Goal: Task Accomplishment & Management: Manage account settings

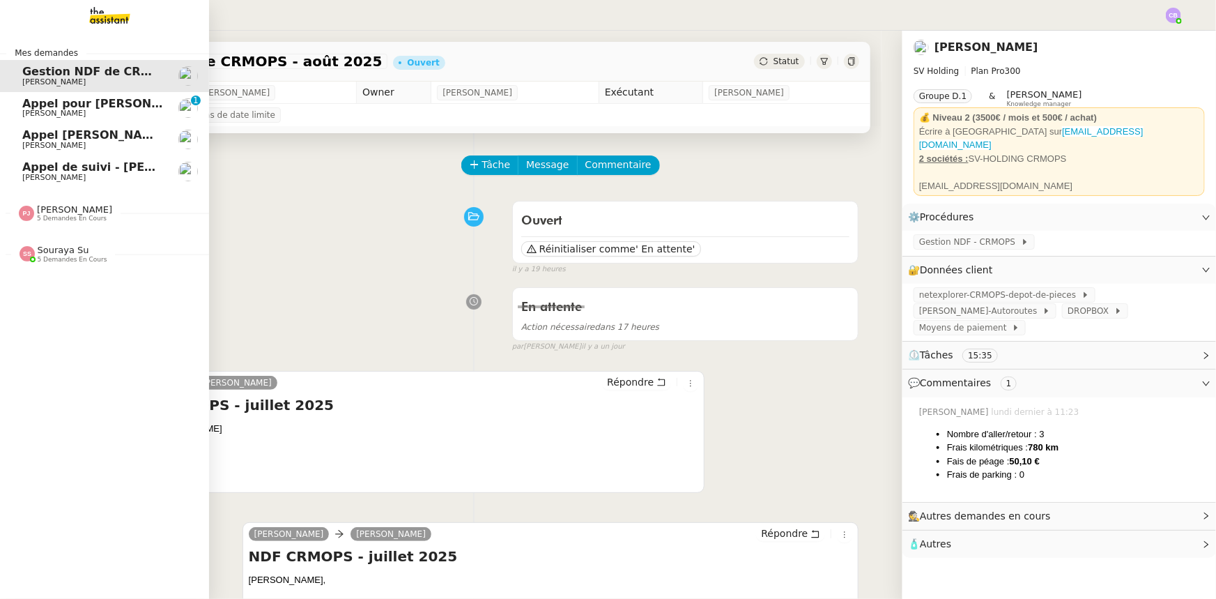
click at [62, 208] on span "[PERSON_NAME]" at bounding box center [74, 209] width 75 height 10
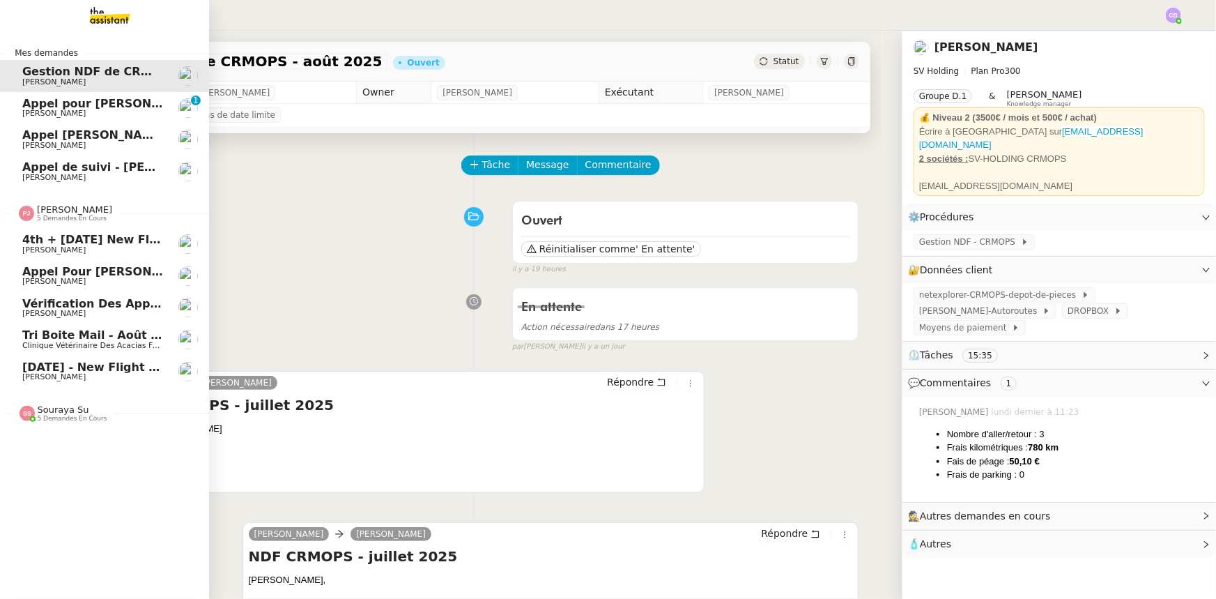
click at [62, 208] on span "[PERSON_NAME]" at bounding box center [74, 209] width 75 height 10
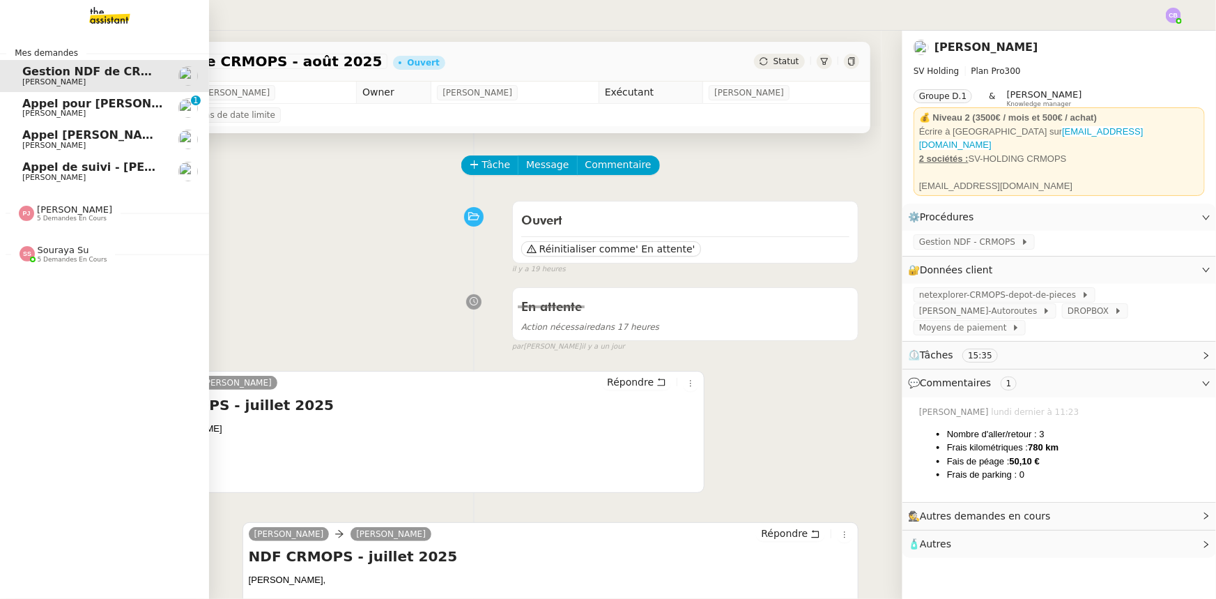
click at [62, 256] on span "5 demandes en cours" at bounding box center [73, 260] width 70 height 8
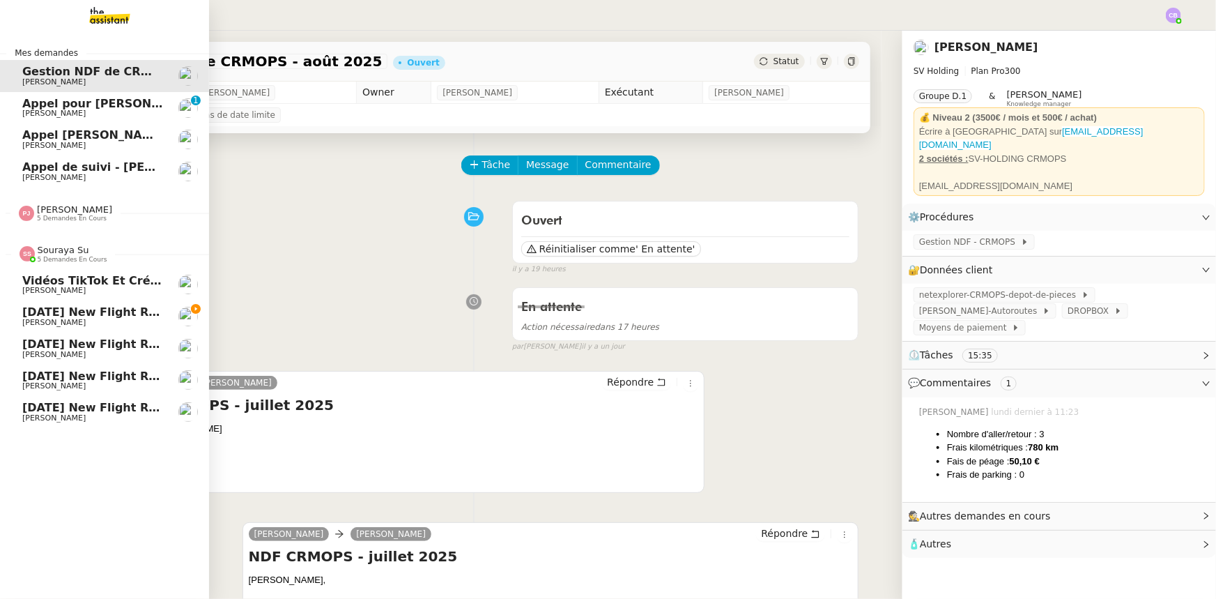
click at [62, 256] on span "5 demandes en cours" at bounding box center [73, 260] width 70 height 8
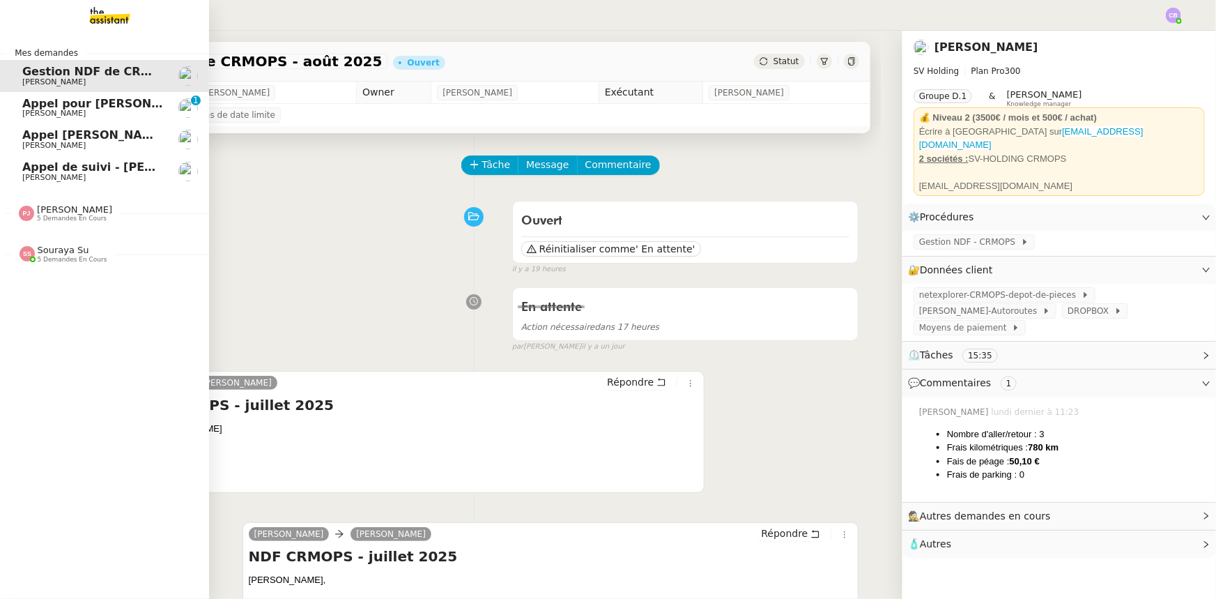
click at [91, 210] on div "[PERSON_NAME] 5 demandes en cours" at bounding box center [74, 213] width 75 height 18
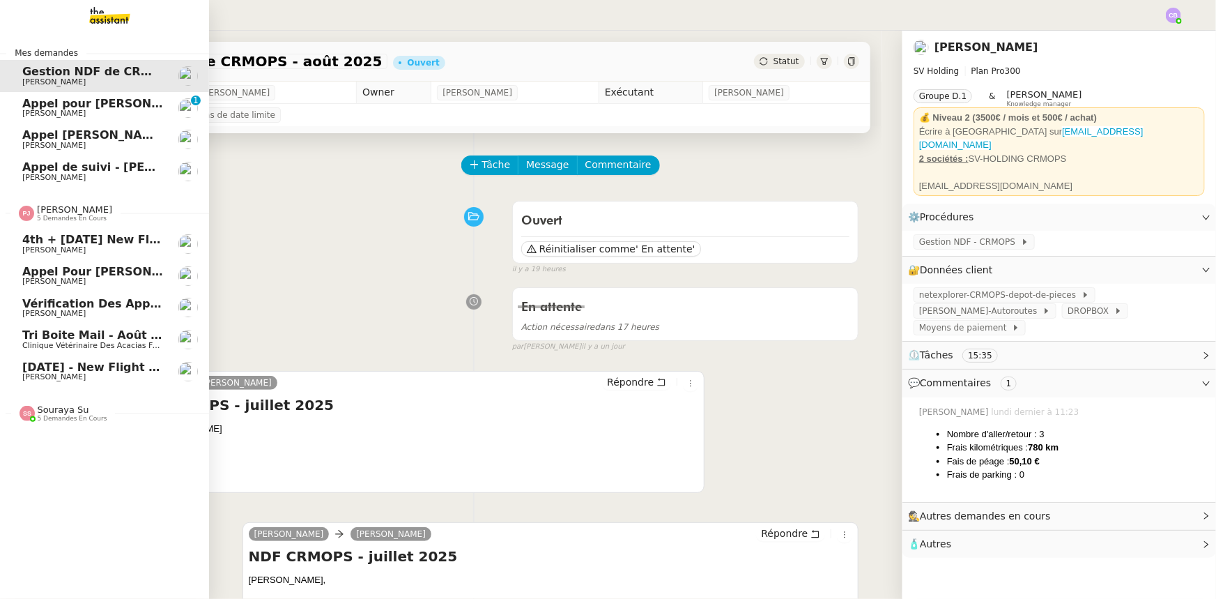
click at [91, 210] on div "[PERSON_NAME] 5 demandes en cours" at bounding box center [74, 213] width 75 height 18
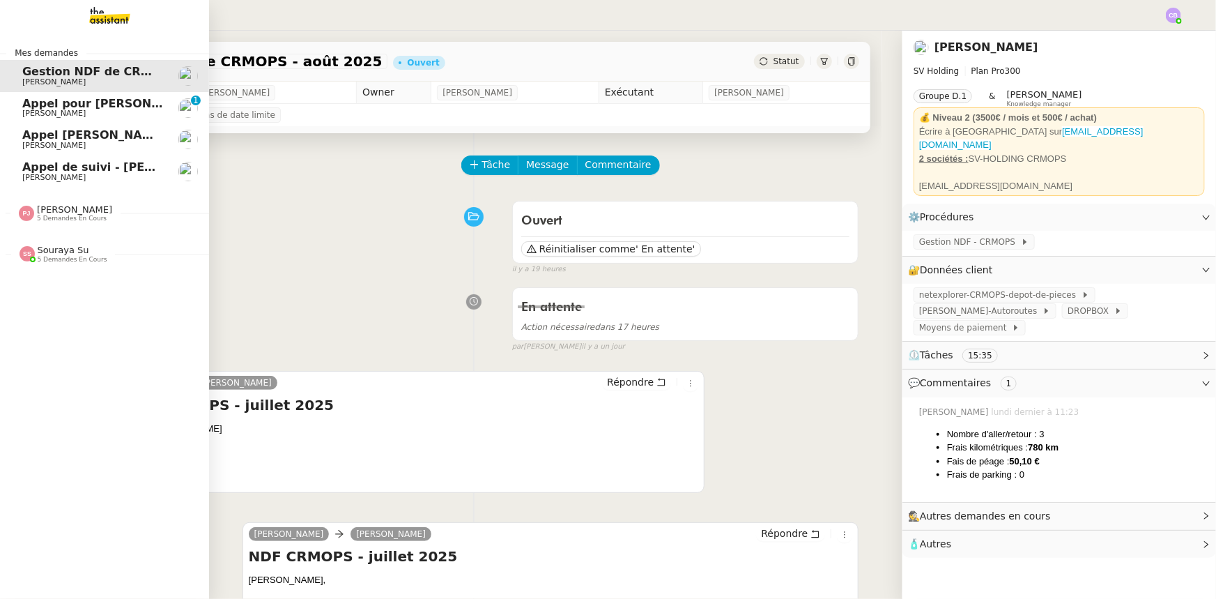
click at [63, 252] on span "Souraya Su" at bounding box center [64, 250] width 52 height 10
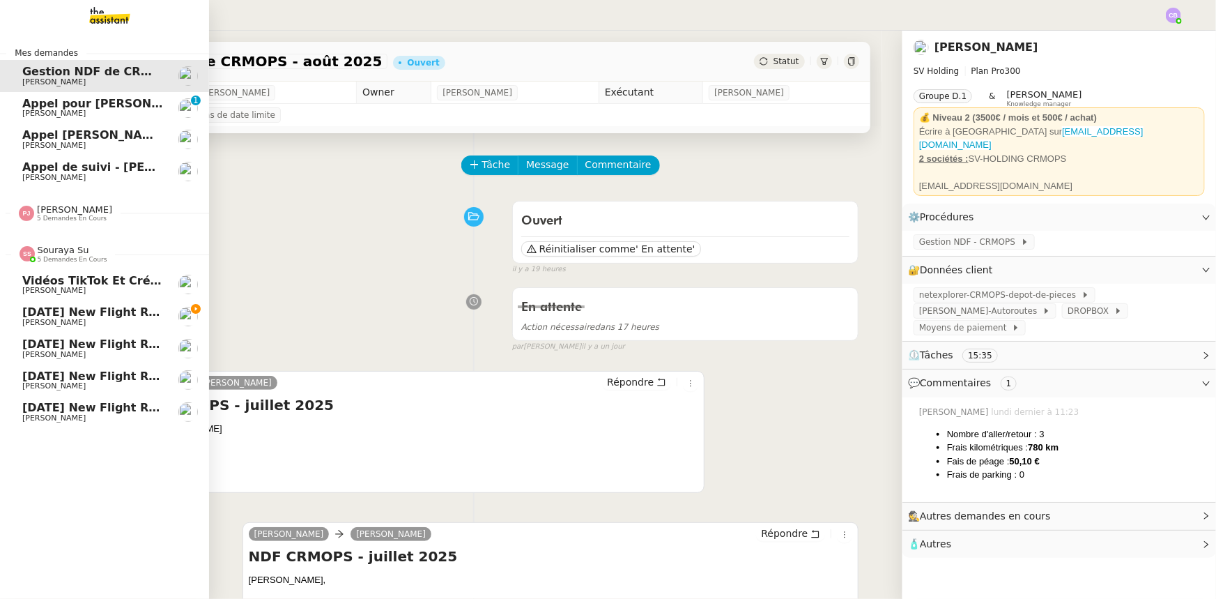
click at [63, 252] on span "Souraya Su" at bounding box center [64, 250] width 52 height 10
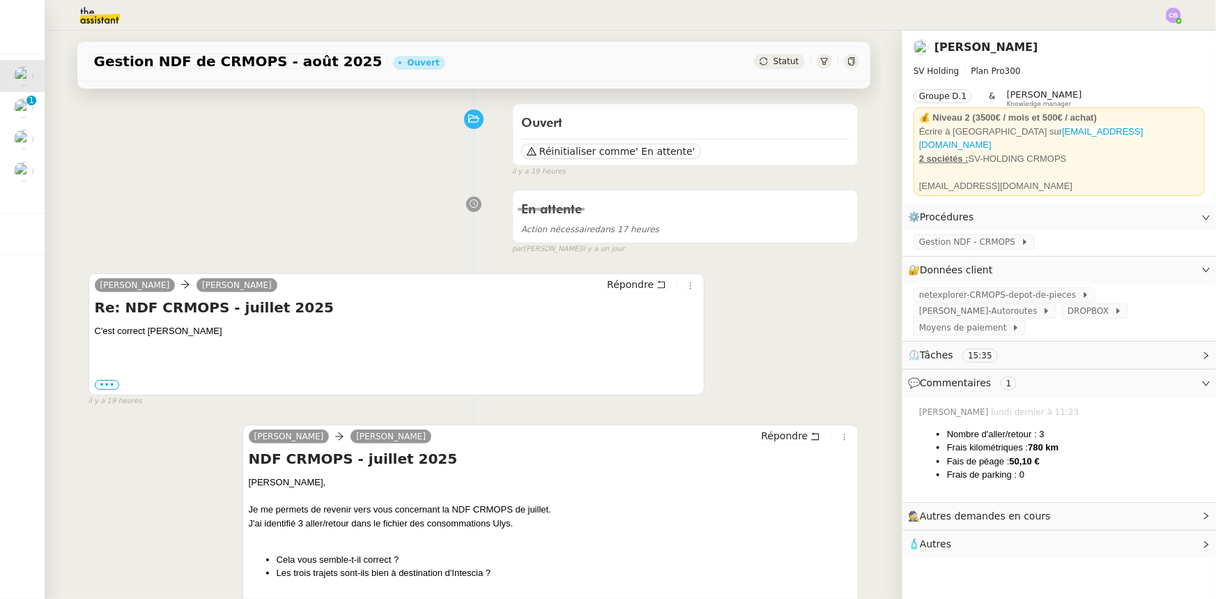
scroll to position [126, 0]
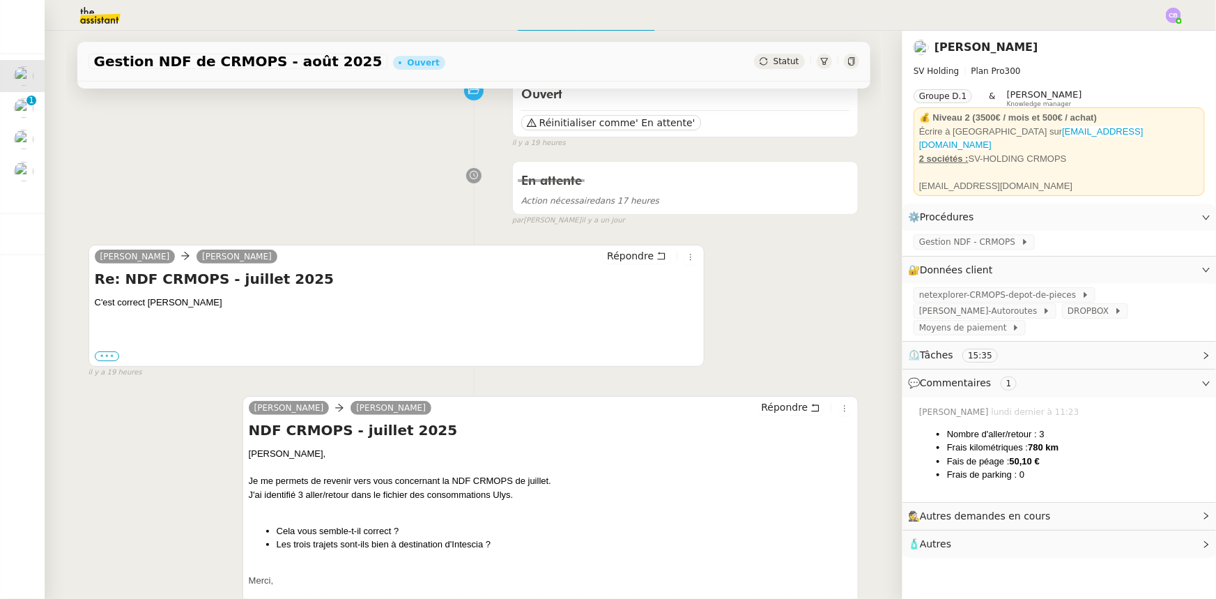
click at [107, 358] on label "•••" at bounding box center [107, 356] width 25 height 10
click at [0, 0] on input "•••" at bounding box center [0, 0] width 0 height 0
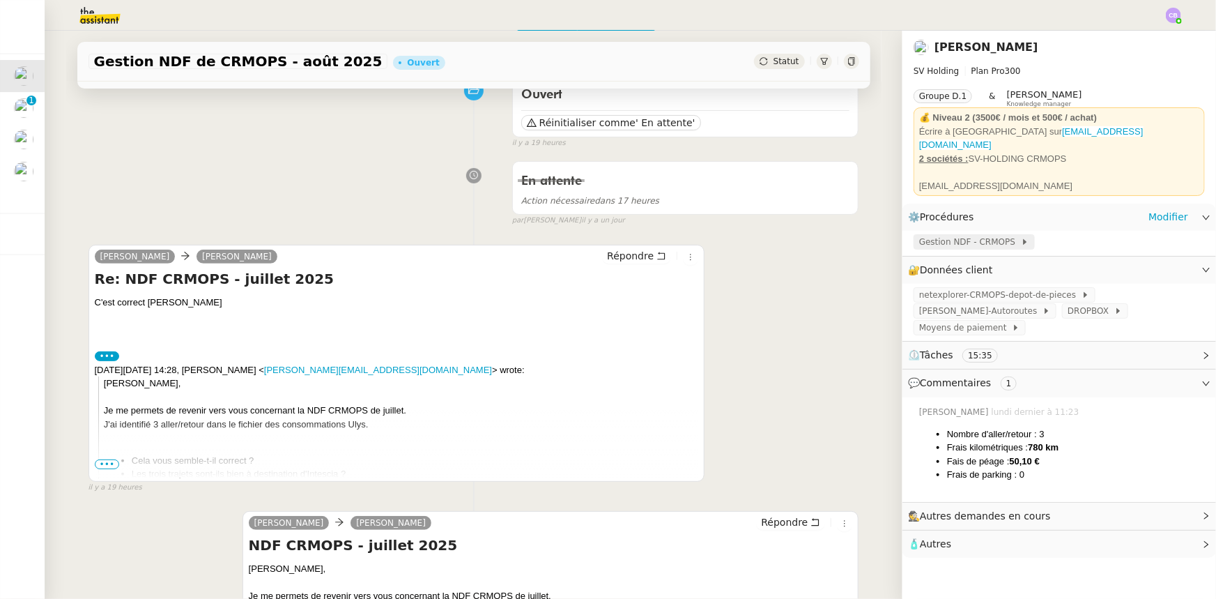
click at [976, 235] on span "Gestion NDF - CRMOPS" at bounding box center [970, 242] width 102 height 14
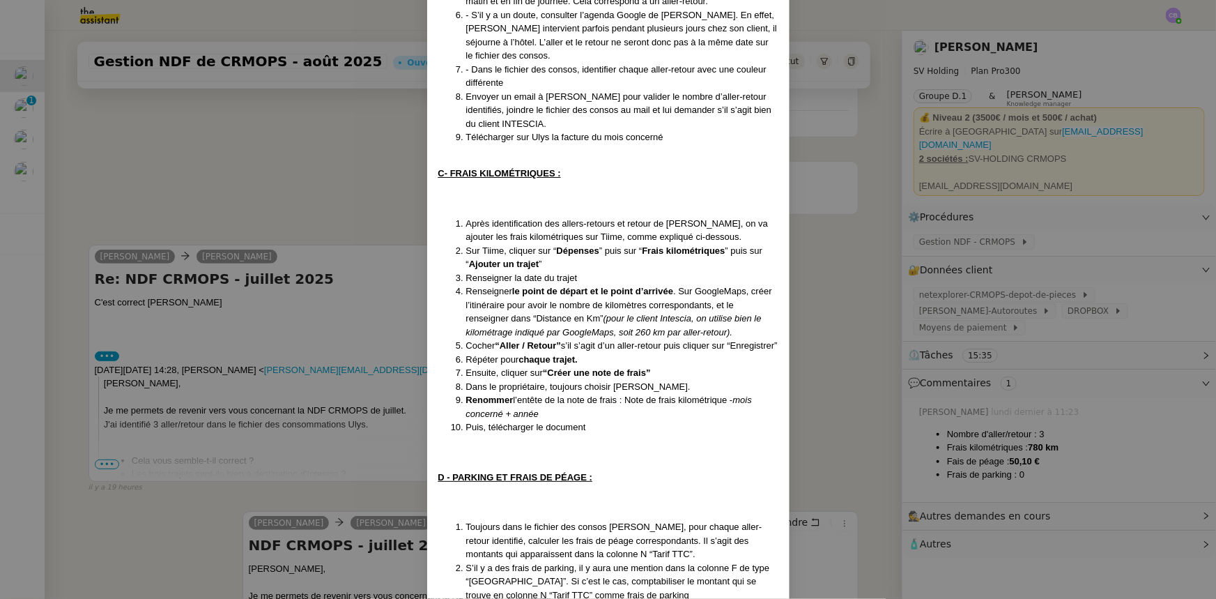
scroll to position [570, 0]
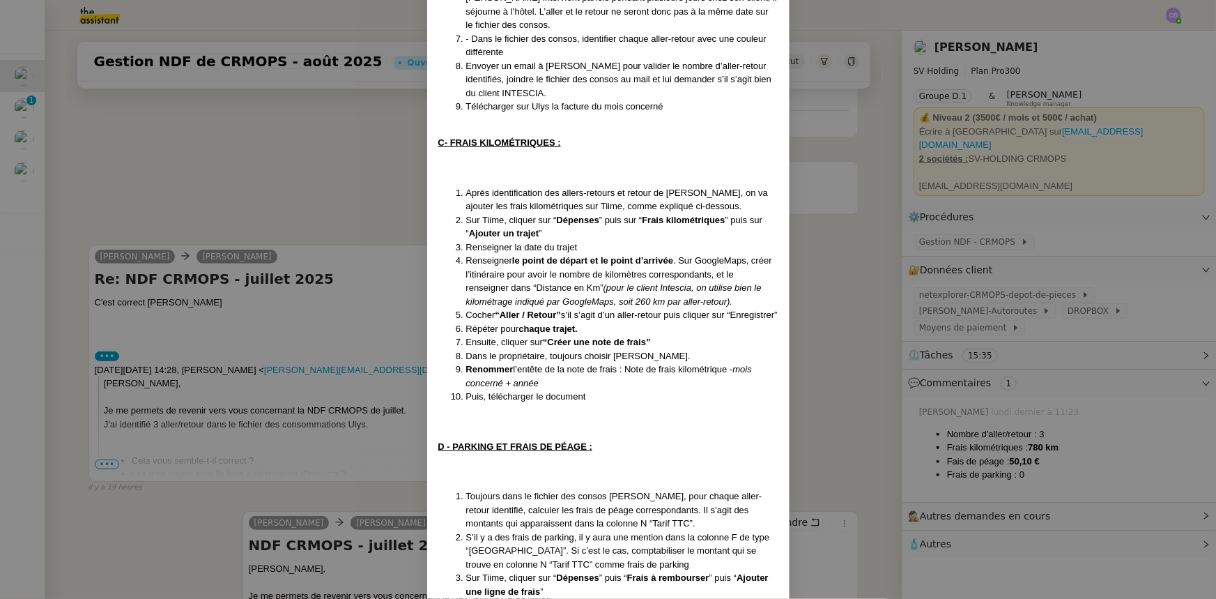
click at [347, 164] on nz-modal-container "Mise à jour le [DATE] Contexte : [PERSON_NAME] souhaite que l’on s’occupe de se…" at bounding box center [608, 299] width 1216 height 599
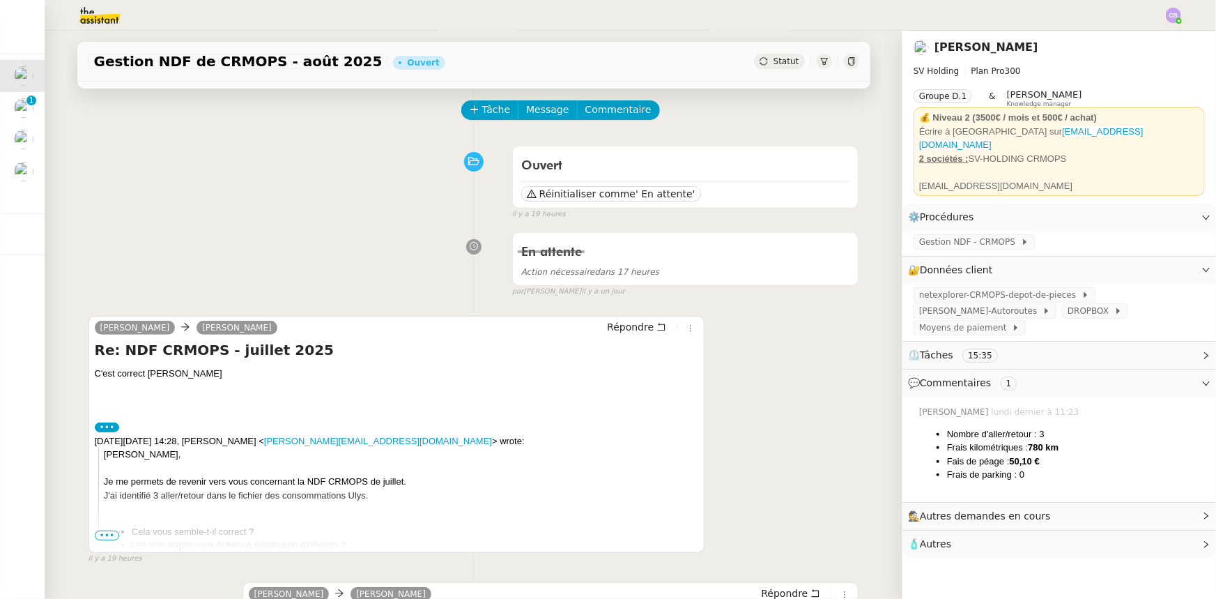
scroll to position [0, 0]
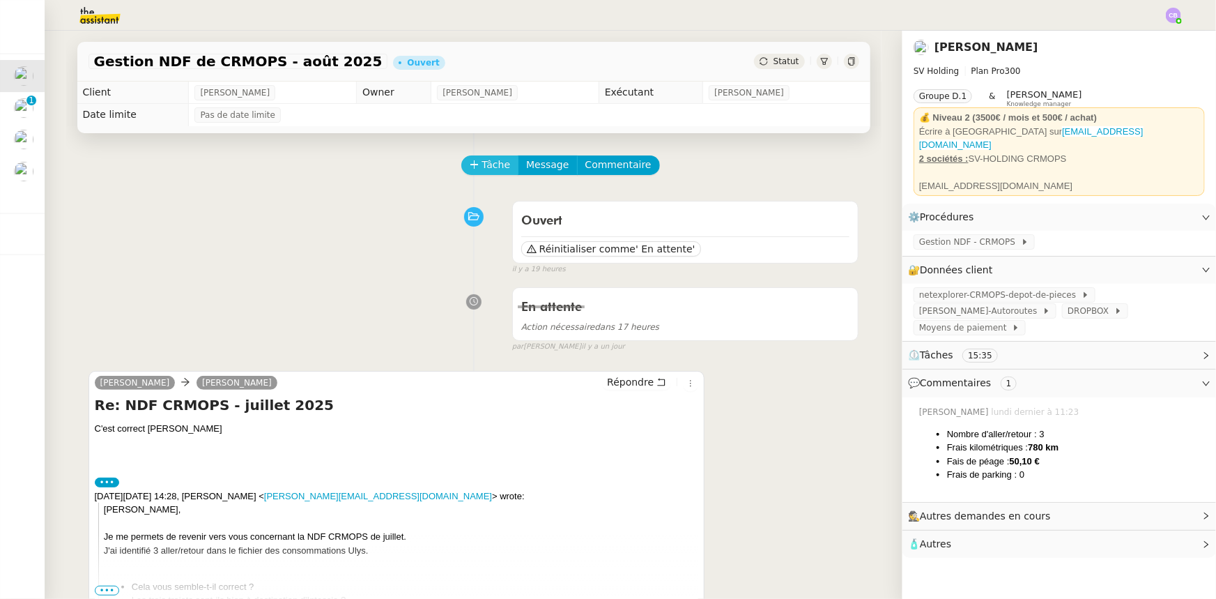
click at [487, 170] on span "Tâche" at bounding box center [496, 165] width 29 height 16
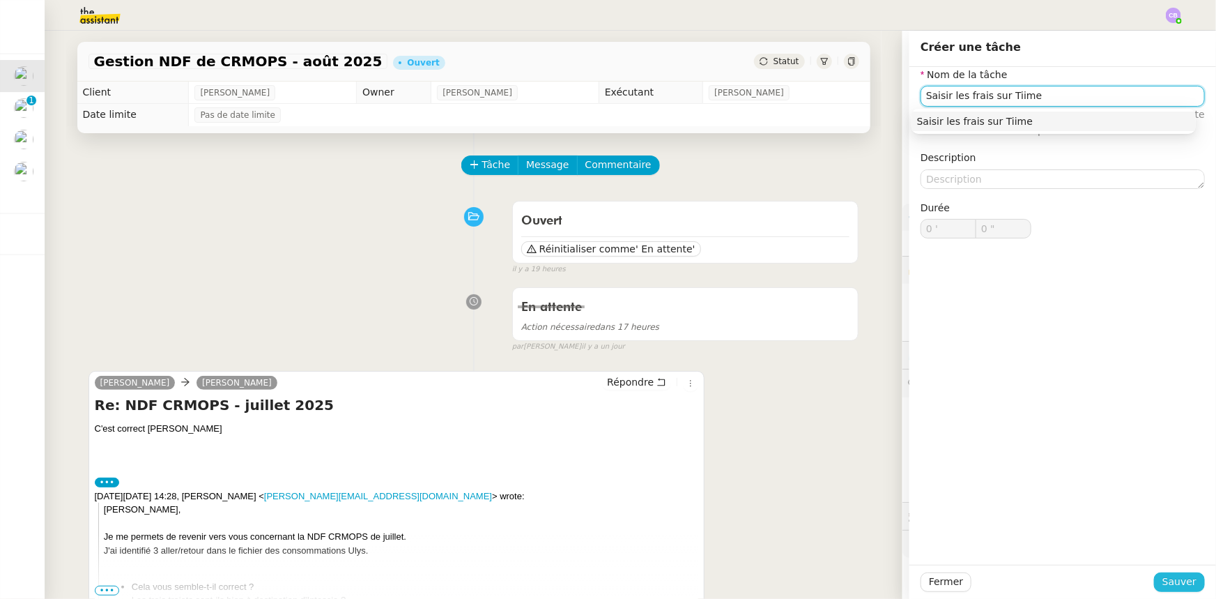
type input "Saisir les frais sur Tiime"
click at [1186, 586] on span "Sauver" at bounding box center [1179, 582] width 34 height 16
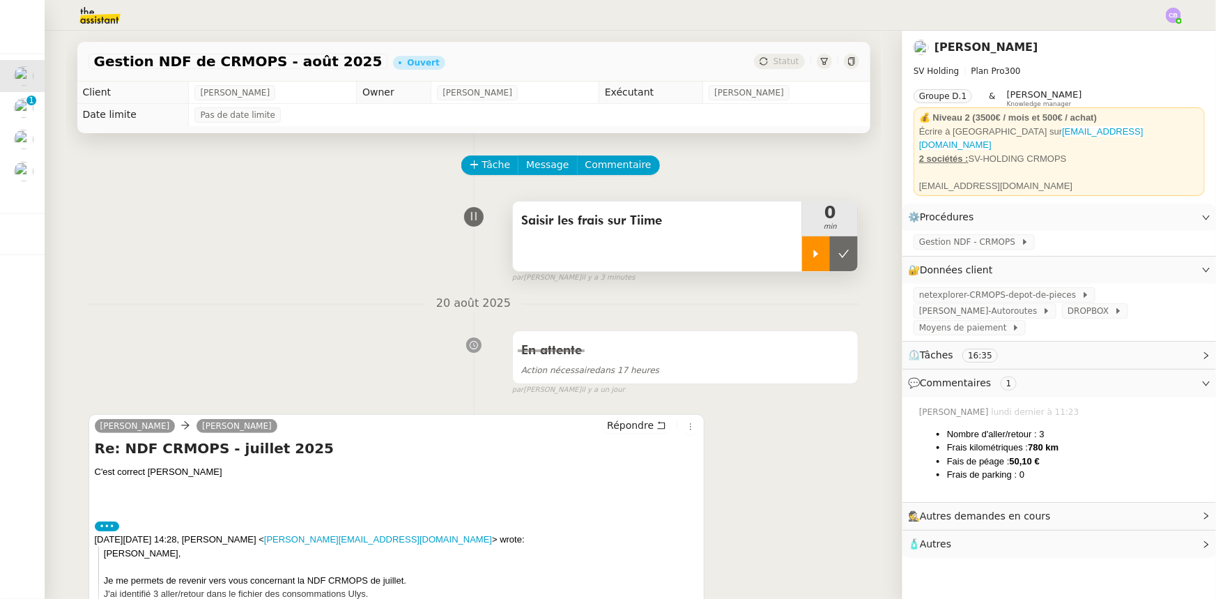
click at [802, 265] on div at bounding box center [816, 253] width 28 height 35
click at [1149, 263] on link "Modifier" at bounding box center [1169, 270] width 40 height 16
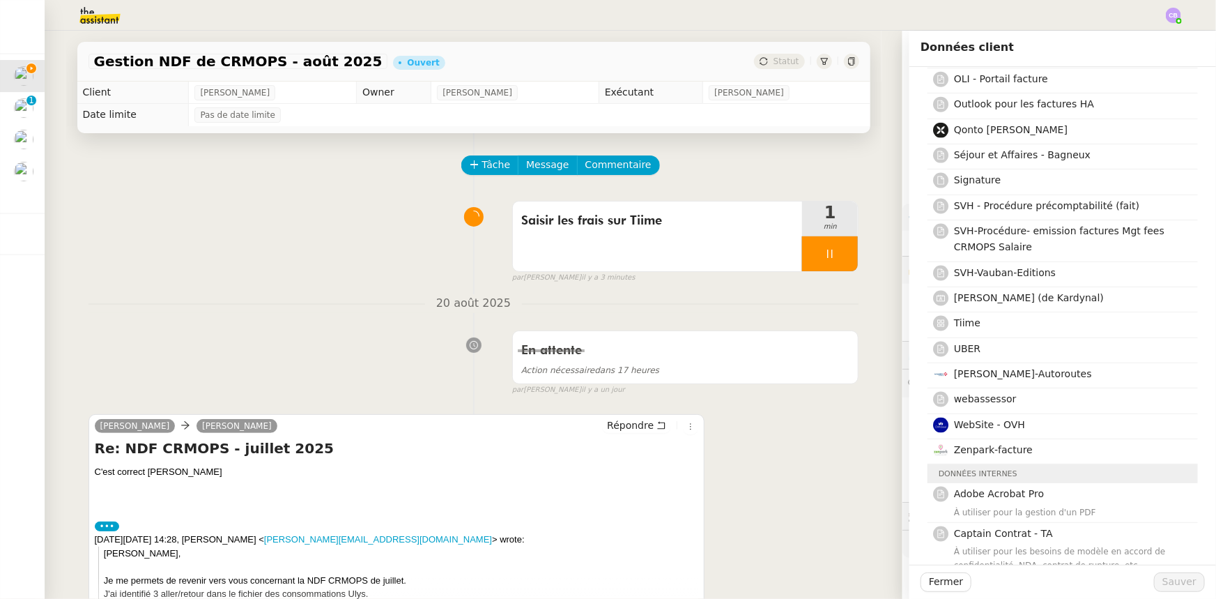
scroll to position [950, 0]
click at [976, 324] on h4 "Tiime" at bounding box center [1072, 321] width 236 height 16
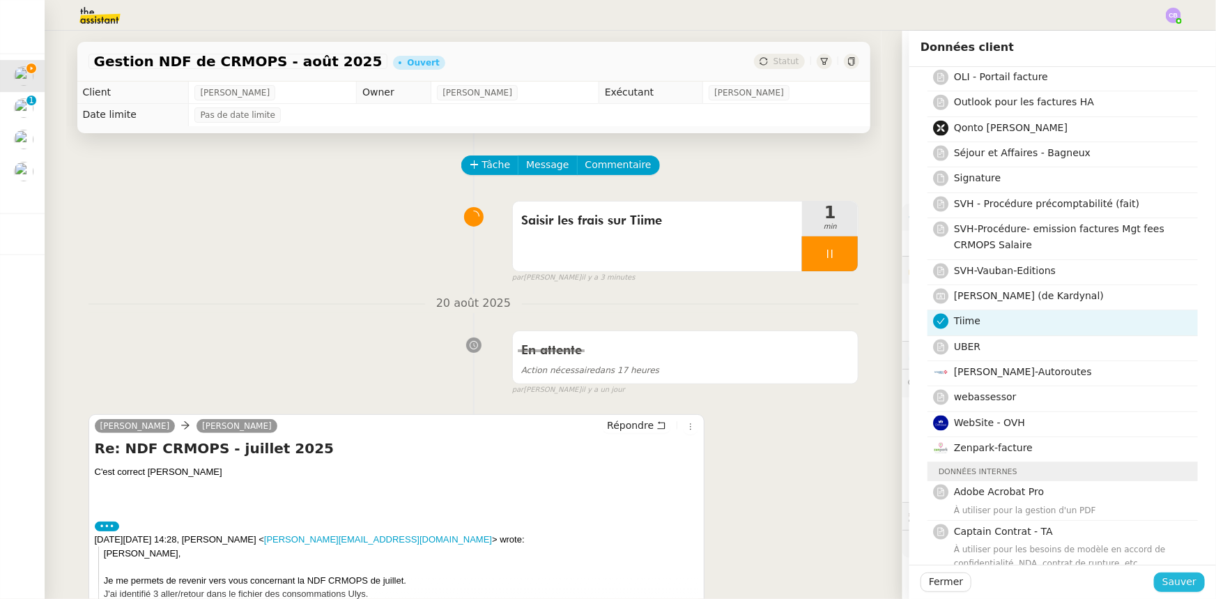
click at [1176, 579] on span "Sauver" at bounding box center [1179, 582] width 34 height 16
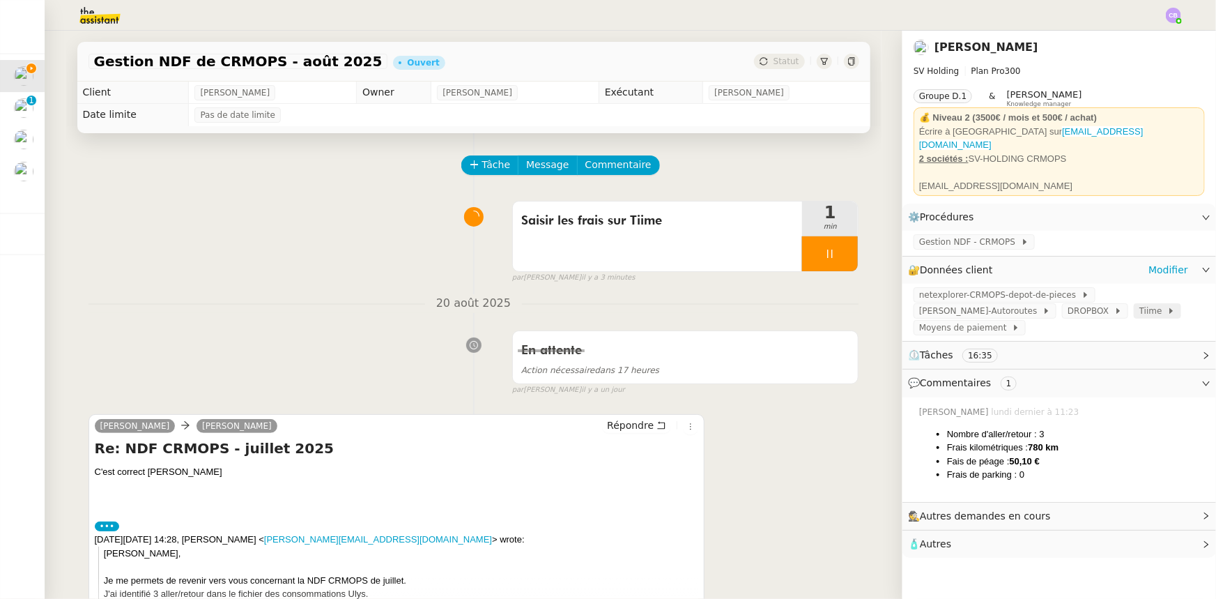
click at [1139, 307] on span "Tiime" at bounding box center [1153, 311] width 28 height 14
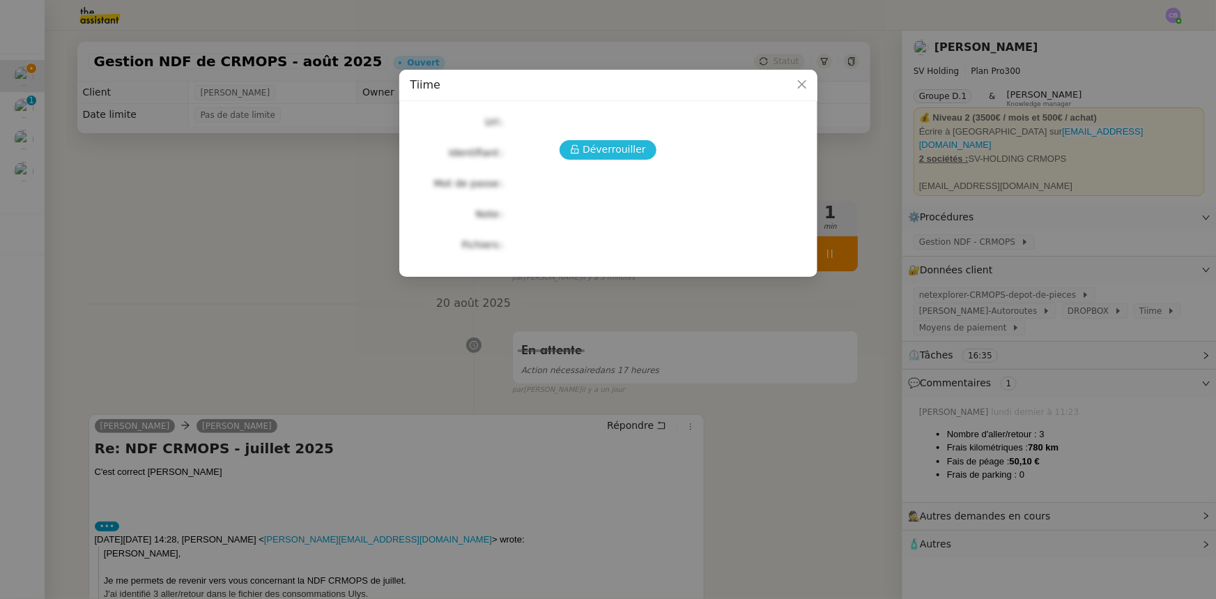
click at [630, 154] on span "Déverrouiller" at bounding box center [614, 149] width 63 height 16
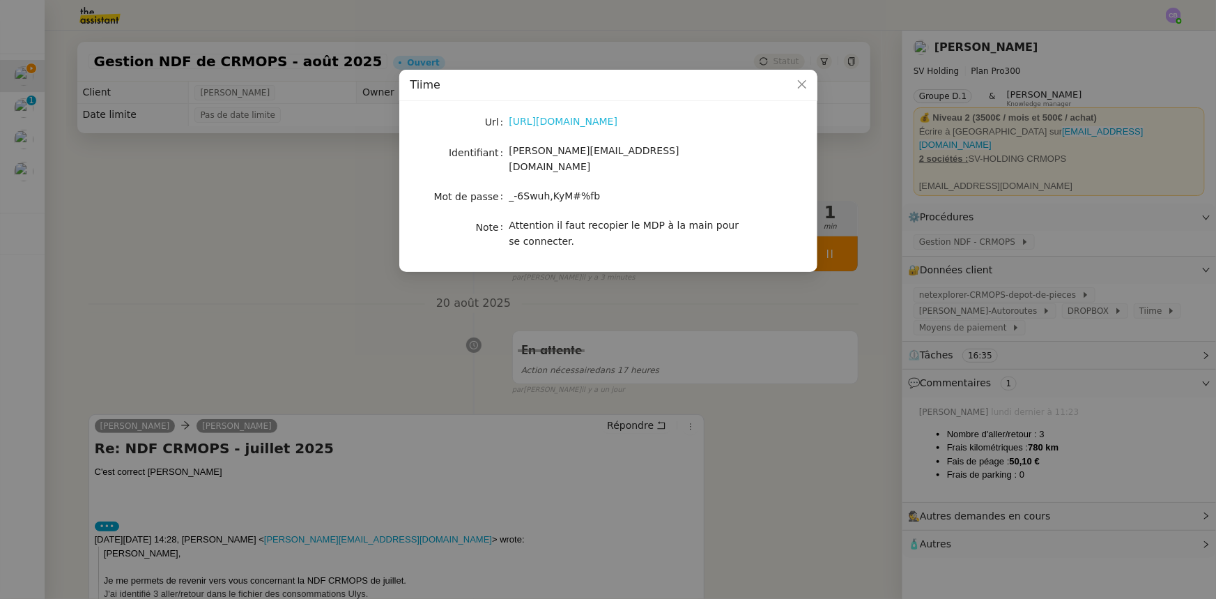
click at [597, 125] on link "[URL][DOMAIN_NAME]" at bounding box center [563, 121] width 109 height 11
click at [802, 82] on icon "Close" at bounding box center [802, 84] width 11 height 11
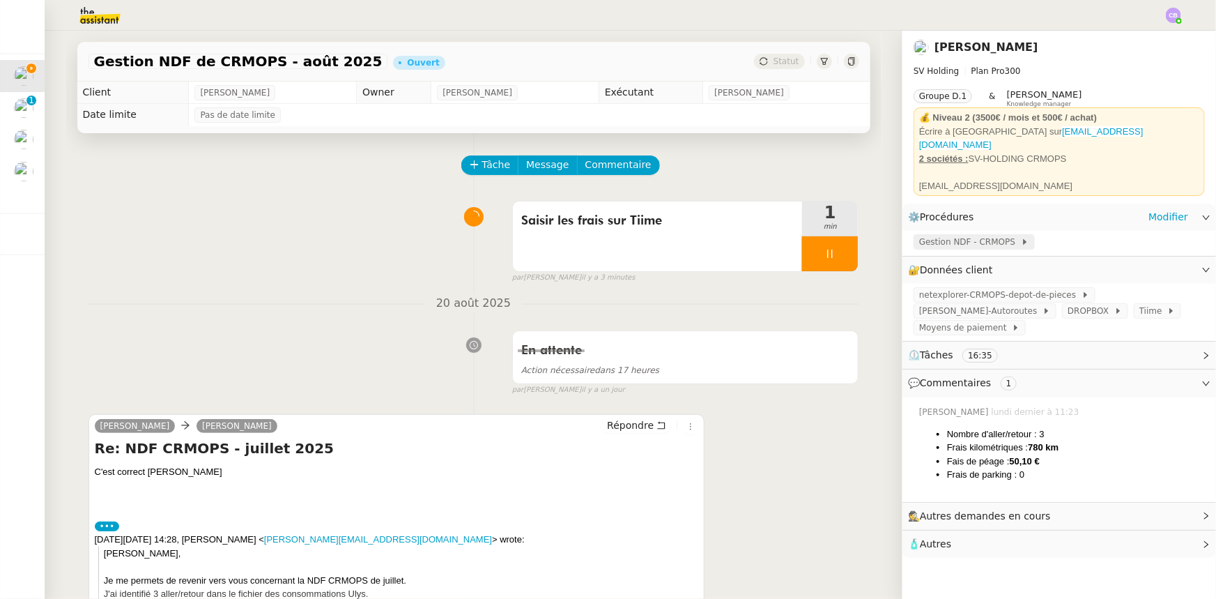
click at [967, 235] on span "Gestion NDF - CRMOPS" at bounding box center [970, 242] width 102 height 14
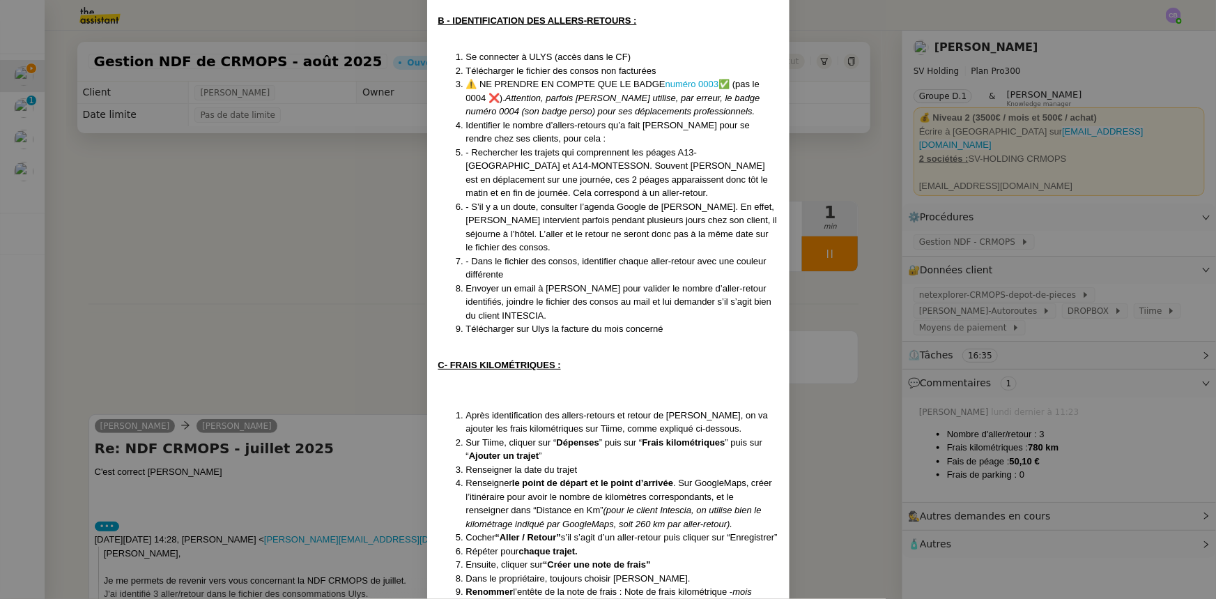
scroll to position [507, 0]
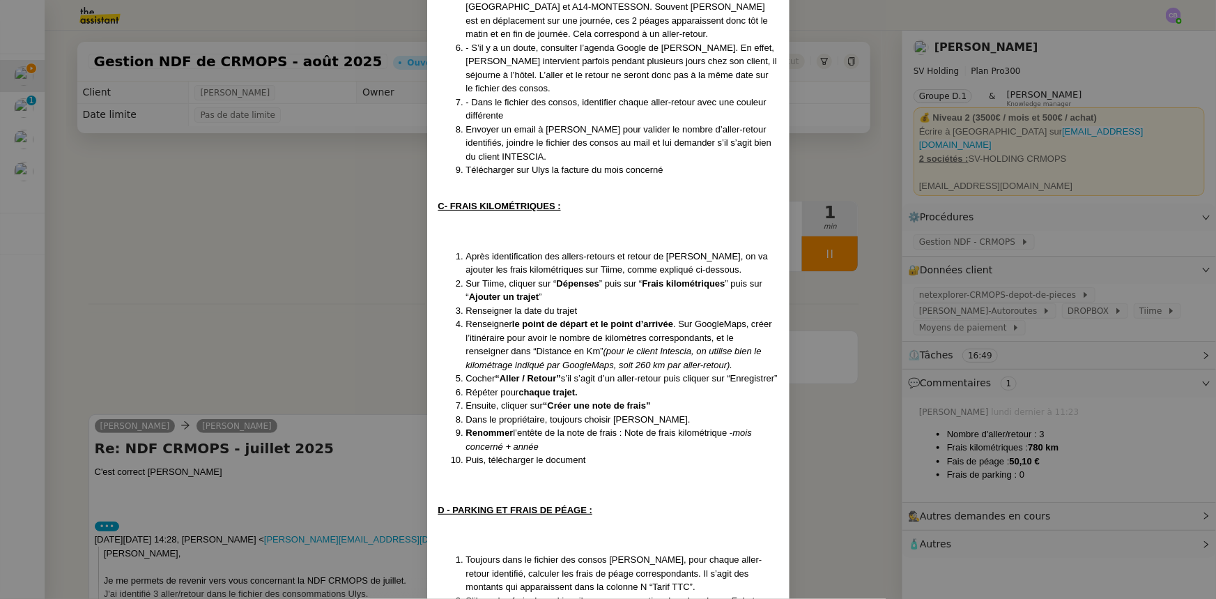
click at [348, 168] on nz-modal-container "Mise à jour le [DATE] Contexte : [PERSON_NAME] souhaite que l’on s’occupe de se…" at bounding box center [608, 299] width 1216 height 599
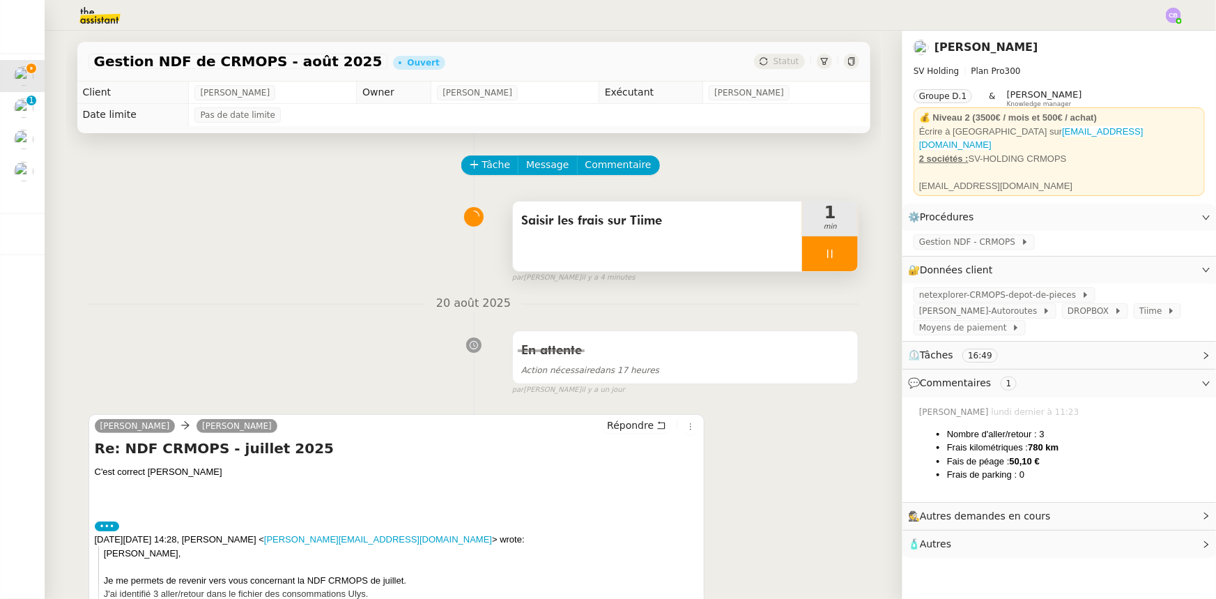
click at [802, 268] on div at bounding box center [830, 253] width 56 height 35
click at [811, 257] on icon at bounding box center [816, 253] width 11 height 11
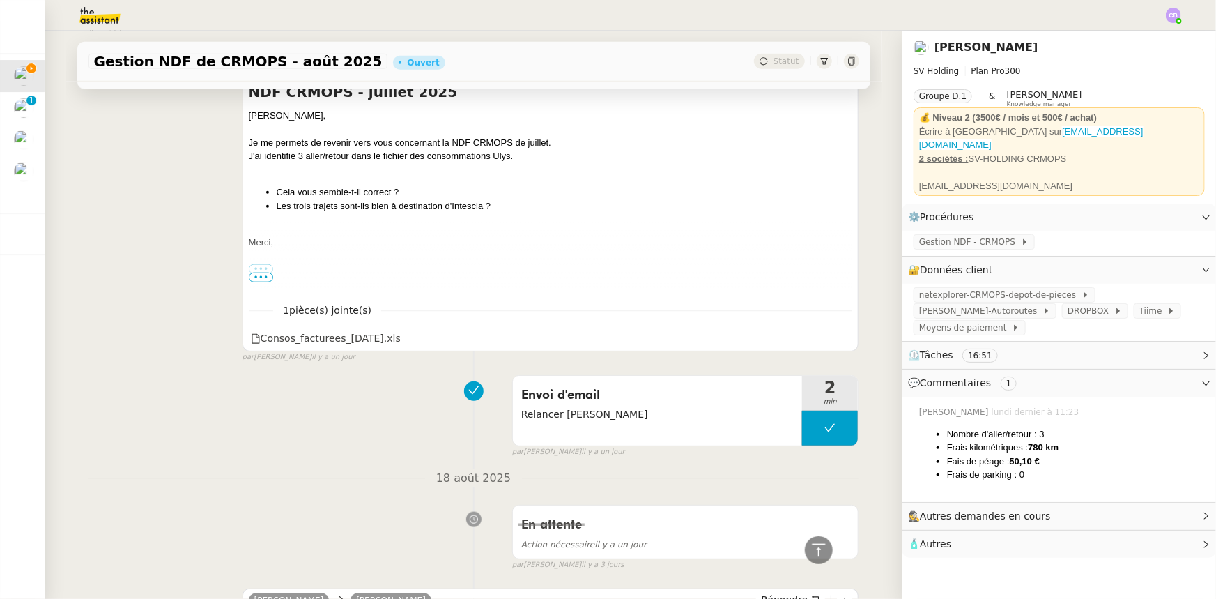
scroll to position [634, 0]
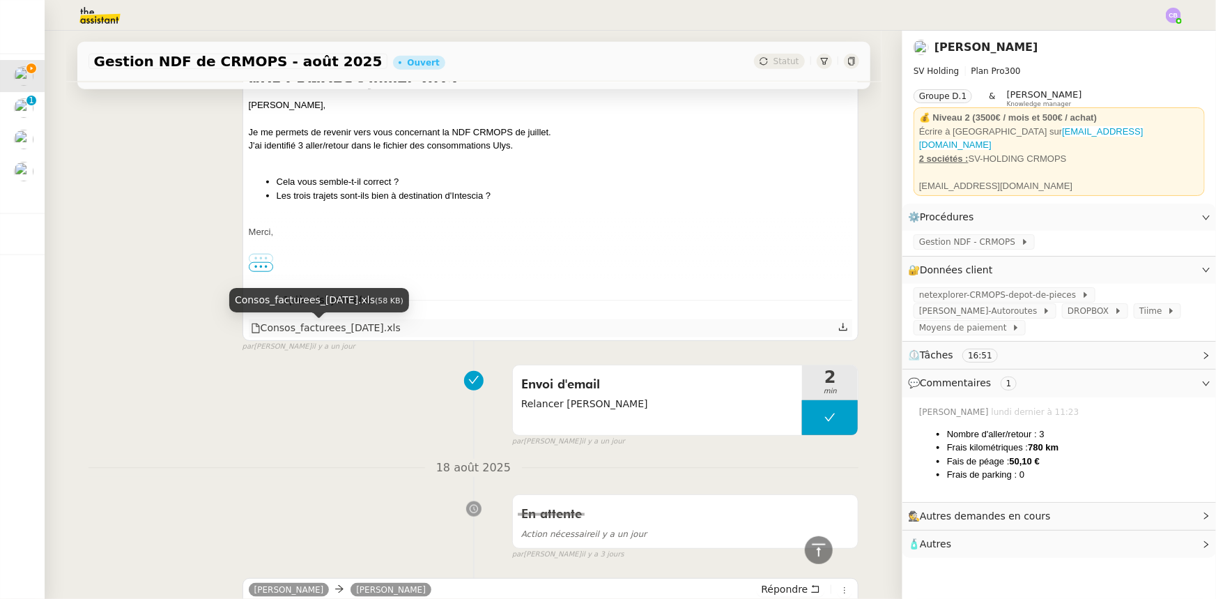
click at [368, 330] on div "Consos_facturees_[DATE].xls" at bounding box center [326, 328] width 150 height 16
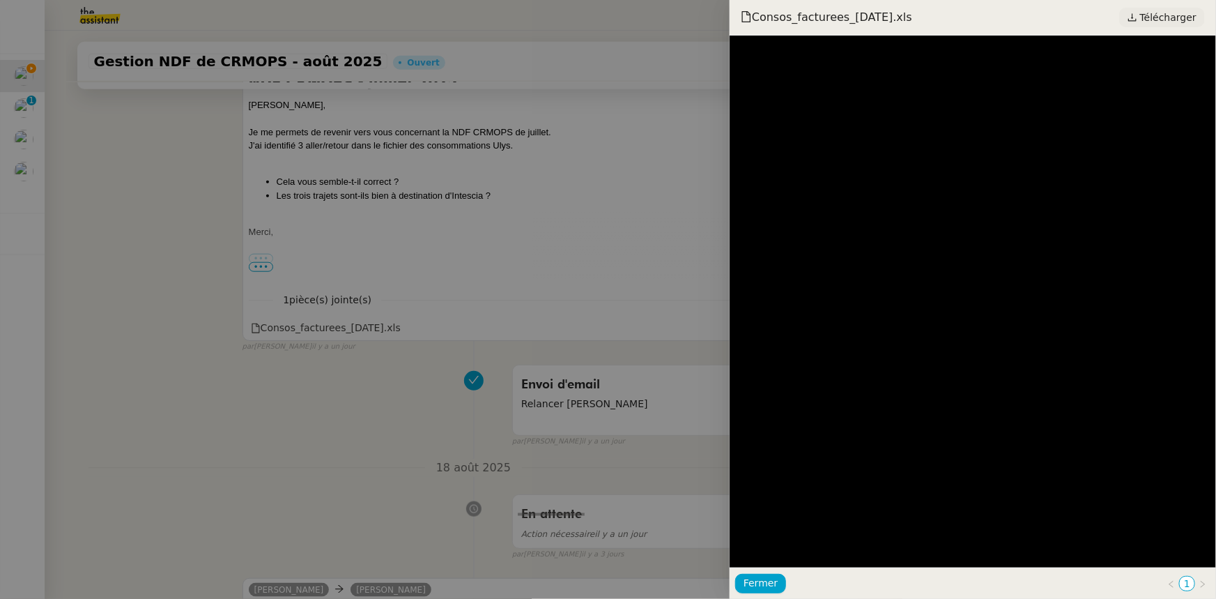
click at [1153, 18] on span "Télécharger" at bounding box center [1168, 17] width 56 height 18
click at [774, 585] on button "Fermer" at bounding box center [760, 584] width 51 height 20
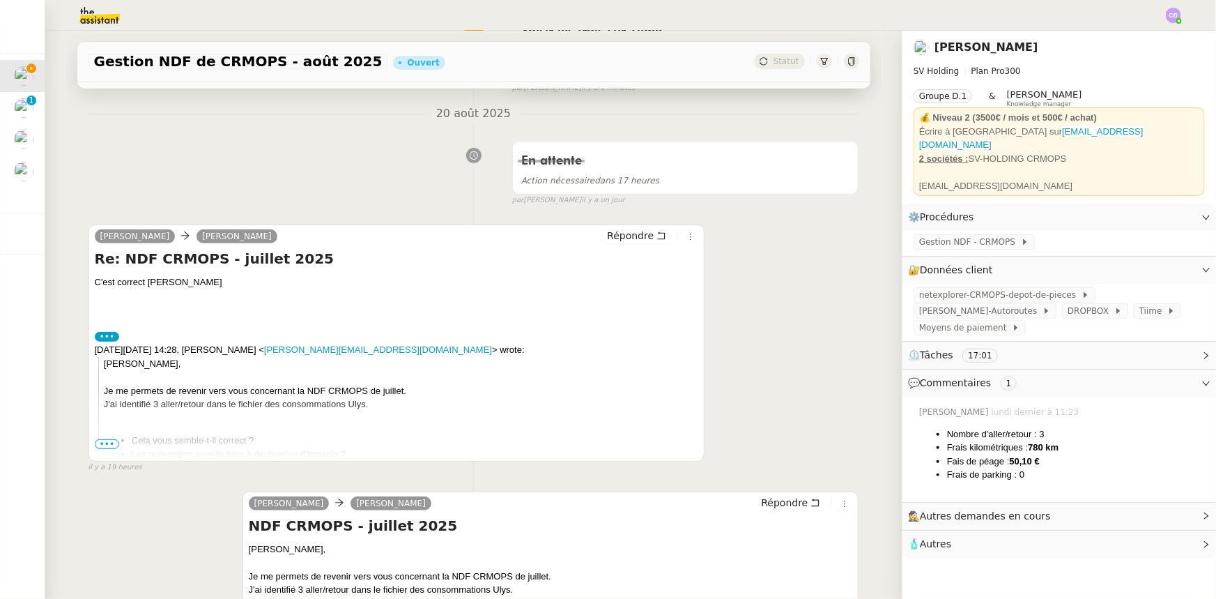
scroll to position [0, 0]
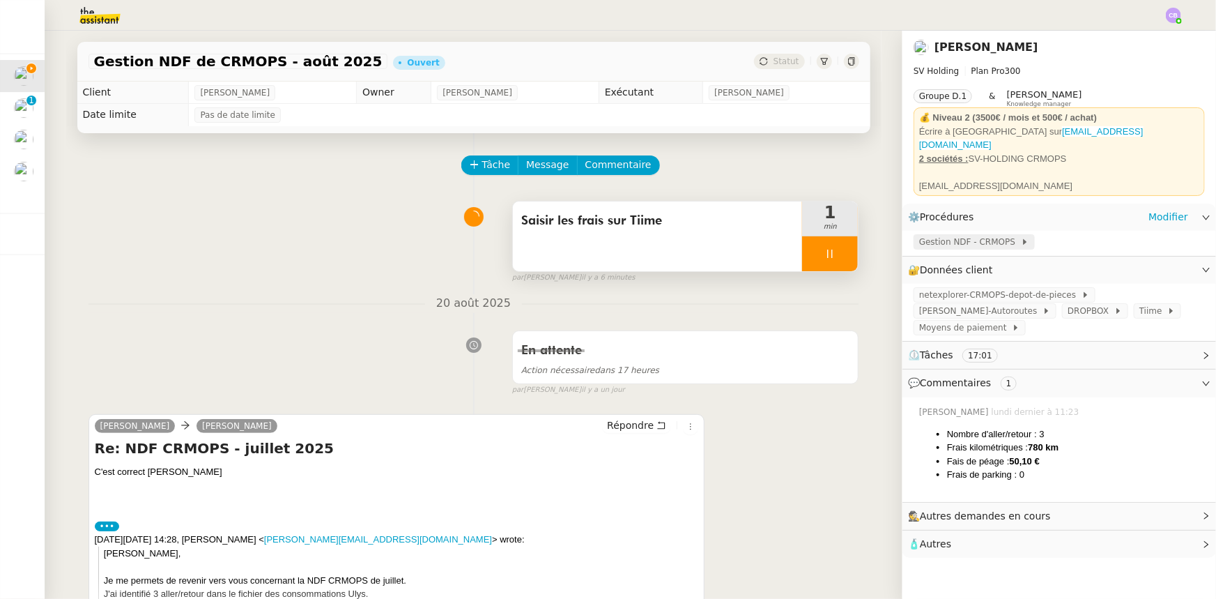
click at [940, 238] on span "Gestion NDF - CRMOPS" at bounding box center [970, 242] width 102 height 14
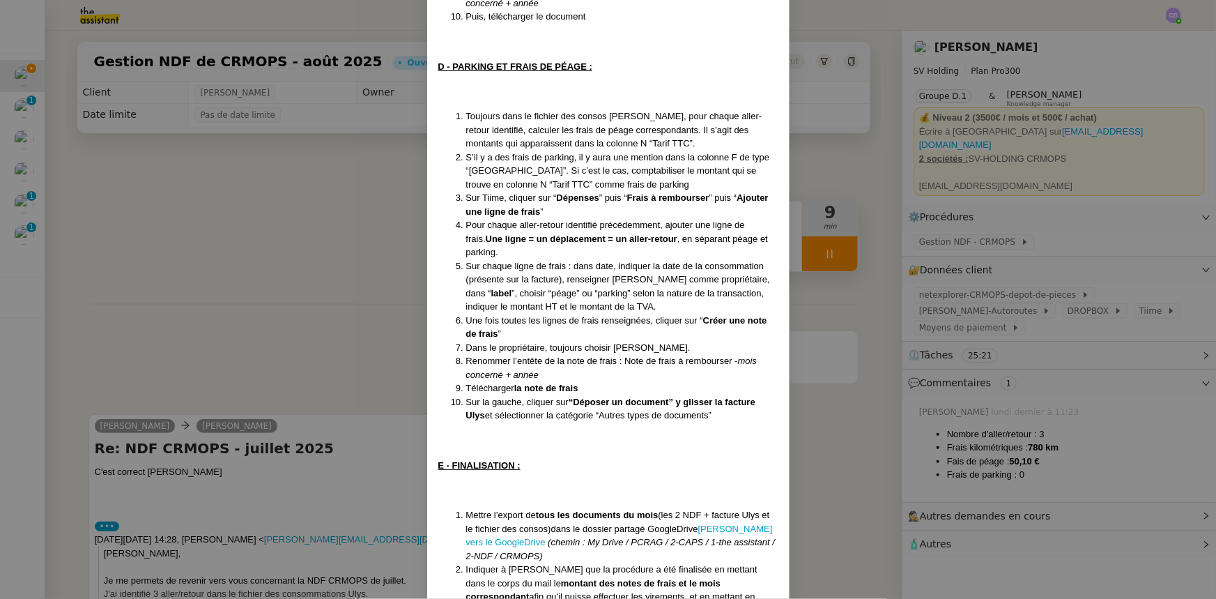
scroll to position [1013, 0]
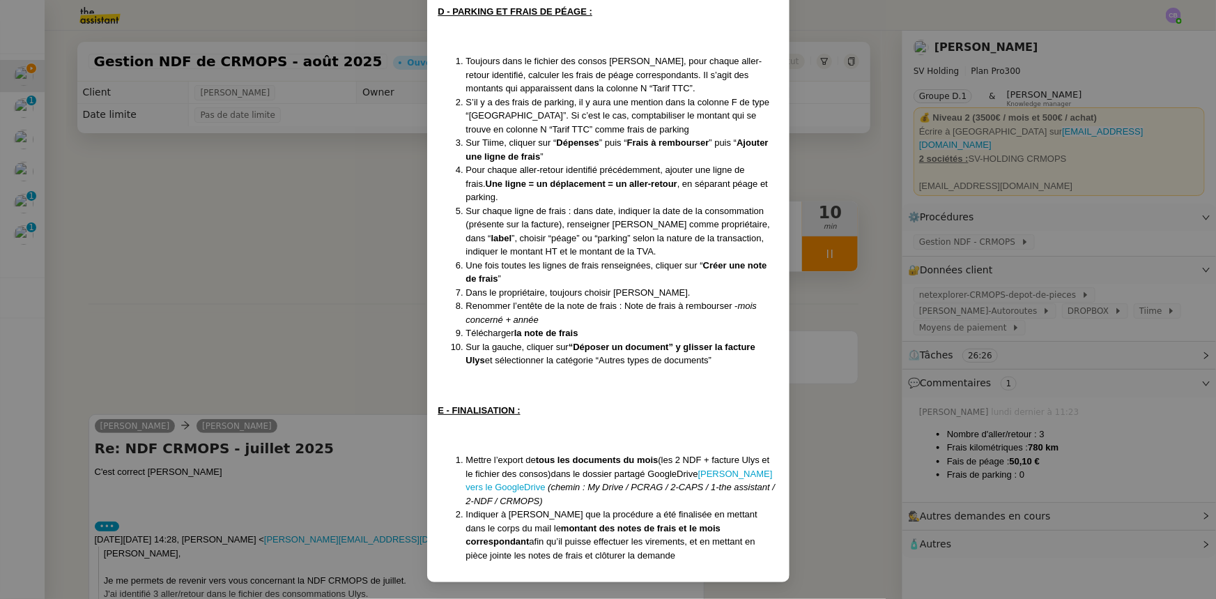
click at [270, 262] on nz-modal-container "Mise à jour le [DATE] Contexte : [PERSON_NAME] souhaite que l’on s’occupe de se…" at bounding box center [608, 299] width 1216 height 599
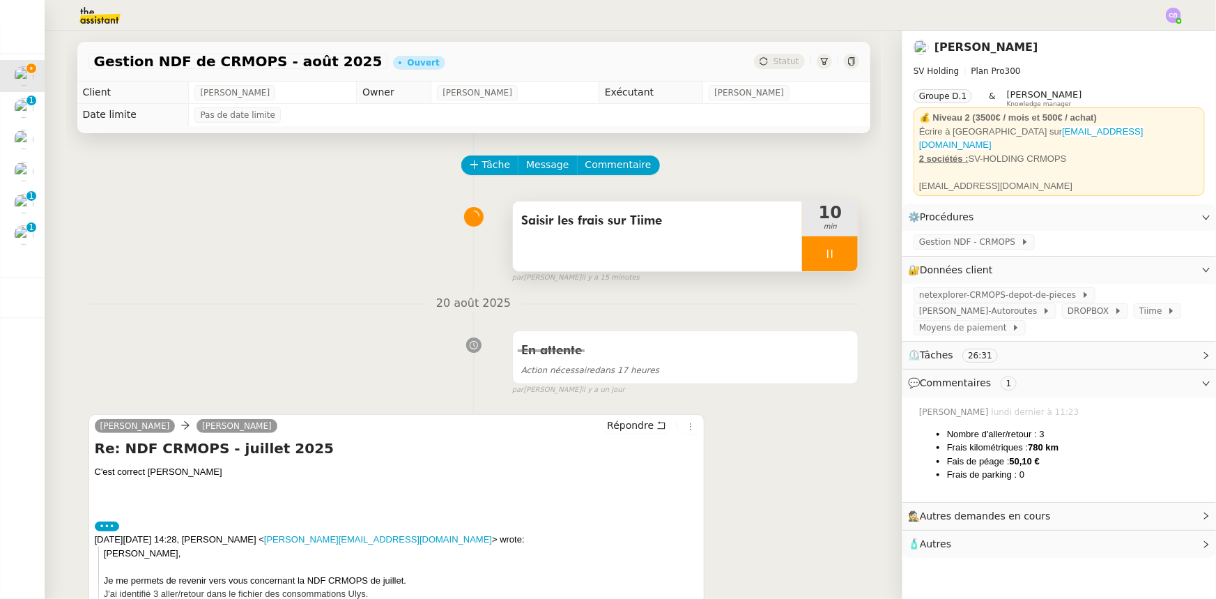
click at [663, 258] on div "Saisir les frais sur Tiime" at bounding box center [658, 236] width 290 height 70
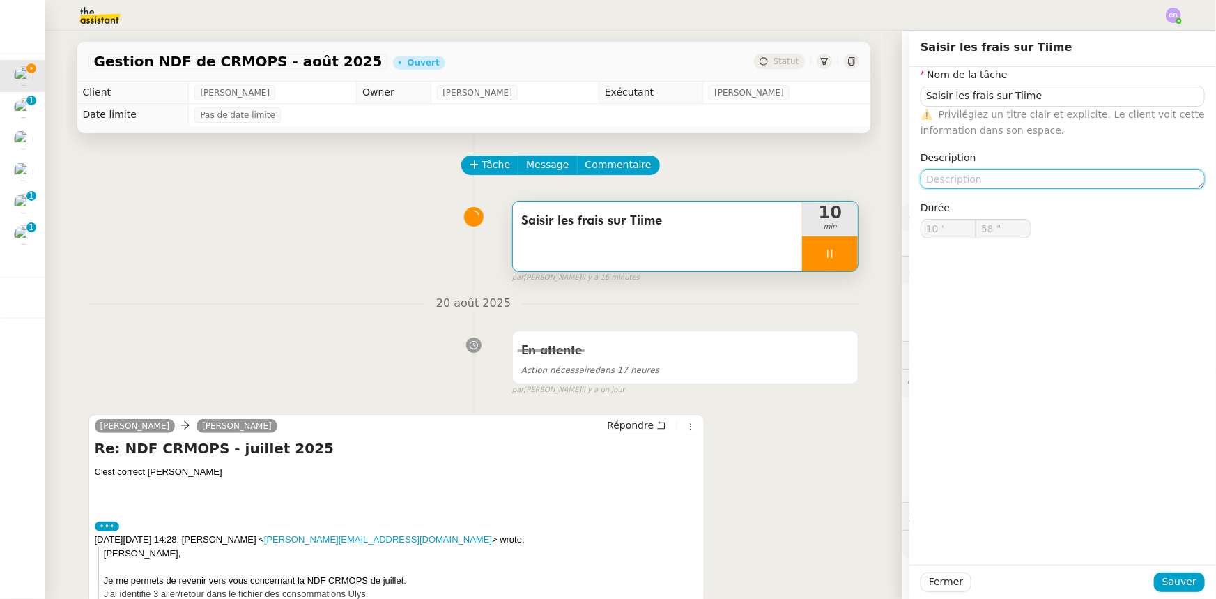
click at [990, 182] on textarea at bounding box center [1063, 179] width 284 height 20
type input "59 ""
type textarea "+ ajout"
type input "11 '"
type input "0 ""
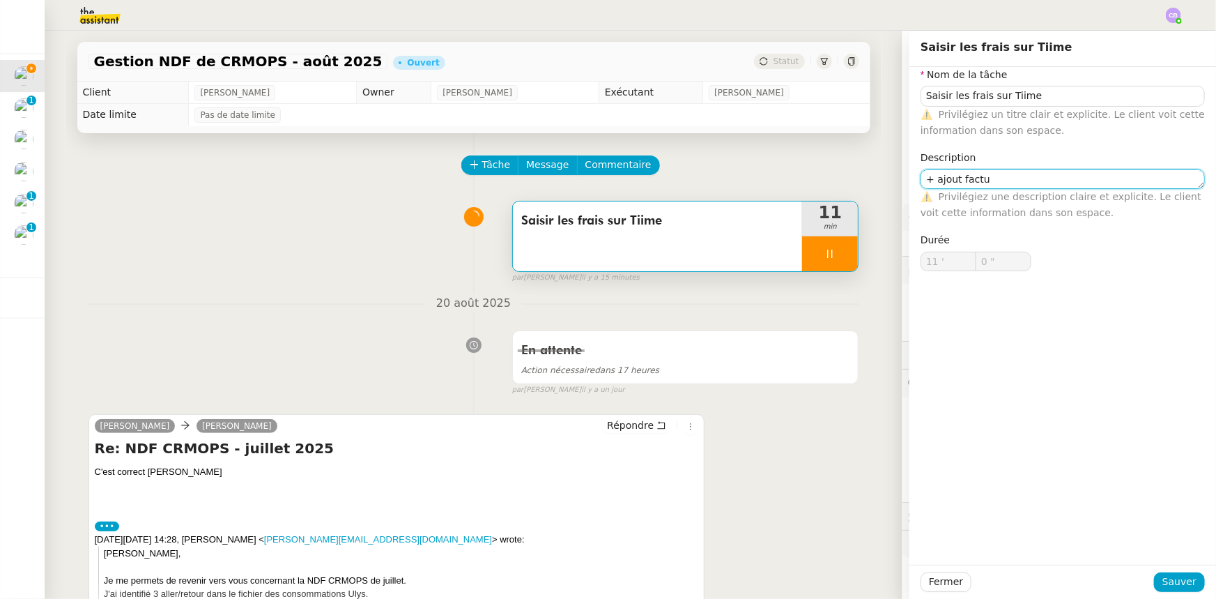
type textarea "+ ajout factur"
type input "1 ""
type textarea "+ ajout facture Uly"
type input "2 ""
type textarea "+ ajout facture Ulys"
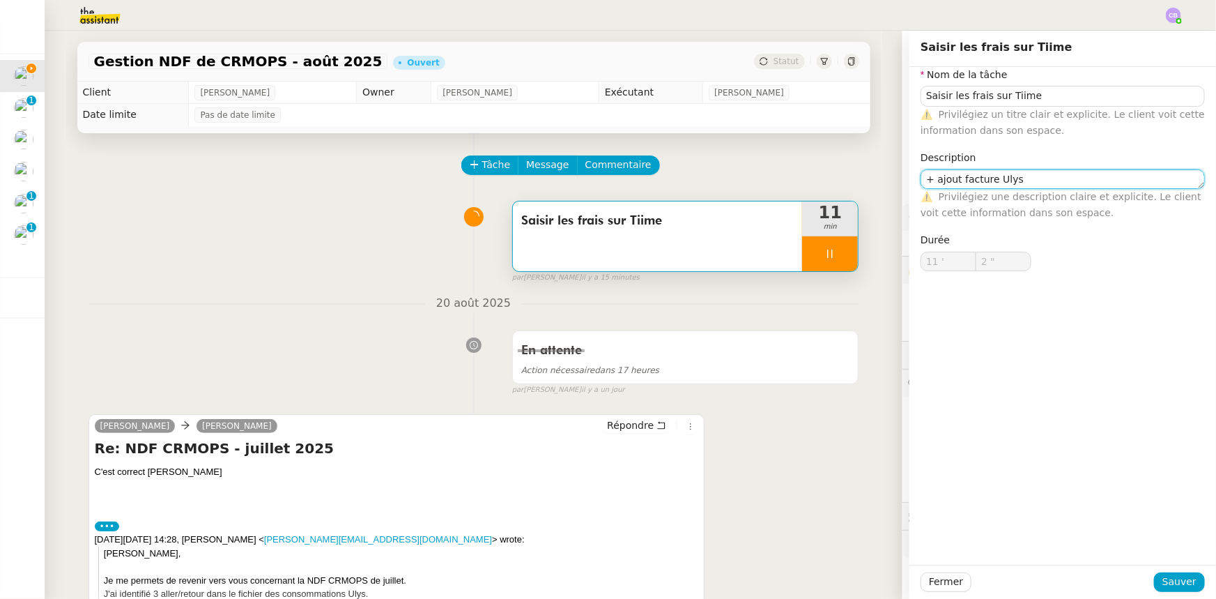
type input "3 ""
type textarea "+ ajout facture Ulys"
click at [1163, 581] on span "Sauver" at bounding box center [1179, 582] width 34 height 16
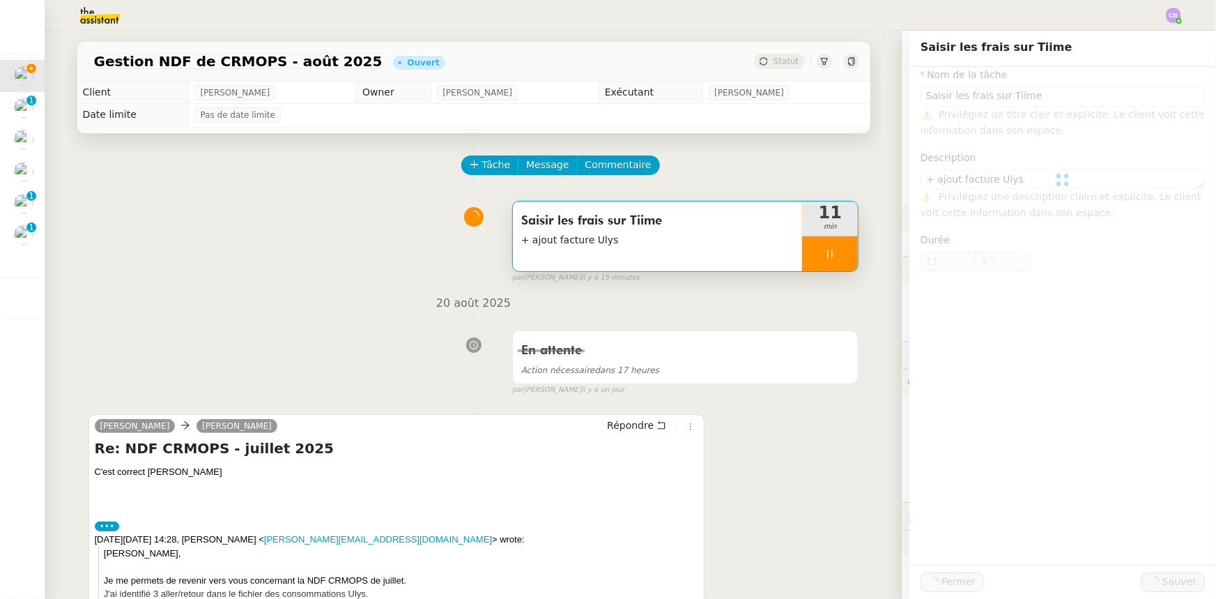
type input "Saisir les frais sur Tiime"
type textarea "+ ajout facture Ulys"
type input "11 '"
type input "4 ""
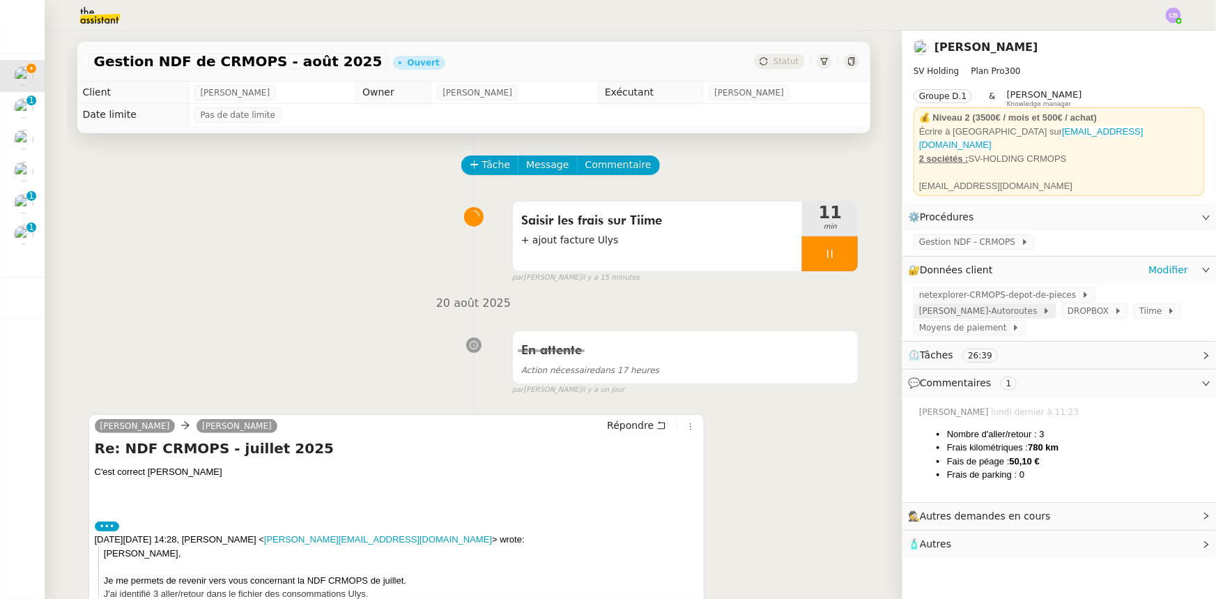
click at [1043, 304] on span "[PERSON_NAME]-Autoroutes" at bounding box center [980, 311] width 123 height 14
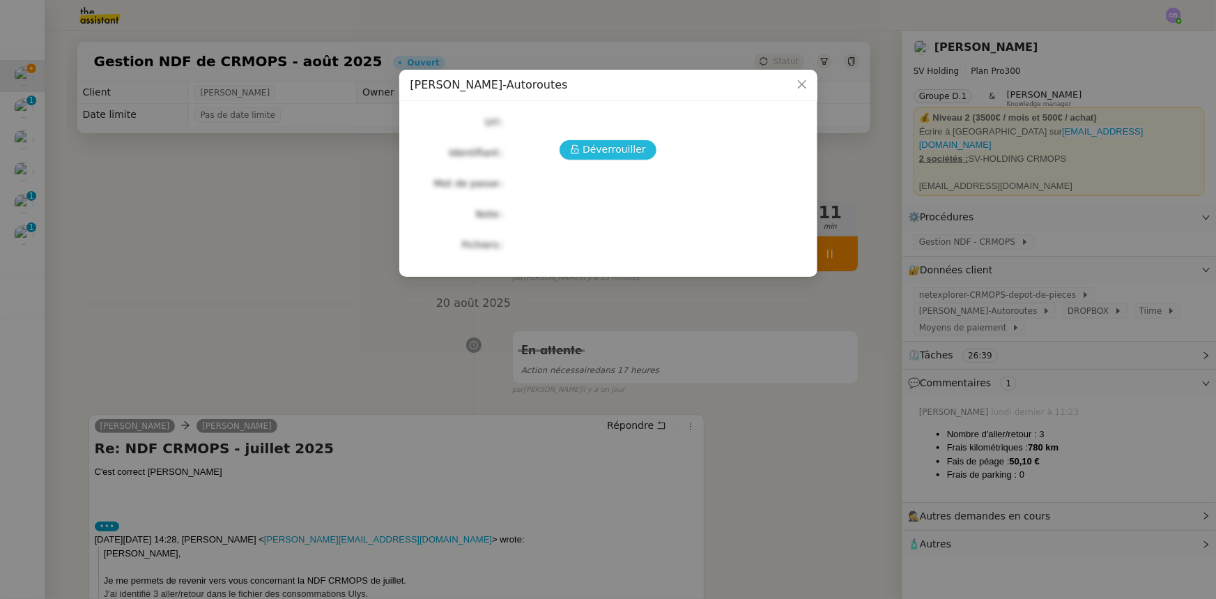
click at [619, 148] on span "Déverrouiller" at bounding box center [614, 149] width 63 height 16
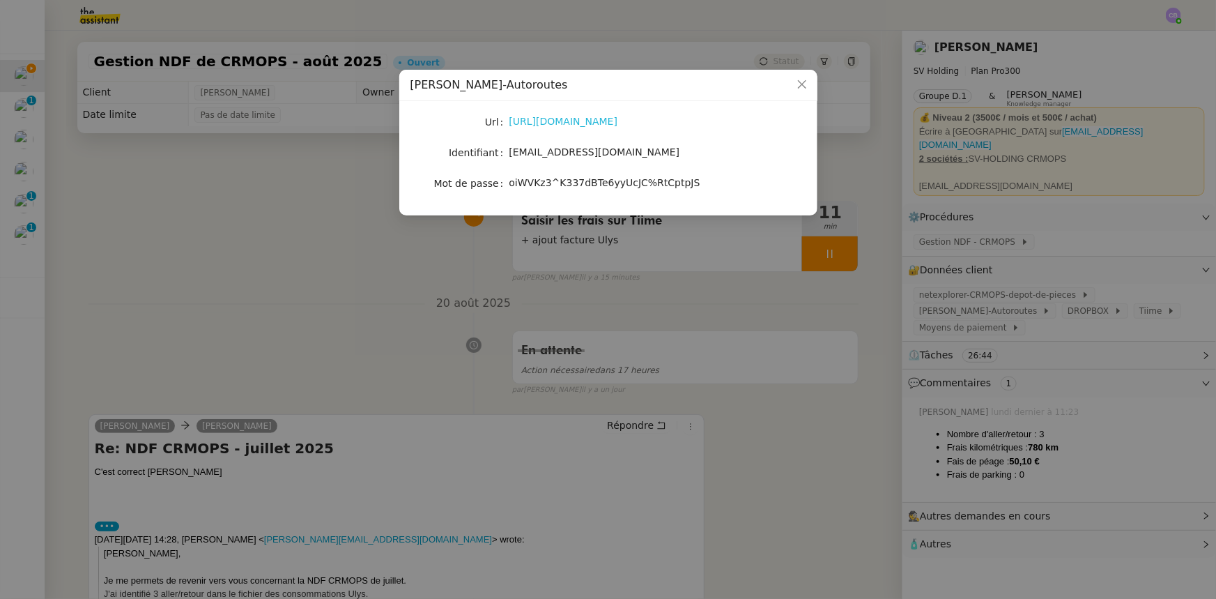
click at [618, 124] on link "[URL][DOMAIN_NAME]" at bounding box center [563, 121] width 109 height 11
click at [804, 82] on icon "Close" at bounding box center [802, 84] width 11 height 11
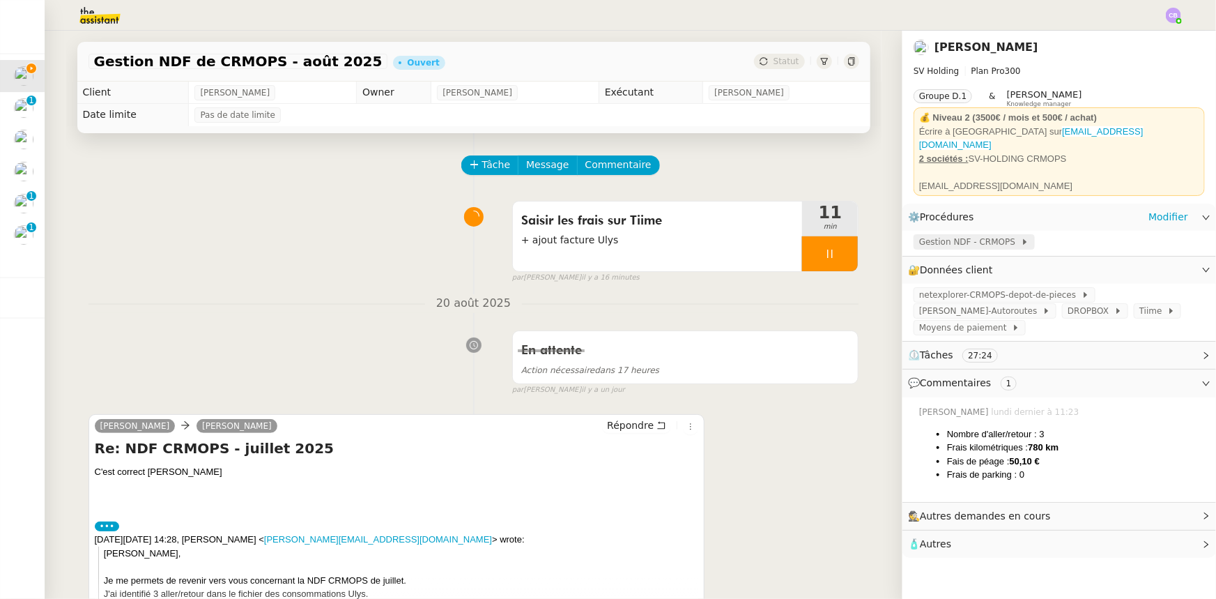
click at [926, 235] on span "Gestion NDF - CRMOPS" at bounding box center [970, 242] width 102 height 14
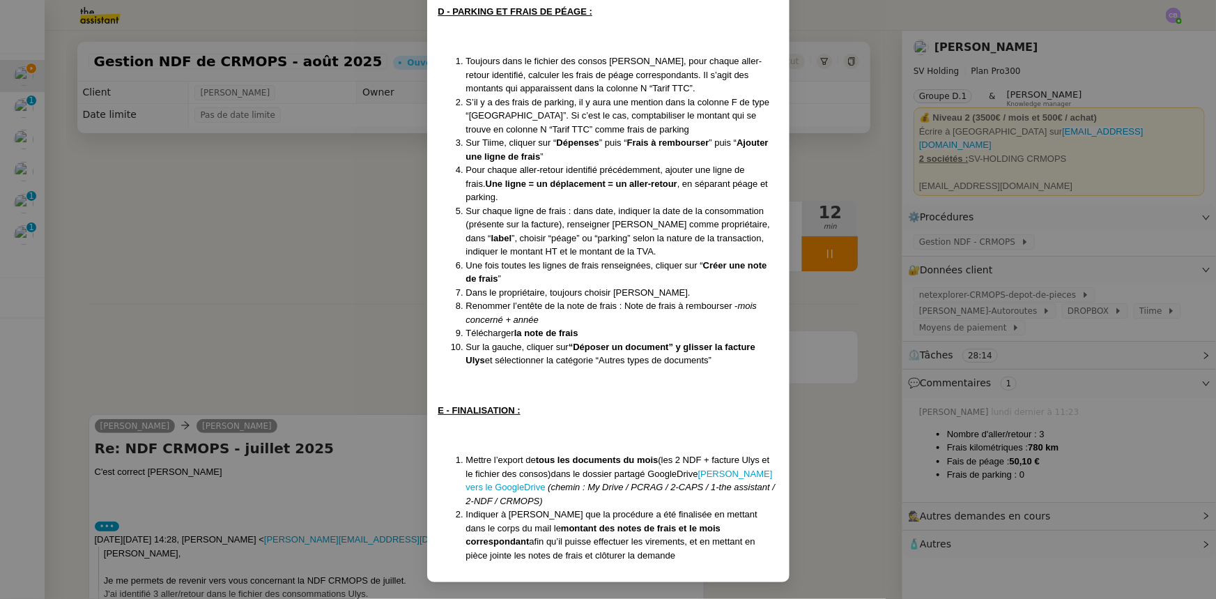
scroll to position [1018, 0]
click at [333, 313] on nz-modal-container "Mise à jour le [DATE] Contexte : [PERSON_NAME] souhaite que l’on s’occupe de se…" at bounding box center [608, 299] width 1216 height 599
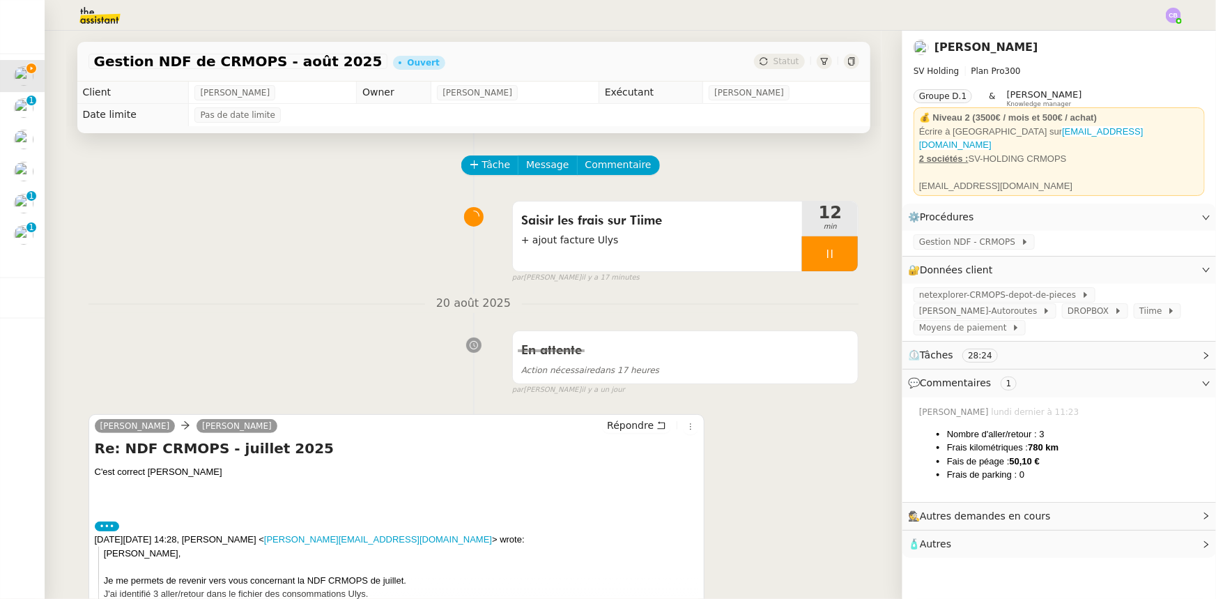
scroll to position [948, 0]
click at [482, 165] on span "Tâche" at bounding box center [496, 165] width 29 height 16
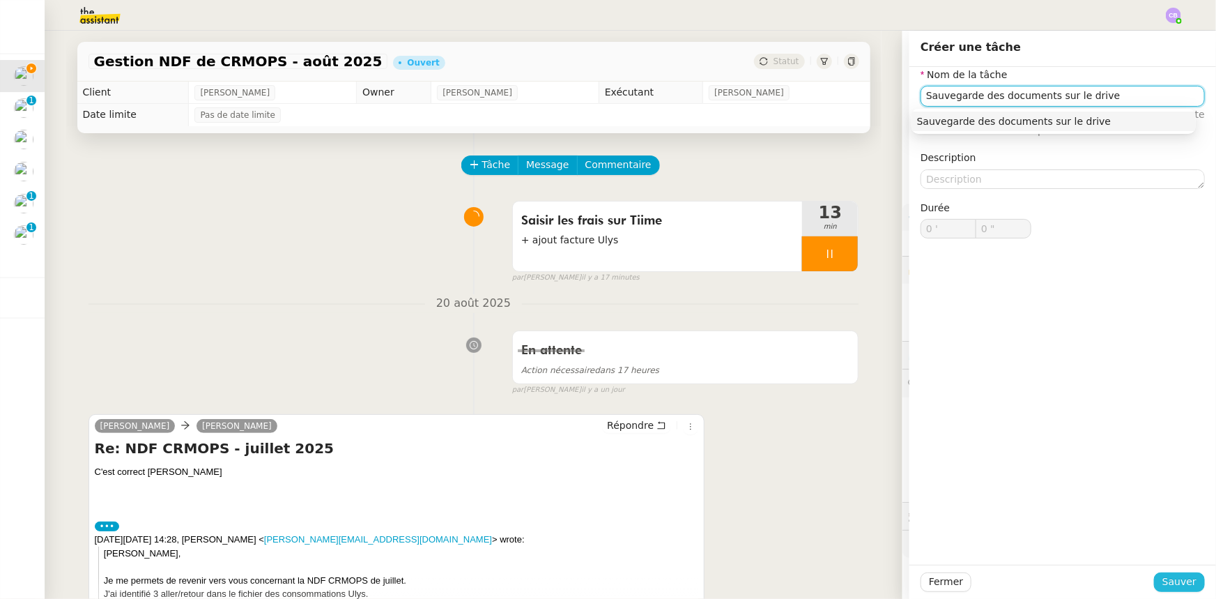
type input "Sauvegarde des documents sur le drive"
click at [1172, 585] on span "Sauver" at bounding box center [1179, 582] width 34 height 16
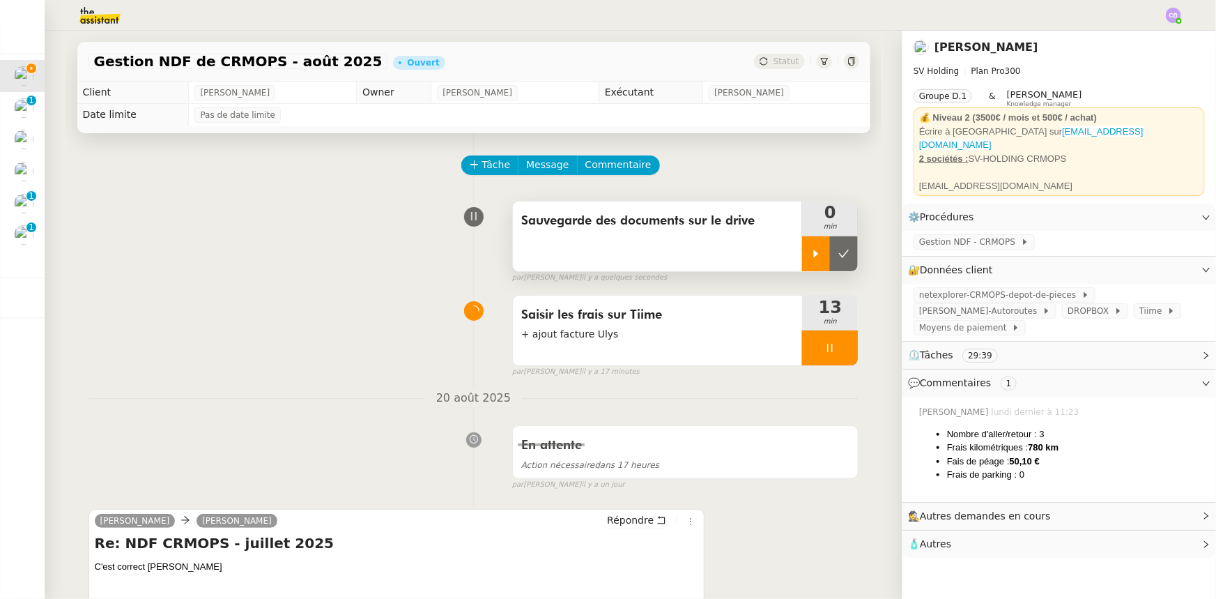
click at [811, 251] on icon at bounding box center [816, 253] width 11 height 11
click at [802, 351] on div at bounding box center [830, 347] width 56 height 35
click at [830, 357] on button at bounding box center [844, 347] width 28 height 35
click at [920, 235] on span "Gestion NDF - CRMOPS" at bounding box center [970, 242] width 102 height 14
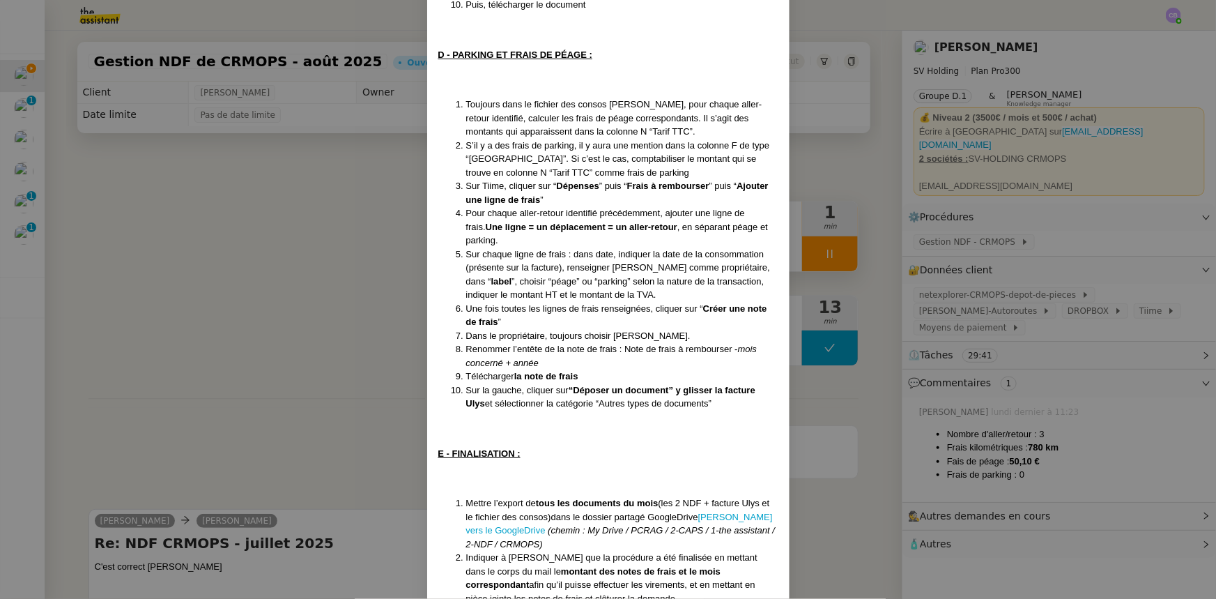
scroll to position [1018, 0]
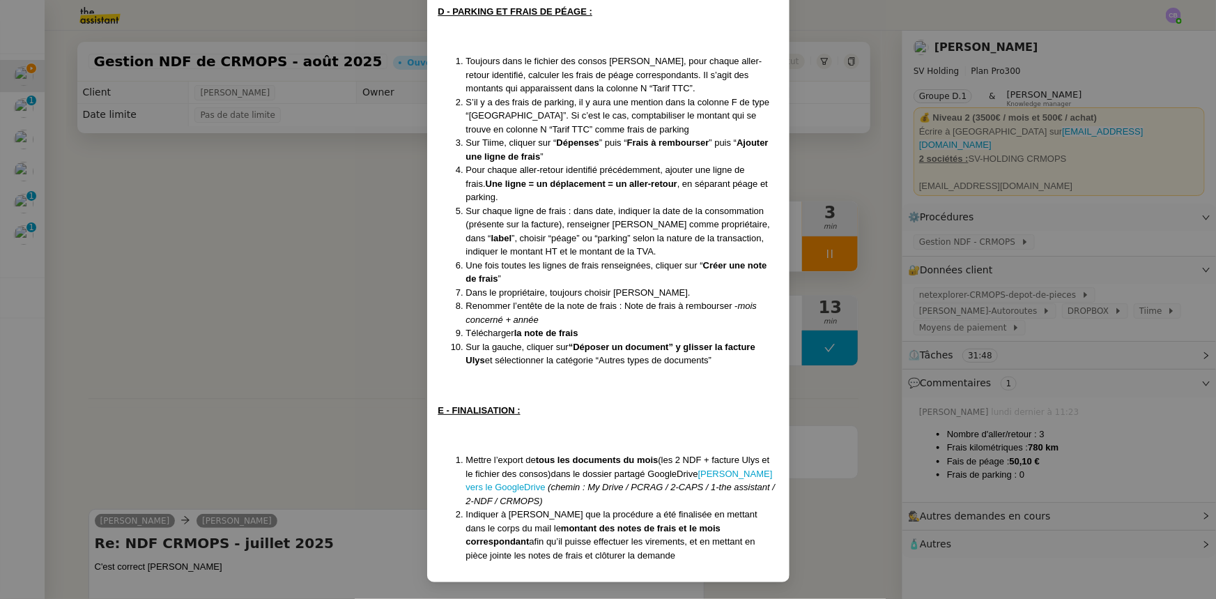
click at [305, 286] on nz-modal-container "Mise à jour le [DATE] Contexte : [PERSON_NAME] souhaite que l’on s’occupe de se…" at bounding box center [608, 299] width 1216 height 599
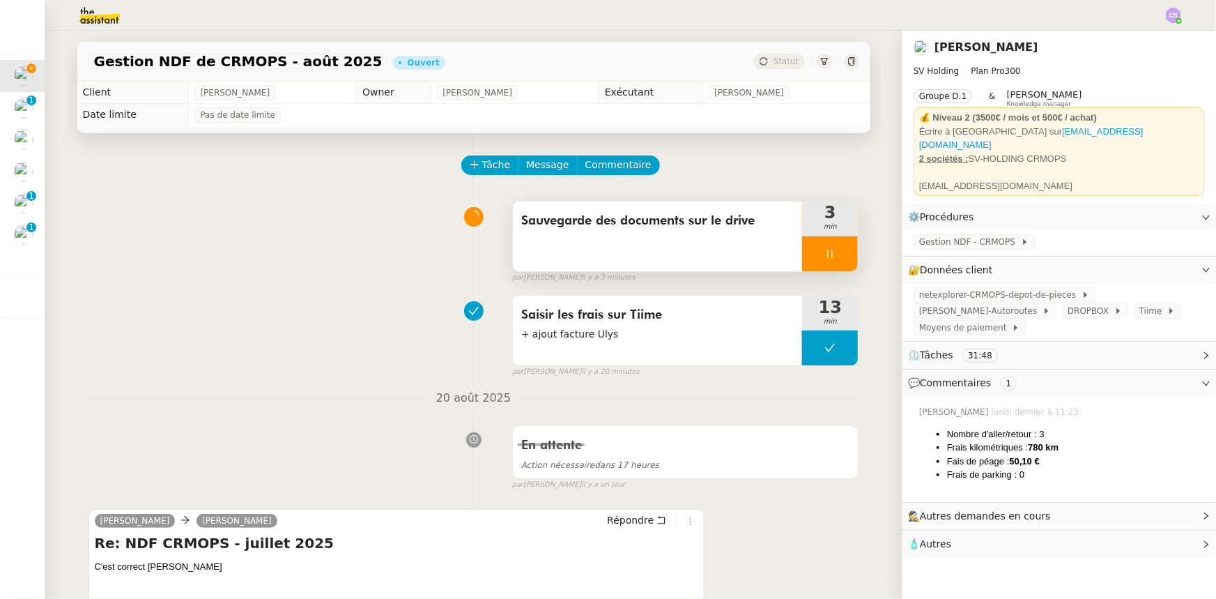
scroll to position [948, 0]
click at [482, 167] on span "Tâche" at bounding box center [496, 165] width 29 height 16
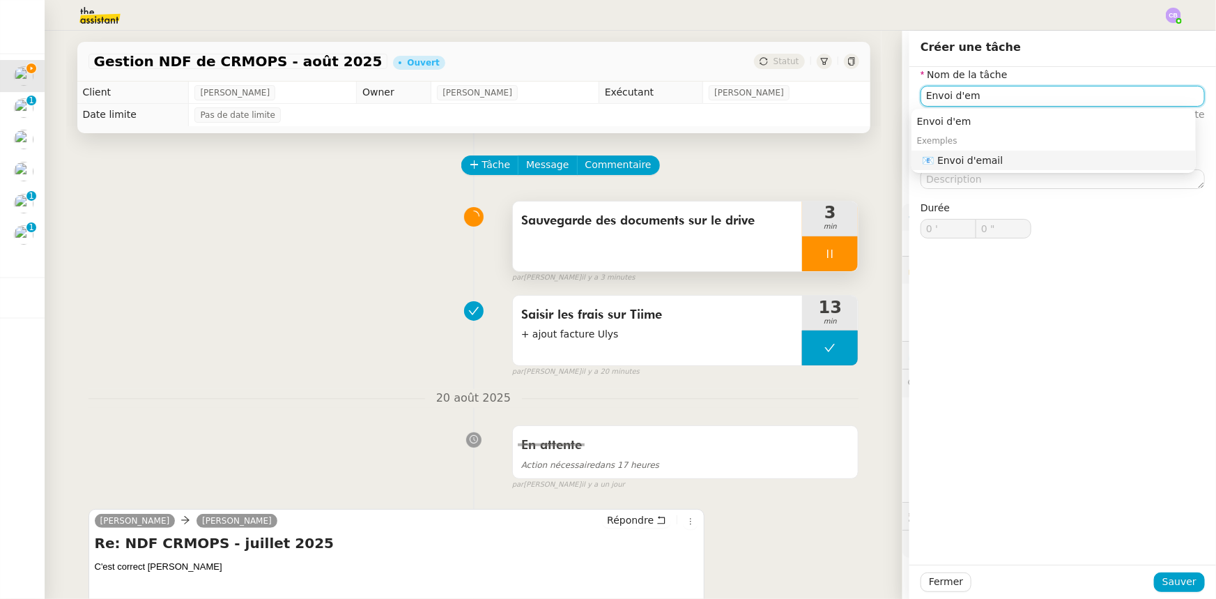
click at [984, 160] on div "📧 Envoi d'email" at bounding box center [1057, 160] width 268 height 13
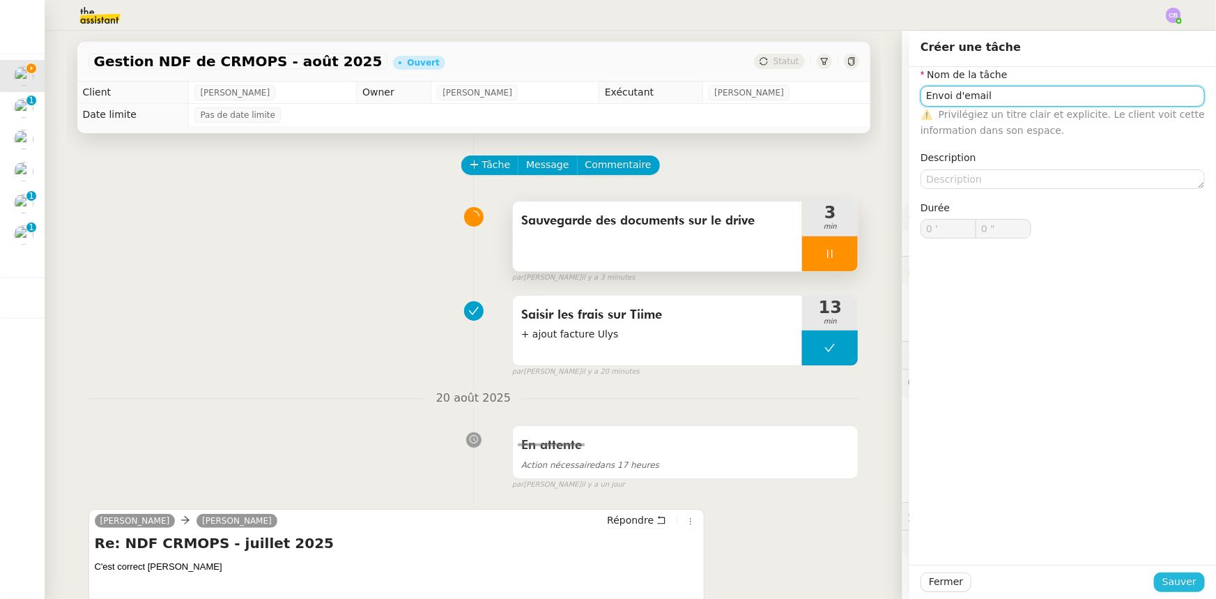
type input "Envoi d'email"
click at [1176, 583] on span "Sauver" at bounding box center [1179, 582] width 34 height 16
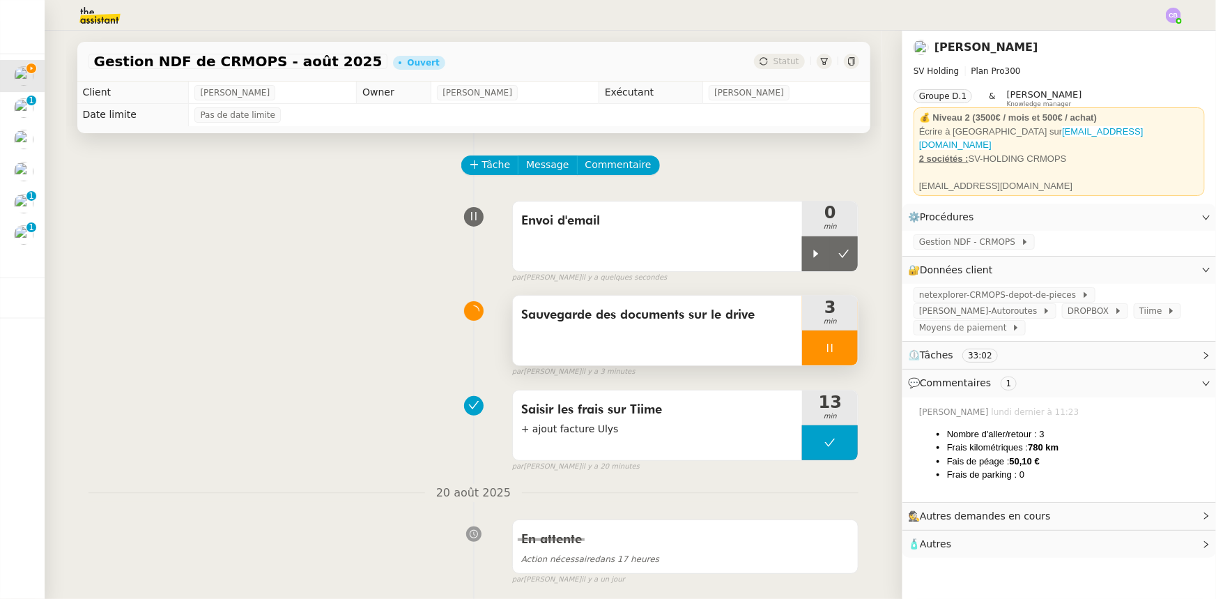
click at [809, 346] on div at bounding box center [830, 347] width 56 height 35
drag, startPoint x: 799, startPoint y: 258, endPoint x: 815, endPoint y: 321, distance: 64.9
click at [802, 258] on div at bounding box center [816, 253] width 28 height 35
click at [838, 348] on icon at bounding box center [843, 347] width 11 height 11
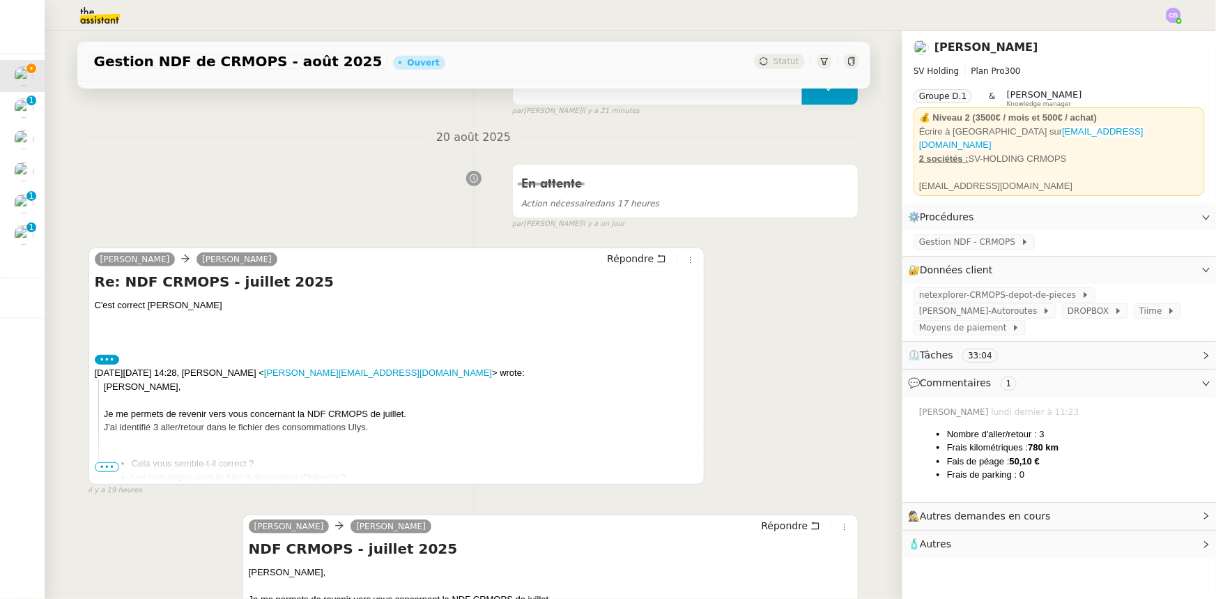
scroll to position [380, 0]
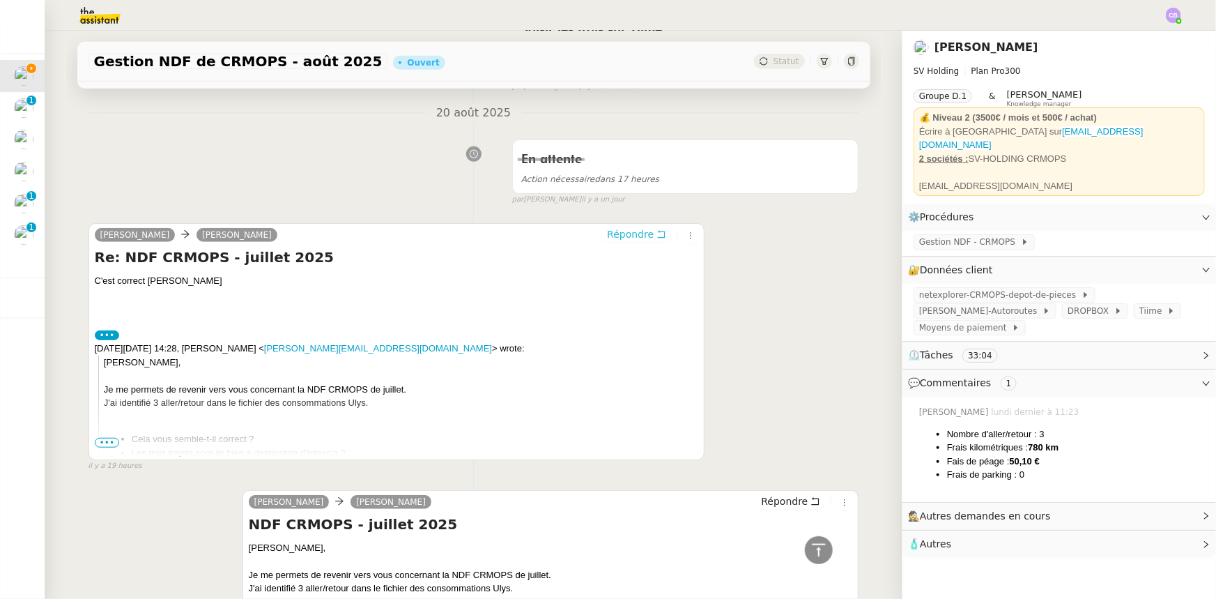
click at [611, 238] on span "Répondre" at bounding box center [630, 234] width 47 height 14
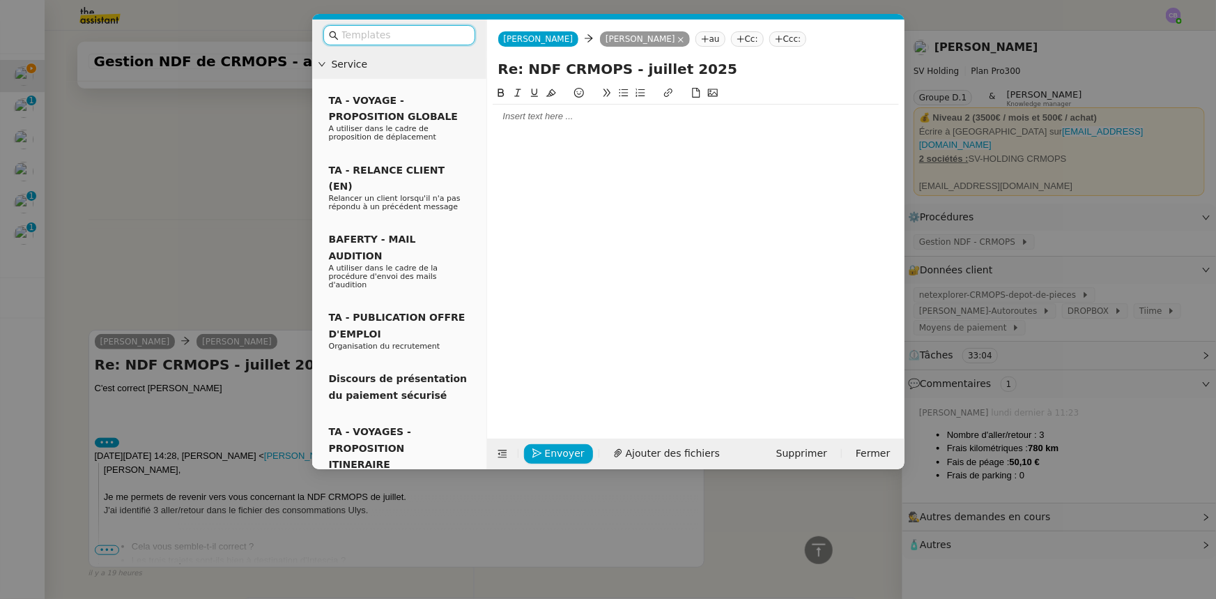
scroll to position [487, 0]
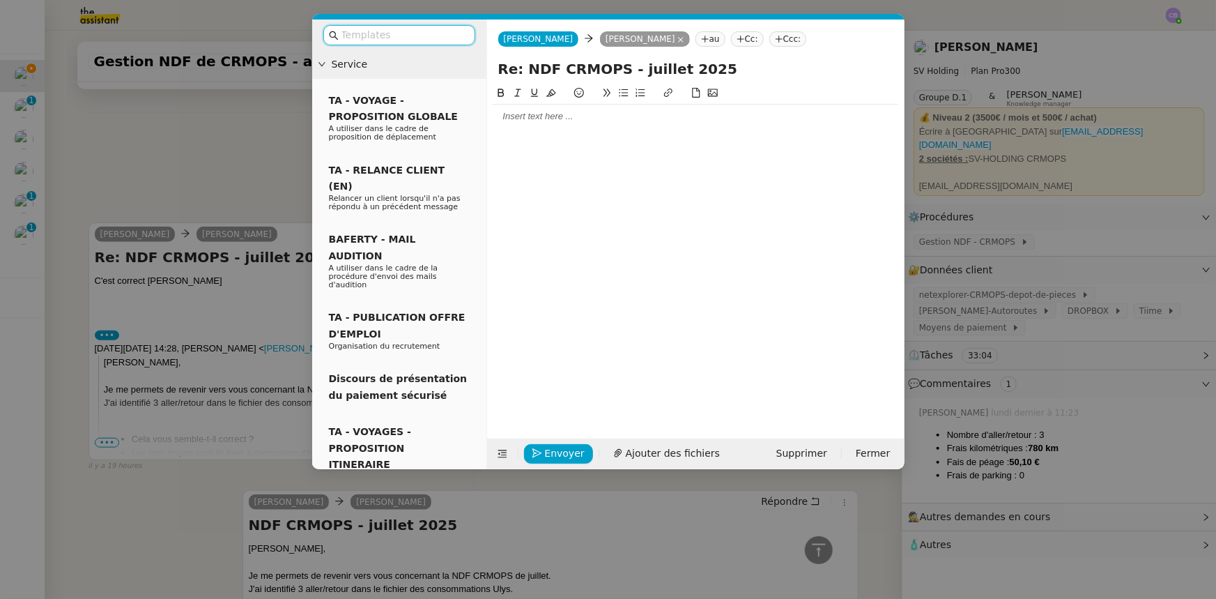
click at [437, 37] on input "text" at bounding box center [403, 35] width 125 height 16
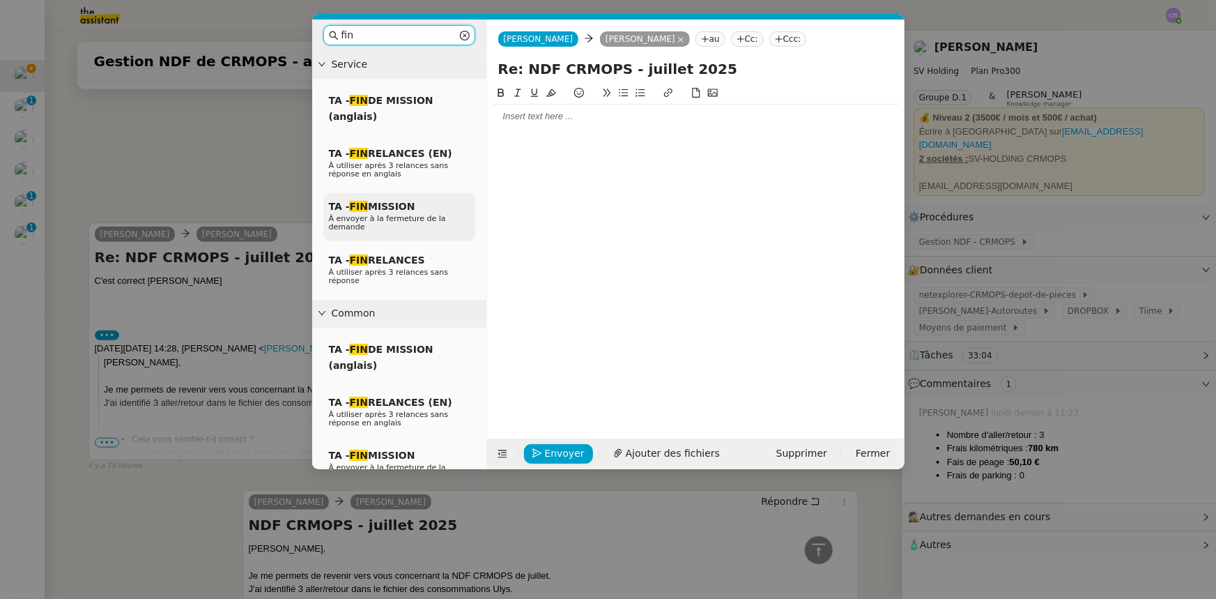
type input "fin"
click at [399, 214] on span "À envoyer à la fermeture de la demande" at bounding box center [387, 222] width 117 height 17
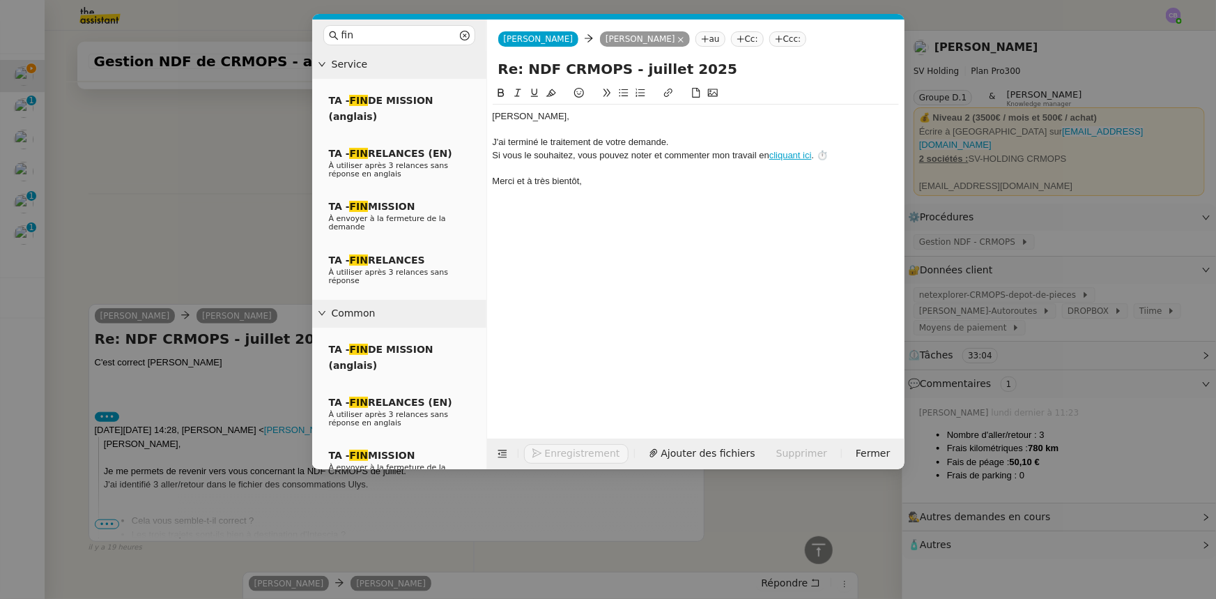
scroll to position [569, 0]
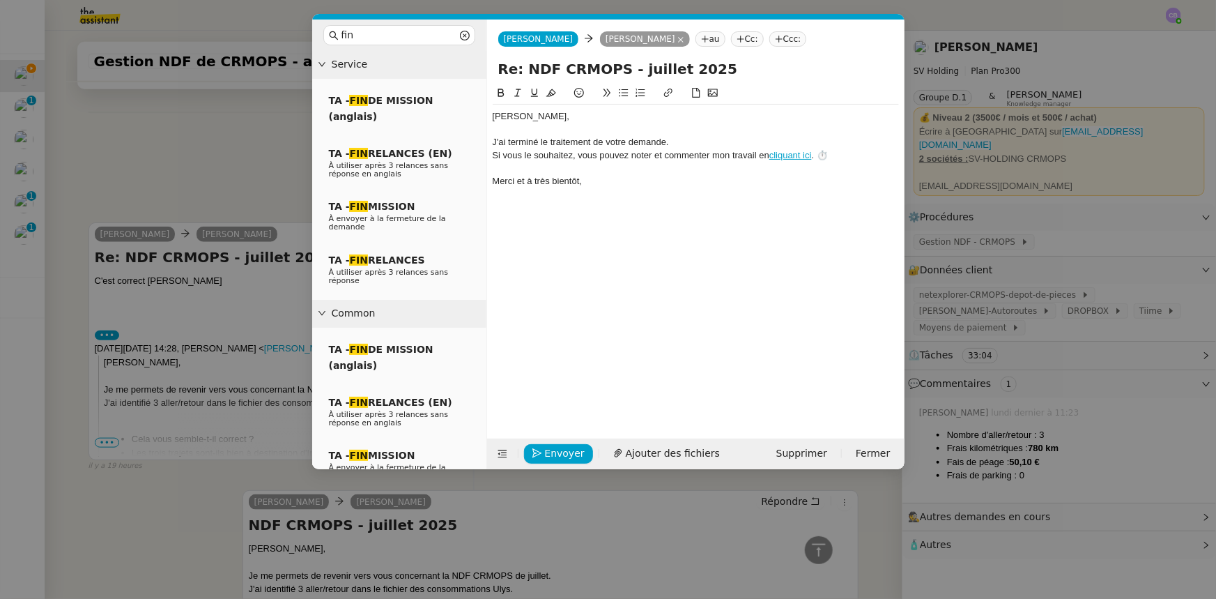
click at [491, 115] on nz-spin "﻿[PERSON_NAME]﻿, J'ai terminé le traitement de votre demande. Si vous le souhai…" at bounding box center [695, 253] width 417 height 337
click at [551, 115] on div "﻿[PERSON_NAME]﻿," at bounding box center [696, 116] width 406 height 13
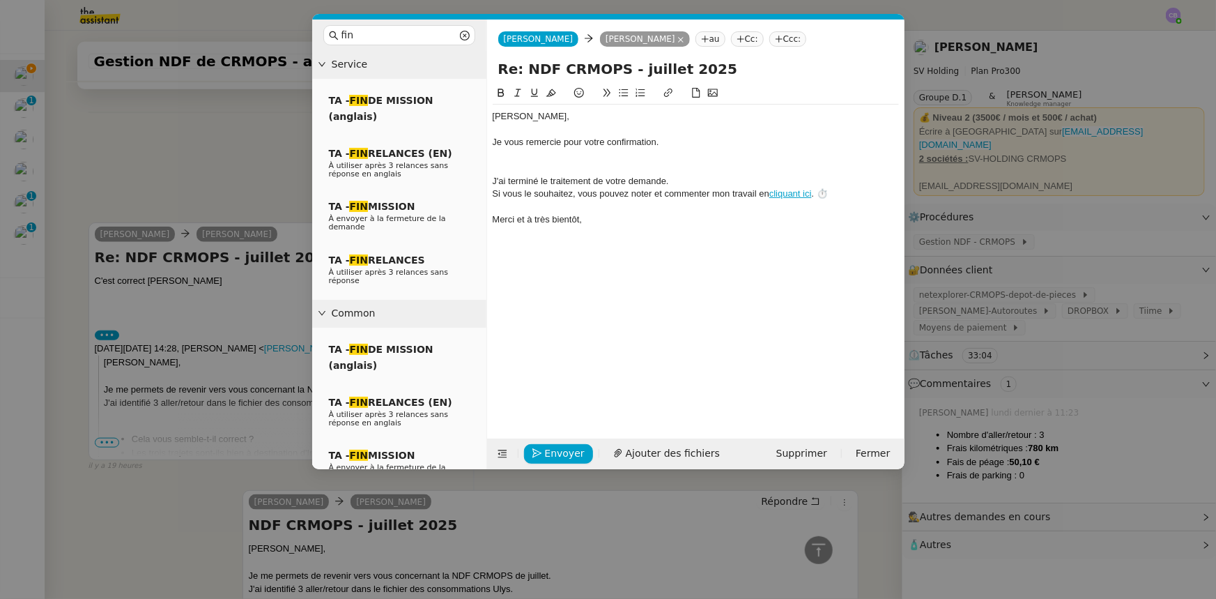
scroll to position [609, 0]
click at [502, 156] on div "La NDF de juillet" at bounding box center [696, 155] width 406 height 13
click at [572, 154] on div "Les NDF de juillet" at bounding box center [696, 155] width 406 height 13
click at [686, 159] on div "Les NDF de juillet ont bien été saisies sur Tiime, le montant des frais à rembo…" at bounding box center [696, 155] width 406 height 13
click at [831, 157] on div "Les NDF de juillet ont bien été saisies sur Tiime, le montant des frais à rembo…" at bounding box center [696, 155] width 406 height 13
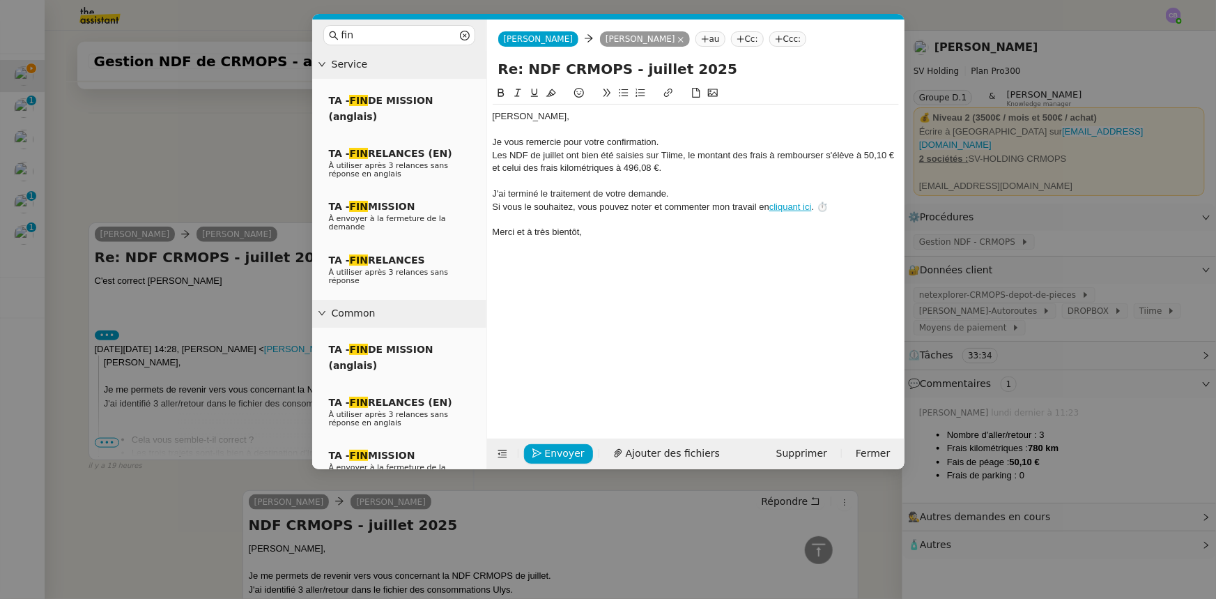
click at [229, 158] on nz-modal-container "fin Service TA - FIN DE MISSION (anglais) TA - FIN RELANCES (EN) À utiliser apr…" at bounding box center [608, 299] width 1216 height 599
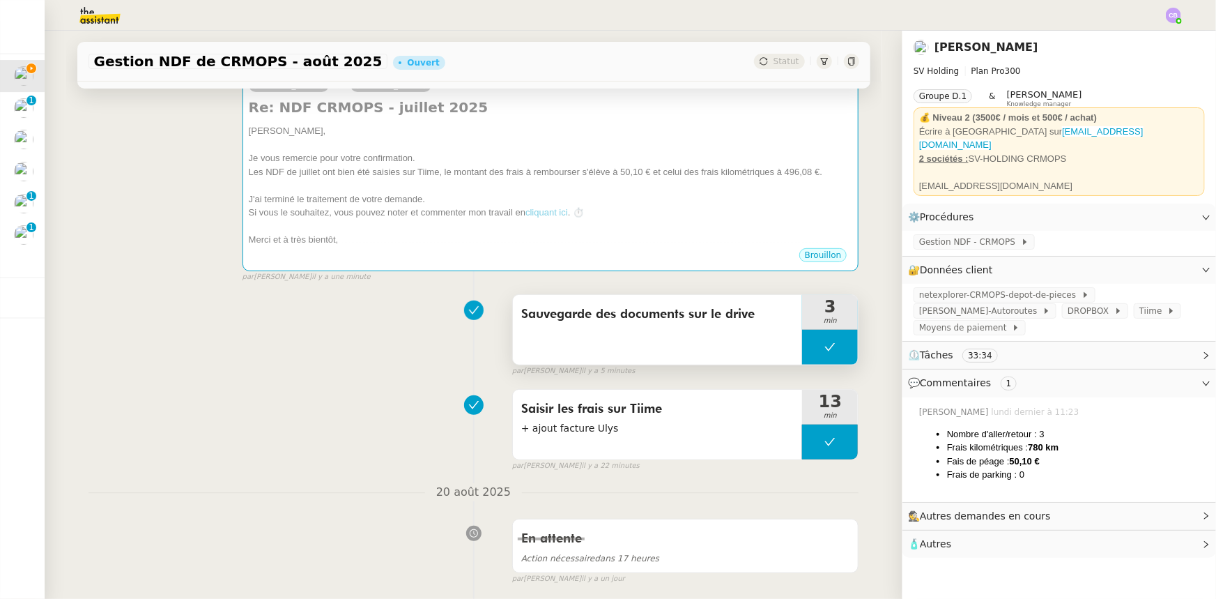
scroll to position [0, 0]
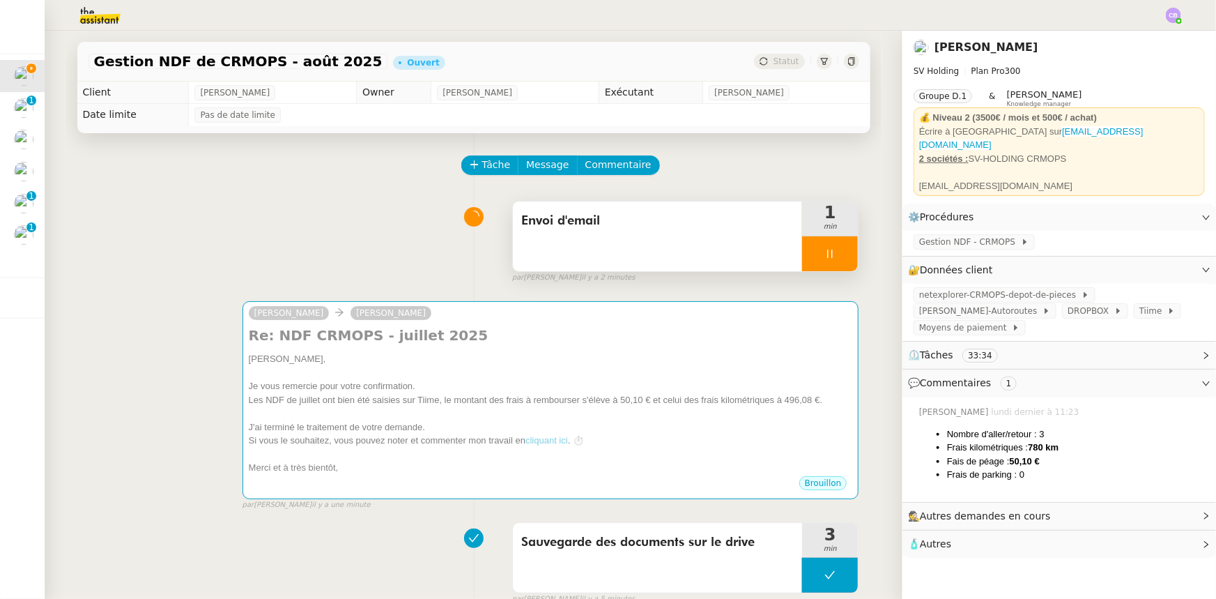
click at [802, 260] on div at bounding box center [830, 253] width 56 height 35
click at [91, 14] on img at bounding box center [89, 15] width 108 height 31
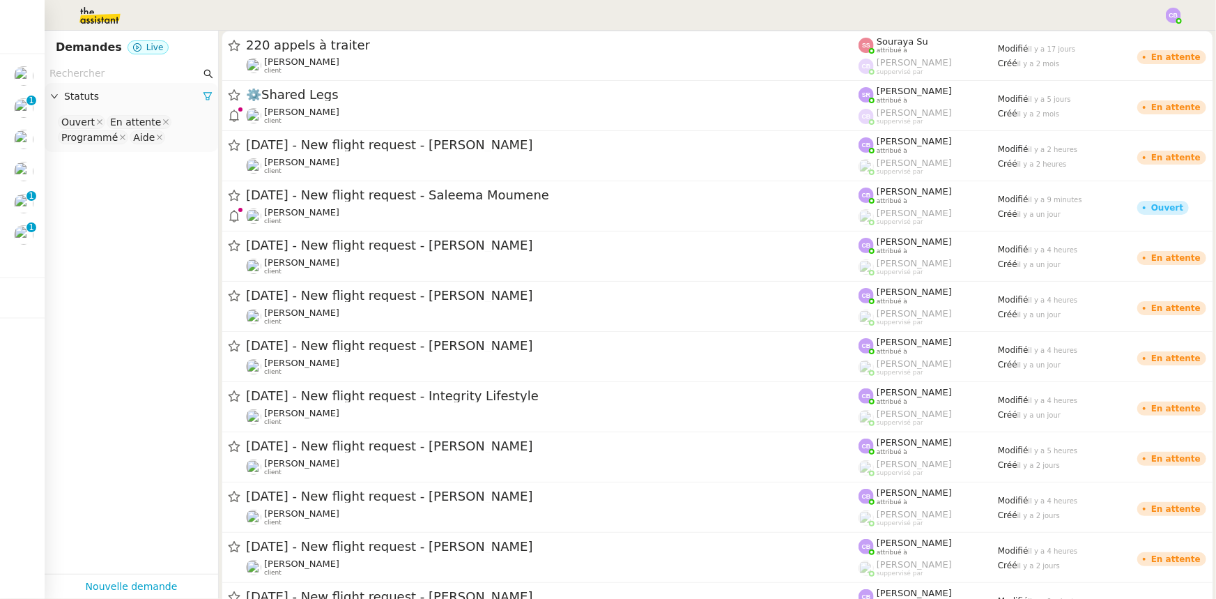
click at [106, 100] on span "Statuts" at bounding box center [133, 97] width 139 height 16
click at [103, 98] on span "Statuts" at bounding box center [133, 97] width 139 height 16
click at [203, 97] on icon at bounding box center [208, 96] width 10 height 10
click at [87, 95] on span "Statuts" at bounding box center [138, 97] width 148 height 16
click at [94, 121] on nz-select-top-control "Please select" at bounding box center [131, 122] width 151 height 17
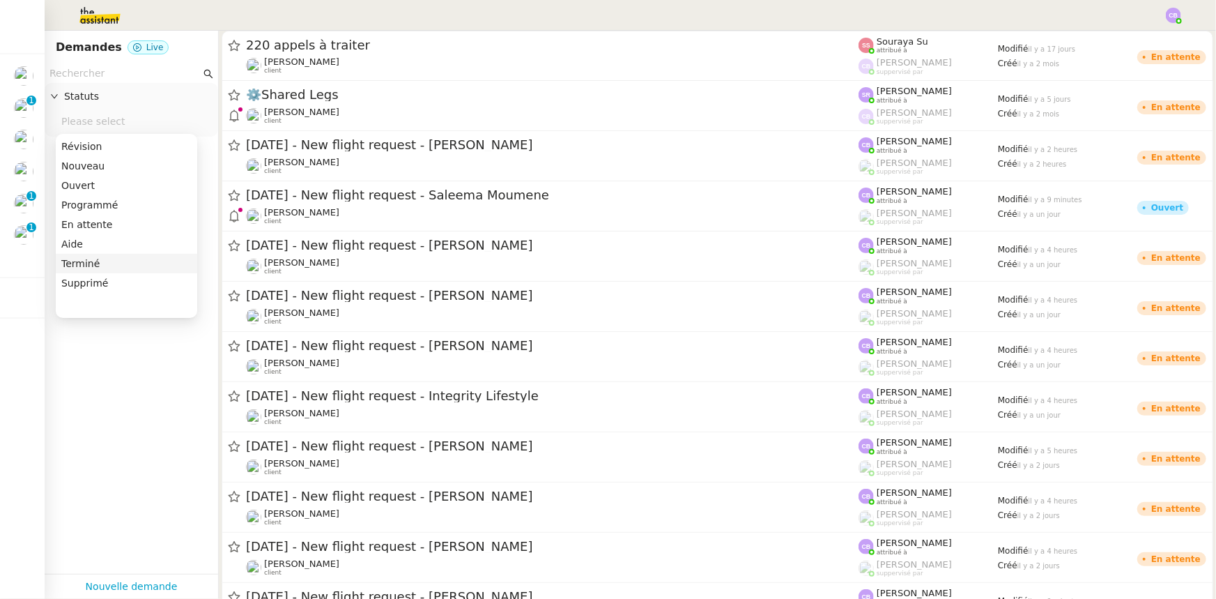
click at [89, 263] on div "Terminé" at bounding box center [126, 263] width 130 height 13
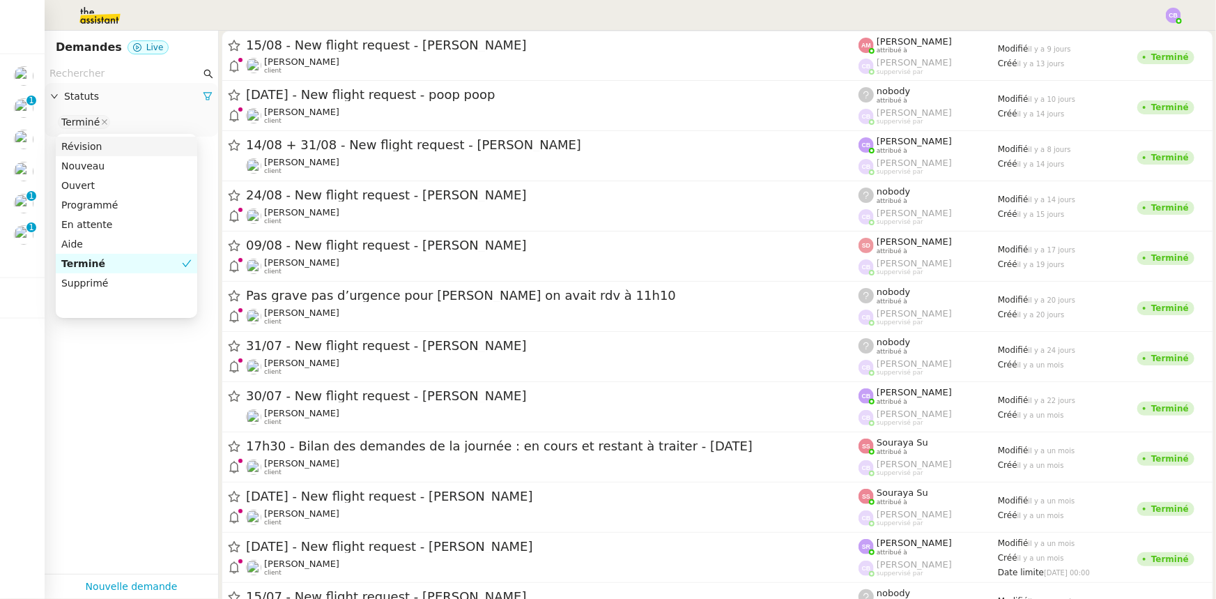
click at [110, 77] on input "text" at bounding box center [124, 74] width 151 height 16
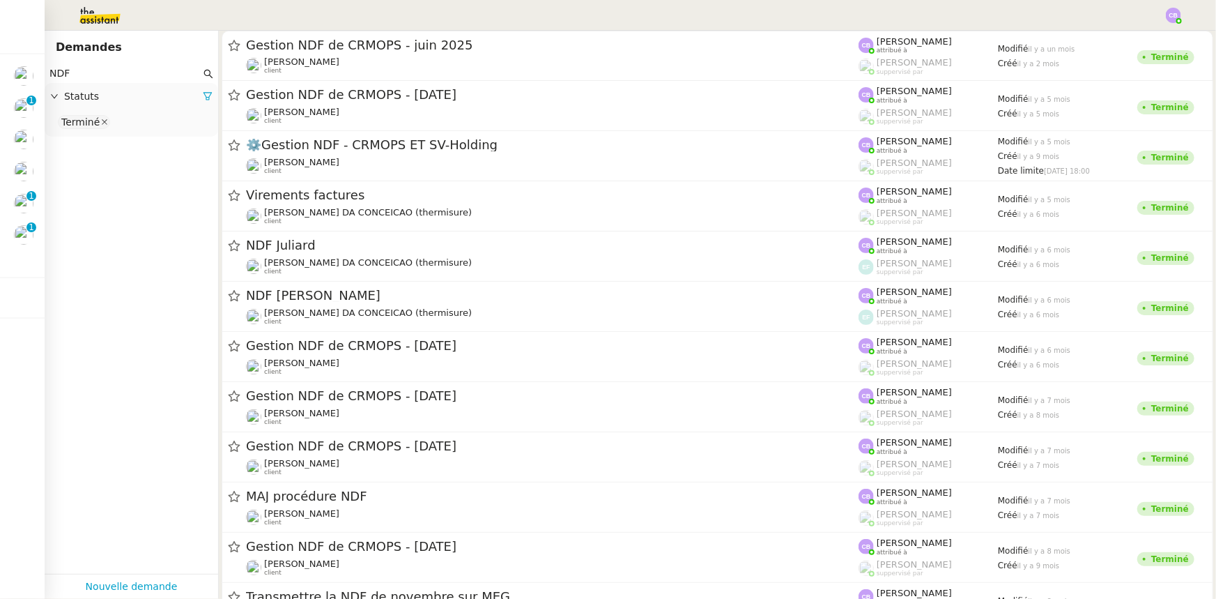
click at [102, 123] on icon at bounding box center [105, 122] width 6 height 6
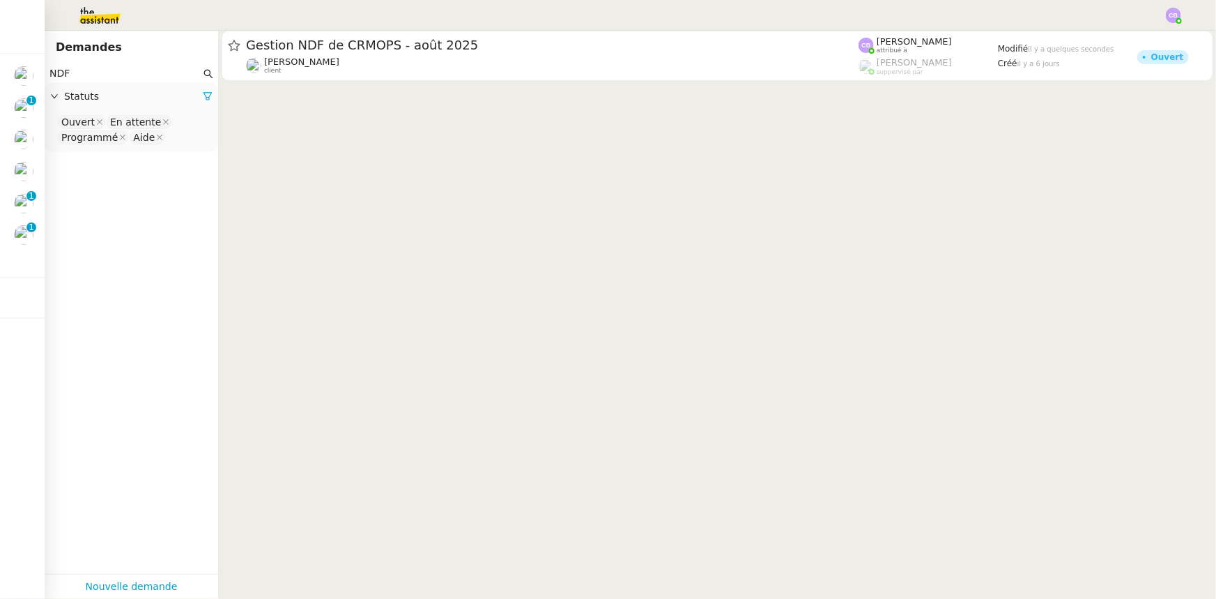
click at [98, 77] on input "NDF" at bounding box center [124, 74] width 151 height 16
type input "N"
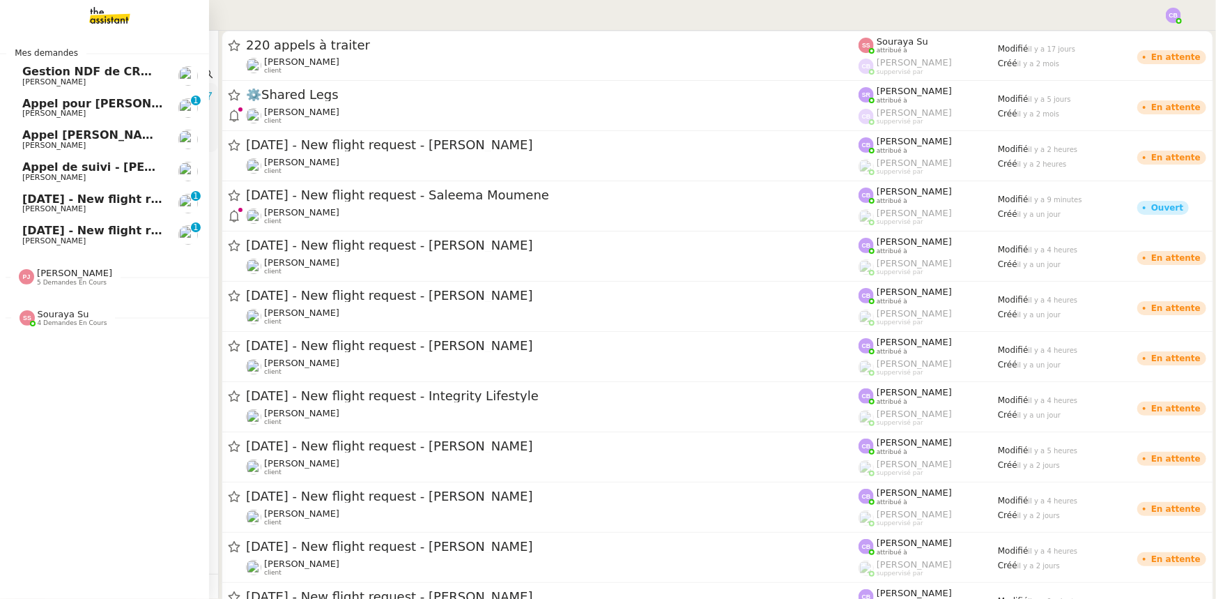
click at [63, 78] on span "[PERSON_NAME]" at bounding box center [53, 81] width 63 height 9
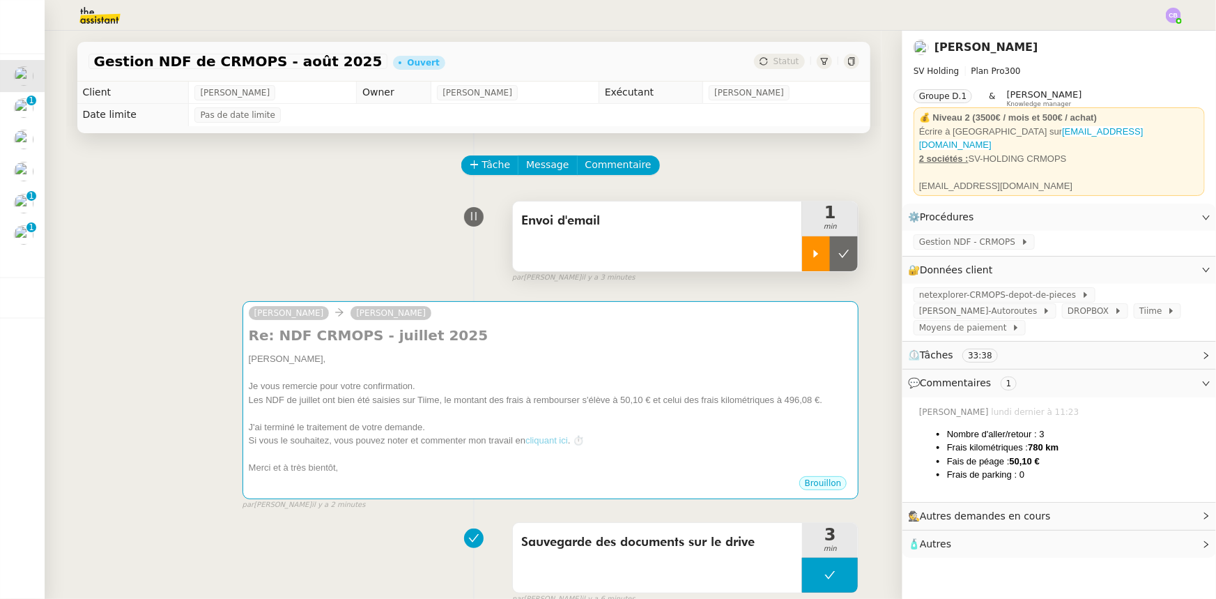
click at [809, 266] on div at bounding box center [816, 253] width 28 height 35
click at [625, 167] on span "Commentaire" at bounding box center [618, 165] width 66 height 16
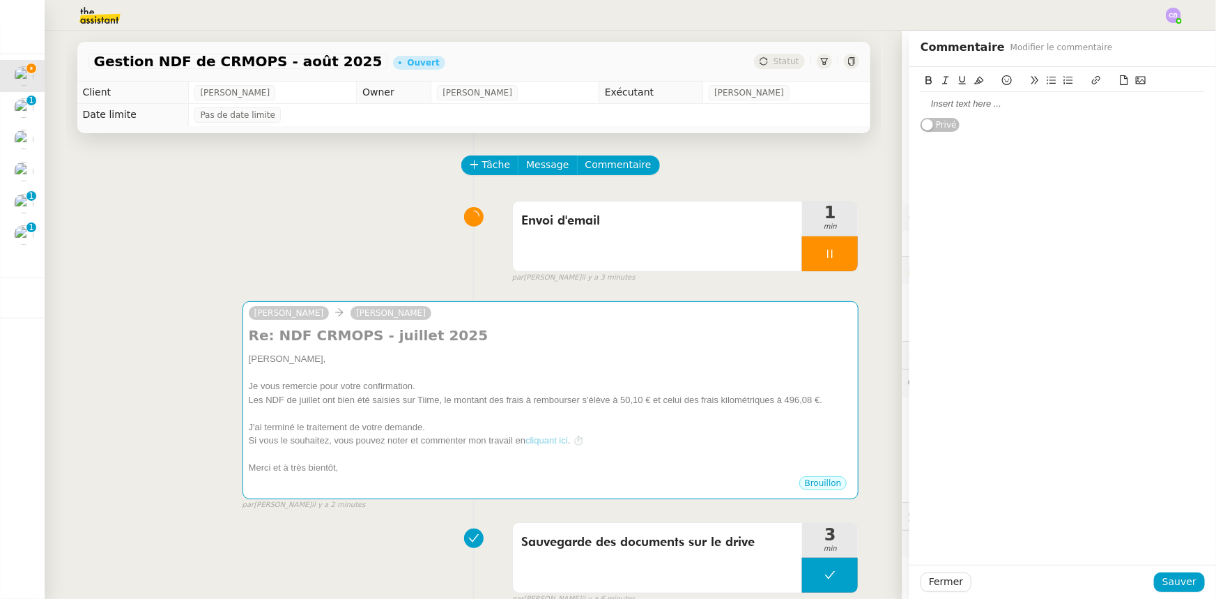
click at [941, 105] on div at bounding box center [1063, 104] width 284 height 13
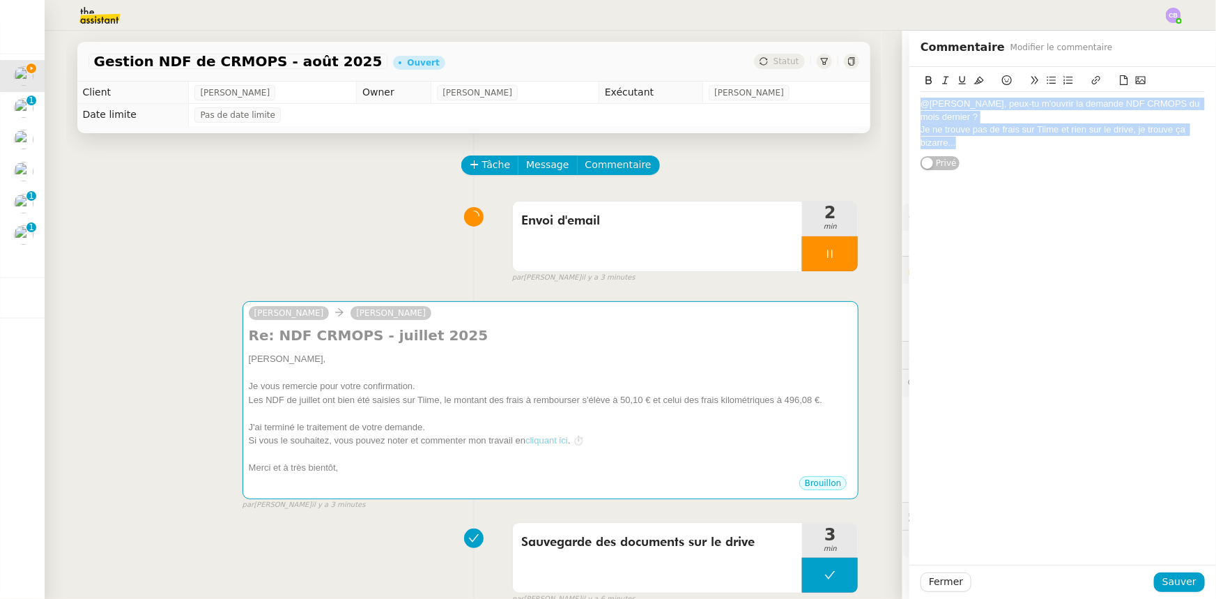
drag, startPoint x: 962, startPoint y: 146, endPoint x: 910, endPoint y: 101, distance: 68.6
click at [910, 101] on div "@[PERSON_NAME], peux-tu m'ouvrir la demande NDF CRMOPS du mois dernier ? Je ne …" at bounding box center [1062, 119] width 307 height 104
copy div "@[PERSON_NAME], peux-tu m'ouvrir la demande NDF CRMOPS du mois dernier ? Je ne …"
click at [1169, 584] on span "Sauver" at bounding box center [1179, 582] width 34 height 16
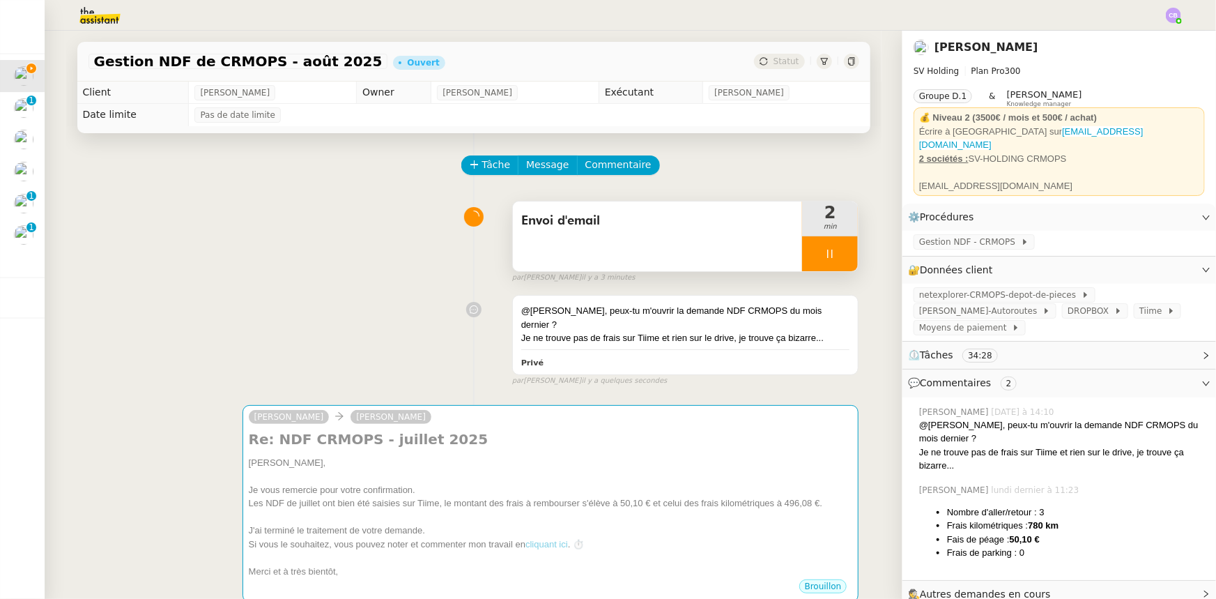
click at [807, 252] on div at bounding box center [830, 253] width 56 height 35
click at [838, 259] on icon at bounding box center [843, 253] width 11 height 11
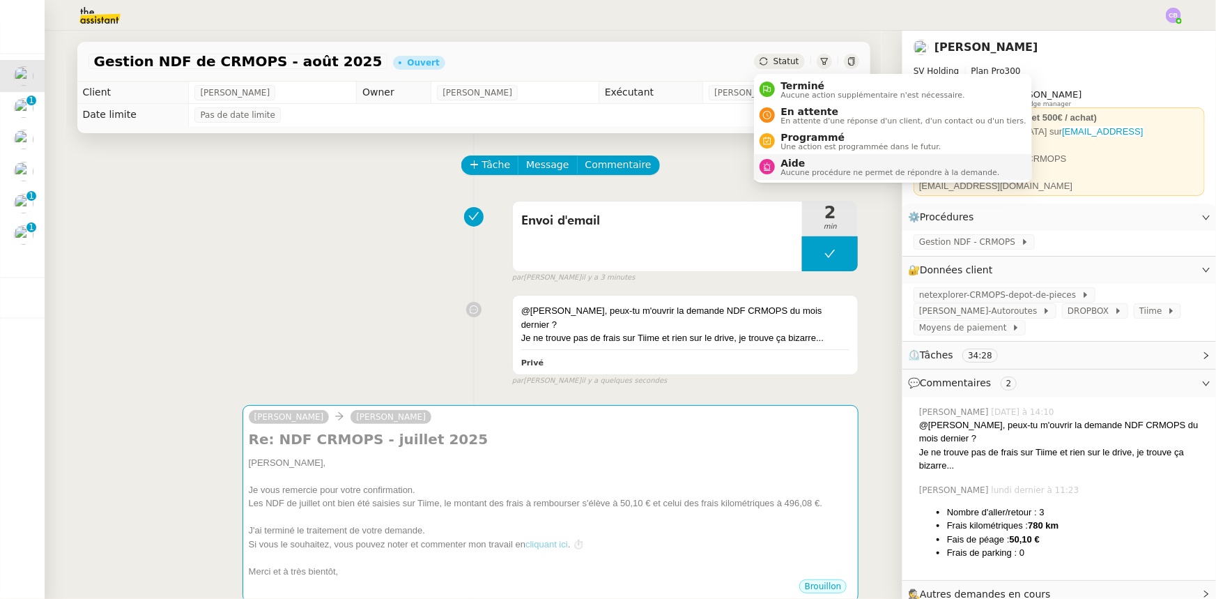
click at [807, 169] on span "Aucune procédure ne permet de répondre à la demande." at bounding box center [890, 173] width 219 height 8
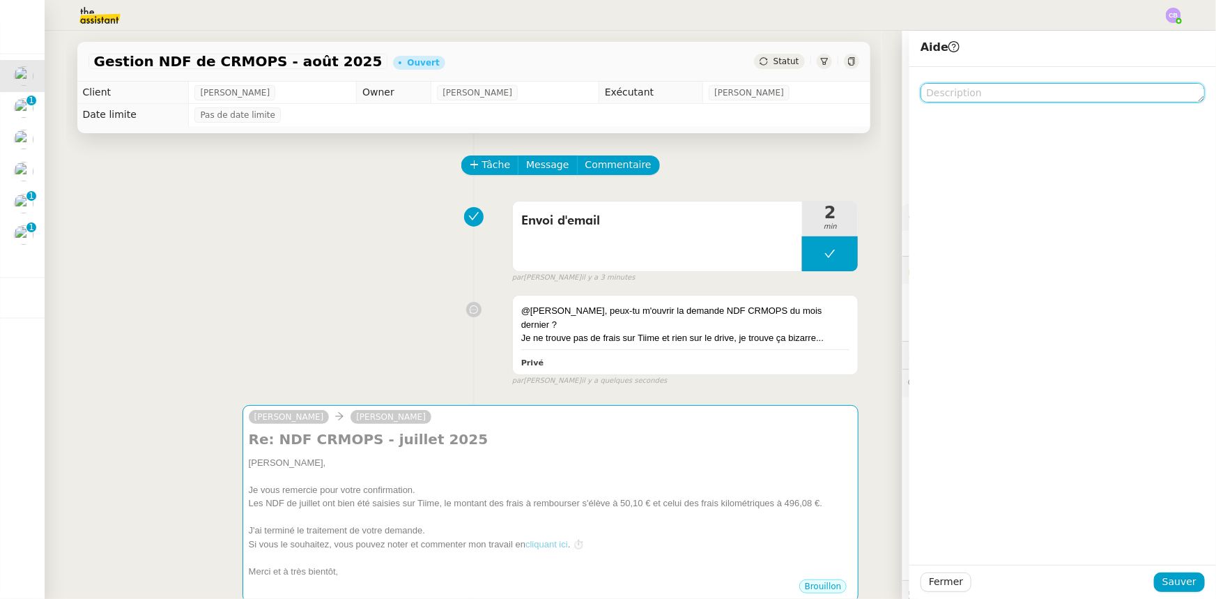
click at [943, 91] on textarea at bounding box center [1063, 93] width 284 height 20
paste textarea "@[PERSON_NAME], peux-tu m'ouvrir la demande NDF CRMOPS du mois dernier ? Je ne …"
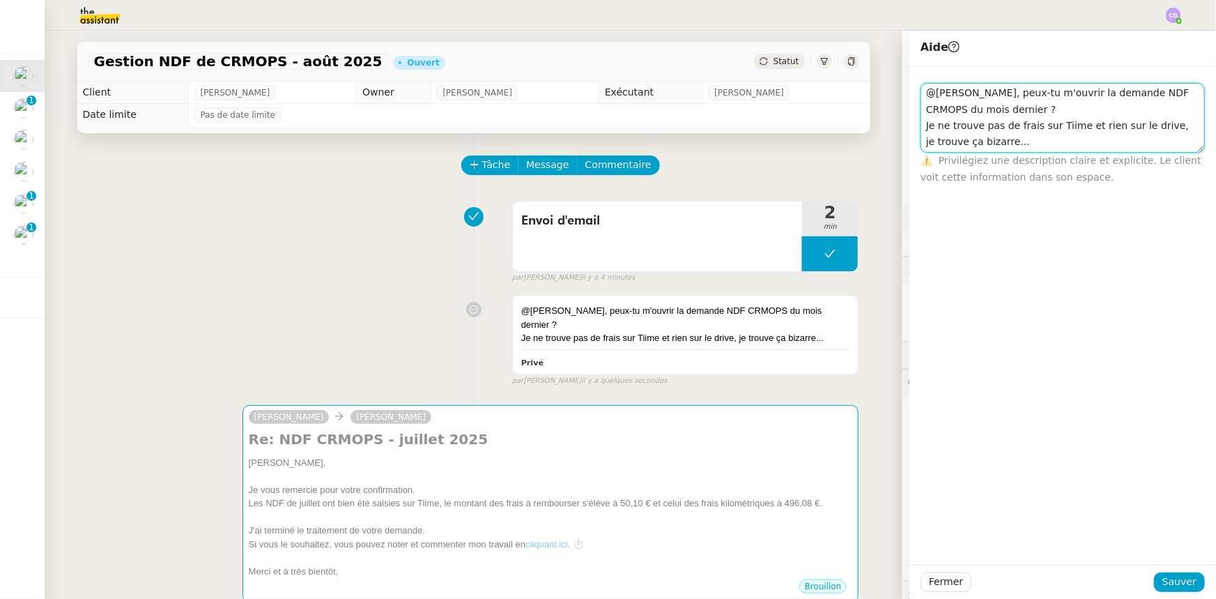
click at [1165, 95] on textarea "@[PERSON_NAME], peux-tu m'ouvrir la demande NDF CRMOPS du mois dernier ? Je ne …" at bounding box center [1063, 118] width 284 height 70
click at [1036, 107] on textarea "@[PERSON_NAME], peux-tu m'ouvrir la demande NDF CRMOPS - juillet (celle du mois…" at bounding box center [1063, 118] width 284 height 70
type textarea "@[PERSON_NAME], peux-tu m'ouvrir la demande NDF CRMOPS - juillet (celle du mois…"
click at [1167, 584] on span "Sauver" at bounding box center [1179, 582] width 34 height 16
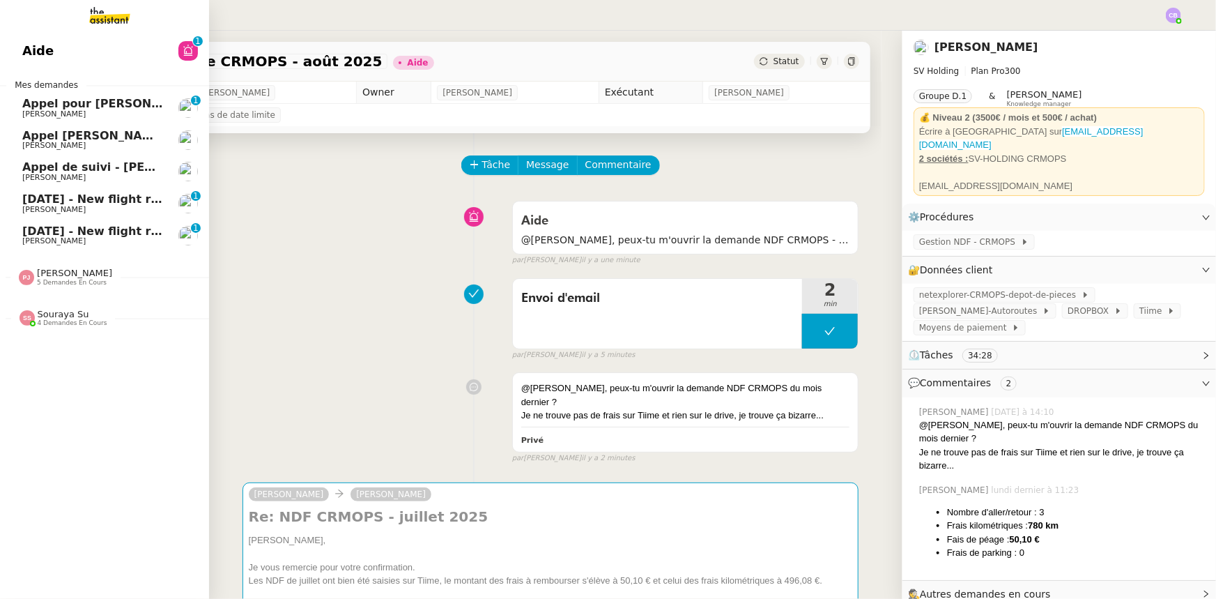
click at [58, 204] on span "[DATE] - New flight request - Saleema Moumene" at bounding box center [173, 198] width 303 height 13
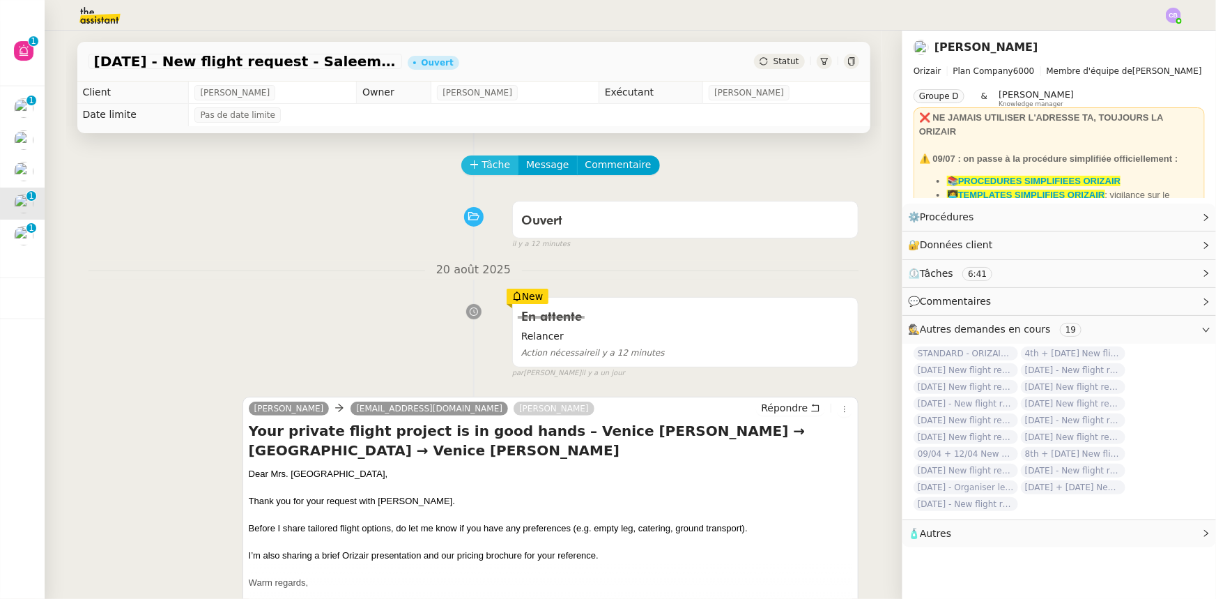
click at [485, 168] on span "Tâche" at bounding box center [496, 165] width 29 height 16
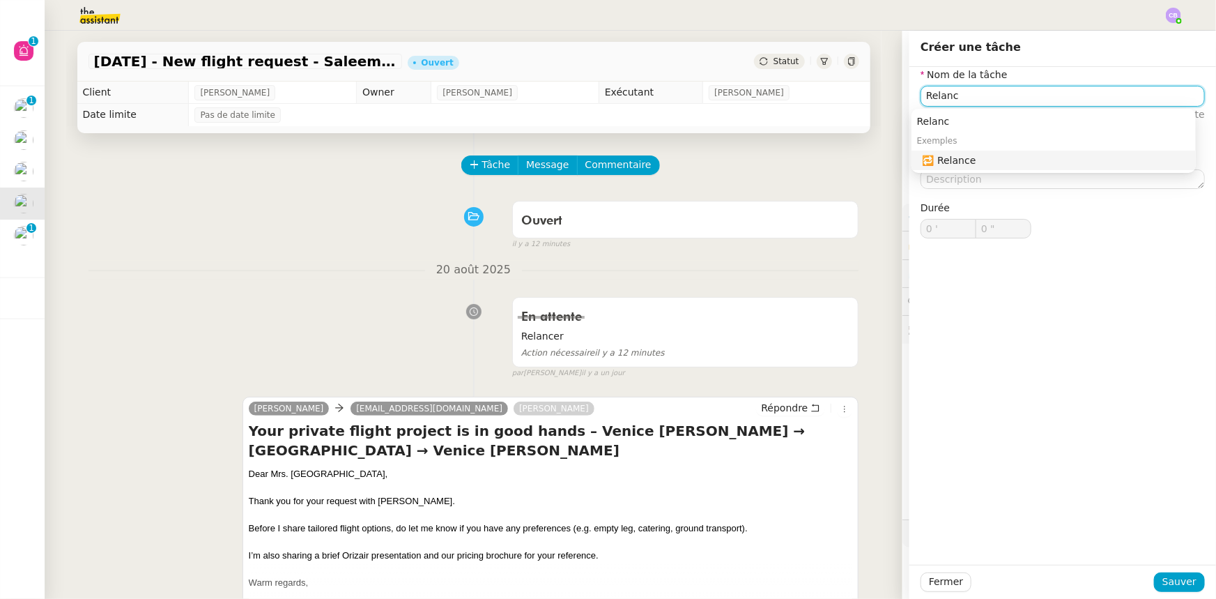
click at [944, 163] on div "🔁 Relance" at bounding box center [1057, 160] width 268 height 13
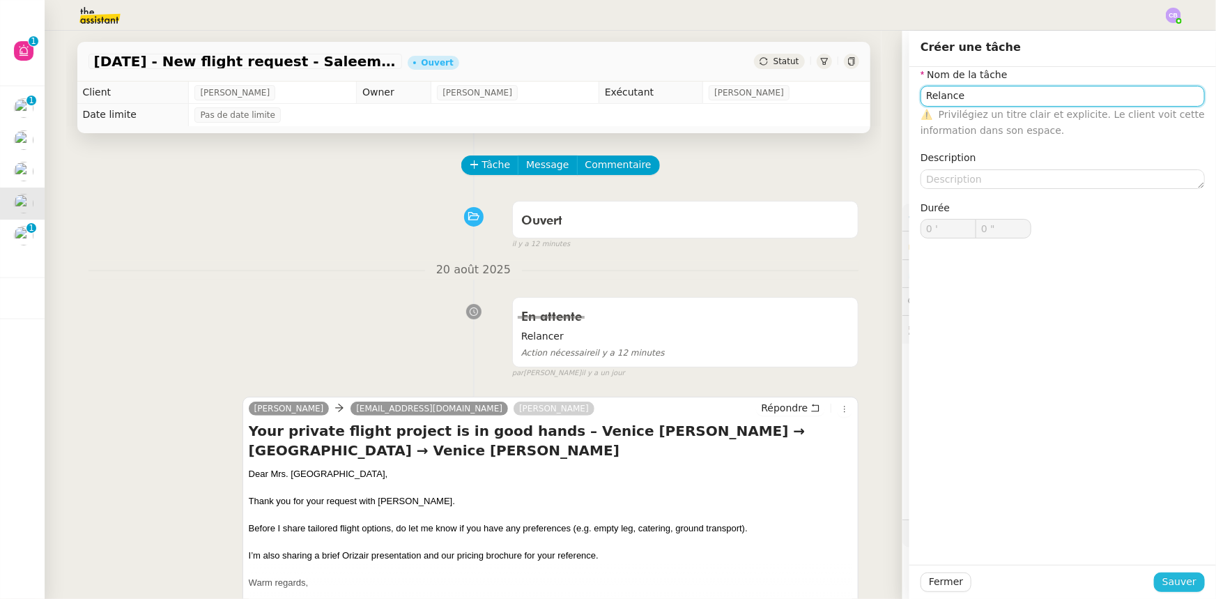
type input "Relance"
click at [1164, 581] on span "Sauver" at bounding box center [1179, 582] width 34 height 16
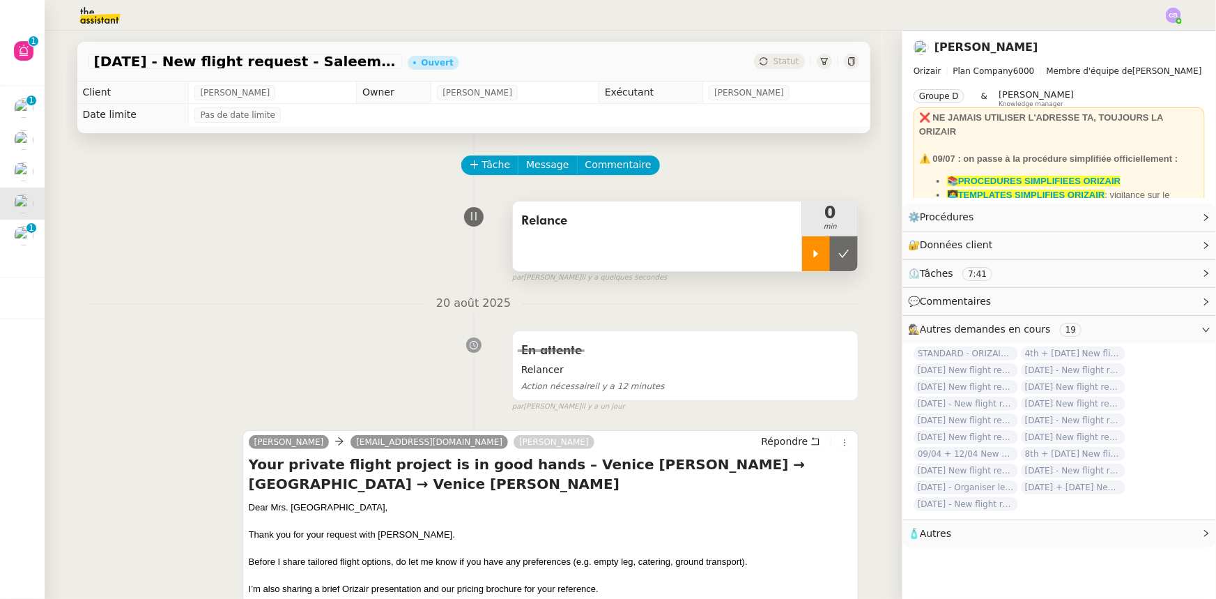
click at [804, 263] on div at bounding box center [816, 253] width 28 height 35
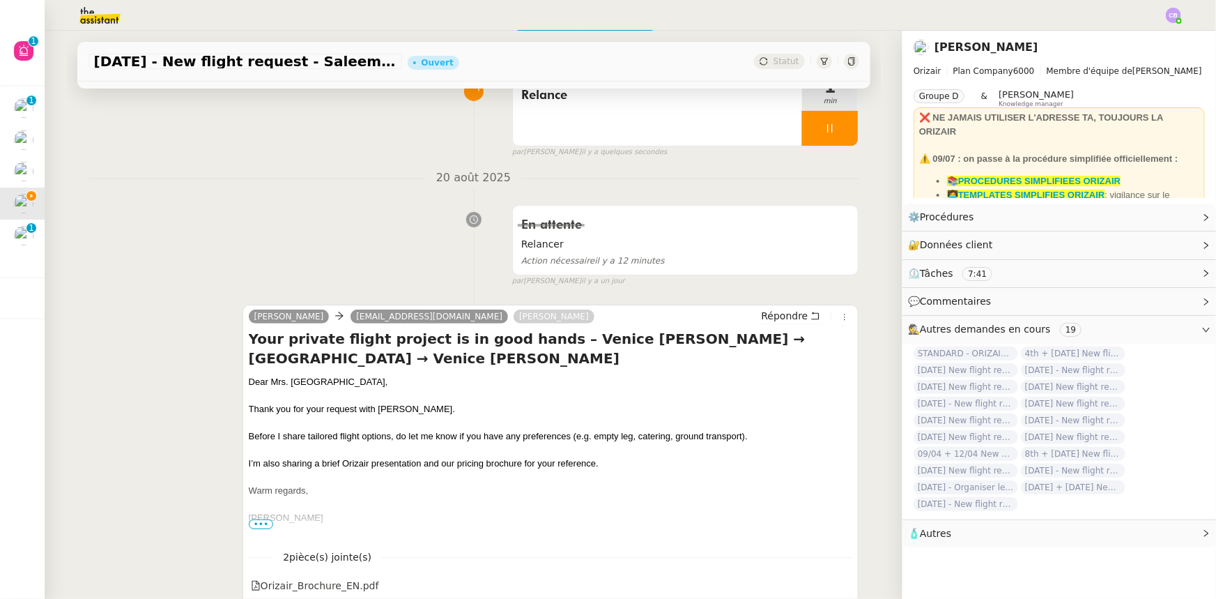
scroll to position [126, 0]
click at [777, 318] on span "Répondre" at bounding box center [784, 315] width 47 height 14
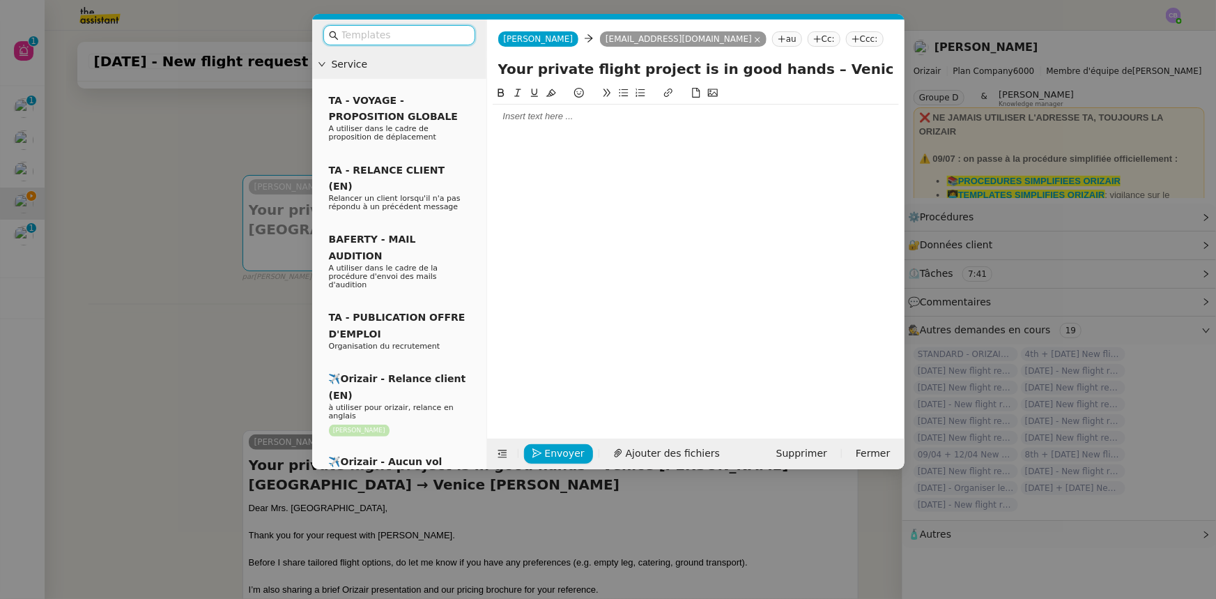
click at [425, 40] on input "text" at bounding box center [403, 35] width 125 height 16
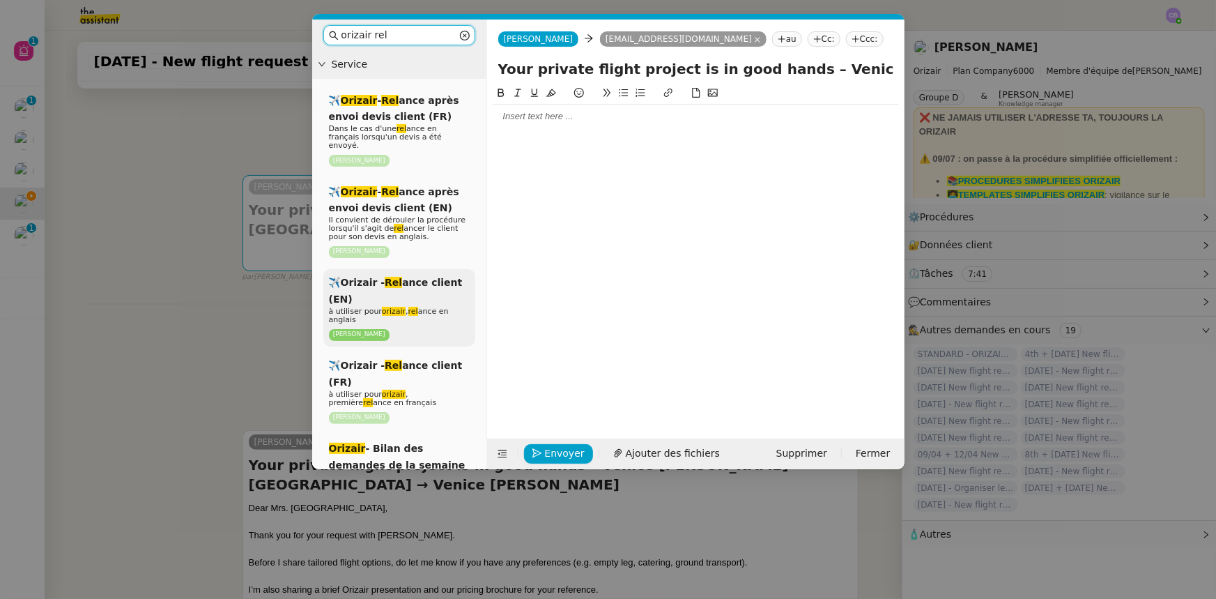
type input "orizair rel"
click at [450, 290] on div "✈️Orizair - Rel ance client (EN) à utiliser pour orizair , rel ance en anglais …" at bounding box center [399, 307] width 152 height 77
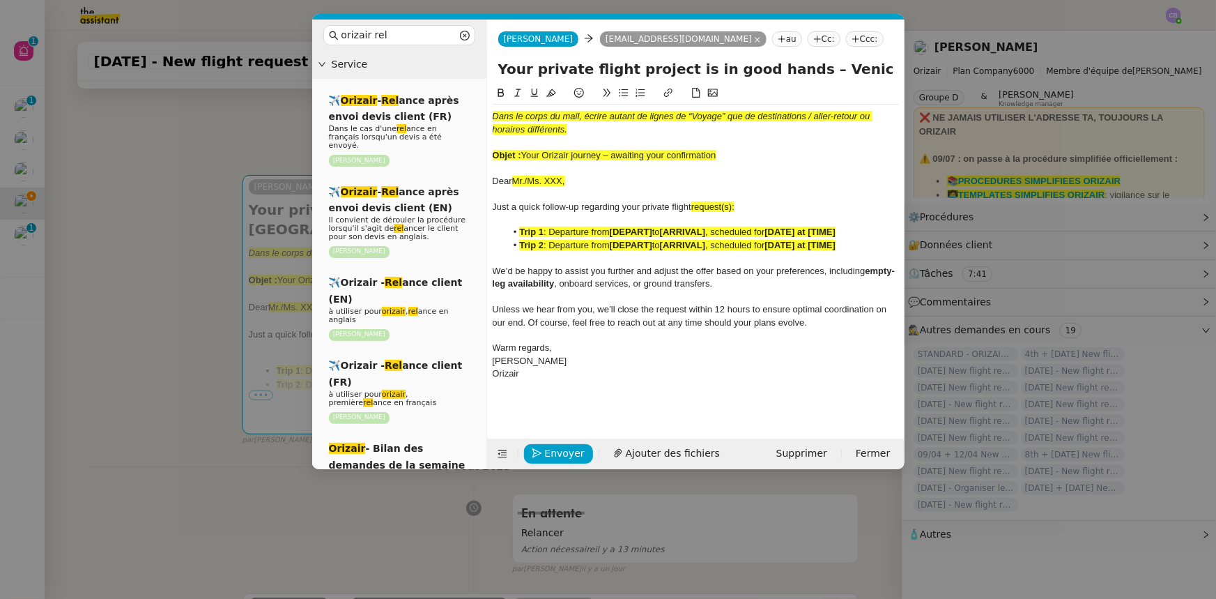
drag, startPoint x: 716, startPoint y: 155, endPoint x: 525, endPoint y: 153, distance: 190.3
click at [525, 153] on div "Objet : Your Orizair journey – awaiting your confirmation" at bounding box center [696, 155] width 406 height 13
copy span "Your Orizair journey – awaiting your confirmation"
drag, startPoint x: 777, startPoint y: 70, endPoint x: 490, endPoint y: 70, distance: 287.1
click at [490, 70] on div "Your private flight project is in good hands – Venice [PERSON_NAME] → [GEOGRAPH…" at bounding box center [695, 72] width 417 height 26
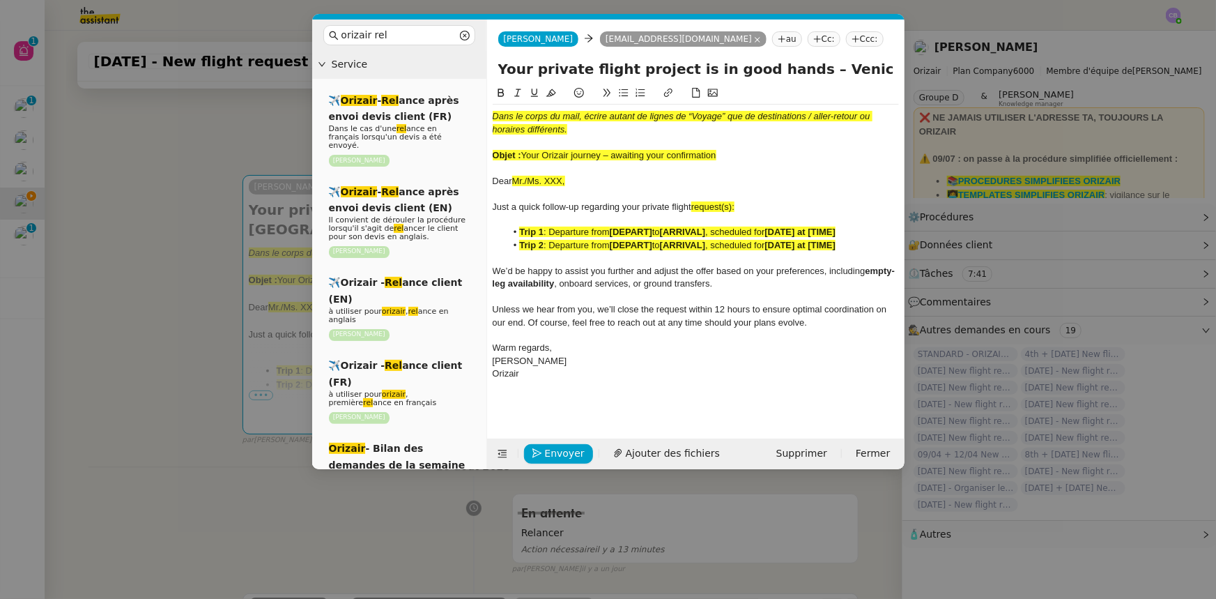
paste input "Orizair journey – awaiting your confirmation"
type input "Your Orizair journey – awaiting your confirmation – [GEOGRAPHIC_DATA][PERSON_NA…"
drag, startPoint x: 607, startPoint y: 141, endPoint x: 490, endPoint y: 118, distance: 119.3
click at [490, 118] on nz-spin "Dans le corps du mail, écrire autant de lignes de “Voyage” que de destinations …" at bounding box center [695, 253] width 417 height 337
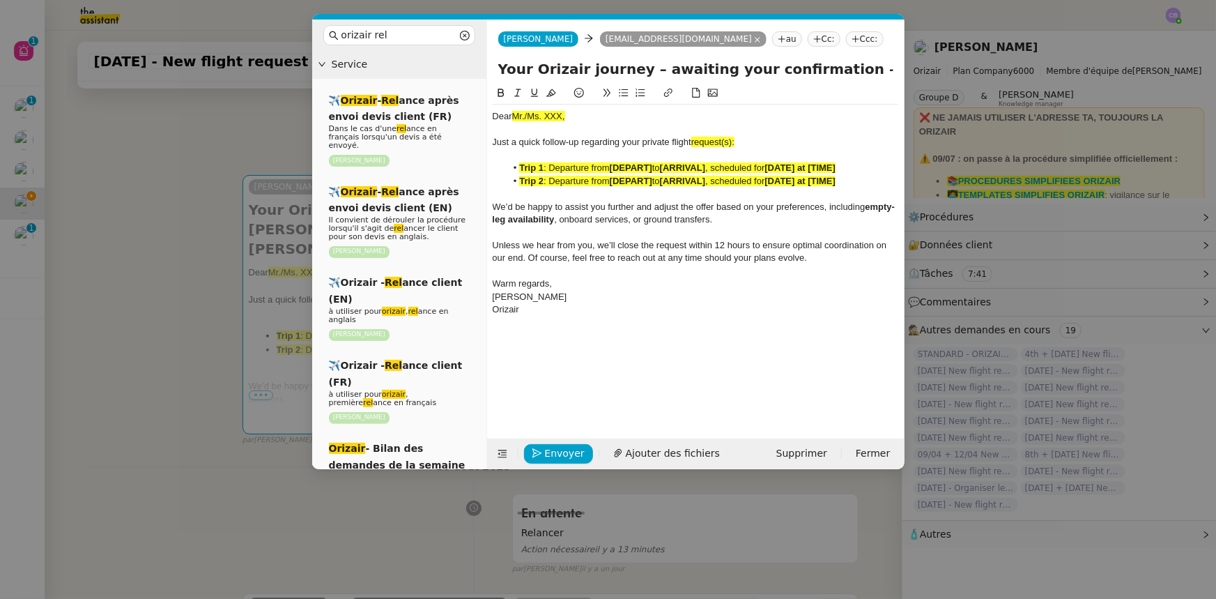
click at [204, 275] on nz-modal-container "orizair rel Service ✈️ Orizair - Rel ance après envoi devis client (FR) Dans le…" at bounding box center [608, 299] width 1216 height 599
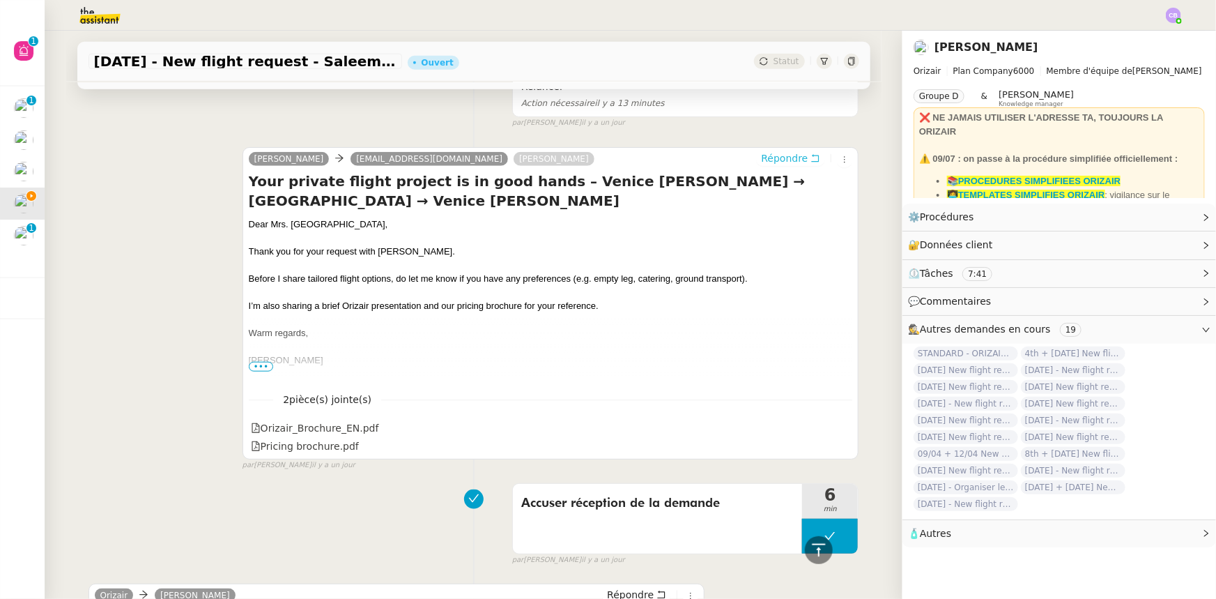
scroll to position [611, 0]
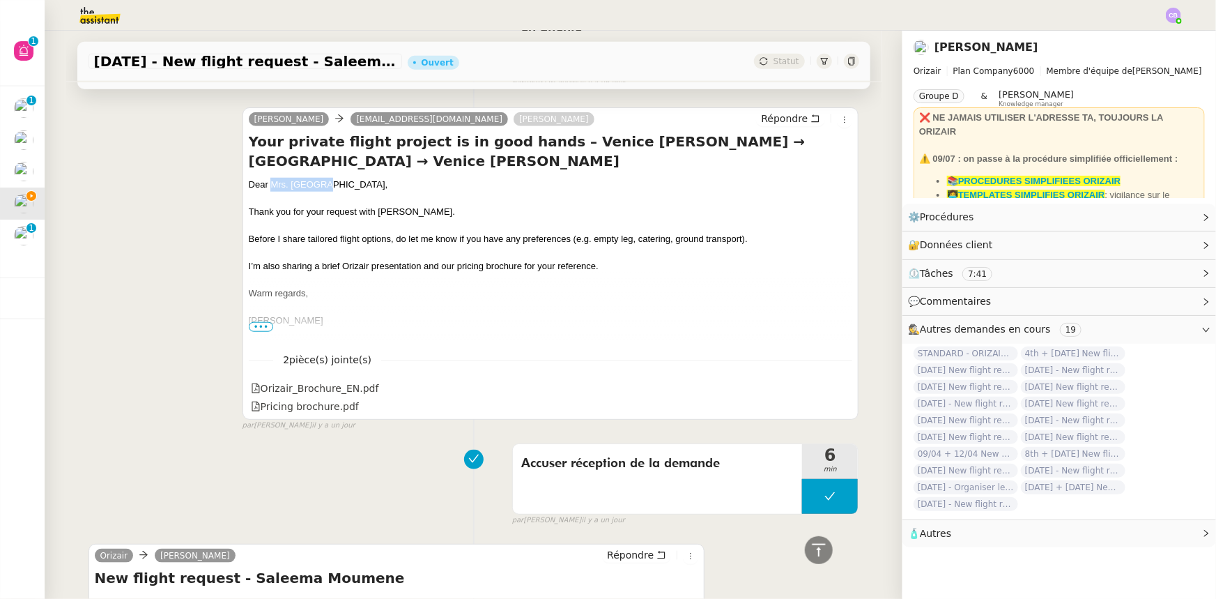
drag, startPoint x: 324, startPoint y: 184, endPoint x: 266, endPoint y: 186, distance: 57.9
click at [266, 186] on div "Dear Mrs. [GEOGRAPHIC_DATA]," at bounding box center [551, 185] width 604 height 14
copy div "Mrs. [GEOGRAPHIC_DATA]"
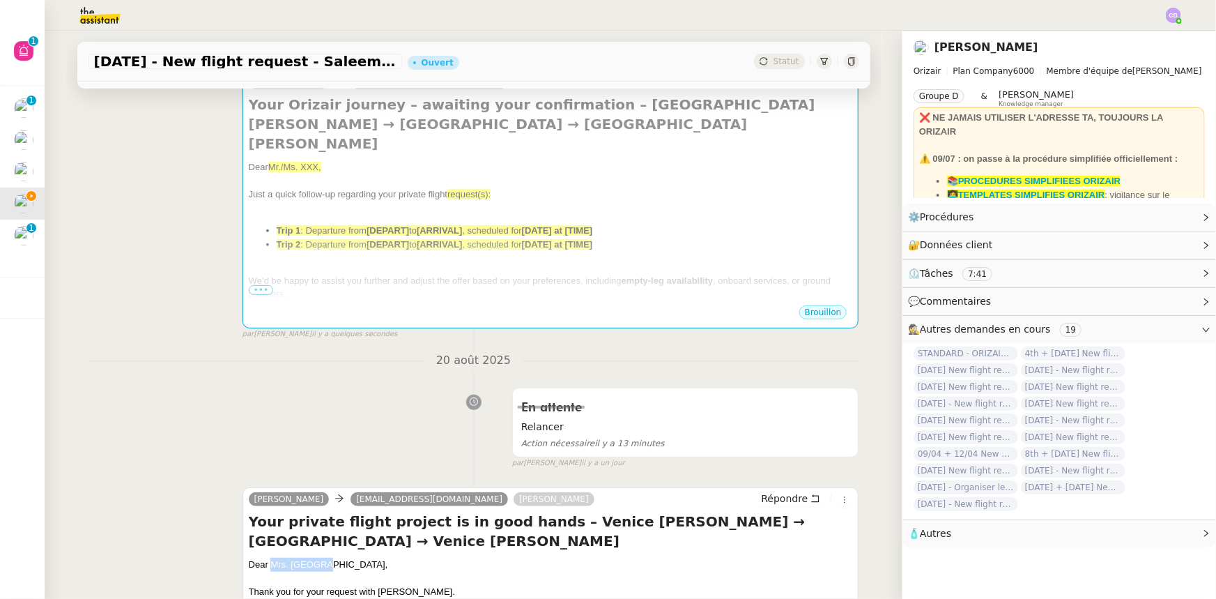
scroll to position [230, 0]
click at [411, 302] on div at bounding box center [551, 309] width 604 height 14
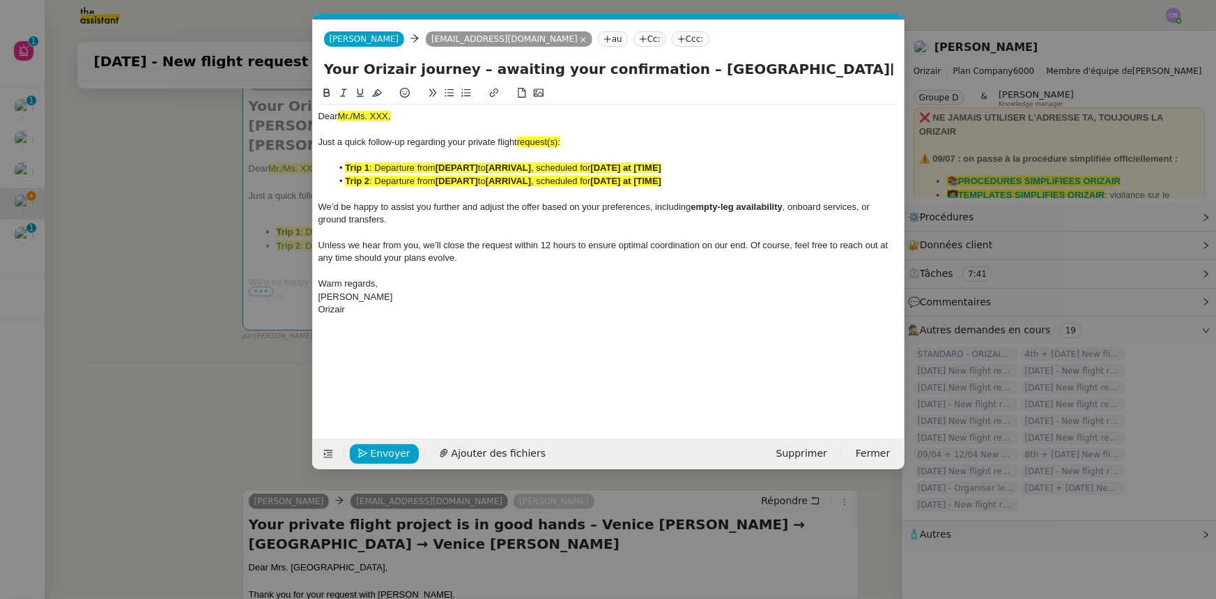
scroll to position [0, 69]
drag, startPoint x: 400, startPoint y: 116, endPoint x: 339, endPoint y: 116, distance: 61.3
click at [339, 116] on div "Dear Mr./Ms. XXX," at bounding box center [608, 116] width 581 height 13
click at [381, 92] on icon at bounding box center [377, 93] width 10 height 10
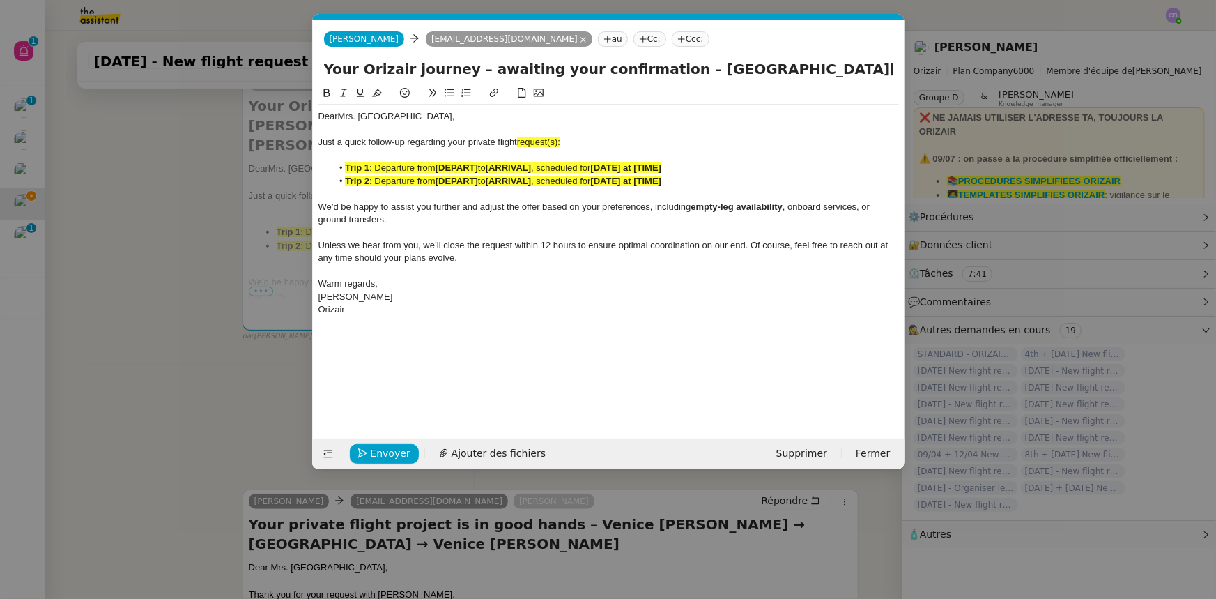
click at [560, 139] on span "request(s):" at bounding box center [538, 142] width 43 height 10
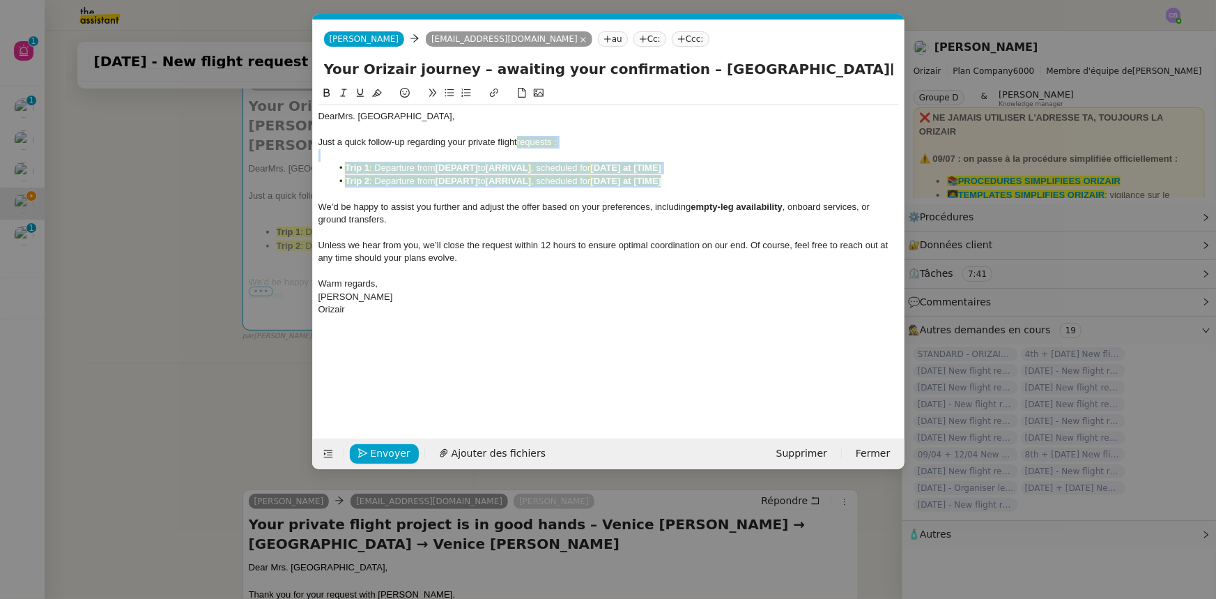
drag, startPoint x: 677, startPoint y: 182, endPoint x: 521, endPoint y: 139, distance: 161.8
click at [521, 139] on div "Dear Mrs. Moumene, Just a quick follow-up regarding your private flight request…" at bounding box center [608, 213] width 581 height 217
click at [379, 91] on icon at bounding box center [377, 93] width 10 height 8
click at [459, 204] on span "We’d be happy to assist you further and adjust the offer based on your preferen…" at bounding box center [504, 206] width 373 height 10
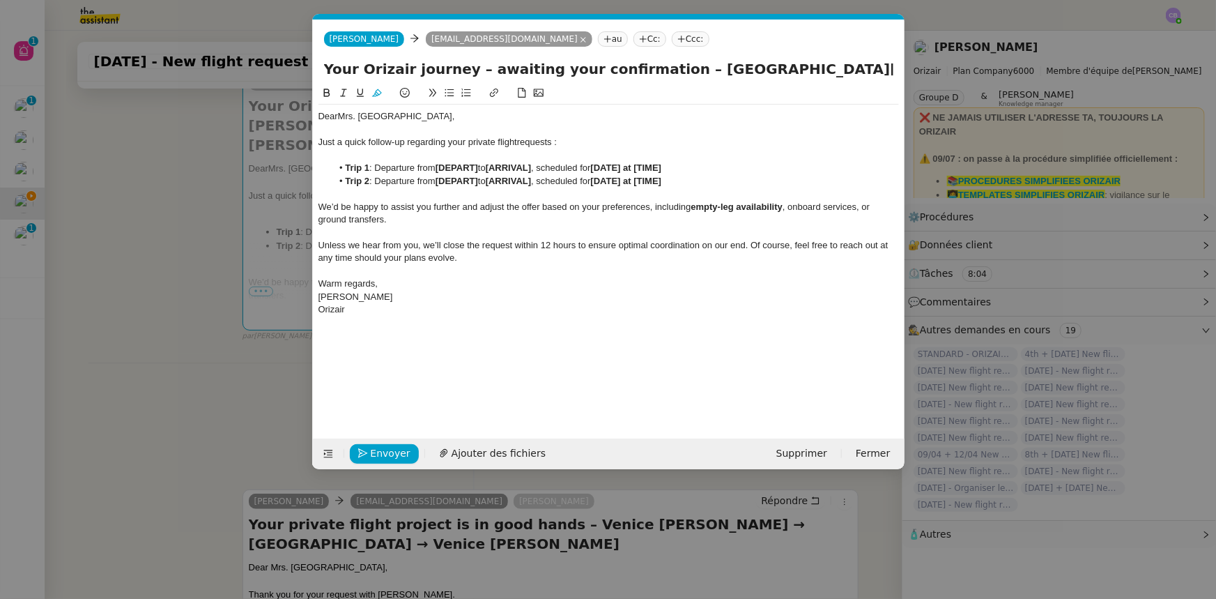
drag, startPoint x: 666, startPoint y: 65, endPoint x: 741, endPoint y: 63, distance: 74.6
click at [741, 63] on input "Your Orizair journey – awaiting your confirmation – [GEOGRAPHIC_DATA][PERSON_NA…" at bounding box center [608, 69] width 569 height 21
click at [167, 341] on nz-modal-container "orizair rel Service ✈️ Orizair - Rel ance après envoi devis client (FR) Dans le…" at bounding box center [608, 299] width 1216 height 599
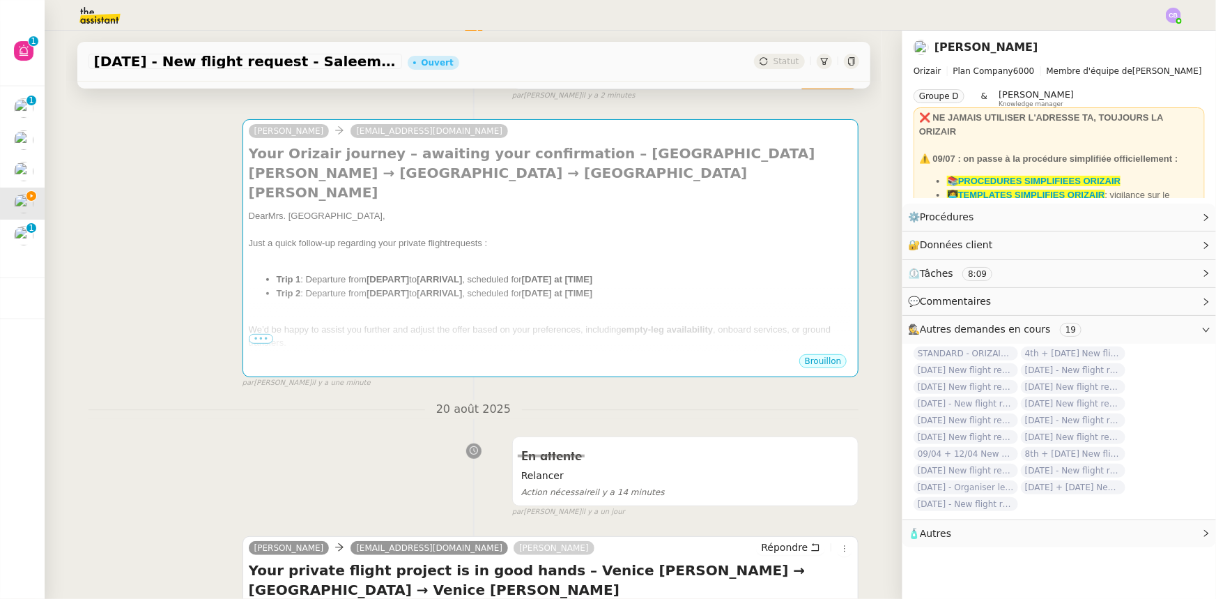
scroll to position [118, 0]
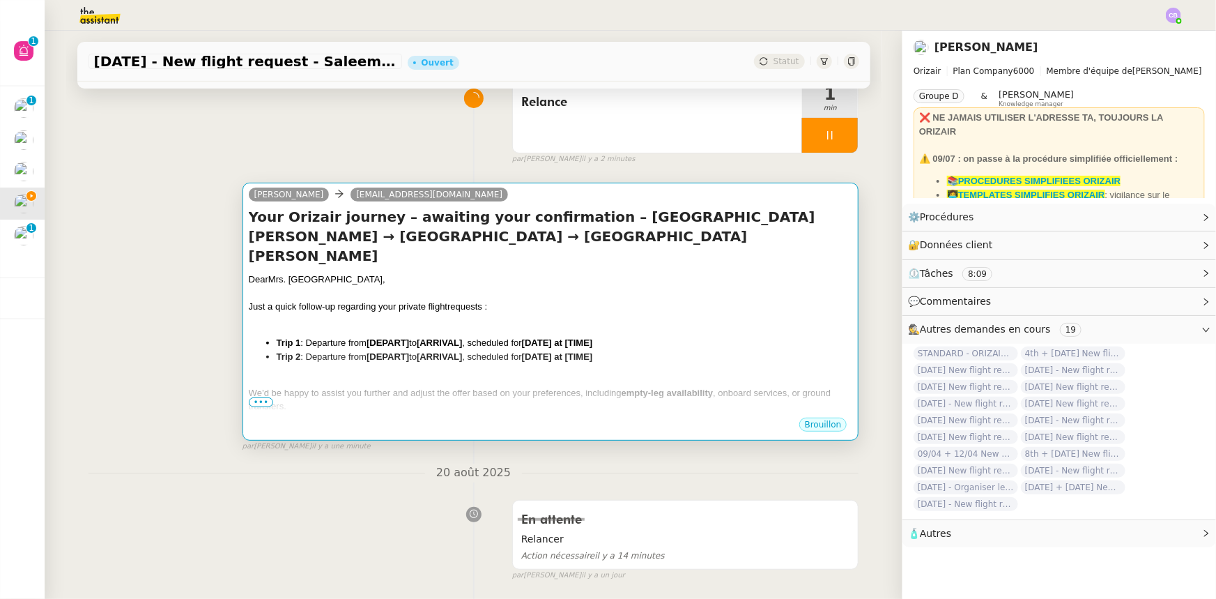
click at [525, 314] on div at bounding box center [551, 321] width 604 height 14
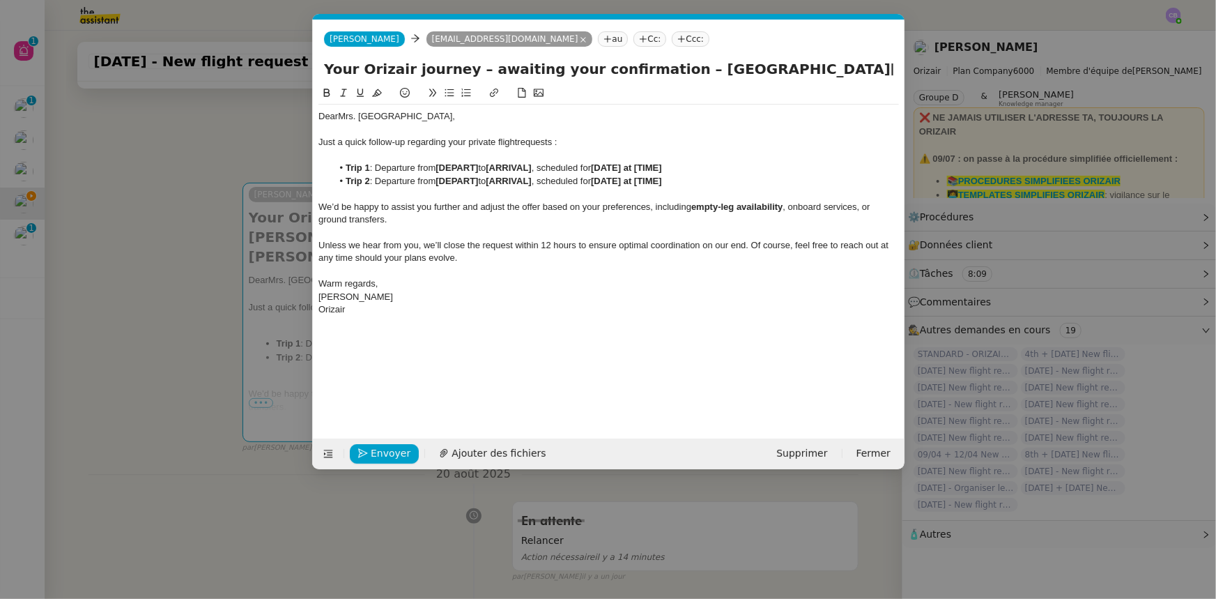
scroll to position [0, 69]
drag, startPoint x: 667, startPoint y: 66, endPoint x: 784, endPoint y: 64, distance: 117.1
click at [784, 64] on input "Your Orizair journey – awaiting your confirmation – [GEOGRAPHIC_DATA][PERSON_NA…" at bounding box center [608, 69] width 569 height 21
drag, startPoint x: 481, startPoint y: 167, endPoint x: 438, endPoint y: 170, distance: 42.7
click at [438, 170] on li "Trip 1 : Departure from [DEPART] to [ARRIVAL] , scheduled for [DATE] at [TIME]" at bounding box center [615, 168] width 567 height 13
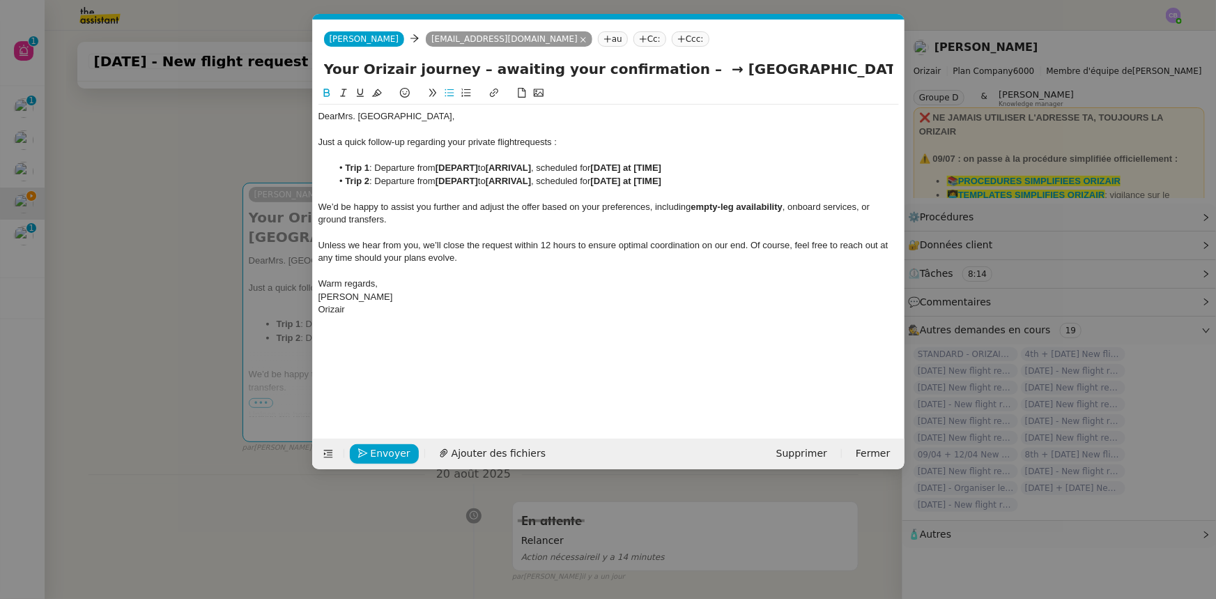
scroll to position [0, 0]
drag, startPoint x: 438, startPoint y: 170, endPoint x: 512, endPoint y: 161, distance: 74.4
click at [512, 162] on li "Trip 1 : Departure from Venice [PERSON_NAME] to [ARRIVAL] , scheduled for [DATE…" at bounding box center [615, 168] width 567 height 13
click at [325, 92] on icon at bounding box center [327, 93] width 10 height 10
drag, startPoint x: 685, startPoint y: 66, endPoint x: 798, endPoint y: 63, distance: 113.0
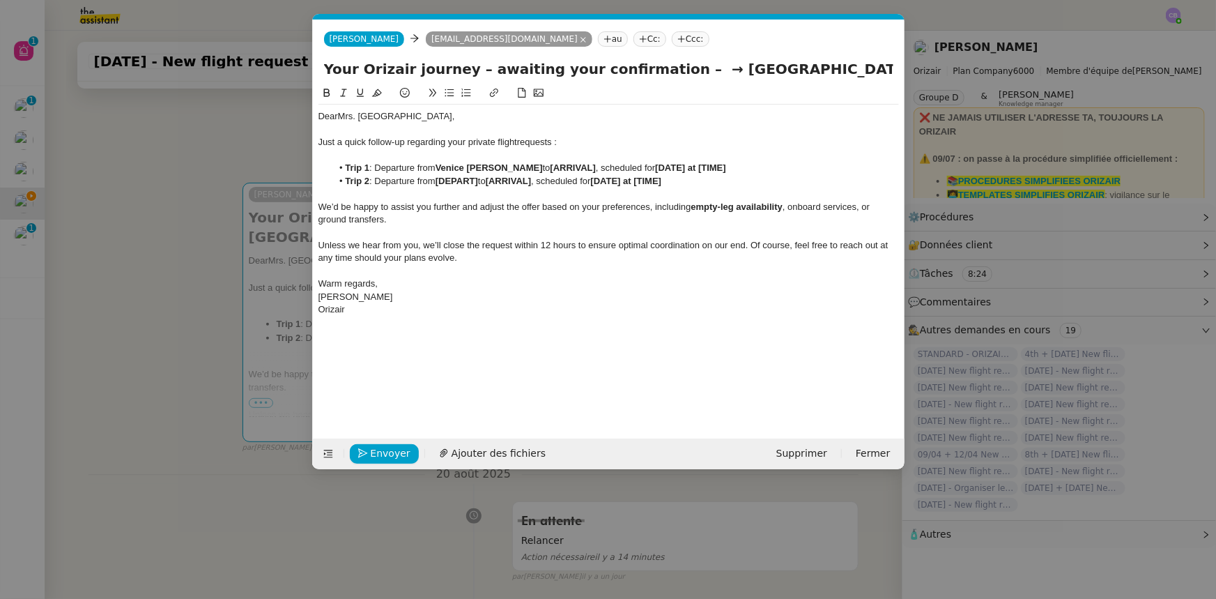
click at [798, 63] on input "Your Orizair journey – awaiting your confirmation – → [GEOGRAPHIC_DATA] → [GEOG…" at bounding box center [608, 69] width 569 height 21
type input "Your Orizair journey – awaiting your confirmation – → → [GEOGRAPHIC_DATA] [PERS…"
drag, startPoint x: 576, startPoint y: 167, endPoint x: 530, endPoint y: 167, distance: 45.3
click at [551, 167] on strong "[ARRIVAL]" at bounding box center [573, 167] width 45 height 10
drag, startPoint x: 530, startPoint y: 167, endPoint x: 599, endPoint y: 167, distance: 69.0
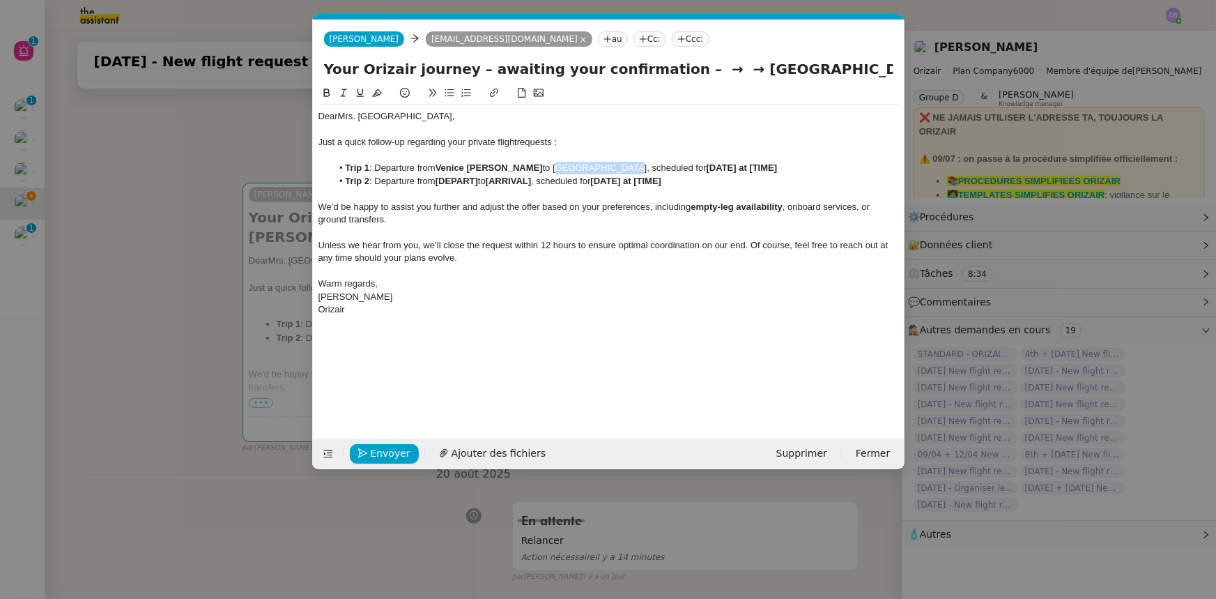
click at [599, 167] on li "Trip 1 : Departure from [GEOGRAPHIC_DATA] [PERSON_NAME] to [GEOGRAPHIC_DATA], s…" at bounding box center [615, 168] width 567 height 13
click at [327, 92] on icon at bounding box center [327, 93] width 10 height 10
drag, startPoint x: 698, startPoint y: 168, endPoint x: 670, endPoint y: 166, distance: 28.7
click at [686, 166] on strong "[DATE] at [TIME]" at bounding box center [721, 167] width 71 height 10
drag, startPoint x: 532, startPoint y: 167, endPoint x: 606, endPoint y: 165, distance: 73.9
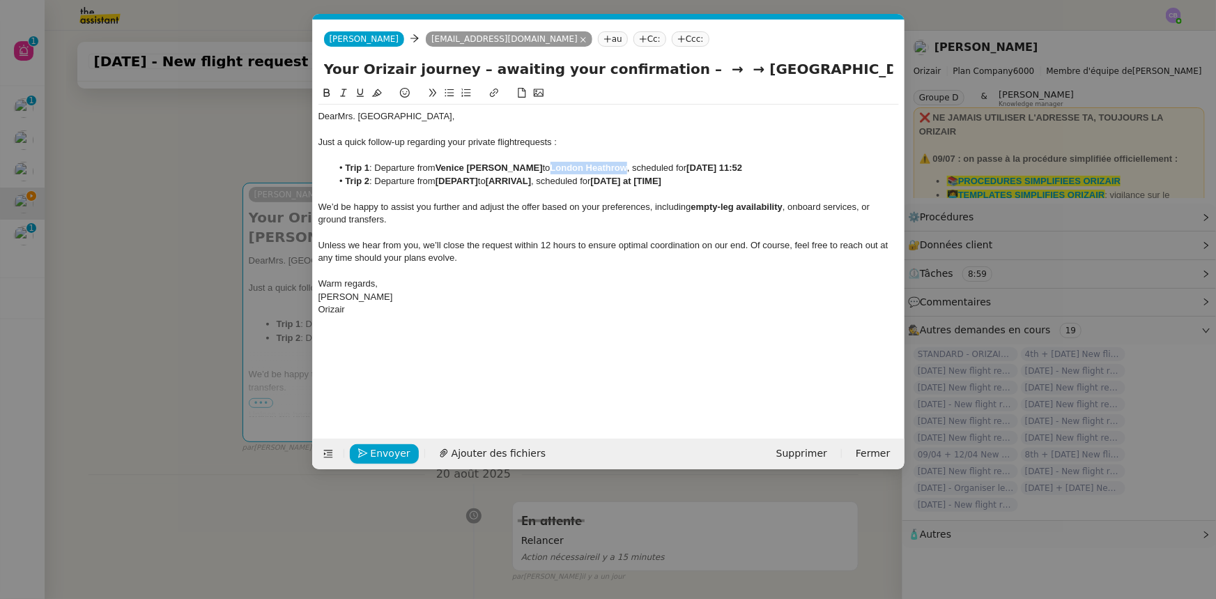
click at [606, 165] on strong "London Heathrow" at bounding box center [589, 167] width 77 height 10
copy strong "London Heathrow"
drag, startPoint x: 483, startPoint y: 183, endPoint x: 440, endPoint y: 180, distance: 42.7
click at [440, 180] on li "Trip 2 : Departure from [DEPART] to [ARRIVAL] , scheduled for [DATE] at [TIME]" at bounding box center [615, 181] width 567 height 13
drag, startPoint x: 440, startPoint y: 167, endPoint x: 447, endPoint y: 166, distance: 7.0
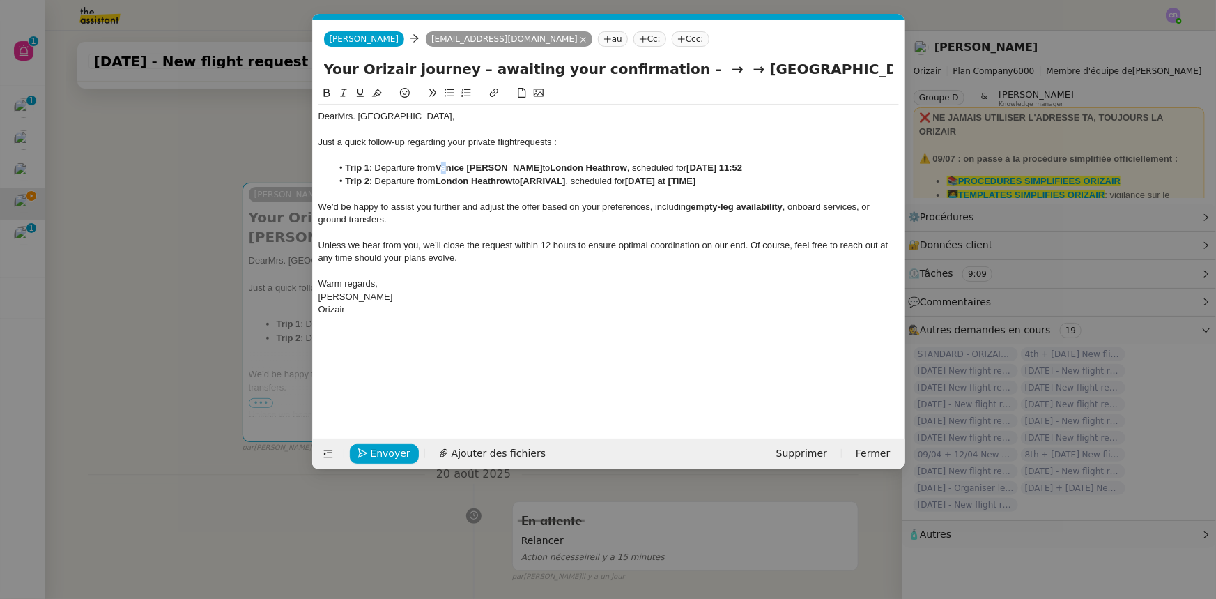
click at [447, 166] on strong "Venice [PERSON_NAME]" at bounding box center [489, 167] width 107 height 10
drag, startPoint x: 438, startPoint y: 166, endPoint x: 517, endPoint y: 168, distance: 79.5
click at [517, 168] on strong "Venice [PERSON_NAME]" at bounding box center [489, 167] width 107 height 10
copy strong "Venice [PERSON_NAME]"
drag, startPoint x: 530, startPoint y: 181, endPoint x: 574, endPoint y: 177, distance: 44.7
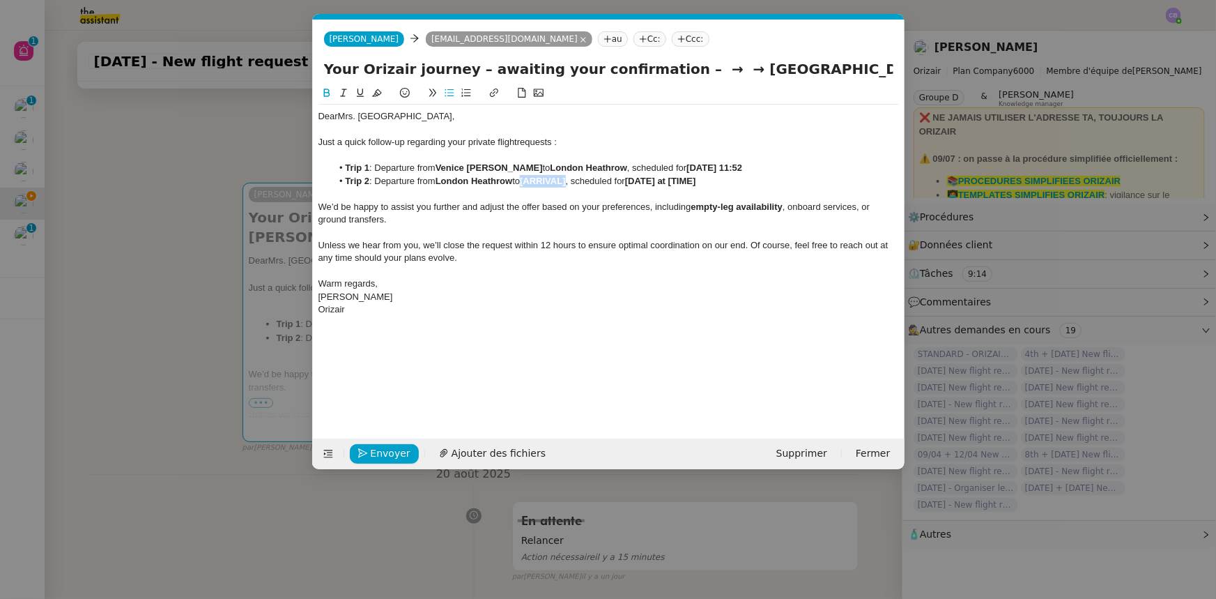
click at [565, 177] on strong "[ARRIVAL]" at bounding box center [542, 181] width 45 height 10
drag, startPoint x: 700, startPoint y: 180, endPoint x: 672, endPoint y: 183, distance: 28.8
click at [686, 183] on strong "[DATE] at [TIME]" at bounding box center [721, 181] width 71 height 10
drag, startPoint x: 831, startPoint y: 67, endPoint x: 655, endPoint y: 66, distance: 175.6
click at [655, 66] on input "Your Orizair journey – awaiting your confirmation – → → [GEOGRAPHIC_DATA] [PERS…" at bounding box center [608, 69] width 569 height 21
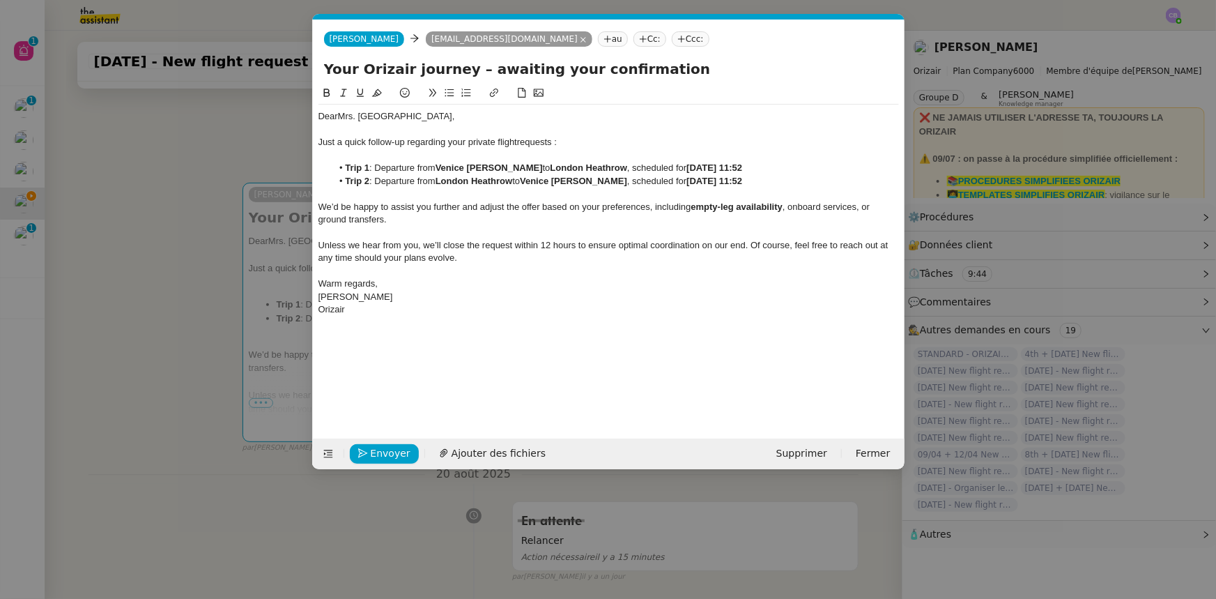
type input "Your Orizair journey – awaiting your confirmation"
drag, startPoint x: 609, startPoint y: 174, endPoint x: 574, endPoint y: 220, distance: 57.2
click at [606, 176] on li "Trip 2 : Departure from [GEOGRAPHIC_DATA] to [GEOGRAPHIC_DATA][PERSON_NAME] , s…" at bounding box center [615, 181] width 567 height 13
click at [213, 286] on nz-modal-container "orizair rel Service ✈️ Orizair - Rel ance après envoi devis client (FR) Dans le…" at bounding box center [608, 299] width 1216 height 599
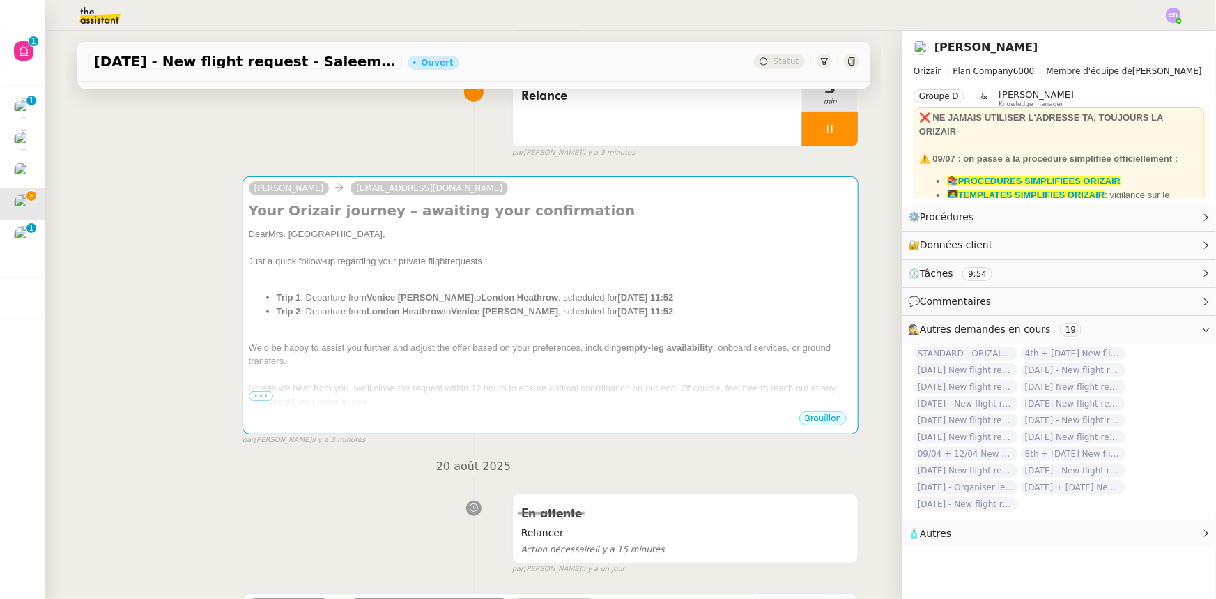
scroll to position [118, 0]
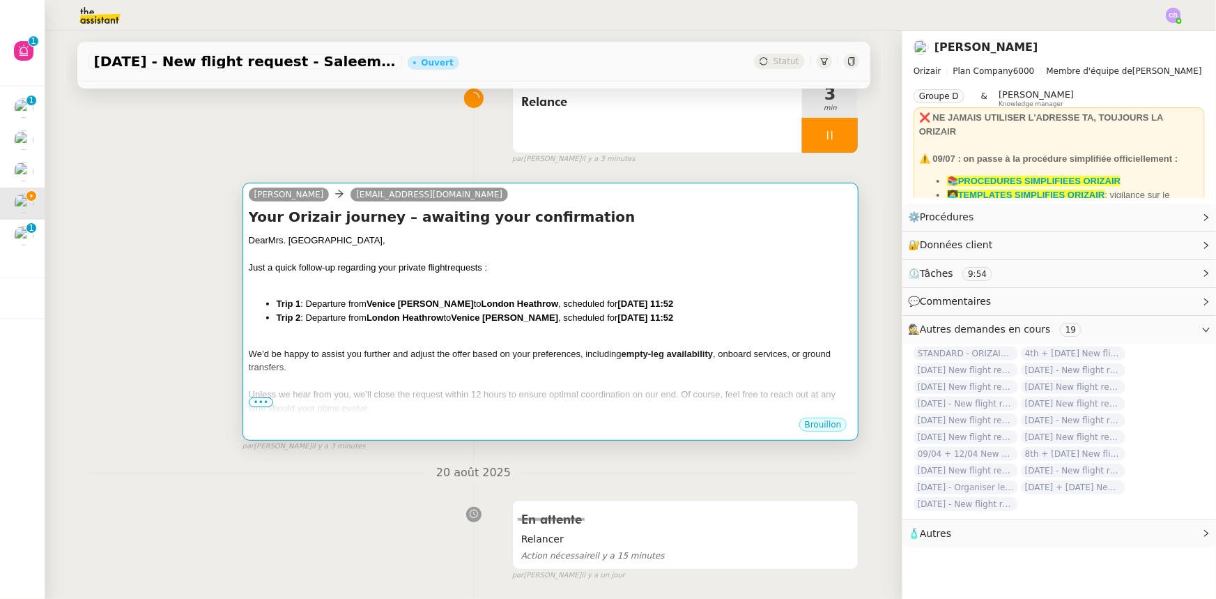
click at [482, 347] on div at bounding box center [551, 340] width 604 height 14
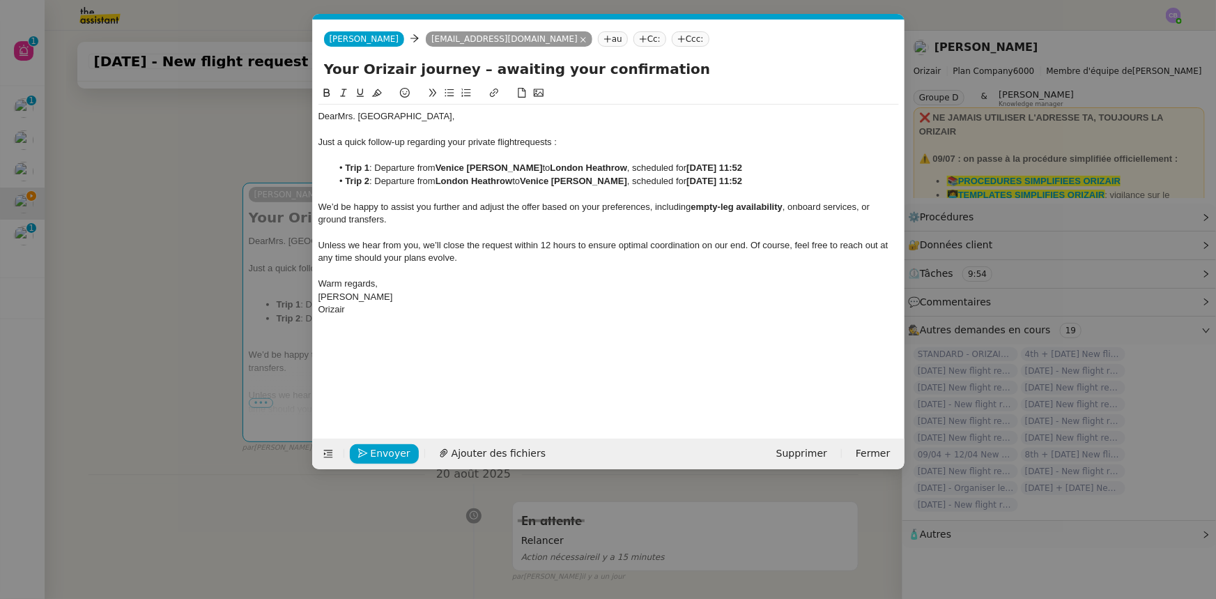
scroll to position [0, 69]
click at [402, 453] on span "Envoyer" at bounding box center [391, 453] width 40 height 16
click at [402, 453] on span "Confirmer l'envoi" at bounding box center [413, 453] width 84 height 16
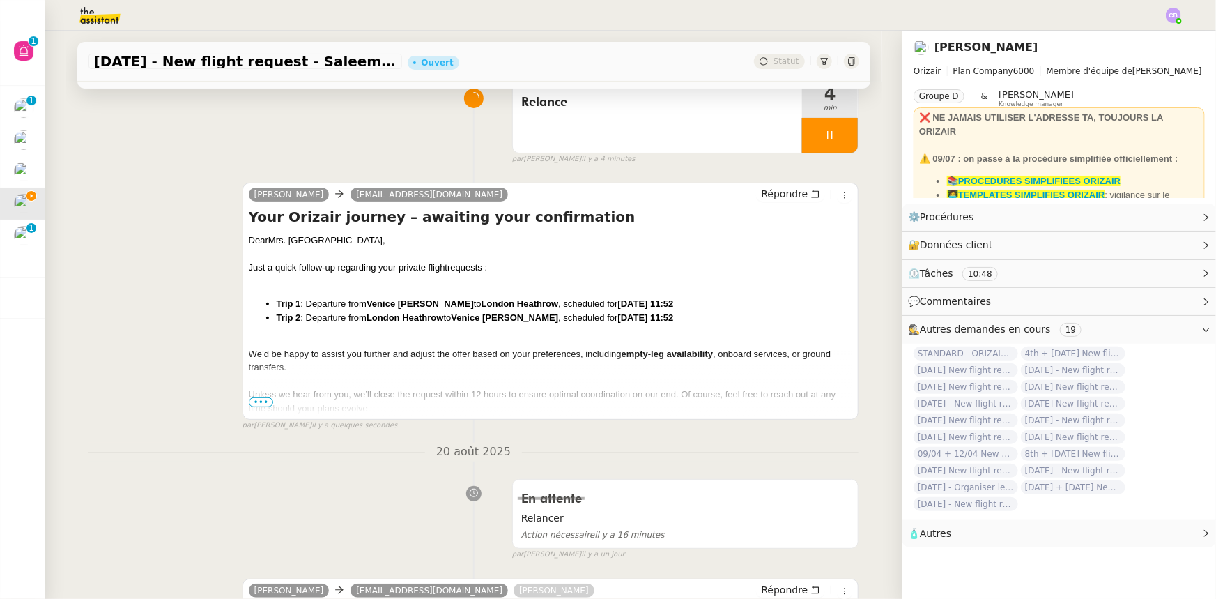
scroll to position [0, 0]
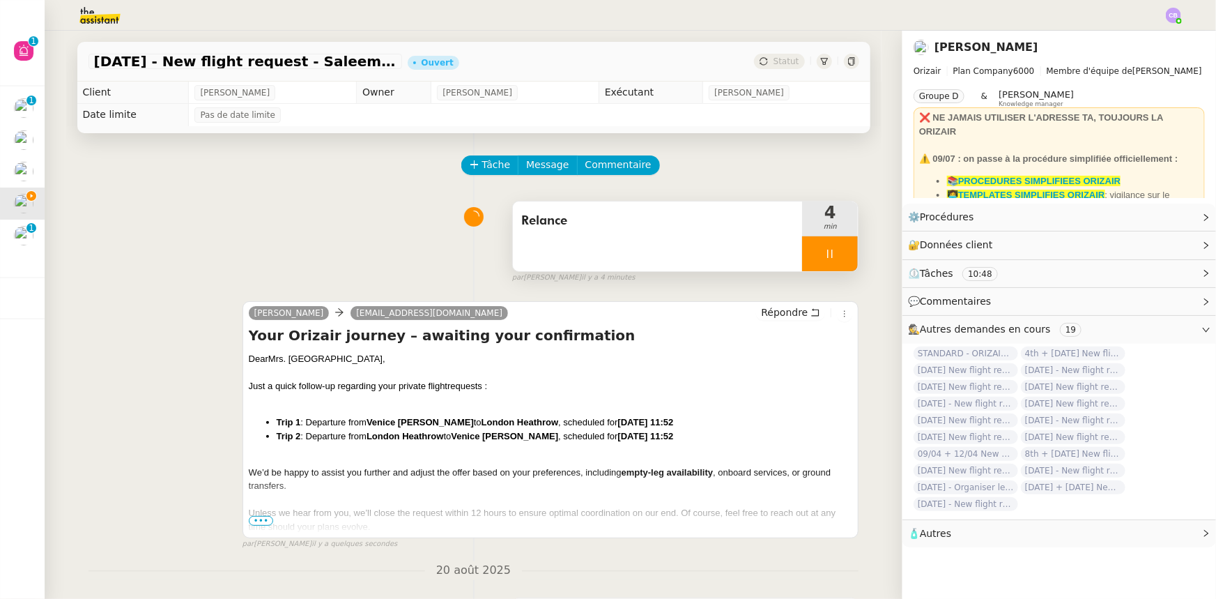
click at [802, 251] on div at bounding box center [830, 253] width 56 height 35
click at [830, 261] on button at bounding box center [844, 253] width 28 height 35
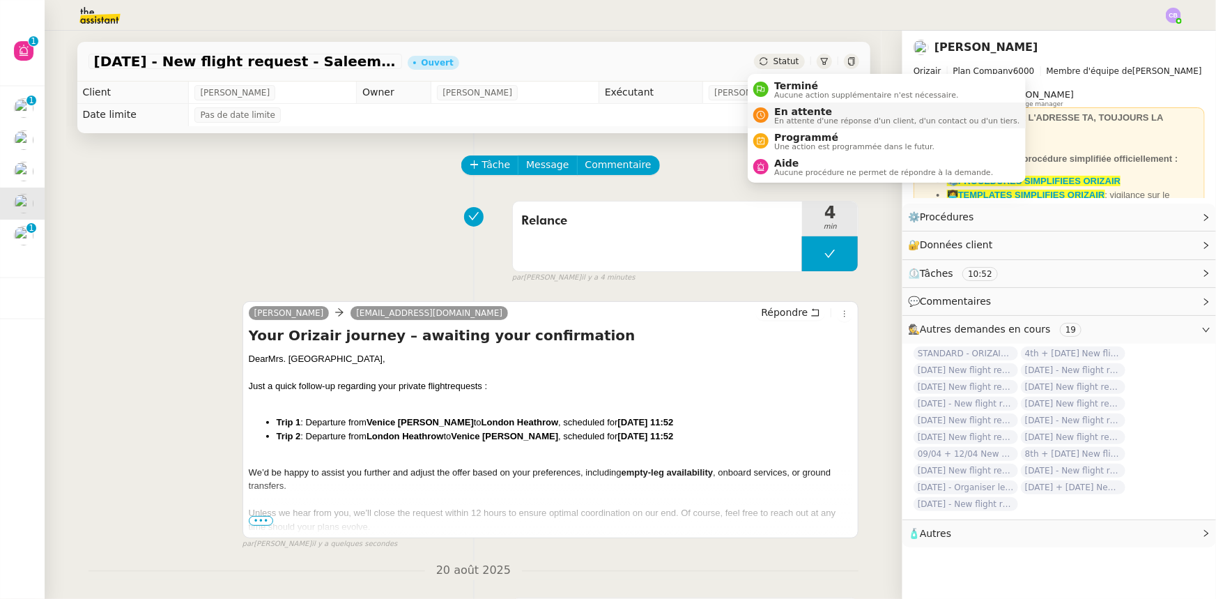
click at [790, 117] on span "En attente d'une réponse d'un client, d'un contact ou d'un tiers." at bounding box center [896, 121] width 245 height 8
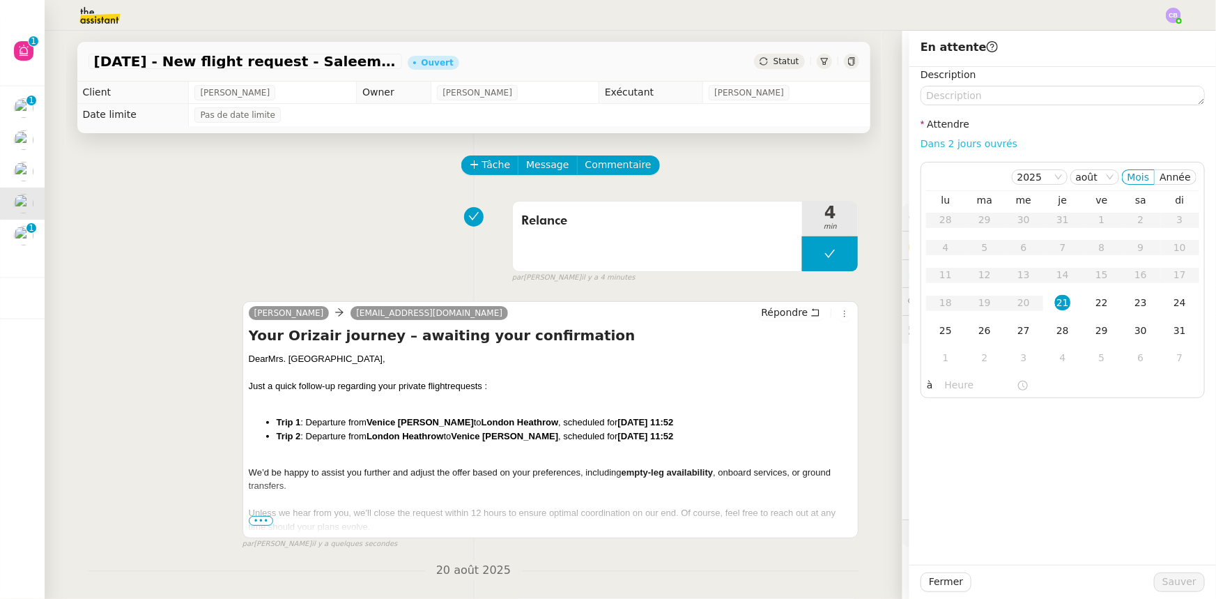
click at [963, 144] on link "Dans 2 jours ouvrés" at bounding box center [969, 143] width 97 height 11
type input "07:00"
click at [1096, 300] on div "22" at bounding box center [1101, 302] width 15 height 15
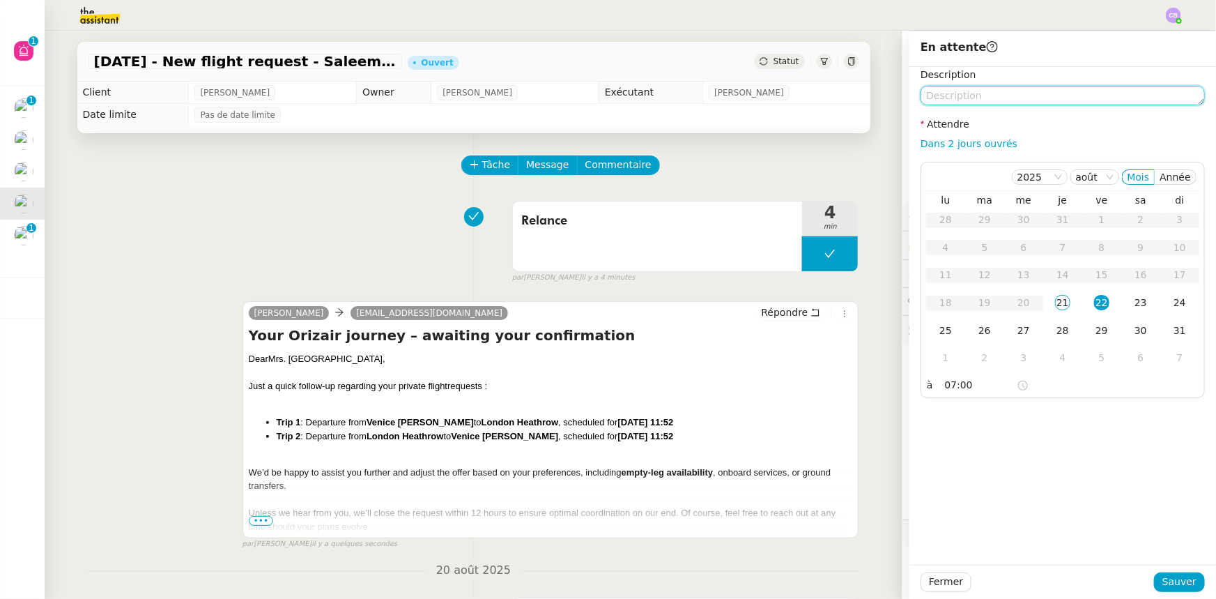
click at [953, 96] on textarea at bounding box center [1063, 96] width 284 height 20
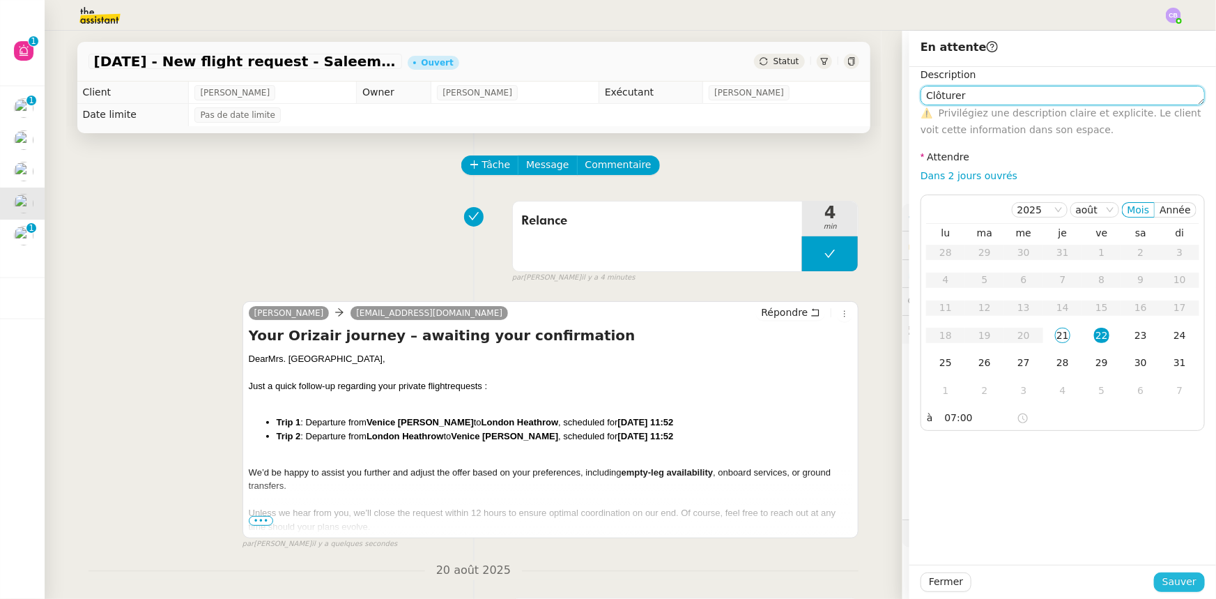
type textarea "Clôturer"
click at [1168, 579] on span "Sauver" at bounding box center [1179, 582] width 34 height 16
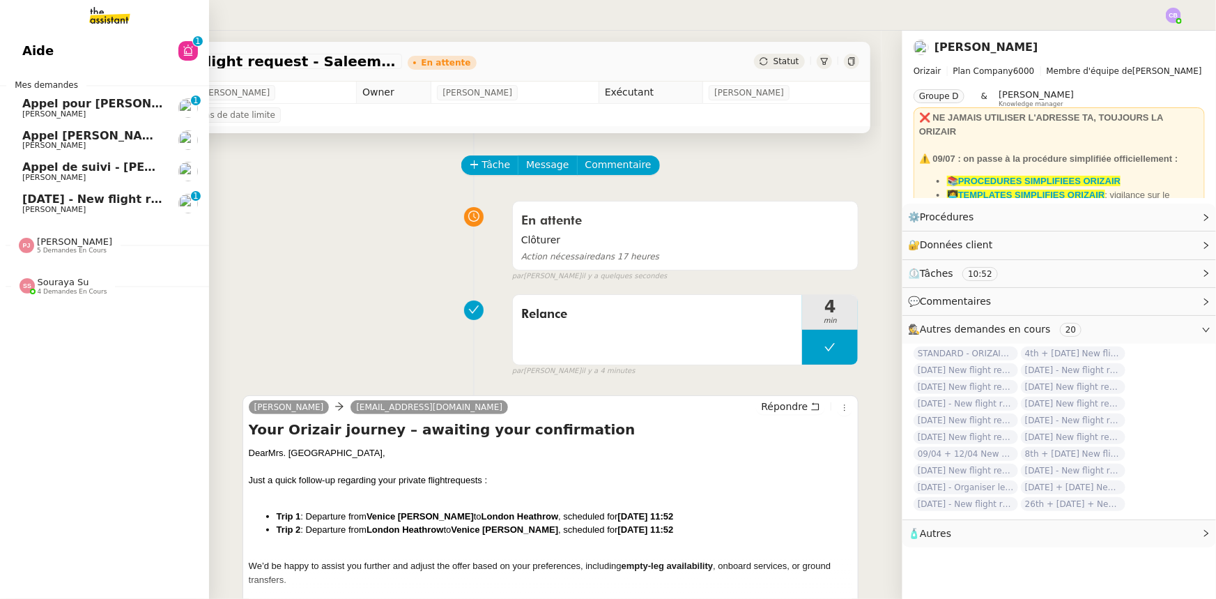
click at [77, 201] on span "[DATE] - New flight request - [PERSON_NAME]" at bounding box center [166, 198] width 288 height 13
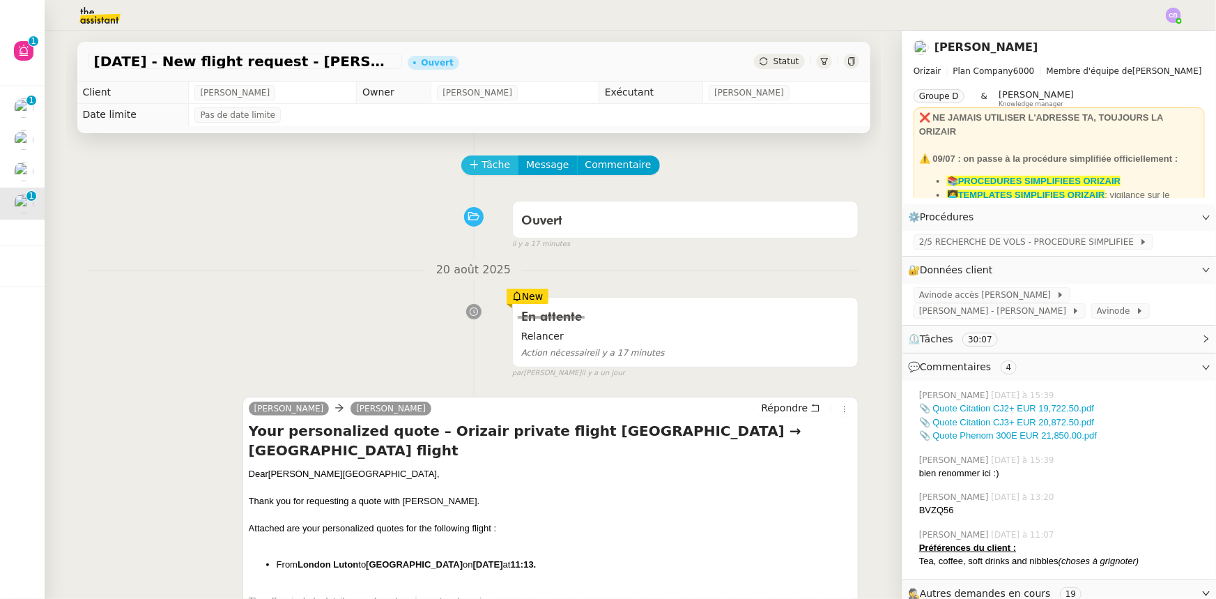
click at [482, 169] on span "Tâche" at bounding box center [496, 165] width 29 height 16
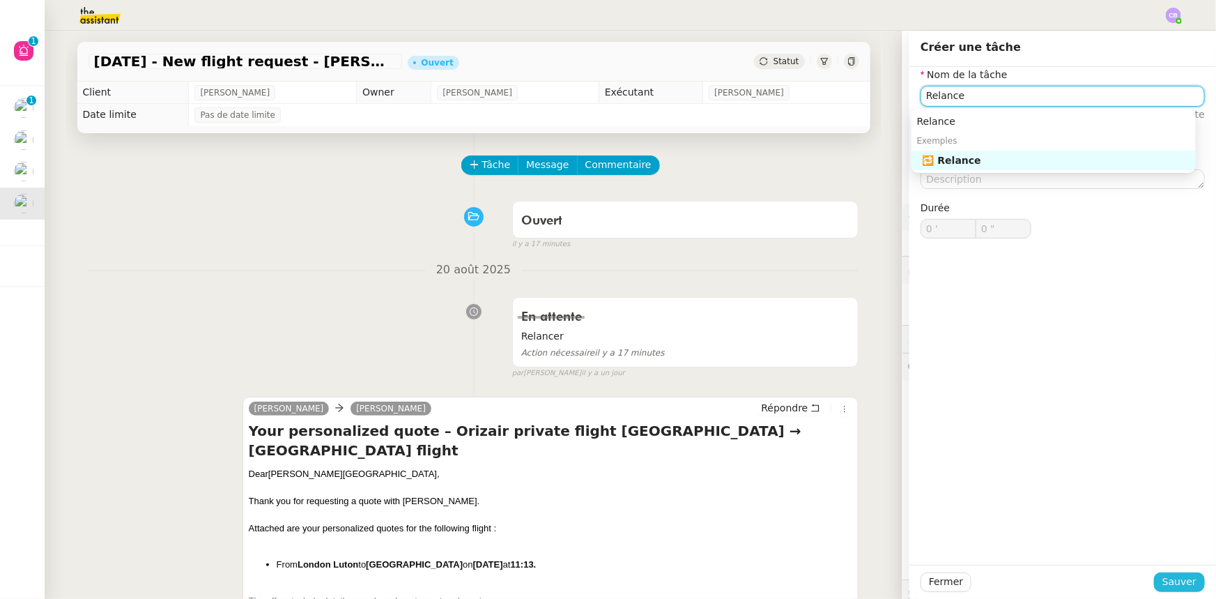
type input "Relance"
click at [1185, 581] on span "Sauver" at bounding box center [1179, 582] width 34 height 16
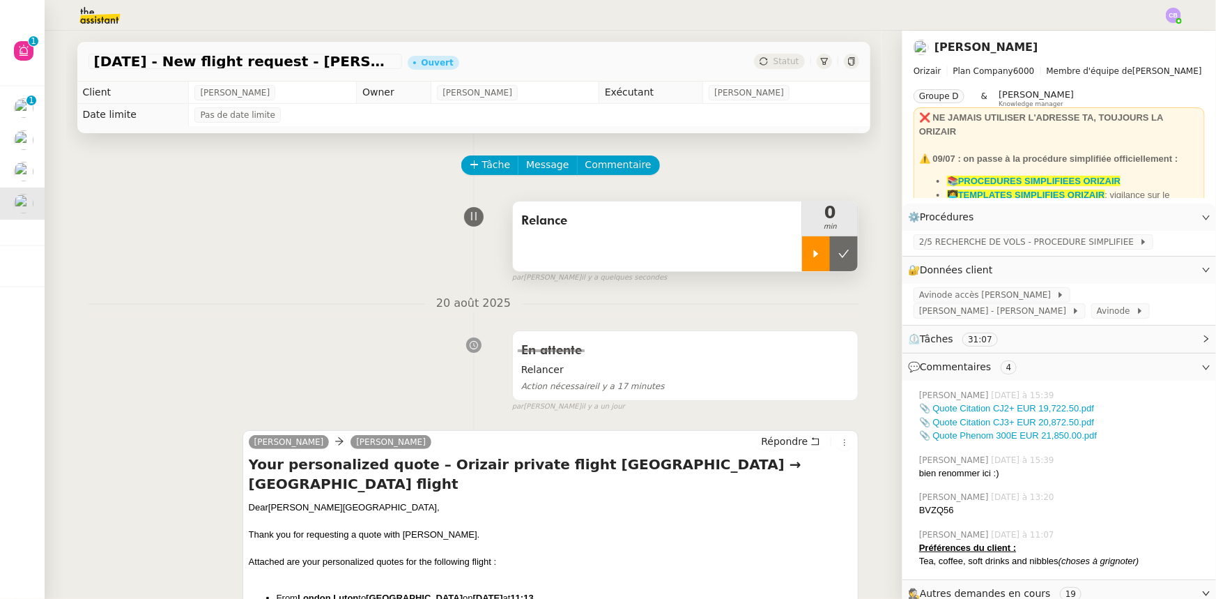
click at [802, 258] on div at bounding box center [816, 253] width 28 height 35
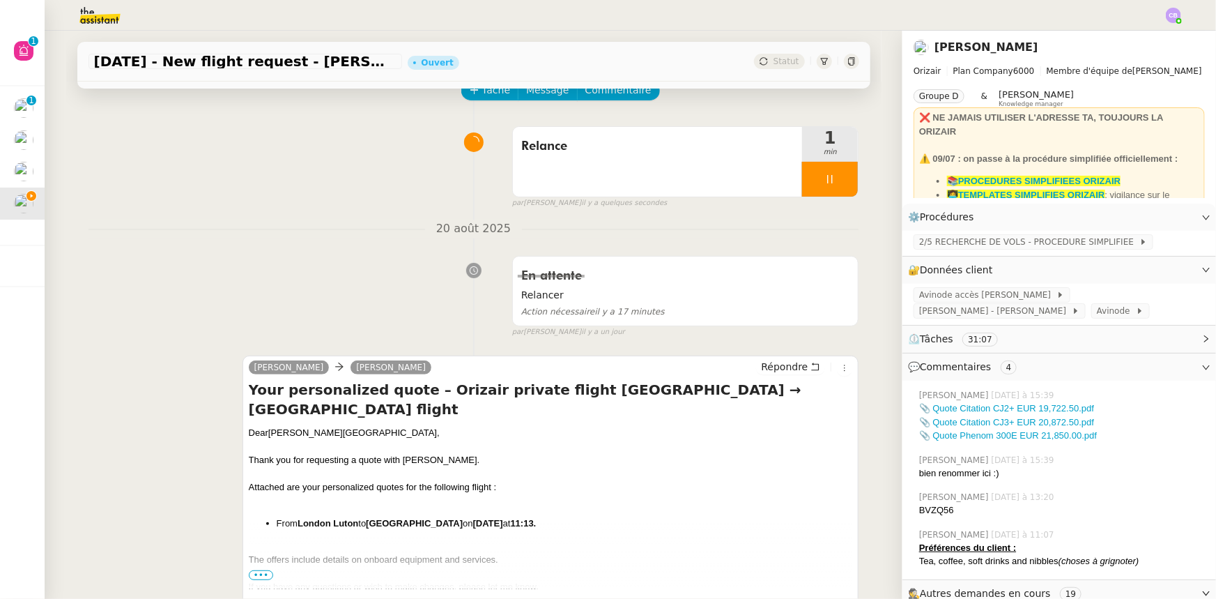
scroll to position [63, 0]
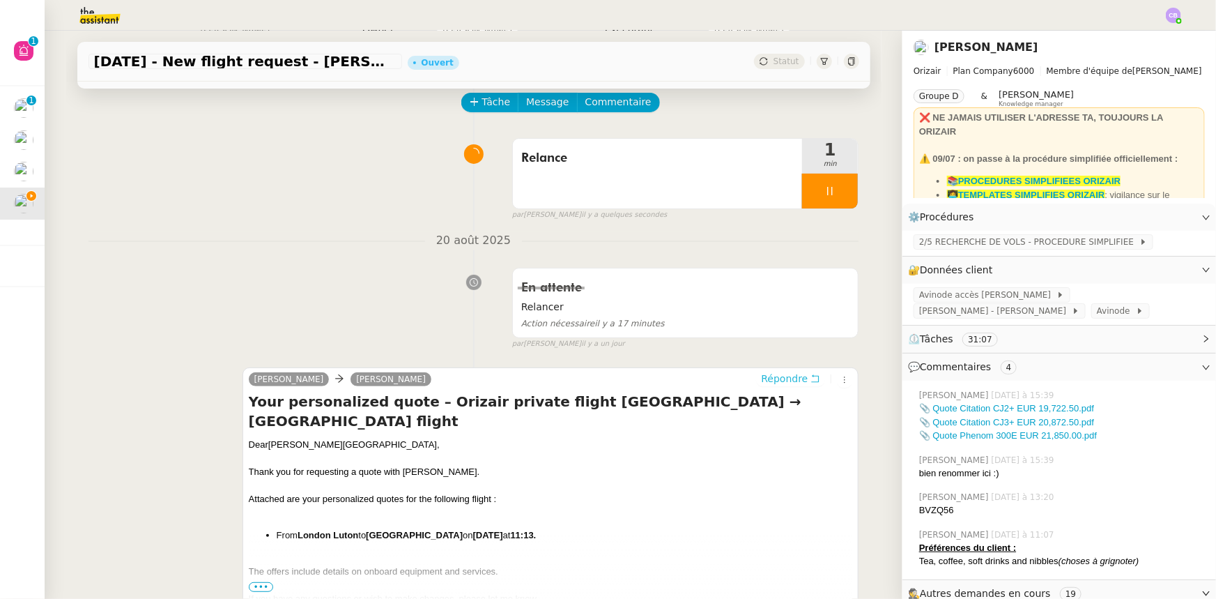
click at [779, 380] on span "Répondre" at bounding box center [784, 378] width 47 height 14
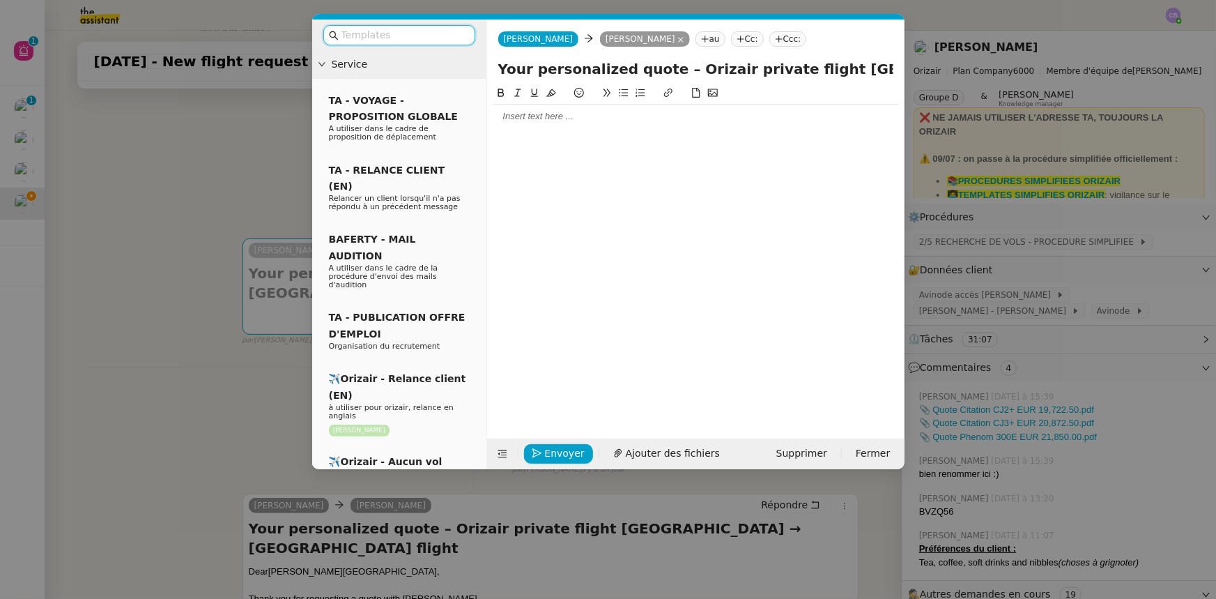
click at [433, 38] on input "text" at bounding box center [403, 35] width 125 height 16
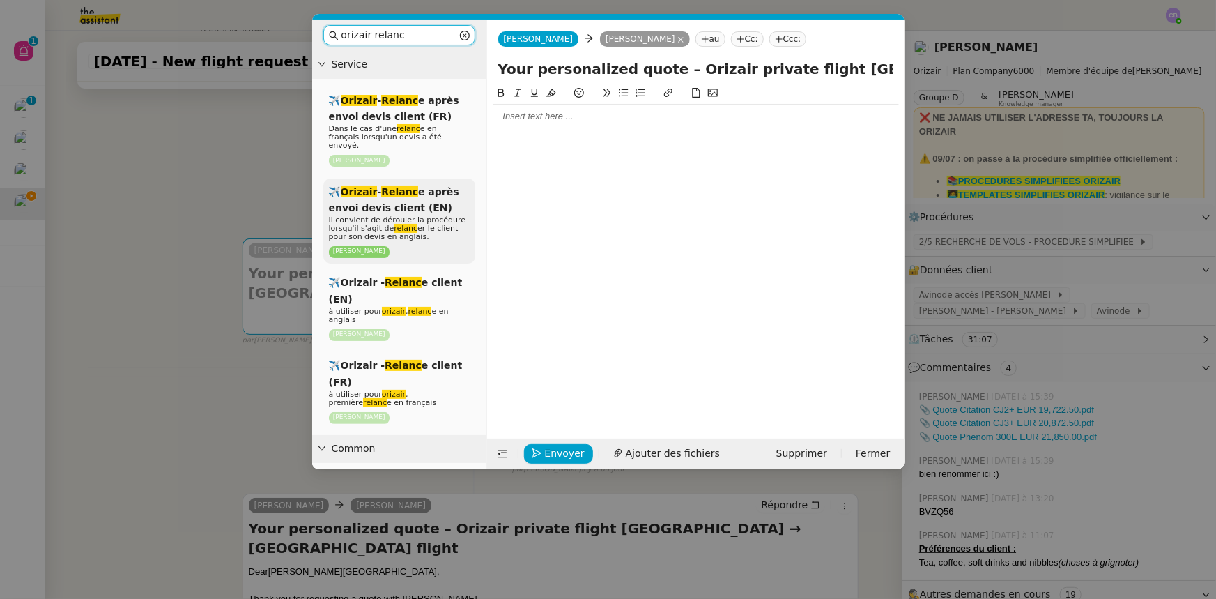
type input "orizair relanc"
click at [424, 215] on span "Il convient de dérouler la procédure lorsqu'il s'agit de relanc er le client po…" at bounding box center [397, 228] width 137 height 26
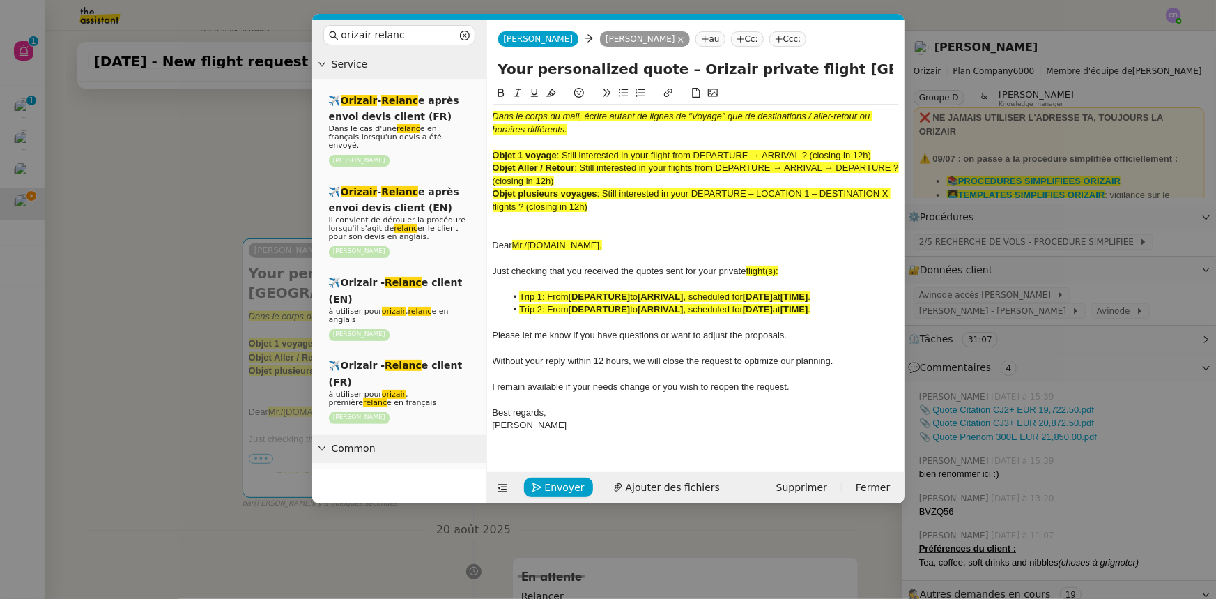
drag, startPoint x: 874, startPoint y: 155, endPoint x: 567, endPoint y: 153, distance: 307.4
click at [567, 153] on div "Objet 1 voyage : Still interested in your flight from DEPARTURE → ARRIVAL ? (cl…" at bounding box center [696, 155] width 406 height 13
copy span "Still interested in your flight from DEPARTURE → ARRIVAL ? (closing in 12h)"
drag, startPoint x: 804, startPoint y: 68, endPoint x: 496, endPoint y: 73, distance: 308.1
click at [496, 73] on div "Your personalized quote – Orizair private flight [GEOGRAPHIC_DATA] → [GEOGRAPHI…" at bounding box center [695, 72] width 417 height 26
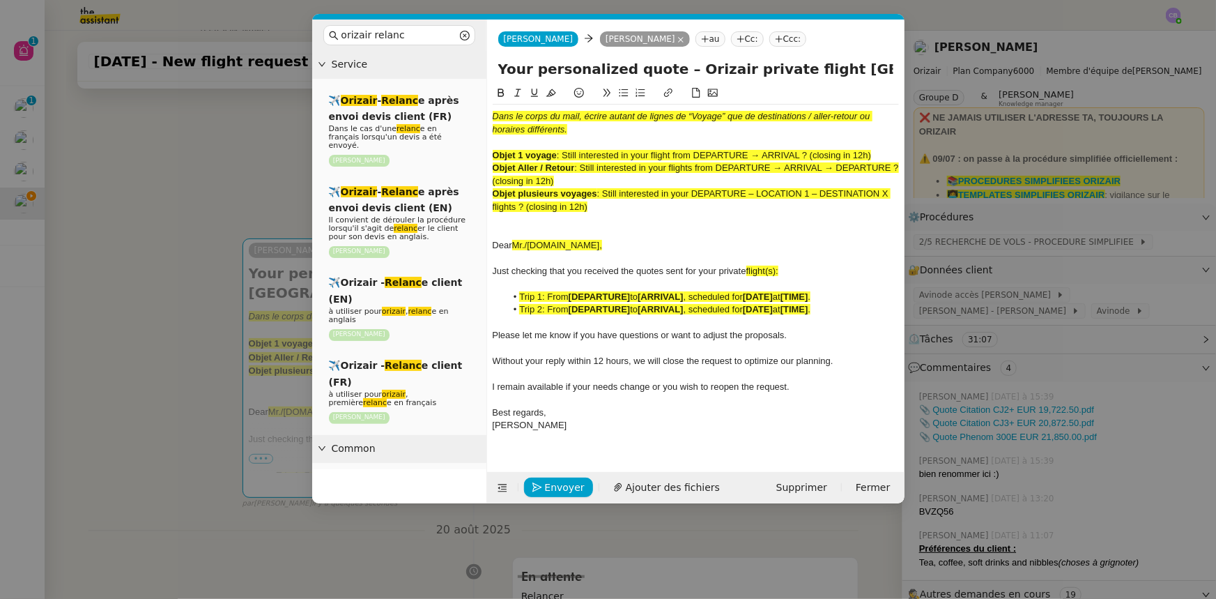
paste input "Still interested in your flight from DEPARTURE → ARRIVAL ? (closing in 12h)"
type input "Still interested in your flight from DEPARTURE → ARRIVAL ? (closing in 12h) [GE…"
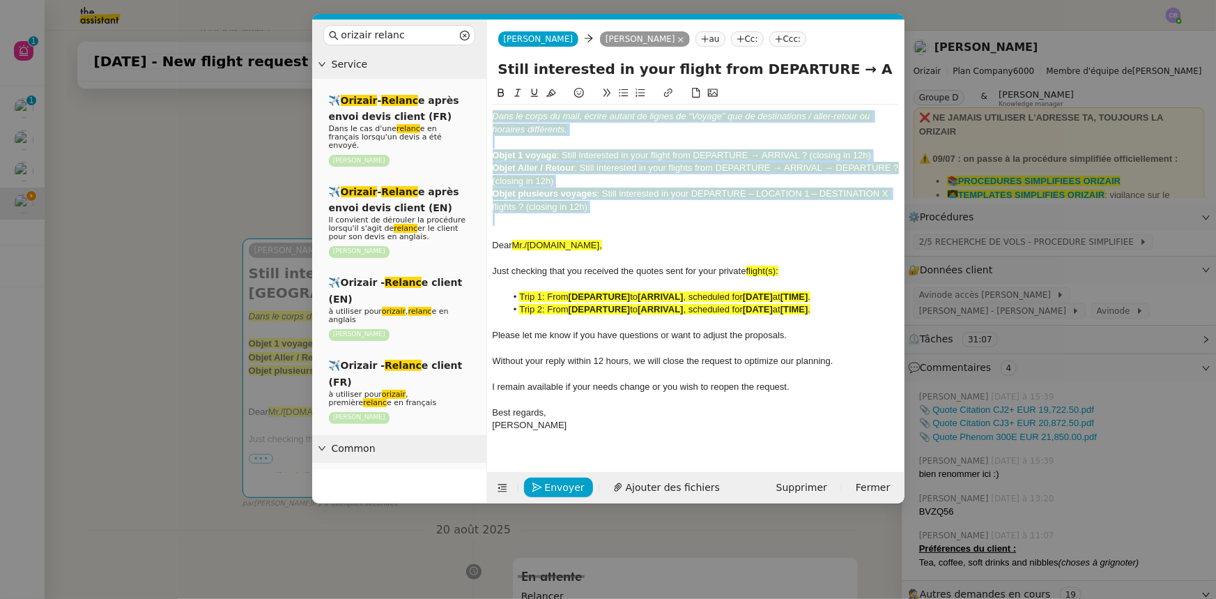
drag, startPoint x: 604, startPoint y: 213, endPoint x: 493, endPoint y: 115, distance: 147.1
click at [493, 115] on div "Dans le corps du mail, écrire autant de lignes de “Voyage” que de destinations …" at bounding box center [696, 278] width 406 height 346
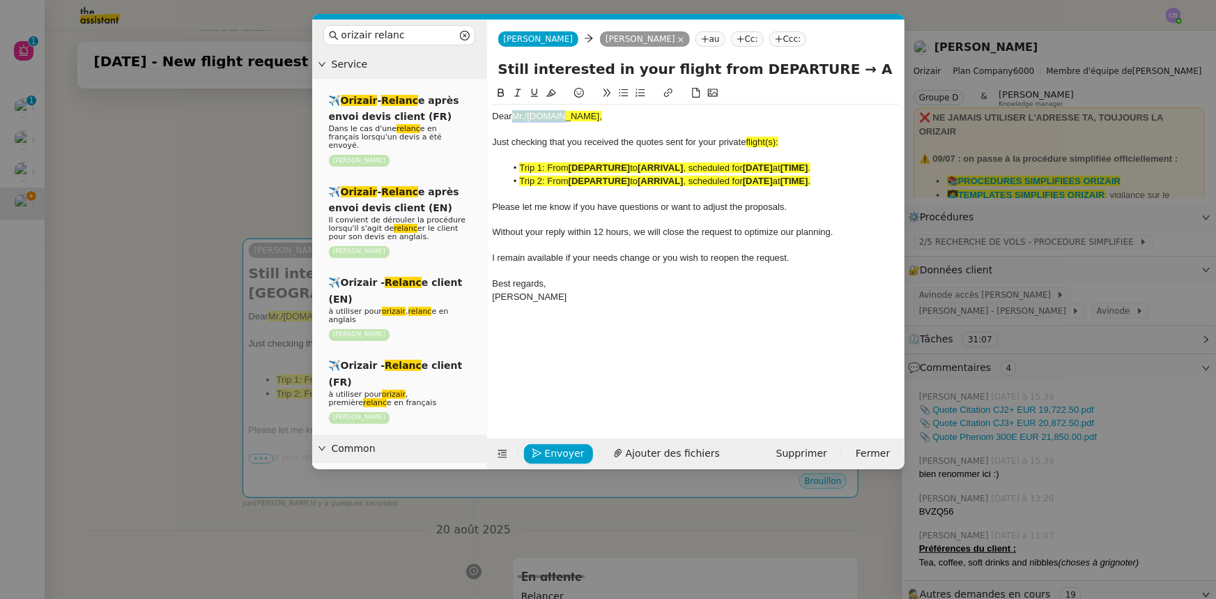
drag, startPoint x: 566, startPoint y: 115, endPoint x: 516, endPoint y: 114, distance: 50.2
click at [516, 114] on div "Dear Mr./[DOMAIN_NAME]," at bounding box center [696, 116] width 406 height 13
click at [551, 95] on icon at bounding box center [551, 93] width 10 height 10
click at [562, 116] on div "Dear Mr./[DOMAIN_NAME]," at bounding box center [696, 116] width 406 height 13
click at [778, 141] on span "flight(s):" at bounding box center [762, 142] width 32 height 10
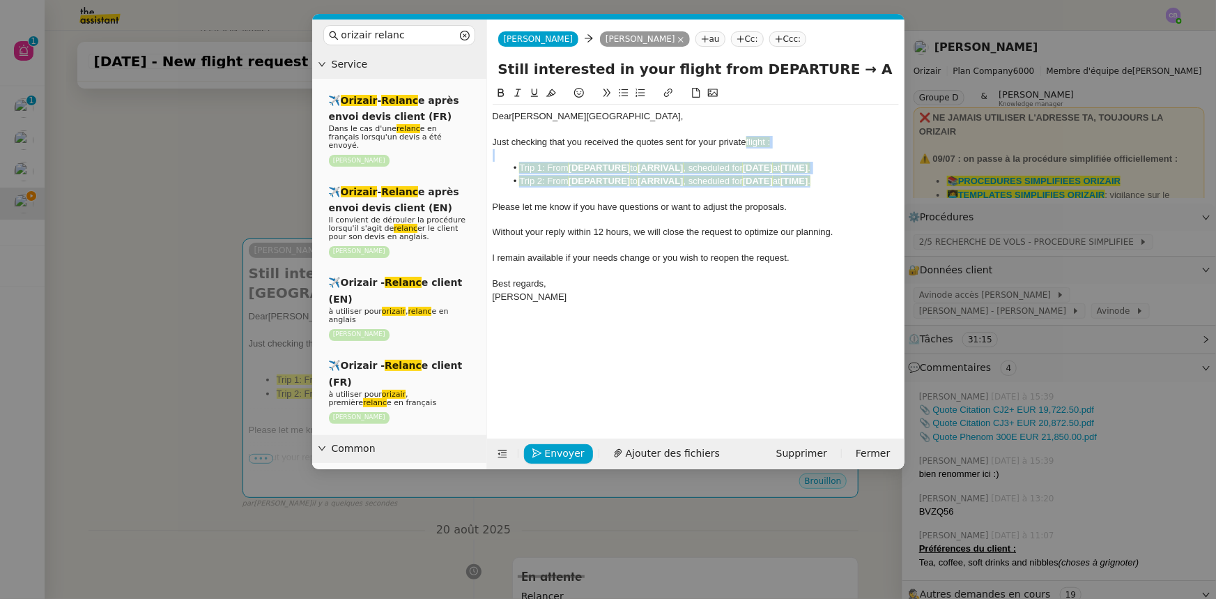
drag, startPoint x: 829, startPoint y: 183, endPoint x: 748, endPoint y: 142, distance: 90.4
click at [748, 142] on div "Dear [PERSON_NAME] checking that you received the quotes sent for your private …" at bounding box center [696, 213] width 406 height 217
click at [551, 95] on icon at bounding box center [551, 93] width 10 height 10
click at [598, 220] on div at bounding box center [696, 219] width 406 height 13
drag, startPoint x: 830, startPoint y: 180, endPoint x: 519, endPoint y: 181, distance: 310.8
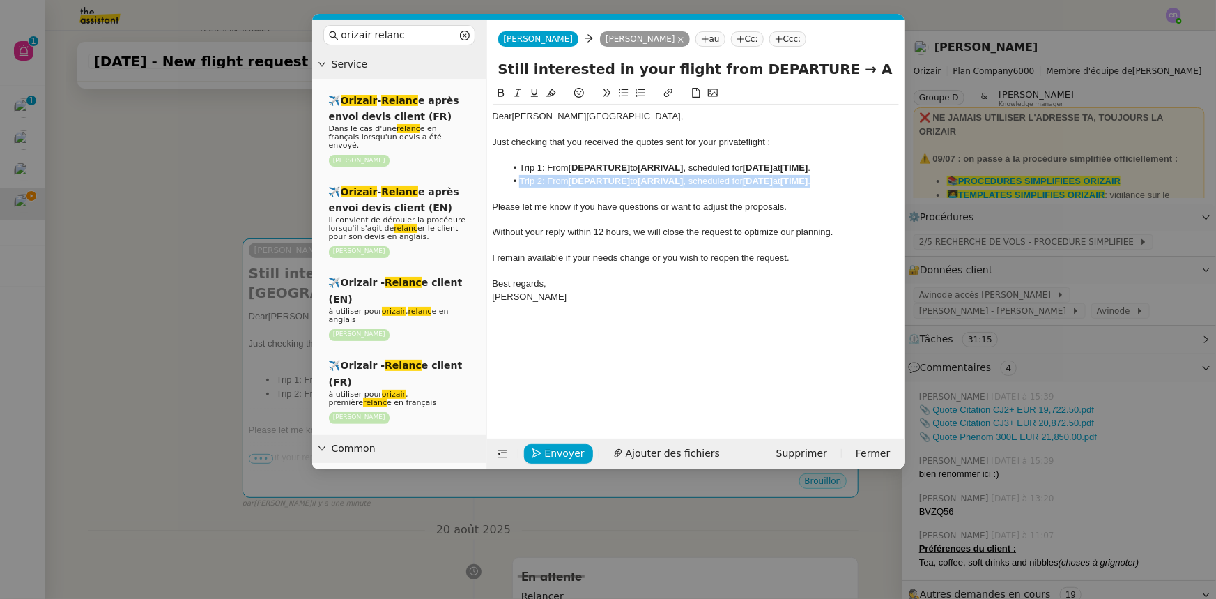
click at [519, 181] on li "Trip 2: From [DEPARTURE] to [ARRIVAL] , scheduled for [DATE] at [TIME] ." at bounding box center [702, 181] width 393 height 13
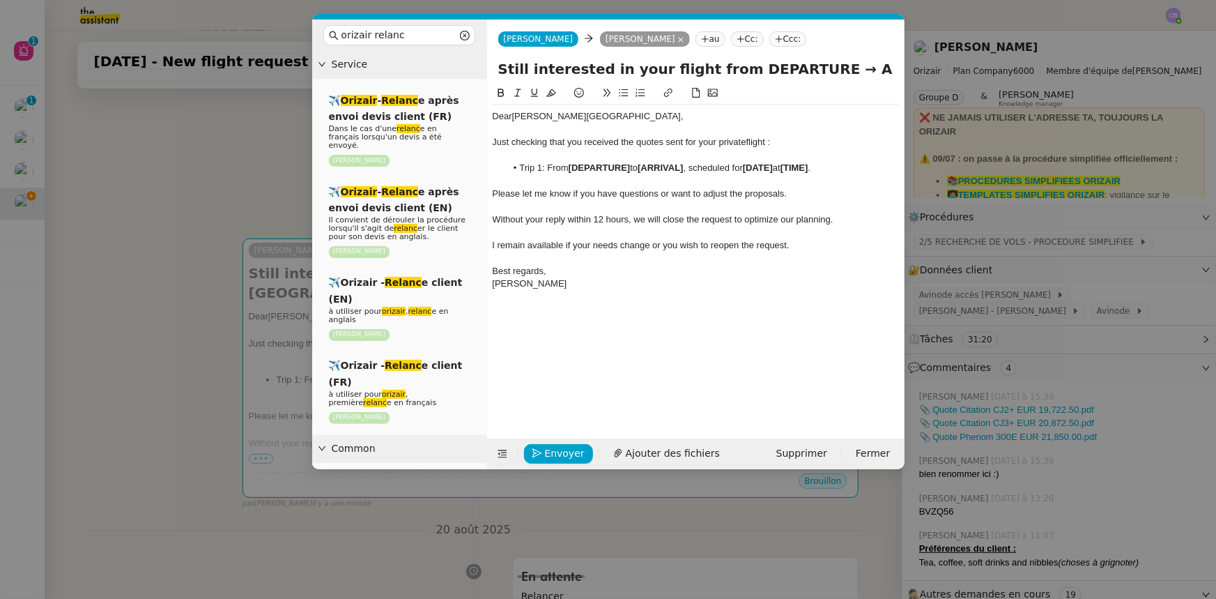
click at [822, 67] on input "Still interested in your flight from DEPARTURE → ARRIVAL ? (closing in 12h) [GE…" at bounding box center [695, 69] width 395 height 21
click at [503, 452] on icon at bounding box center [502, 454] width 9 height 8
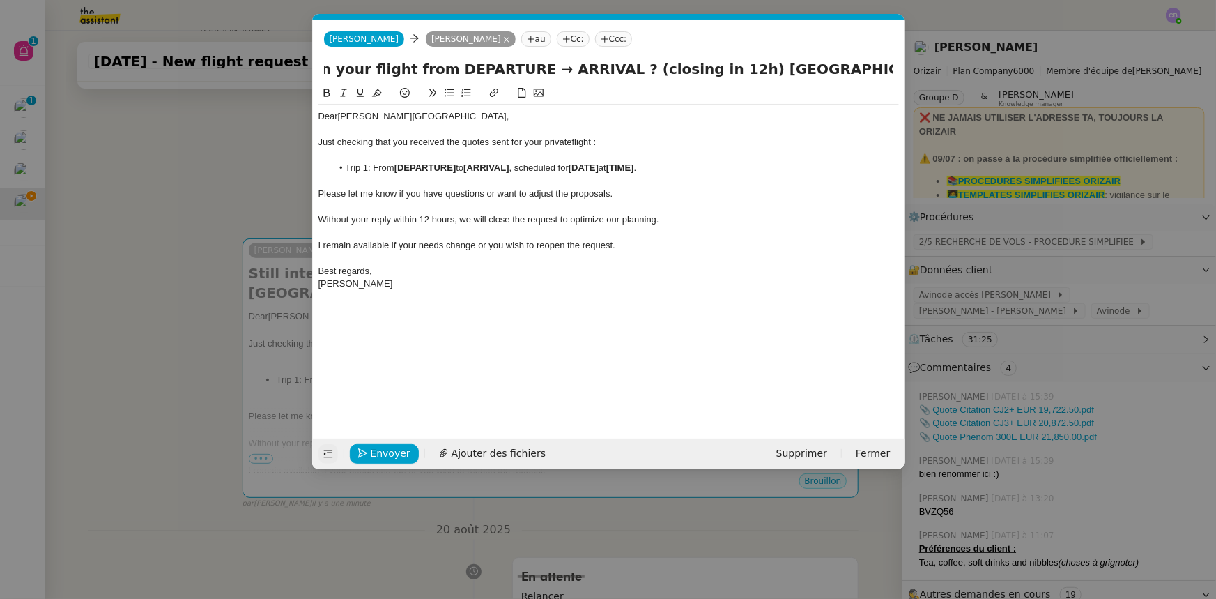
scroll to position [0, 160]
drag, startPoint x: 823, startPoint y: 65, endPoint x: 753, endPoint y: 68, distance: 70.4
click at [753, 68] on input "Still interested in your flight from DEPARTURE → ARRIVAL ? (closing in 12h) [GE…" at bounding box center [608, 69] width 569 height 21
drag, startPoint x: 556, startPoint y: 70, endPoint x: 482, endPoint y: 69, distance: 73.9
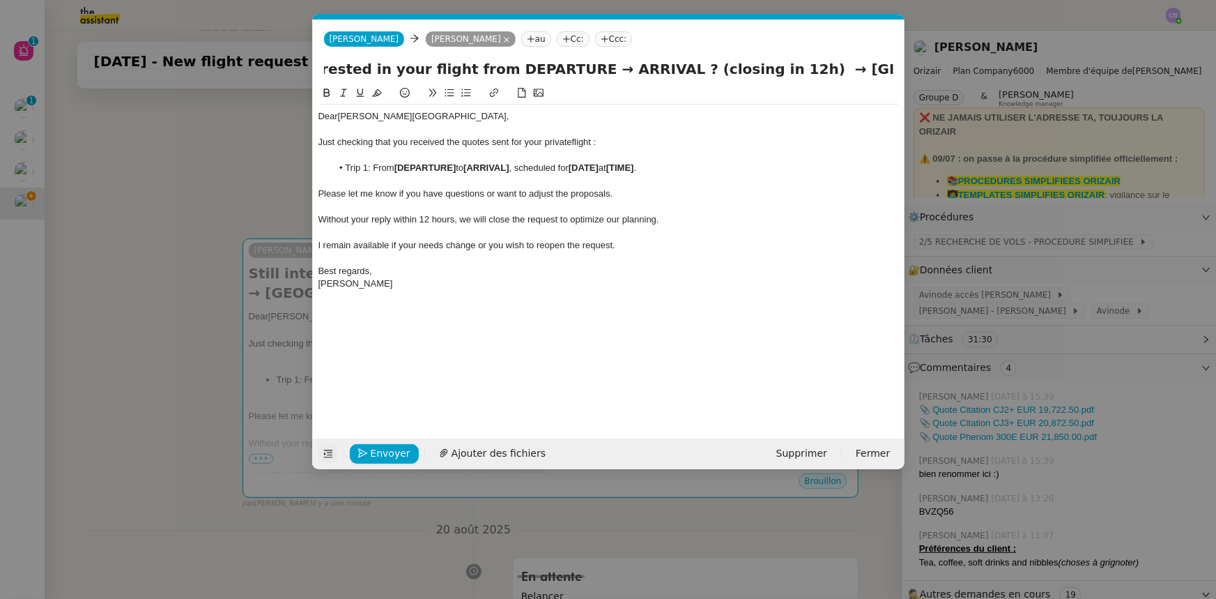
click at [482, 69] on input "Still interested in your flight from DEPARTURE → ARRIVAL ? (closing in 12h) → […" at bounding box center [608, 69] width 569 height 21
paste input "London Luton"
drag, startPoint x: 459, startPoint y: 171, endPoint x: 397, endPoint y: 170, distance: 61.3
click at [397, 170] on li "Trip 1: From [DEPARTURE] to [ARRIVAL] , scheduled for [DATE] at [TIME] ." at bounding box center [615, 168] width 567 height 13
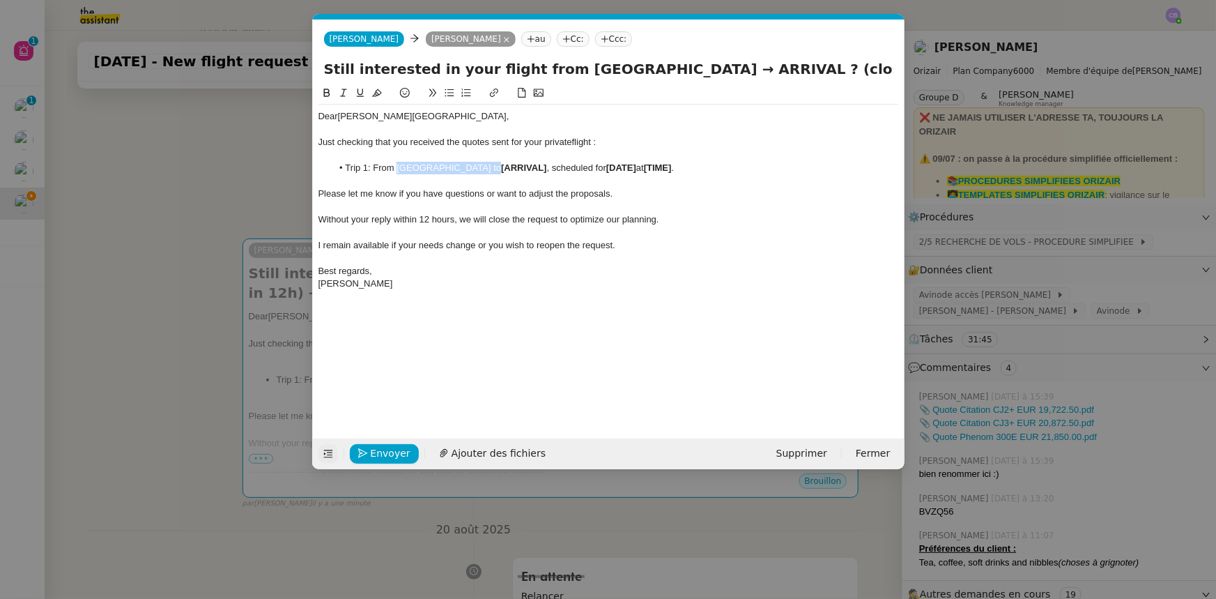
drag, startPoint x: 482, startPoint y: 168, endPoint x: 397, endPoint y: 168, distance: 84.3
click at [397, 168] on li "Trip 1: From [GEOGRAPHIC_DATA] to [ARRIVAL] , scheduled for [DATE] at [TIME] ." at bounding box center [615, 168] width 567 height 13
click at [327, 93] on icon at bounding box center [326, 93] width 6 height 8
click at [639, 67] on input "Still interested in your flight from [GEOGRAPHIC_DATA] → ARRIVAL ? (closing in …" at bounding box center [608, 69] width 569 height 21
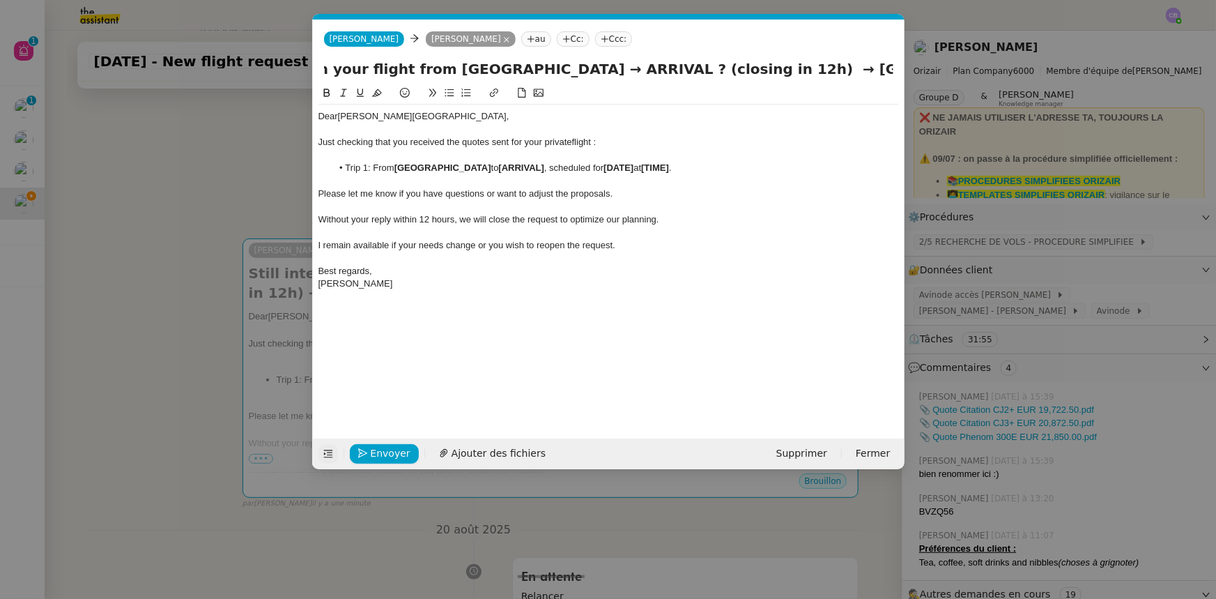
drag, startPoint x: 774, startPoint y: 69, endPoint x: 852, endPoint y: 69, distance: 78.1
click at [852, 69] on input "Still interested in your flight from [GEOGRAPHIC_DATA] → ARRIVAL ? (closing in …" at bounding box center [608, 69] width 569 height 21
drag, startPoint x: 714, startPoint y: 70, endPoint x: 661, endPoint y: 68, distance: 52.3
click at [661, 68] on input "Still interested in your flight from [GEOGRAPHIC_DATA] → ARRIVAL ? (closing in …" at bounding box center [608, 69] width 569 height 21
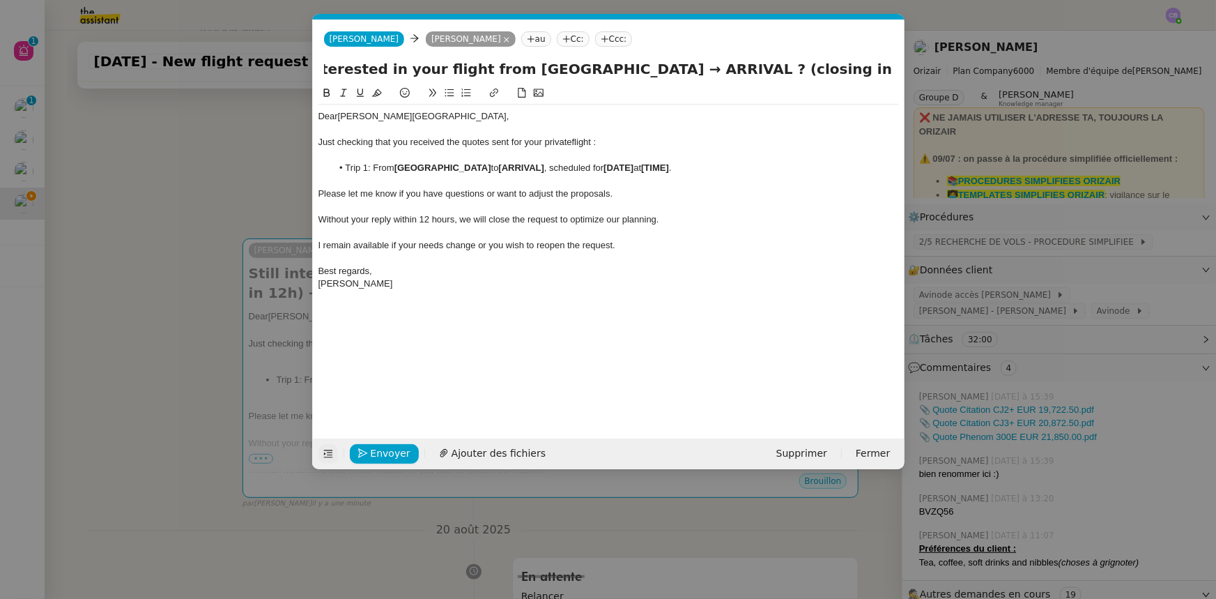
paste input "[GEOGRAPHIC_DATA]"
drag, startPoint x: 547, startPoint y: 167, endPoint x: 503, endPoint y: 167, distance: 43.9
click at [503, 167] on strong "[ARRIVAL]" at bounding box center [521, 167] width 45 height 10
drag, startPoint x: 503, startPoint y: 167, endPoint x: 550, endPoint y: 165, distance: 46.7
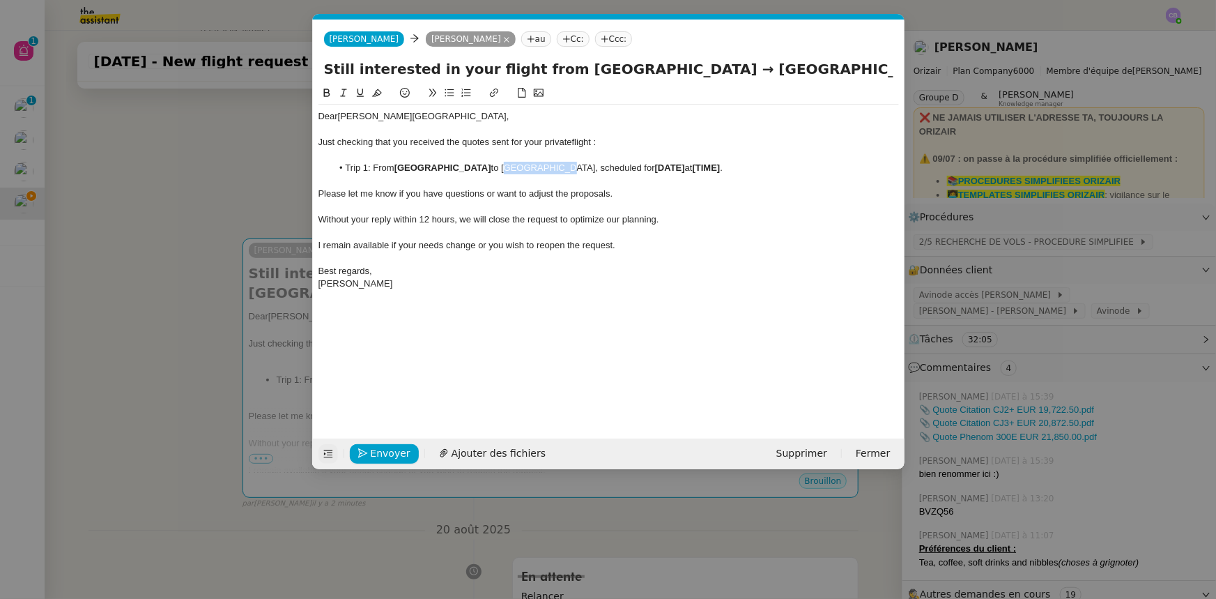
click at [550, 165] on li "Trip 1: From [GEOGRAPHIC_DATA] to [GEOGRAPHIC_DATA], scheduled for [DATE] at [T…" at bounding box center [615, 168] width 567 height 13
click at [328, 91] on icon at bounding box center [326, 93] width 6 height 8
click at [810, 70] on input "Still interested in your flight from [GEOGRAPHIC_DATA] → [GEOGRAPHIC_DATA] ? (c…" at bounding box center [608, 69] width 569 height 21
click at [864, 66] on input "Still interested in your flight from [GEOGRAPHIC_DATA] → [GEOGRAPHIC_DATA] ? (c…" at bounding box center [608, 69] width 569 height 21
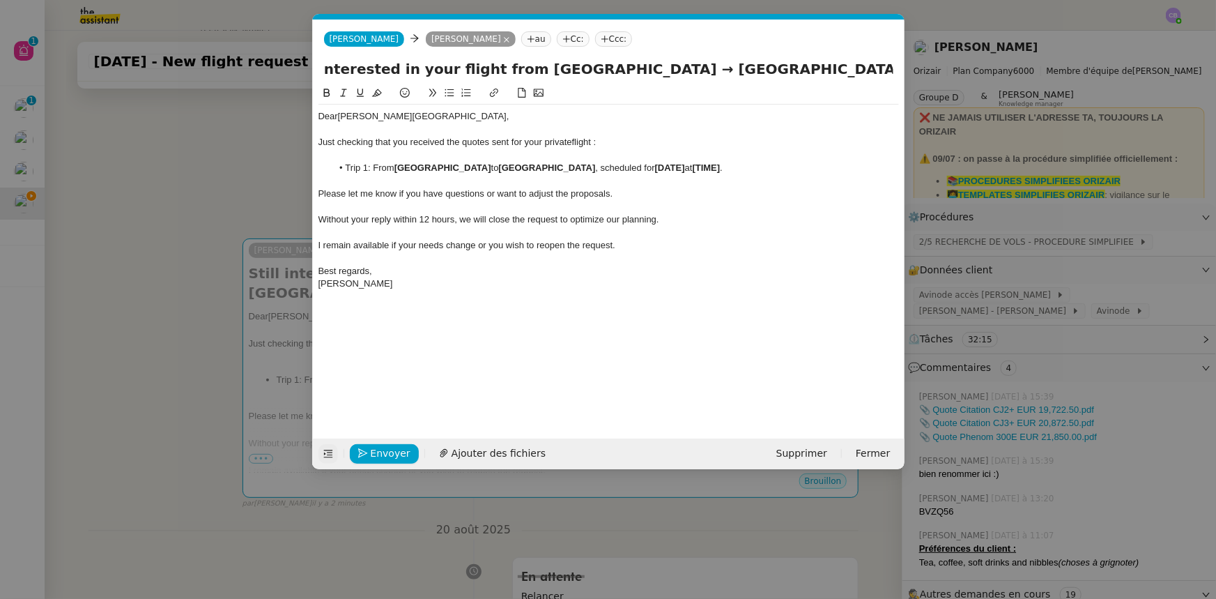
scroll to position [0, 12]
type input "Still interested in your flight from [GEOGRAPHIC_DATA] → [GEOGRAPHIC_DATA] ? (c…"
drag, startPoint x: 646, startPoint y: 167, endPoint x: 617, endPoint y: 169, distance: 28.7
click at [655, 169] on strong "[DATE]" at bounding box center [670, 167] width 30 height 10
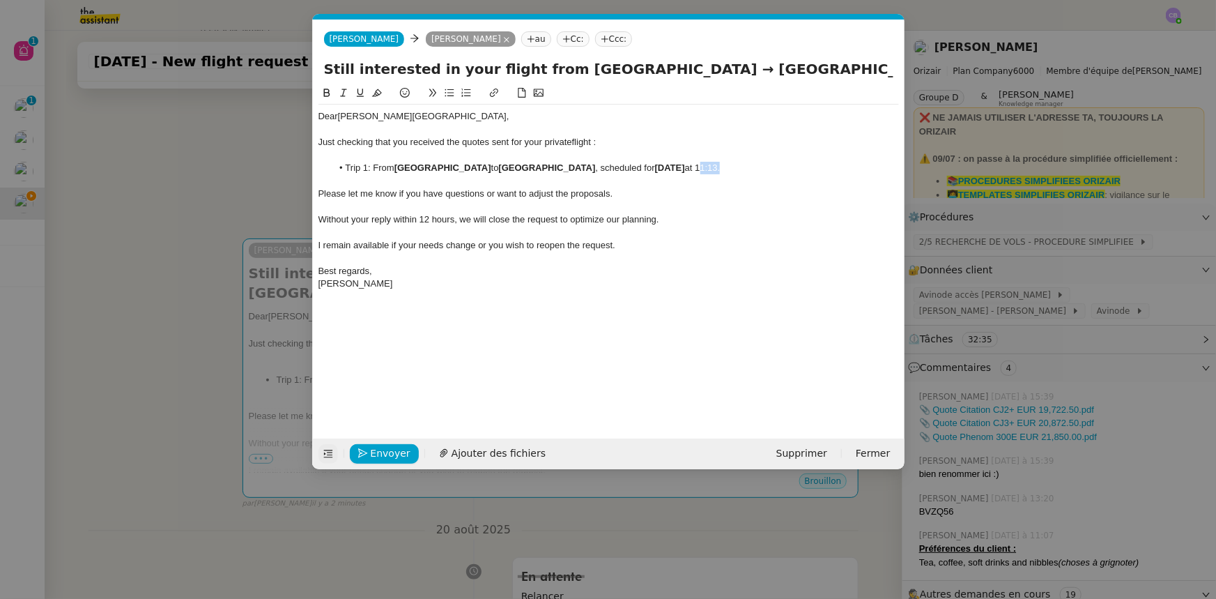
drag, startPoint x: 729, startPoint y: 167, endPoint x: 709, endPoint y: 167, distance: 20.2
click at [709, 167] on li "Trip 1: From [GEOGRAPHIC_DATA] to [GEOGRAPHIC_DATA] , scheduled for [DATE] 11:1…" at bounding box center [615, 168] width 567 height 13
click at [326, 94] on icon at bounding box center [327, 93] width 10 height 10
click at [515, 244] on span "I remain available if your needs change or you wish to reopen the request." at bounding box center [466, 245] width 297 height 10
click at [673, 68] on input "Still interested in your flight from [GEOGRAPHIC_DATA] → [GEOGRAPHIC_DATA] ? (c…" at bounding box center [608, 69] width 569 height 21
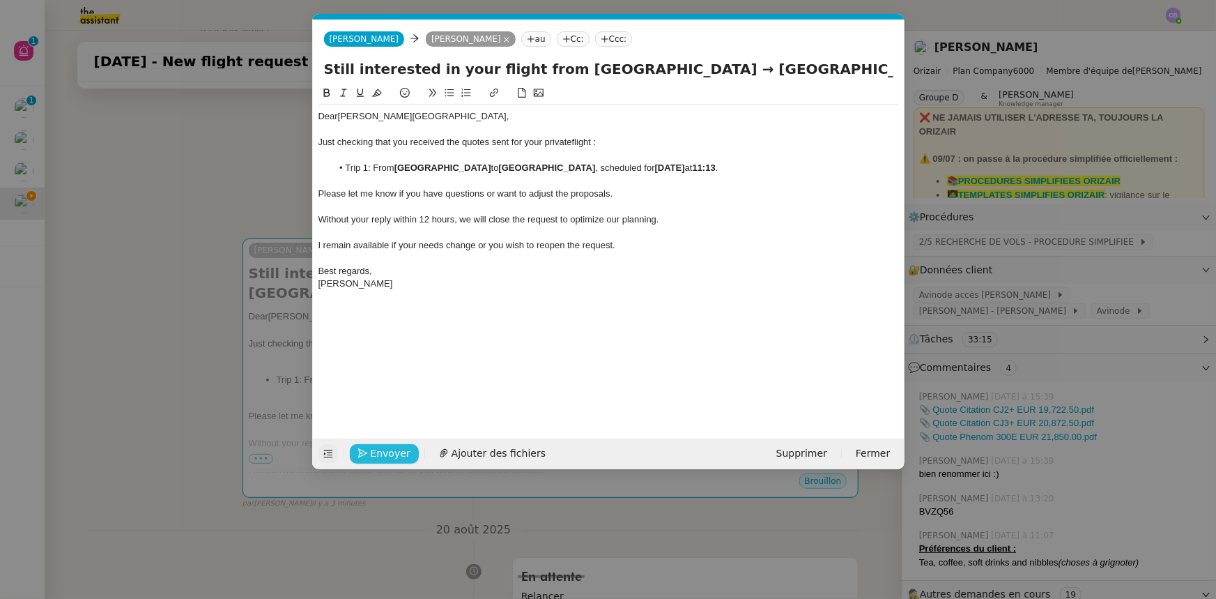
click at [392, 451] on span "Envoyer" at bounding box center [391, 453] width 40 height 16
click at [392, 450] on span "Confirmer l'envoi" at bounding box center [413, 453] width 84 height 16
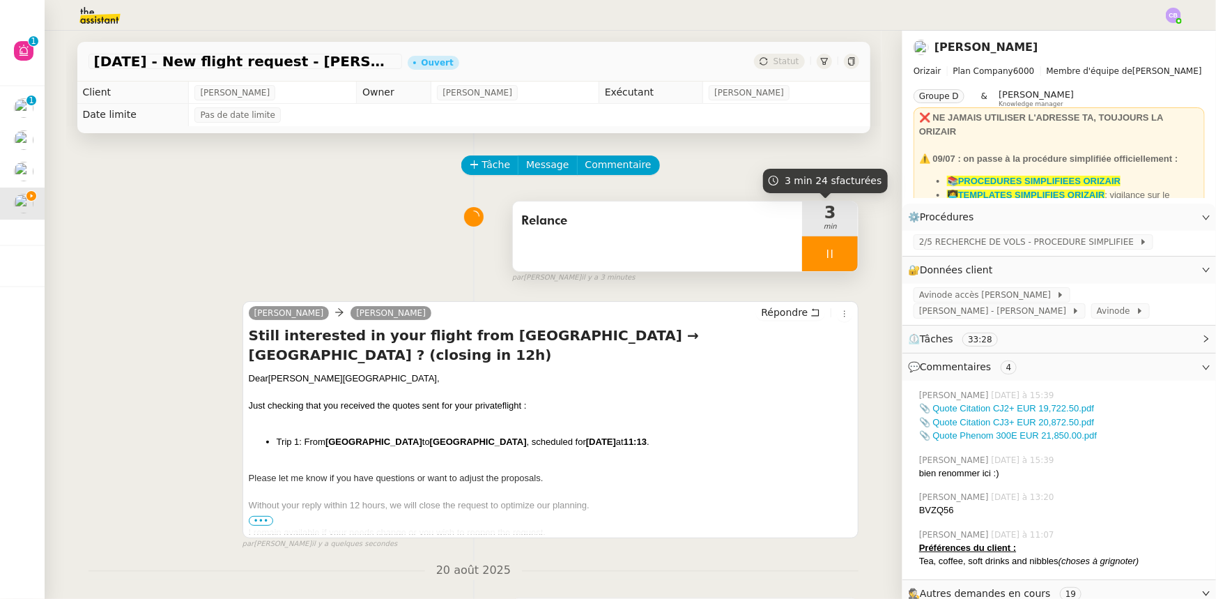
drag, startPoint x: 799, startPoint y: 257, endPoint x: 808, endPoint y: 260, distance: 9.5
click at [802, 257] on div at bounding box center [830, 253] width 56 height 35
click at [830, 265] on button at bounding box center [844, 253] width 28 height 35
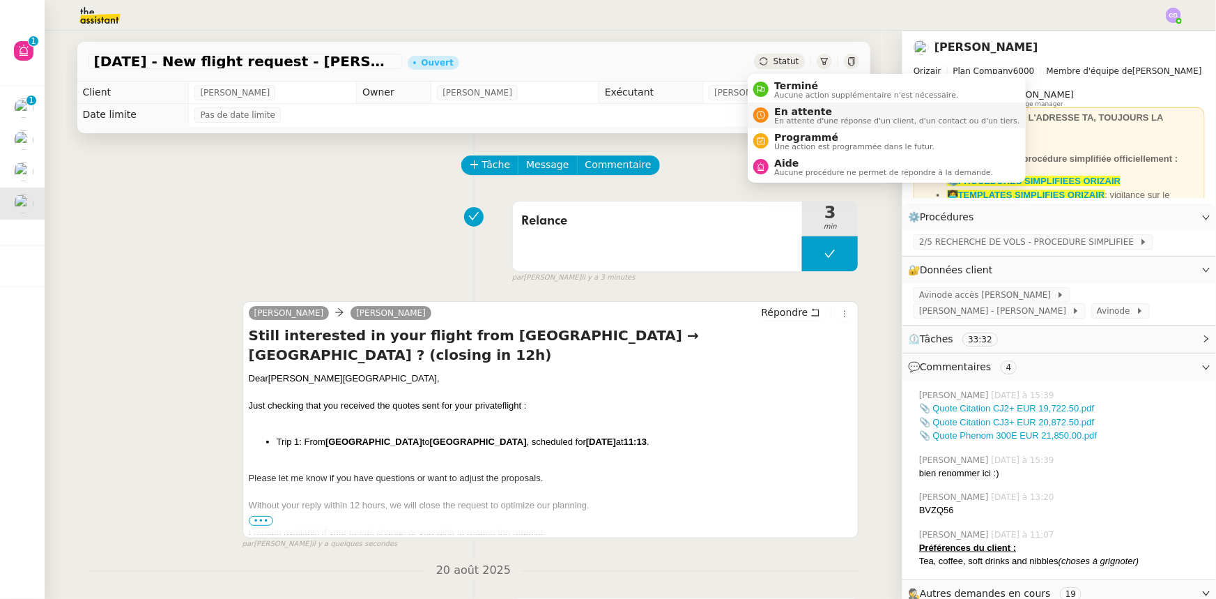
click at [799, 112] on span "En attente" at bounding box center [896, 111] width 245 height 11
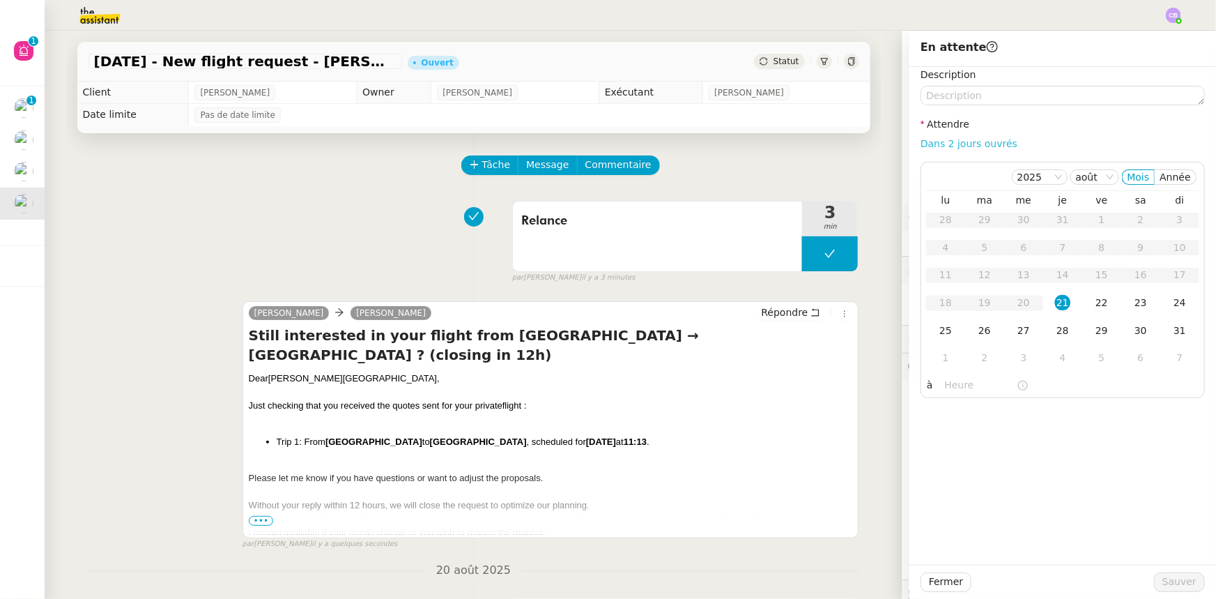
click at [937, 143] on link "Dans 2 jours ouvrés" at bounding box center [969, 143] width 97 height 11
type input "07:00"
click at [1094, 302] on div "22" at bounding box center [1101, 302] width 15 height 15
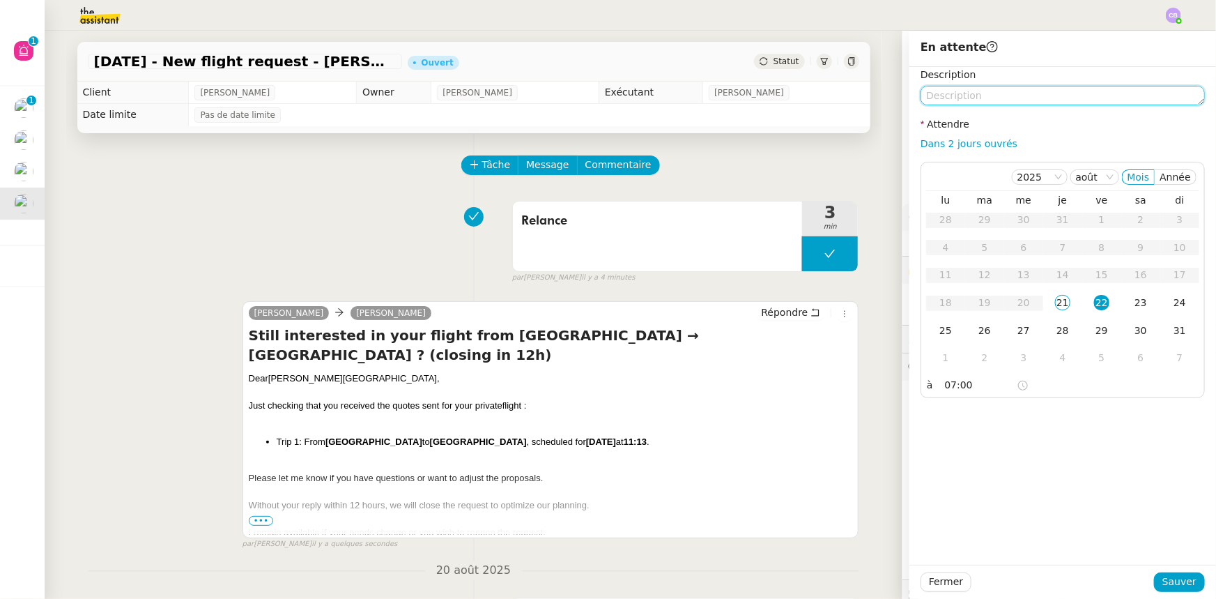
click at [1008, 100] on textarea at bounding box center [1063, 96] width 284 height 20
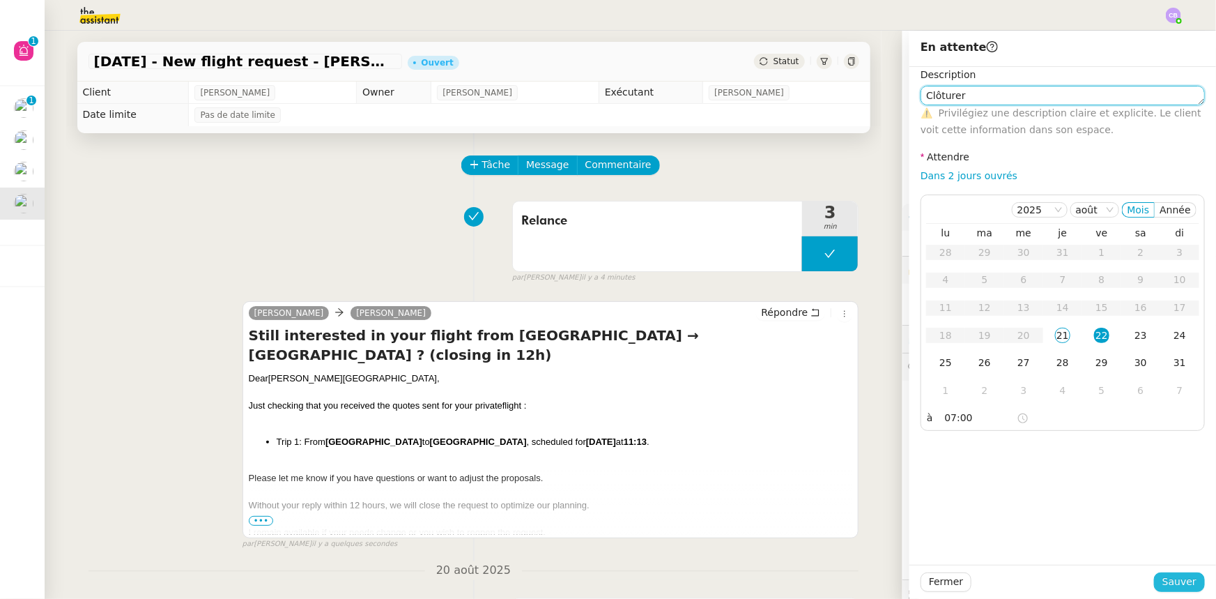
type textarea "Clôturer"
click at [1176, 578] on span "Sauver" at bounding box center [1179, 582] width 34 height 16
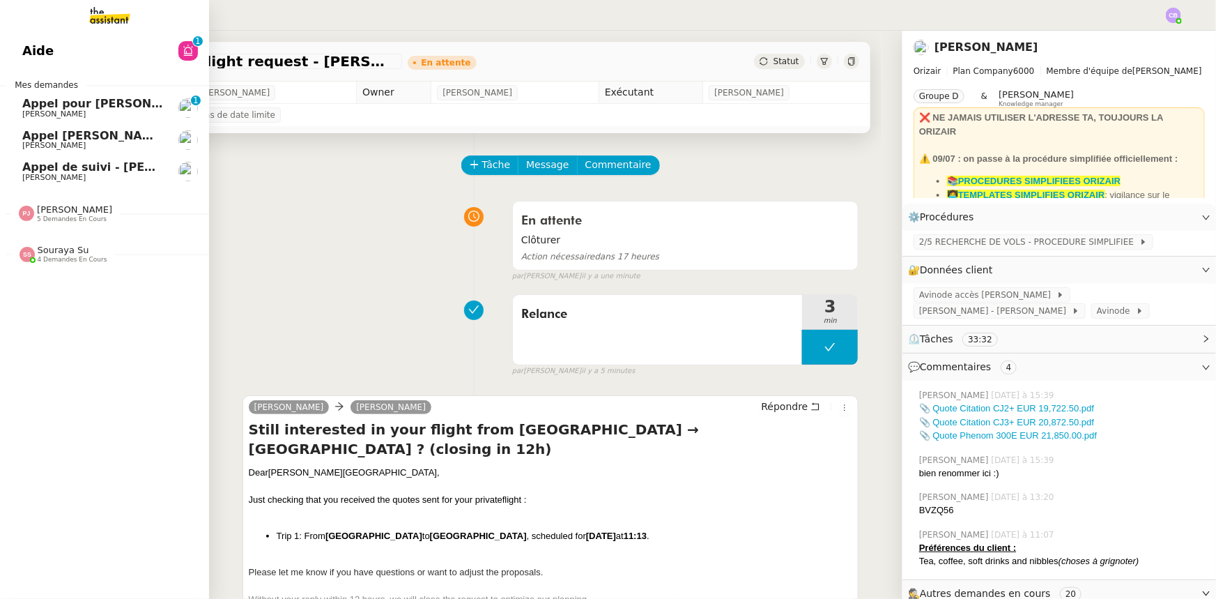
click at [87, 165] on span "Appel de suivi - [PERSON_NAME]" at bounding box center [124, 166] width 205 height 13
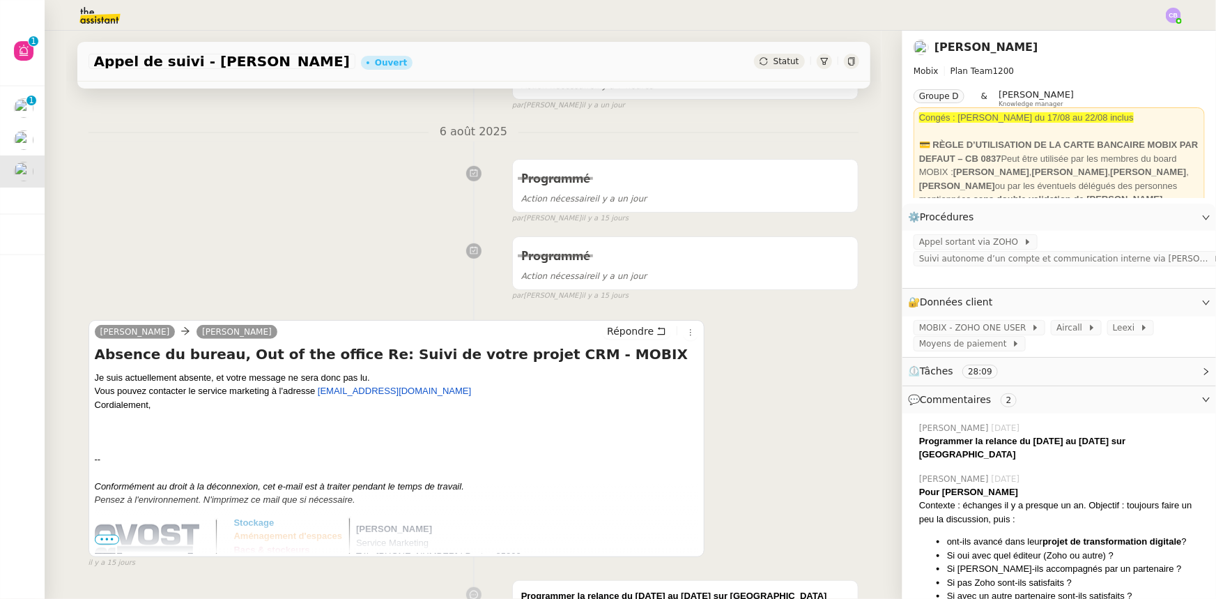
scroll to position [253, 0]
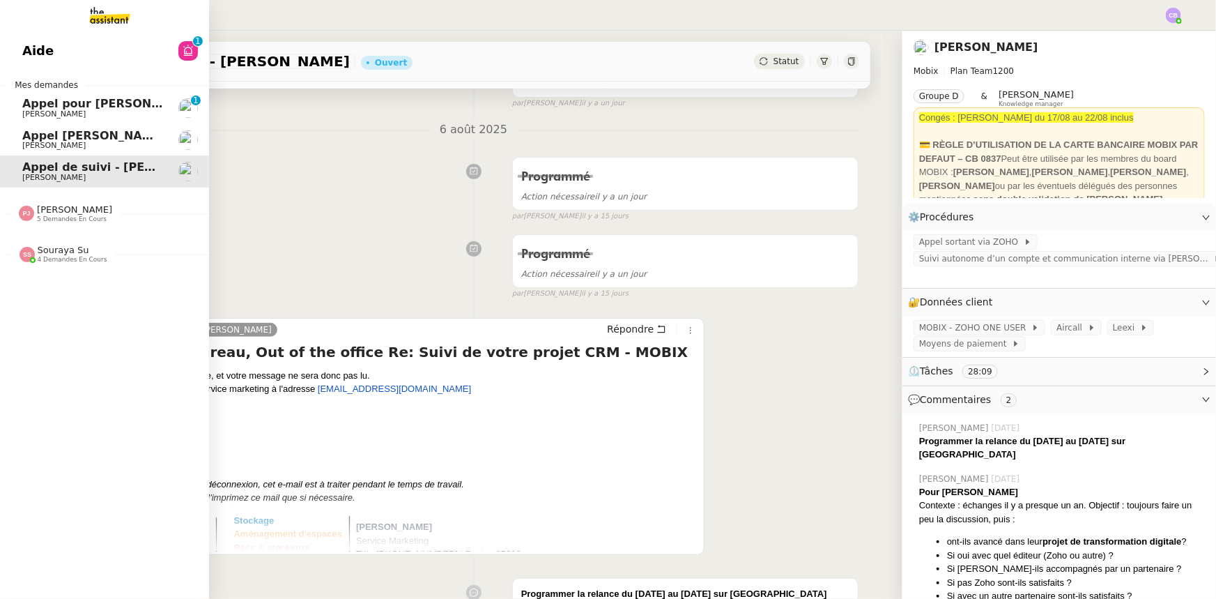
click at [63, 137] on span "Appel [PERSON_NAME]" at bounding box center [94, 135] width 144 height 13
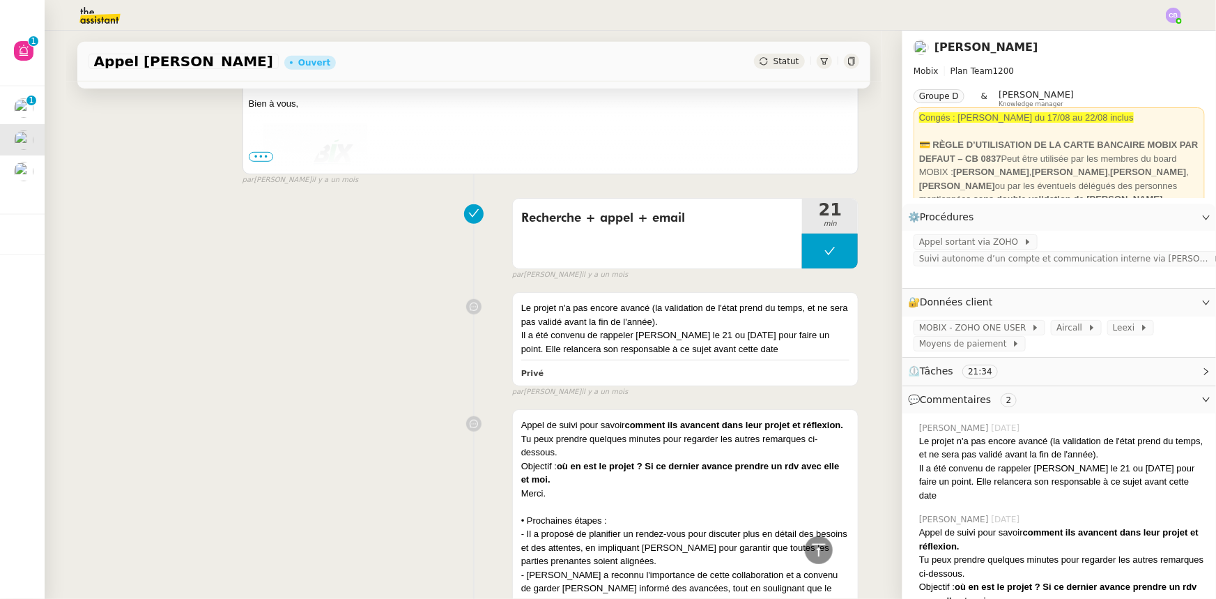
scroll to position [507, 0]
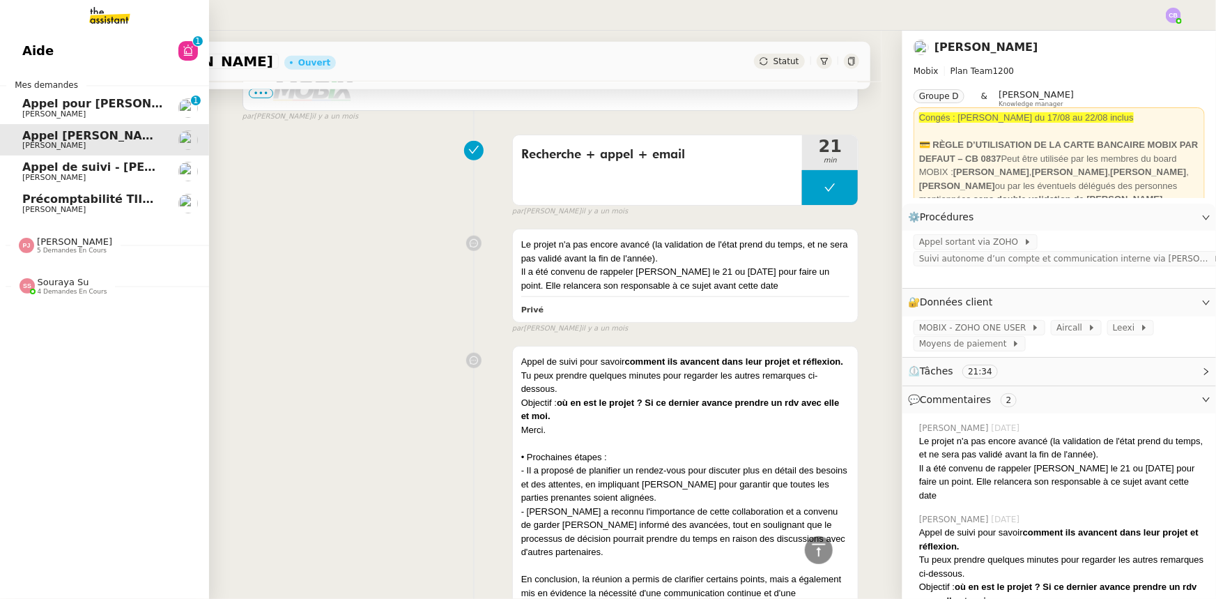
click at [46, 199] on span "Précomptabilité TIIME CRMOPS - juillet 2025" at bounding box center [161, 198] width 279 height 13
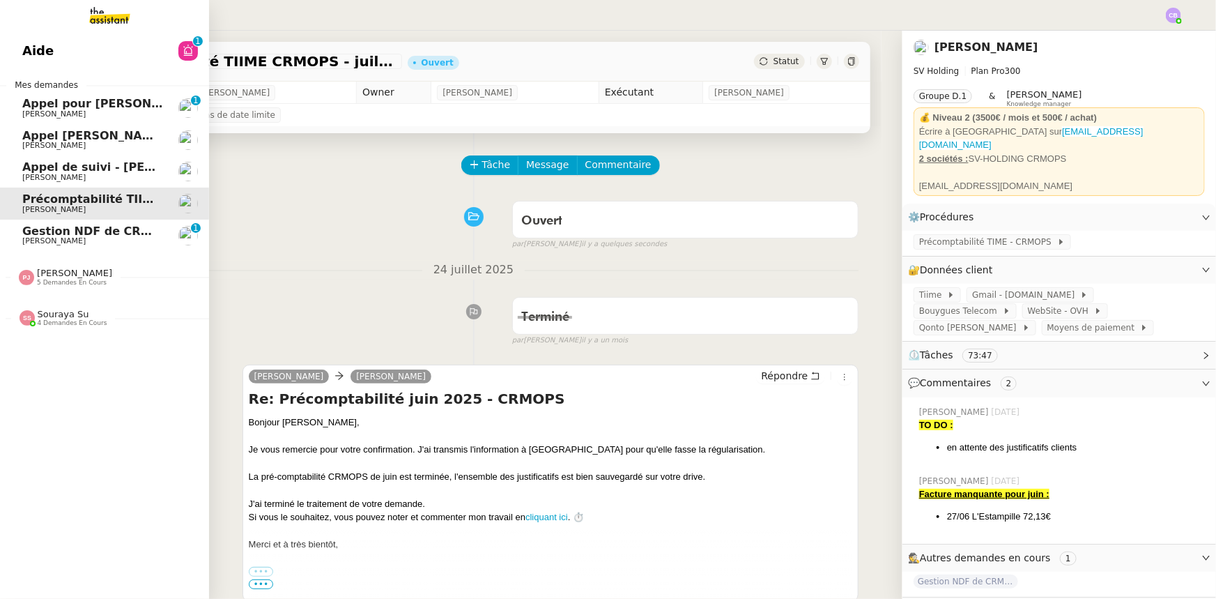
click at [29, 233] on span "Gestion NDF de CRMOPS - juillet 2025" at bounding box center [141, 230] width 238 height 13
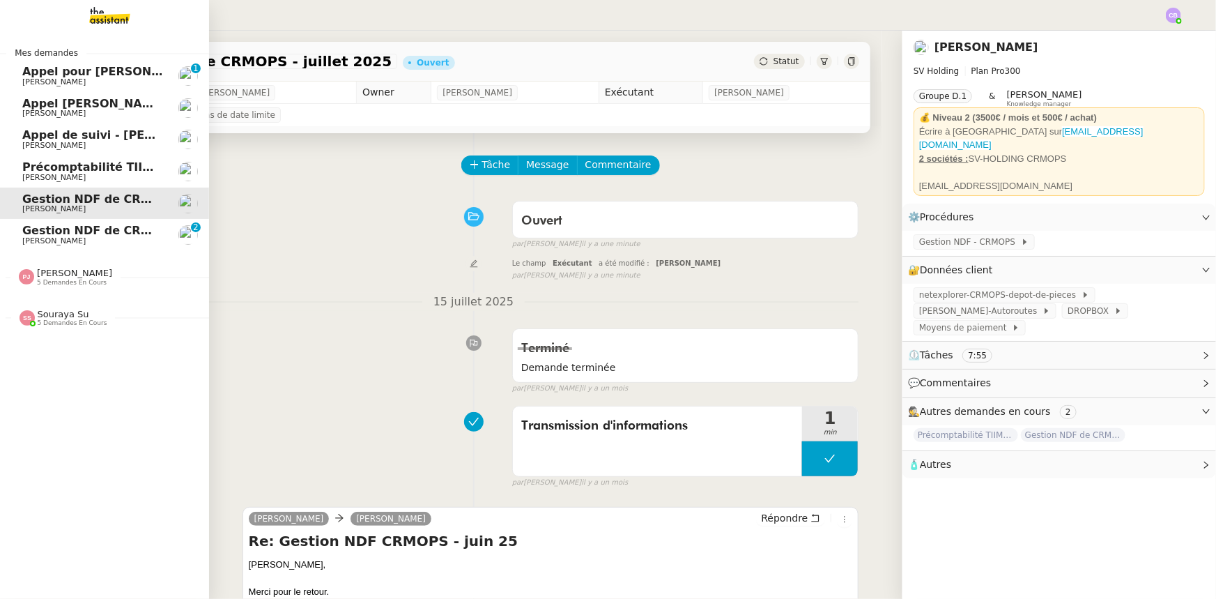
click at [40, 231] on span "Gestion NDF de CRMOPS - août 2025" at bounding box center [137, 230] width 231 height 13
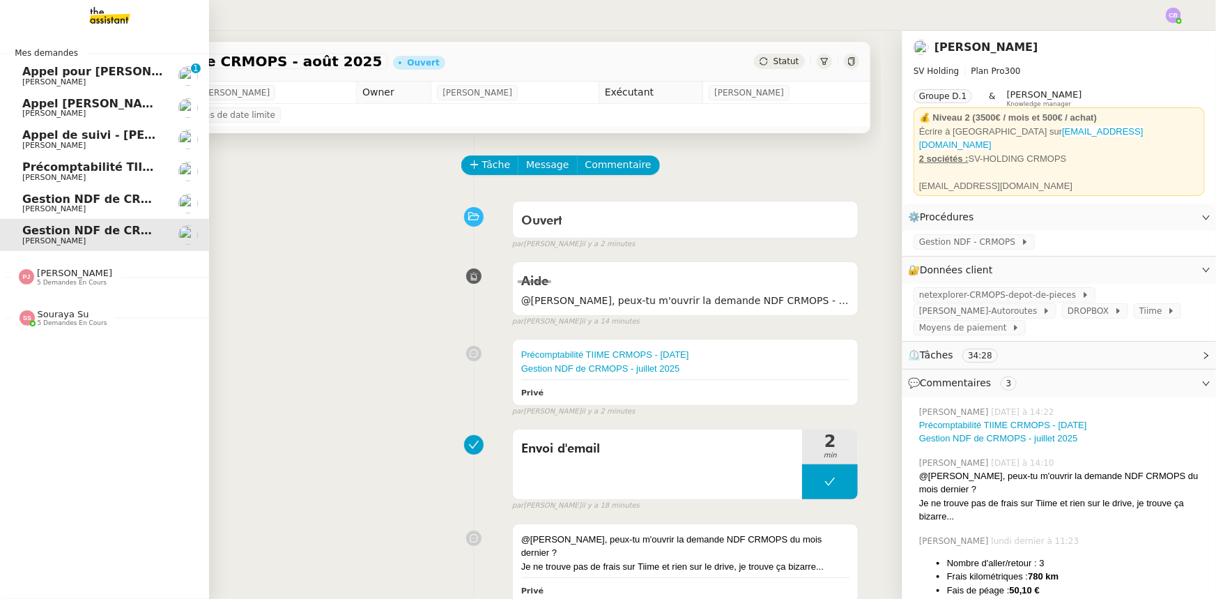
click at [77, 202] on span "Gestion NDF de CRMOPS - juillet 2025" at bounding box center [141, 198] width 238 height 13
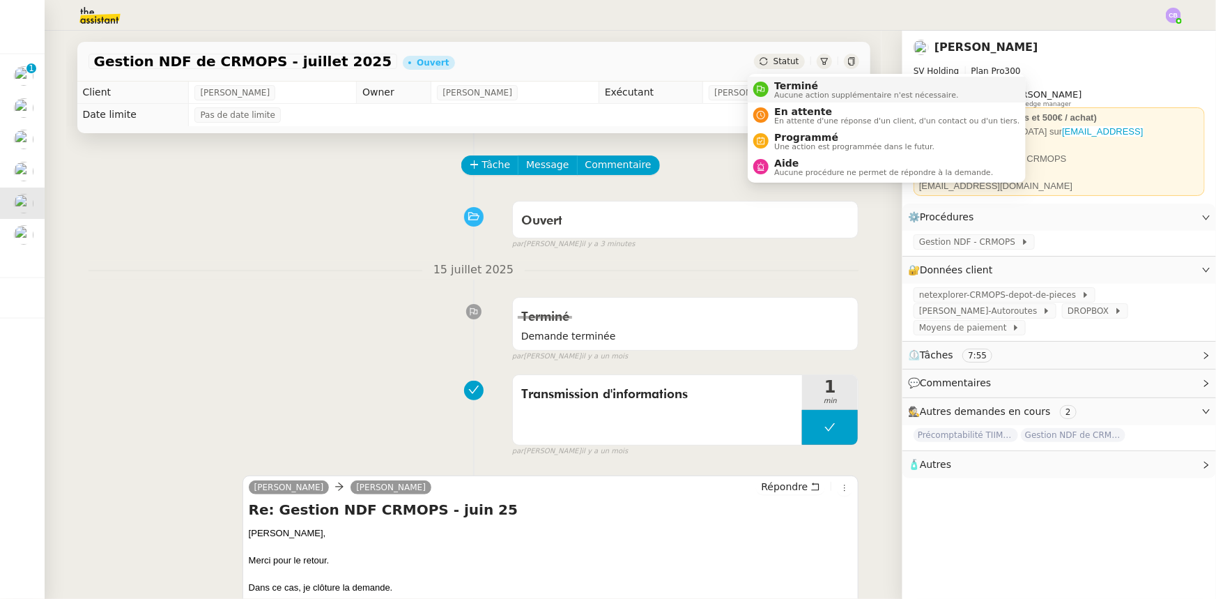
click at [790, 86] on span "Terminé" at bounding box center [866, 85] width 184 height 11
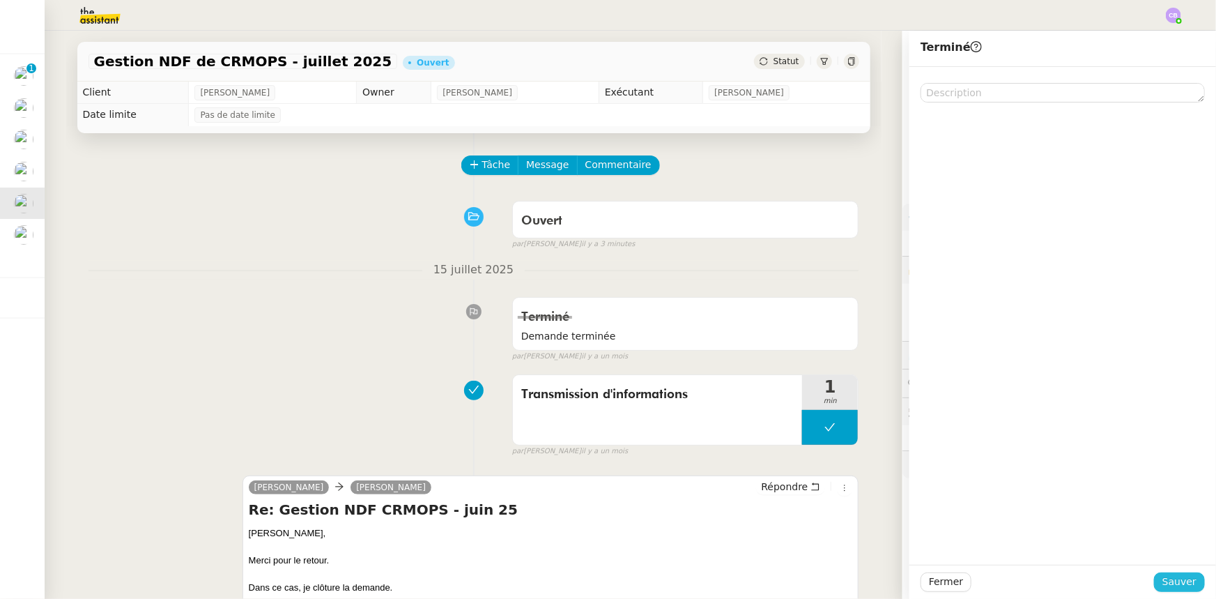
click at [1180, 584] on span "Sauver" at bounding box center [1179, 582] width 34 height 16
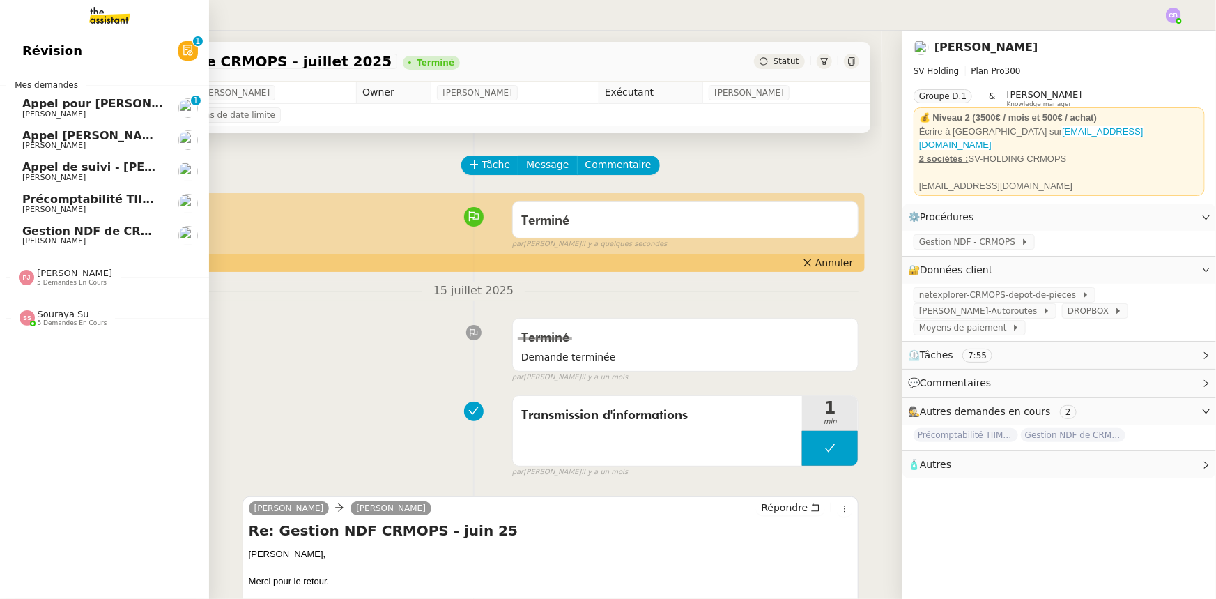
click at [91, 201] on span "Précomptabilité TIIME CRMOPS - juillet 2025" at bounding box center [161, 198] width 279 height 13
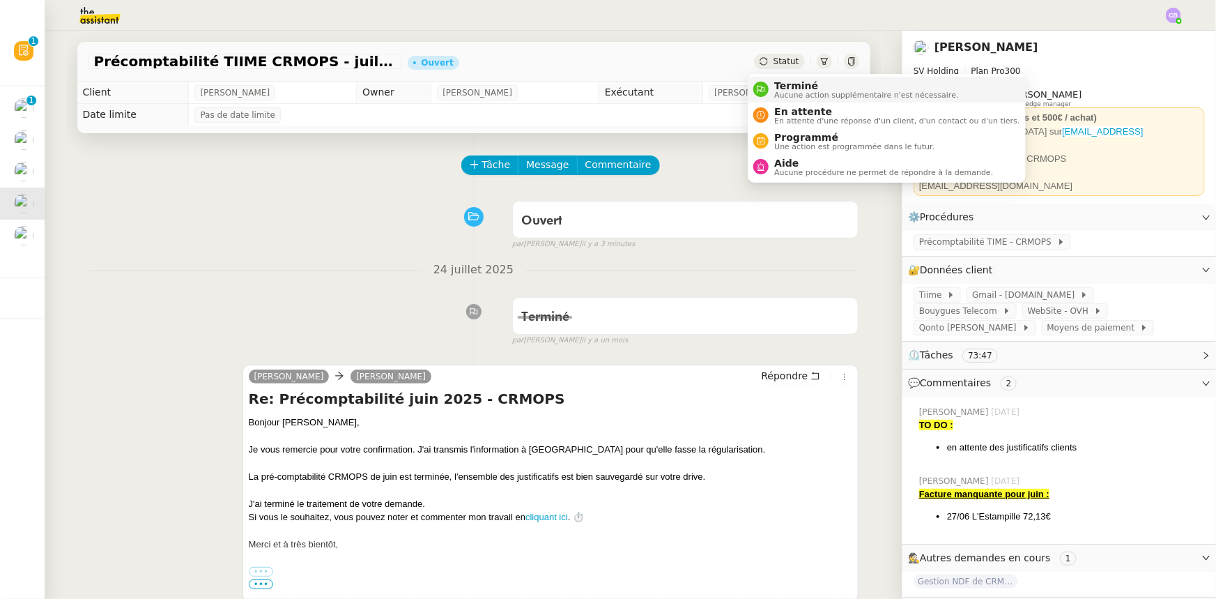
click at [790, 89] on span "Terminé" at bounding box center [866, 85] width 184 height 11
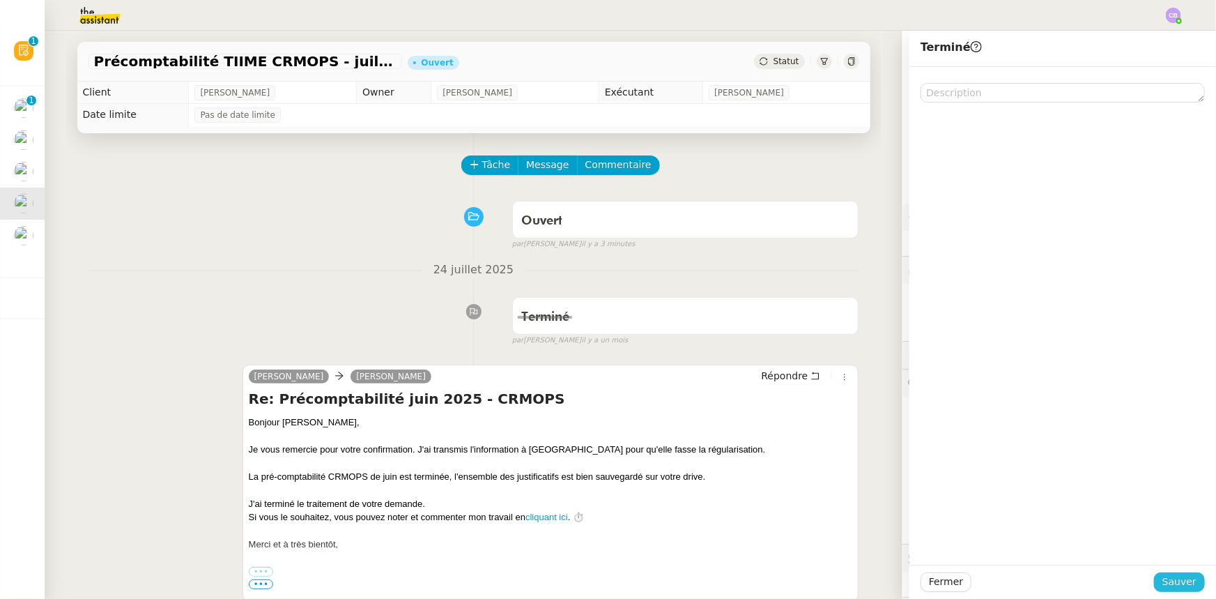
drag, startPoint x: 1178, startPoint y: 584, endPoint x: 1152, endPoint y: 578, distance: 27.1
click at [1178, 584] on span "Sauver" at bounding box center [1179, 582] width 34 height 16
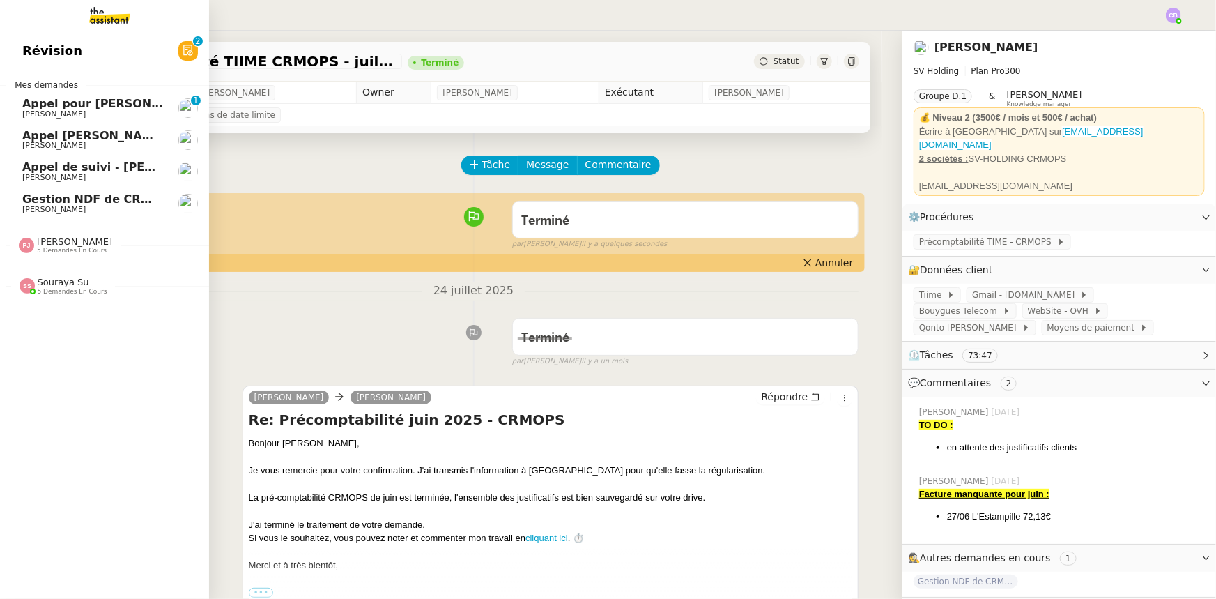
click at [96, 204] on span "Gestion NDF de CRMOPS - août 2025" at bounding box center [137, 198] width 231 height 13
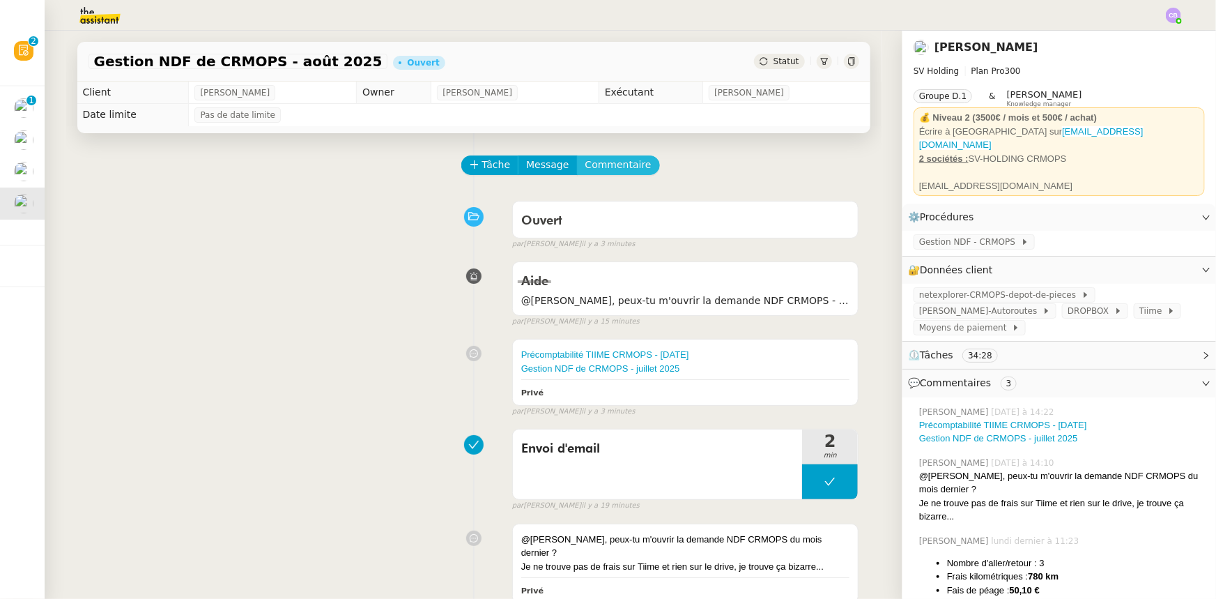
click at [620, 164] on span "Commentaire" at bounding box center [618, 165] width 66 height 16
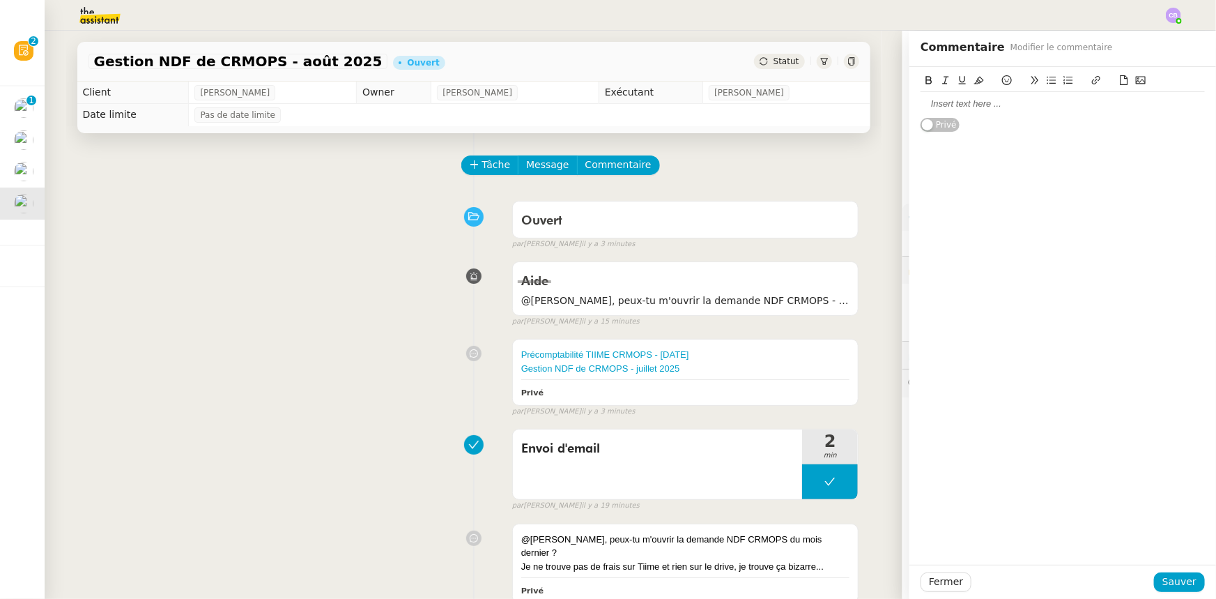
click at [941, 109] on div at bounding box center [1063, 104] width 284 height 13
click at [1174, 581] on span "Sauver" at bounding box center [1179, 582] width 34 height 16
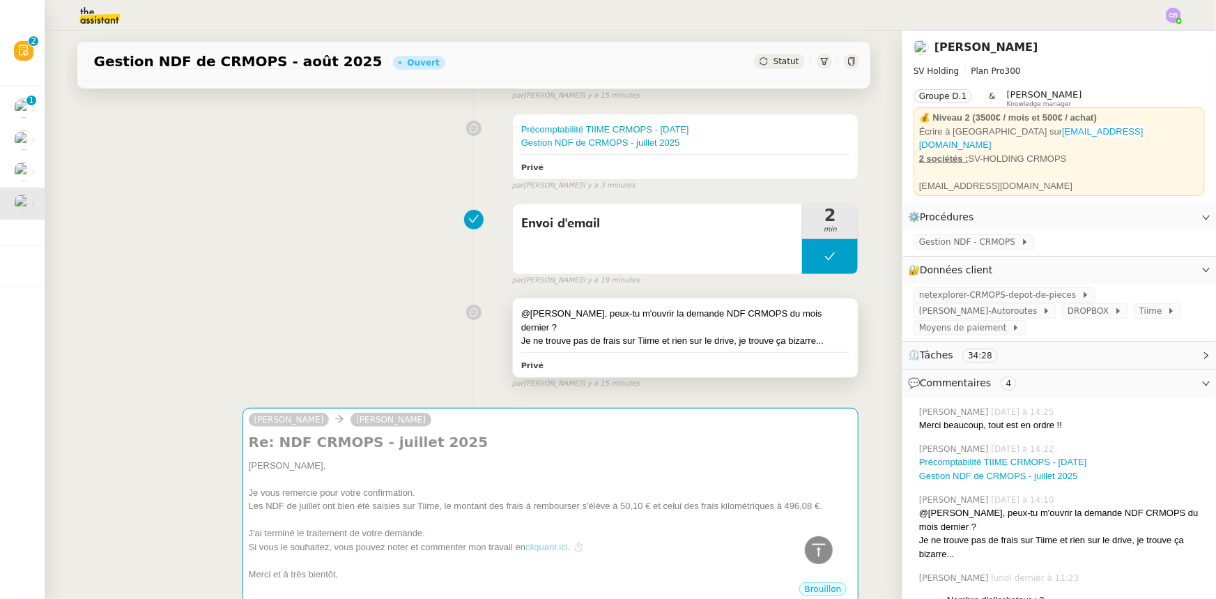
scroll to position [253, 0]
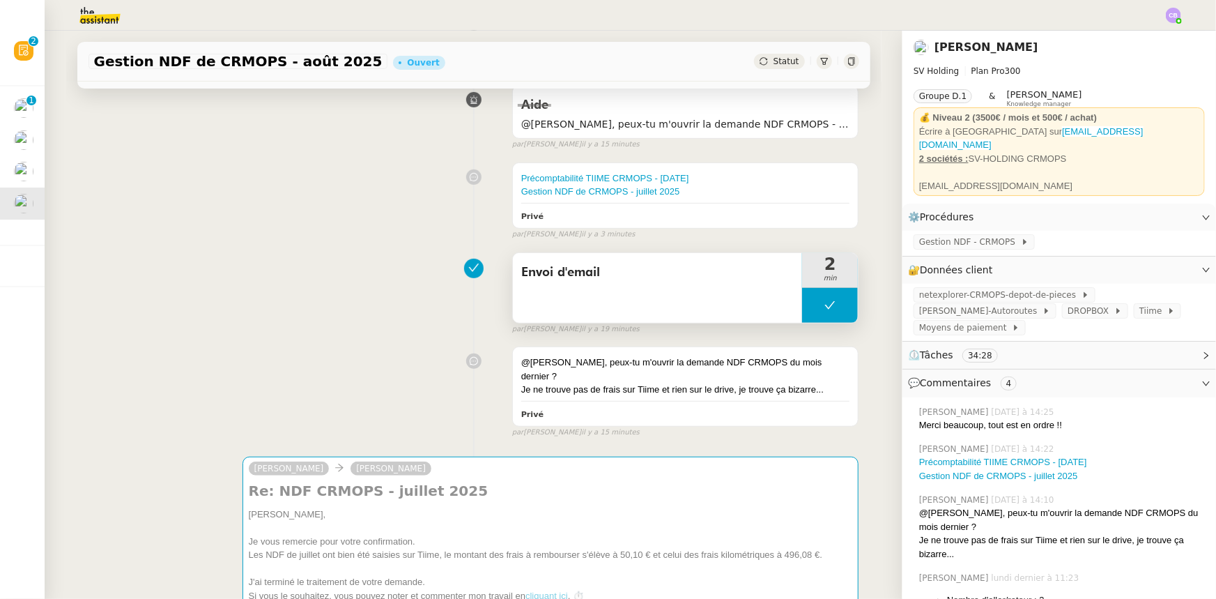
click at [802, 304] on button at bounding box center [830, 305] width 56 height 35
click at [802, 307] on div at bounding box center [816, 305] width 28 height 35
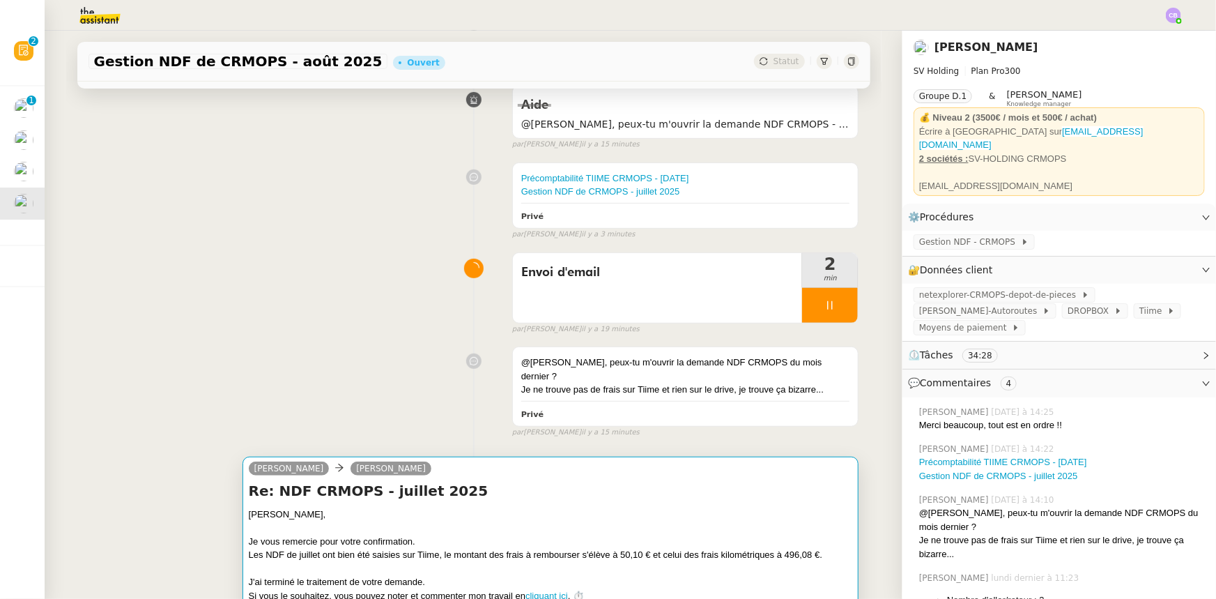
click at [661, 521] on div at bounding box center [551, 528] width 604 height 14
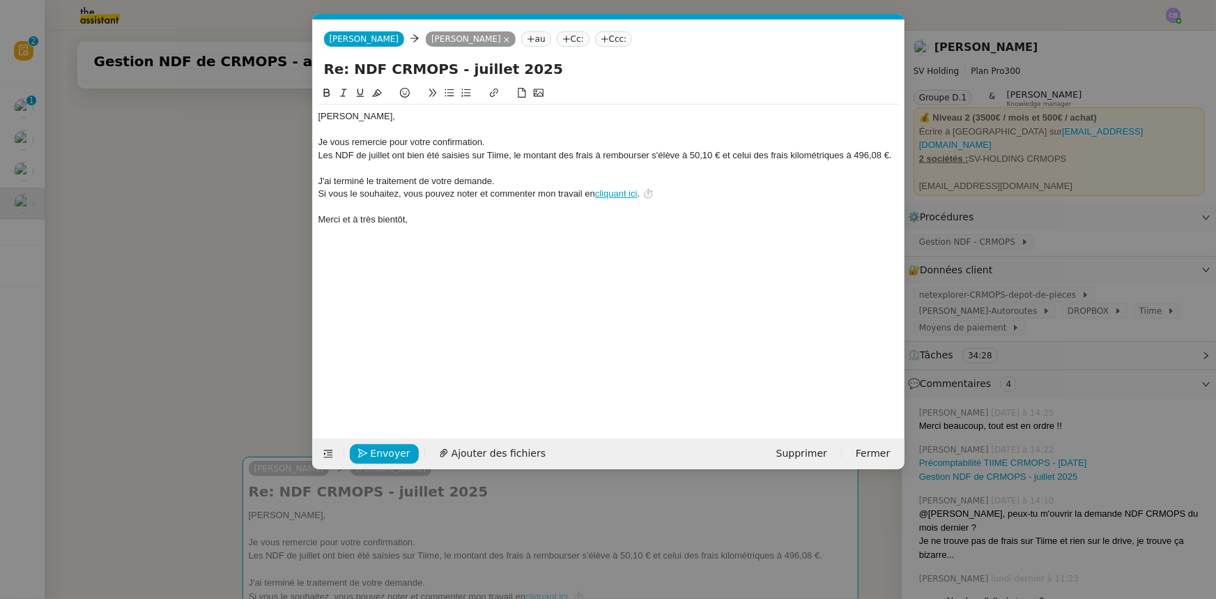
scroll to position [0, 29]
drag, startPoint x: 512, startPoint y: 154, endPoint x: 514, endPoint y: 172, distance: 18.3
click at [514, 162] on div "[PERSON_NAME]﻿, Je vous remercie pour votre confirmation. Les NDF de juillet on…" at bounding box center [608, 168] width 581 height 127
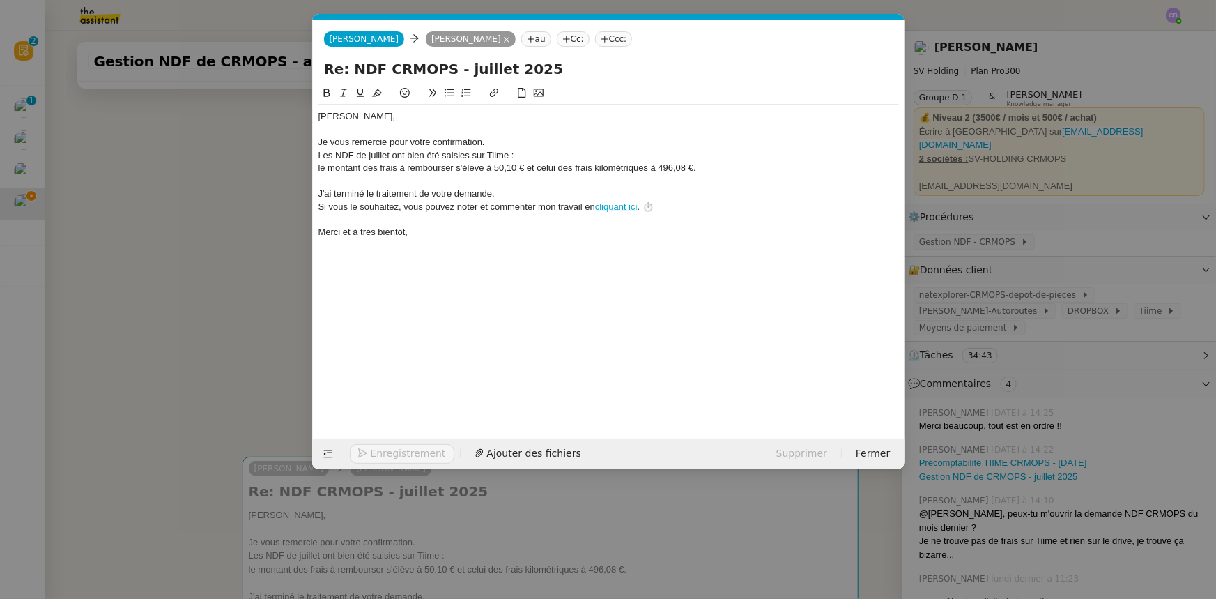
click at [452, 97] on icon at bounding box center [449, 93] width 9 height 8
click at [557, 168] on li "Le montant des frais à rembourser s'élève à 50,10 € et celui des frais kilométr…" at bounding box center [615, 168] width 567 height 13
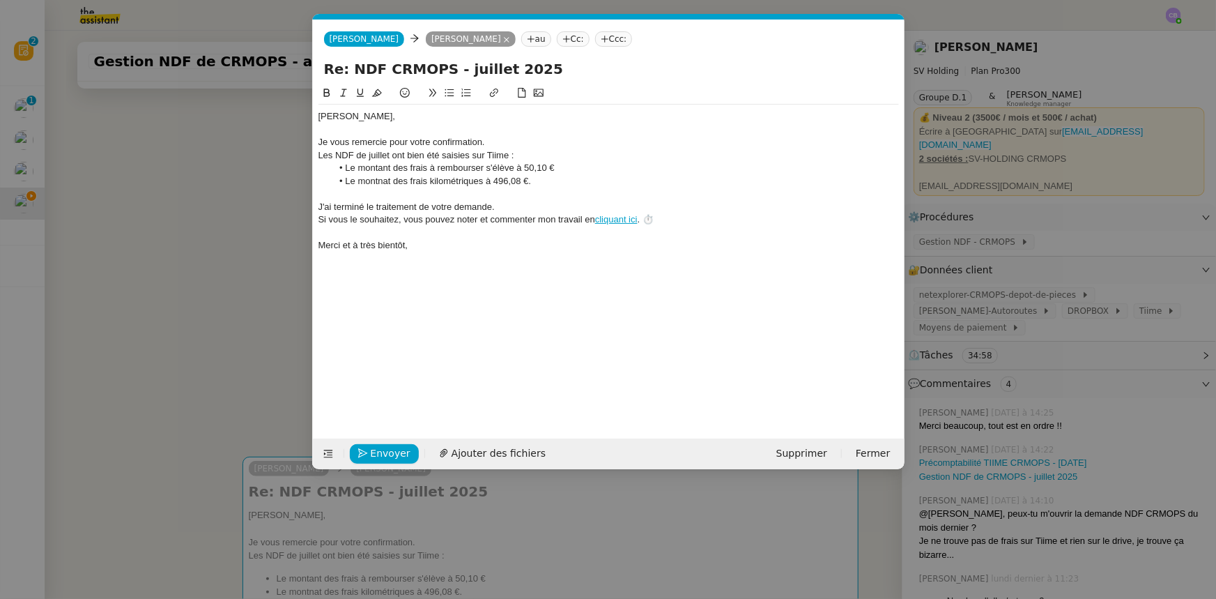
click at [487, 180] on li "Le montnat des frais kilométriques à 496,08 €." at bounding box center [615, 181] width 567 height 13
click at [504, 146] on div "Je vous remercie pour votre confirmation." at bounding box center [608, 142] width 581 height 13
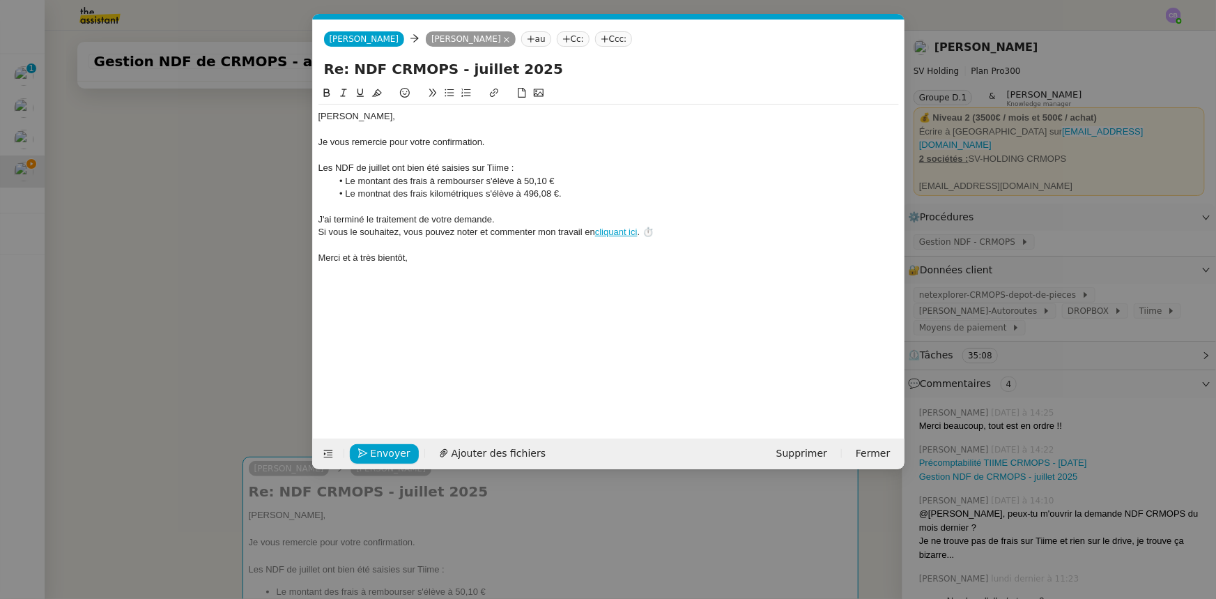
click at [382, 194] on li "Le montnat des frais kilométriques s'élève à 496,08 €." at bounding box center [615, 193] width 567 height 13
click at [0, 0] on lt-strong "an" at bounding box center [0, 0] width 0 height 0
click at [561, 194] on li "Le montant des frais kilométriques s'élève à 496,08 €." at bounding box center [615, 193] width 567 height 13
drag, startPoint x: 197, startPoint y: 206, endPoint x: 214, endPoint y: 219, distance: 20.9
click at [197, 206] on nz-modal-container "Service TA - VOYAGE - PROPOSITION GLOBALE A utiliser dans le cadre de propositi…" at bounding box center [608, 299] width 1216 height 599
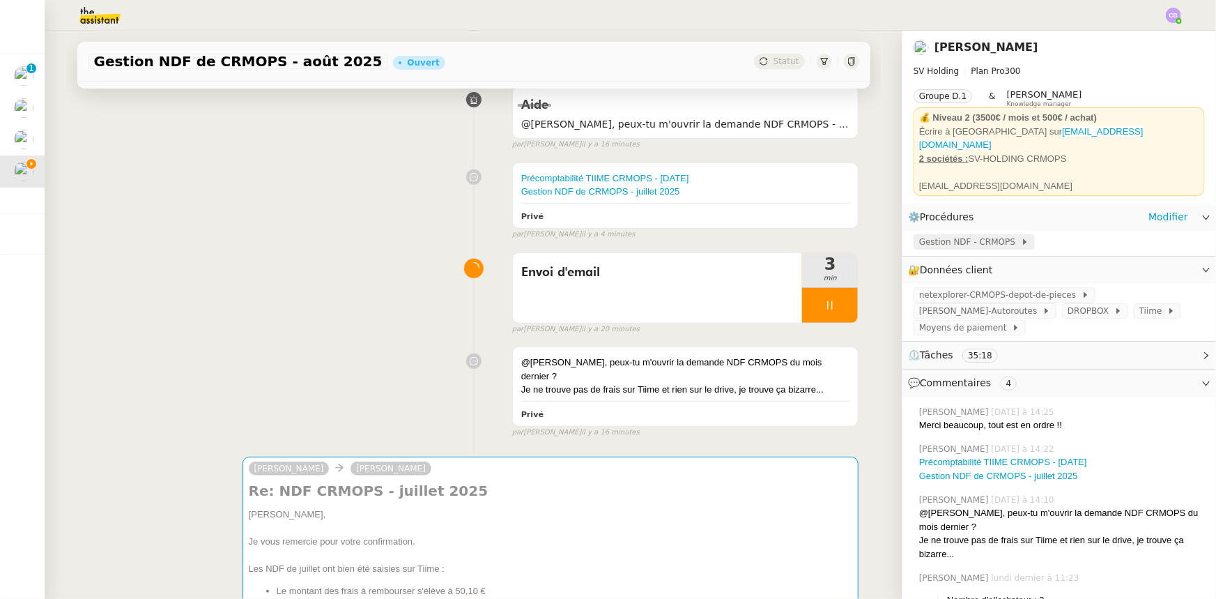
click at [965, 235] on span "Gestion NDF - CRMOPS" at bounding box center [970, 242] width 102 height 14
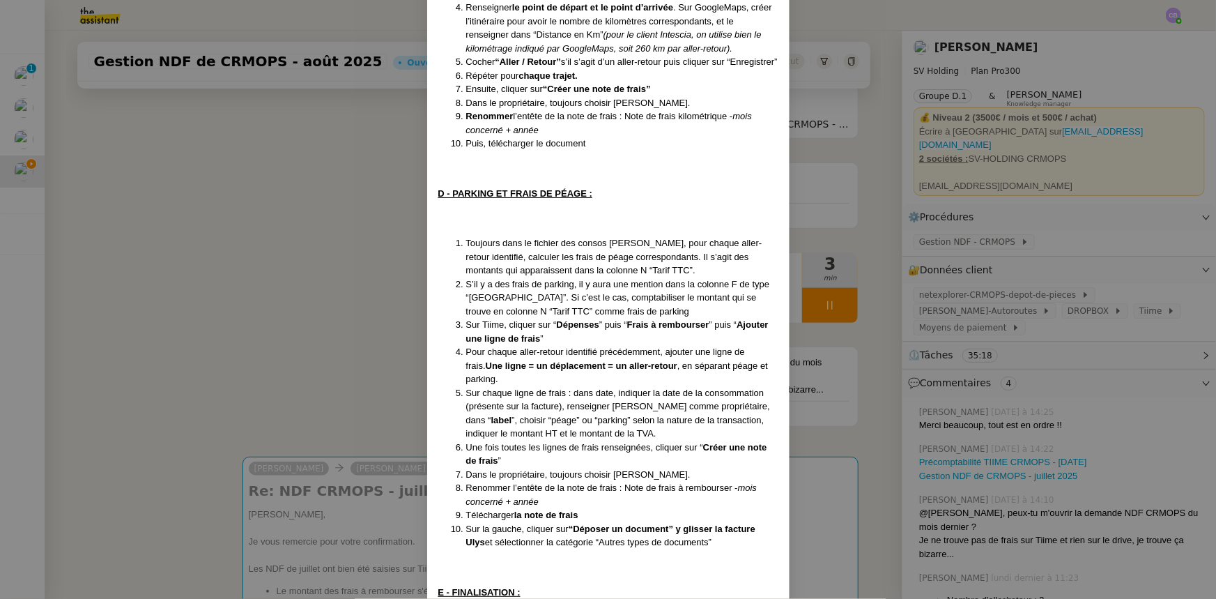
scroll to position [1018, 0]
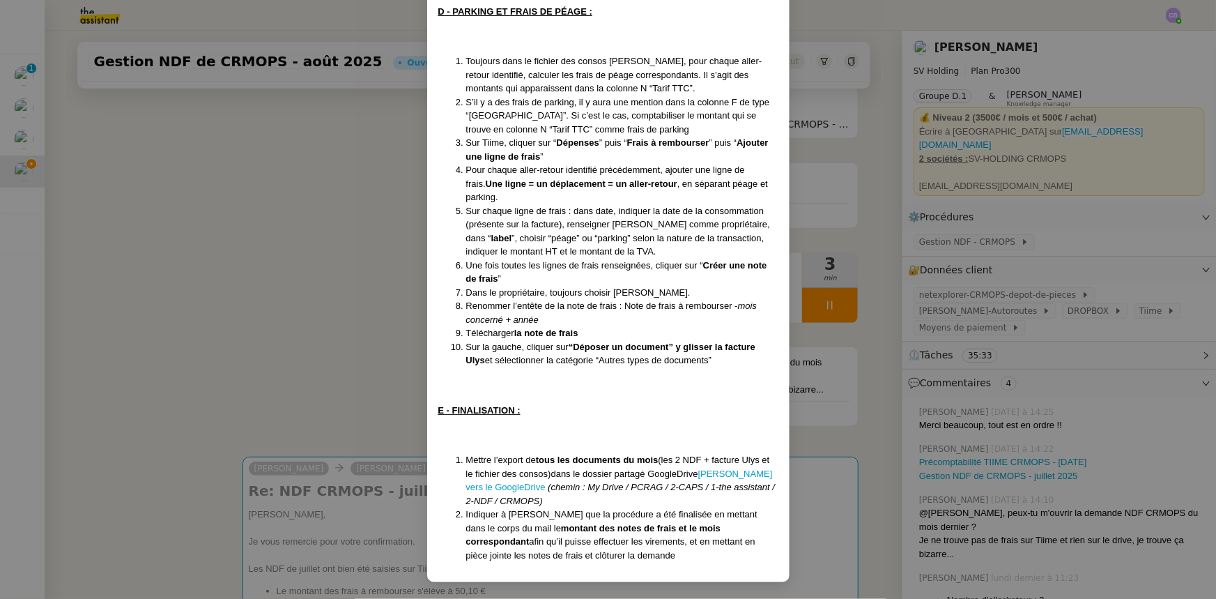
click at [335, 501] on nz-modal-container "Mise à jour le [DATE] Contexte : [PERSON_NAME] souhaite que l’on s’occupe de se…" at bounding box center [608, 299] width 1216 height 599
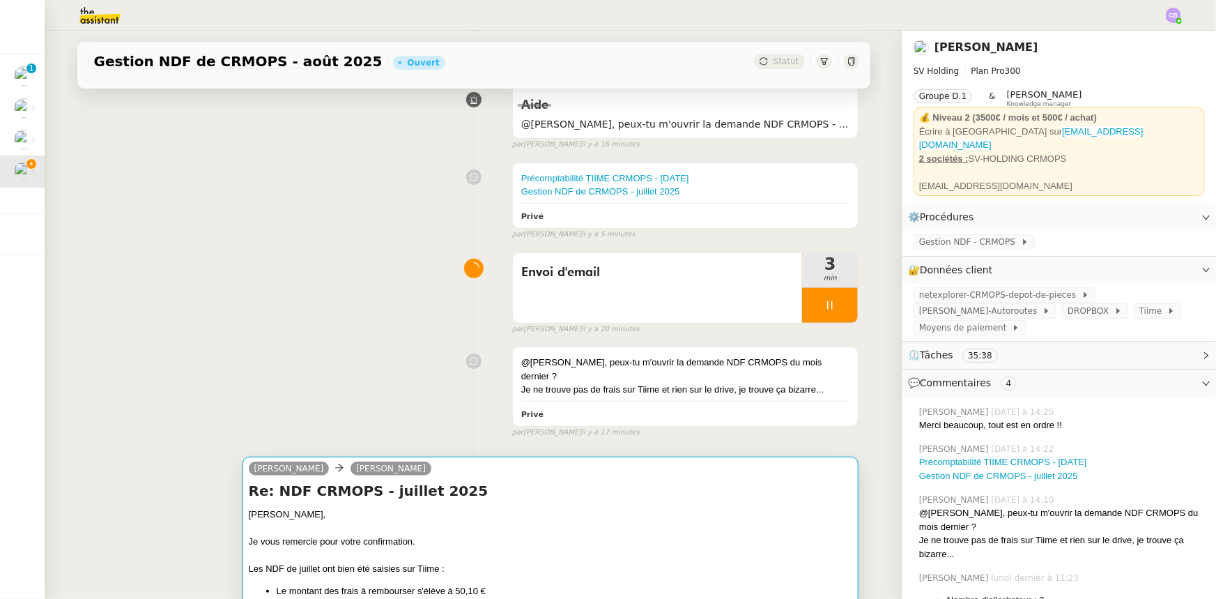
click at [514, 521] on div at bounding box center [551, 528] width 604 height 14
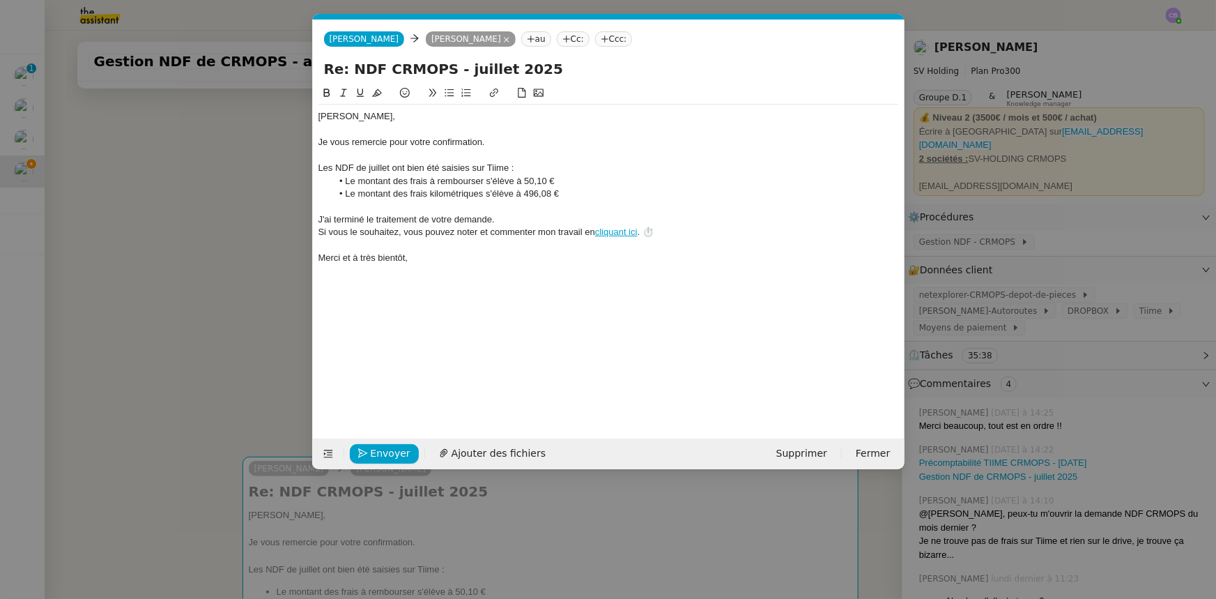
scroll to position [0, 29]
click at [500, 454] on span "Ajouter des fichiers" at bounding box center [499, 453] width 94 height 16
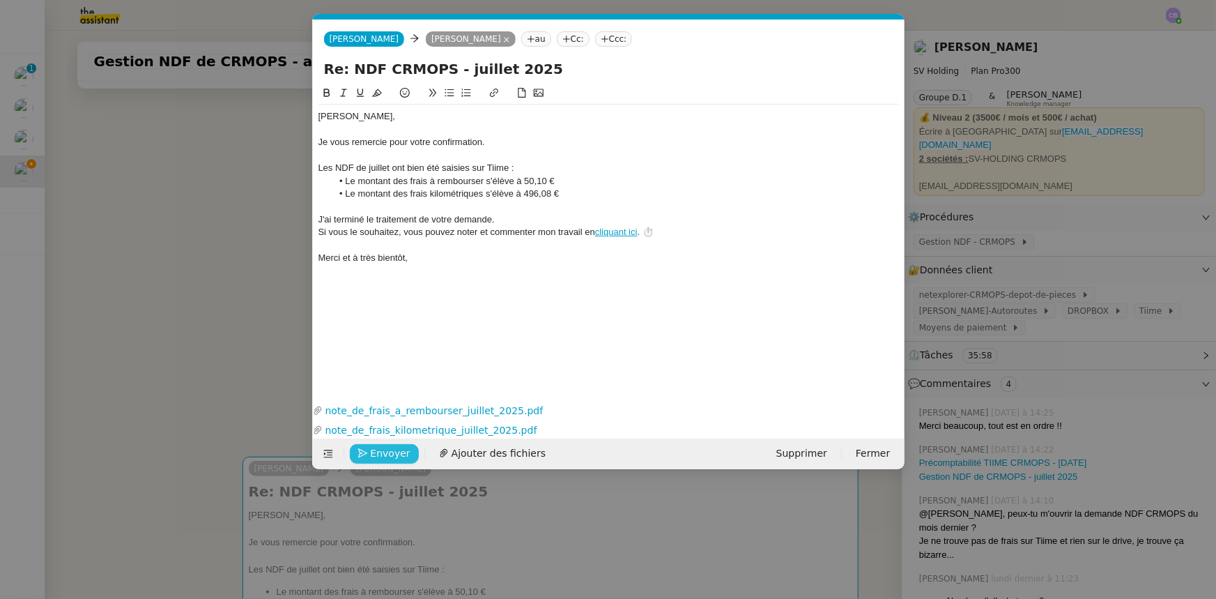
click at [385, 452] on span "Envoyer" at bounding box center [391, 453] width 40 height 16
click at [385, 452] on span "Confirmer l'envoi" at bounding box center [413, 453] width 84 height 16
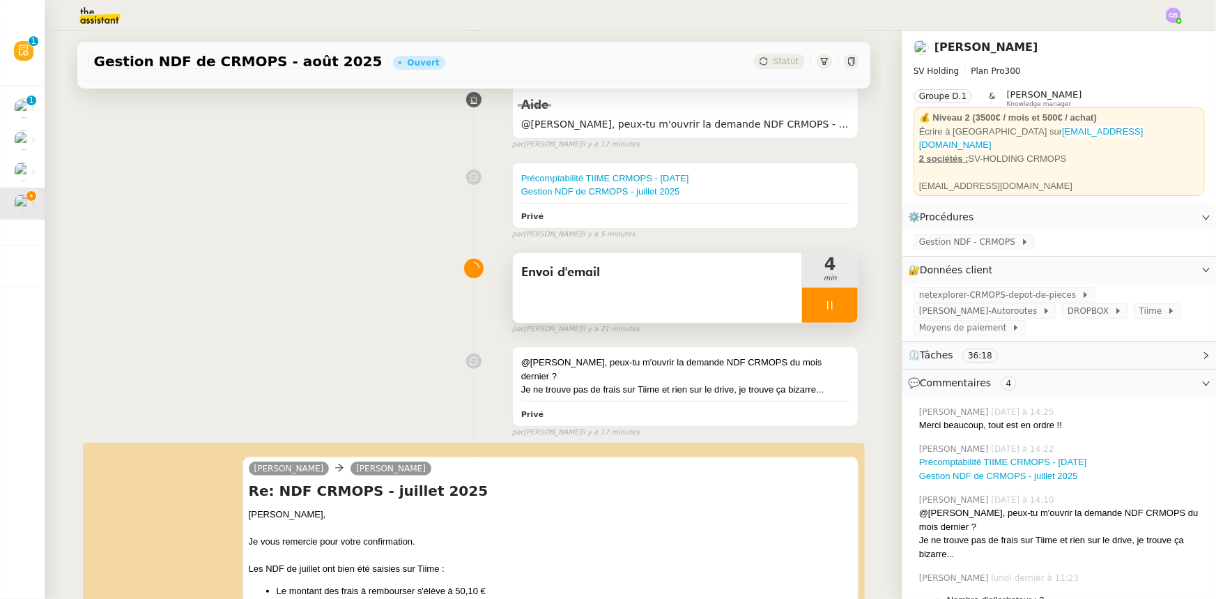
click at [802, 307] on div at bounding box center [830, 305] width 56 height 35
click at [838, 311] on icon at bounding box center [843, 305] width 11 height 11
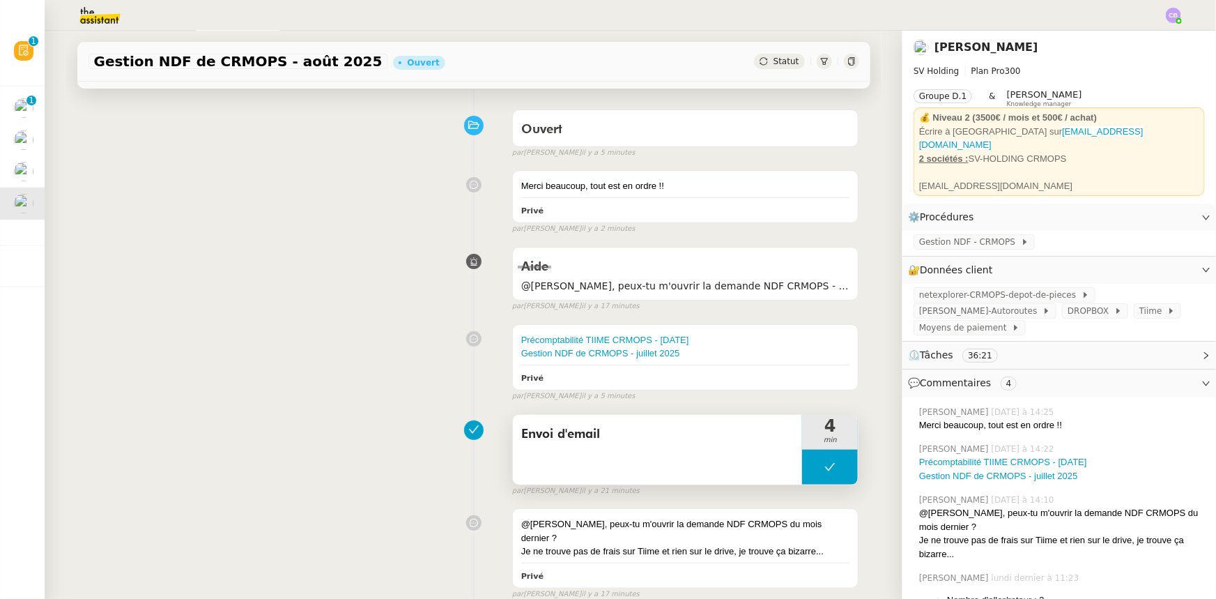
scroll to position [0, 0]
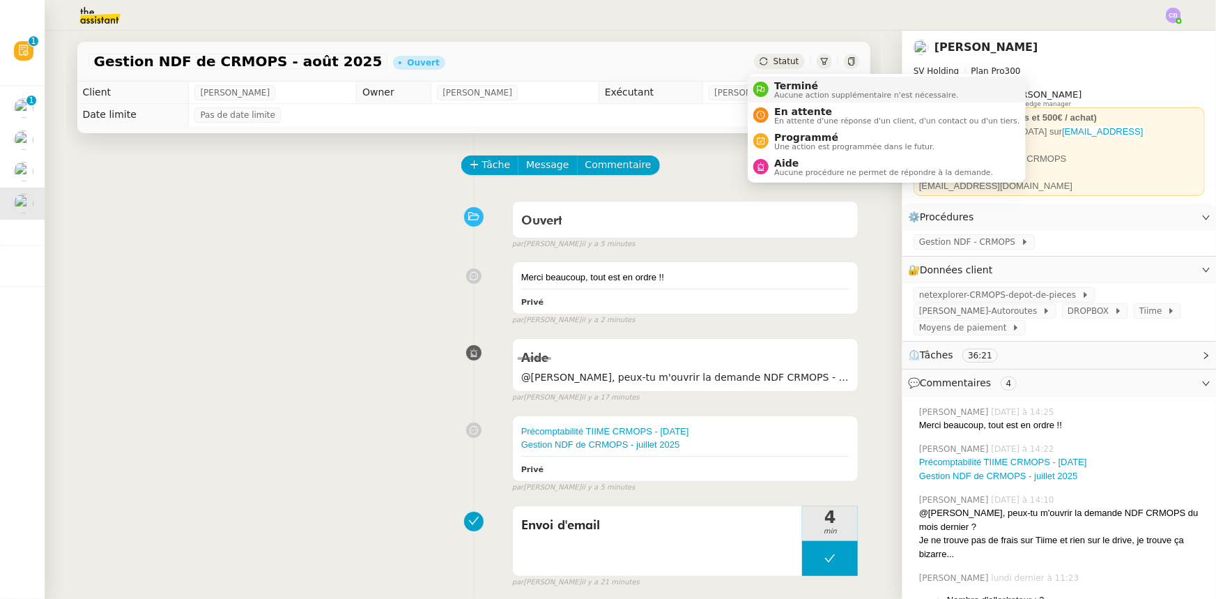
click at [790, 86] on span "Terminé" at bounding box center [866, 85] width 184 height 11
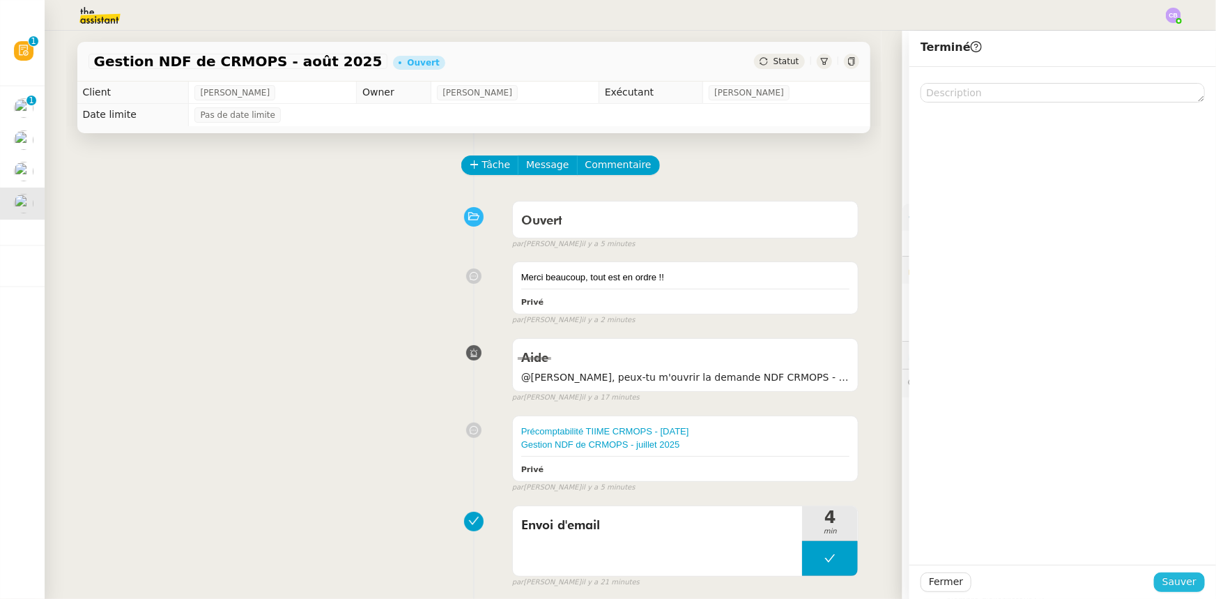
click at [1176, 587] on span "Sauver" at bounding box center [1179, 582] width 34 height 16
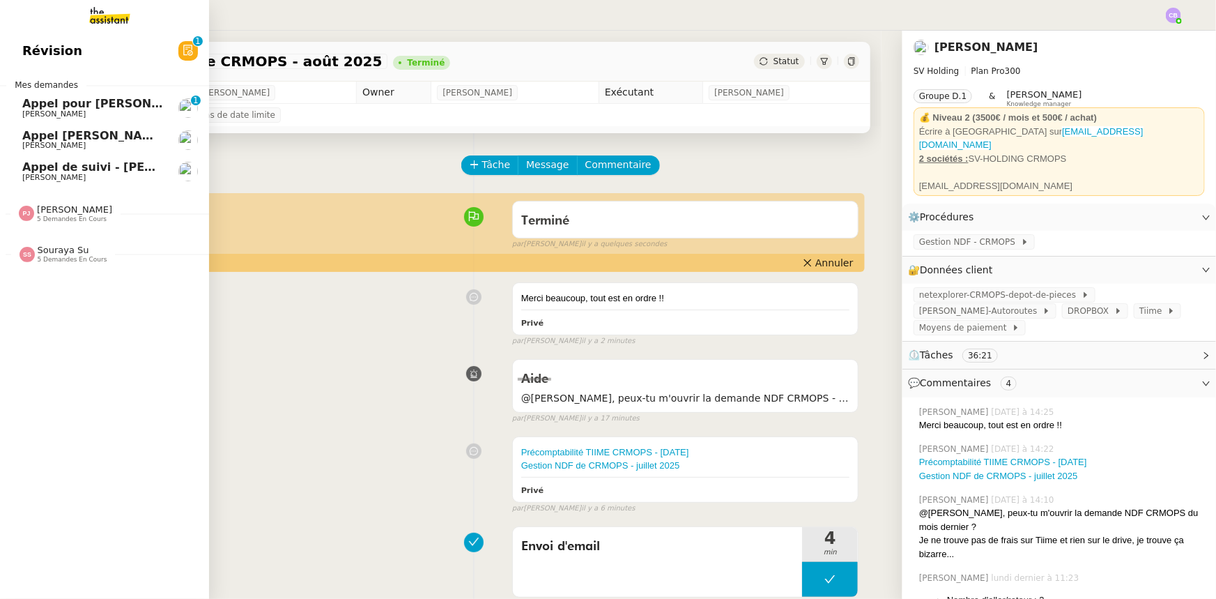
click at [38, 139] on span "Appel [PERSON_NAME]" at bounding box center [94, 135] width 144 height 13
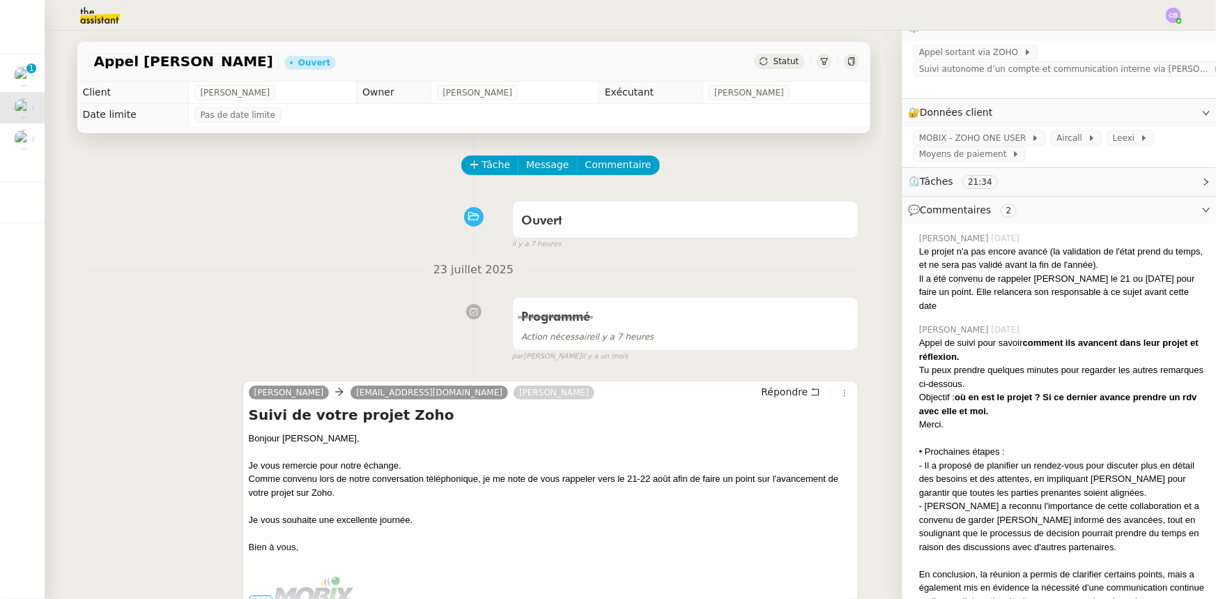
scroll to position [253, 0]
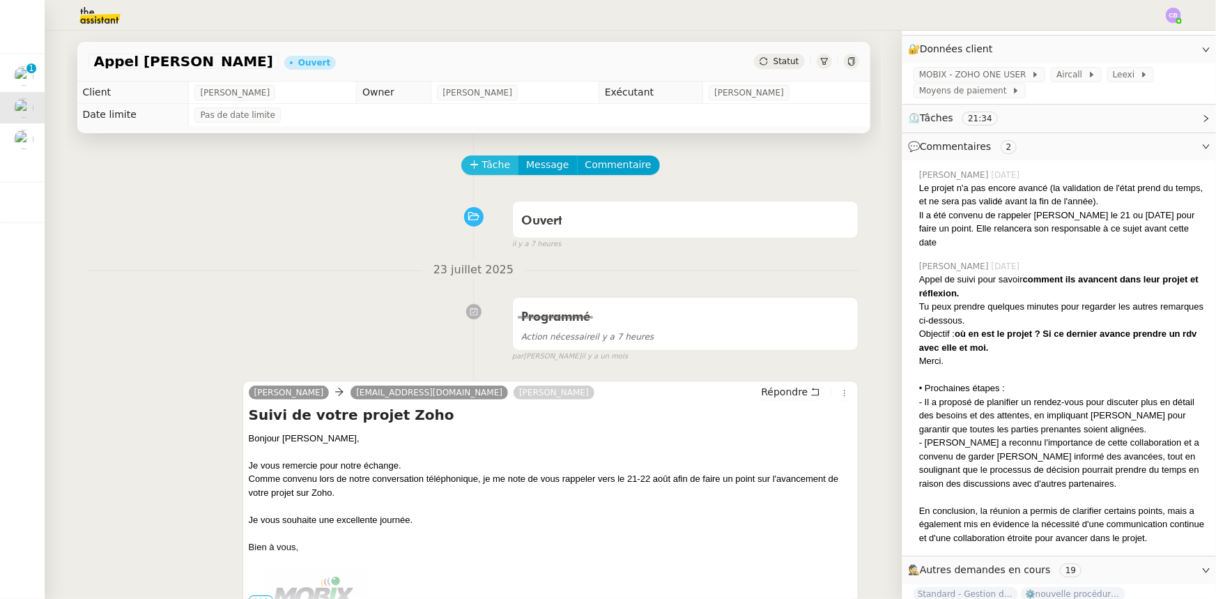
click at [471, 169] on button "Tâche" at bounding box center [490, 165] width 58 height 20
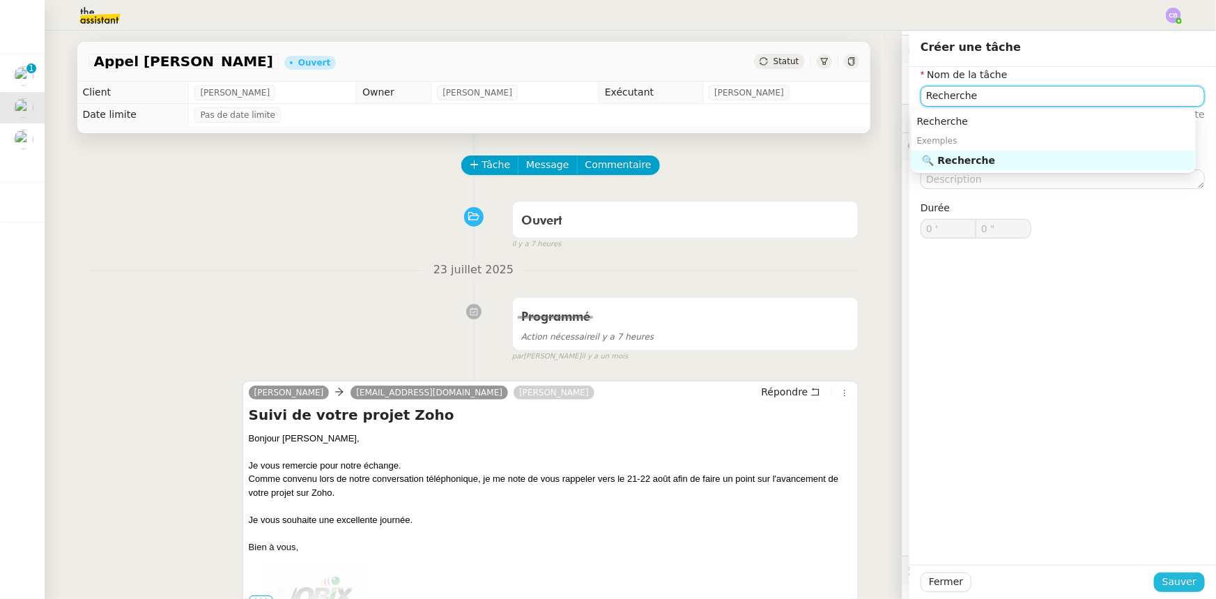
type input "Recherche"
click at [1164, 576] on span "Sauver" at bounding box center [1179, 582] width 34 height 16
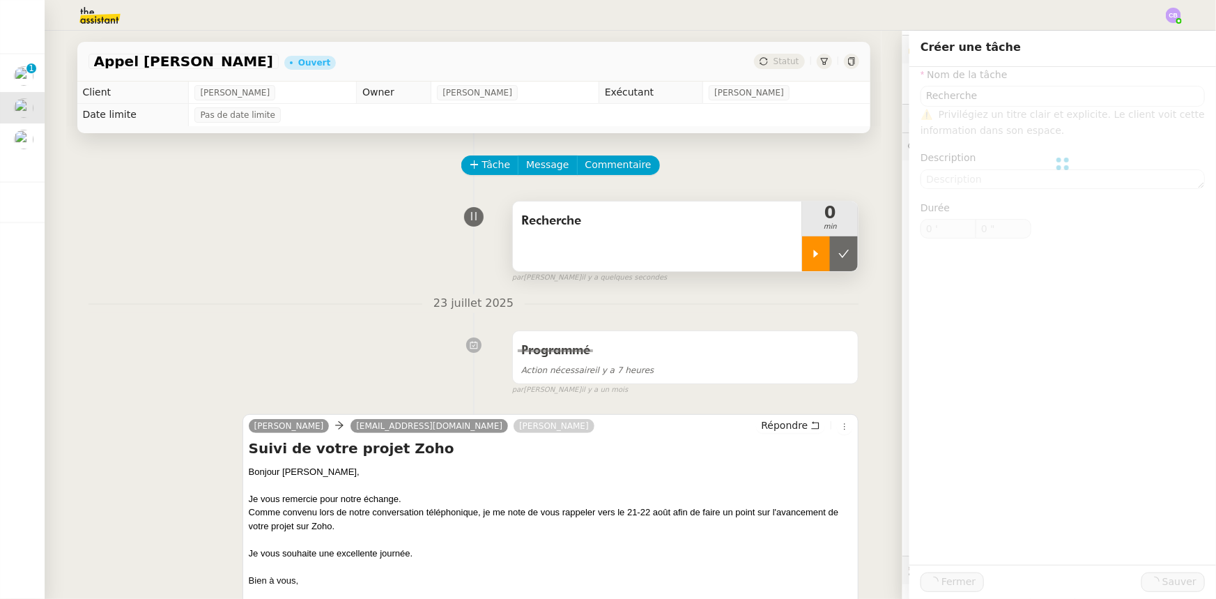
click at [802, 261] on div at bounding box center [816, 253] width 28 height 35
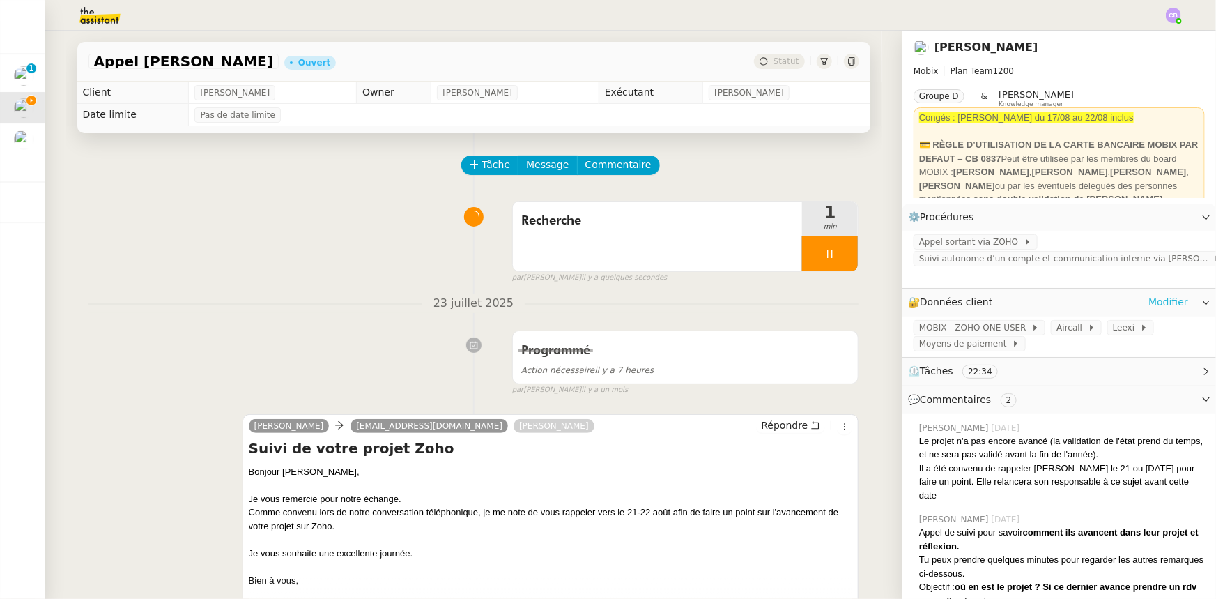
click at [1150, 305] on link "Modifier" at bounding box center [1169, 302] width 40 height 16
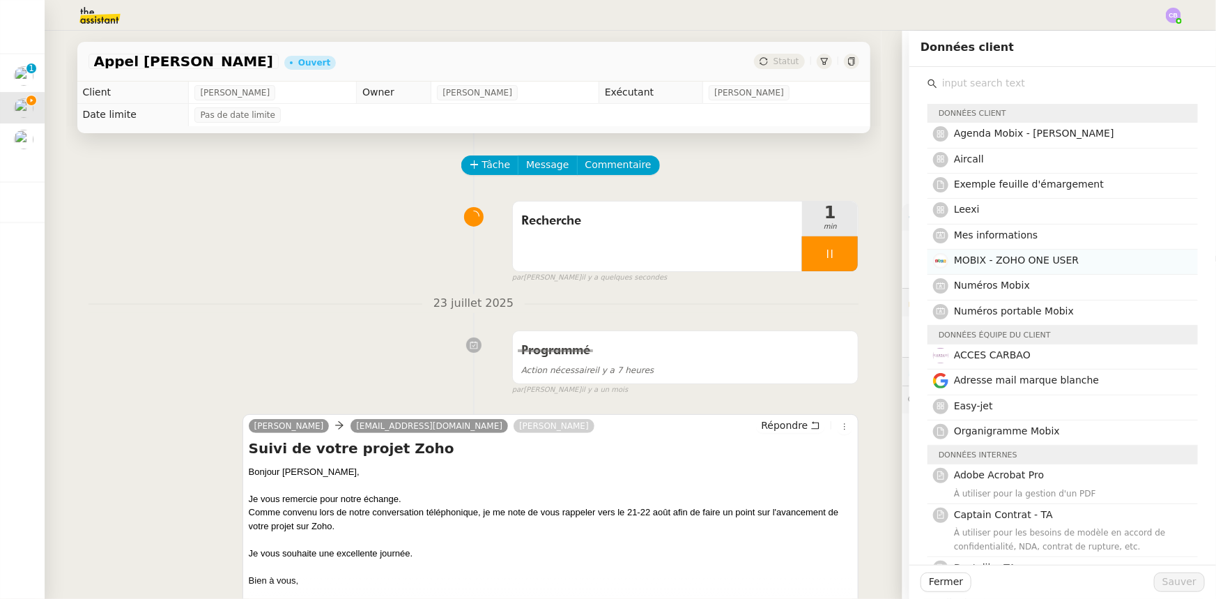
scroll to position [63, 0]
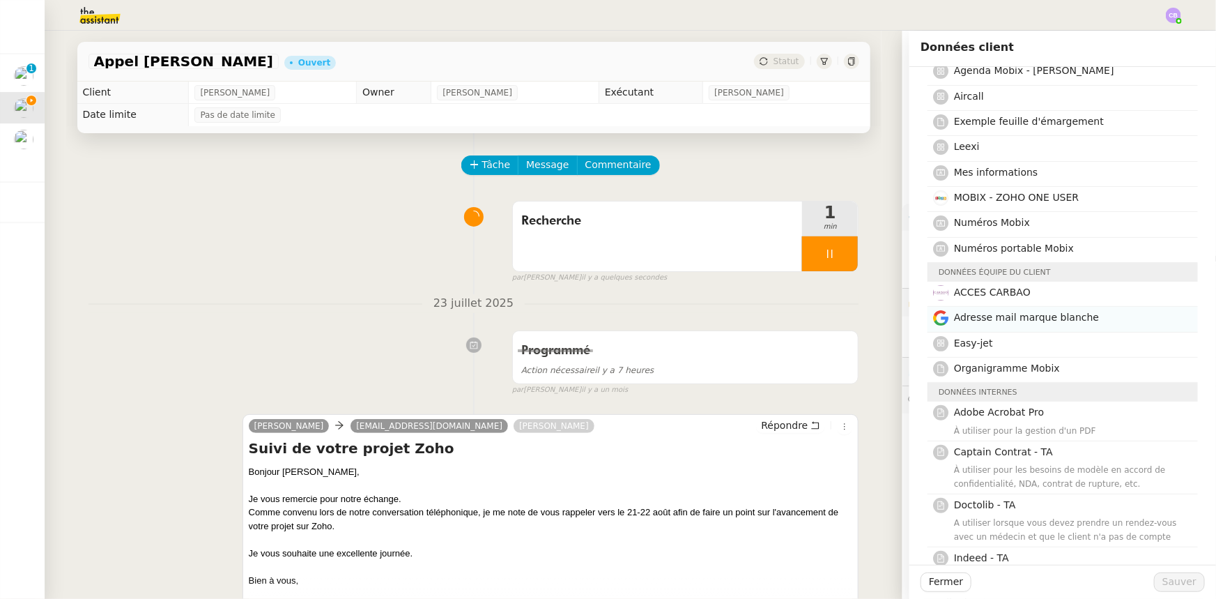
click at [1004, 322] on span "Adresse mail marque blanche" at bounding box center [1026, 317] width 145 height 11
click at [1181, 582] on span "Sauver" at bounding box center [1179, 582] width 34 height 16
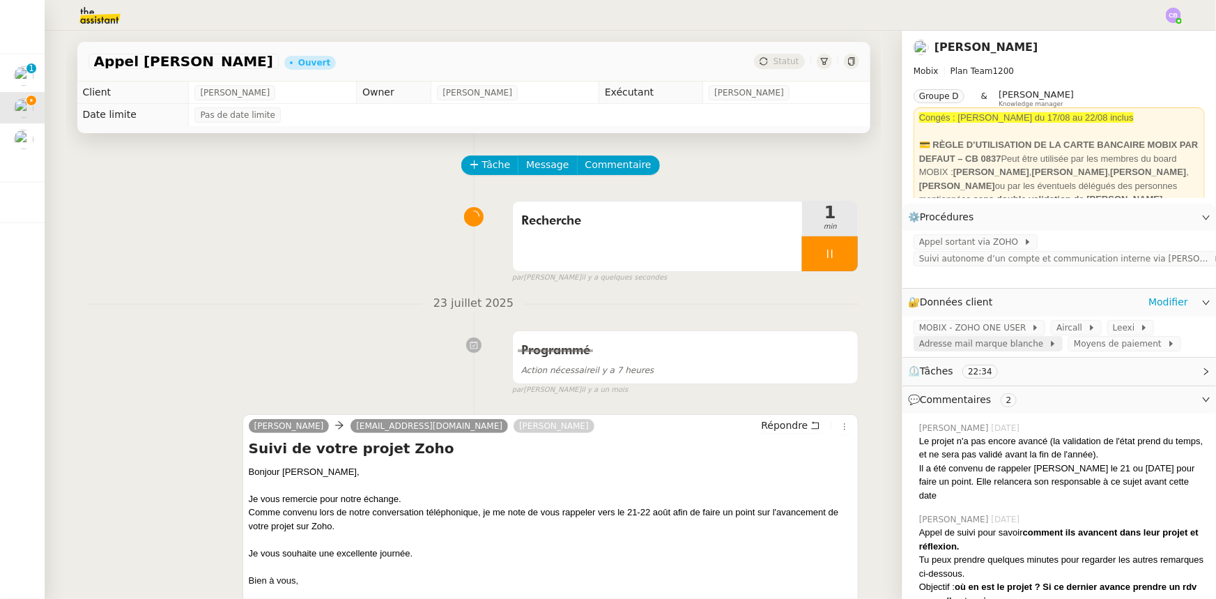
click at [1000, 348] on span "Adresse mail marque blanche" at bounding box center [984, 344] width 130 height 14
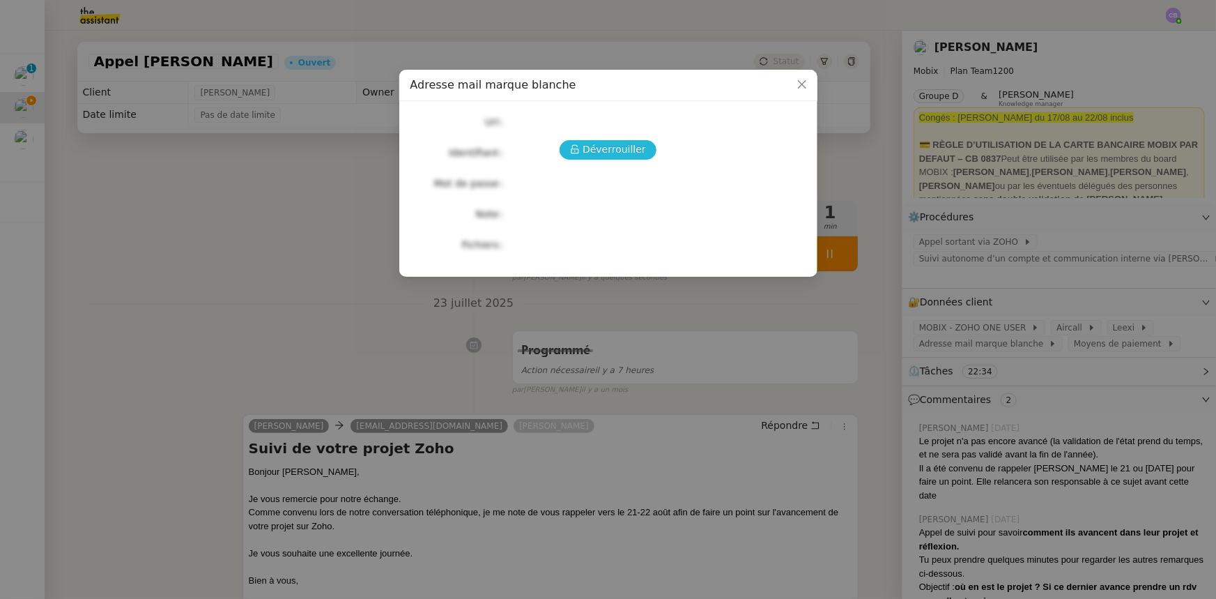
click at [613, 146] on span "Déverrouiller" at bounding box center [614, 149] width 63 height 16
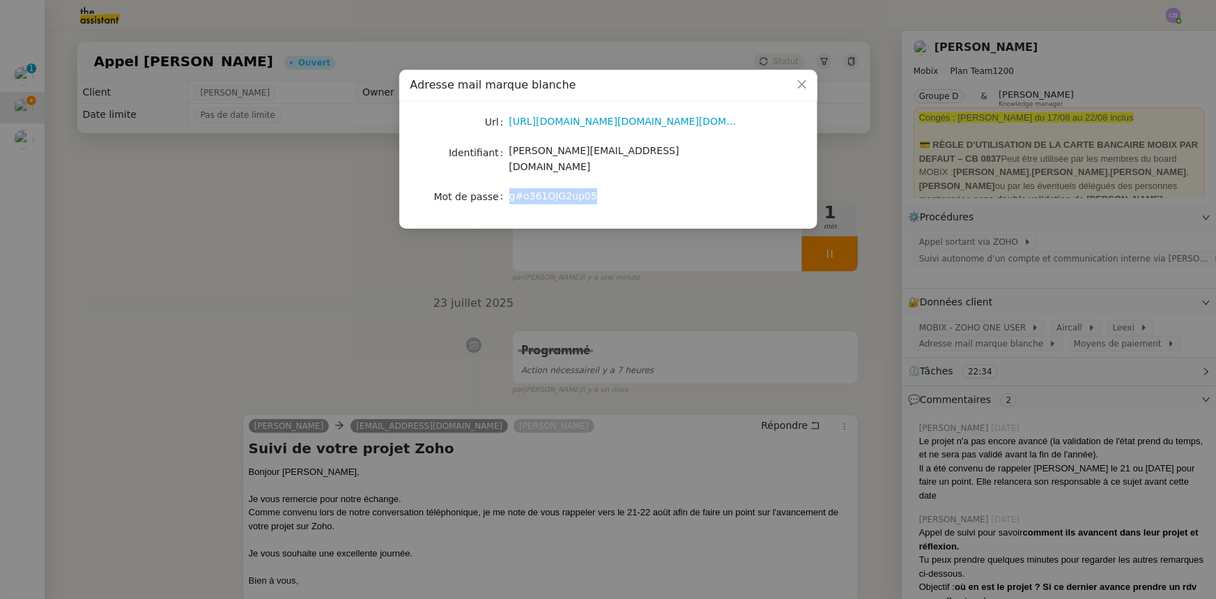
drag, startPoint x: 585, startPoint y: 184, endPoint x: 509, endPoint y: 182, distance: 75.3
click at [509, 190] on span "g#o361OJG2up05" at bounding box center [553, 195] width 88 height 11
copy span "g#o361OJG2up05"
click at [804, 88] on icon "Close" at bounding box center [801, 84] width 8 height 8
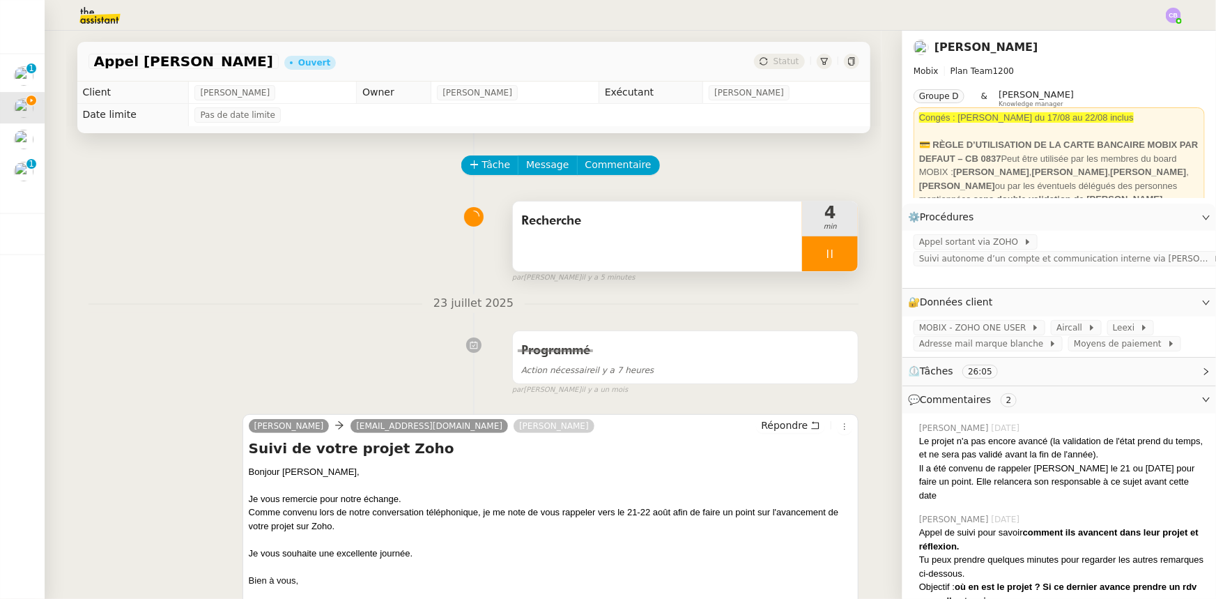
click at [802, 261] on div at bounding box center [830, 253] width 56 height 35
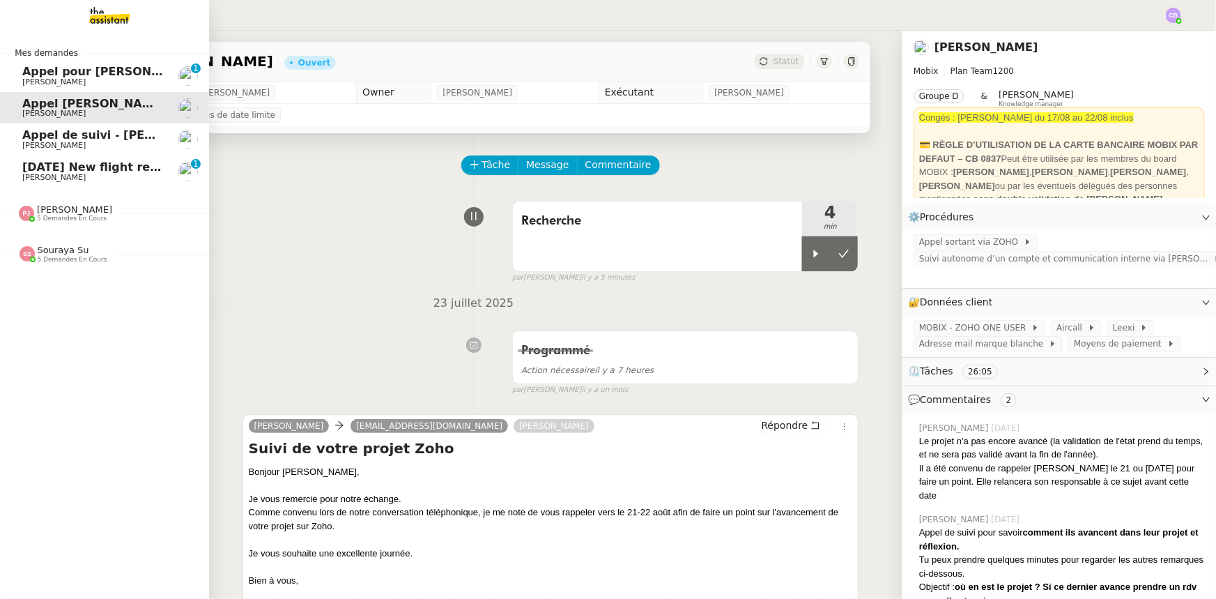
click at [45, 173] on span "[PERSON_NAME]" at bounding box center [53, 177] width 63 height 9
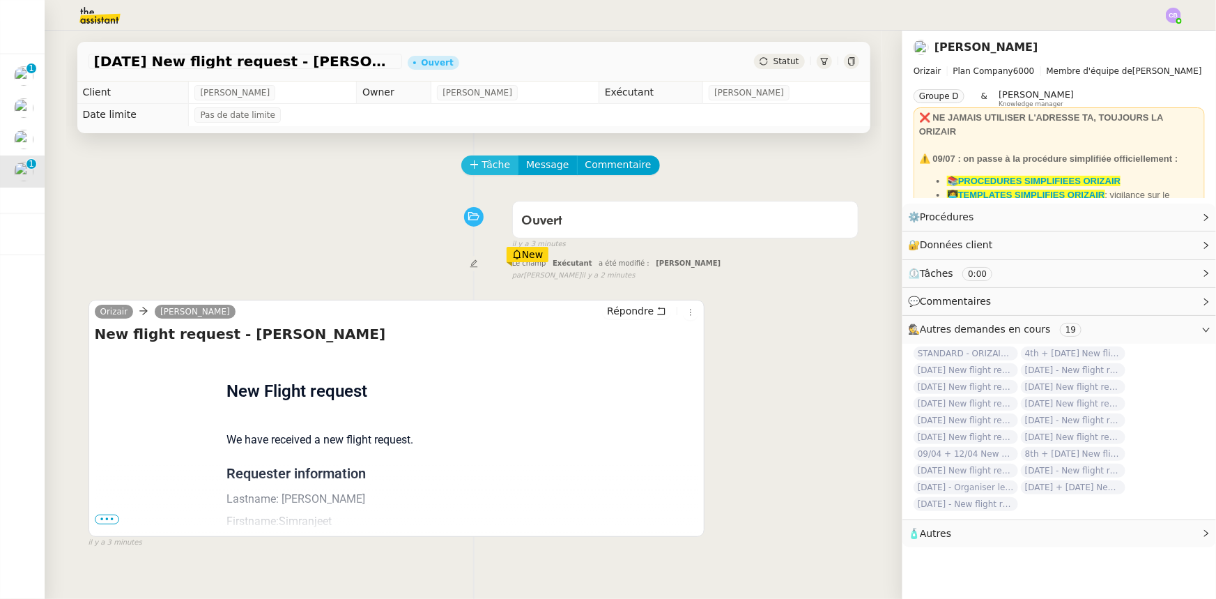
click at [482, 167] on span "Tâche" at bounding box center [496, 165] width 29 height 16
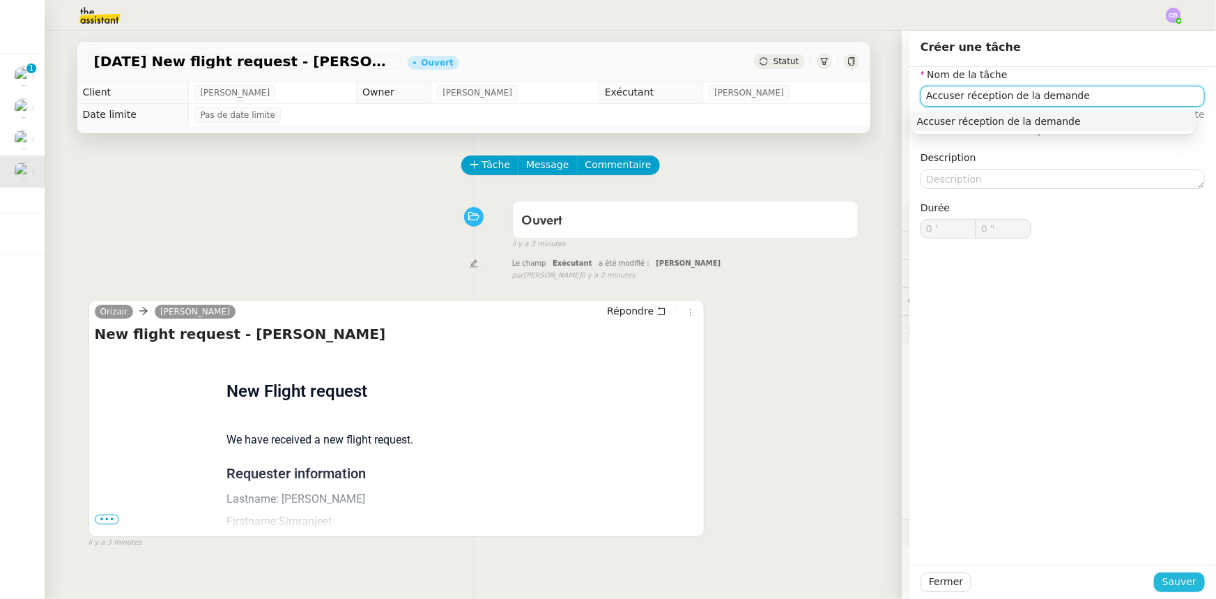
type input "Accuser réception de la demande"
click at [1165, 590] on span "Sauver" at bounding box center [1179, 582] width 34 height 16
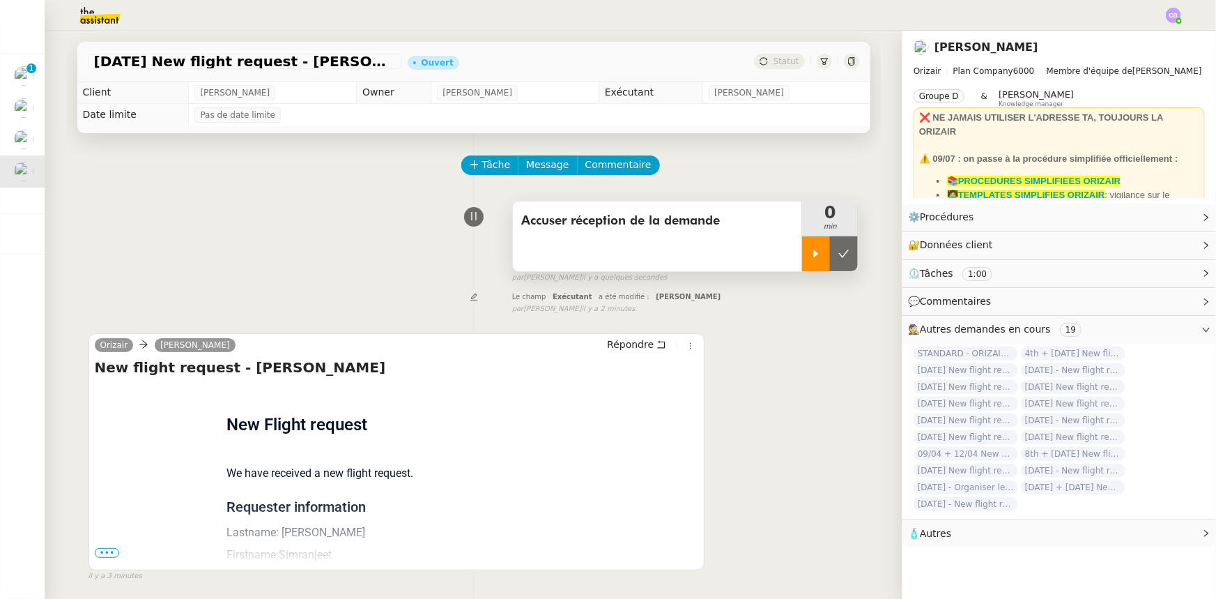
click at [811, 261] on div at bounding box center [816, 253] width 28 height 35
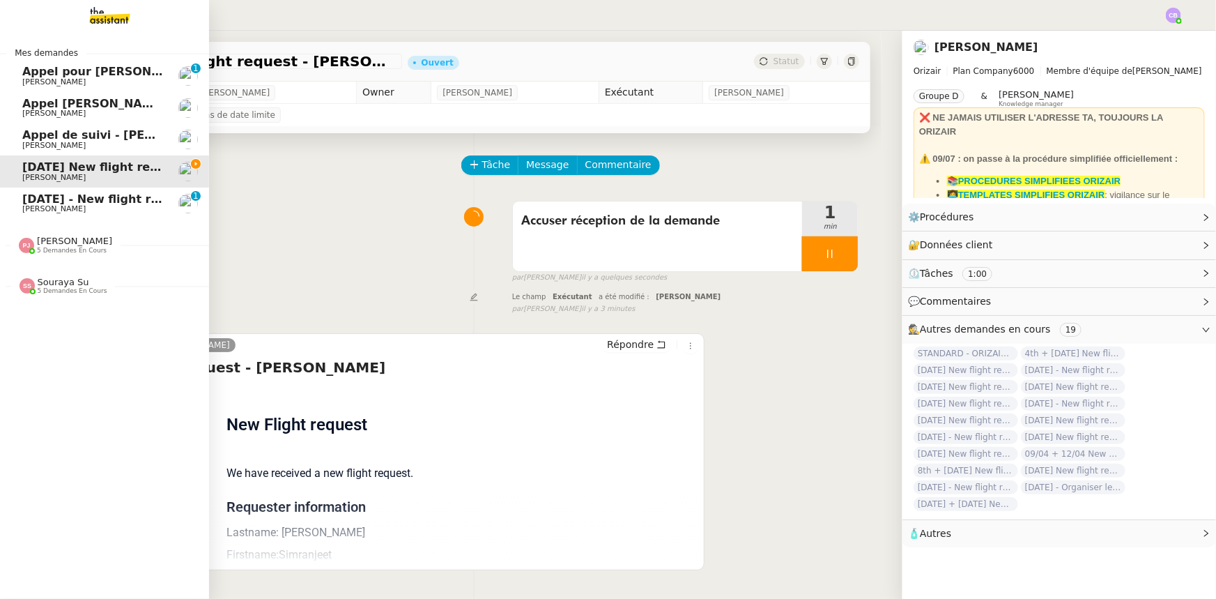
click at [38, 203] on span "[DATE] - New flight request - [PERSON_NAME]" at bounding box center [166, 198] width 288 height 13
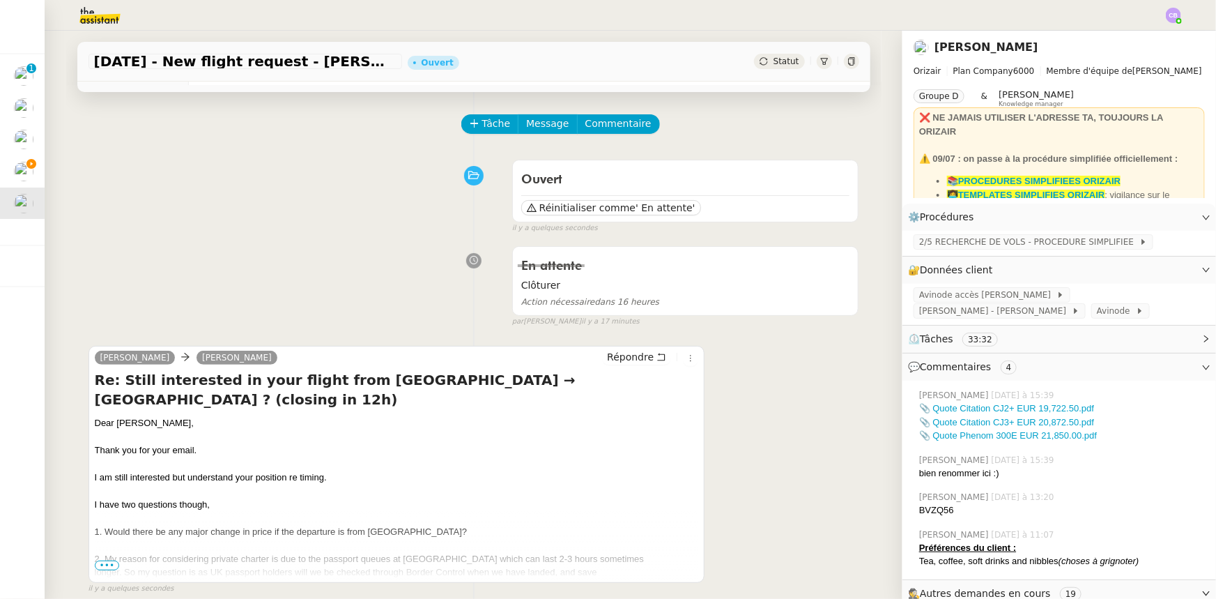
scroll to position [63, 0]
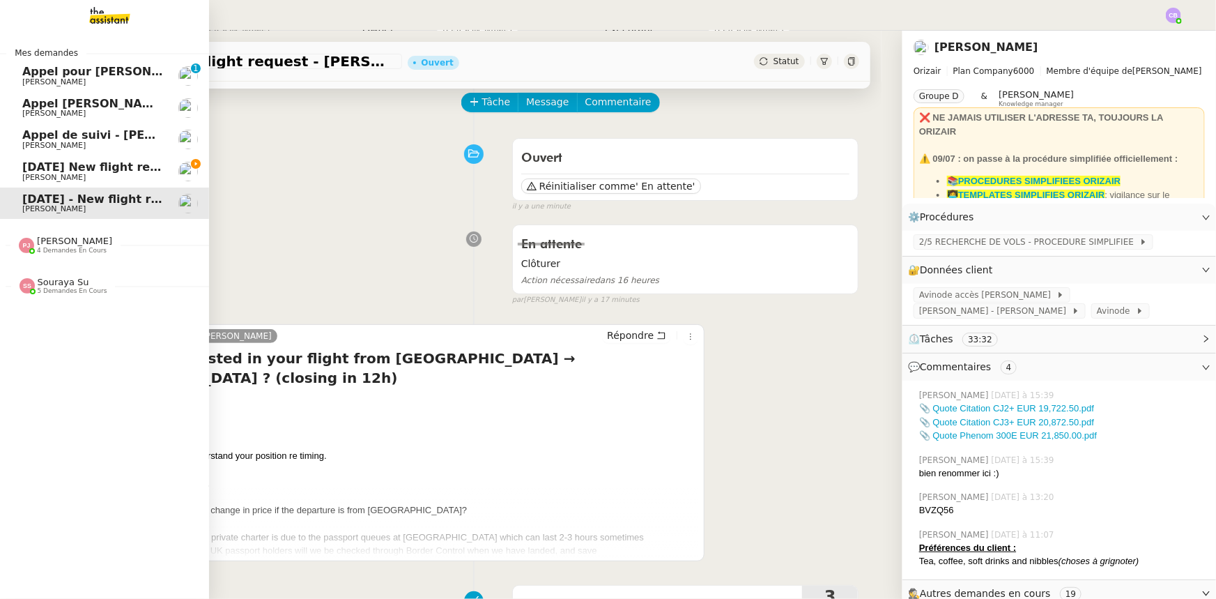
click at [63, 170] on span "[DATE] New flight request - [PERSON_NAME]" at bounding box center [161, 166] width 279 height 13
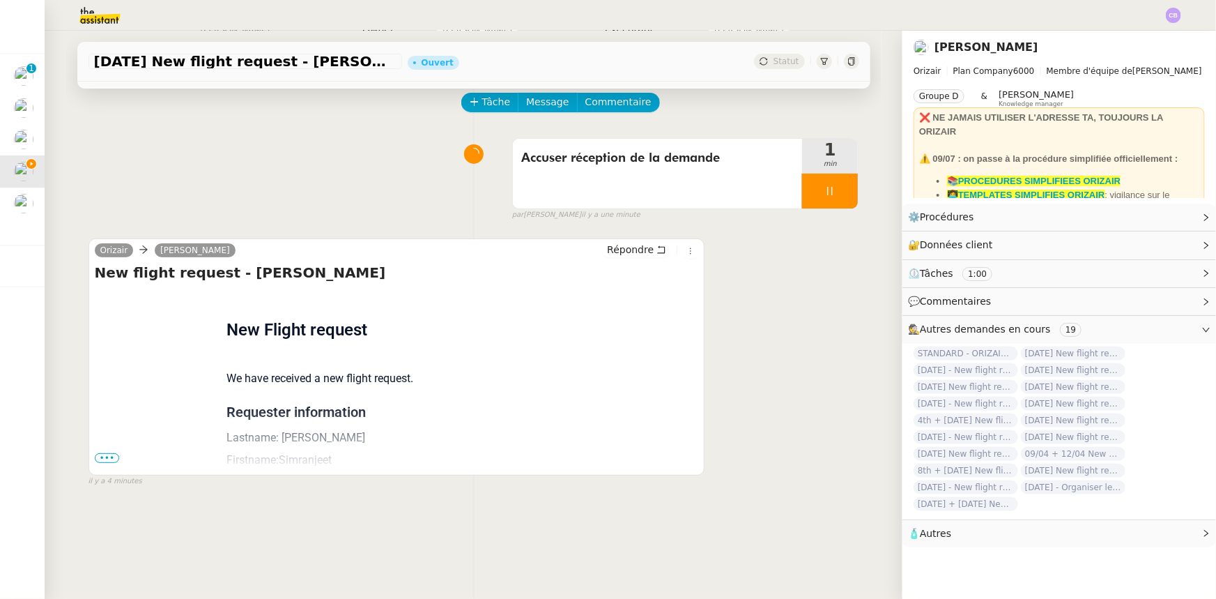
click at [100, 457] on span "•••" at bounding box center [107, 458] width 25 height 10
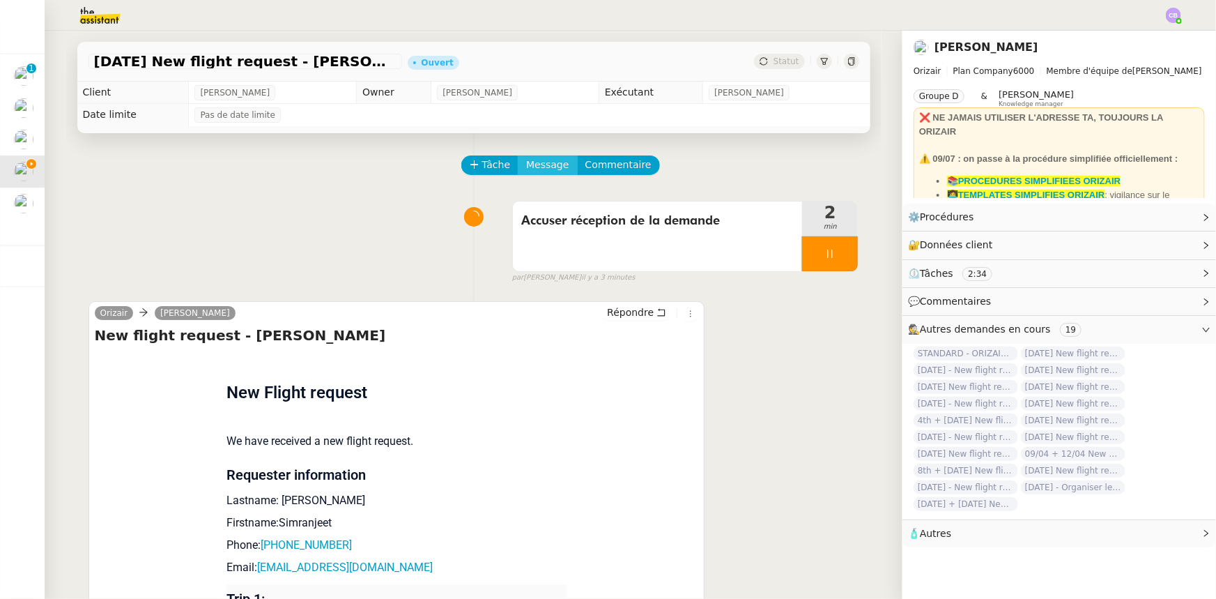
click at [537, 164] on span "Message" at bounding box center [547, 165] width 43 height 16
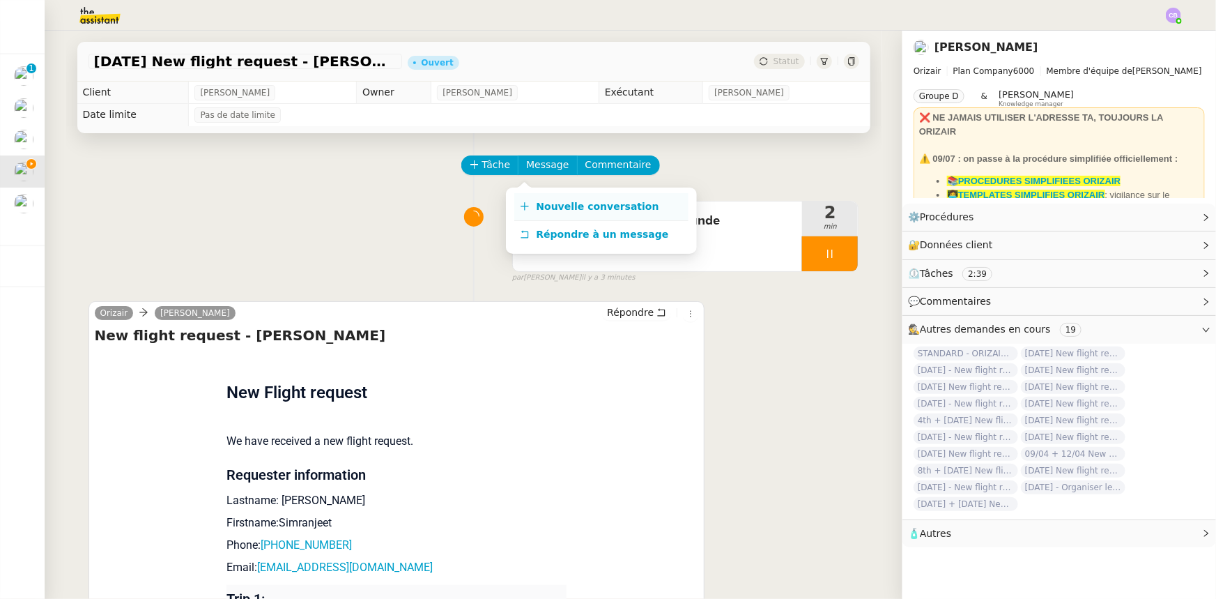
click at [562, 205] on span "Nouvelle conversation" at bounding box center [598, 206] width 123 height 11
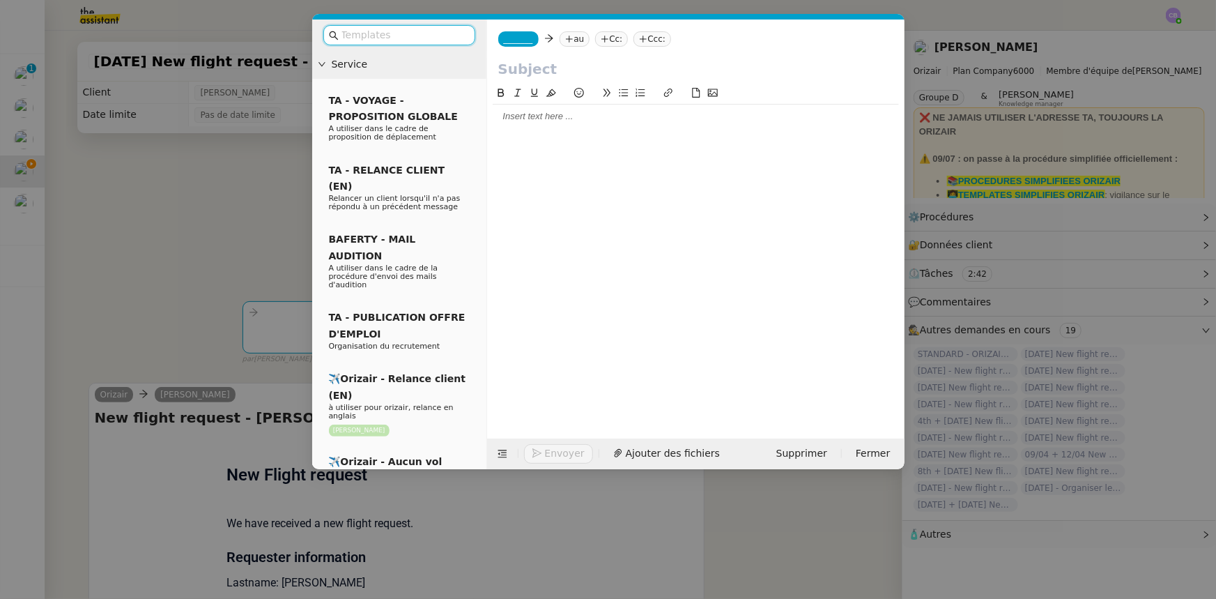
click at [449, 31] on input "text" at bounding box center [403, 35] width 125 height 16
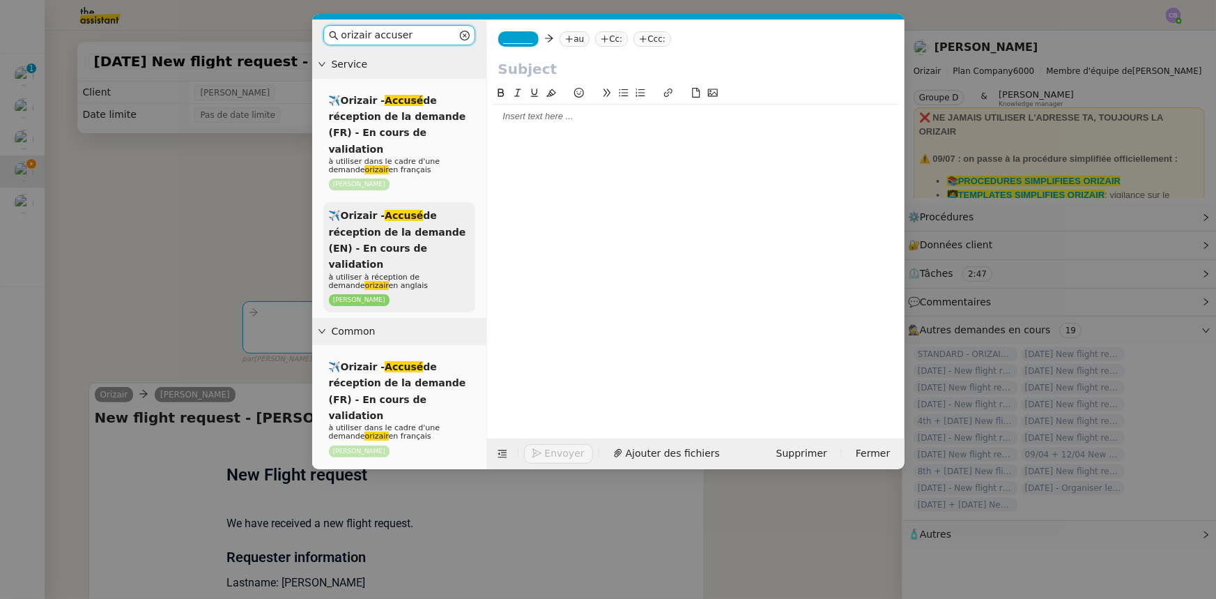
type input "orizair accuser"
click at [434, 215] on span "✈️Orizair - Accusé de réception de la demande (EN) - En cours de validation" at bounding box center [397, 240] width 137 height 60
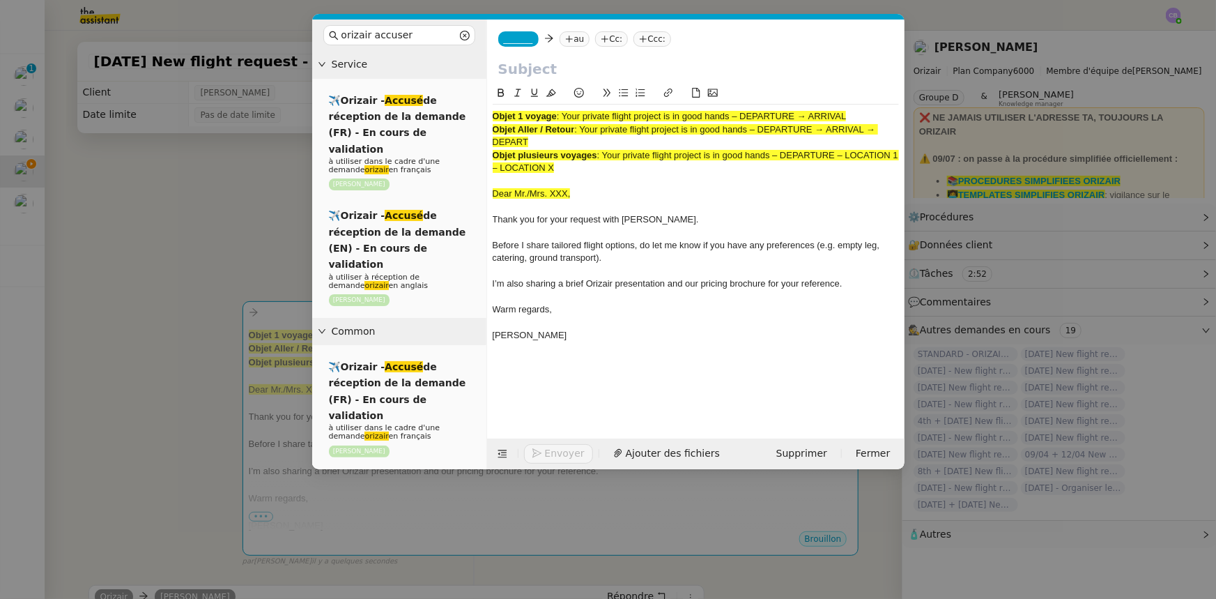
drag, startPoint x: 850, startPoint y: 116, endPoint x: 565, endPoint y: 116, distance: 285.0
click at [565, 116] on div "Objet 1 voyage : Your private flight project is in good hands – DEPARTURE → ARR…" at bounding box center [696, 116] width 406 height 13
copy span "Your private flight project is in good hands – DEPARTURE → ARRIVAL"
click at [544, 70] on input "text" at bounding box center [695, 69] width 395 height 21
paste input "Your private flight project is in good hands – DEPARTURE → ARRIVAL"
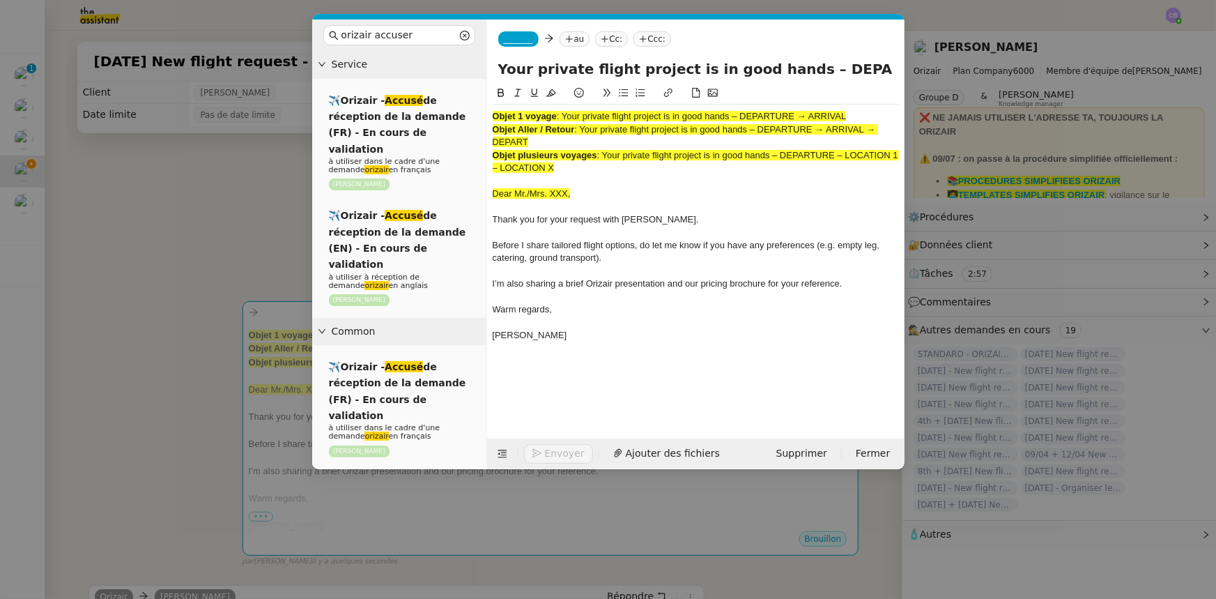
scroll to position [0, 60]
type input "Your private flight project is in good hands – DEPARTURE → ARRIVAL"
drag, startPoint x: 577, startPoint y: 171, endPoint x: 490, endPoint y: 114, distance: 104.2
click at [490, 114] on nz-spin "Objet 1 voyage : Your private flight project is in good hands – DEPARTURE → ARR…" at bounding box center [695, 253] width 417 height 337
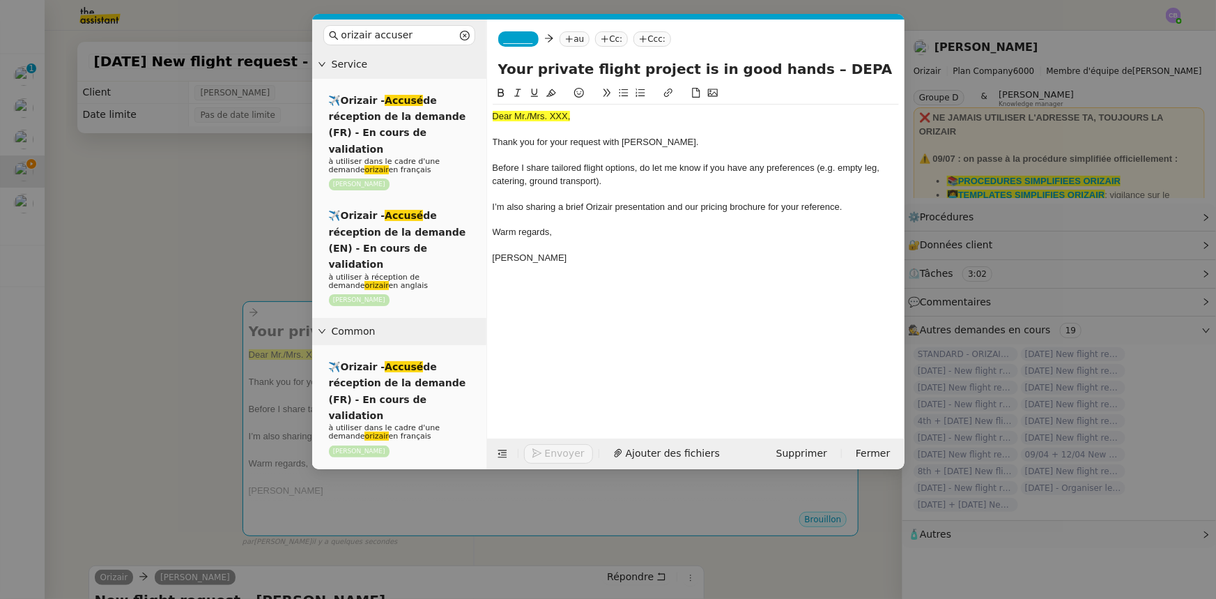
click at [249, 234] on nz-modal-container "orizair accuser Service ✈️Orizair - Accusé de réception de la demande (FR) - En…" at bounding box center [608, 299] width 1216 height 599
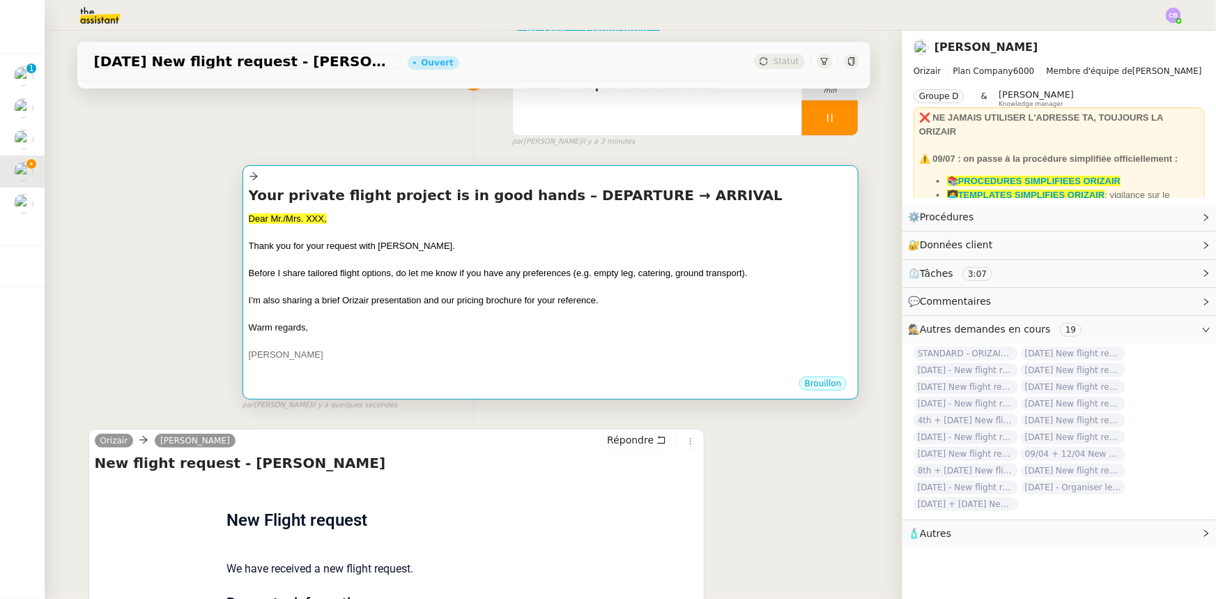
scroll to position [126, 0]
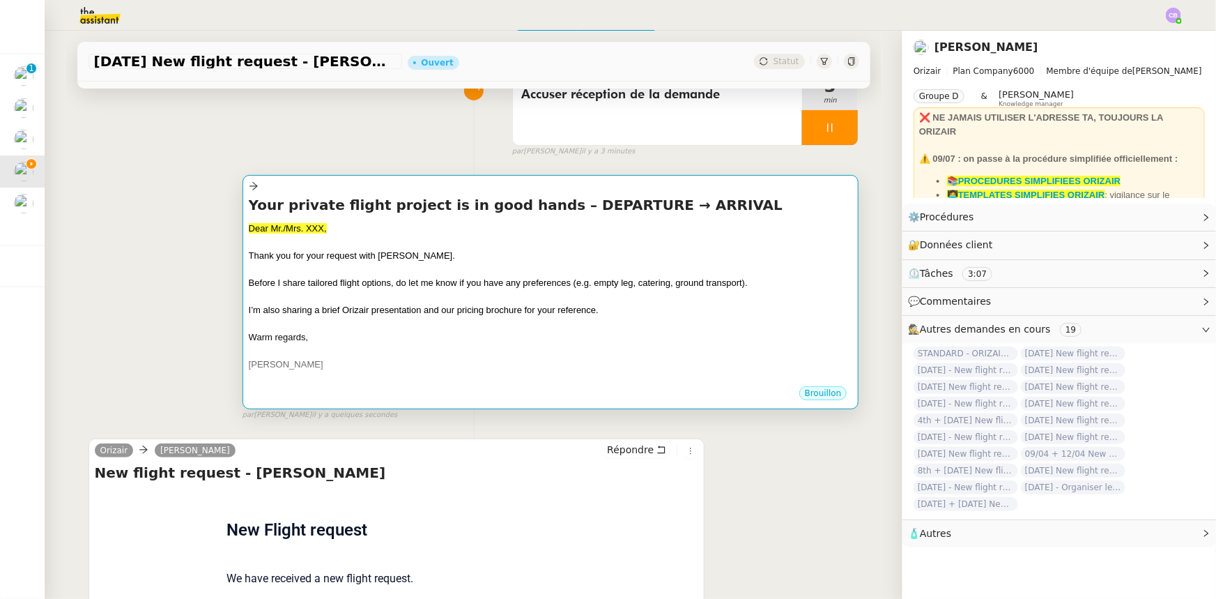
click at [370, 266] on div at bounding box center [551, 269] width 604 height 14
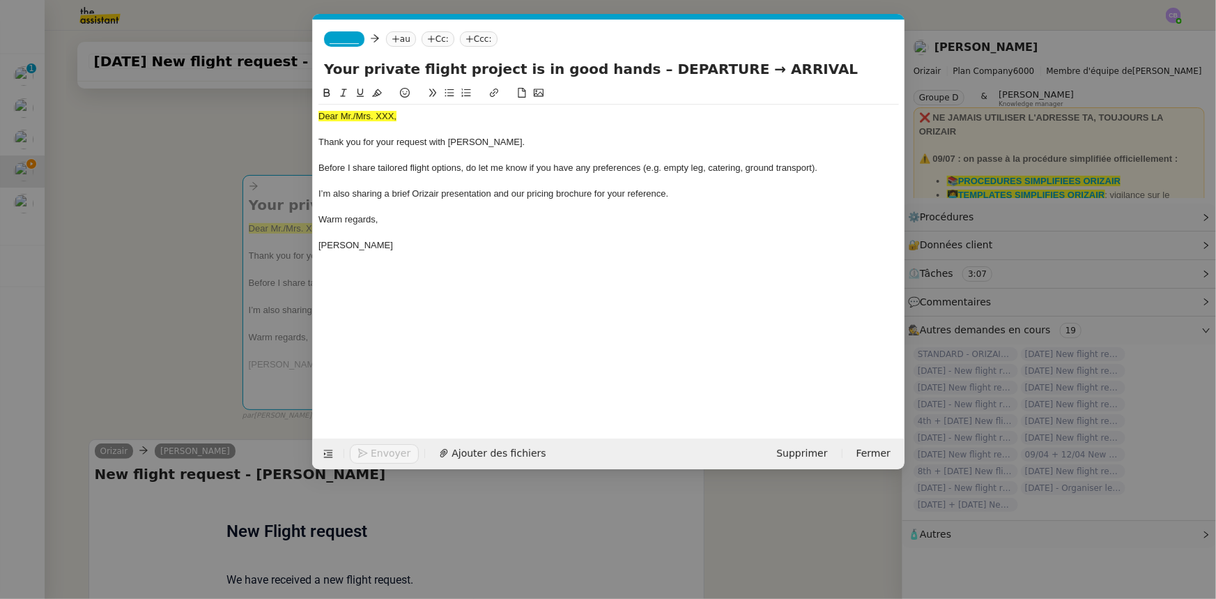
scroll to position [0, 90]
drag, startPoint x: 397, startPoint y: 117, endPoint x: 314, endPoint y: 118, distance: 82.2
click at [314, 118] on nz-spin "Dear Mr./Mrs. XXX, Thank you for your request with [PERSON_NAME]. Before I shar…" at bounding box center [609, 253] width 592 height 337
click at [379, 91] on icon at bounding box center [377, 93] width 10 height 8
click at [394, 116] on div "Dear Mr./Mrs. XXX," at bounding box center [608, 116] width 581 height 13
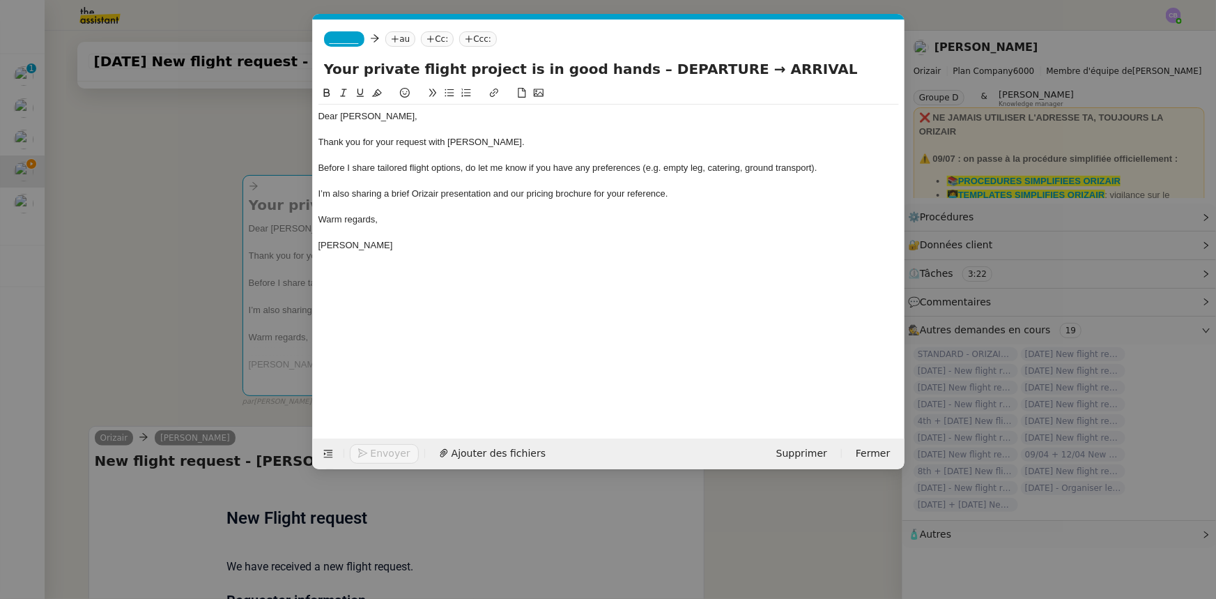
drag, startPoint x: 696, startPoint y: 66, endPoint x: 624, endPoint y: 68, distance: 72.5
click at [624, 68] on input "Your private flight project is in good hands – DEPARTURE → ARRIVAL" at bounding box center [608, 69] width 569 height 21
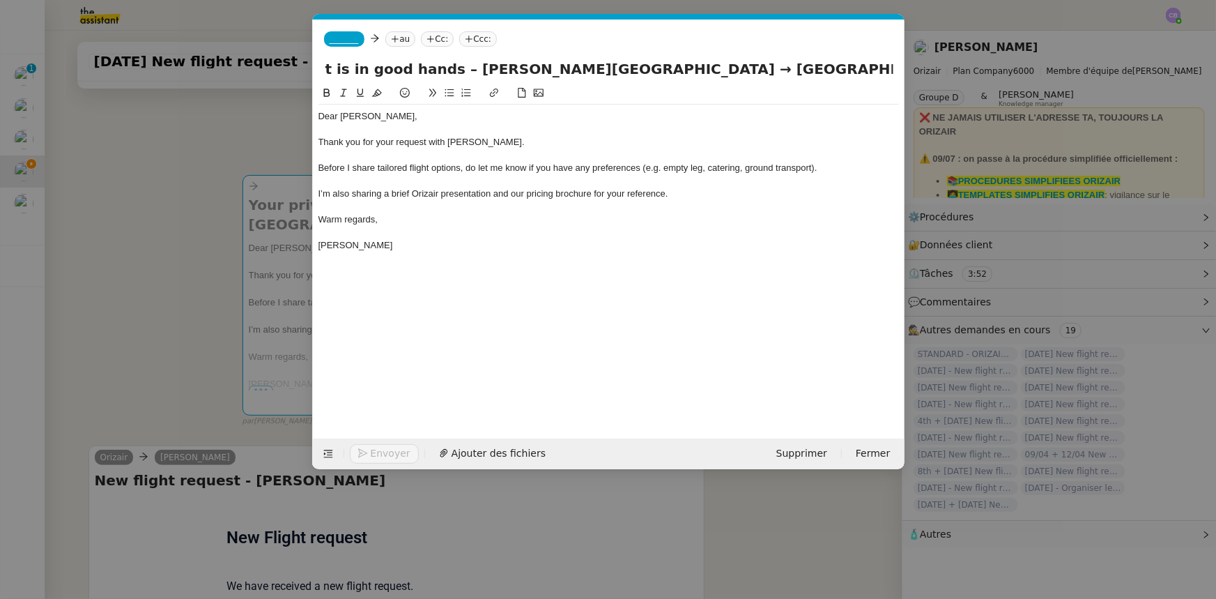
scroll to position [0, 201]
type input "Your private flight project is in good hands – [PERSON_NAME][GEOGRAPHIC_DATA] →…"
click at [344, 38] on span "_______" at bounding box center [344, 39] width 29 height 10
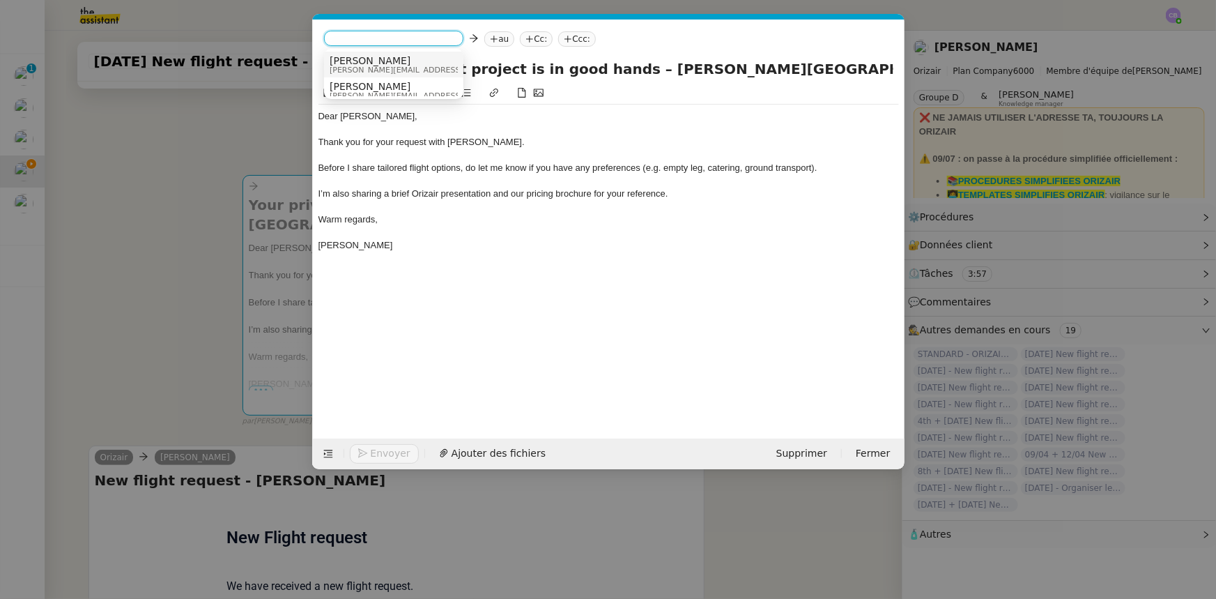
click at [352, 64] on span "[PERSON_NAME]" at bounding box center [429, 60] width 198 height 11
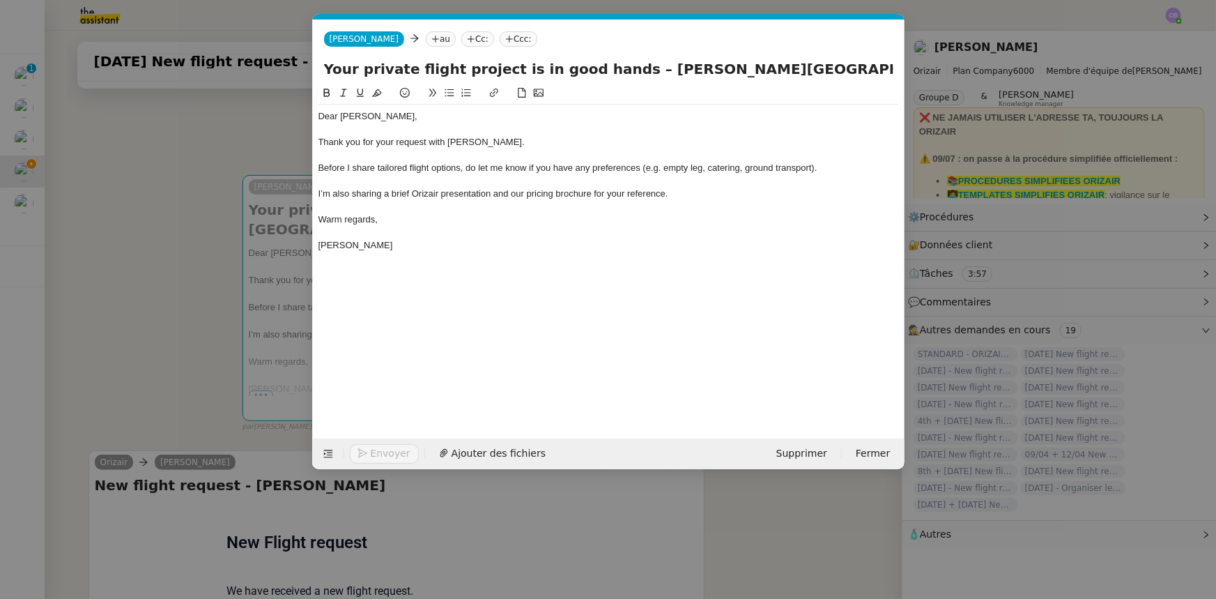
click at [242, 153] on nz-modal-container "orizair accuser Service ✈️Orizair - Accusé de réception de la demande (FR) - En…" at bounding box center [608, 299] width 1216 height 599
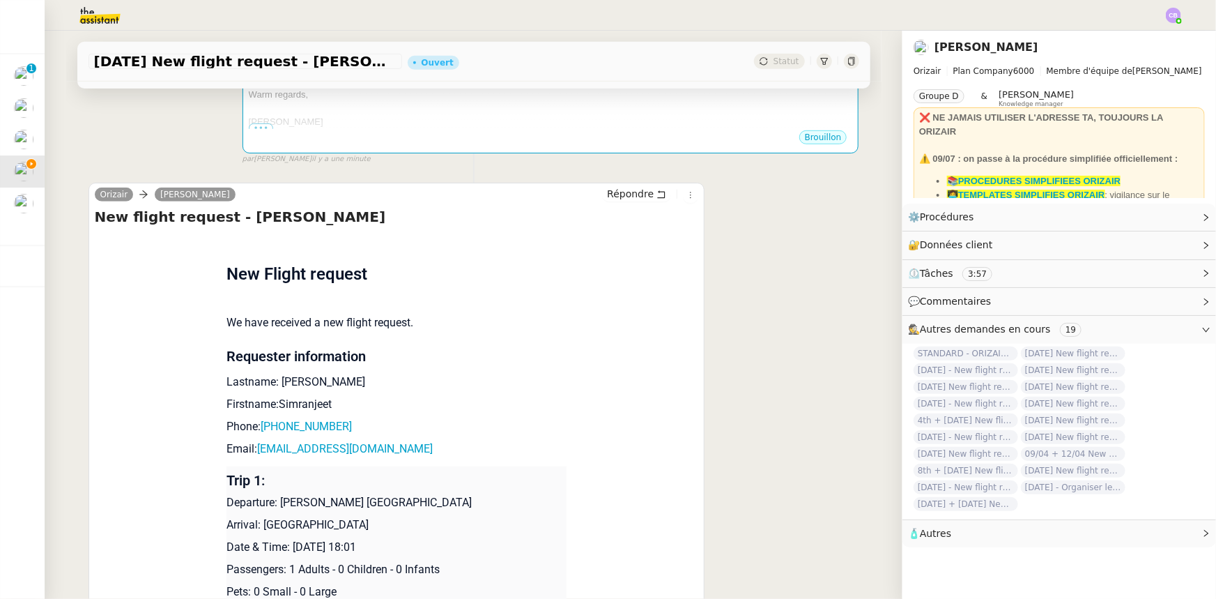
scroll to position [443, 0]
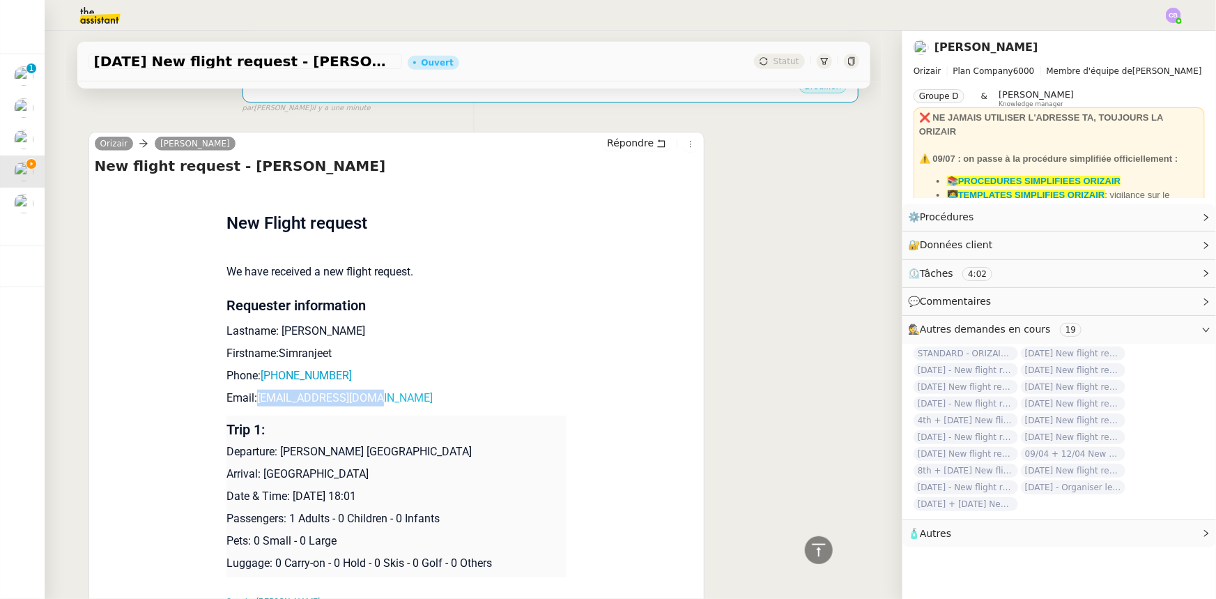
drag, startPoint x: 373, startPoint y: 401, endPoint x: 252, endPoint y: 402, distance: 120.6
click at [252, 402] on p "Email: [EMAIL_ADDRESS][DOMAIN_NAME]" at bounding box center [397, 398] width 340 height 17
copy link "[EMAIL_ADDRESS][DOMAIN_NAME]"
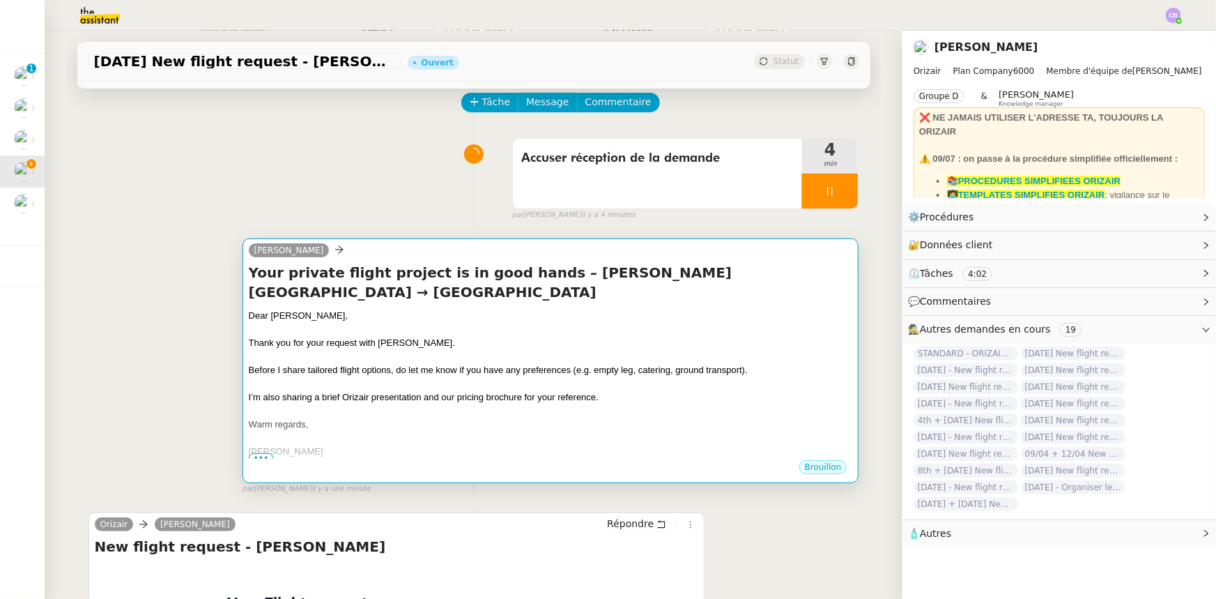
click at [322, 358] on div at bounding box center [551, 357] width 604 height 14
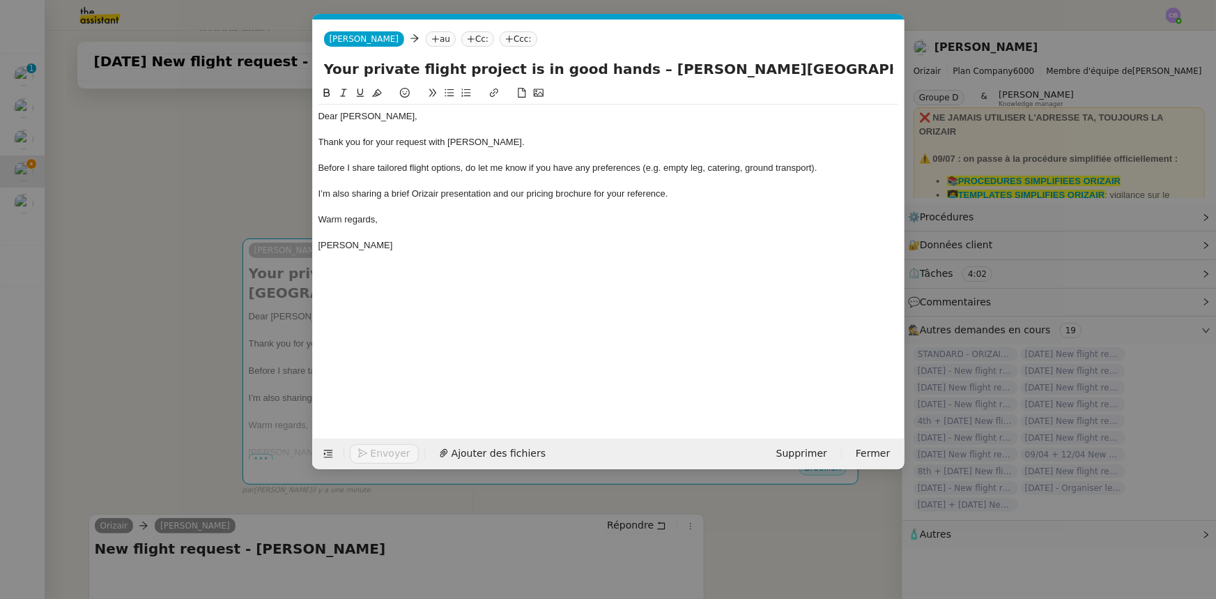
scroll to position [0, 90]
click at [426, 39] on nz-tag "au" at bounding box center [441, 38] width 30 height 15
paste input "[EMAIL_ADDRESS][DOMAIN_NAME]"
type input "[EMAIL_ADDRESS][DOMAIN_NAME]"
click at [427, 58] on span "[EMAIL_ADDRESS][DOMAIN_NAME]" at bounding box center [489, 60] width 171 height 11
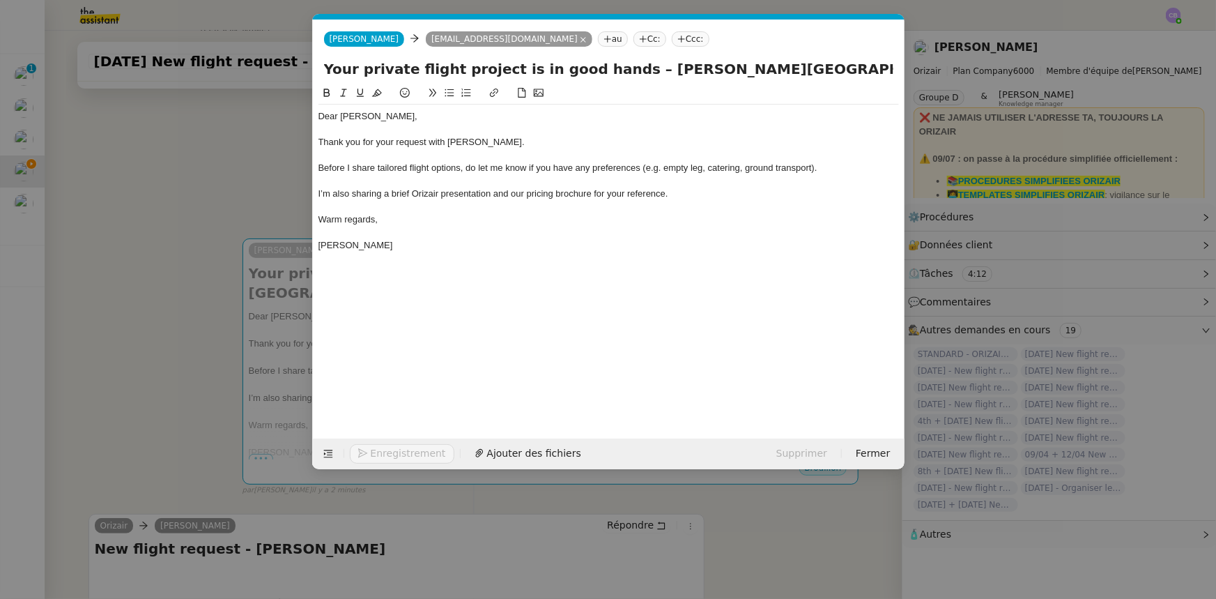
click at [672, 38] on nz-tag "Ccc:" at bounding box center [691, 38] width 38 height 15
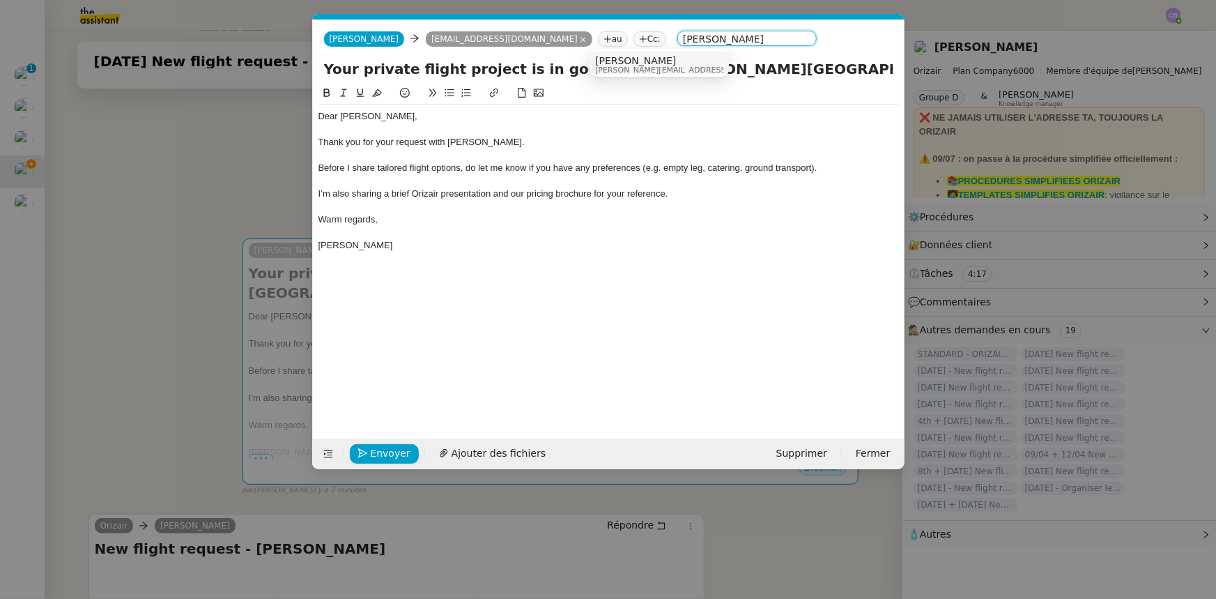
type input "[PERSON_NAME]"
click at [627, 63] on span "[PERSON_NAME]" at bounding box center [694, 60] width 198 height 11
click at [523, 208] on div at bounding box center [608, 207] width 581 height 13
click at [498, 450] on span "Ajouter des fichiers" at bounding box center [499, 453] width 94 height 16
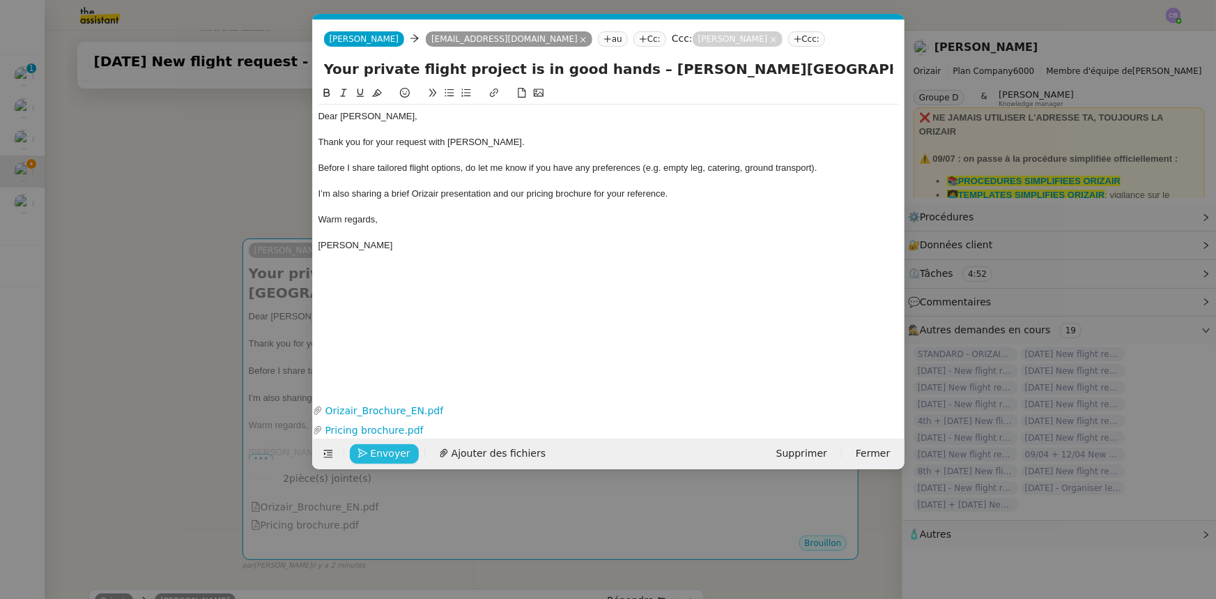
click at [390, 453] on span "Envoyer" at bounding box center [391, 453] width 40 height 16
click at [390, 453] on span "Confirmer l'envoi" at bounding box center [413, 453] width 84 height 16
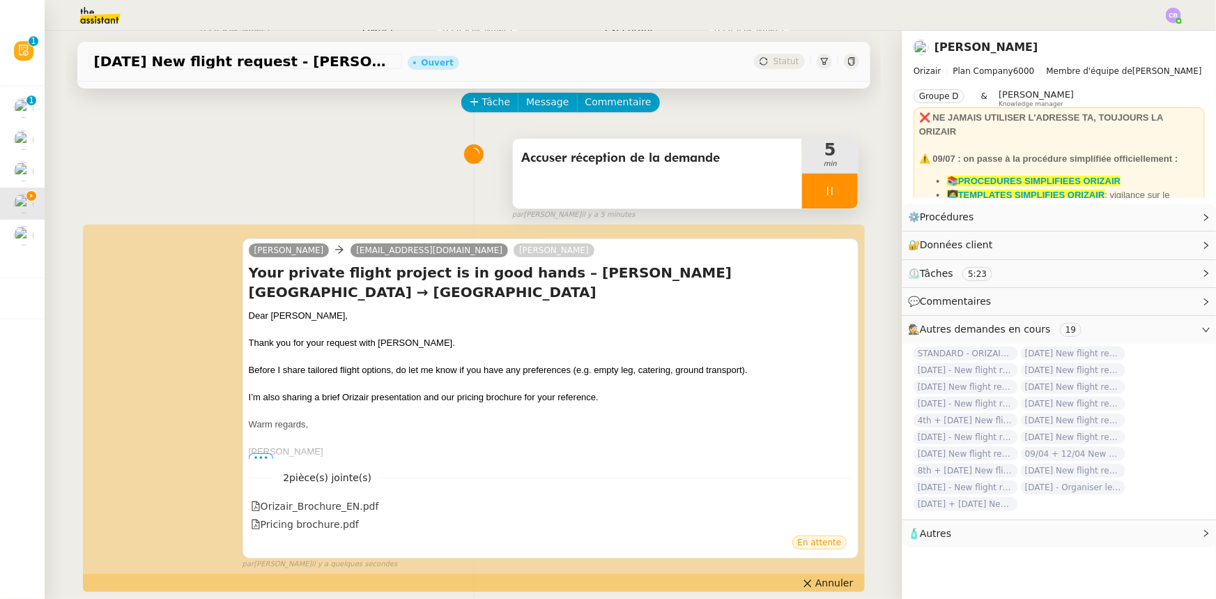
click at [802, 188] on div at bounding box center [830, 191] width 56 height 35
click at [838, 197] on icon at bounding box center [843, 190] width 11 height 11
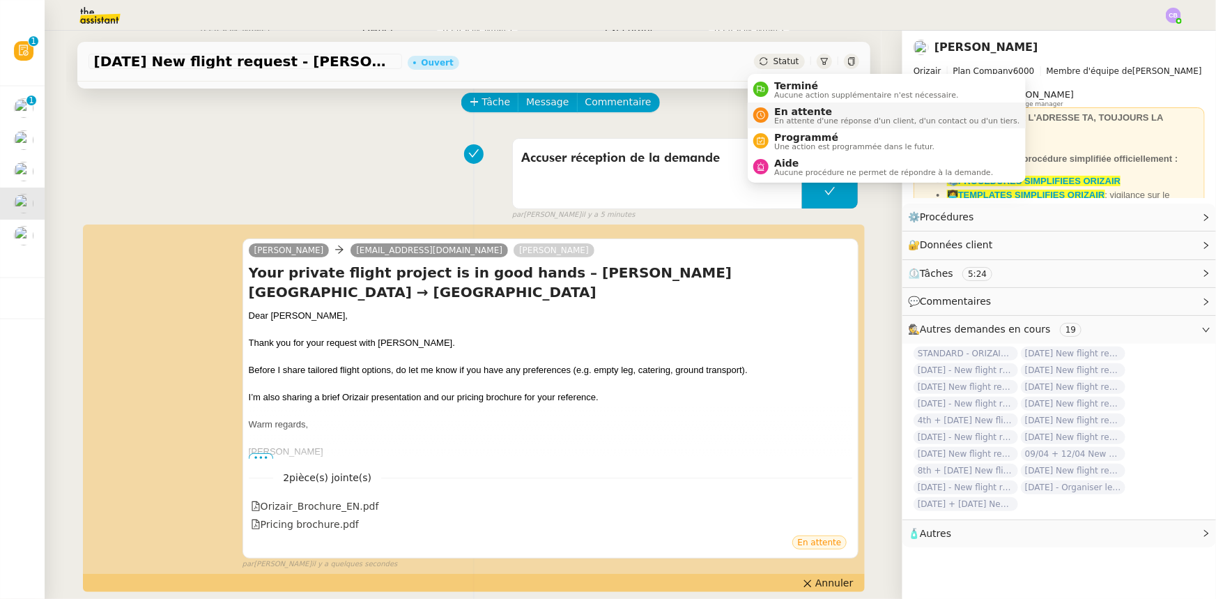
click at [815, 117] on span "En attente d'une réponse d'un client, d'un contact ou d'un tiers." at bounding box center [896, 121] width 245 height 8
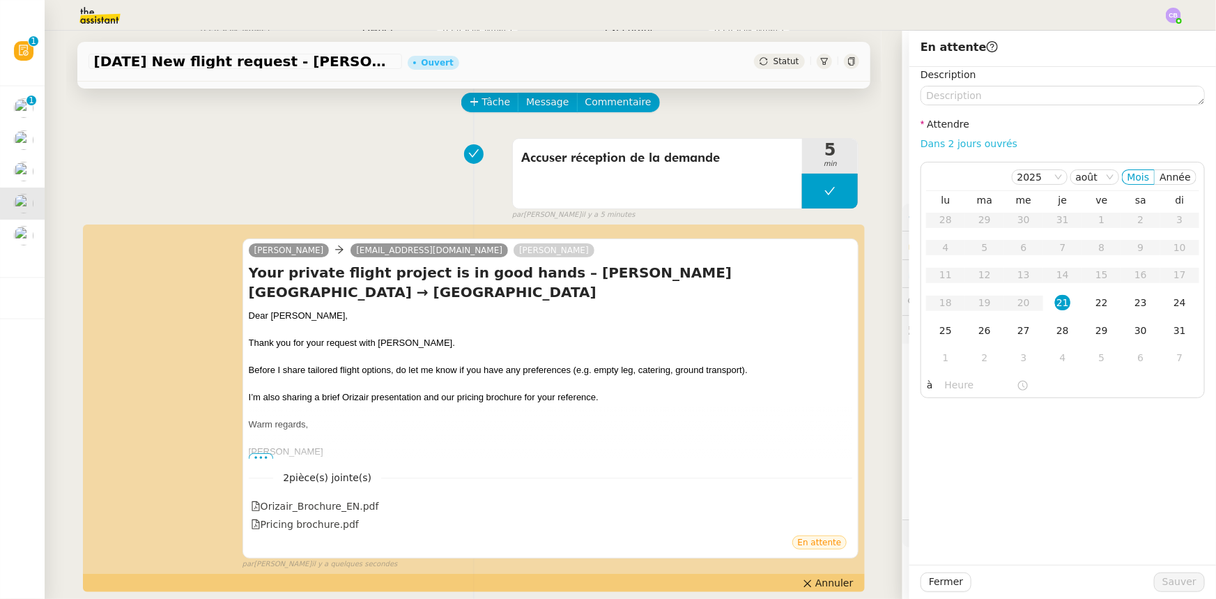
click at [943, 146] on link "Dans 2 jours ouvrés" at bounding box center [969, 143] width 97 height 11
click at [1094, 304] on div "22" at bounding box center [1101, 302] width 15 height 15
click at [945, 387] on input "07:00" at bounding box center [981, 385] width 72 height 16
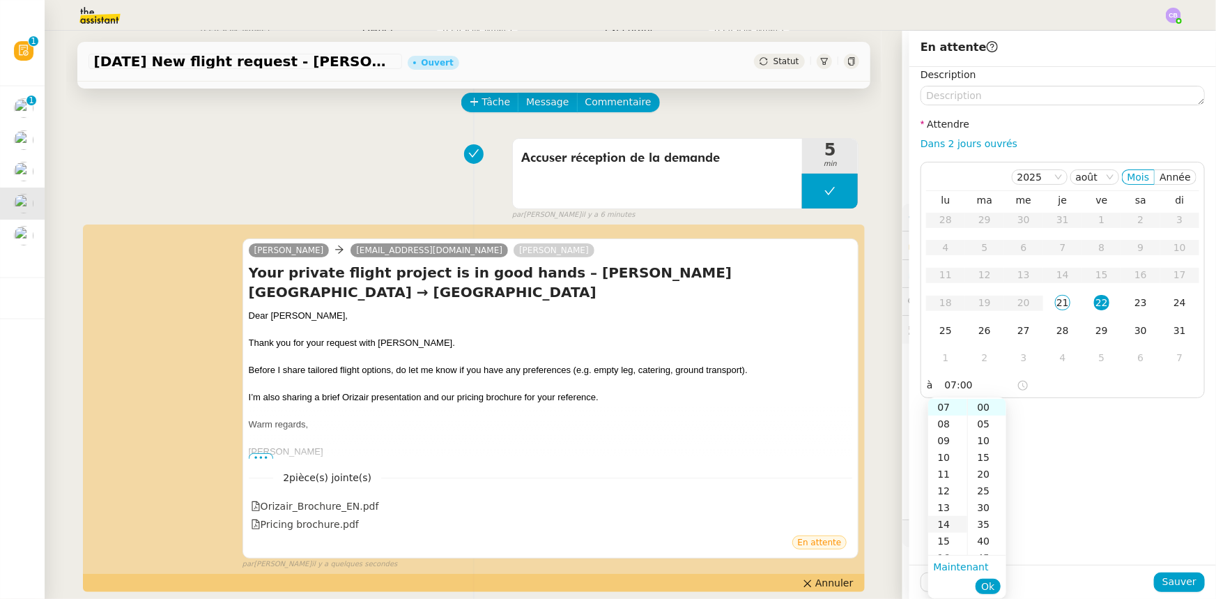
click at [944, 522] on div "14" at bounding box center [947, 524] width 39 height 17
type input "14:00"
click at [988, 585] on span "Ok" at bounding box center [987, 586] width 13 height 14
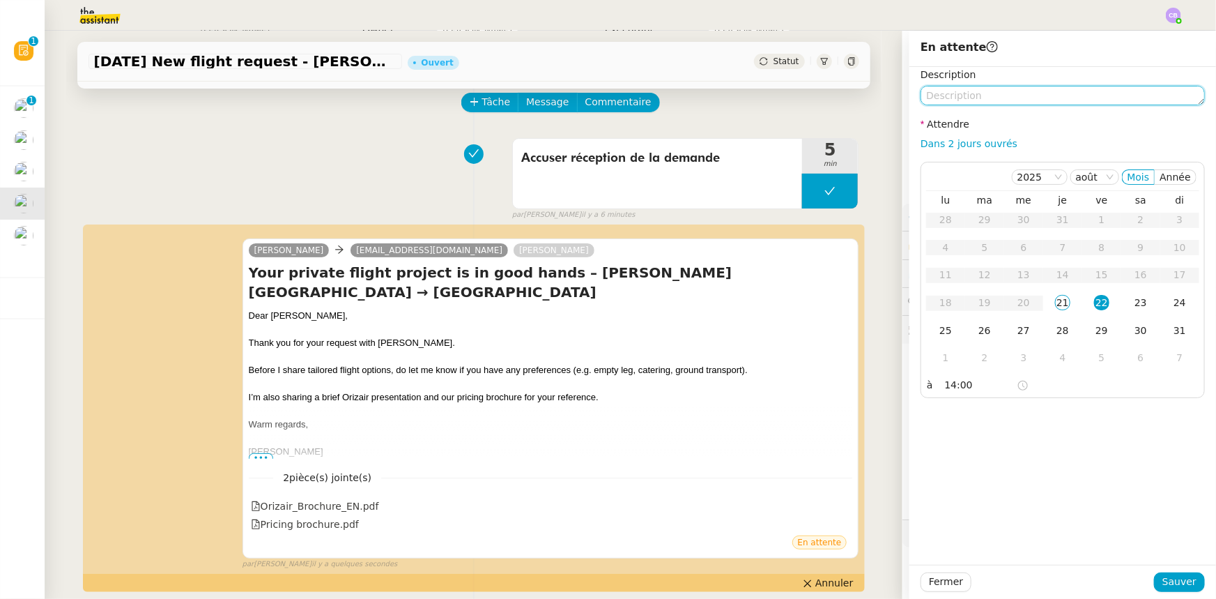
click at [965, 93] on textarea at bounding box center [1063, 96] width 284 height 20
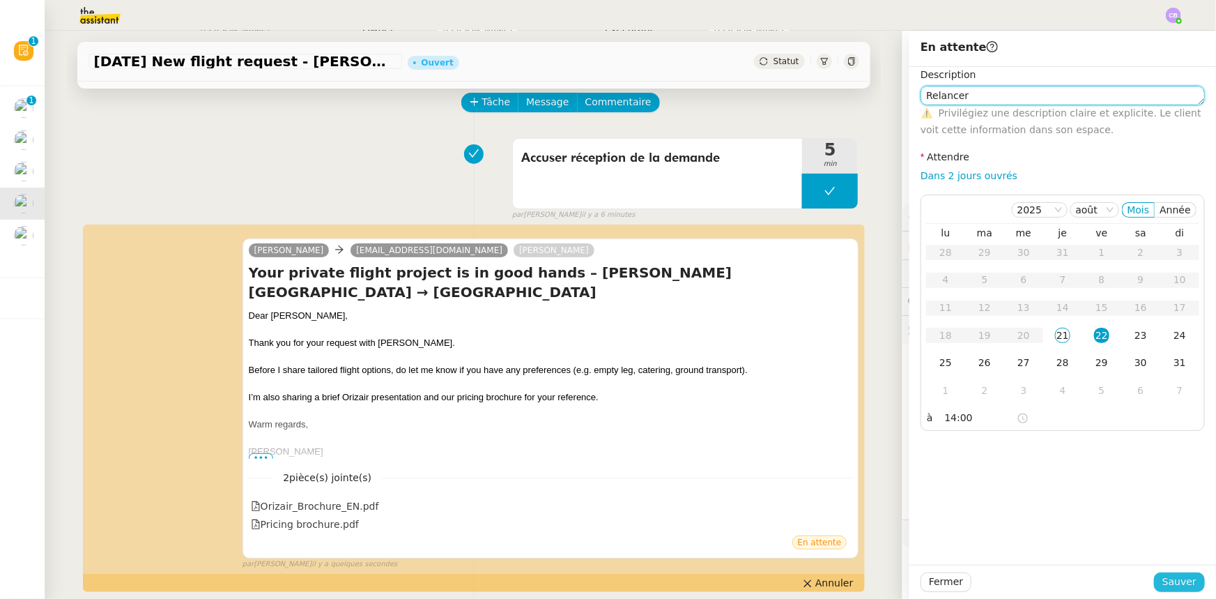
type textarea "Relancer"
click at [1167, 583] on span "Sauver" at bounding box center [1179, 582] width 34 height 16
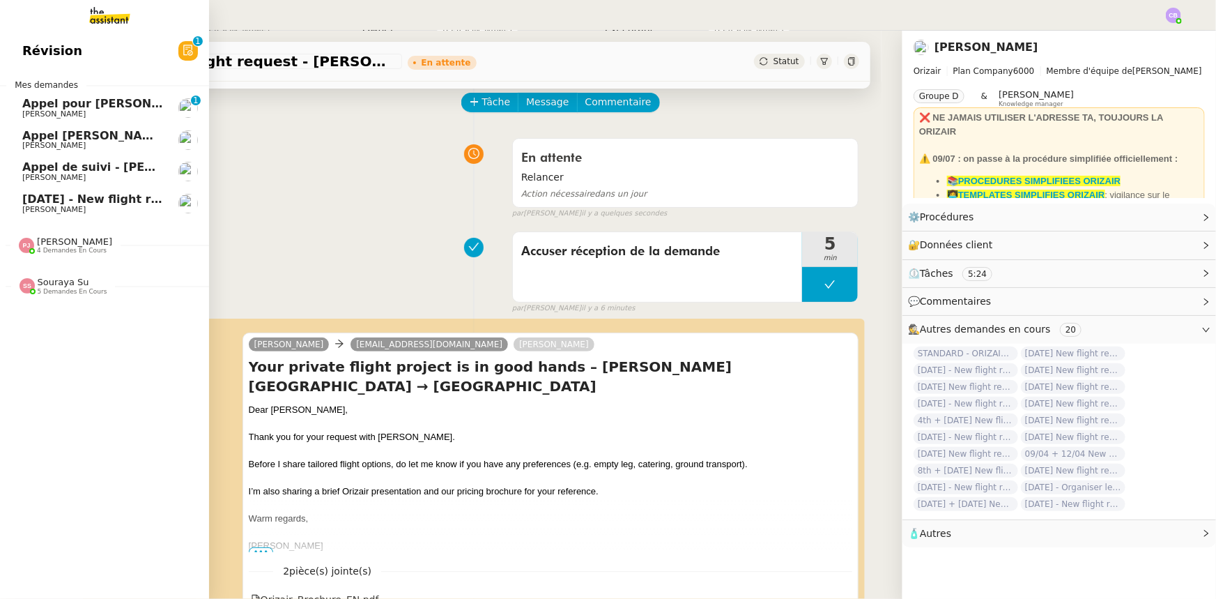
click at [25, 201] on span "[DATE] - New flight request - [PERSON_NAME]" at bounding box center [166, 198] width 288 height 13
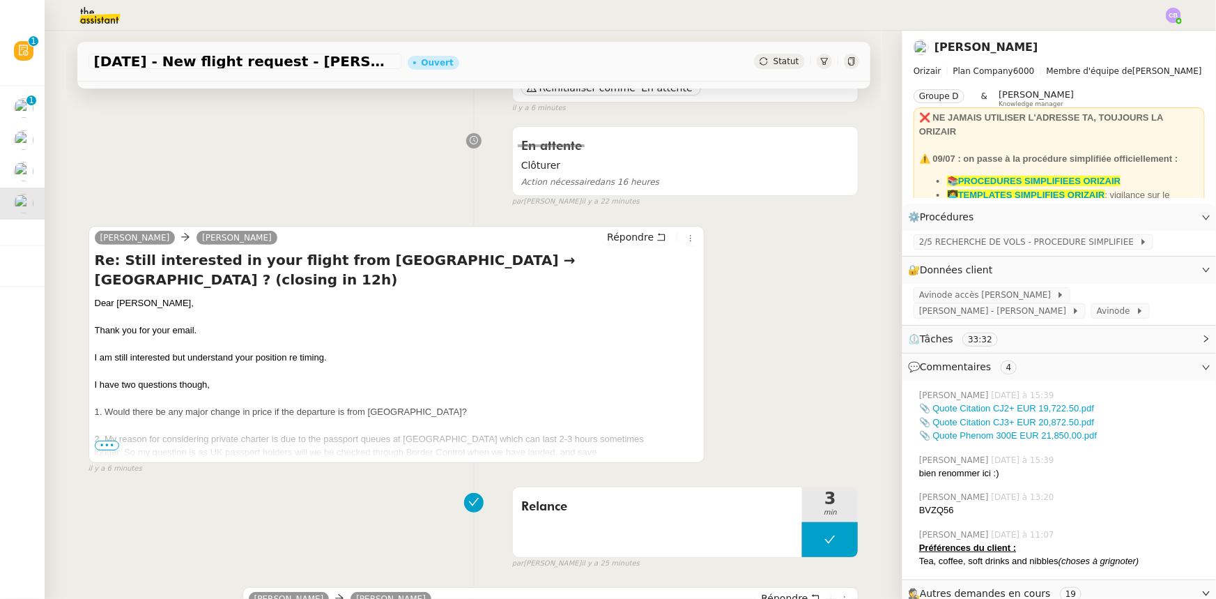
scroll to position [190, 0]
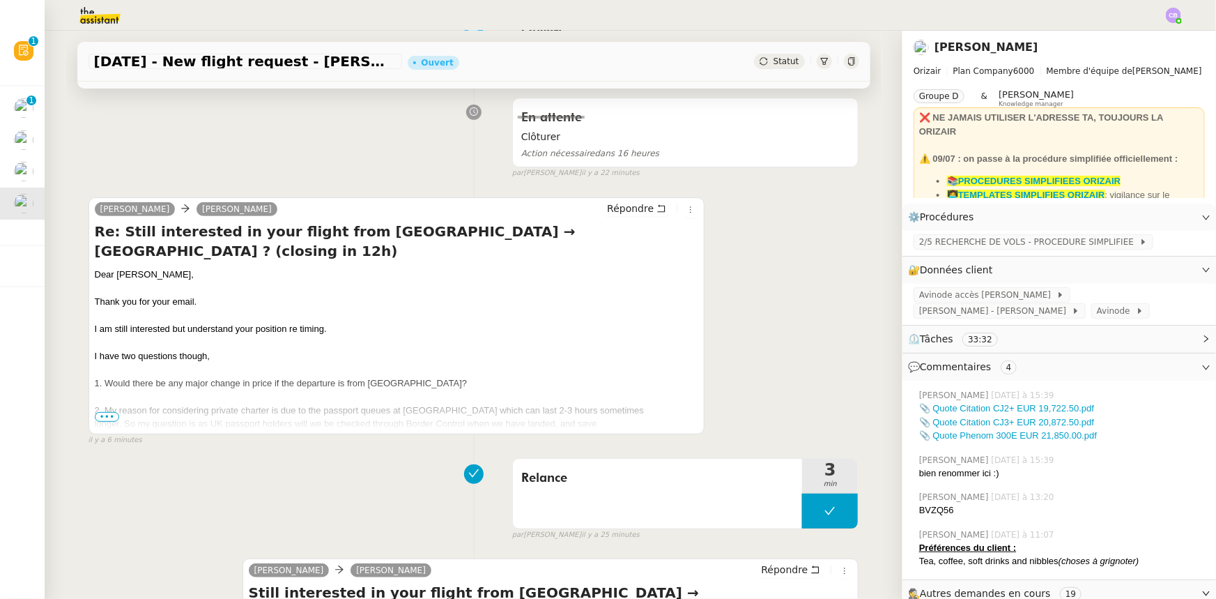
click at [98, 419] on span "•••" at bounding box center [107, 417] width 25 height 10
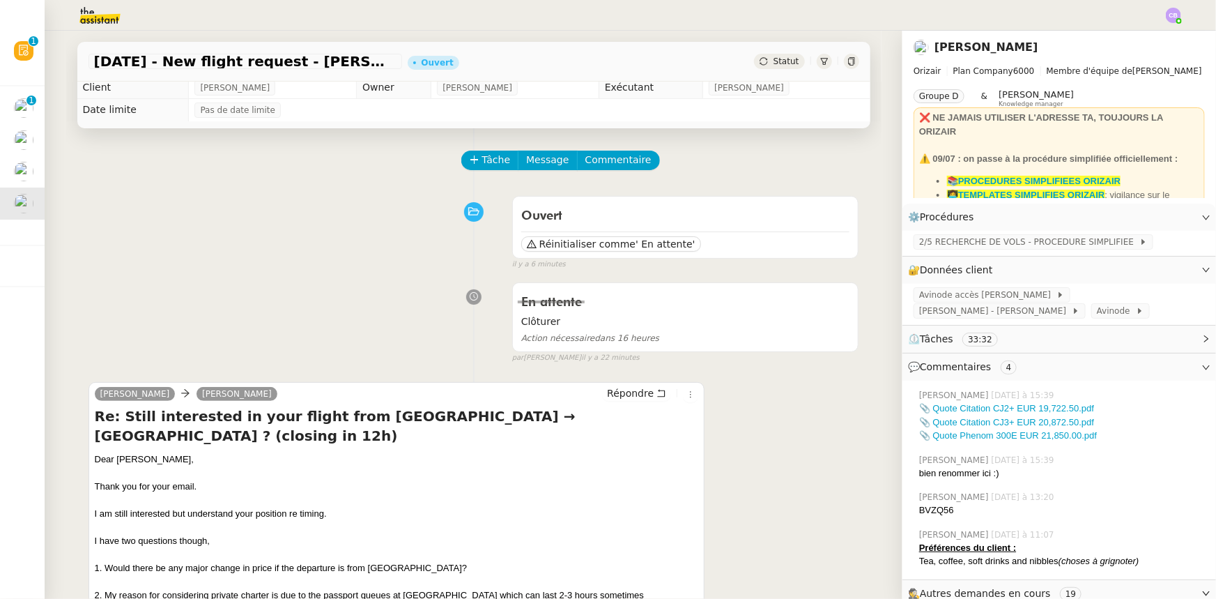
scroll to position [0, 0]
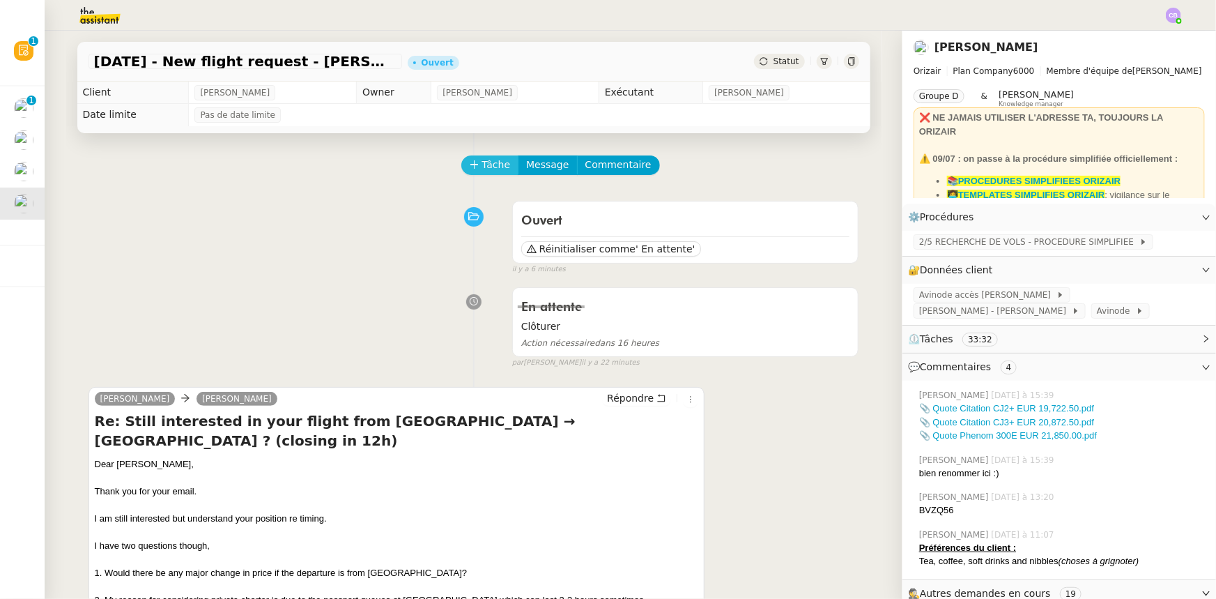
click at [482, 169] on span "Tâche" at bounding box center [496, 165] width 29 height 16
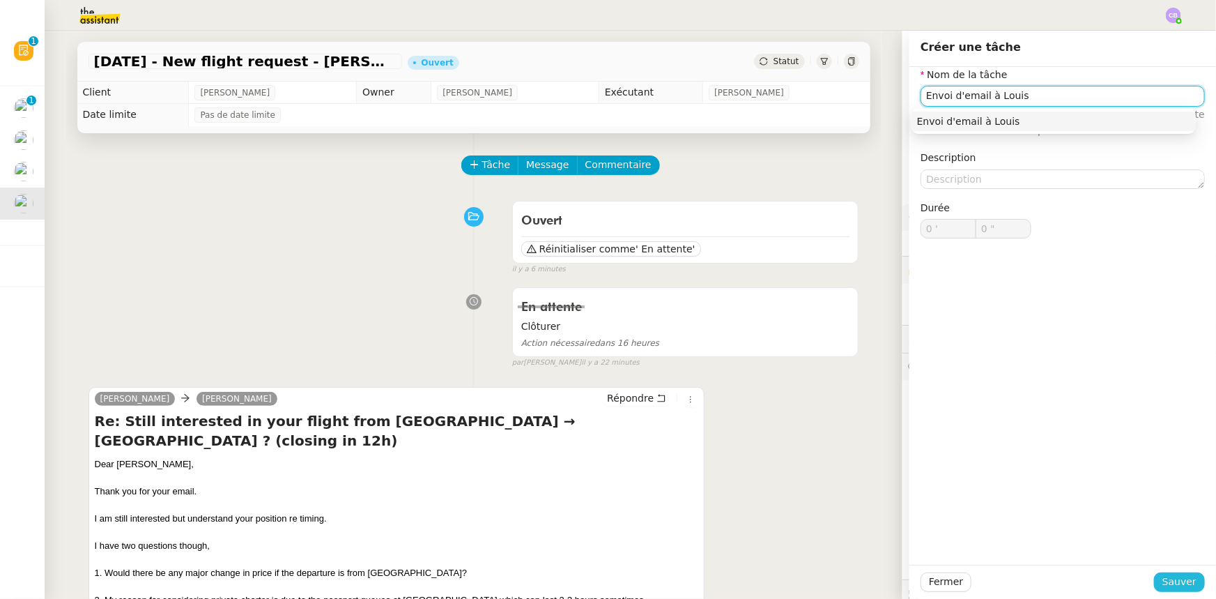
type input "Envoi d'email à Louis"
click at [1167, 584] on span "Sauver" at bounding box center [1179, 582] width 34 height 16
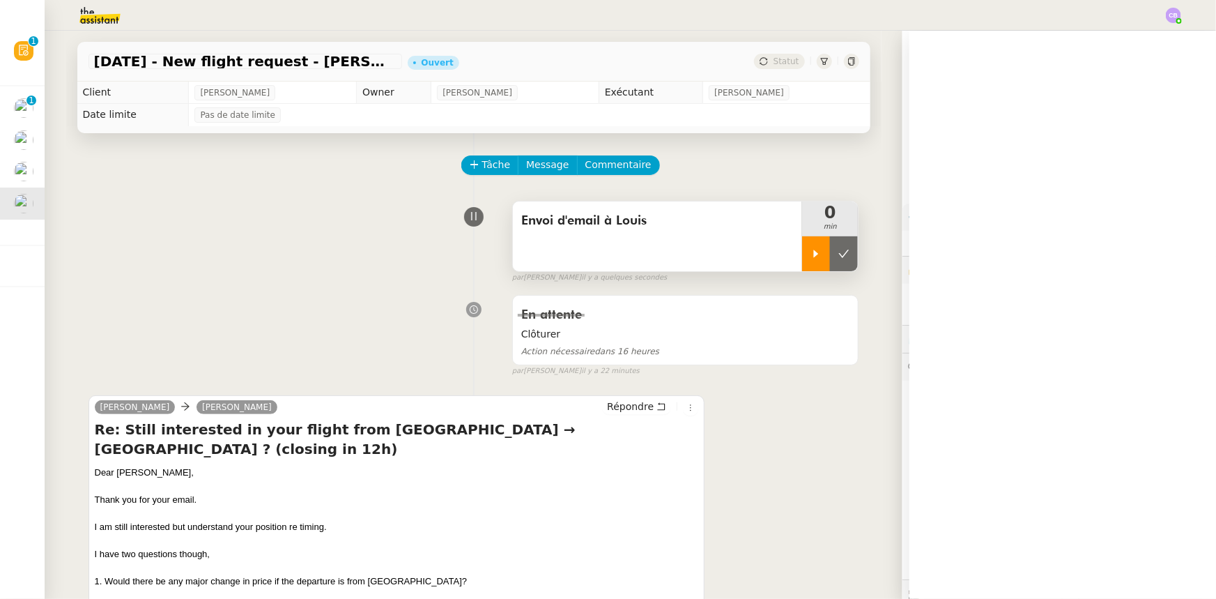
click at [811, 258] on icon at bounding box center [816, 253] width 11 height 11
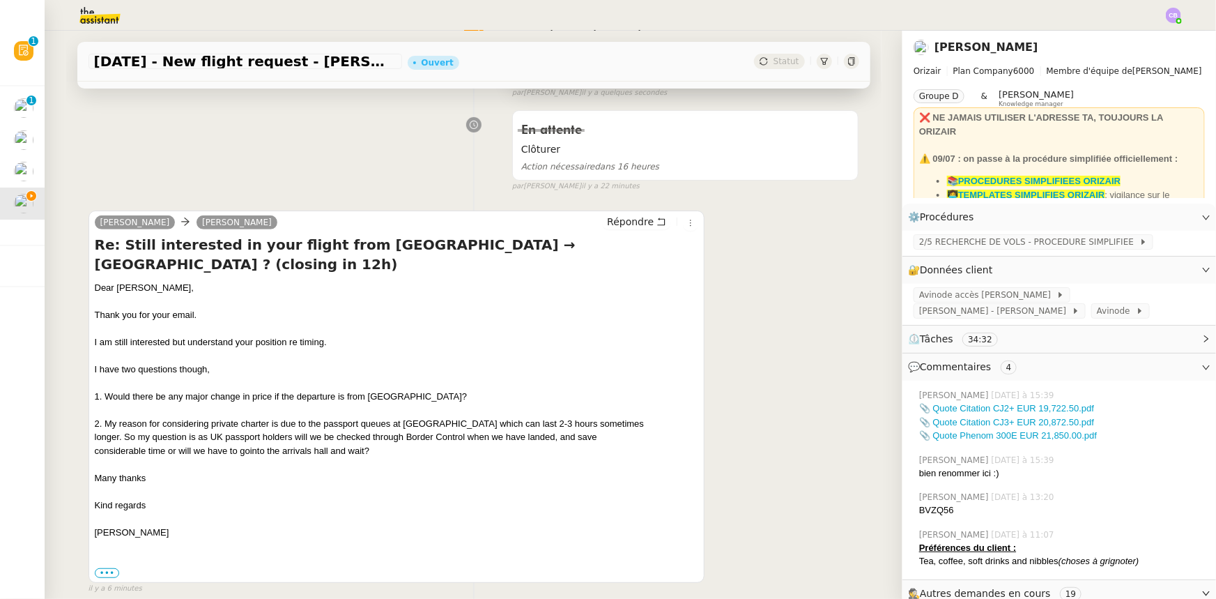
scroll to position [190, 0]
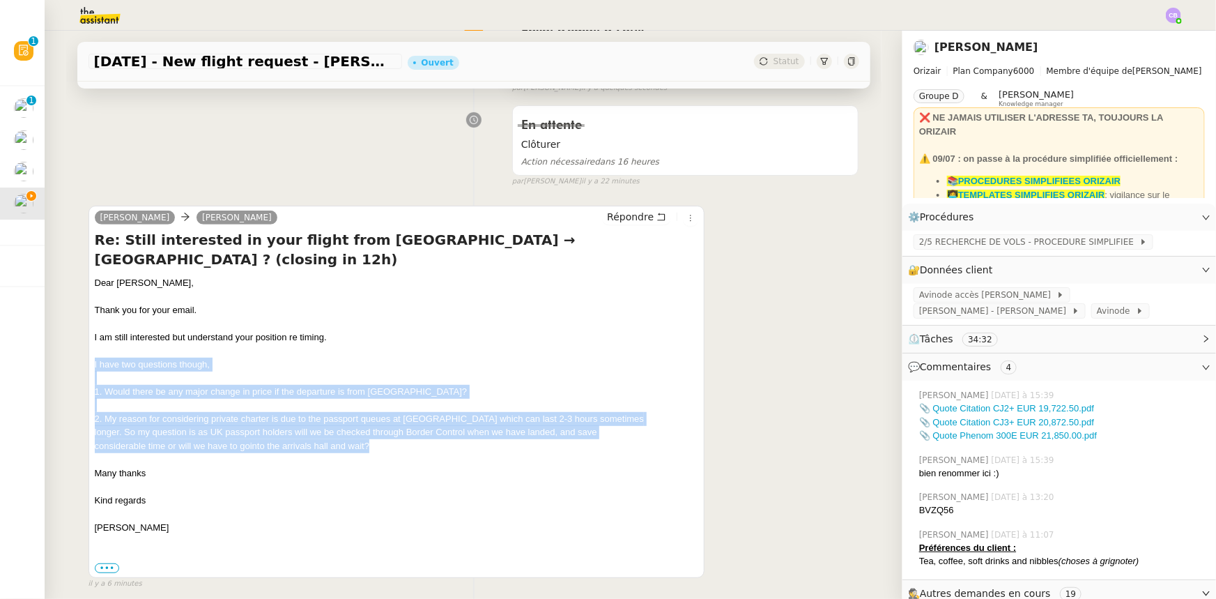
drag, startPoint x: 372, startPoint y: 430, endPoint x: 89, endPoint y: 348, distance: 295.3
click at [89, 348] on div "[PERSON_NAME] [PERSON_NAME] Re: Still interested in your flight from [GEOGRAPHI…" at bounding box center [397, 392] width 617 height 373
copy div "I have two questions though, 1. Would there be any major change in price if the…"
click at [627, 218] on span "Répondre" at bounding box center [630, 217] width 47 height 14
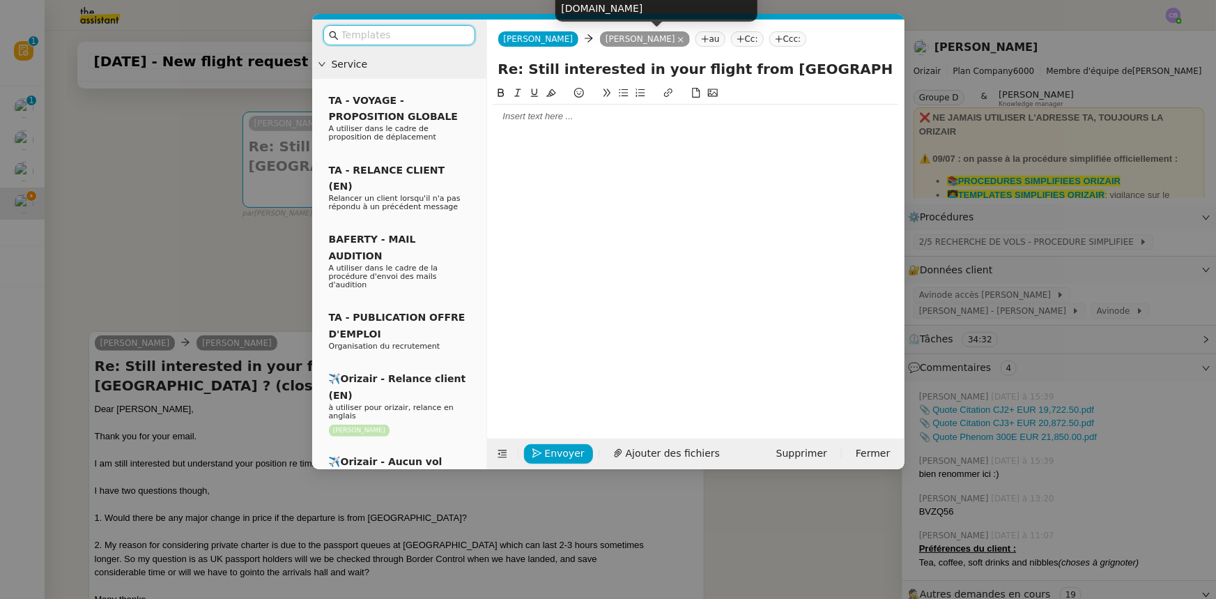
click at [678, 39] on icon at bounding box center [681, 40] width 6 height 6
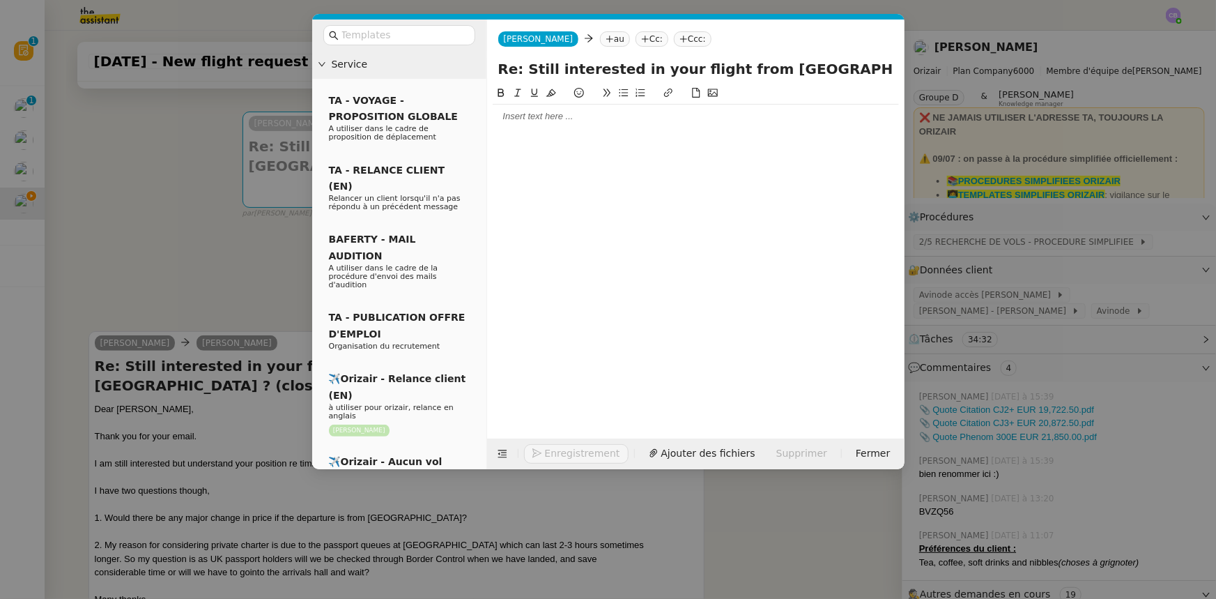
click at [608, 40] on nz-tag "au" at bounding box center [615, 38] width 30 height 15
type input "[PERSON_NAME]"
click at [611, 68] on span "[PERSON_NAME][EMAIL_ADDRESS][DOMAIN_NAME]" at bounding box center [696, 70] width 198 height 8
click at [585, 114] on div at bounding box center [696, 116] width 406 height 13
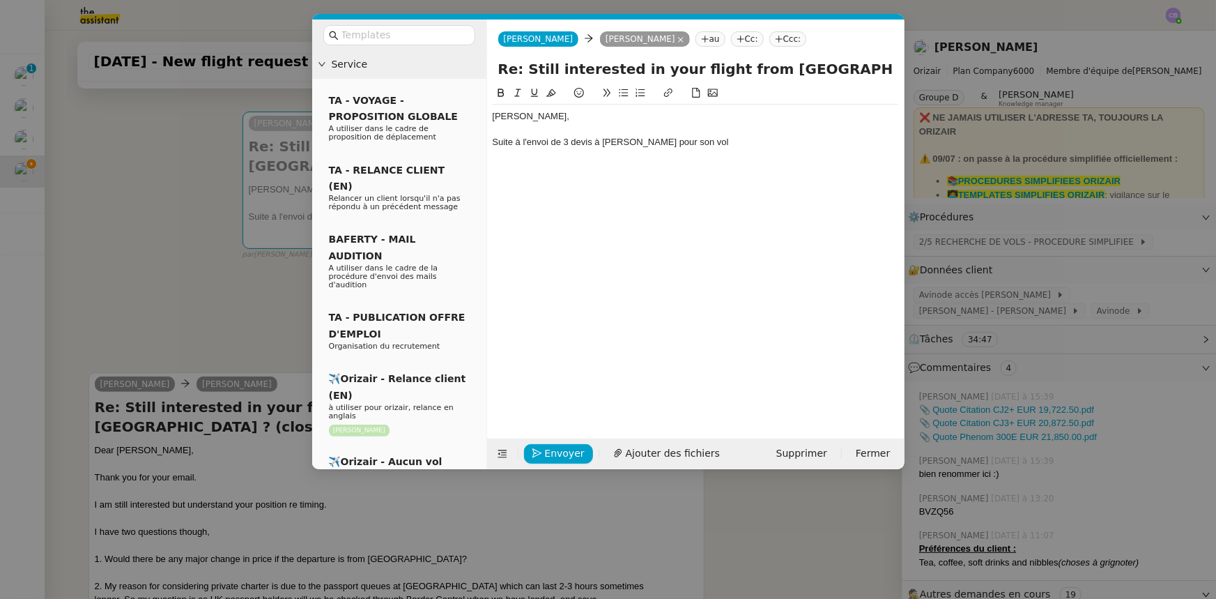
click at [716, 144] on div "Suite à l'envoi de 3 devis à [PERSON_NAME] pour son vol" at bounding box center [696, 142] width 406 height 13
click at [684, 139] on div "Suite à l'envoi de 3 devis à [PERSON_NAME] pour son vol privé" at bounding box center [696, 142] width 406 height 13
click at [783, 141] on div "Suite à l'envoi de 3 devis à [PERSON_NAME] pour sa demande de vol privé" at bounding box center [696, 142] width 406 height 13
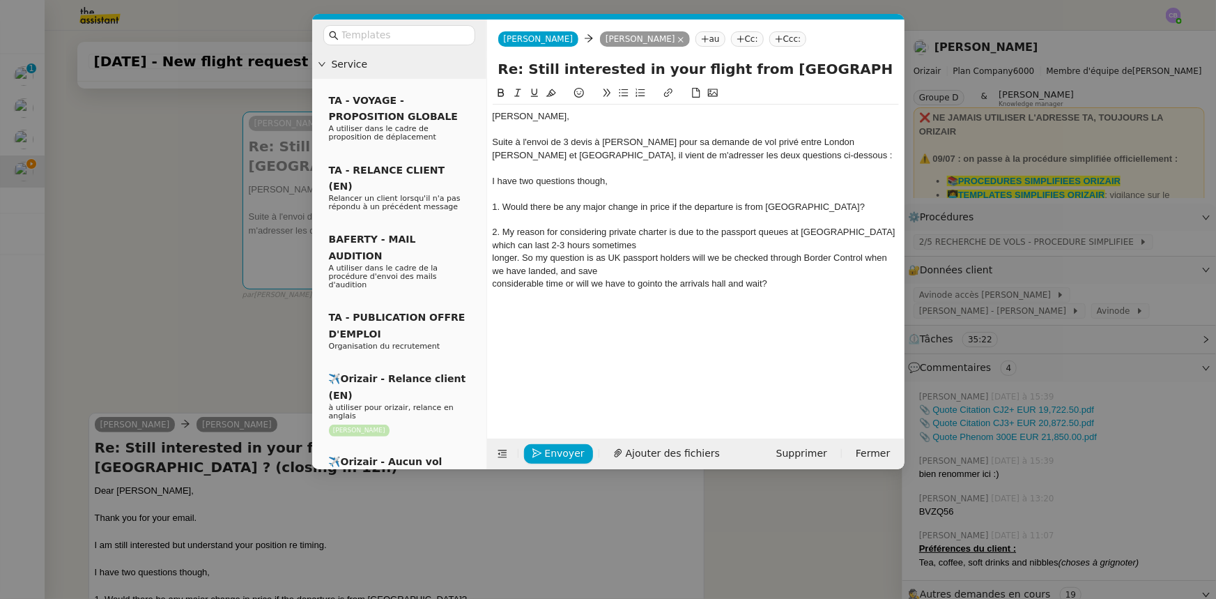
scroll to position [0, 0]
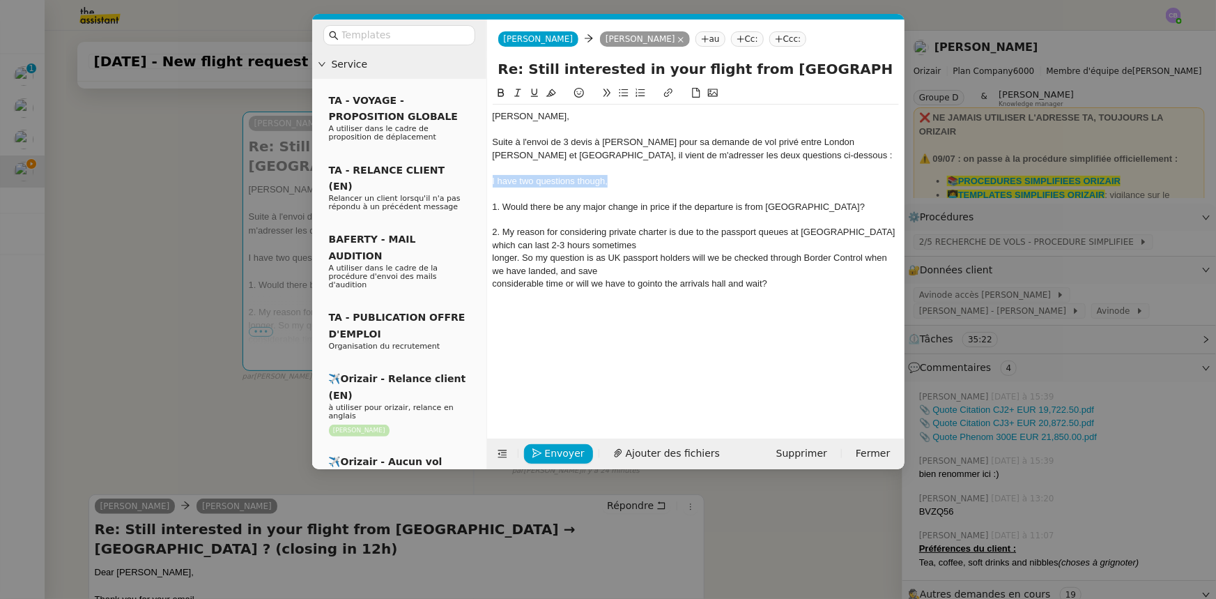
drag, startPoint x: 612, startPoint y: 181, endPoint x: 481, endPoint y: 179, distance: 131.0
click at [481, 179] on nz-layout "Service TA - VOYAGE - PROPOSITION GLOBALE A utiliser dans le cadre de propositi…" at bounding box center [608, 245] width 592 height 450
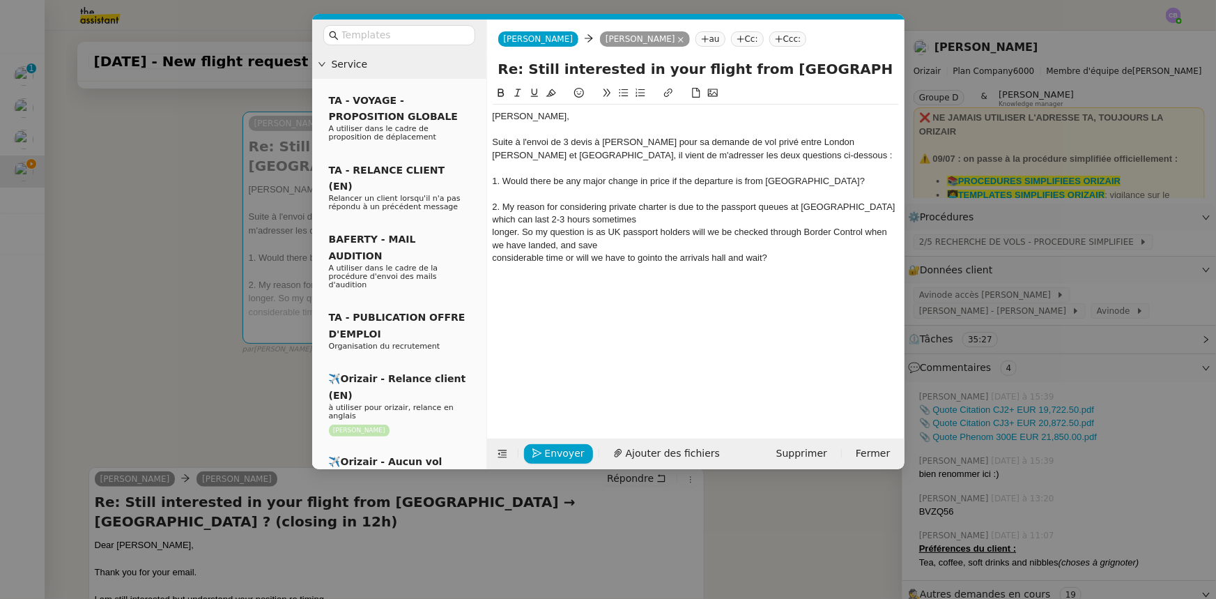
click at [794, 255] on div "considerable time or will we have to gointo the arrivals hall and wait?" at bounding box center [696, 258] width 406 height 13
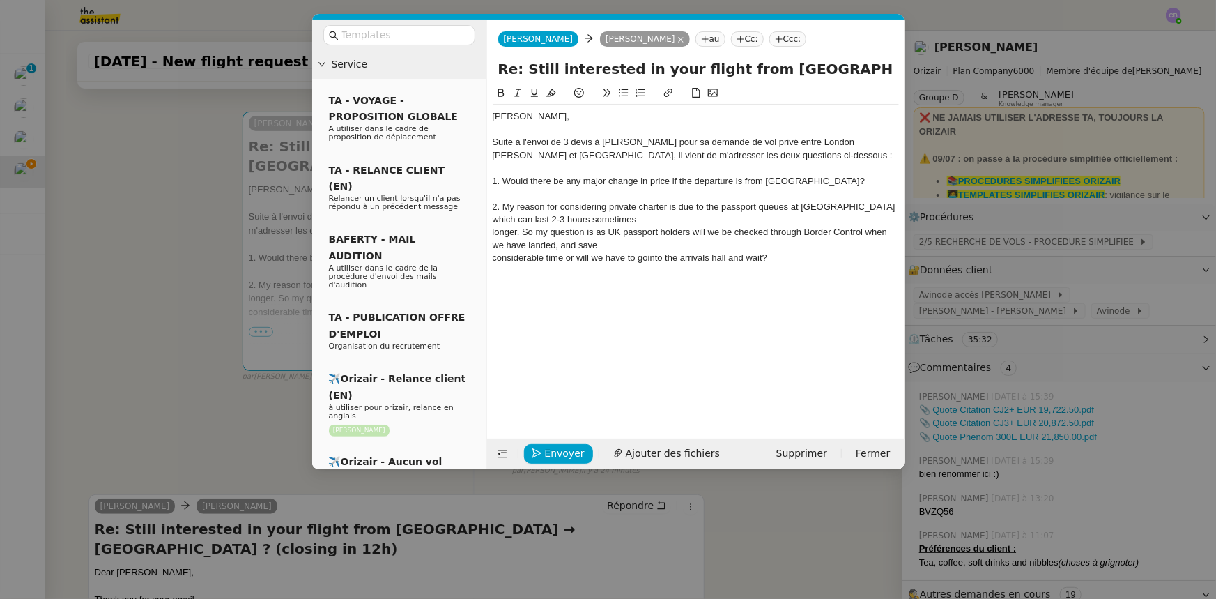
click at [624, 91] on icon at bounding box center [624, 93] width 10 height 10
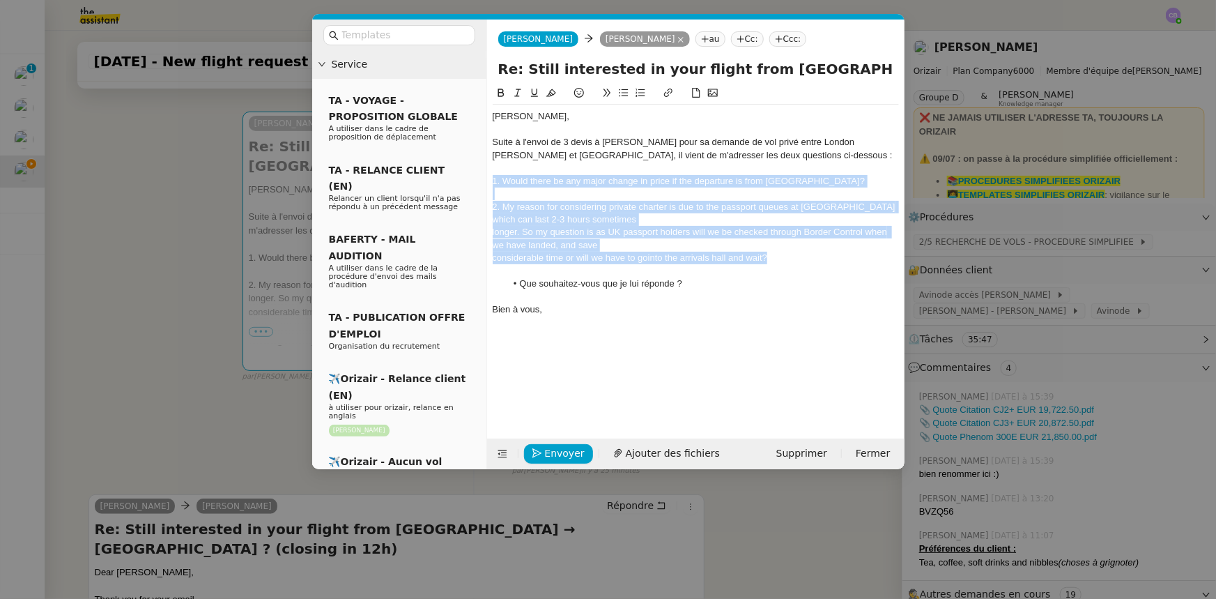
drag, startPoint x: 771, startPoint y: 258, endPoint x: 491, endPoint y: 184, distance: 289.7
click at [491, 184] on nz-spin "[PERSON_NAME], Suite à l'envoi de 3 devis à [PERSON_NAME] pour sa demande de vo…" at bounding box center [695, 253] width 417 height 337
click at [518, 93] on icon at bounding box center [518, 93] width 10 height 10
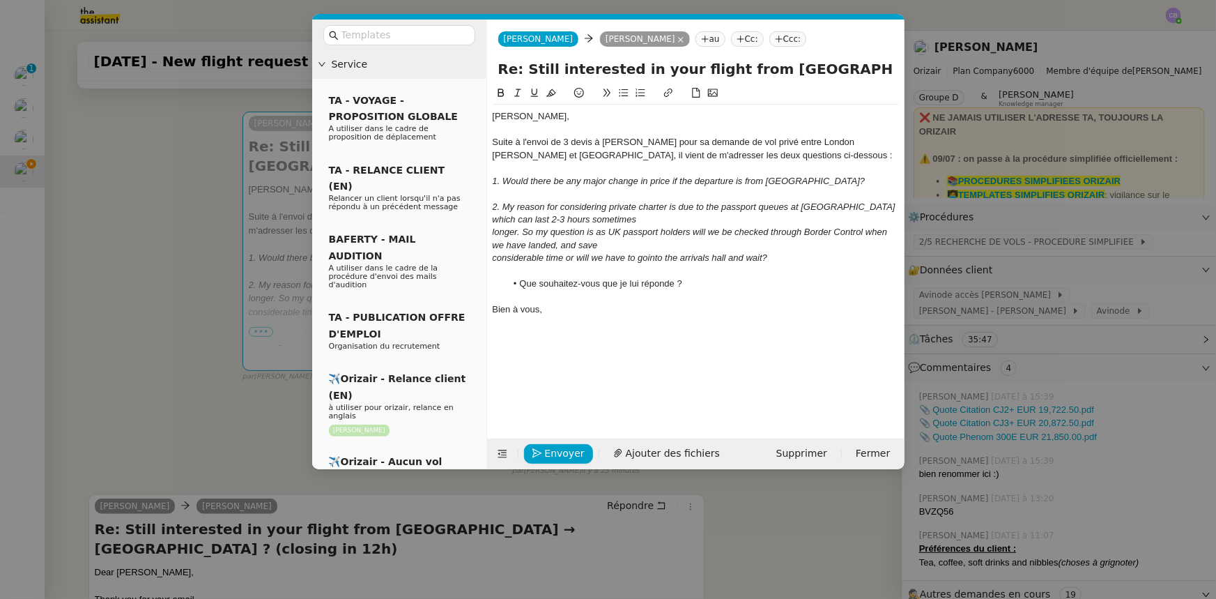
click at [566, 139] on div "Suite à l'envoi de 3 devis à [PERSON_NAME] pour sa demande de vol privé entre L…" at bounding box center [696, 149] width 406 height 26
click at [779, 140] on div "Suite à l'envoi de trois devis à [PERSON_NAME] pour sa demande de vol privé ent…" at bounding box center [696, 149] width 406 height 26
drag, startPoint x: 700, startPoint y: 155, endPoint x: 658, endPoint y: 154, distance: 41.8
click at [658, 154] on div "Suite à l'envoi de trois devis à [PERSON_NAME] pour sa demande de vol privé, en…" at bounding box center [696, 149] width 406 height 26
drag, startPoint x: 767, startPoint y: 180, endPoint x: 811, endPoint y: 177, distance: 44.7
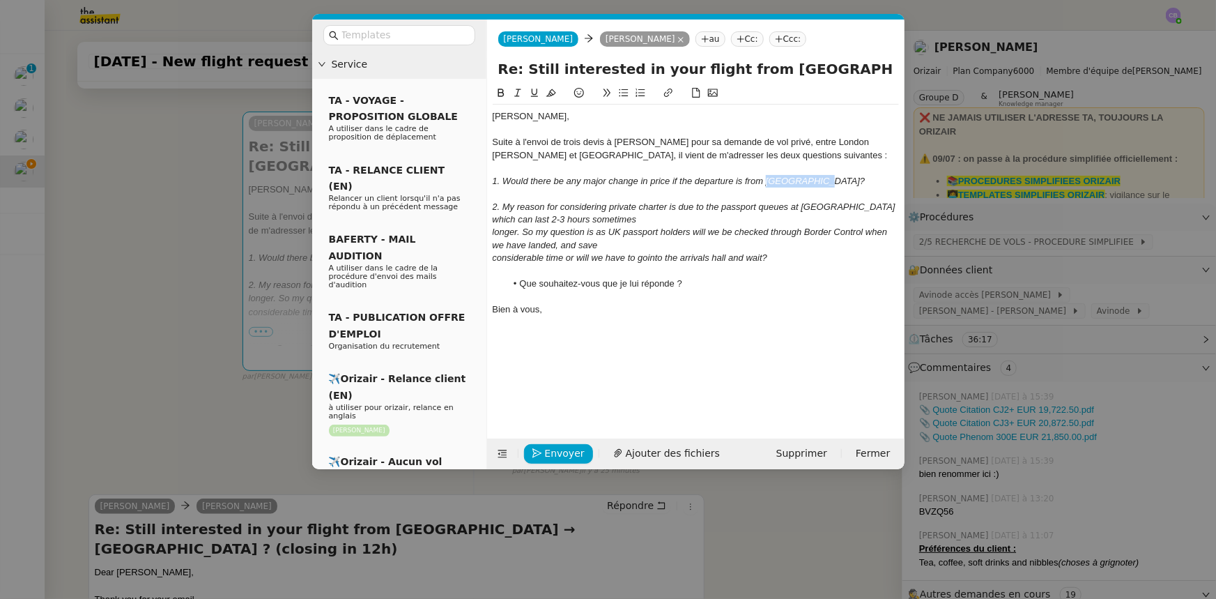
click at [811, 177] on em "1. Would there be any major change in price if the departure is from [GEOGRAPHI…" at bounding box center [679, 181] width 373 height 10
click at [498, 98] on icon at bounding box center [501, 93] width 10 height 10
click at [622, 221] on div "2. My reason for considering private charter is due to the passport queues at […" at bounding box center [696, 214] width 406 height 26
click at [498, 454] on icon at bounding box center [503, 454] width 10 height 10
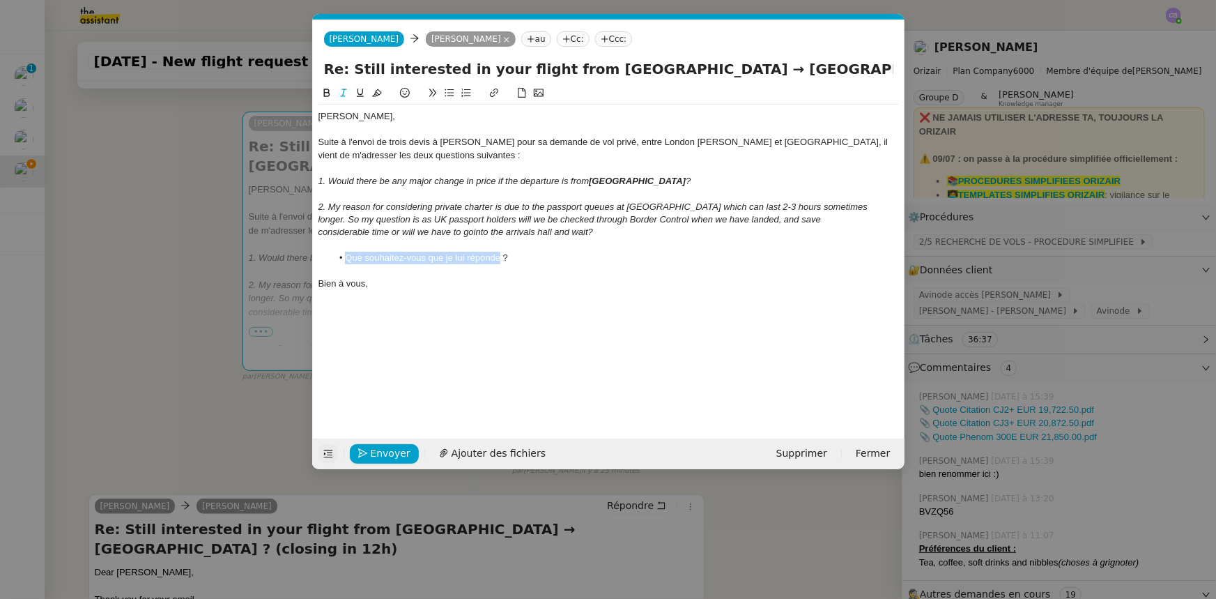
drag, startPoint x: 499, startPoint y: 257, endPoint x: 346, endPoint y: 257, distance: 152.6
click at [346, 257] on li "Que souhaitez-vous que je lui réponde ?" at bounding box center [615, 258] width 567 height 13
click at [395, 452] on span "Envoyer" at bounding box center [391, 453] width 40 height 16
click at [395, 452] on span "Confirmer l'envoi" at bounding box center [413, 453] width 84 height 16
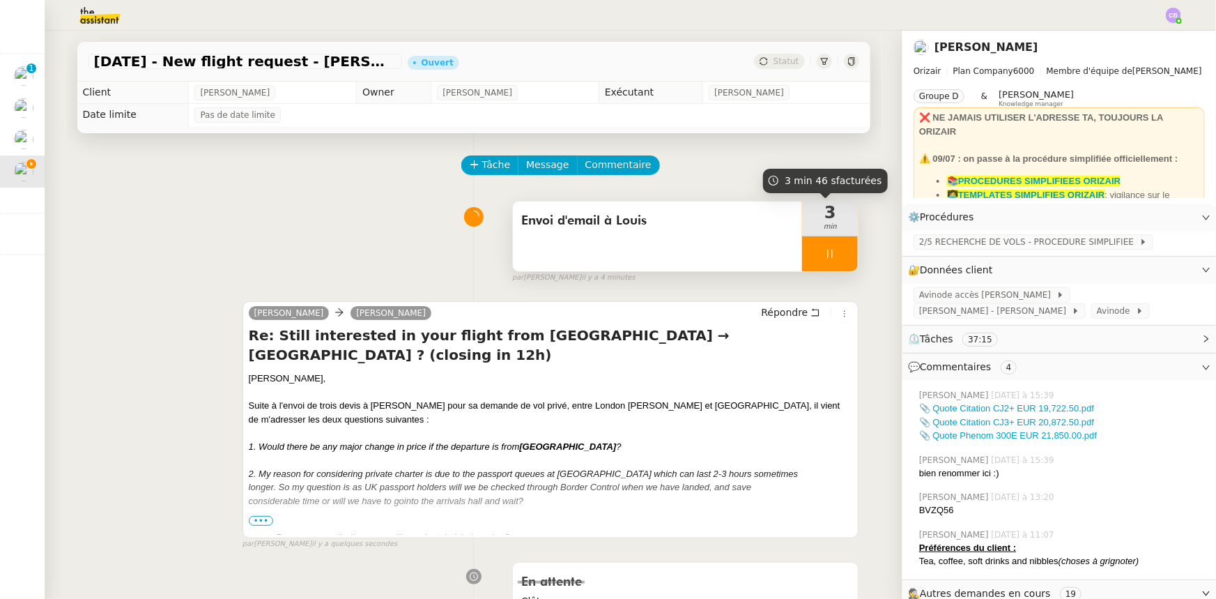
click at [805, 250] on div at bounding box center [830, 253] width 56 height 35
click at [838, 265] on button at bounding box center [844, 253] width 28 height 35
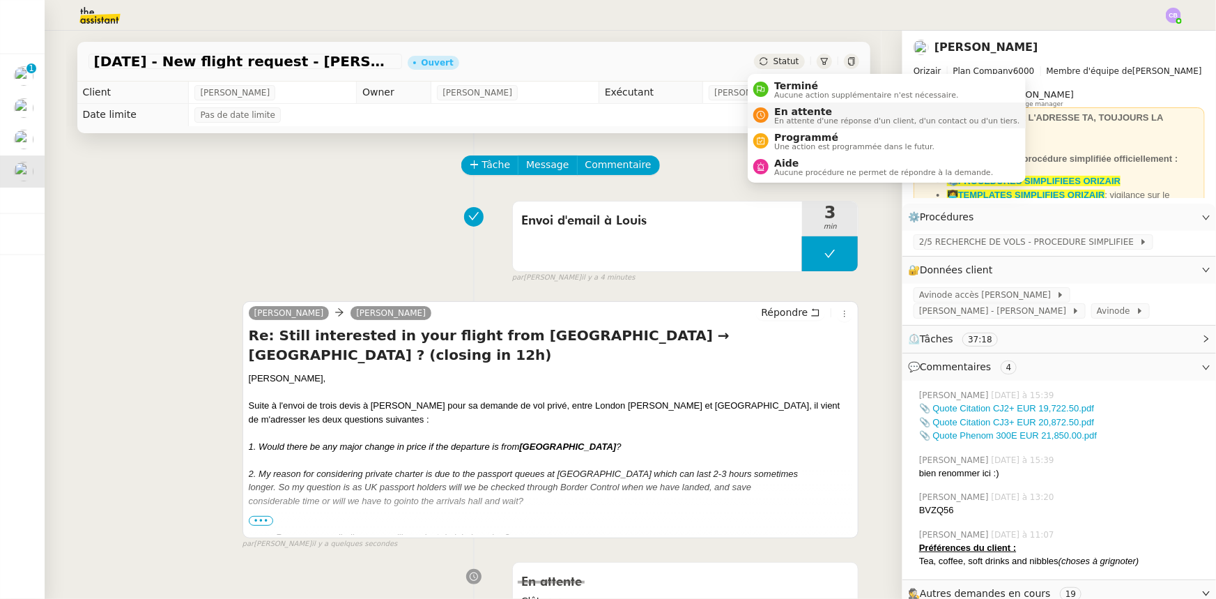
click at [794, 113] on span "En attente" at bounding box center [896, 111] width 245 height 11
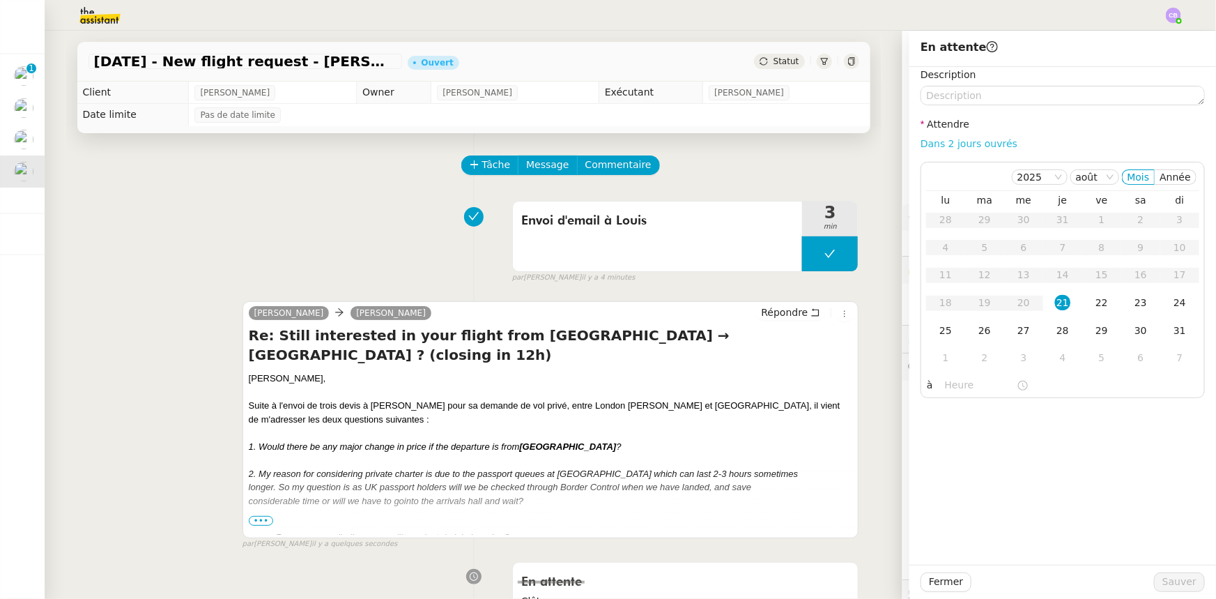
click at [930, 148] on link "Dans 2 jours ouvrés" at bounding box center [969, 143] width 97 height 11
type input "07:00"
click at [1094, 304] on div "22" at bounding box center [1101, 302] width 15 height 15
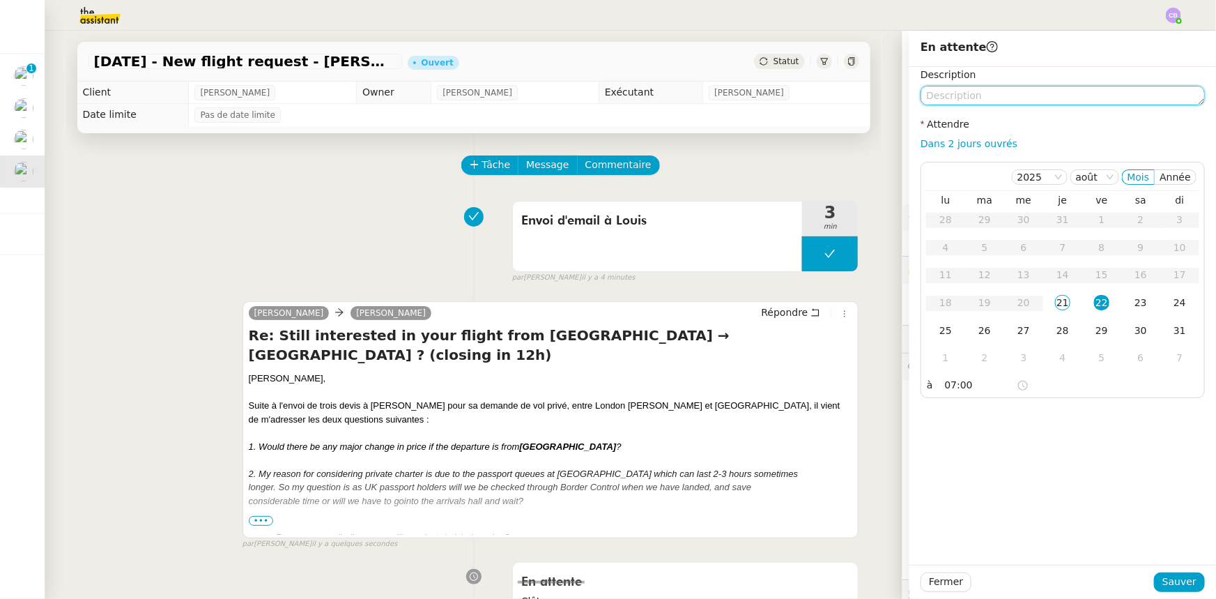
click at [977, 98] on textarea at bounding box center [1063, 96] width 284 height 20
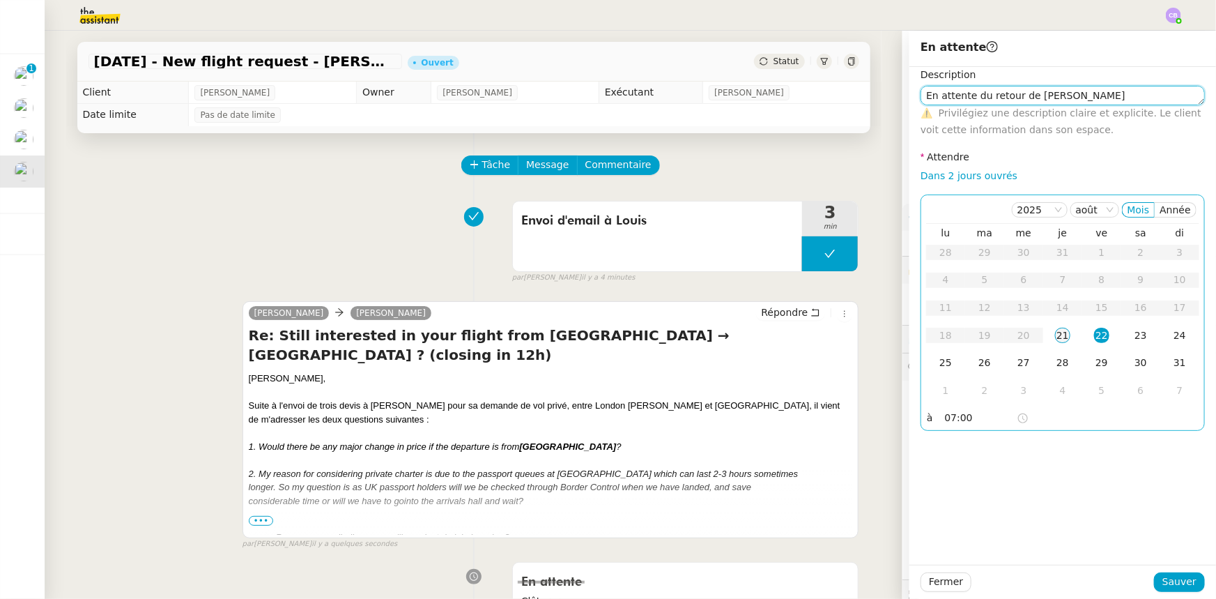
type textarea "En attente du retour de [PERSON_NAME]"
click at [1055, 335] on div "21" at bounding box center [1062, 335] width 15 height 15
click at [945, 417] on input "07:00" at bounding box center [981, 418] width 72 height 16
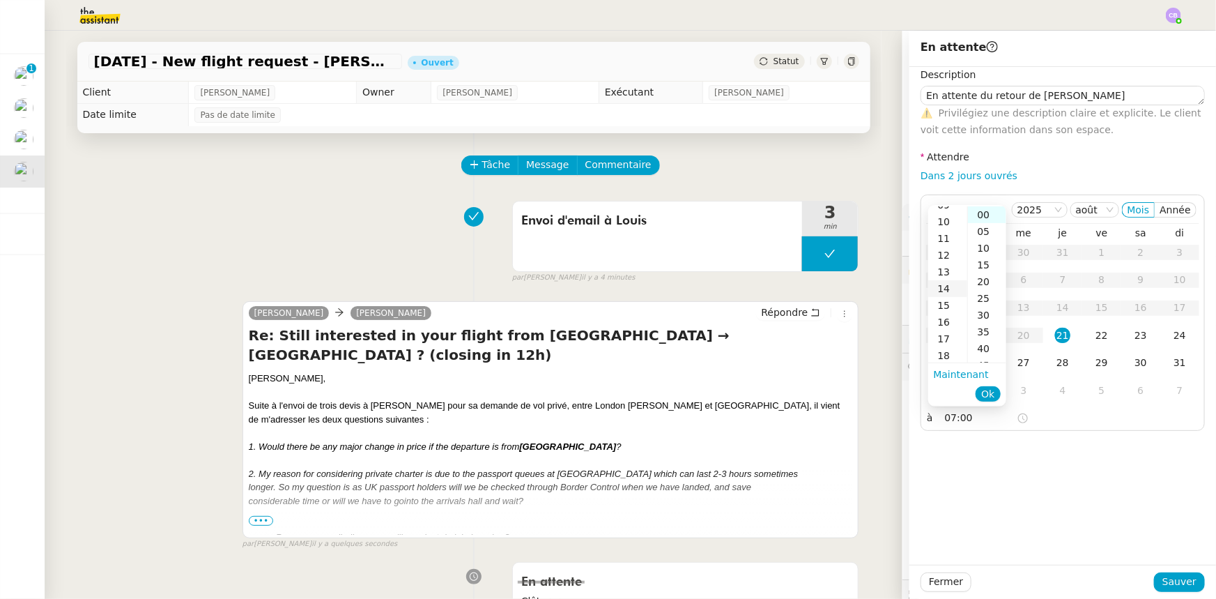
scroll to position [181, 0]
click at [944, 319] on div "17" at bounding box center [947, 318] width 39 height 17
type input "17:00"
click at [985, 392] on span "Ok" at bounding box center [987, 394] width 13 height 14
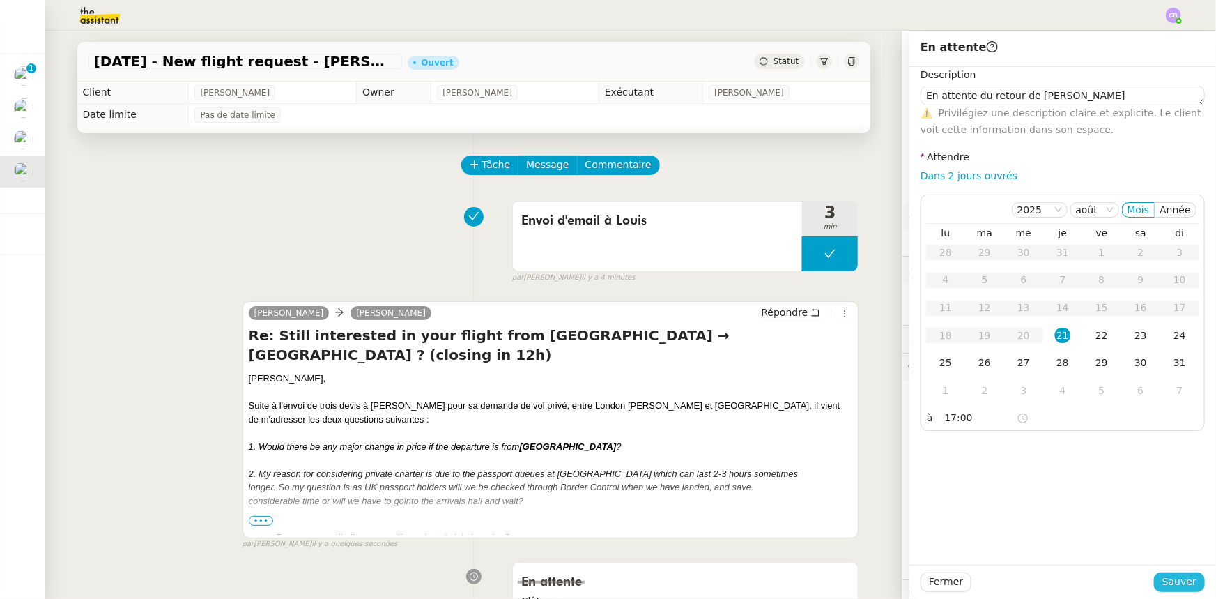
click at [1168, 579] on span "Sauver" at bounding box center [1179, 582] width 34 height 16
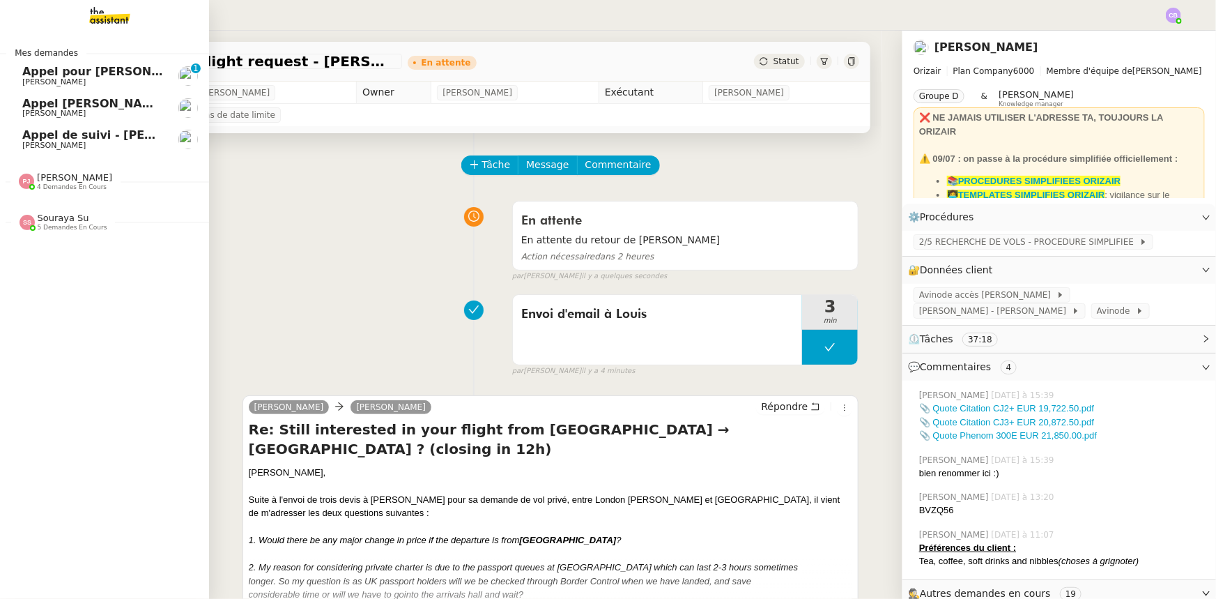
drag, startPoint x: 70, startPoint y: 105, endPoint x: 139, endPoint y: 178, distance: 100.1
click at [70, 105] on span "Appel [PERSON_NAME]" at bounding box center [94, 103] width 144 height 13
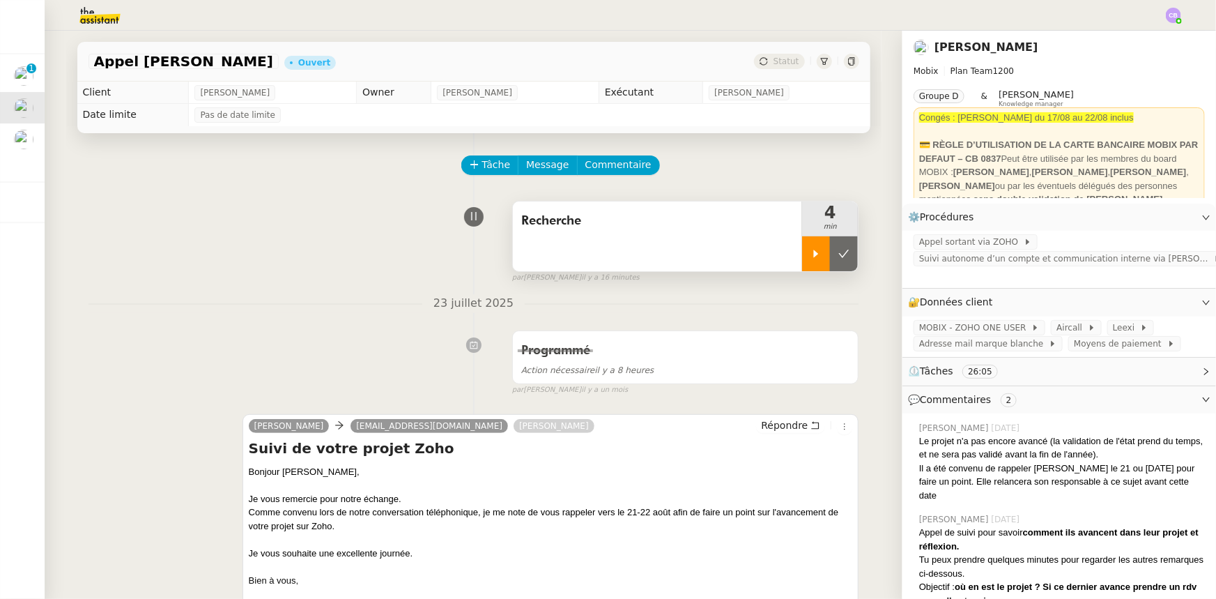
click at [802, 259] on div at bounding box center [816, 253] width 28 height 35
click at [638, 231] on span "Recherche" at bounding box center [657, 220] width 273 height 21
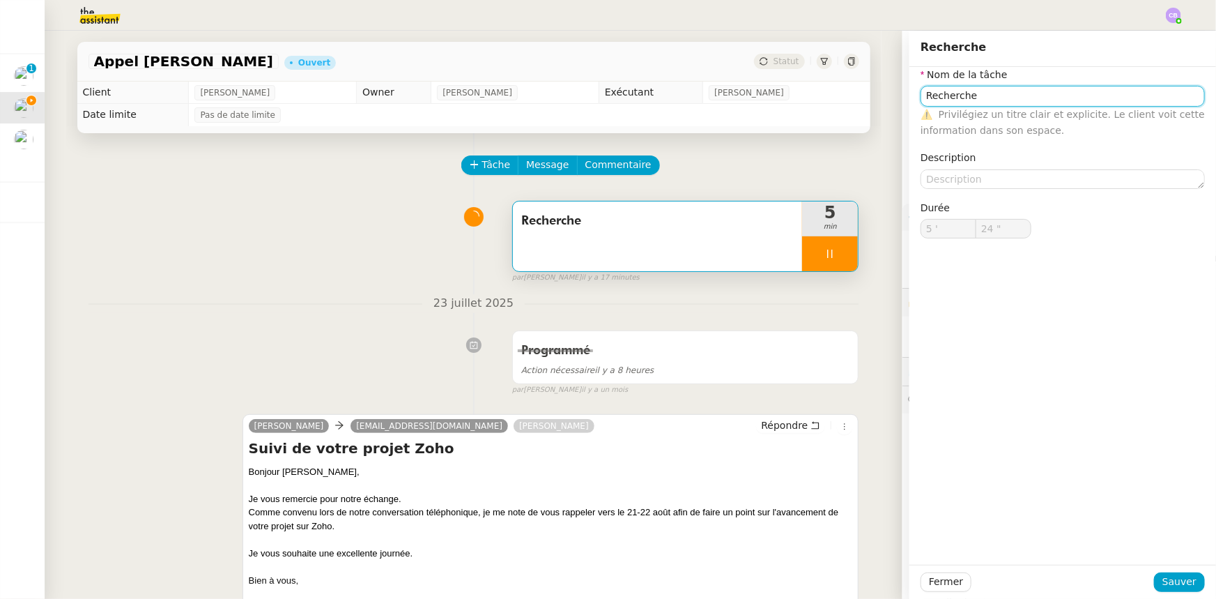
click at [980, 101] on input "Recherche" at bounding box center [1063, 96] width 284 height 20
type input "25 ""
type input "Recherche +"
type input "26 ""
type input "Recherche + appe"
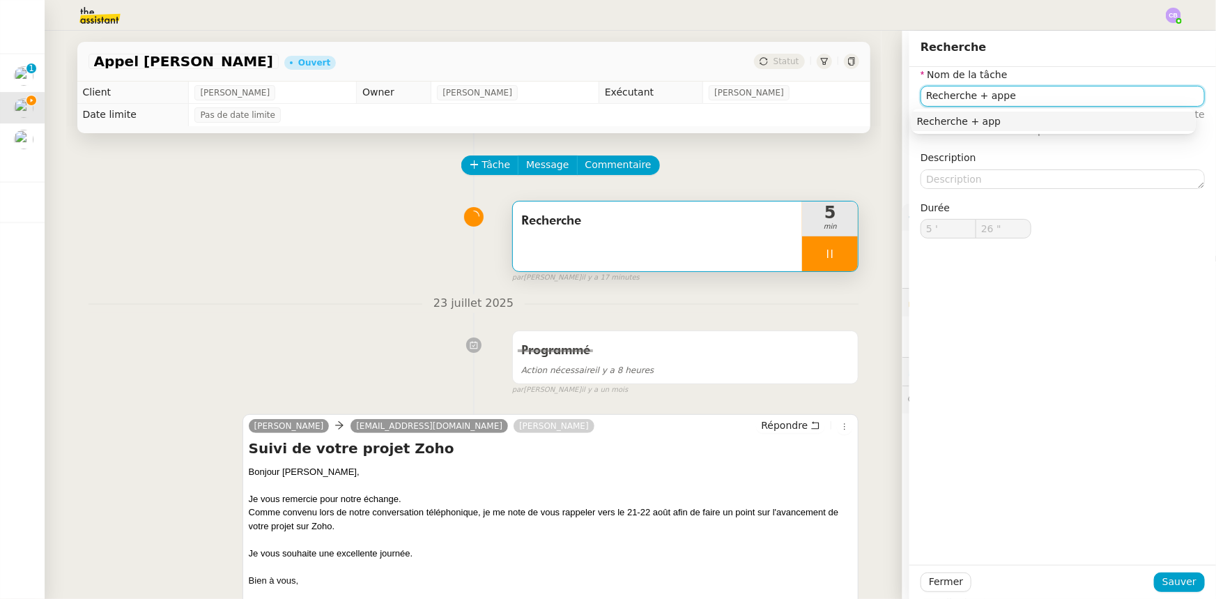
type input "27 ""
type input "Recherche + appel"
type input "28 ""
type input "Recherche + appel"
click at [1162, 584] on span "Sauver" at bounding box center [1179, 582] width 34 height 16
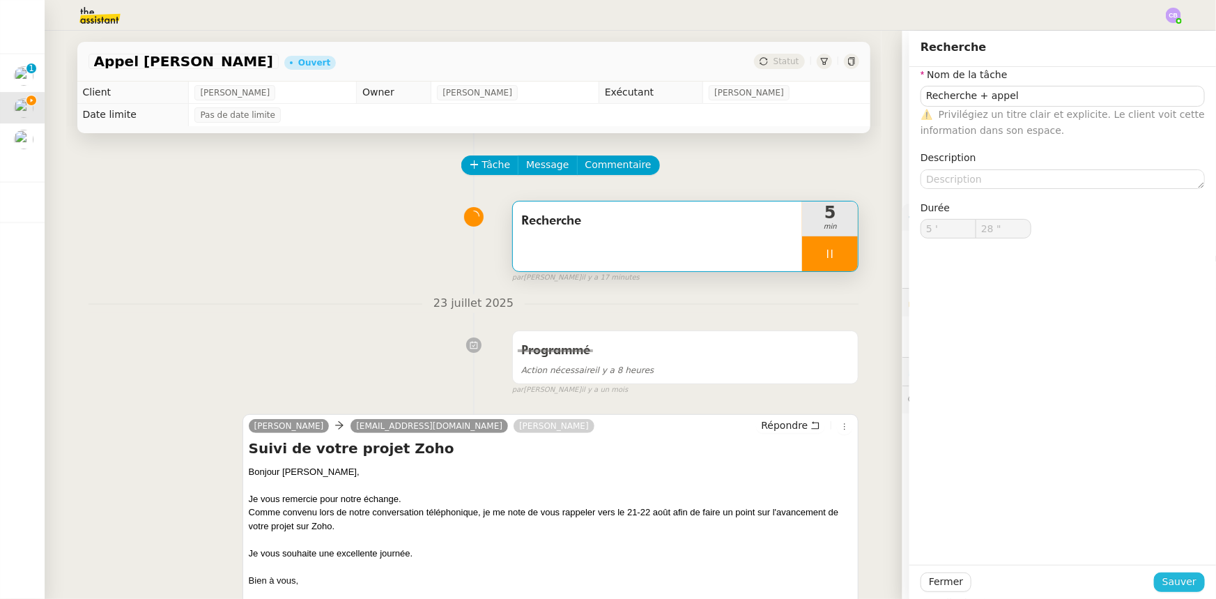
type input "29 ""
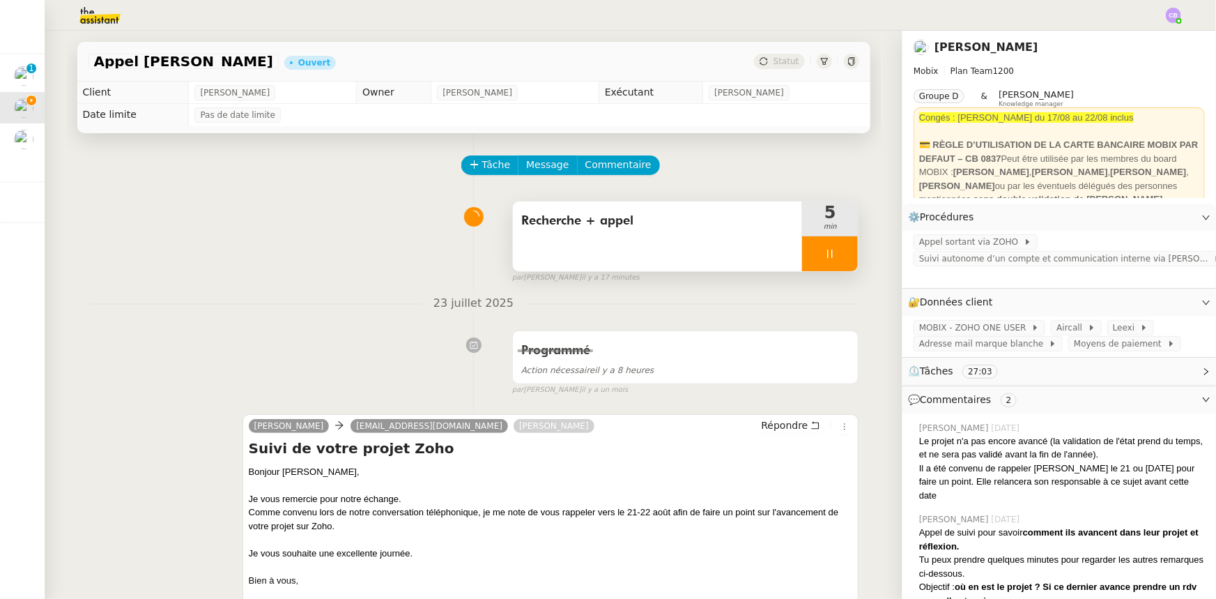
click at [802, 254] on div at bounding box center [830, 253] width 56 height 35
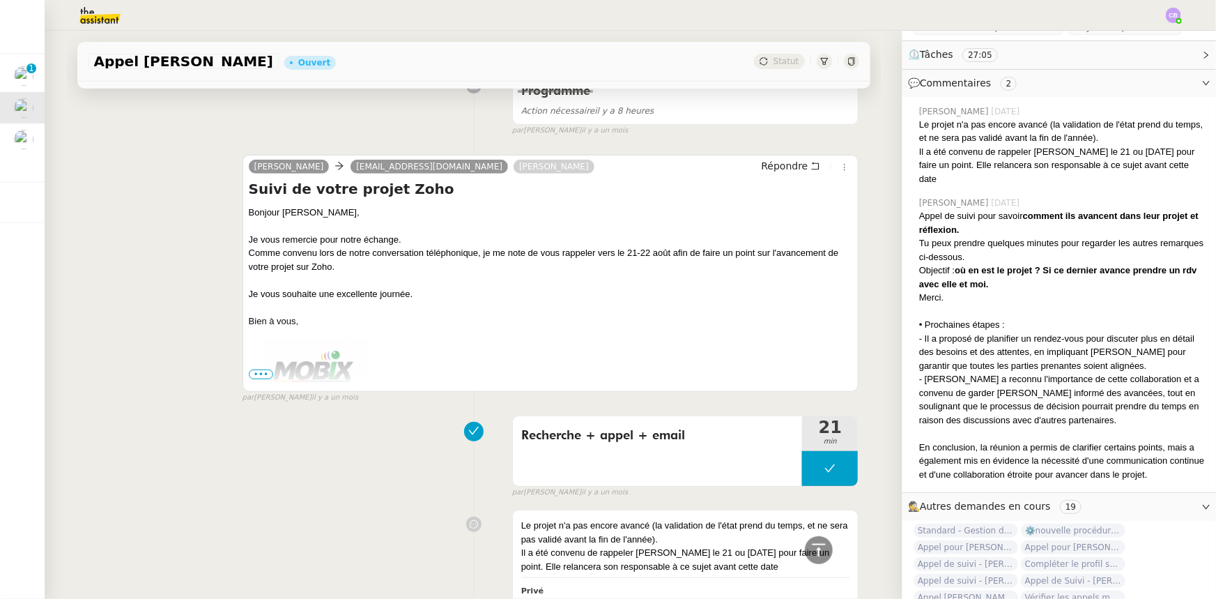
scroll to position [121, 0]
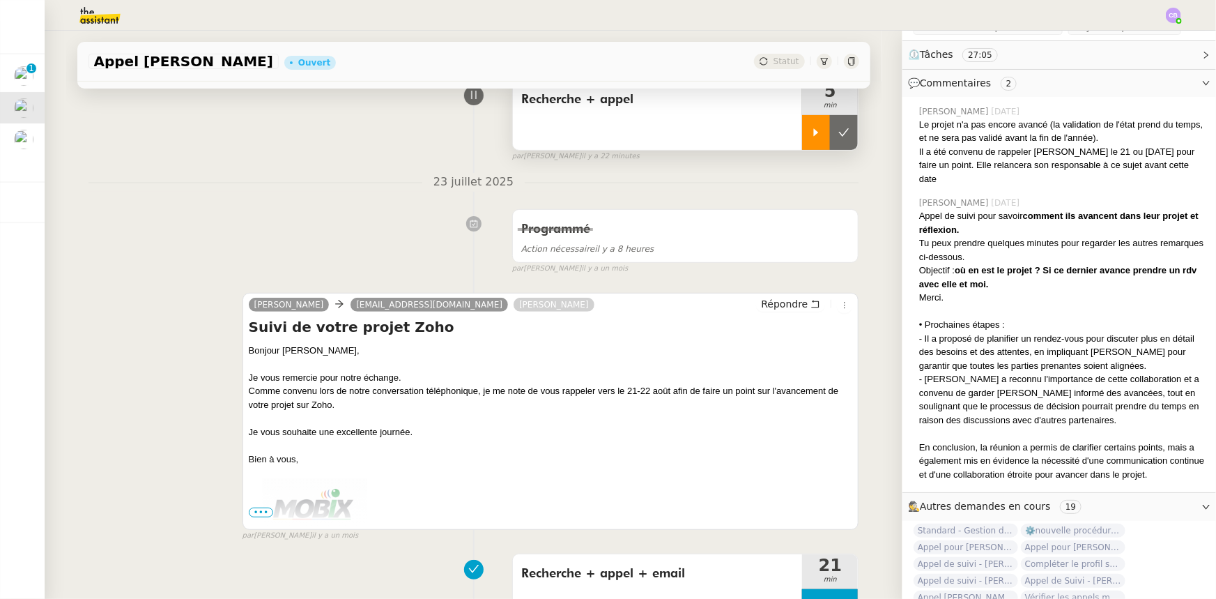
click at [802, 139] on div at bounding box center [816, 132] width 28 height 35
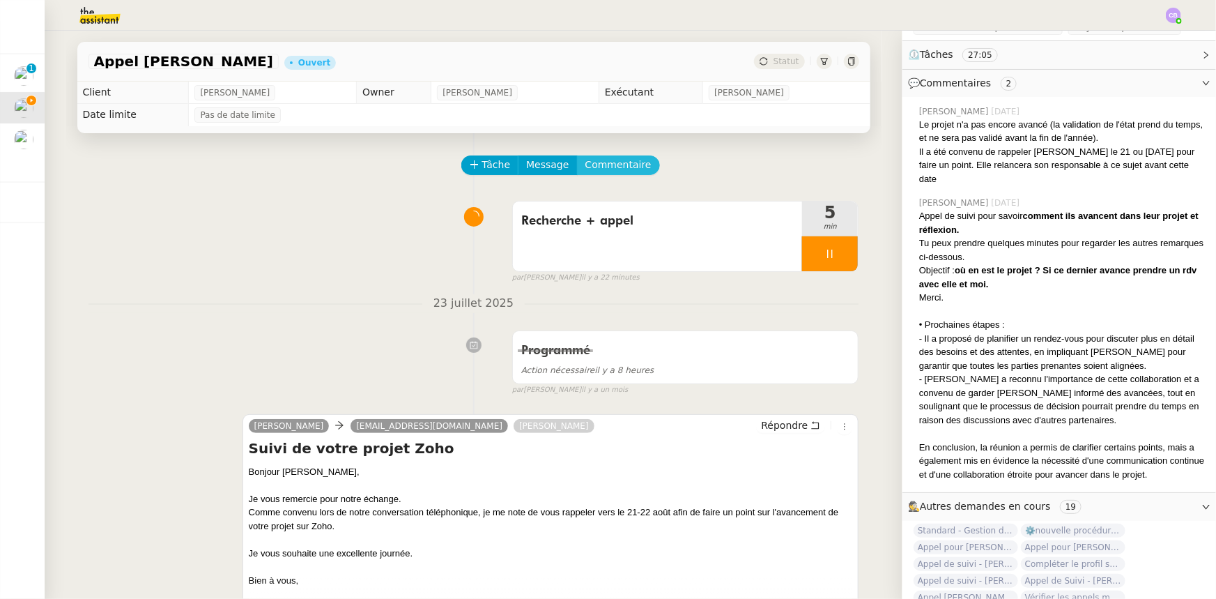
click at [615, 170] on span "Commentaire" at bounding box center [618, 165] width 66 height 16
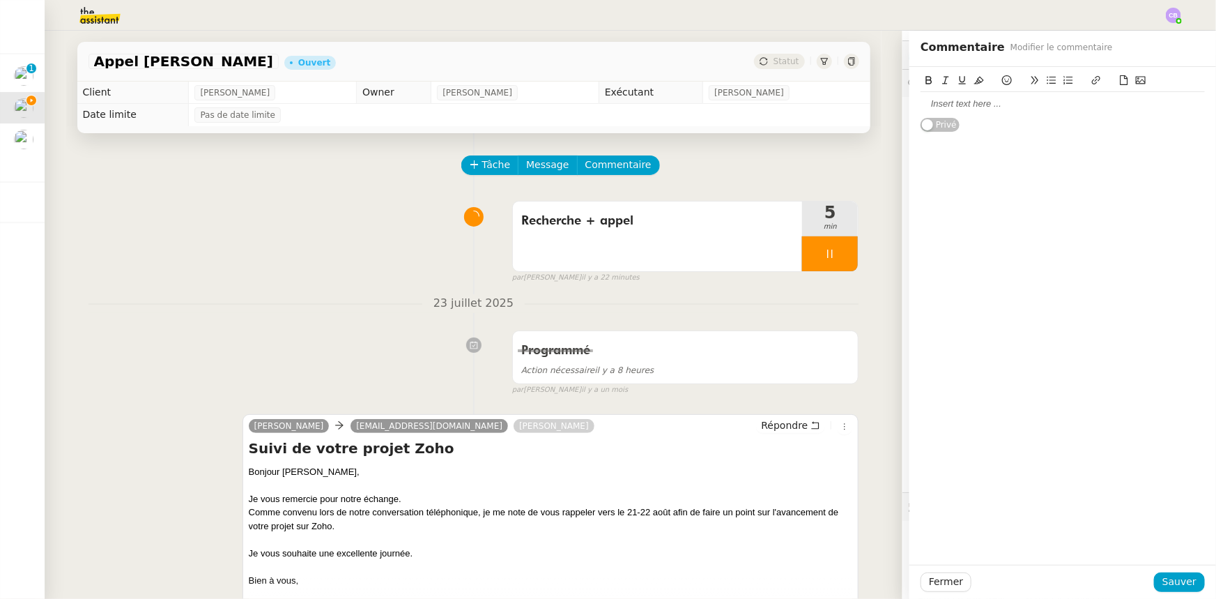
click at [941, 98] on div at bounding box center [1063, 104] width 284 height 13
click at [1165, 582] on span "Sauver" at bounding box center [1179, 582] width 34 height 16
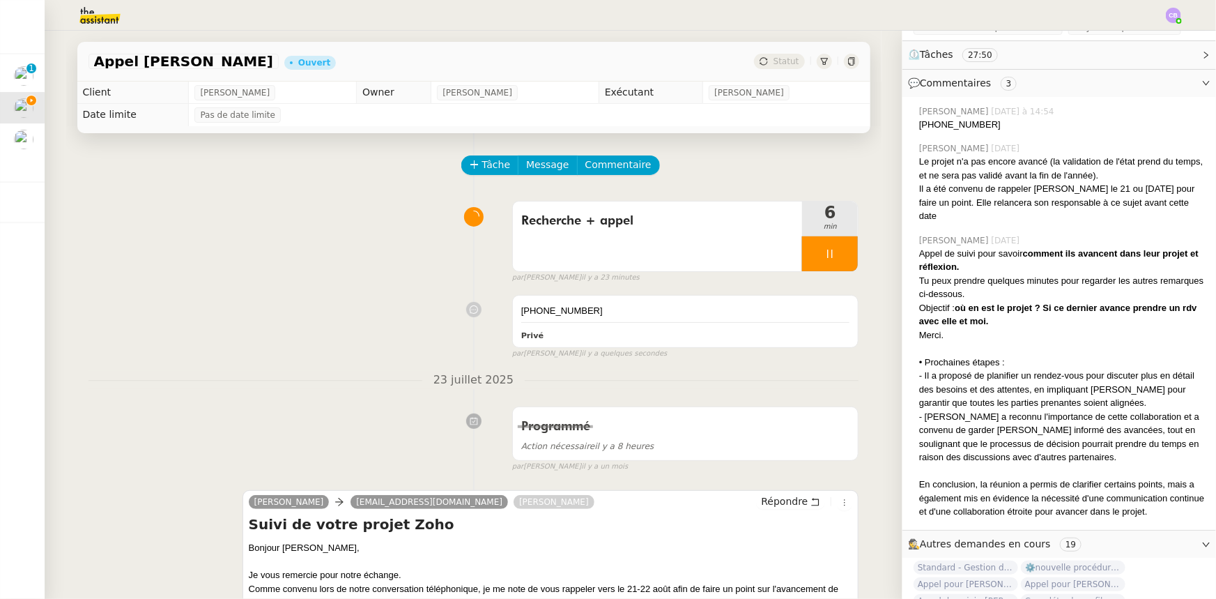
drag, startPoint x: 980, startPoint y: 126, endPoint x: 913, endPoint y: 125, distance: 66.9
click at [919, 125] on div "[PHONE_NUMBER]" at bounding box center [1062, 125] width 286 height 14
click at [620, 167] on span "Commentaire" at bounding box center [618, 165] width 66 height 16
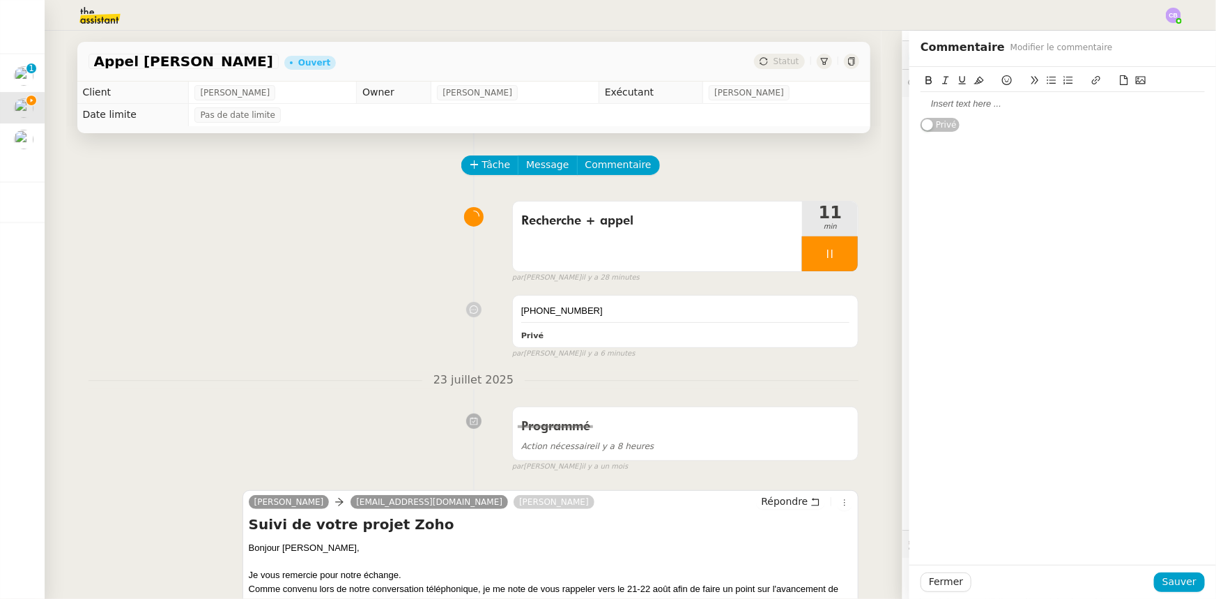
click at [939, 107] on div at bounding box center [1063, 104] width 284 height 13
click at [922, 114] on div "Suite appel : le projet n'est toujours pas abouti, l'état ne semble pas interes…" at bounding box center [1063, 111] width 284 height 26
click at [0, 0] on lt-span "intéressé" at bounding box center [0, 0] width 0 height 0
click at [962, 118] on div "Suite appel : le projet n'est toujours pas abouti, l'état ne semble pas intéres…" at bounding box center [1063, 111] width 284 height 26
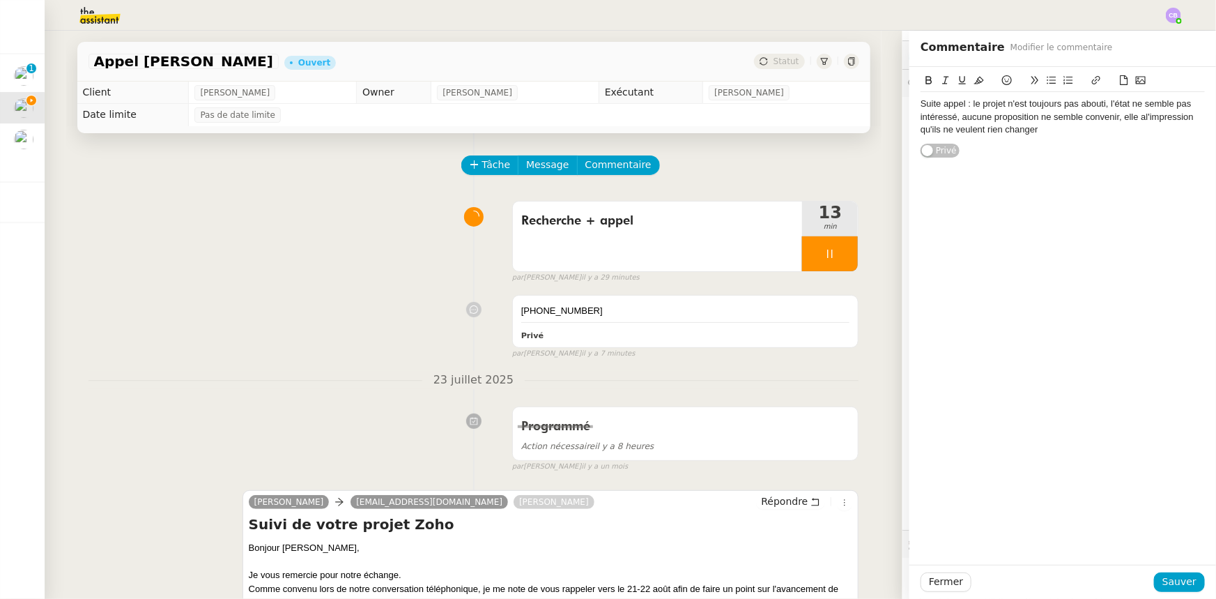
click at [1136, 115] on div "Suite appel : le projet n'est toujours pas abouti, l'état ne semble pas intéres…" at bounding box center [1063, 117] width 284 height 38
click at [1036, 130] on div "Suite appel : le projet n'est toujours pas abouti, l'état ne semble pas intéres…" at bounding box center [1063, 117] width 284 height 38
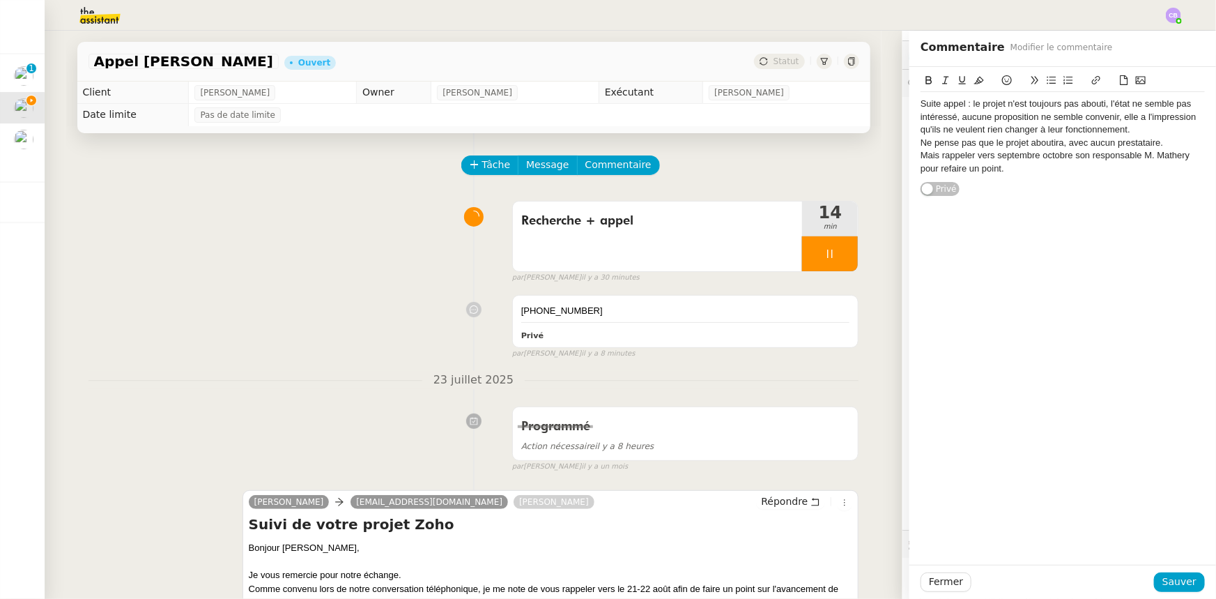
click at [1045, 142] on div "Ne pense pas que le projet aboutira, avec aucun prestataire." at bounding box center [1063, 143] width 284 height 13
click at [1059, 140] on div "Ne pense pas que le projet aboutira, avec aucun prestataire." at bounding box center [1063, 143] width 284 height 13
click at [1180, 578] on span "Sauver" at bounding box center [1179, 582] width 34 height 16
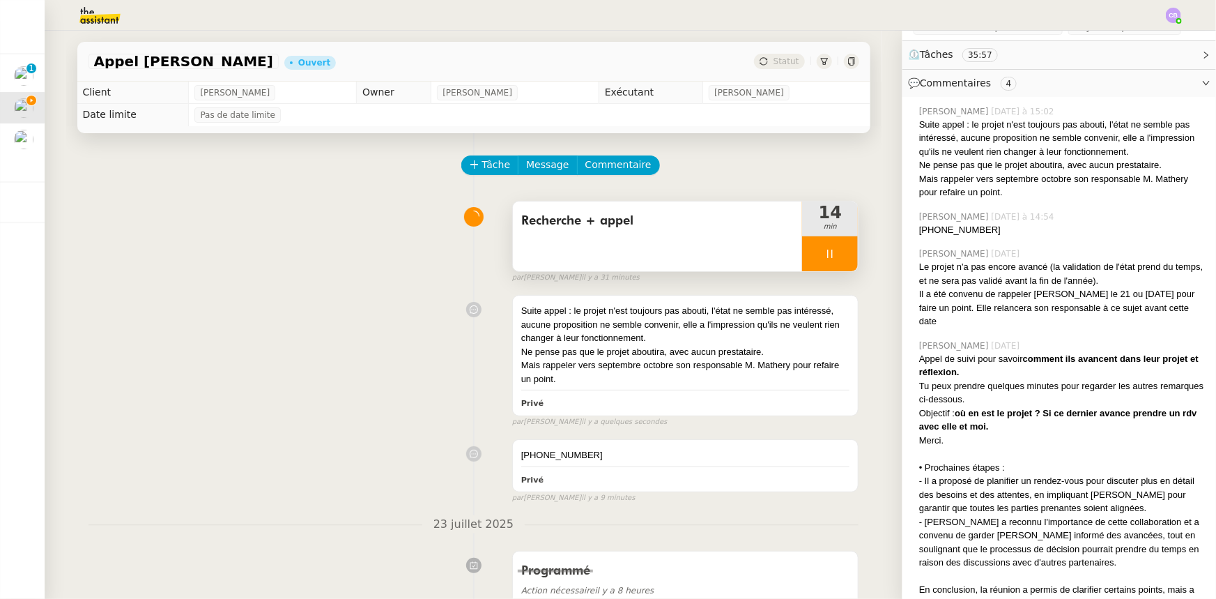
click at [802, 248] on div at bounding box center [830, 253] width 56 height 35
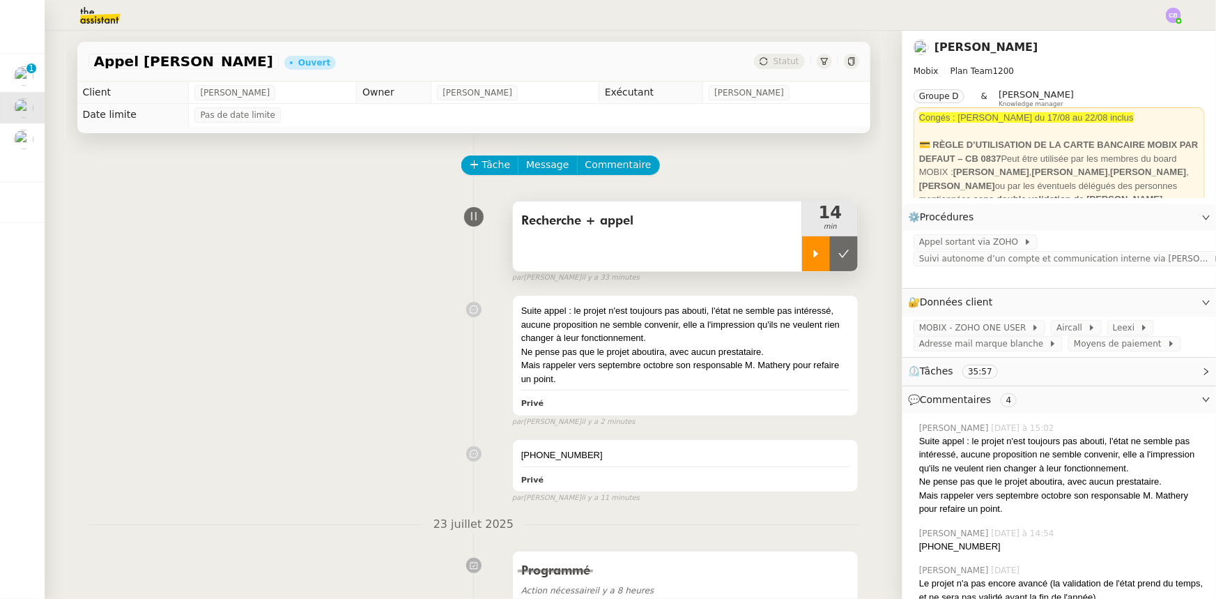
click at [802, 263] on div at bounding box center [816, 253] width 28 height 35
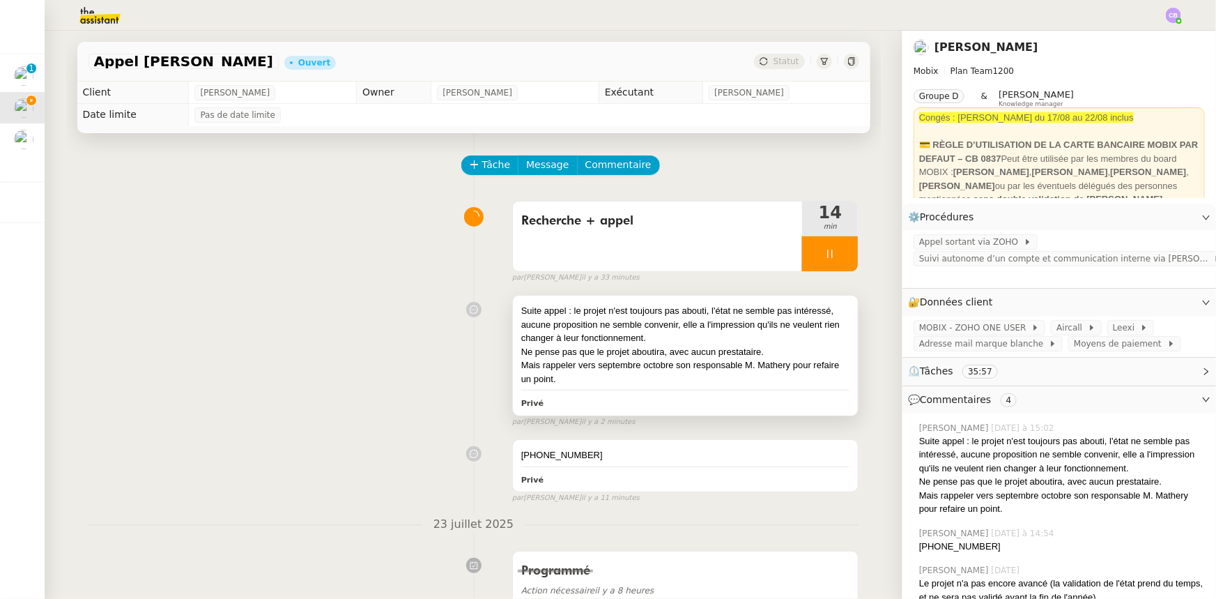
click at [718, 350] on div "Ne pense pas que le projet aboutira, avec aucun prestataire." at bounding box center [685, 352] width 329 height 14
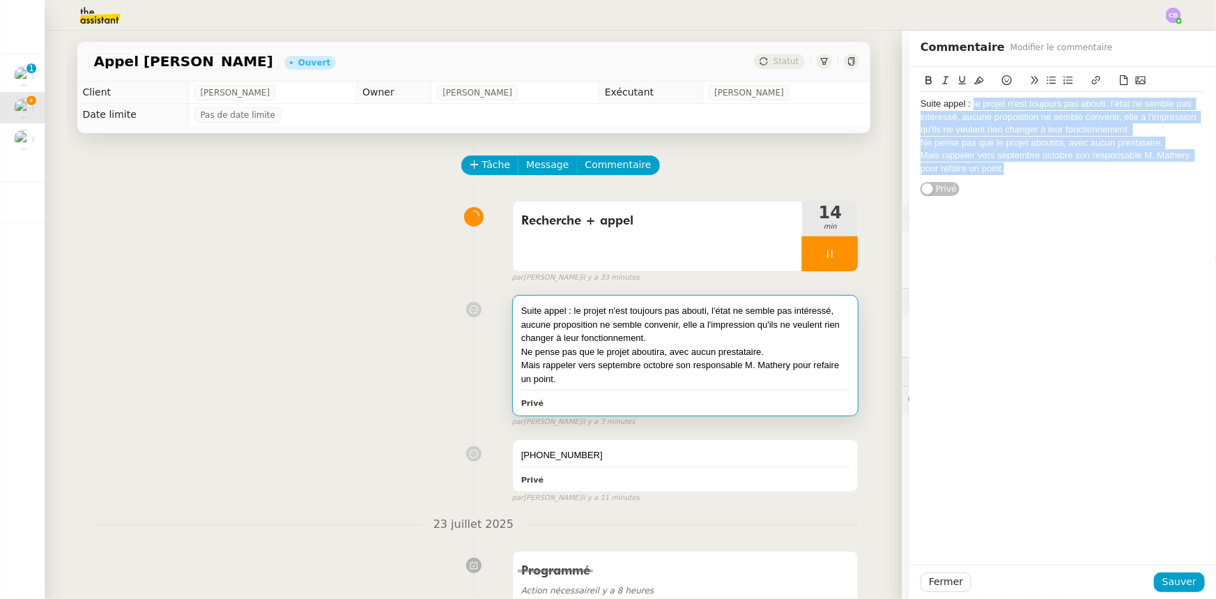
drag, startPoint x: 1001, startPoint y: 173, endPoint x: 965, endPoint y: 103, distance: 78.6
click at [965, 103] on div "Suite appel : le projet n'est toujours pas abouti, l'état ne semble pas intéres…" at bounding box center [1063, 136] width 284 height 89
click at [929, 588] on span "Fermer" at bounding box center [946, 582] width 34 height 16
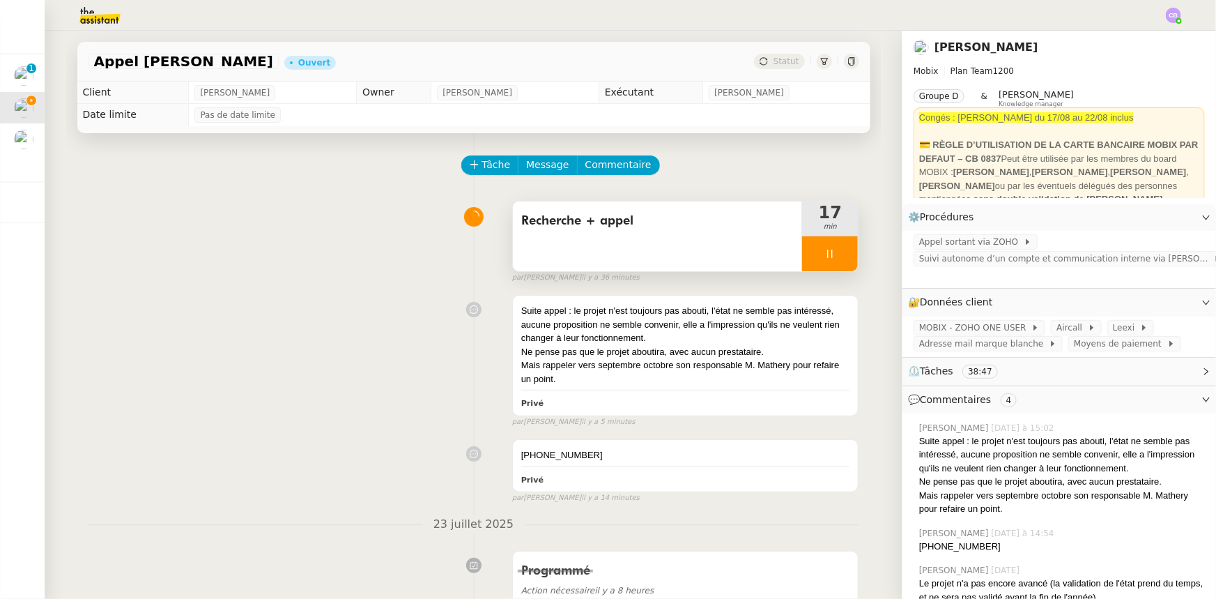
click at [802, 252] on div at bounding box center [830, 253] width 56 height 35
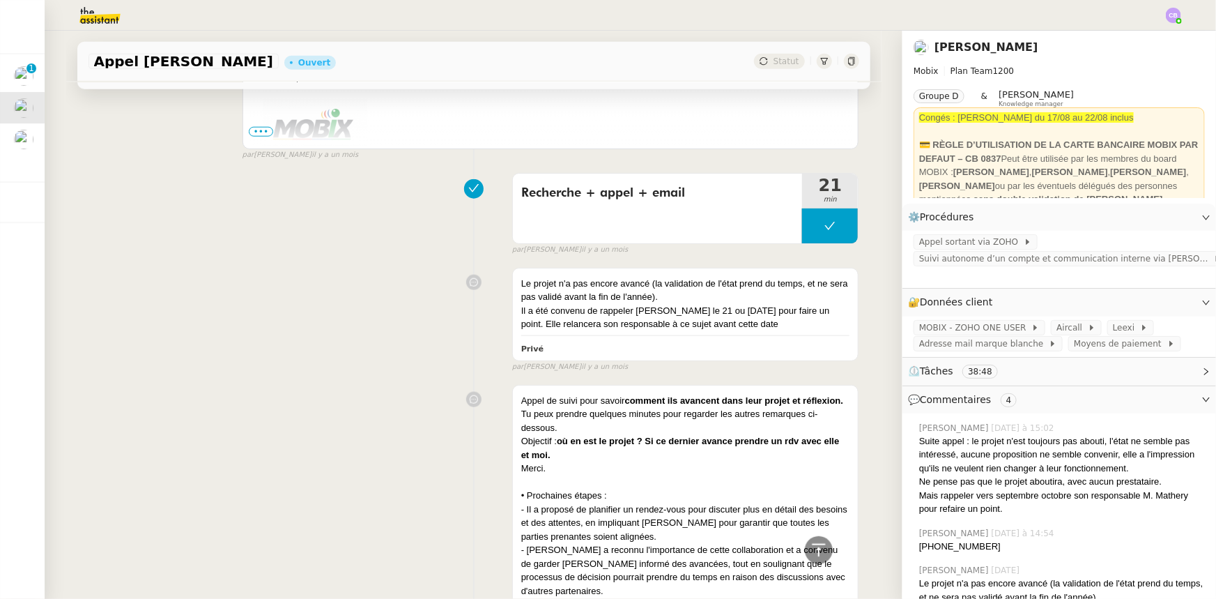
scroll to position [341, 0]
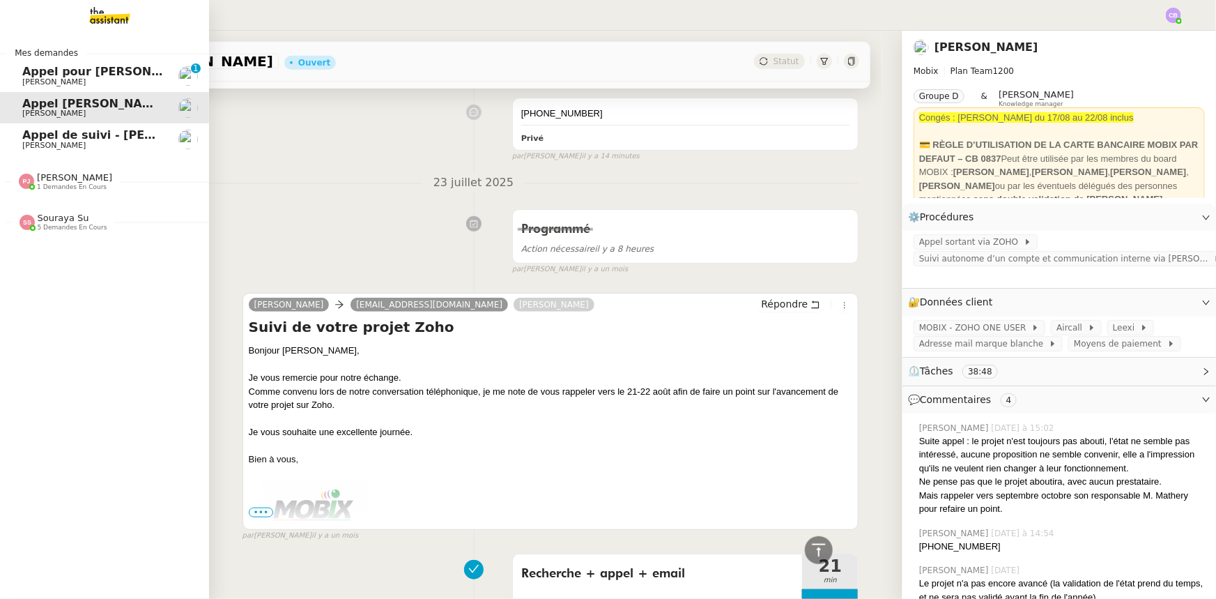
click at [56, 175] on span "[PERSON_NAME]" at bounding box center [74, 177] width 75 height 10
click at [61, 220] on span "Souraya Su" at bounding box center [64, 218] width 52 height 10
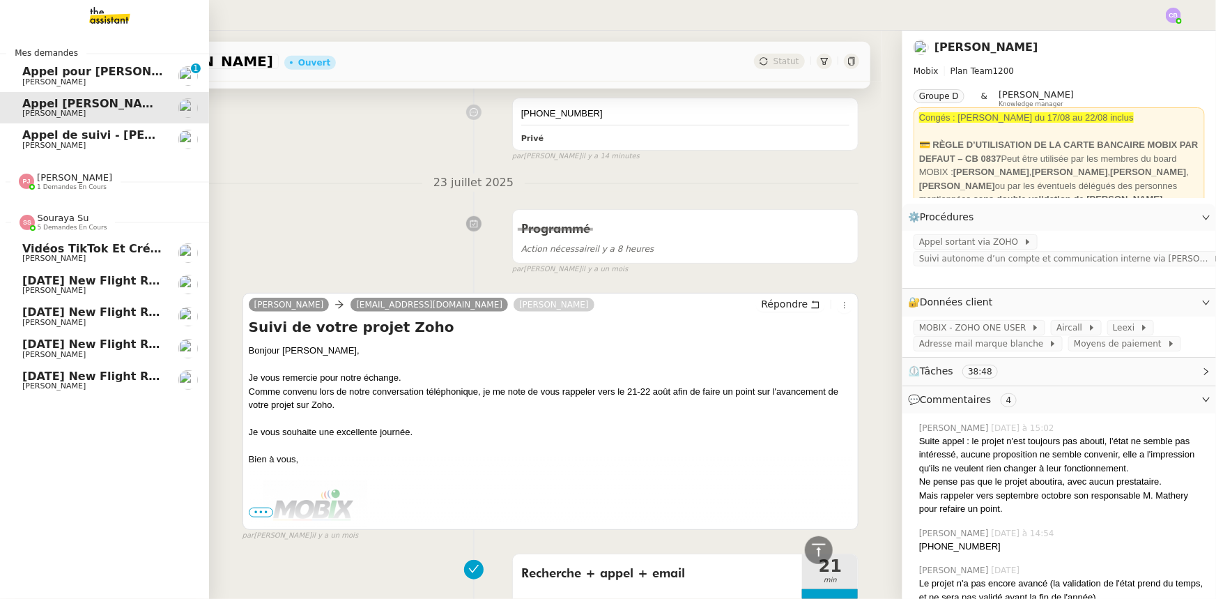
click at [61, 220] on span "Souraya Su" at bounding box center [64, 218] width 52 height 10
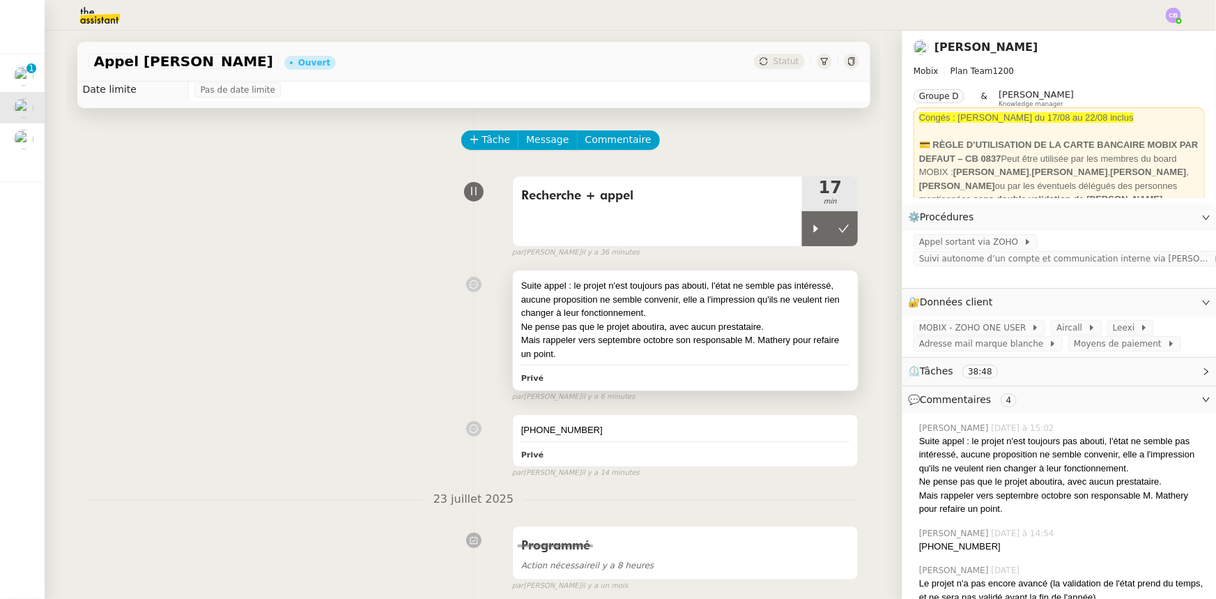
scroll to position [0, 0]
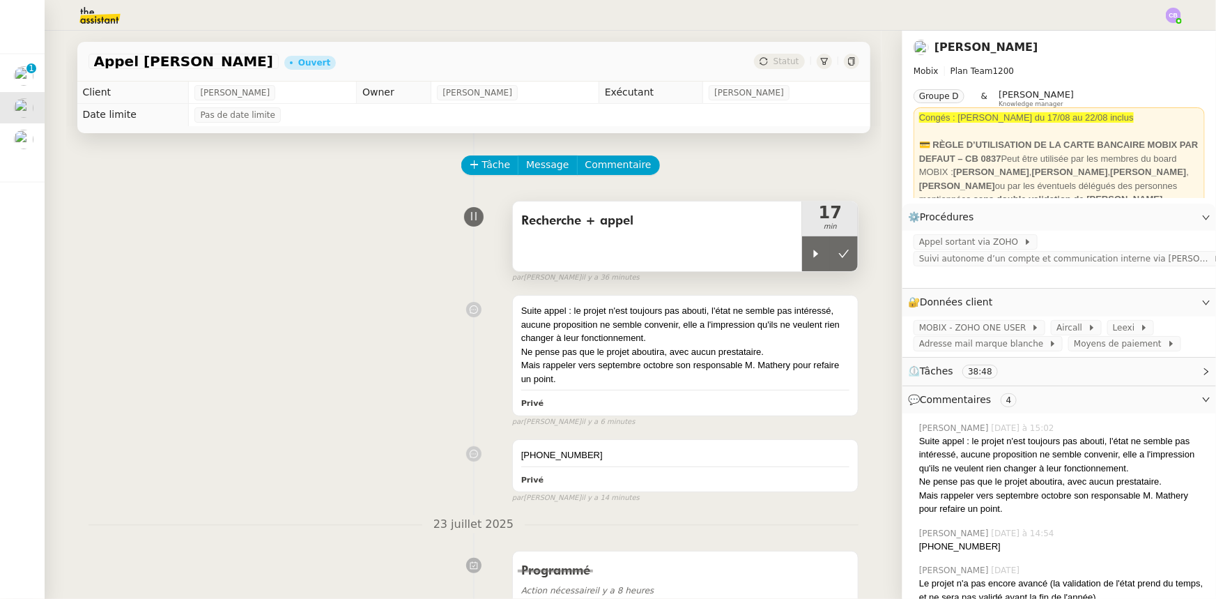
click at [658, 245] on div "Recherche + appel" at bounding box center [658, 236] width 290 height 70
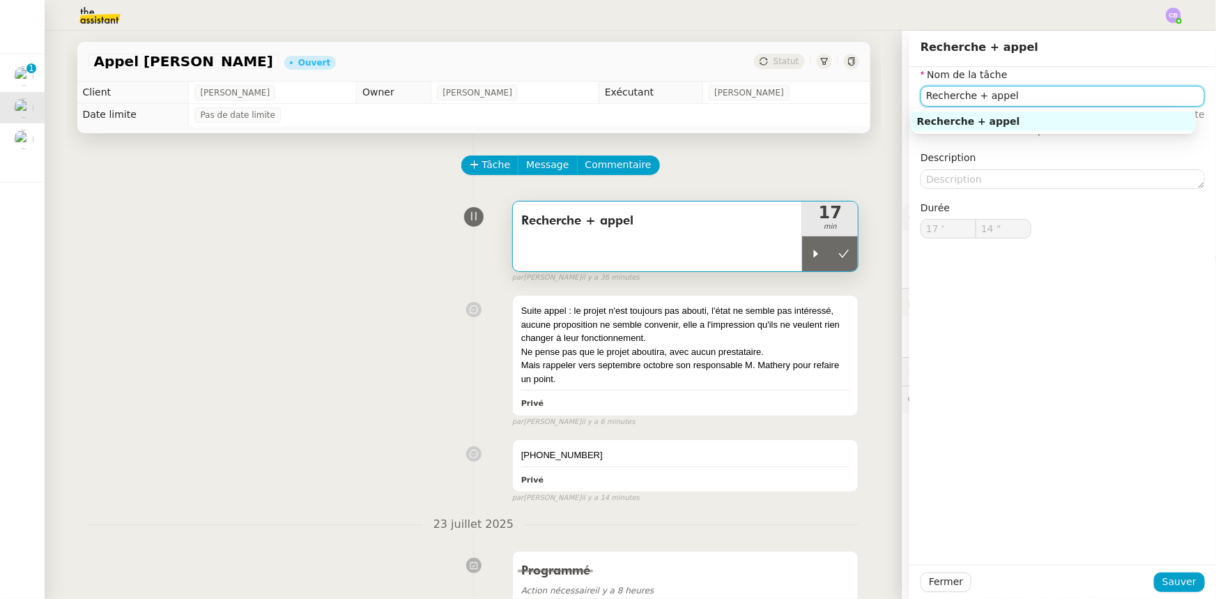
click at [1031, 100] on input "Recherche + appel" at bounding box center [1063, 96] width 284 height 20
type input "Recherche + appel + email"
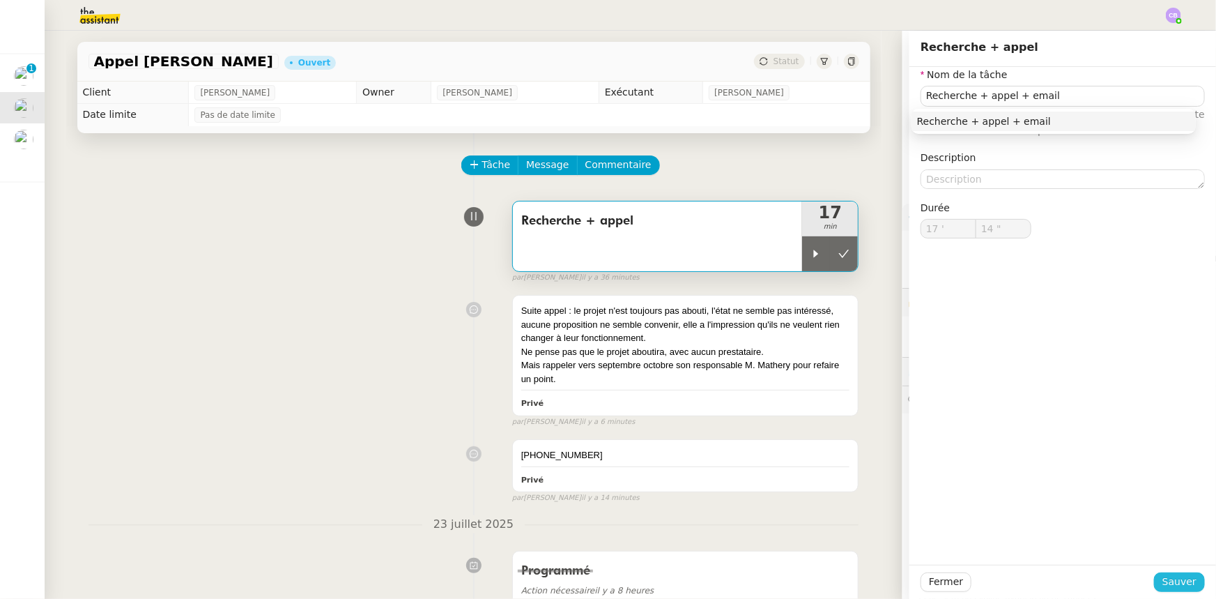
click at [1169, 587] on span "Sauver" at bounding box center [1179, 582] width 34 height 16
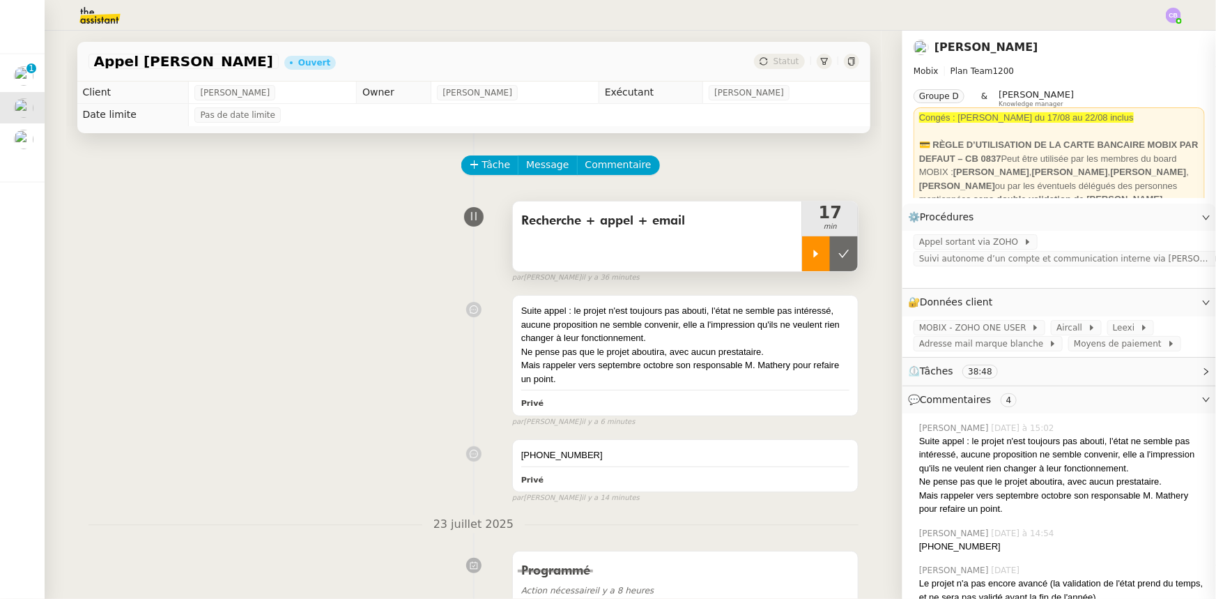
click at [811, 255] on icon at bounding box center [816, 253] width 11 height 11
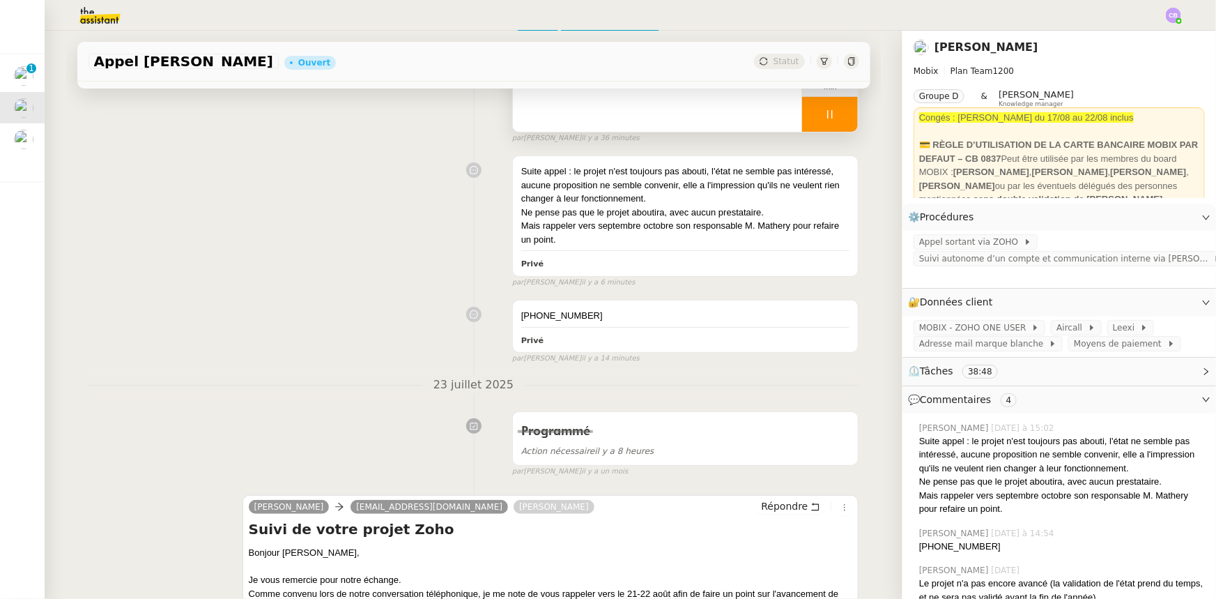
scroll to position [316, 0]
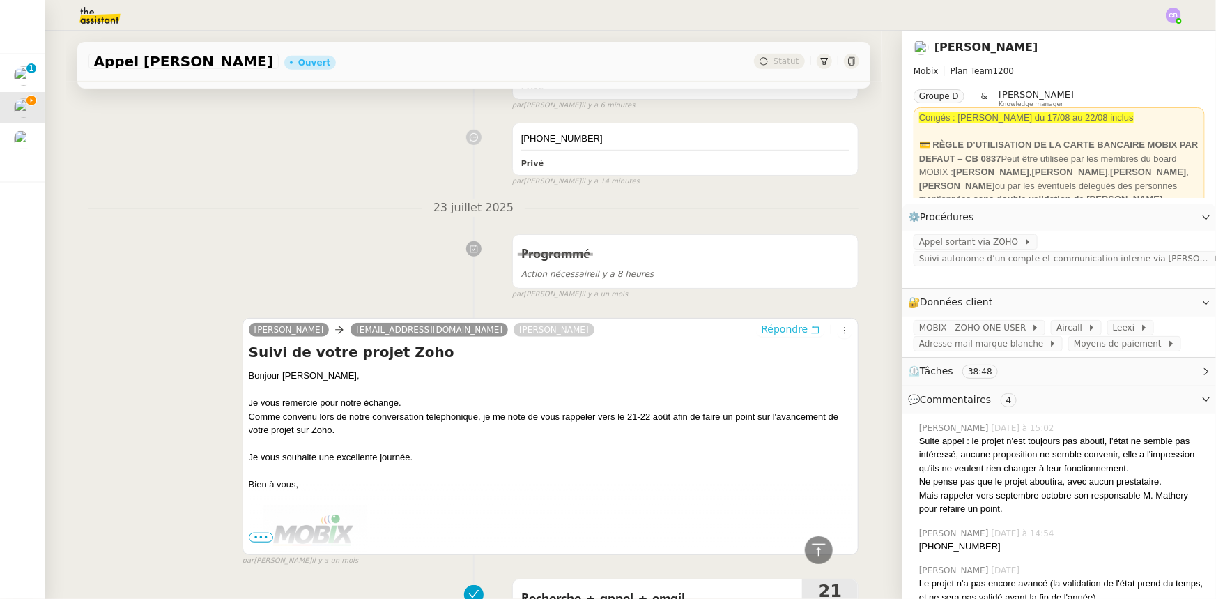
click at [774, 335] on span "Répondre" at bounding box center [784, 329] width 47 height 14
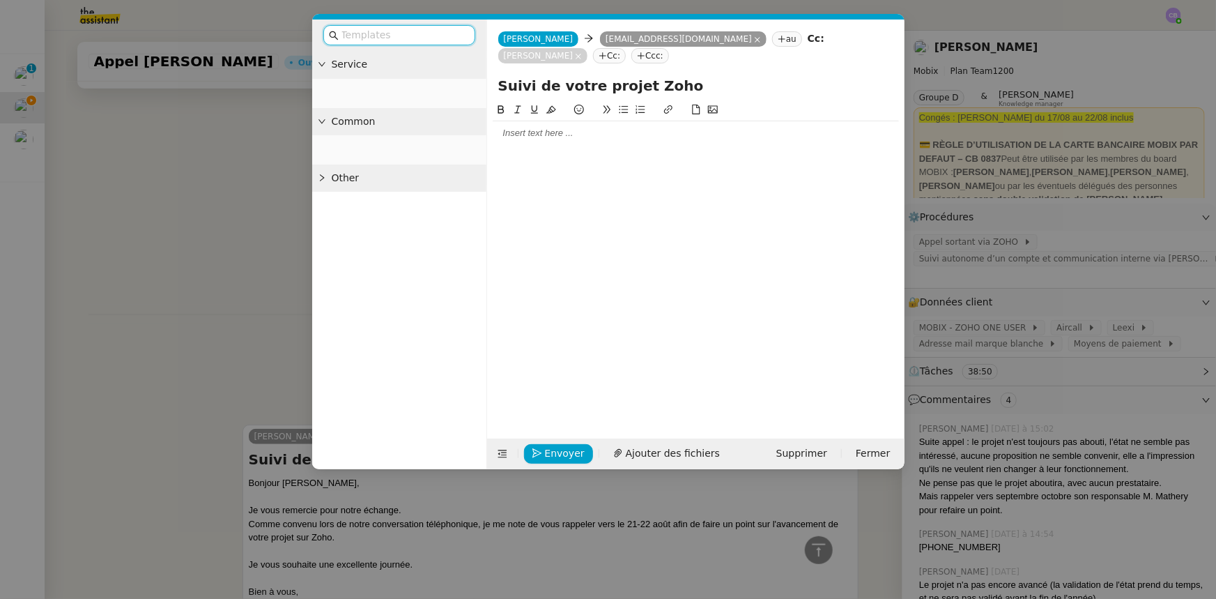
scroll to position [424, 0]
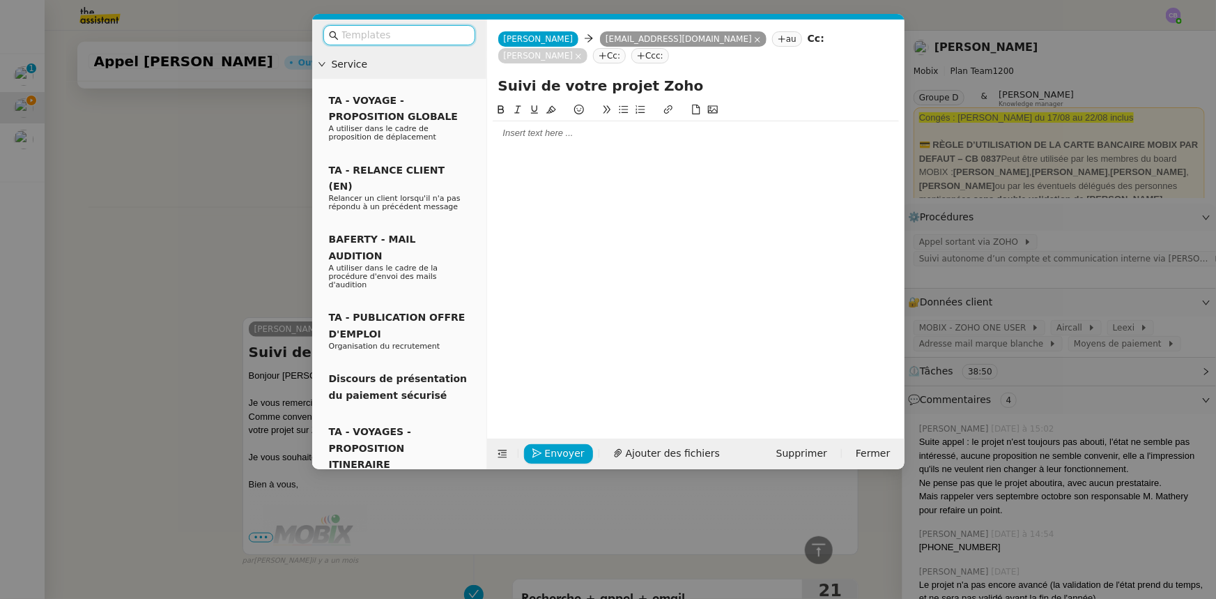
click at [522, 127] on div at bounding box center [696, 133] width 406 height 13
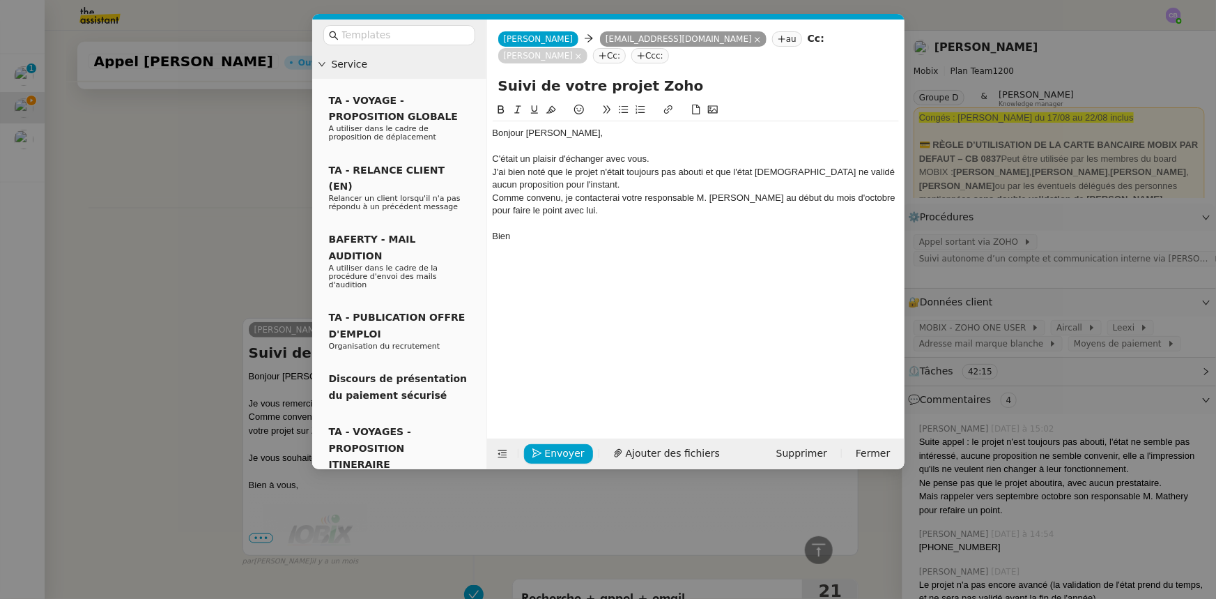
scroll to position [519, 0]
click at [846, 166] on div "J'ai bien noté que le projet n'était toujours pas abouti et que l'état [DEMOGRA…" at bounding box center [696, 179] width 406 height 26
click at [661, 153] on div "C'était un plaisir d'échanger avec vous." at bounding box center [696, 159] width 406 height 13
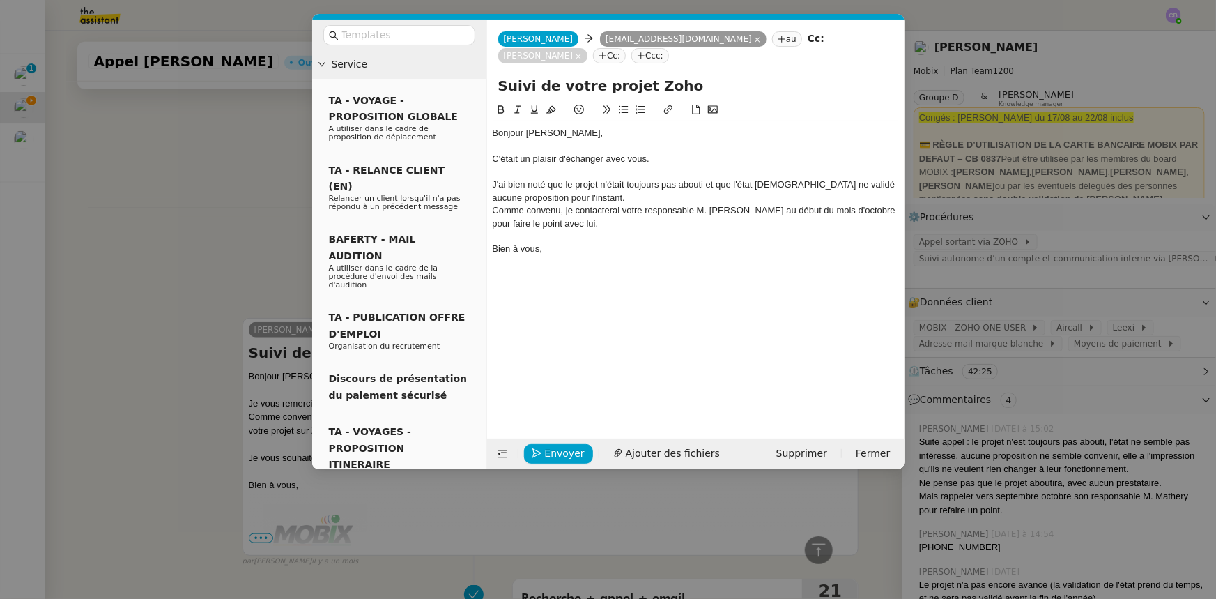
scroll to position [532, 0]
click at [602, 178] on div "J'ai bien noté que le projet n'était toujours pas abouti et que l'état [DEMOGRA…" at bounding box center [696, 191] width 406 height 26
drag, startPoint x: 838, startPoint y: 165, endPoint x: 843, endPoint y: 171, distance: 7.9
click at [842, 178] on div "J'ai bien noté que le projet CRM n'était toujours pas abouti et que l'état [DEM…" at bounding box center [696, 191] width 406 height 26
click at [776, 204] on div "Comme convenu, je contacterai votre responsable M. [PERSON_NAME] au début du mo…" at bounding box center [696, 217] width 406 height 26
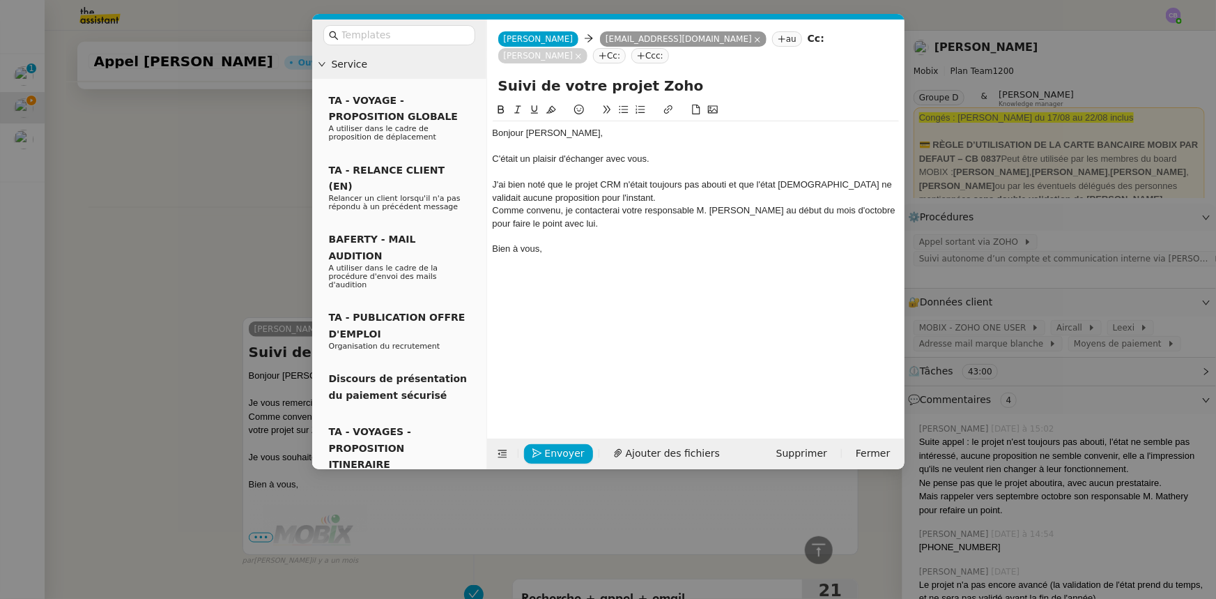
click at [765, 178] on div "J'ai bien noté que le projet CRM n'était toujours pas abouti et que l'état [DEM…" at bounding box center [696, 191] width 406 height 26
click at [0, 0] on lt-span "É tat" at bounding box center [0, 0] width 0 height 0
click at [745, 286] on div "Bonjour [PERSON_NAME], C'était un plaisir d'échanger avec vous. J'ai bien noté …" at bounding box center [696, 259] width 406 height 315
click at [193, 209] on nz-modal-container "Service TA - VOYAGE - PROPOSITION GLOBALE A utiliser dans le cadre de propositi…" at bounding box center [608, 299] width 1216 height 599
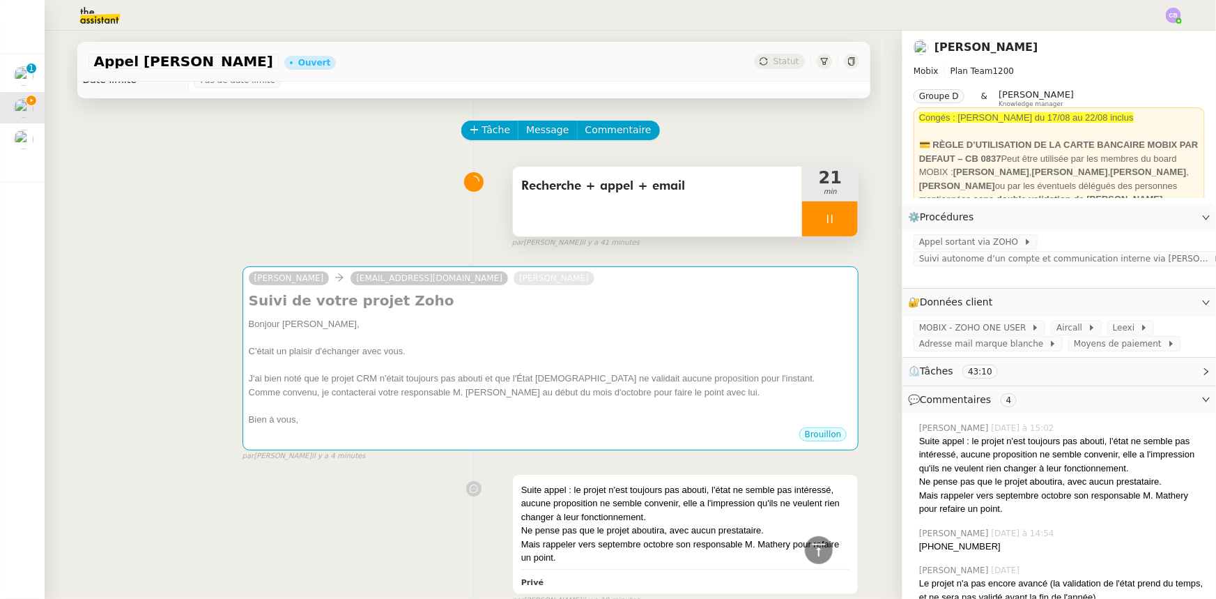
scroll to position [0, 0]
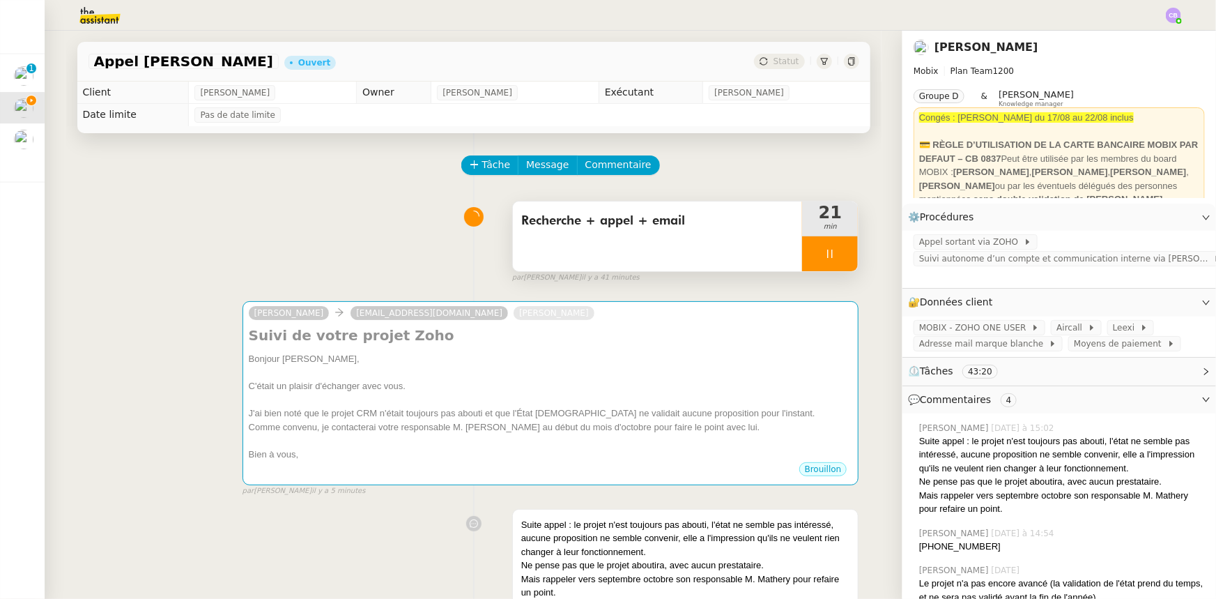
click at [802, 248] on div at bounding box center [830, 253] width 56 height 35
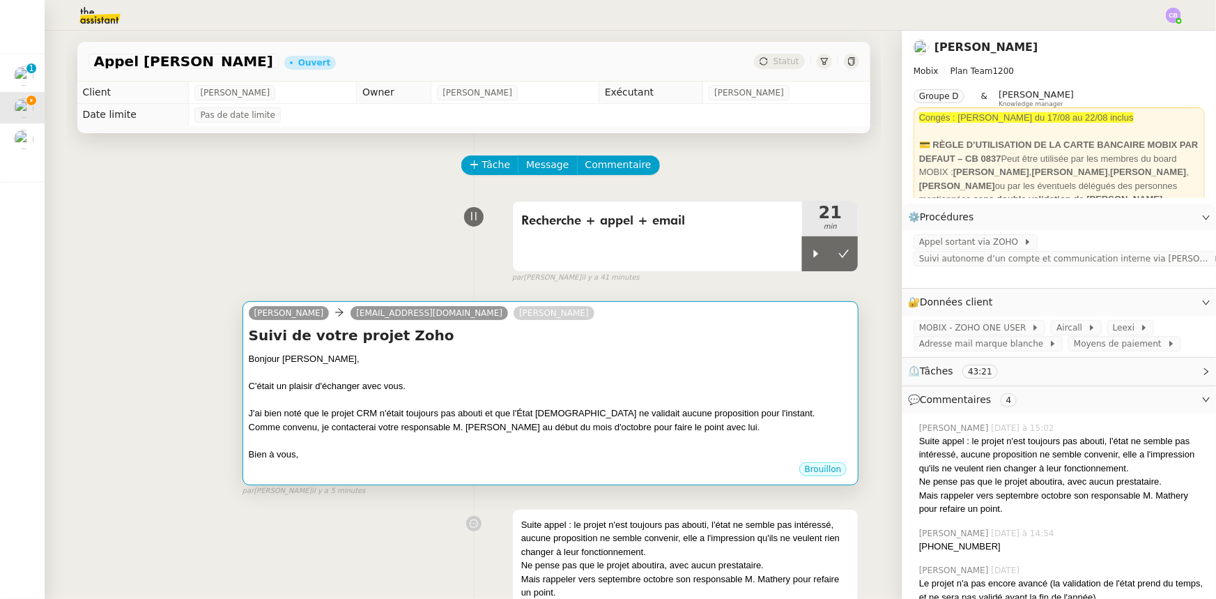
click at [744, 370] on div at bounding box center [551, 373] width 604 height 14
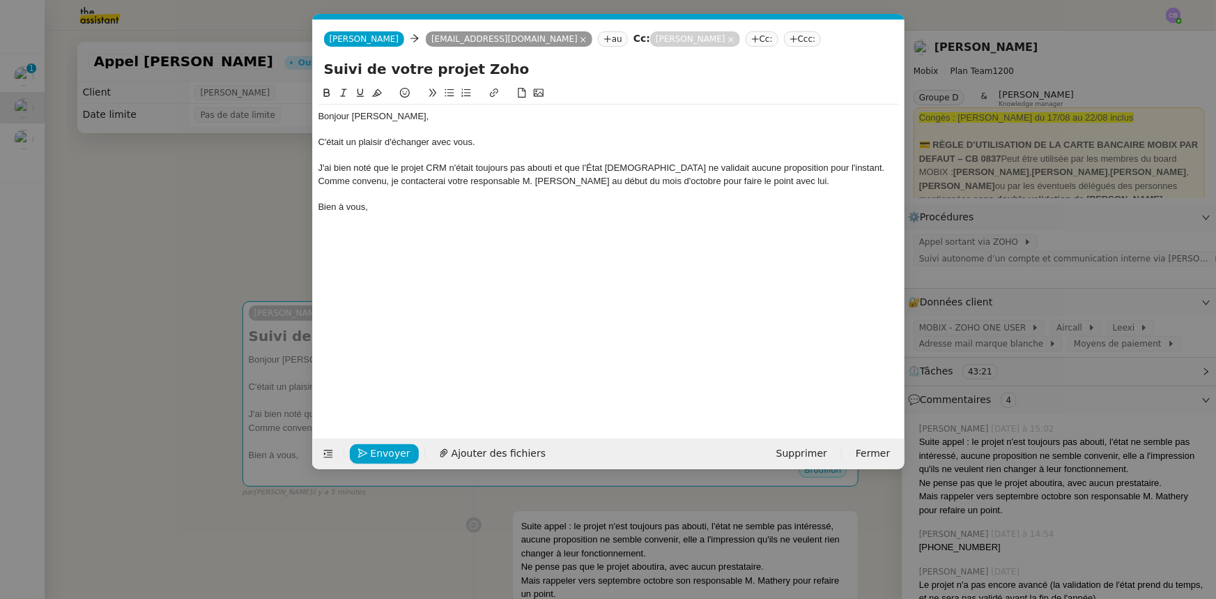
scroll to position [0, 29]
click at [217, 236] on nz-modal-container "Service TA - VOYAGE - PROPOSITION GLOBALE A utiliser dans le cadre de propositi…" at bounding box center [608, 299] width 1216 height 599
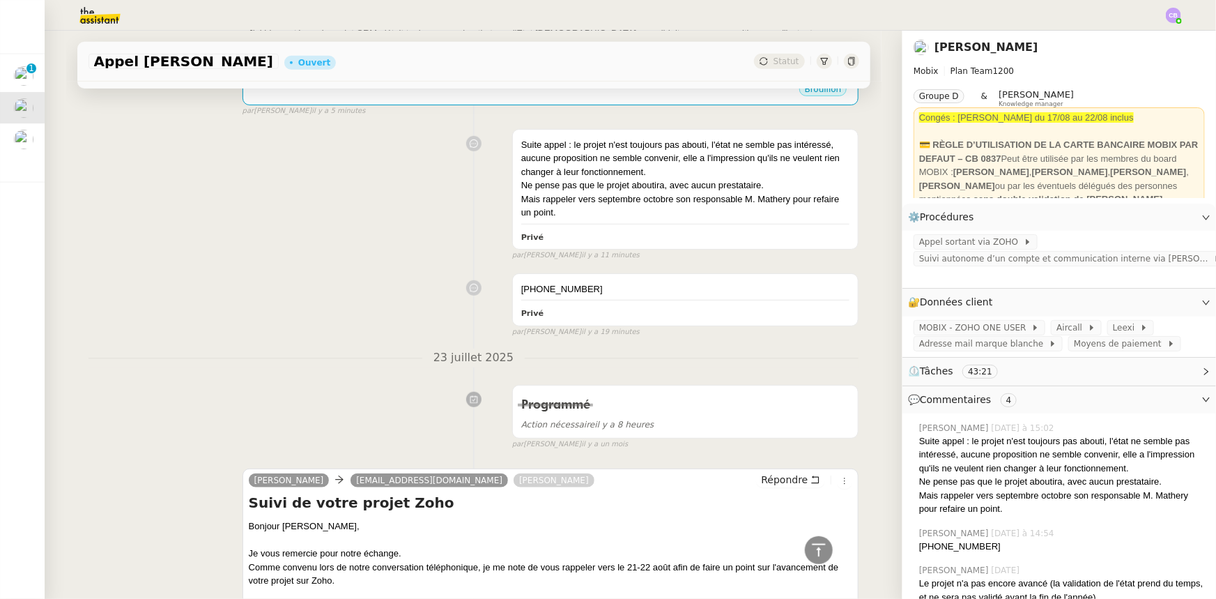
scroll to position [0, 0]
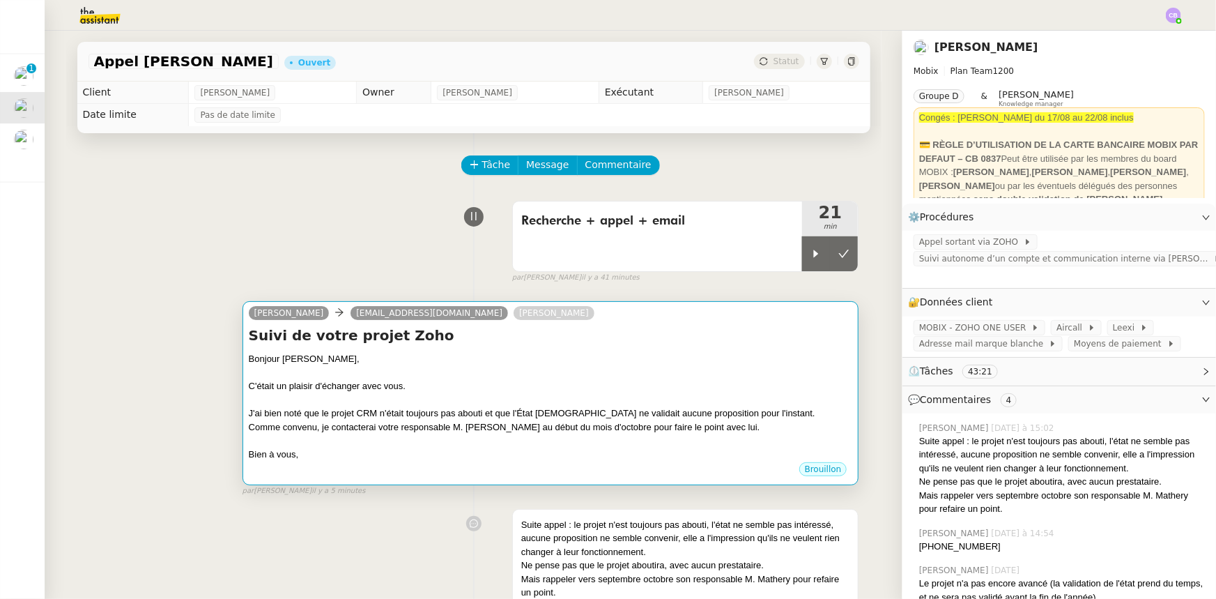
click at [449, 371] on div at bounding box center [551, 373] width 604 height 14
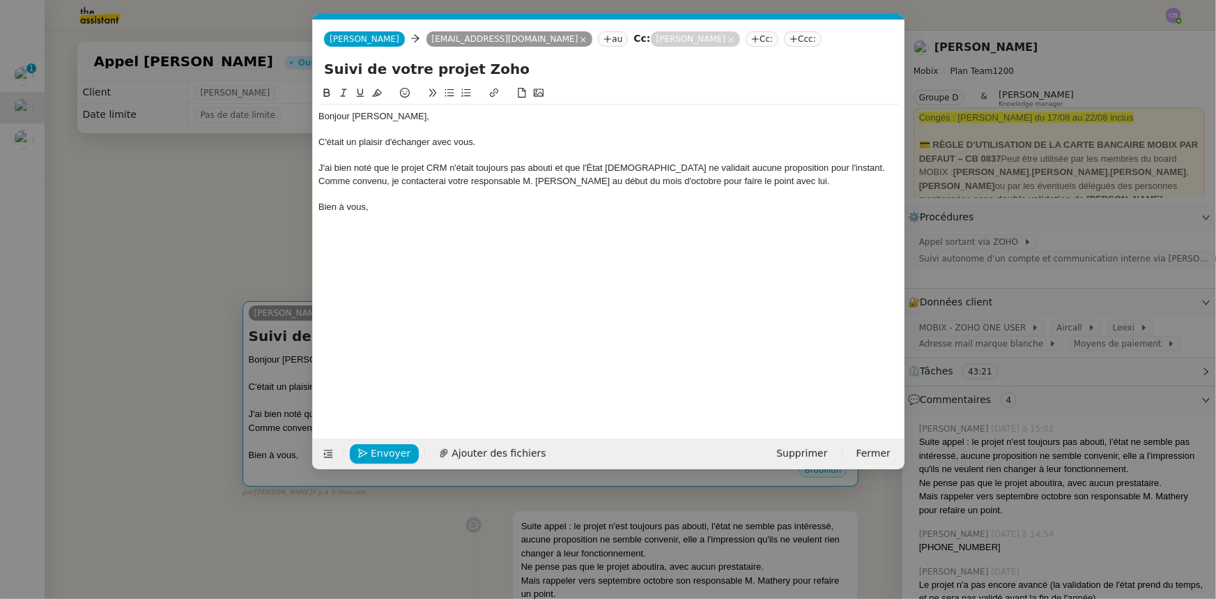
scroll to position [0, 29]
drag, startPoint x: 473, startPoint y: 143, endPoint x: 320, endPoint y: 142, distance: 152.6
click at [320, 142] on div "C'était un plaisir d'échanger avec vous." at bounding box center [608, 142] width 581 height 13
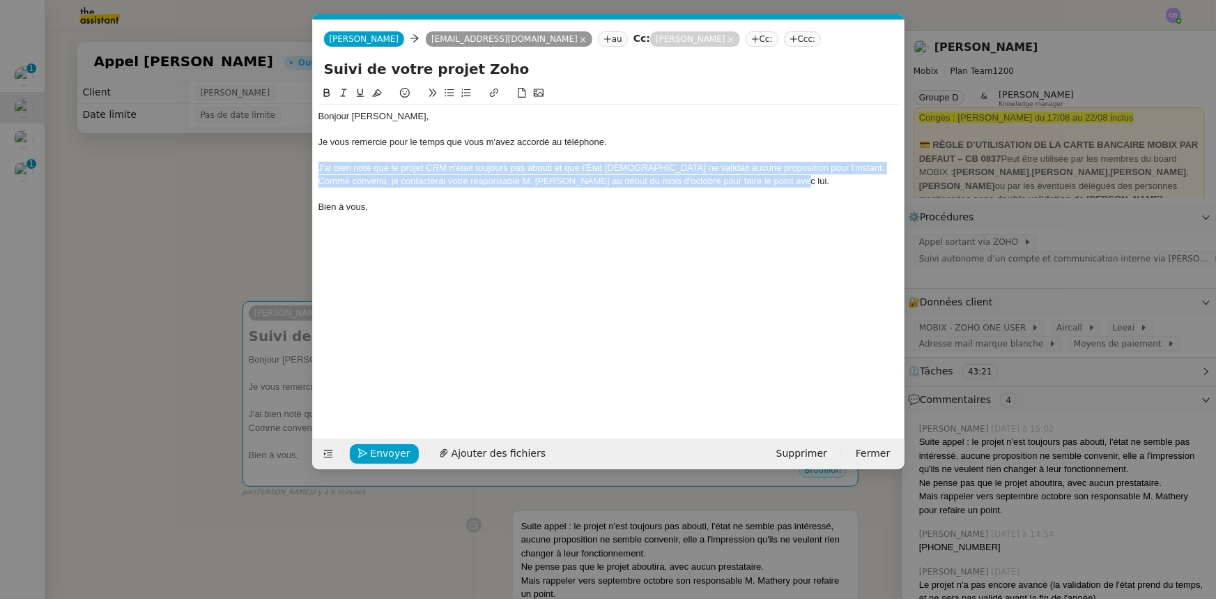
drag, startPoint x: 815, startPoint y: 176, endPoint x: 316, endPoint y: 167, distance: 499.8
click at [316, 167] on nz-spin "Bonjour [PERSON_NAME], Je vous remercie pour le temps que vous m'avez accordé a…" at bounding box center [609, 253] width 592 height 337
copy div "J'ai bien noté que le projet CRM n'était toujours pas abouti et que l'État [DEM…"
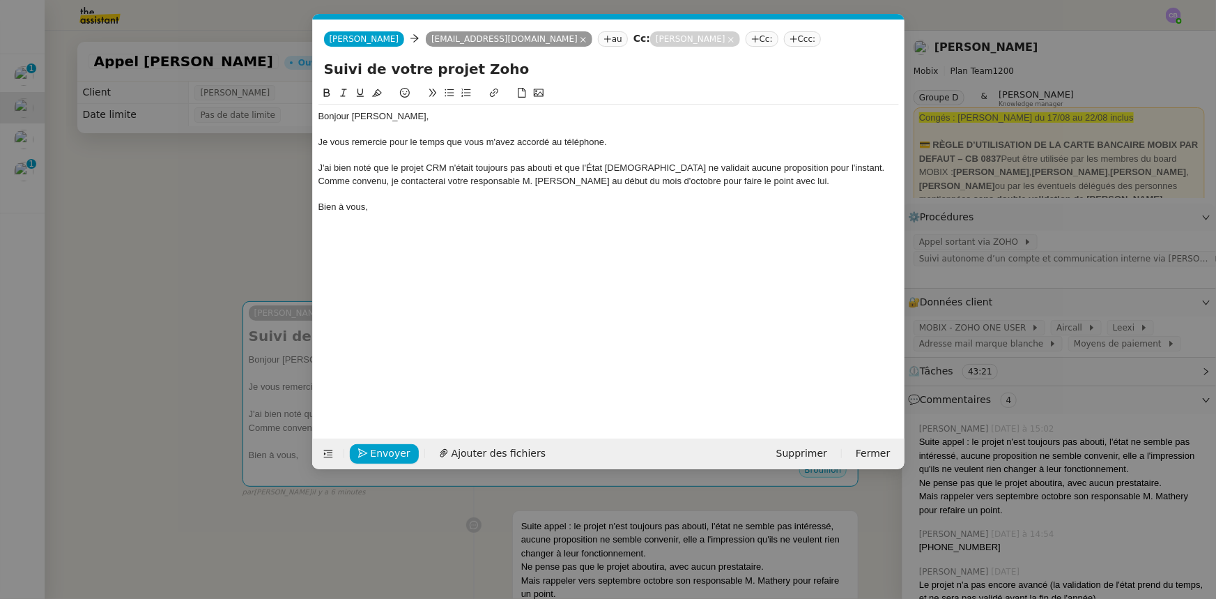
click at [509, 218] on div "Bonjour Alice, Je vous remercie pour le temps que vous m'avez accordé au téléph…" at bounding box center [608, 251] width 581 height 332
drag, startPoint x: 673, startPoint y: 167, endPoint x: 678, endPoint y: 176, distance: 10.9
click at [674, 167] on div "J'ai bien noté que le projet CRM n'était toujours pas abouti et que l'État [DEM…" at bounding box center [608, 168] width 581 height 13
drag, startPoint x: 578, startPoint y: 169, endPoint x: 557, endPoint y: 167, distance: 21.7
click at [557, 167] on div "J'ai bien noté que le projet CRM n'était toujours pas abouti et que l'État suis…" at bounding box center [608, 168] width 581 height 13
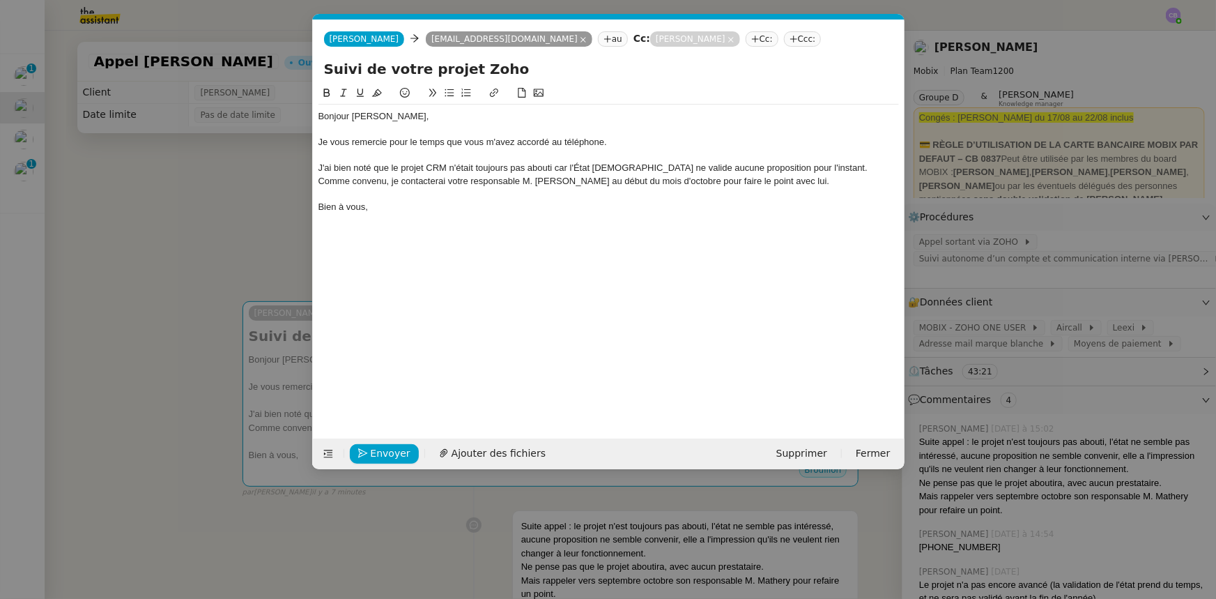
click at [557, 167] on div "J'ai bien noté que le projet CRM n'était toujours pas abouti car l'État suisse …" at bounding box center [608, 168] width 581 height 13
click at [0, 0] on lt-span ", car" at bounding box center [0, 0] width 0 height 0
click at [703, 177] on div "Comme convenu, je contacterai votre responsable M. [PERSON_NAME] au début du mo…" at bounding box center [608, 181] width 581 height 13
click at [737, 179] on div "Comme convenu, je contacterai votre responsable M. Mathery au début du mois d'o…" at bounding box center [608, 181] width 581 height 13
click at [642, 270] on div "Bonjour Alice, Je vous remercie pour le temps que vous m'avez accordé au téléph…" at bounding box center [608, 251] width 581 height 332
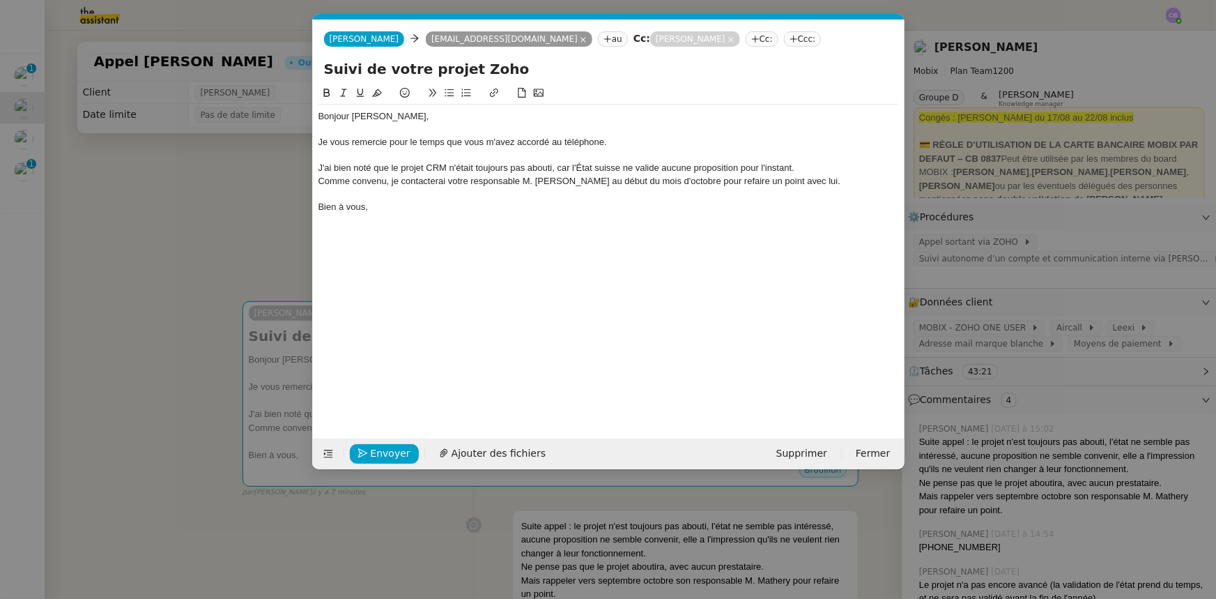
click at [213, 253] on nz-modal-container "Service TA - VOYAGE - PROPOSITION GLOBALE A utiliser dans le cadre de propositi…" at bounding box center [608, 299] width 1216 height 599
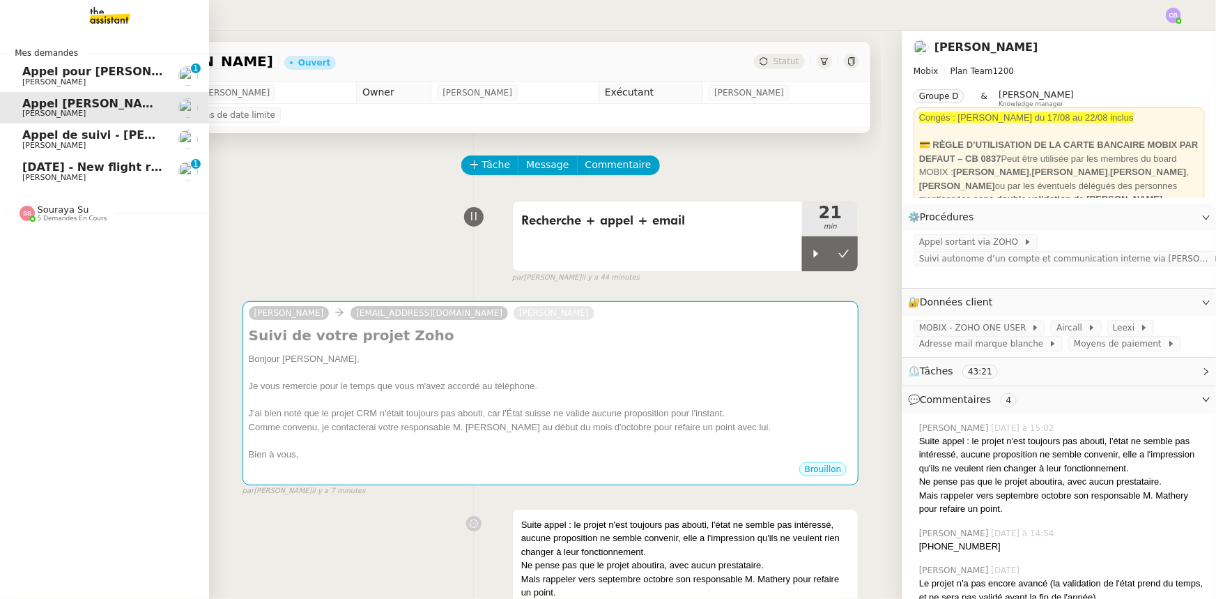
click at [31, 174] on span "[PERSON_NAME]" at bounding box center [53, 177] width 63 height 9
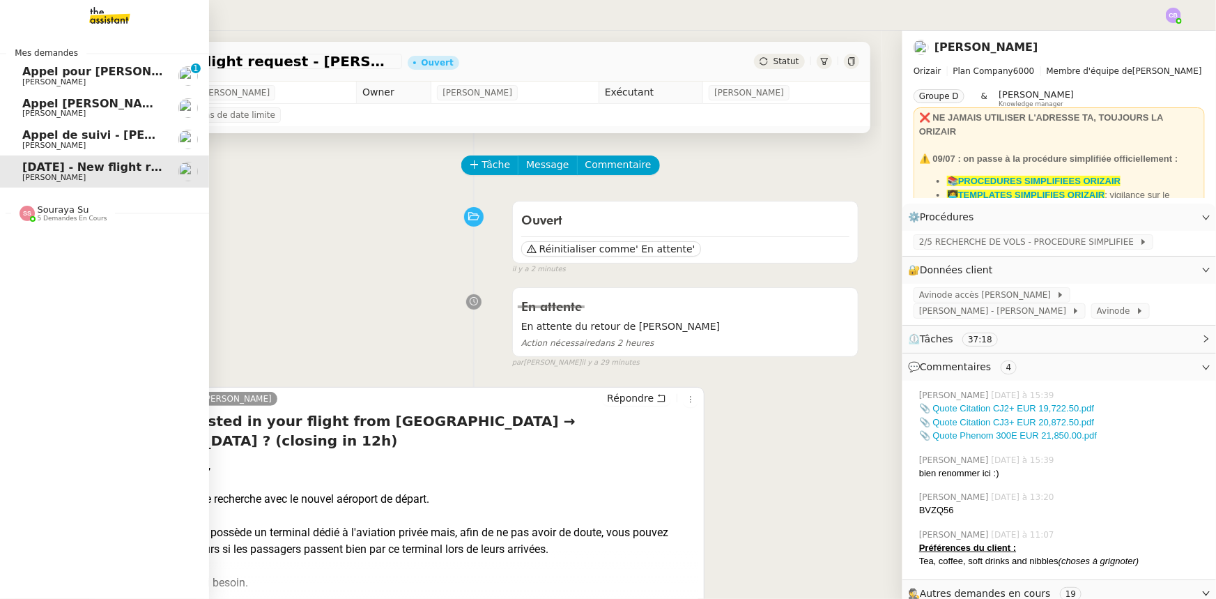
click at [38, 100] on span "Appel [PERSON_NAME]" at bounding box center [94, 103] width 144 height 13
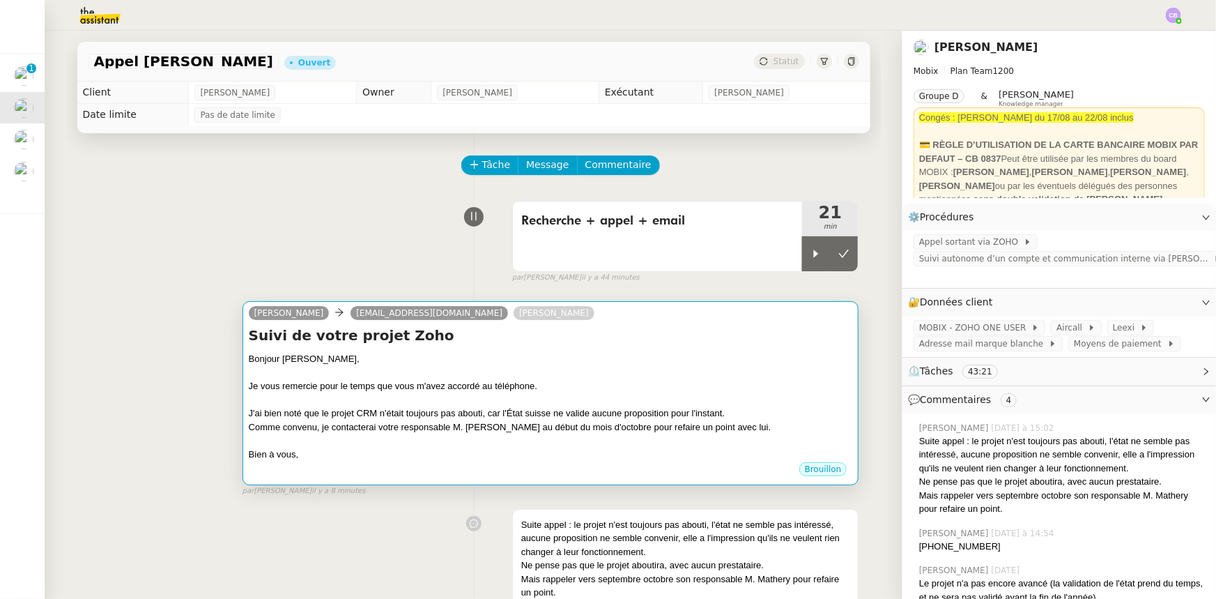
click at [445, 413] on div "J'ai bien noté que le projet CRM n'était toujours pas abouti, car l'État suisse…" at bounding box center [551, 413] width 604 height 14
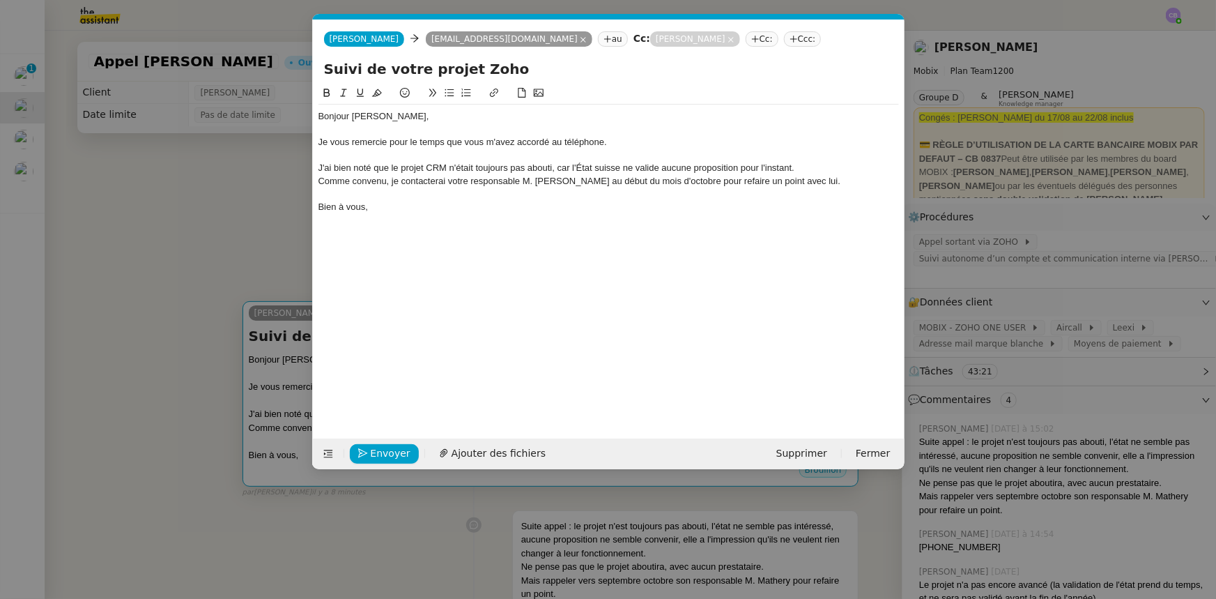
scroll to position [0, 29]
click at [834, 179] on div "Comme convenu, je contacterai votre responsable M. Mathery au début du mois d'o…" at bounding box center [608, 181] width 581 height 13
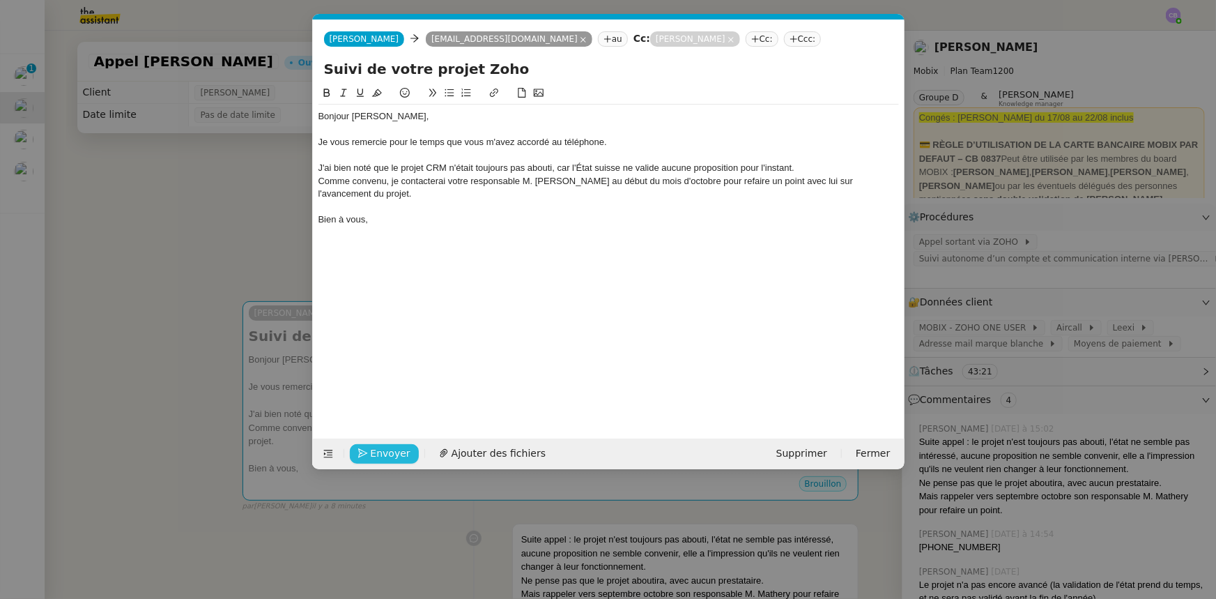
click at [396, 453] on span "Envoyer" at bounding box center [391, 453] width 40 height 16
click at [396, 453] on span "Confirmer l'envoi" at bounding box center [413, 453] width 84 height 16
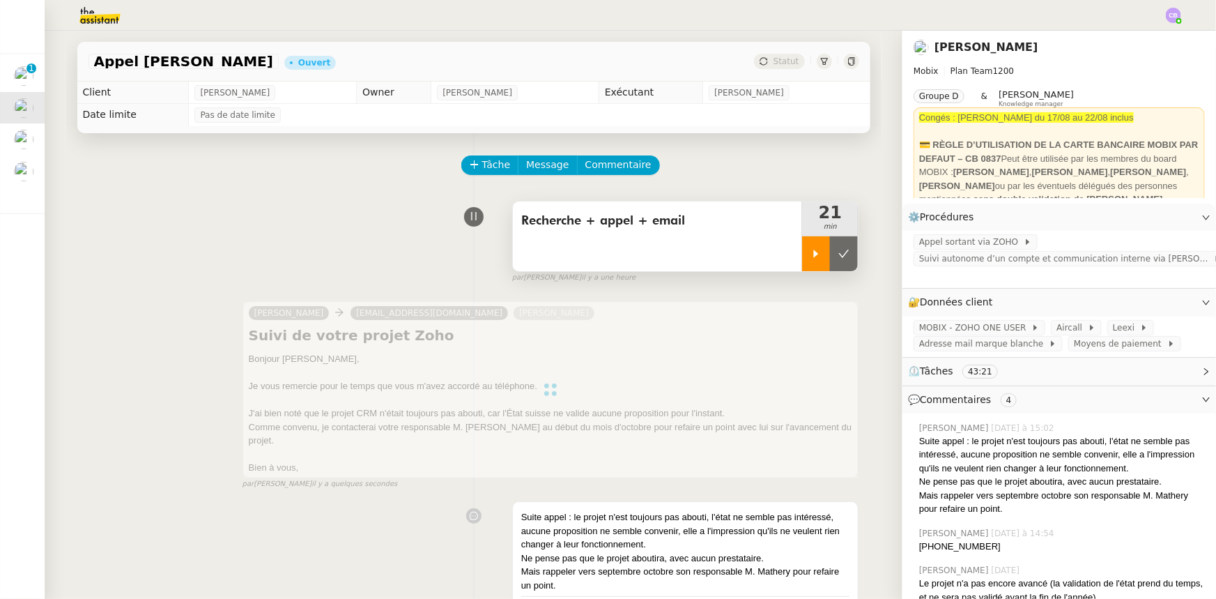
click at [811, 256] on icon at bounding box center [816, 253] width 11 height 11
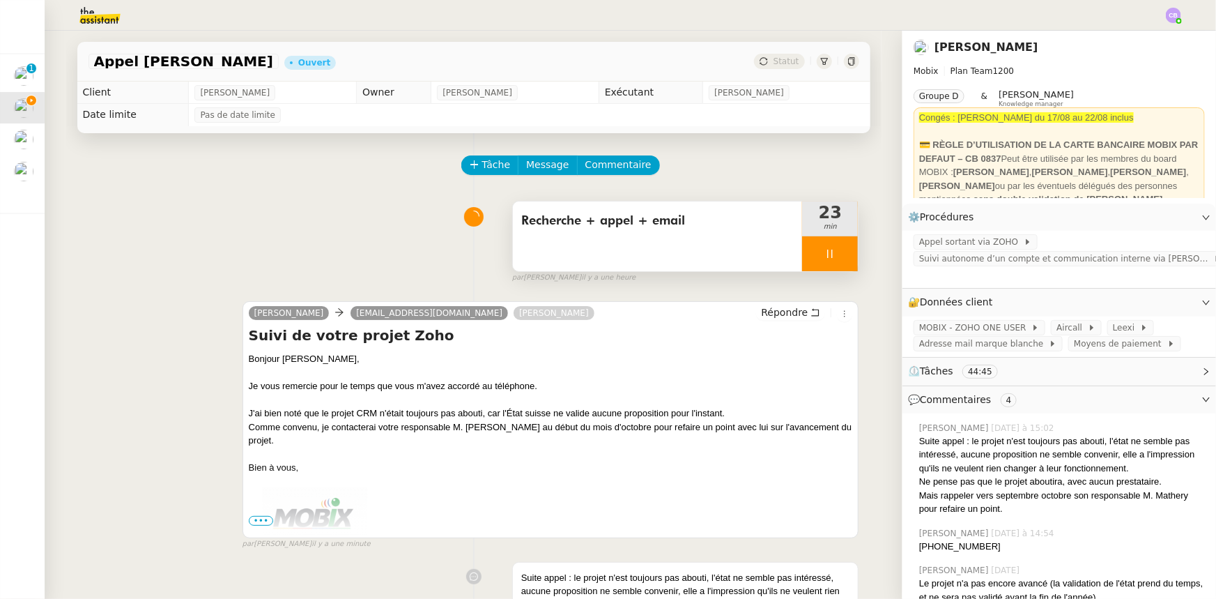
click at [803, 251] on div at bounding box center [830, 253] width 56 height 35
click at [838, 258] on icon at bounding box center [843, 253] width 11 height 11
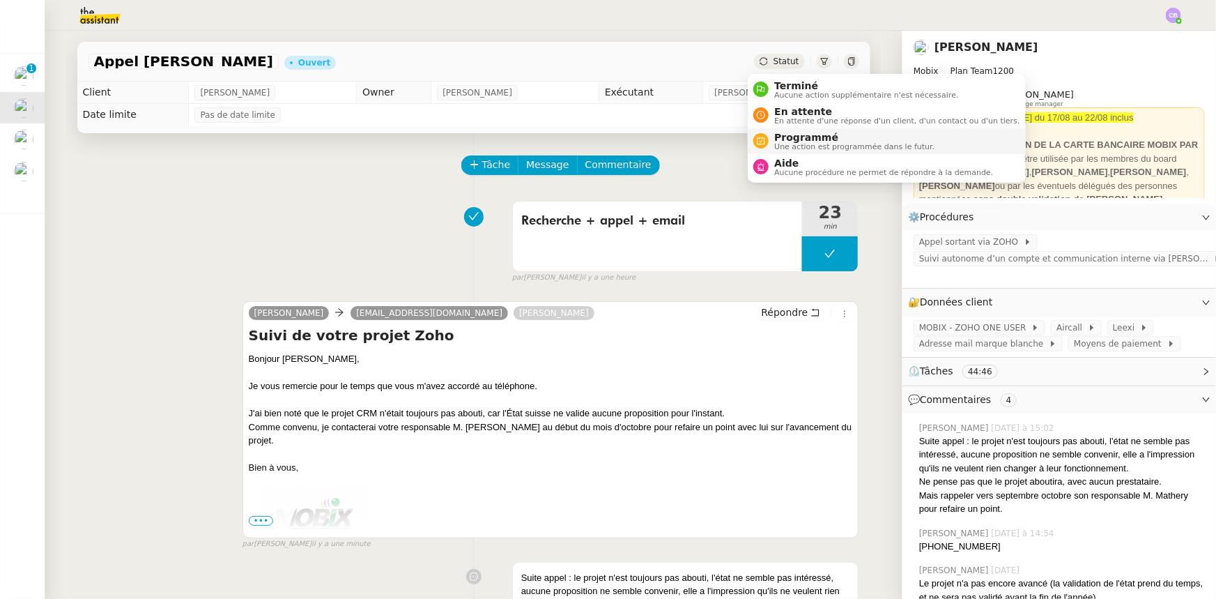
click at [788, 143] on span "Une action est programmée dans le futur." at bounding box center [854, 147] width 160 height 8
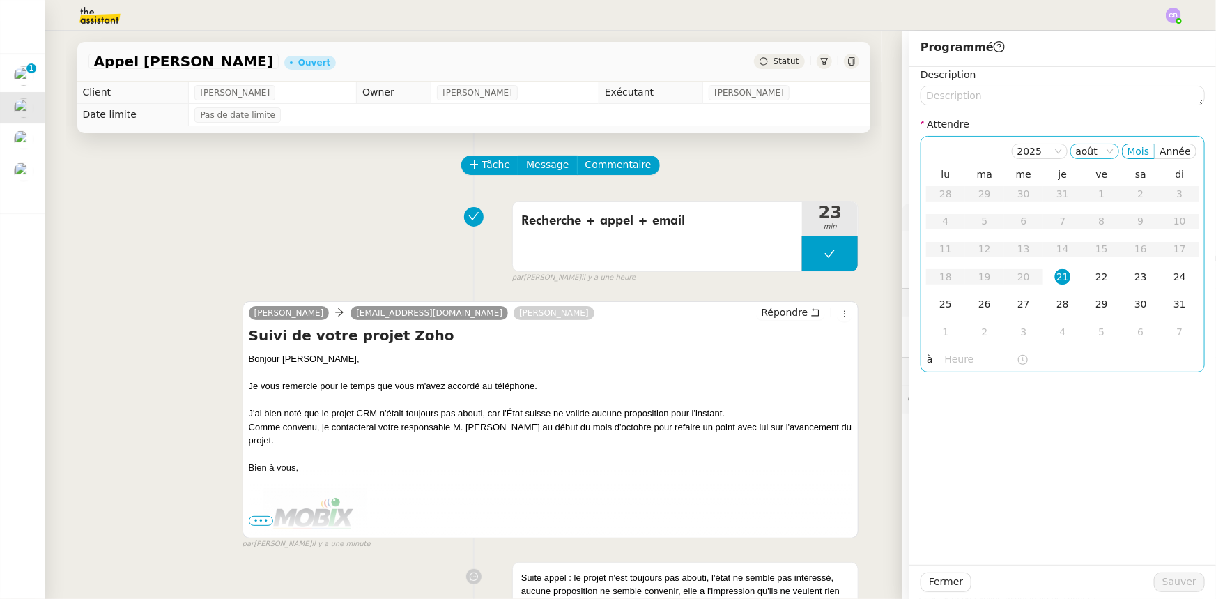
click at [1108, 155] on nz-select-item "août" at bounding box center [1095, 151] width 38 height 14
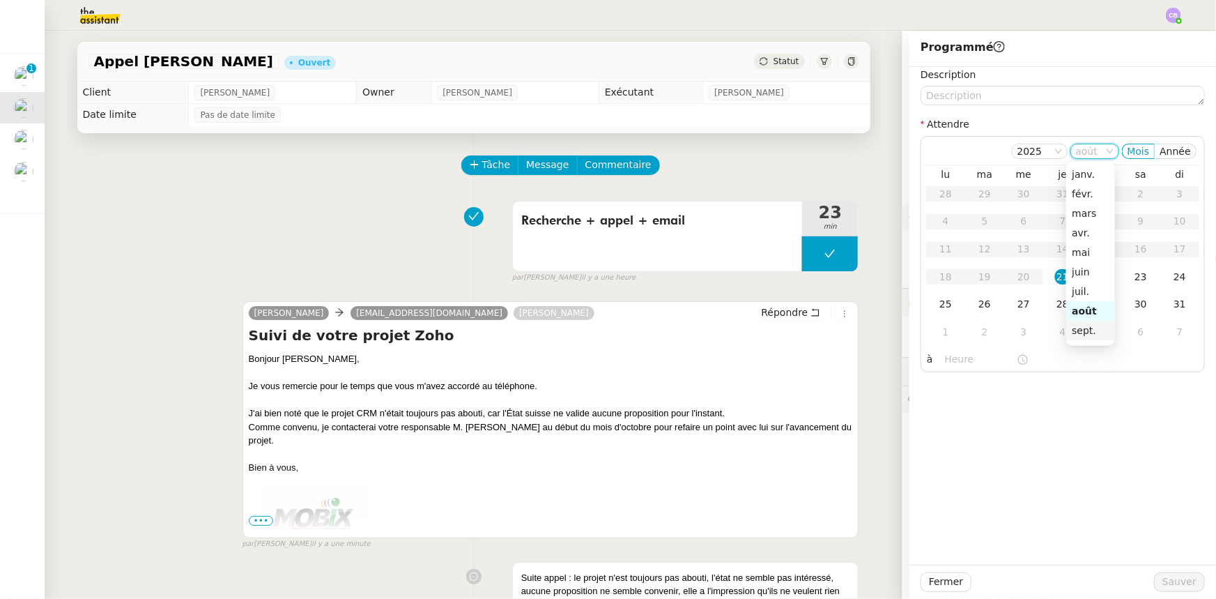
scroll to position [63, 0]
click at [1080, 286] on div "oct." at bounding box center [1091, 287] width 38 height 13
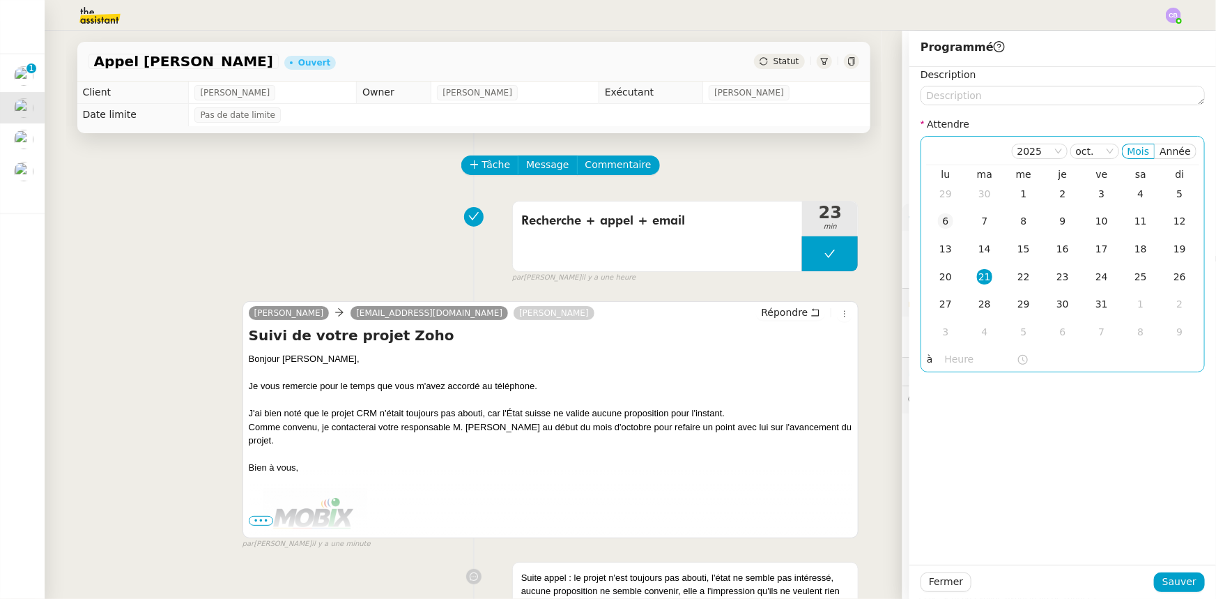
click at [938, 222] on div "6" at bounding box center [945, 220] width 15 height 15
click at [958, 357] on input "text" at bounding box center [981, 359] width 72 height 16
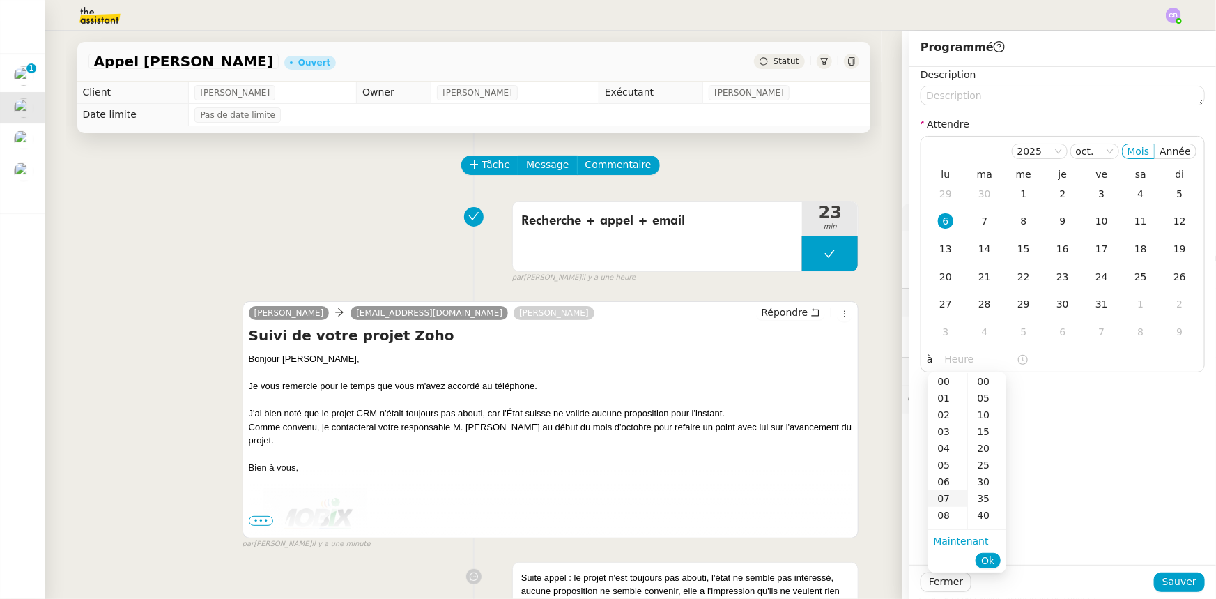
click at [942, 501] on div "07" at bounding box center [947, 498] width 39 height 17
click at [982, 381] on div "00" at bounding box center [987, 381] width 38 height 17
type input "07:00"
click at [986, 562] on span "Ok" at bounding box center [987, 560] width 13 height 14
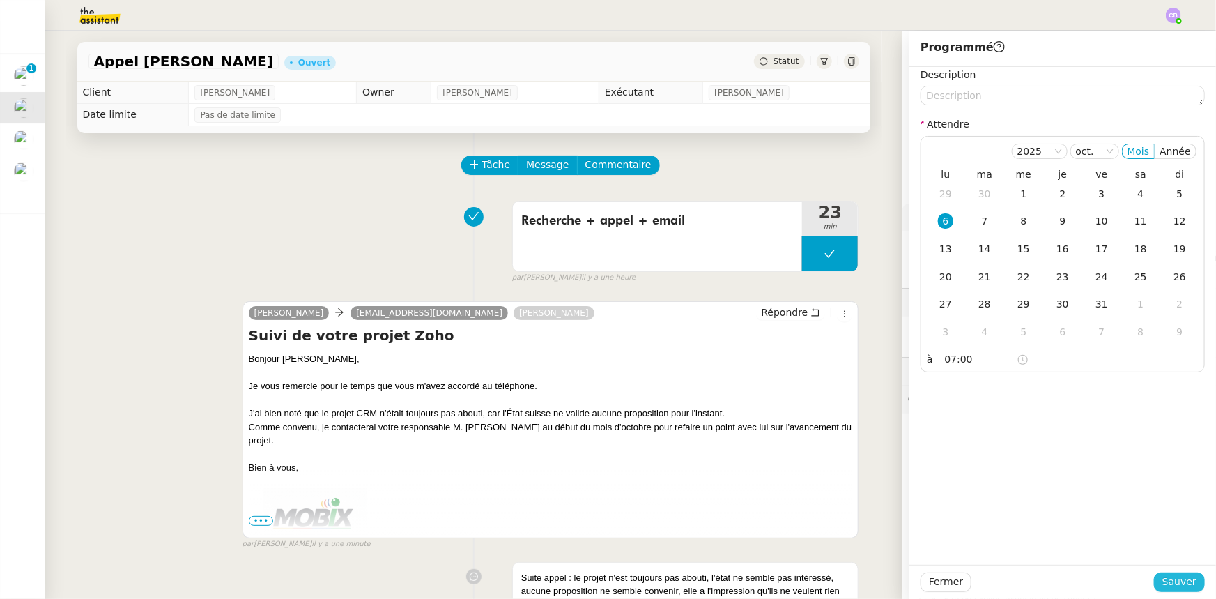
click at [1165, 585] on span "Sauver" at bounding box center [1179, 582] width 34 height 16
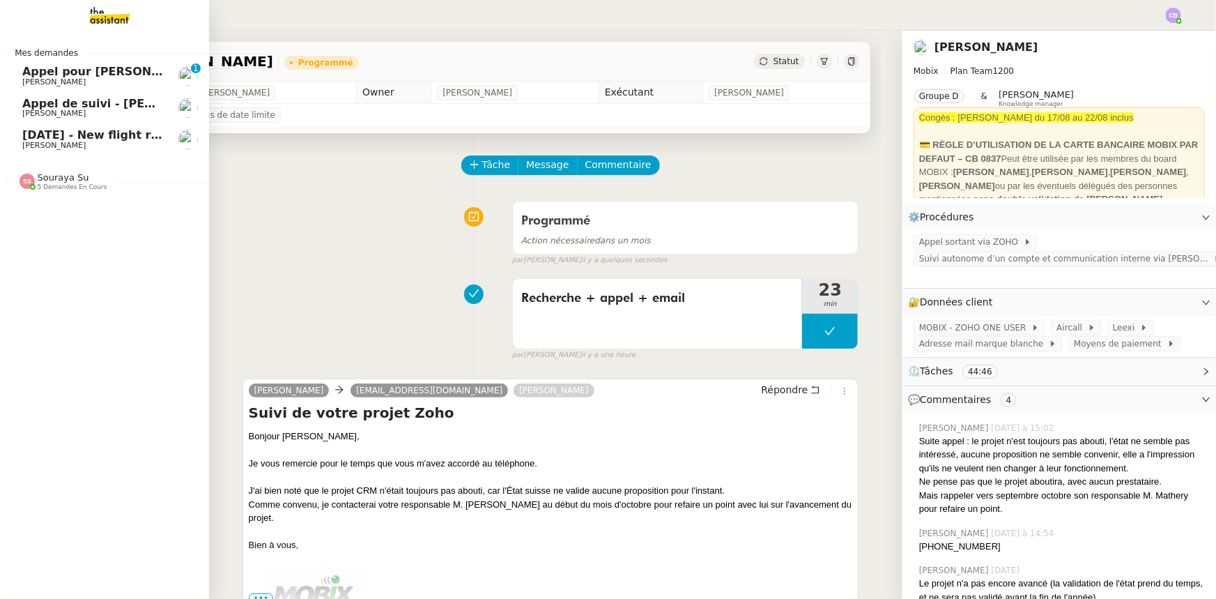
click at [75, 144] on span "[PERSON_NAME]" at bounding box center [92, 145] width 141 height 8
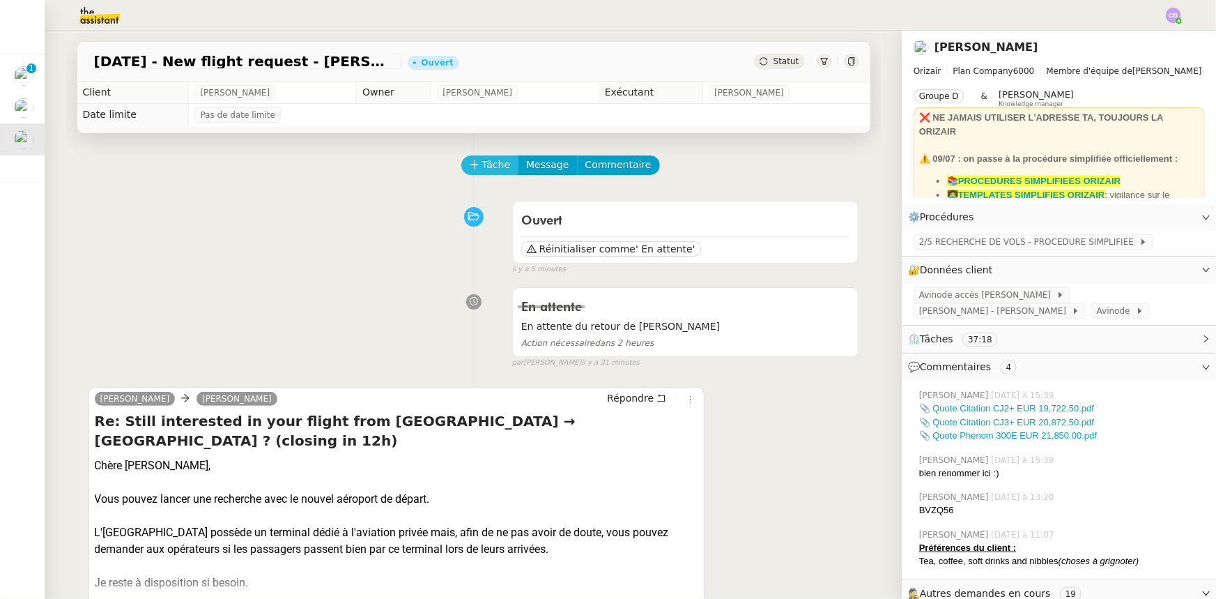
click at [487, 173] on span "Tâche" at bounding box center [496, 165] width 29 height 16
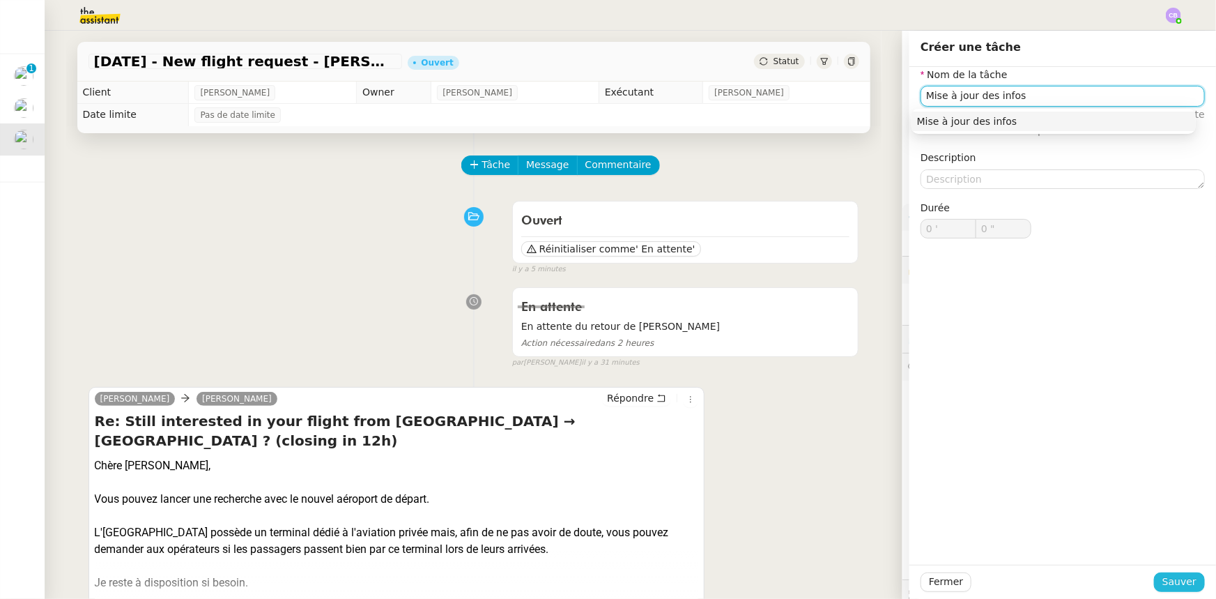
type input "Mise à jour des infos"
click at [1170, 585] on span "Sauver" at bounding box center [1179, 582] width 34 height 16
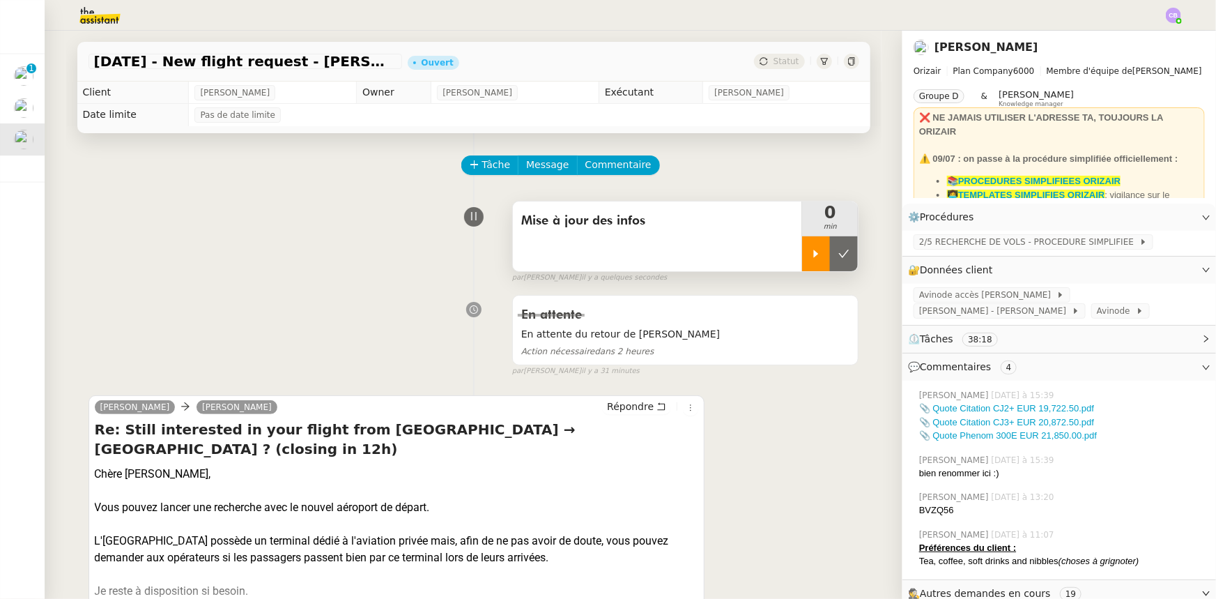
click at [811, 252] on icon at bounding box center [816, 253] width 11 height 11
click at [622, 172] on span "Commentaire" at bounding box center [618, 165] width 66 height 16
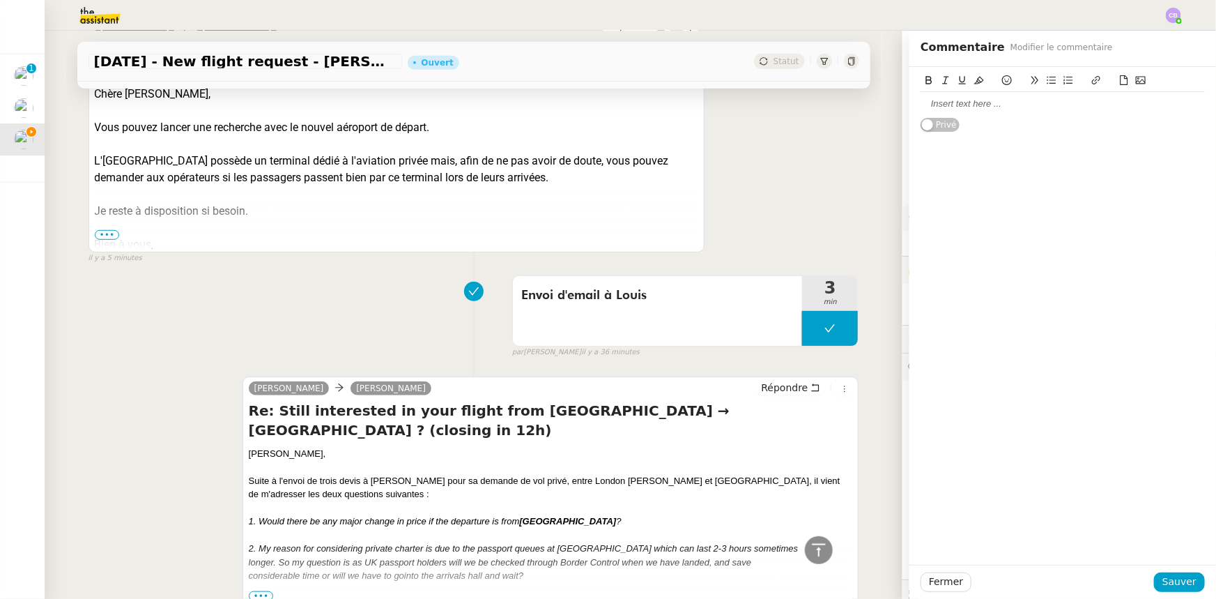
scroll to position [443, 0]
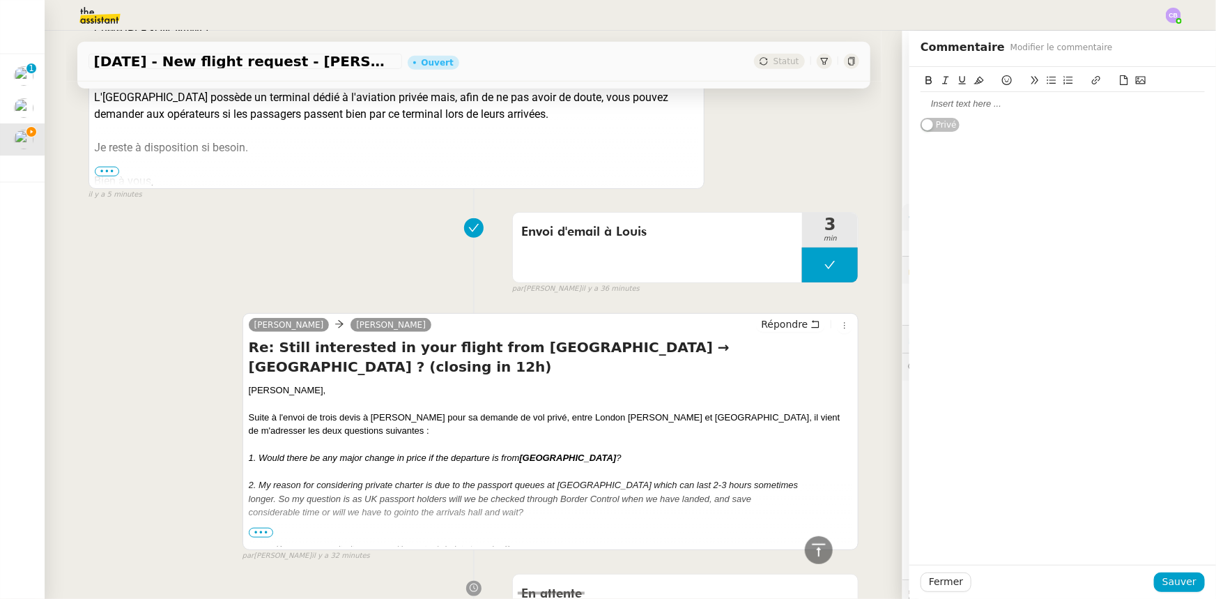
click at [927, 105] on div at bounding box center [1063, 104] width 284 height 13
click at [921, 105] on div "Faire une nouvelle recherche de devis au départ de Sion airport" at bounding box center [1063, 111] width 284 height 26
drag, startPoint x: 946, startPoint y: 103, endPoint x: 907, endPoint y: 102, distance: 39.1
click at [909, 102] on div "INFOS : Faire une nouvelle recherche de devis au départ de Sion airport Privé" at bounding box center [1062, 112] width 307 height 91
click at [926, 81] on icon at bounding box center [929, 80] width 6 height 8
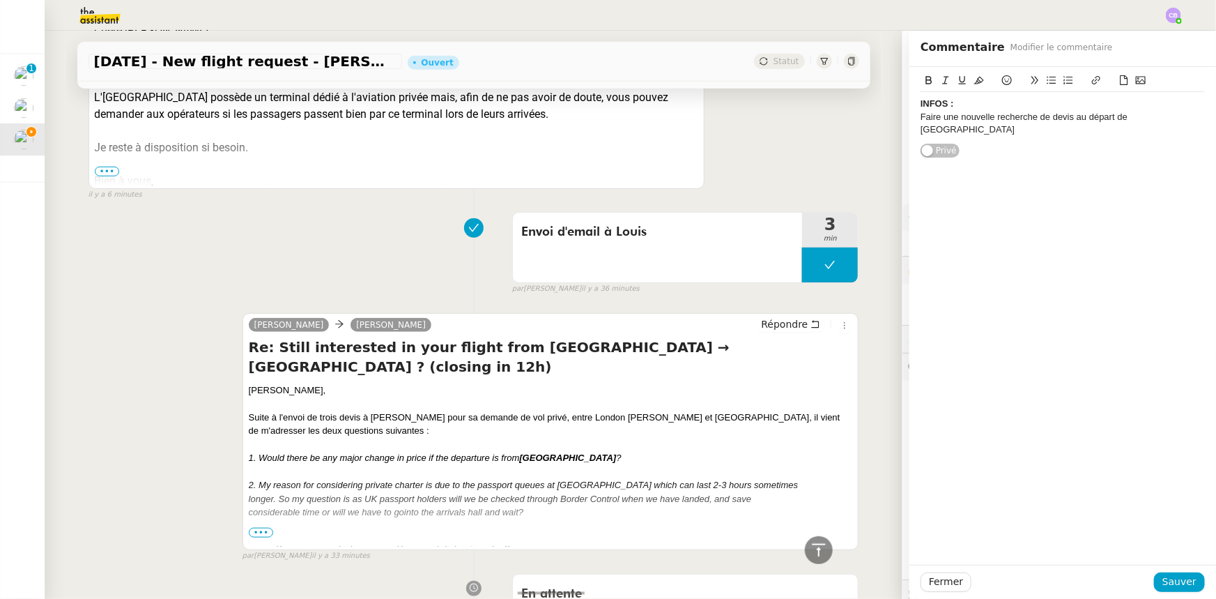
click at [974, 82] on icon at bounding box center [979, 81] width 10 height 8
click at [921, 119] on div "Faire une nouvelle recherche de devis au départ de Sion airport" at bounding box center [1063, 124] width 284 height 26
click at [1047, 85] on icon at bounding box center [1052, 80] width 10 height 10
click at [1195, 116] on li "Faire une nouvelle recherche de devis au départ de Sion airport" at bounding box center [1070, 124] width 271 height 26
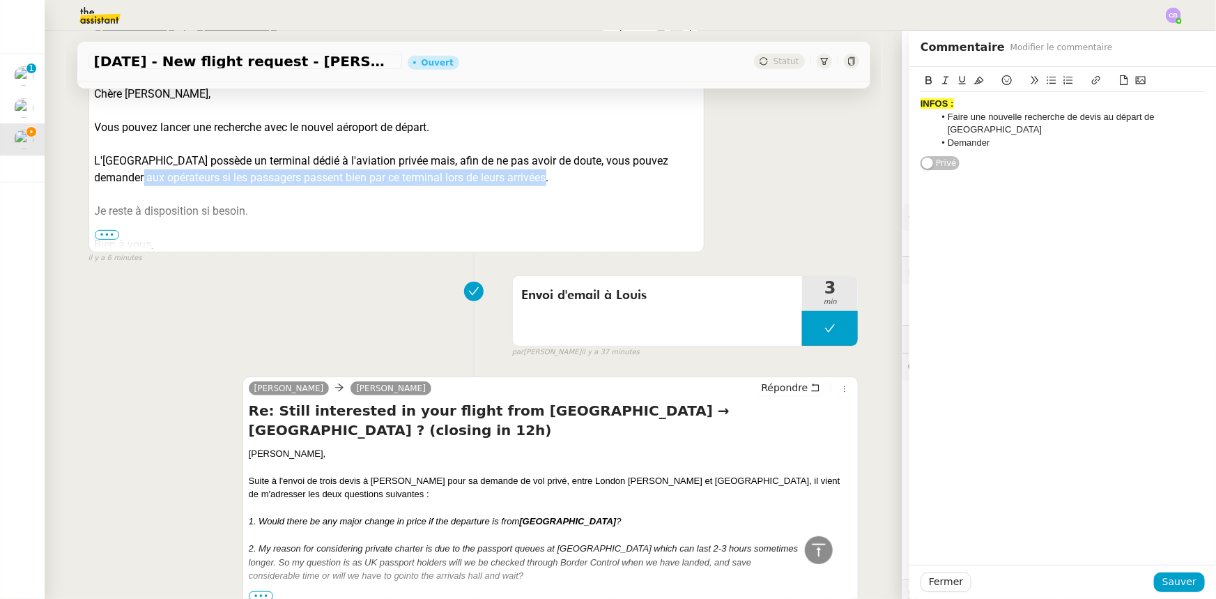
drag, startPoint x: 551, startPoint y: 160, endPoint x: 143, endPoint y: 162, distance: 407.7
click at [143, 162] on div "L'aéroport de Faro possède un terminal dédié à l'aviation privée mais, afin de …" at bounding box center [397, 169] width 604 height 33
copy div "aux opérateurs si les passagers passent bien par ce terminal lors de leurs arri…"
click at [994, 137] on li "Demander" at bounding box center [1070, 143] width 271 height 13
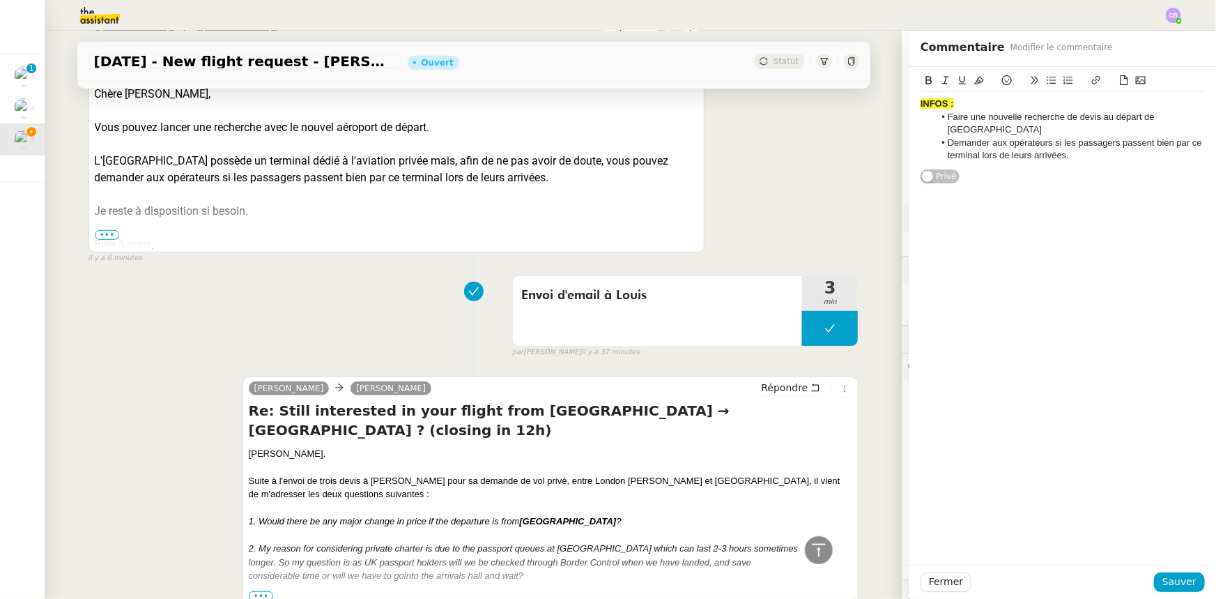
scroll to position [0, 0]
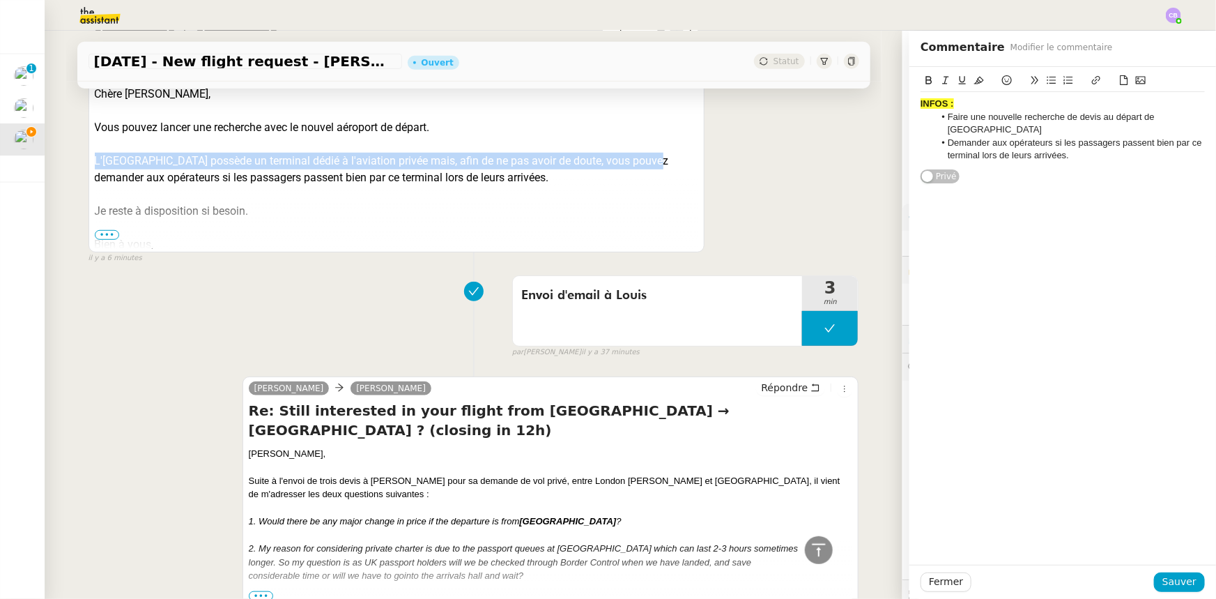
drag, startPoint x: 91, startPoint y: 142, endPoint x: 639, endPoint y: 144, distance: 548.5
click at [639, 153] on div "L'aéroport de Faro possède un terminal dédié à l'aviation privée mais, afin de …" at bounding box center [397, 169] width 604 height 33
copy div "L'aéroport de Faro possède un terminal dédié à l'aviation privée mais, afin de …"
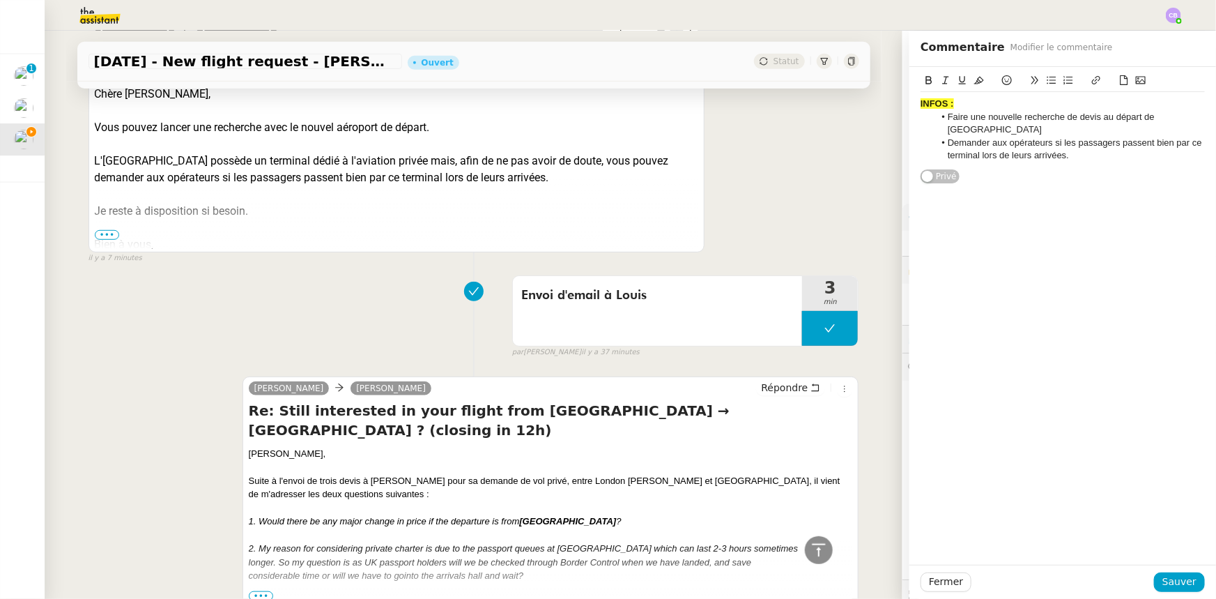
click at [939, 137] on li "Demander aux opérateurs si les passagers passent bien par ce terminal lors de l…" at bounding box center [1070, 150] width 271 height 26
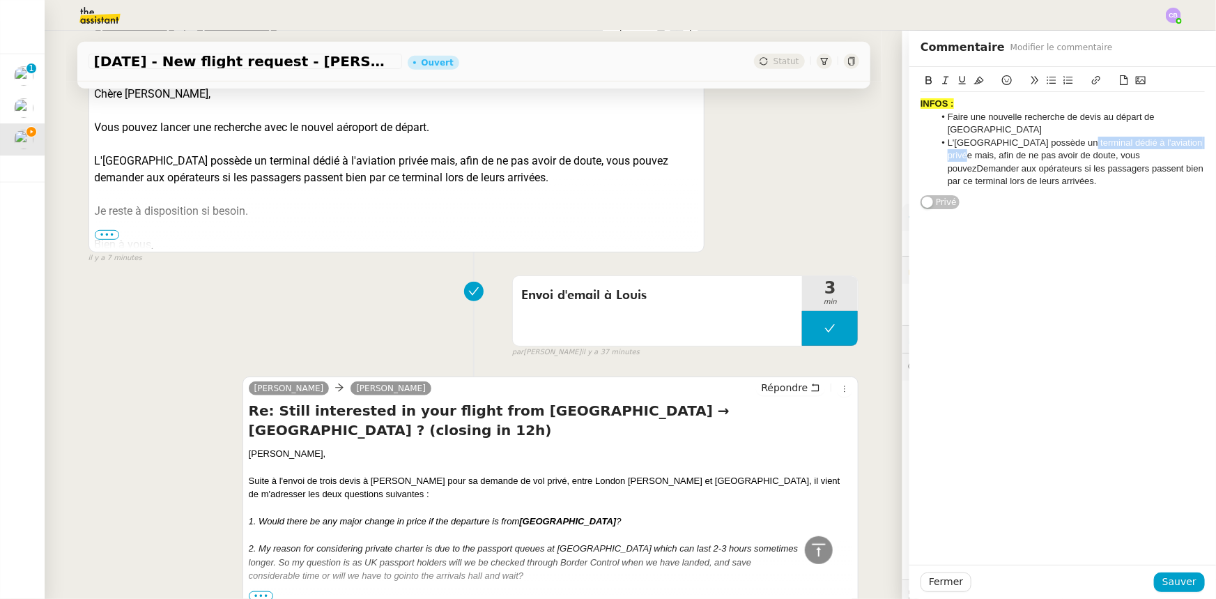
drag, startPoint x: 1064, startPoint y: 131, endPoint x: 1193, endPoint y: 129, distance: 129.6
click at [1193, 137] on li "L'aéroport de Faro possède un terminal dédié à l'aviation privée mais, afin de …" at bounding box center [1070, 163] width 271 height 52
click at [926, 77] on icon at bounding box center [929, 80] width 6 height 8
click at [982, 144] on li "L'aéroport de Faro possède un terminal dédié à l'aviation privée mais, afin de …" at bounding box center [1070, 163] width 271 height 52
click at [1043, 317] on div "INFOS : Faire une nouvelle recherche de devis au départ de Sion airport L'aérop…" at bounding box center [1062, 316] width 307 height 498
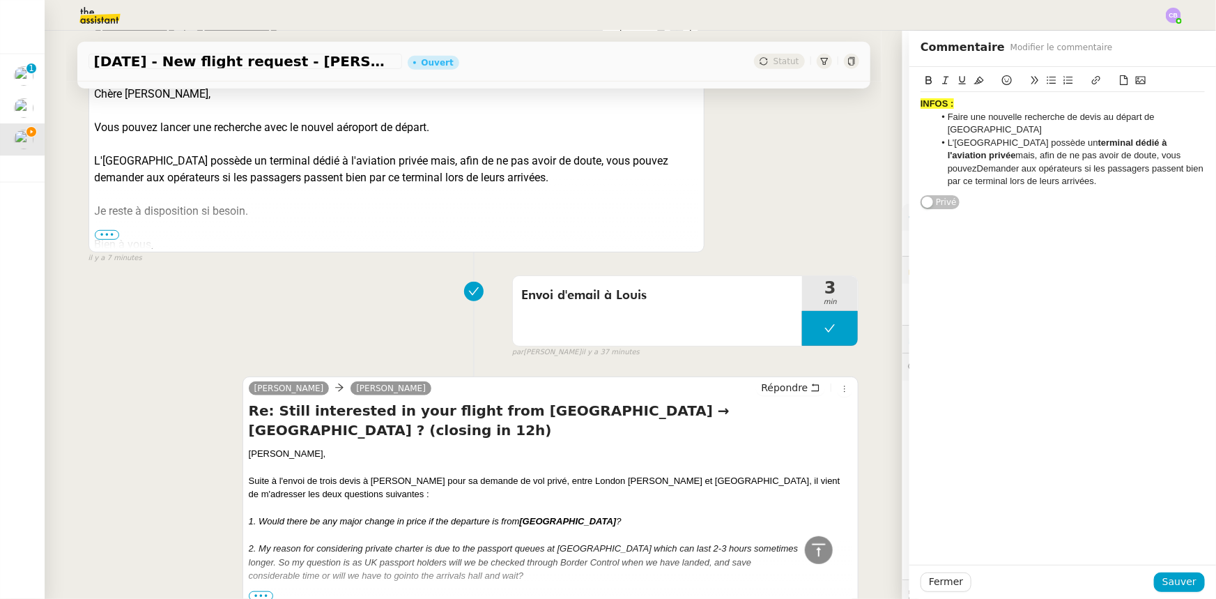
click at [964, 143] on strong "terminal dédié à l'aviation privée" at bounding box center [1059, 148] width 222 height 23
click at [969, 155] on li "L'aéroport de Faro possède un terminal dédié à l'aviation privée, mais, afin de…" at bounding box center [1070, 163] width 271 height 52
click at [1068, 169] on li "L'aéroport de Faro possède un terminal dédié à l'aviation privée, mais, afin de…" at bounding box center [1070, 163] width 271 height 52
drag, startPoint x: 938, startPoint y: 102, endPoint x: 912, endPoint y: 102, distance: 25.8
click at [921, 102] on strong "INFOS :" at bounding box center [937, 103] width 33 height 10
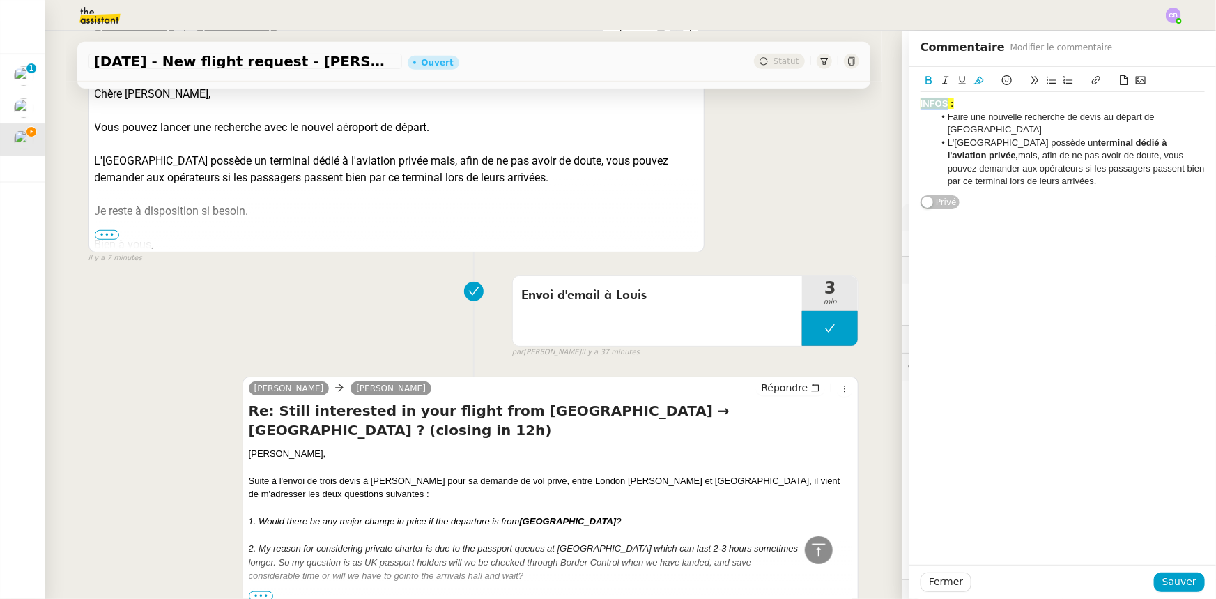
click at [958, 78] on icon at bounding box center [963, 80] width 10 height 10
click at [991, 192] on div "INFOS : Faire une nouvelle recherche de devis au départ de Sion airport L'aérop…" at bounding box center [1063, 138] width 284 height 143
click at [1194, 116] on li "Faire une nouvelle recherche de devis au départ de Sion airport" at bounding box center [1070, 124] width 271 height 26
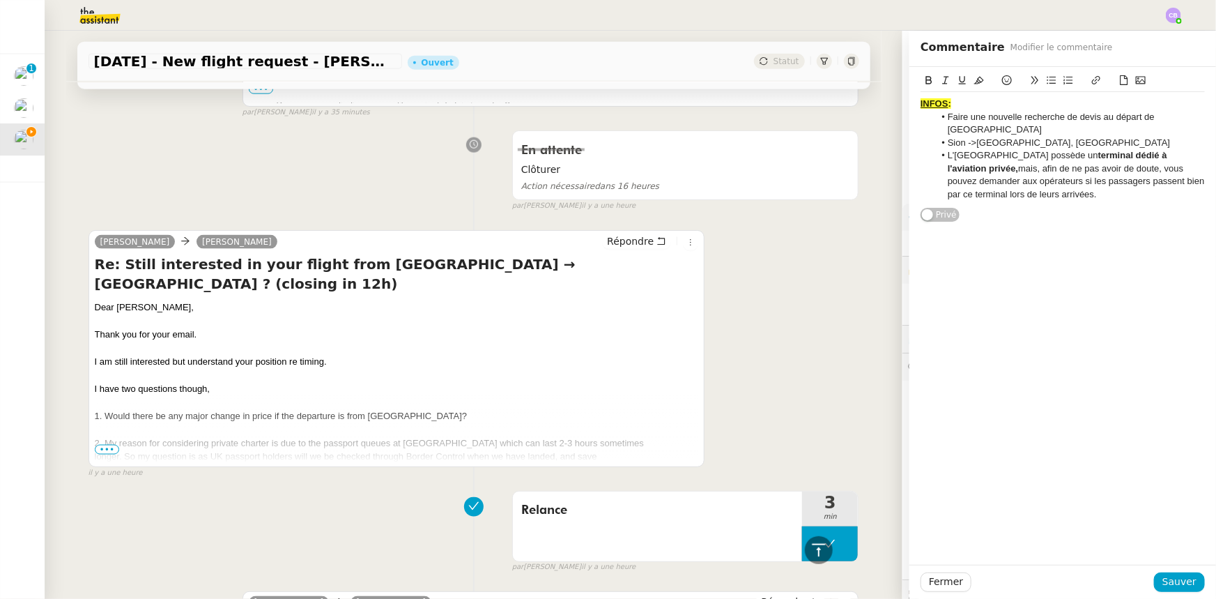
scroll to position [1204, 0]
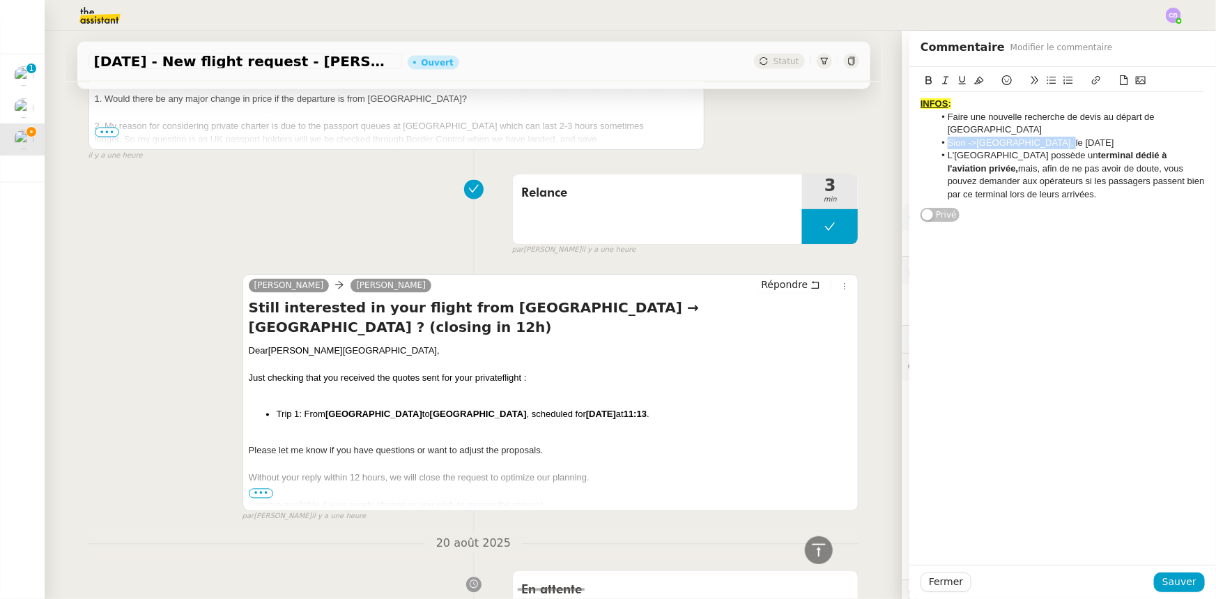
drag, startPoint x: 1047, startPoint y: 129, endPoint x: 940, endPoint y: 129, distance: 107.3
click at [940, 137] on li "Sion ->Faro, le 16/10/2025" at bounding box center [1070, 143] width 271 height 13
click at [924, 79] on icon at bounding box center [929, 80] width 10 height 10
click at [1066, 137] on li "Sion ->Faro, le 16/10/2025" at bounding box center [1070, 143] width 271 height 13
click at [969, 137] on strong "Sion ->Faro, le 16/10/2025" at bounding box center [1034, 142] width 172 height 10
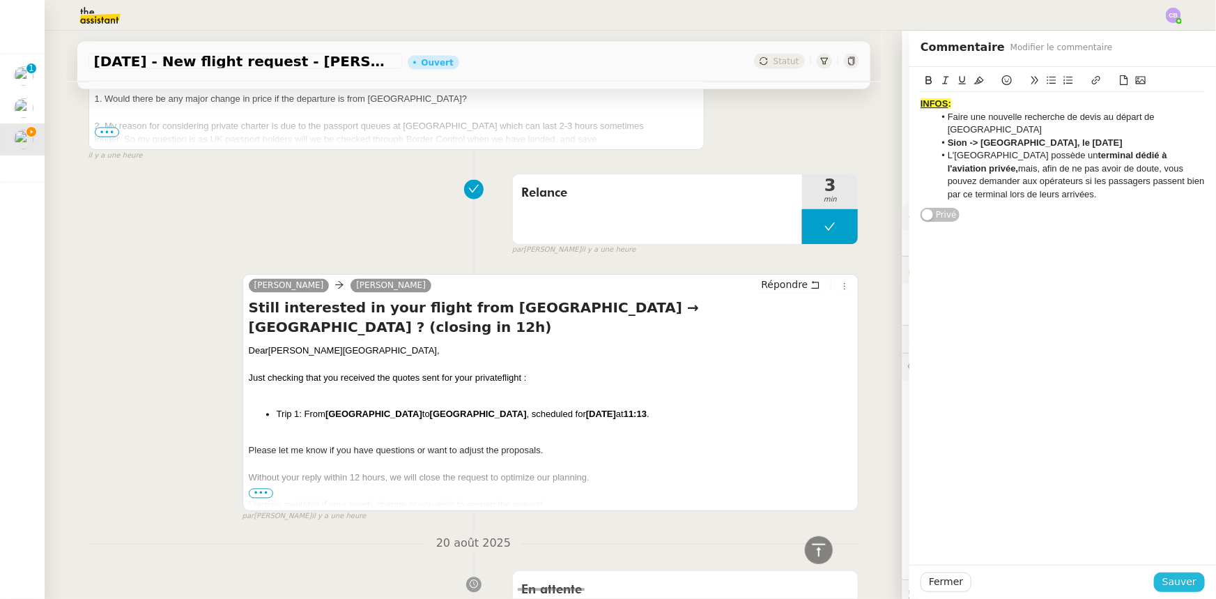
click at [1168, 582] on span "Sauver" at bounding box center [1179, 582] width 34 height 16
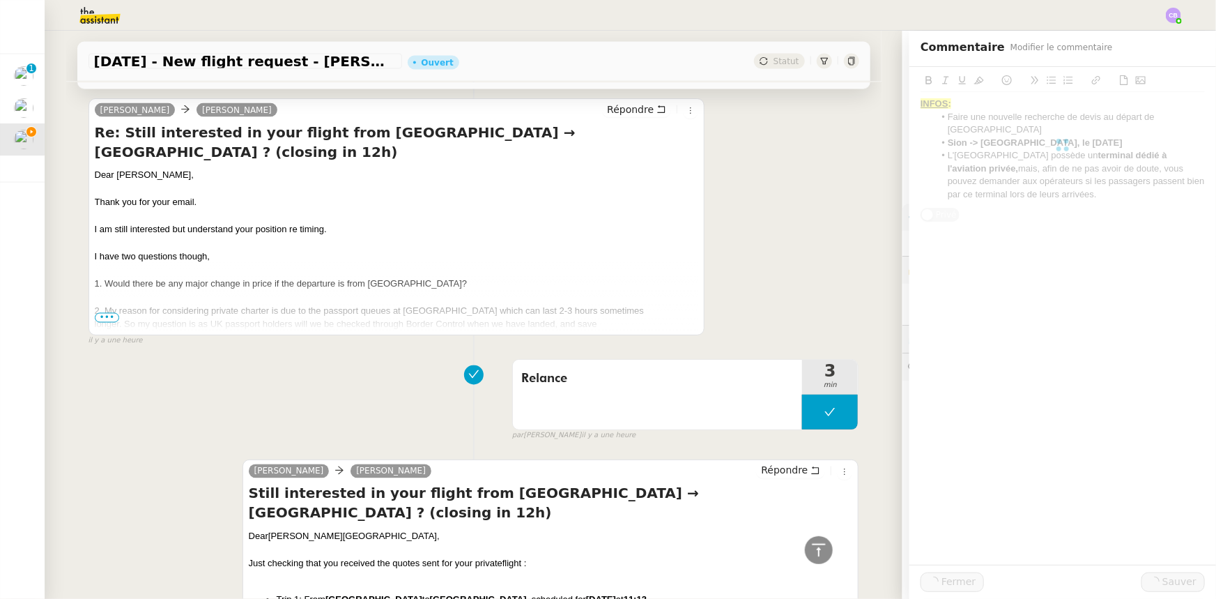
scroll to position [1361, 0]
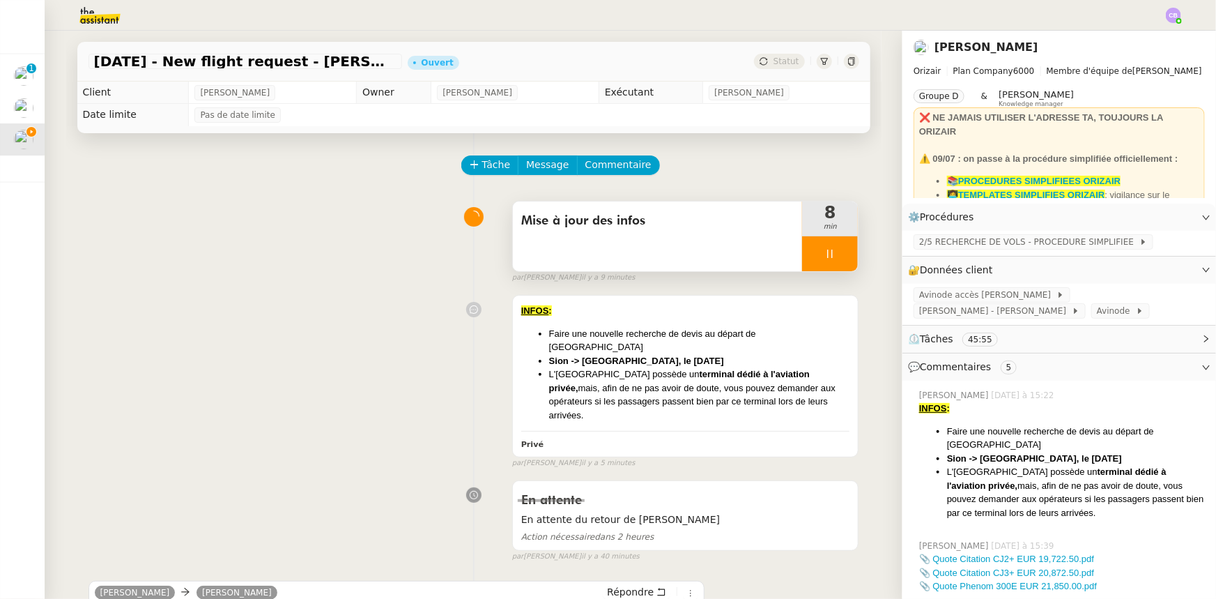
click at [807, 249] on div at bounding box center [830, 253] width 56 height 35
click at [838, 253] on icon at bounding box center [843, 253] width 11 height 11
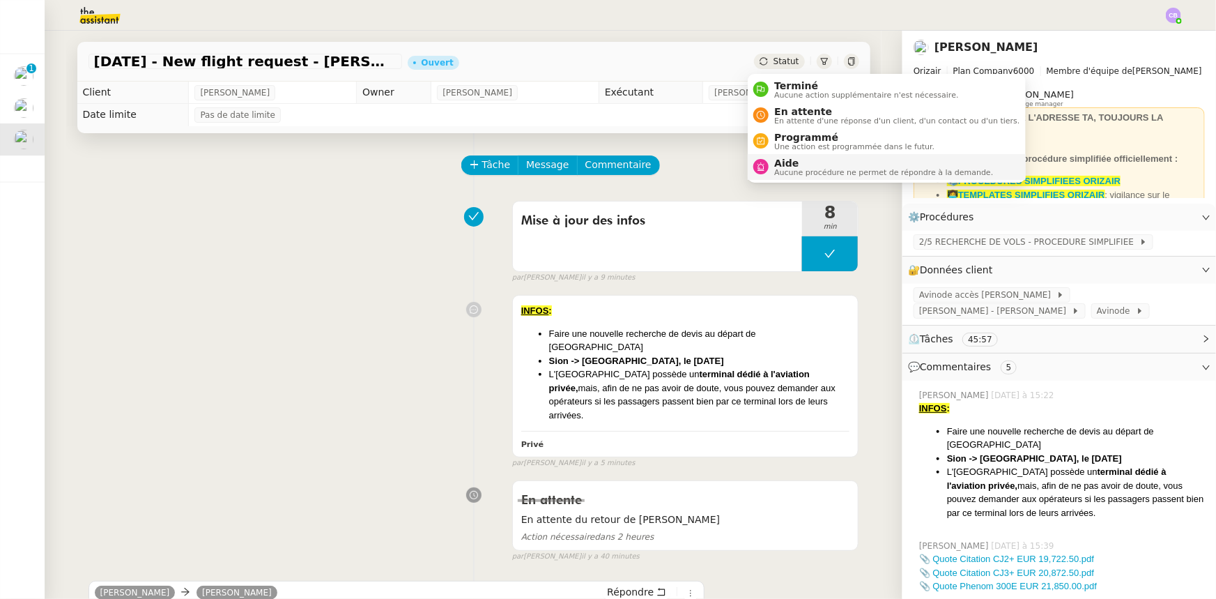
click at [811, 166] on span "Aide" at bounding box center [883, 163] width 219 height 11
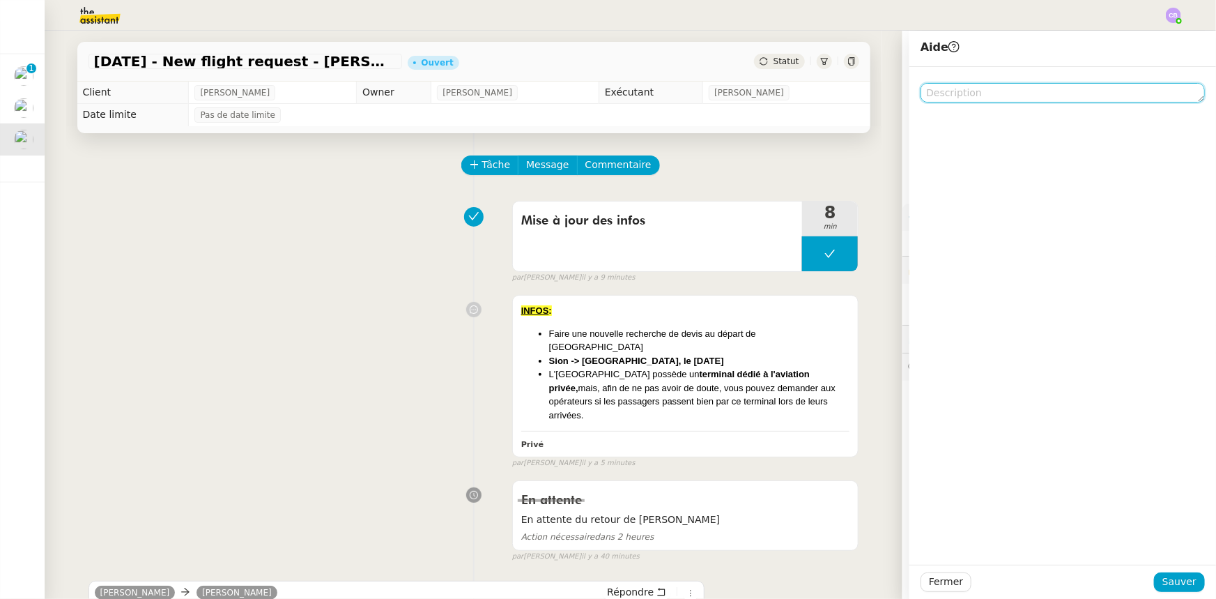
click at [992, 92] on textarea at bounding box center [1063, 93] width 284 height 20
click at [954, 95] on textarea "Pour 2eme recherche de devis" at bounding box center [1063, 93] width 284 height 20
click at [0, 0] on lt-em "2ᵉ" at bounding box center [0, 0] width 0 height 0
type textarea "Pour 2ᵉ recherche de devis"
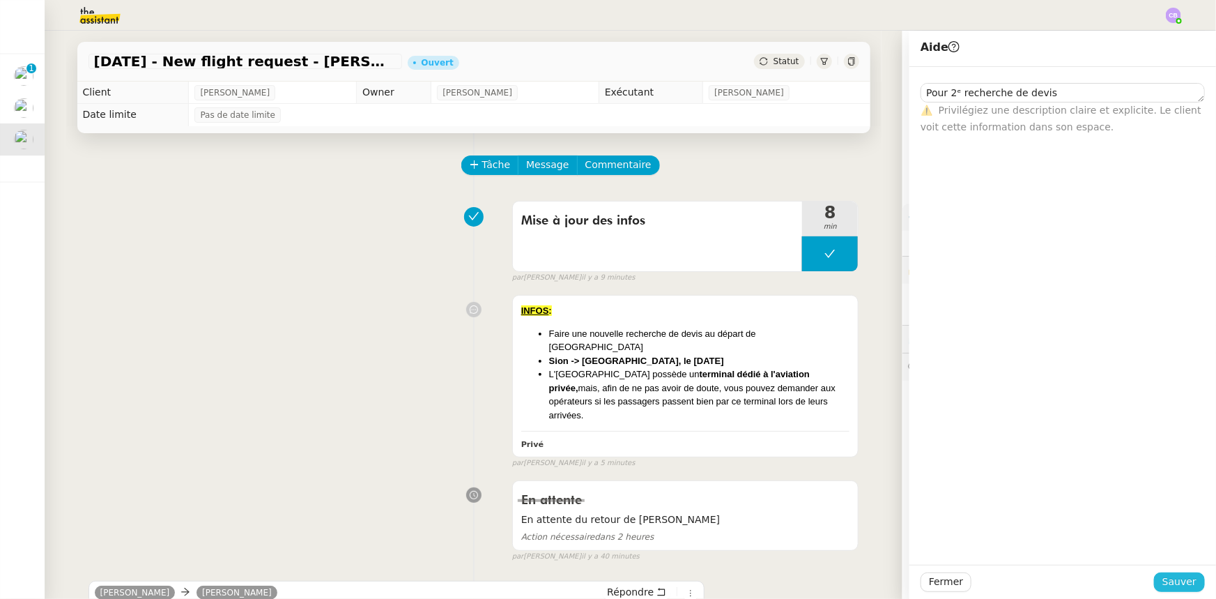
click at [1171, 578] on span "Sauver" at bounding box center [1179, 582] width 34 height 16
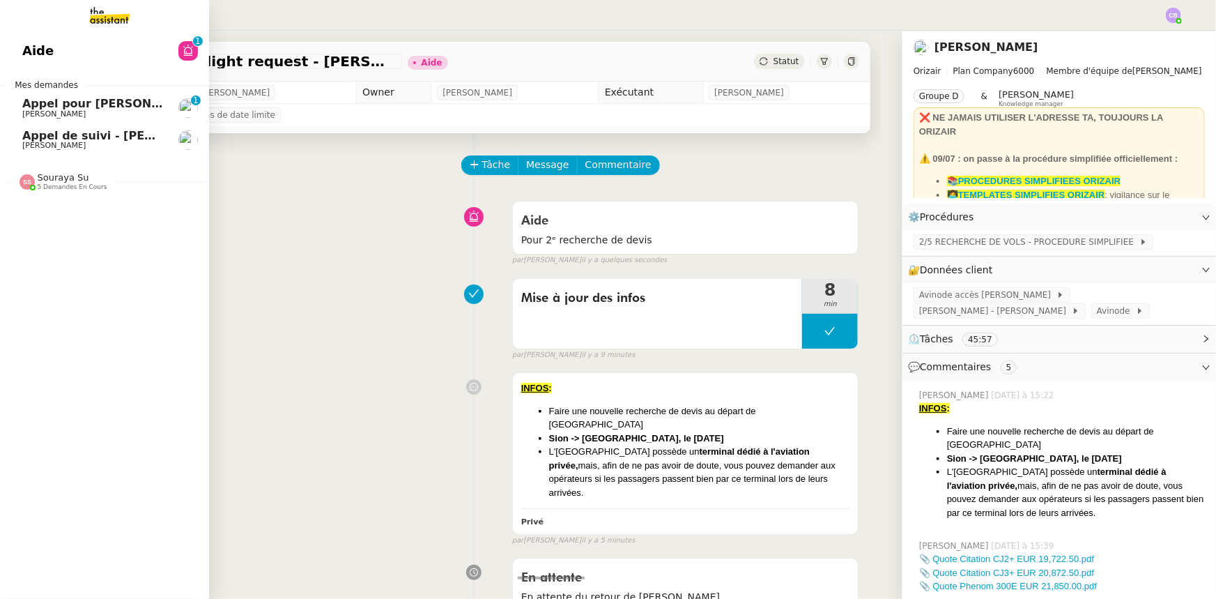
click at [71, 180] on span "Souraya Su" at bounding box center [64, 177] width 52 height 10
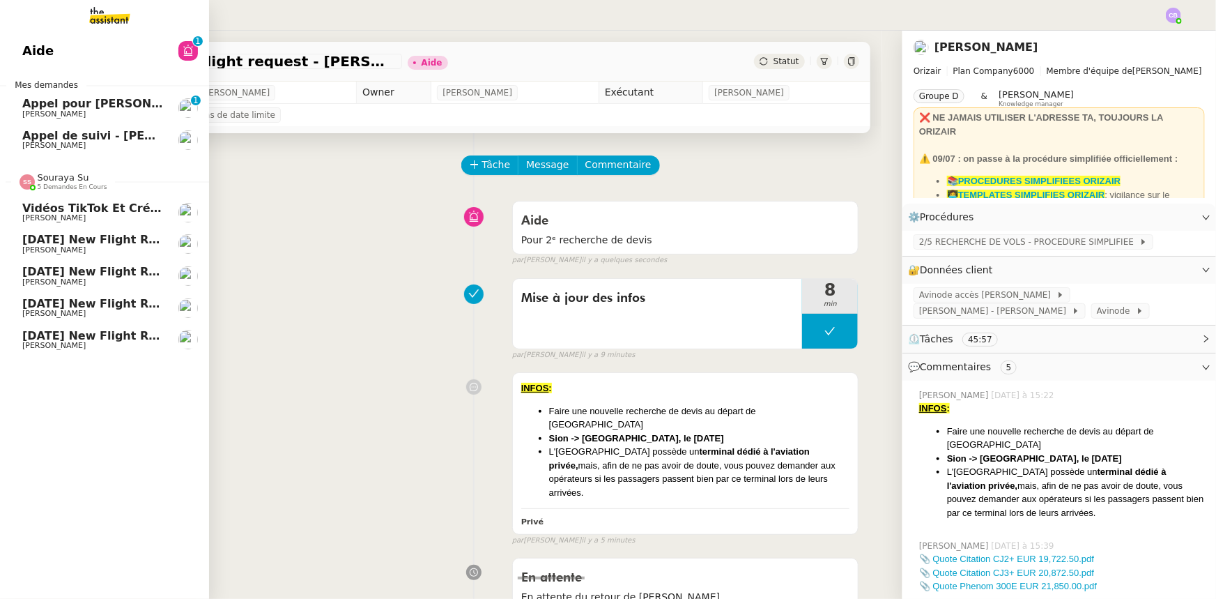
click at [71, 180] on span "Souraya Su" at bounding box center [64, 177] width 52 height 10
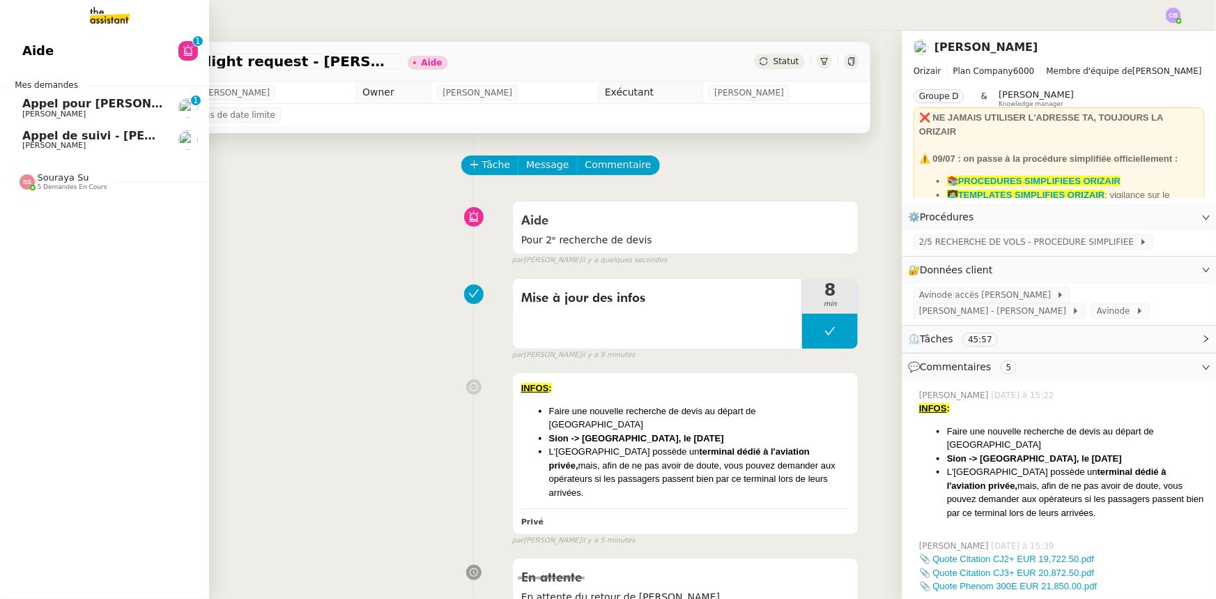
click at [66, 135] on span "Appel de suivi - [PERSON_NAME]" at bounding box center [124, 135] width 205 height 13
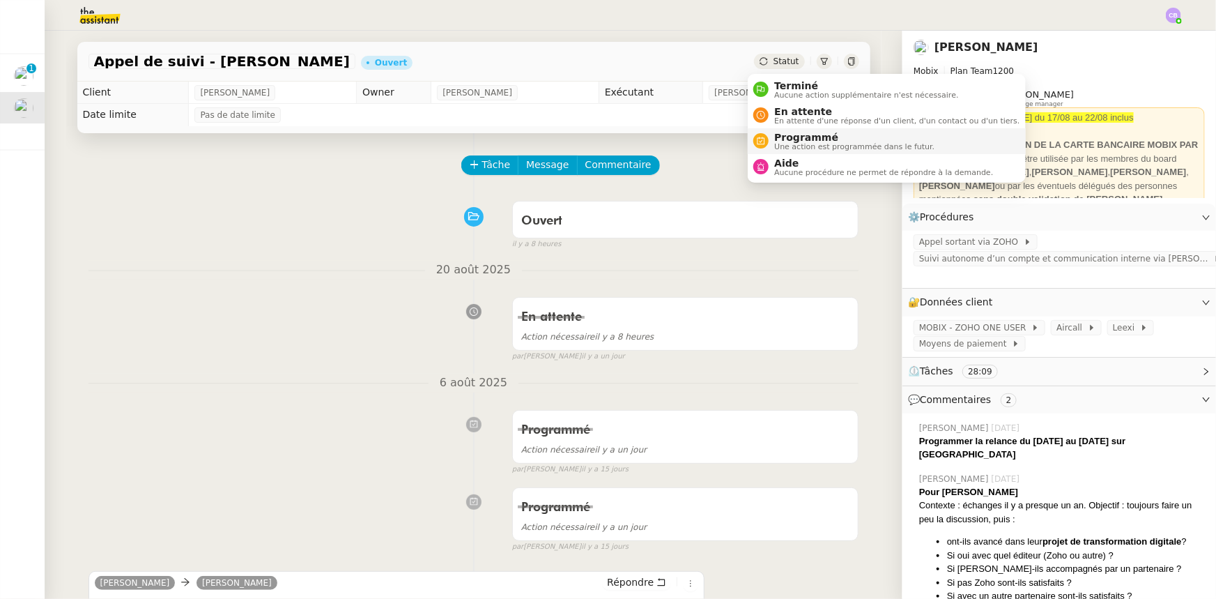
click at [796, 135] on span "Programmé" at bounding box center [854, 137] width 160 height 11
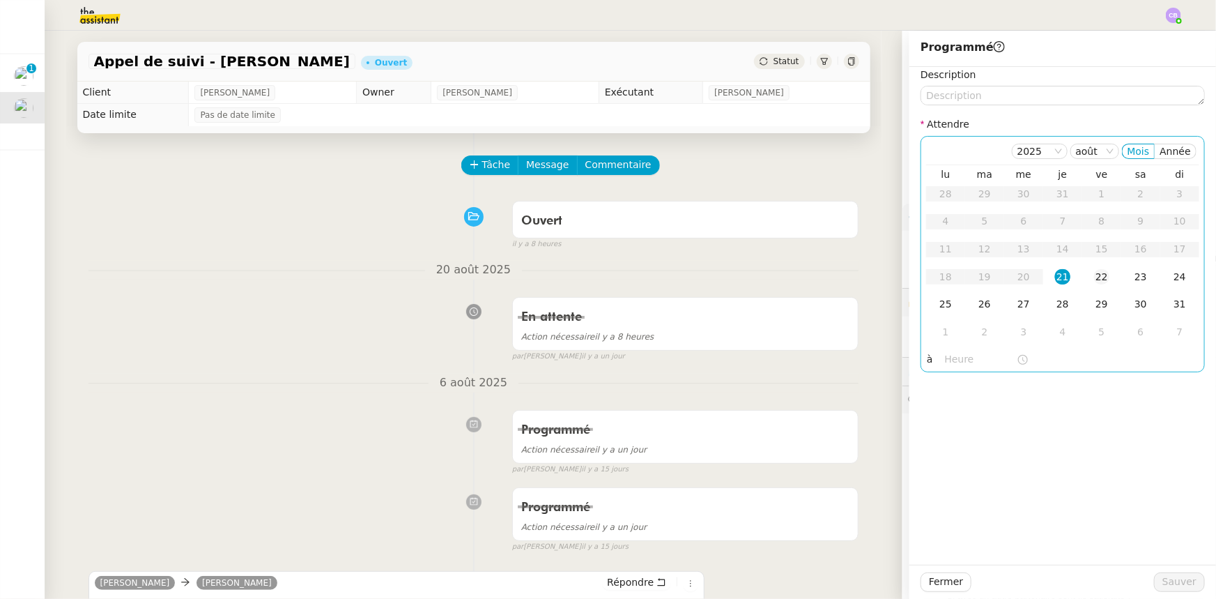
click at [1094, 278] on div "22" at bounding box center [1101, 276] width 15 height 15
click at [964, 362] on input "text" at bounding box center [981, 359] width 72 height 16
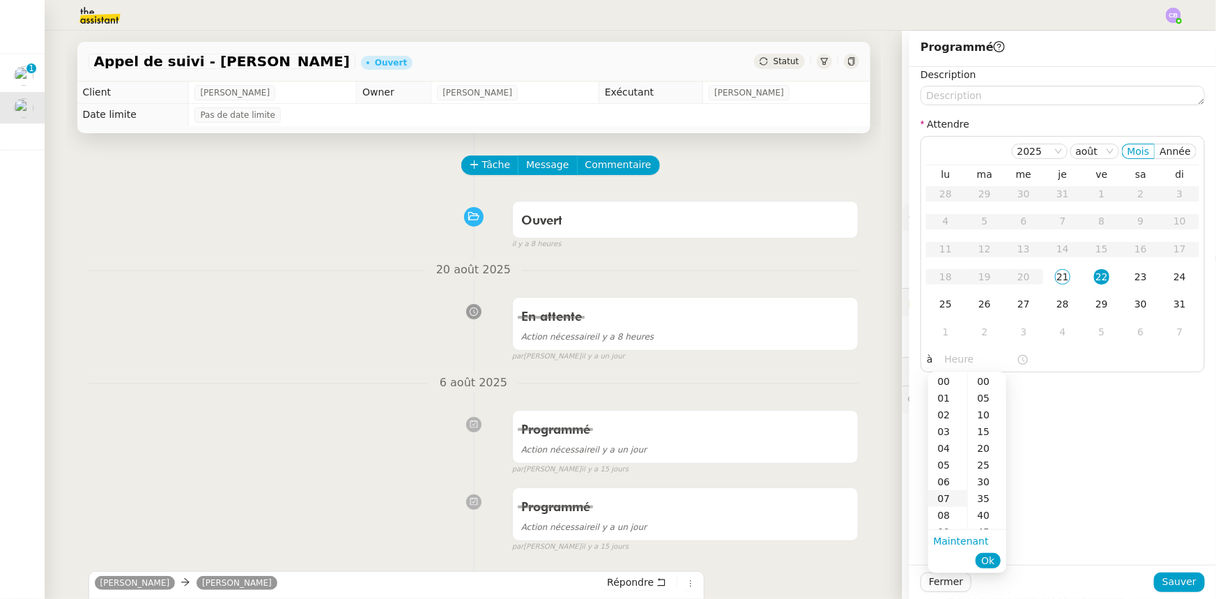
click at [939, 500] on div "07" at bounding box center [947, 498] width 39 height 17
click at [983, 382] on div "00" at bounding box center [987, 381] width 38 height 17
type input "07:00"
click at [990, 559] on span "Ok" at bounding box center [987, 560] width 13 height 14
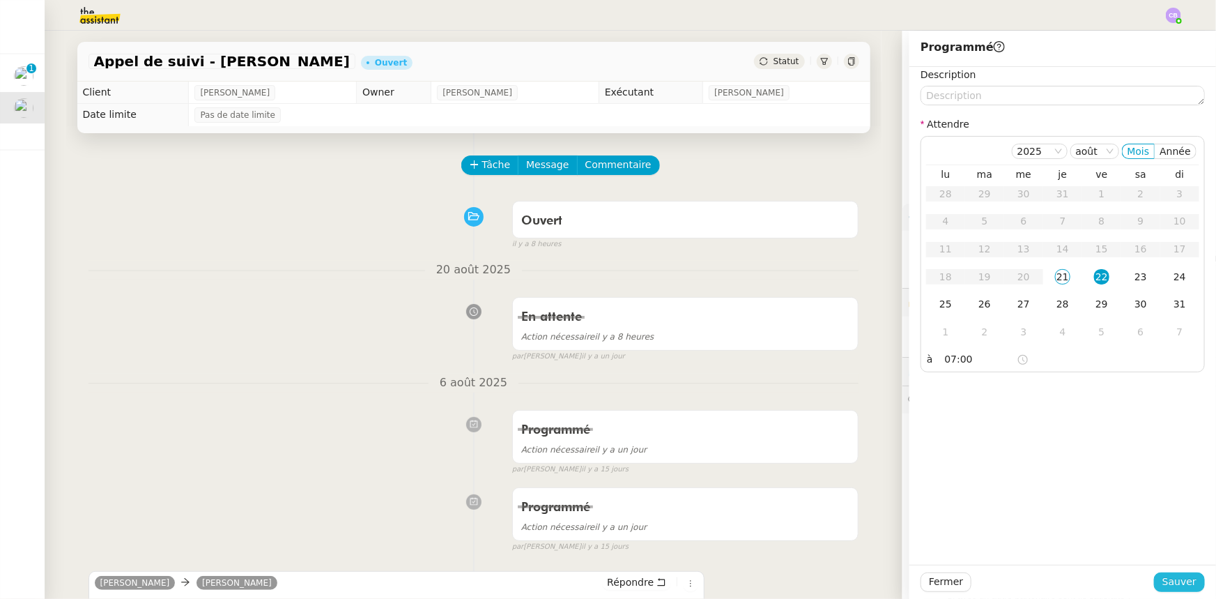
click at [1165, 579] on span "Sauver" at bounding box center [1179, 582] width 34 height 16
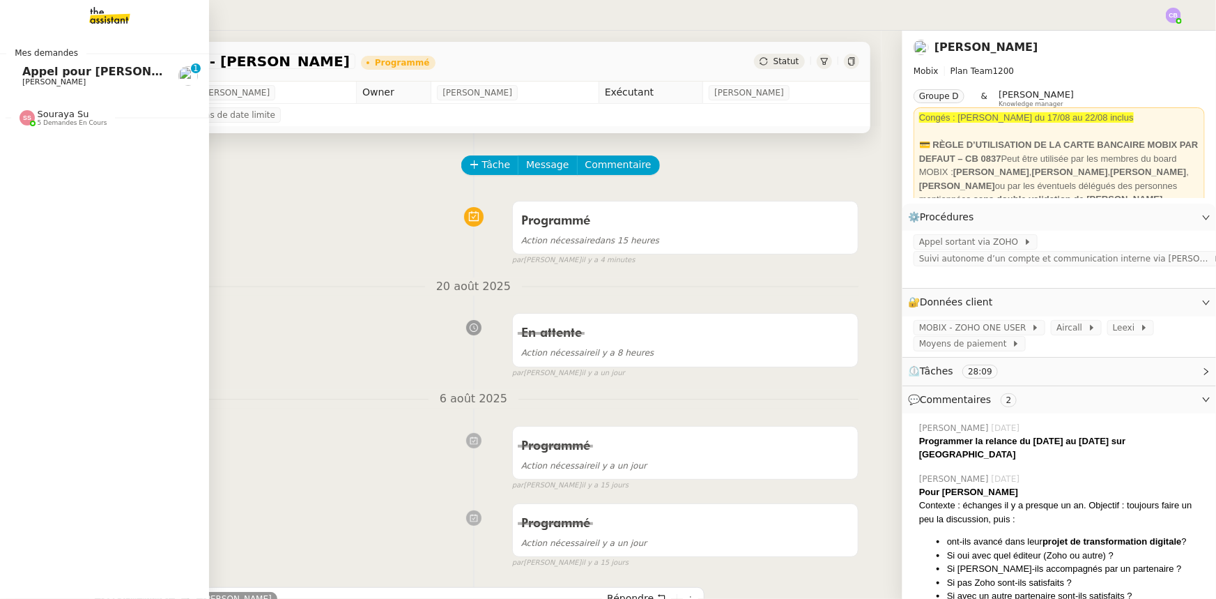
click at [62, 121] on span "5 demandes en cours" at bounding box center [73, 123] width 70 height 8
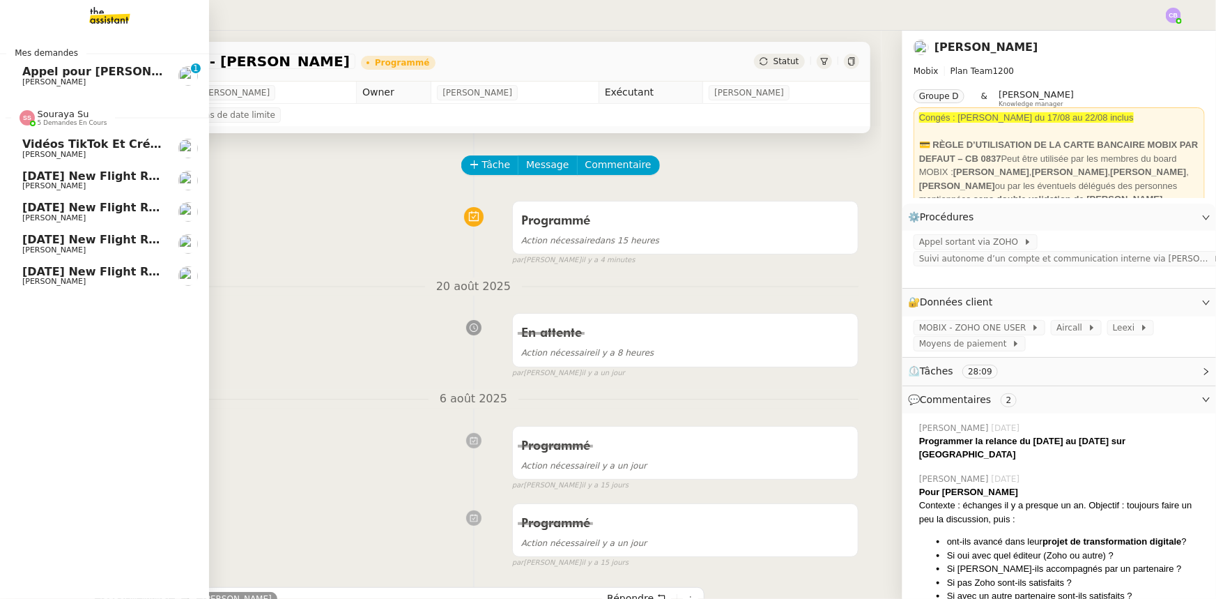
click at [62, 121] on span "5 demandes en cours" at bounding box center [73, 123] width 70 height 8
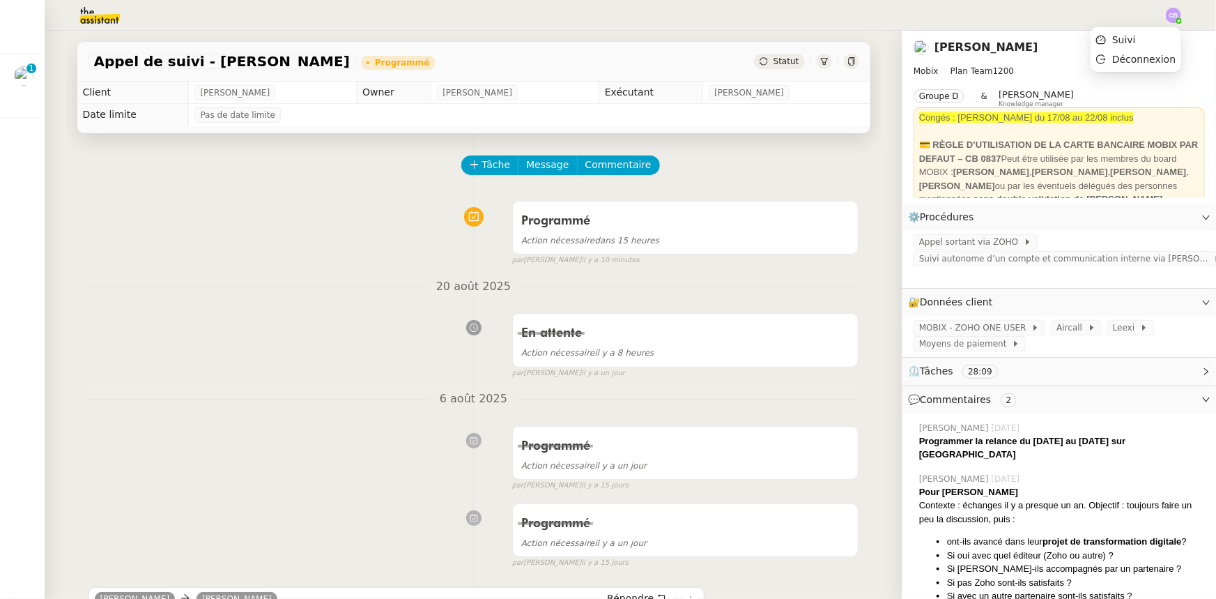
click at [1176, 16] on img at bounding box center [1173, 15] width 15 height 15
click at [1136, 41] on span "Suivi" at bounding box center [1124, 39] width 24 height 11
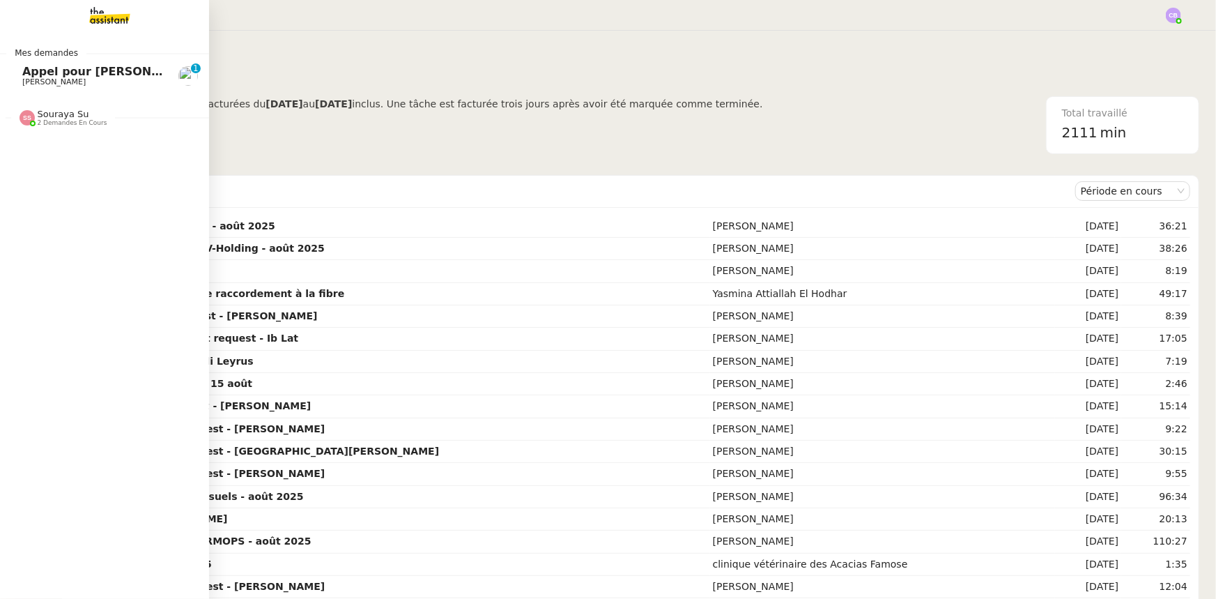
click at [48, 77] on span "[PERSON_NAME]" at bounding box center [53, 81] width 63 height 9
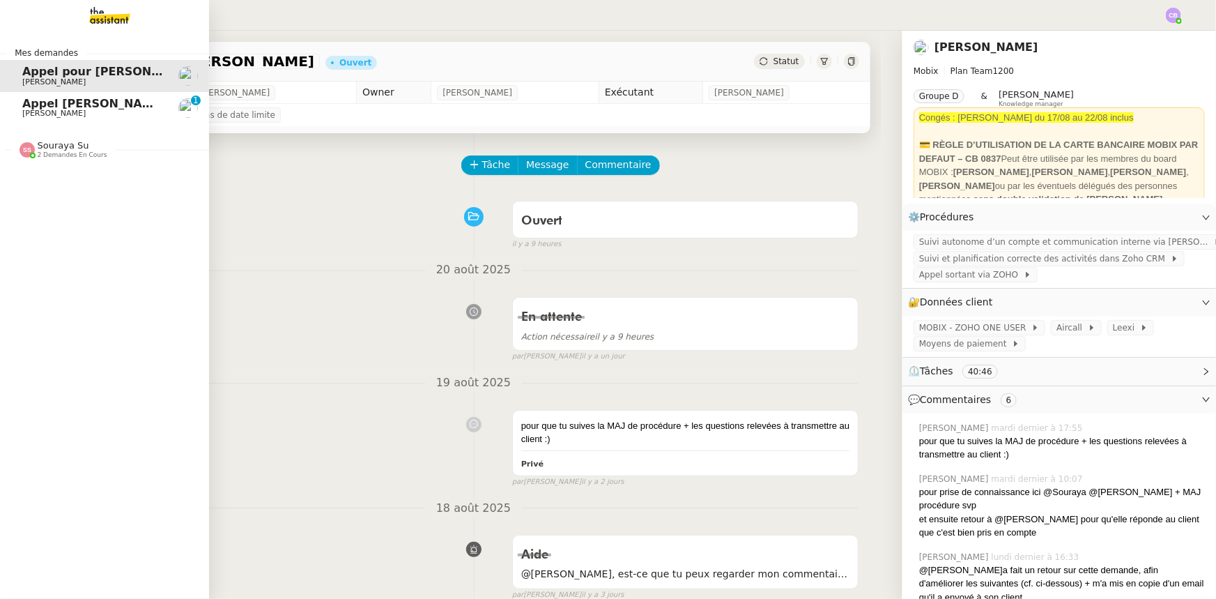
click at [93, 108] on span "Appel [PERSON_NAME]" at bounding box center [94, 103] width 144 height 13
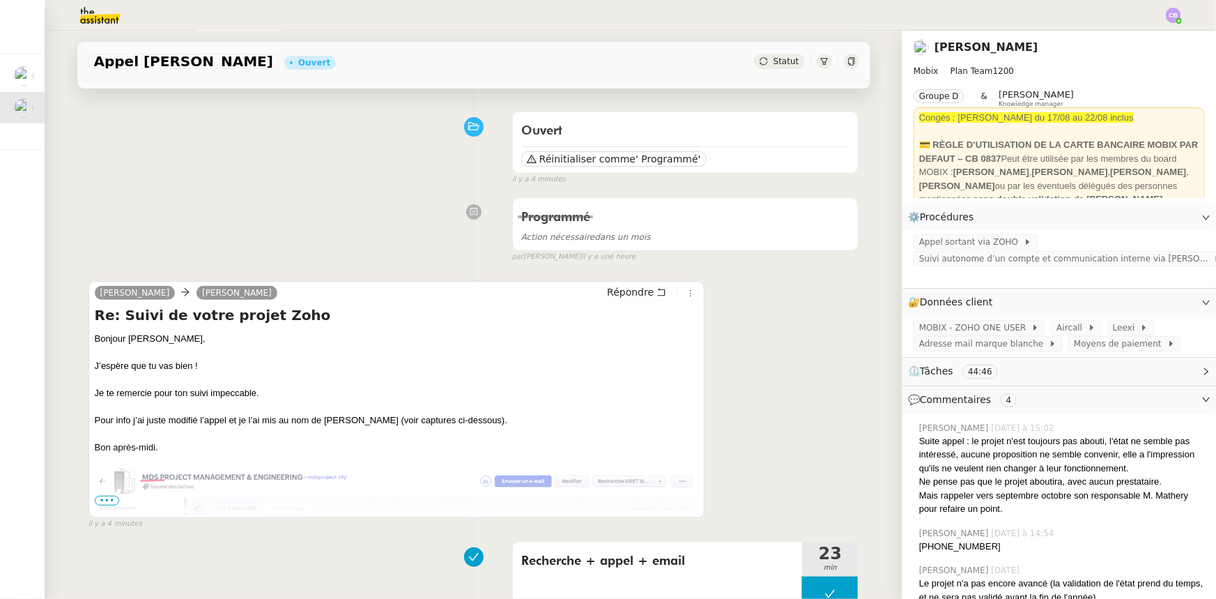
scroll to position [253, 0]
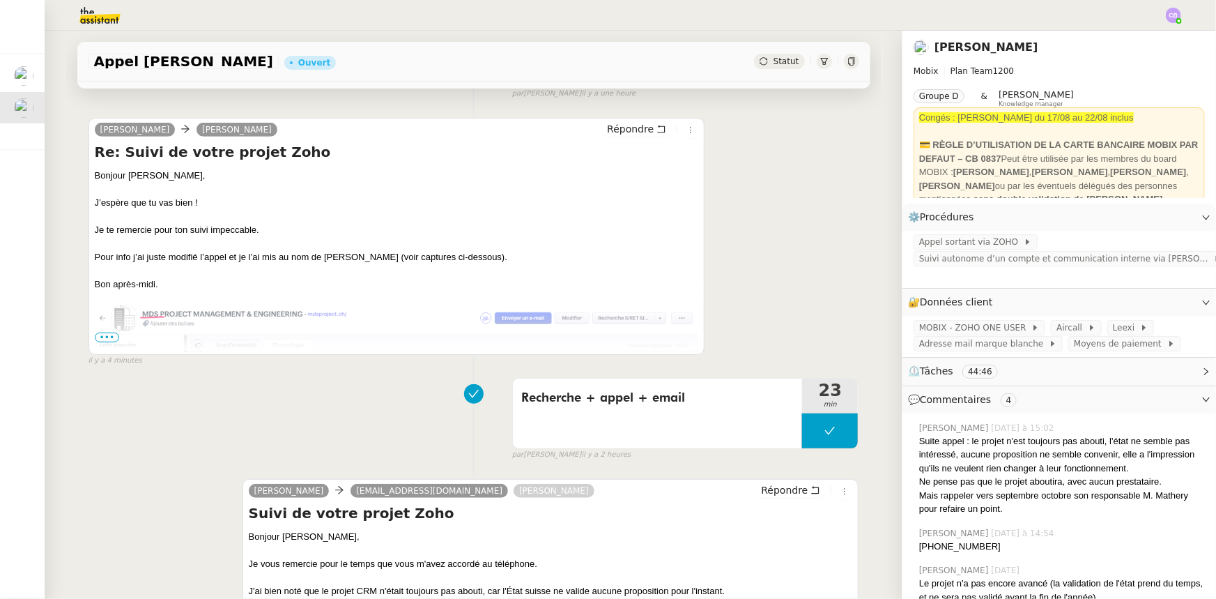
click at [107, 337] on span "•••" at bounding box center [107, 337] width 25 height 10
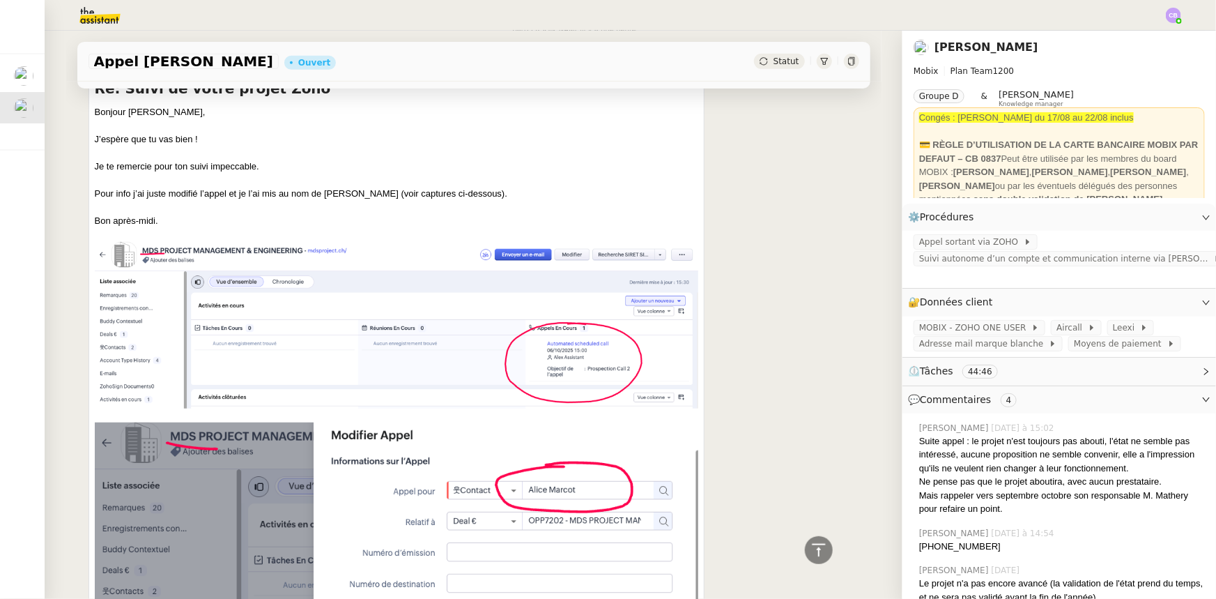
scroll to position [0, 0]
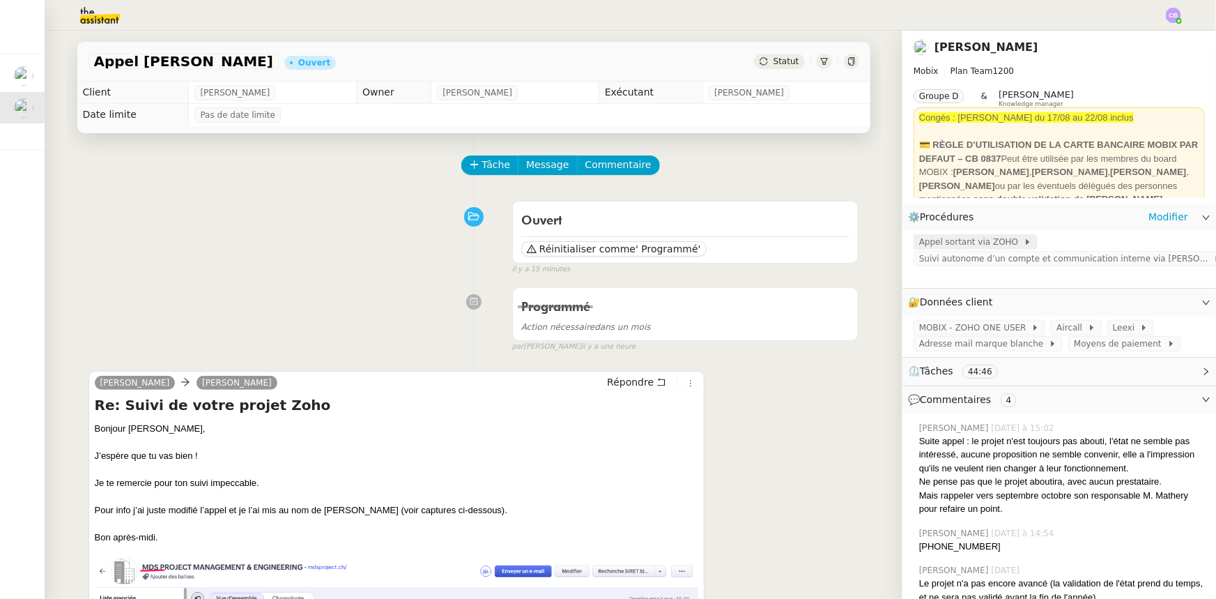
click at [919, 247] on span "Appel sortant via ZOHO" at bounding box center [971, 242] width 105 height 14
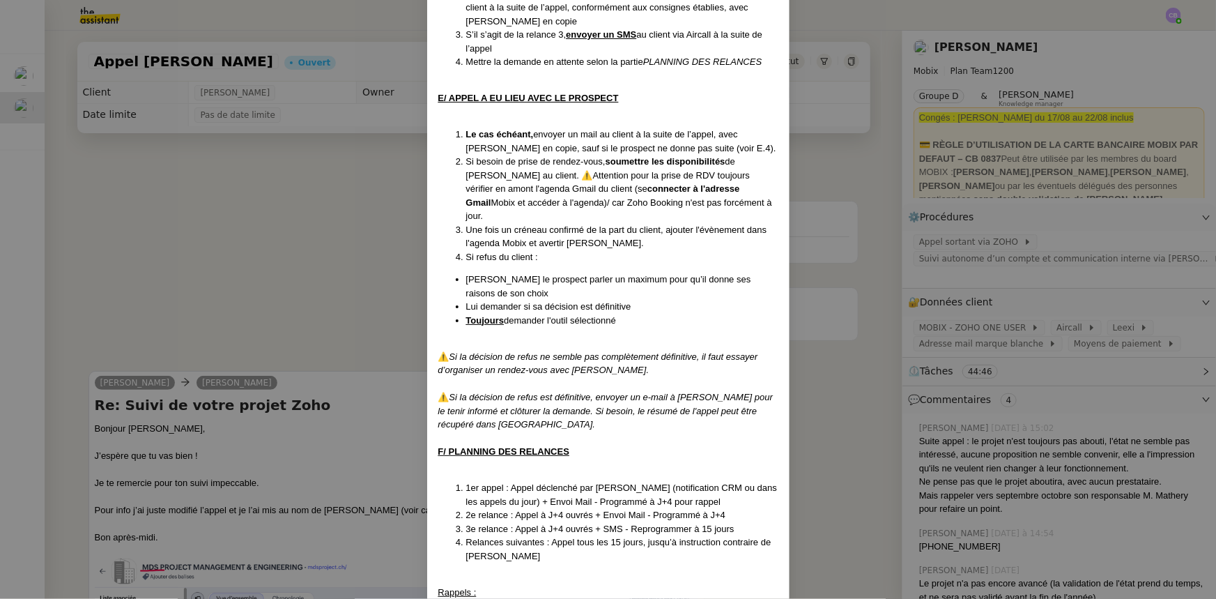
scroll to position [1167, 0]
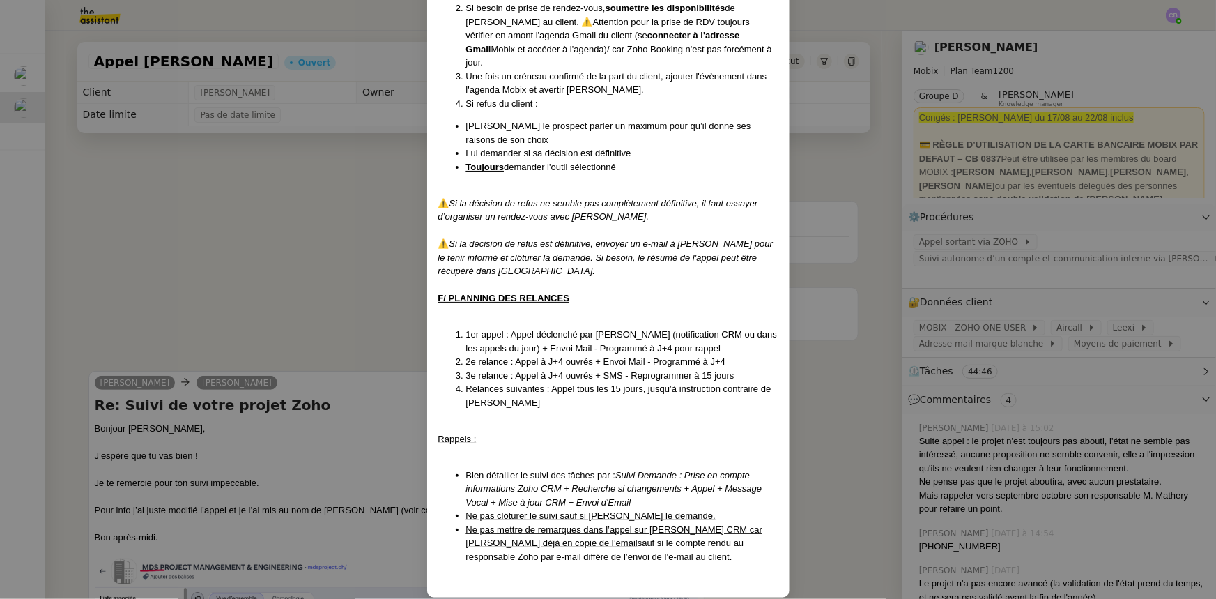
click at [293, 233] on nz-modal-container "Créé le 15/04/2025 MAJ le 08/07/2025 Contexte : Cette procédure s’applique lors…" at bounding box center [608, 299] width 1216 height 599
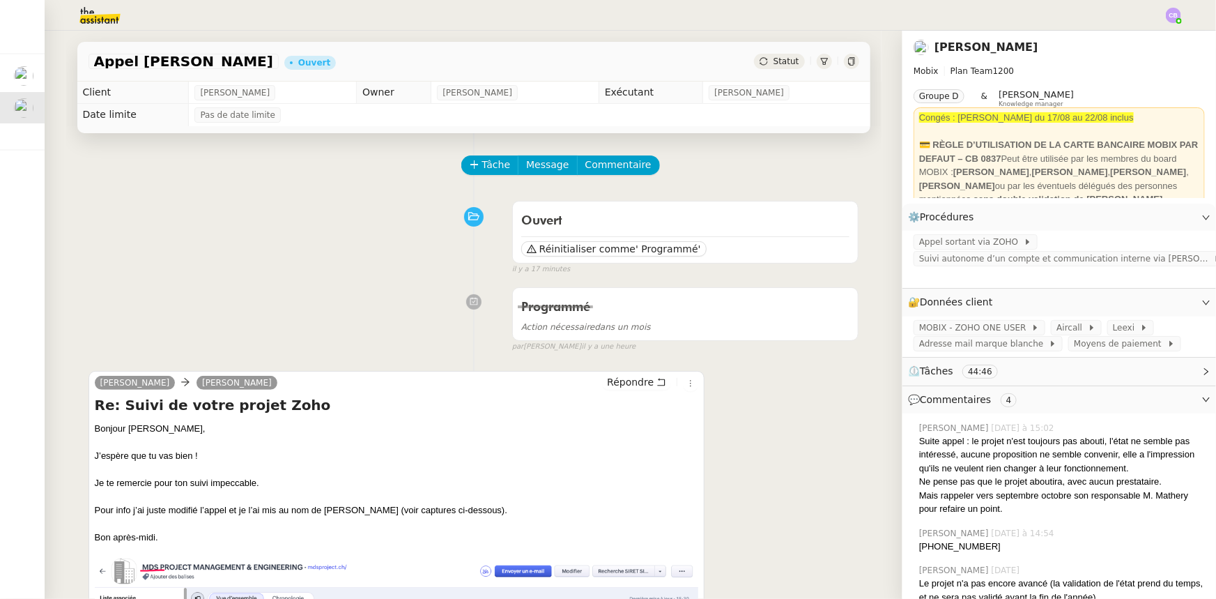
scroll to position [1097, 0]
click at [1151, 219] on link "Modifier" at bounding box center [1169, 217] width 40 height 16
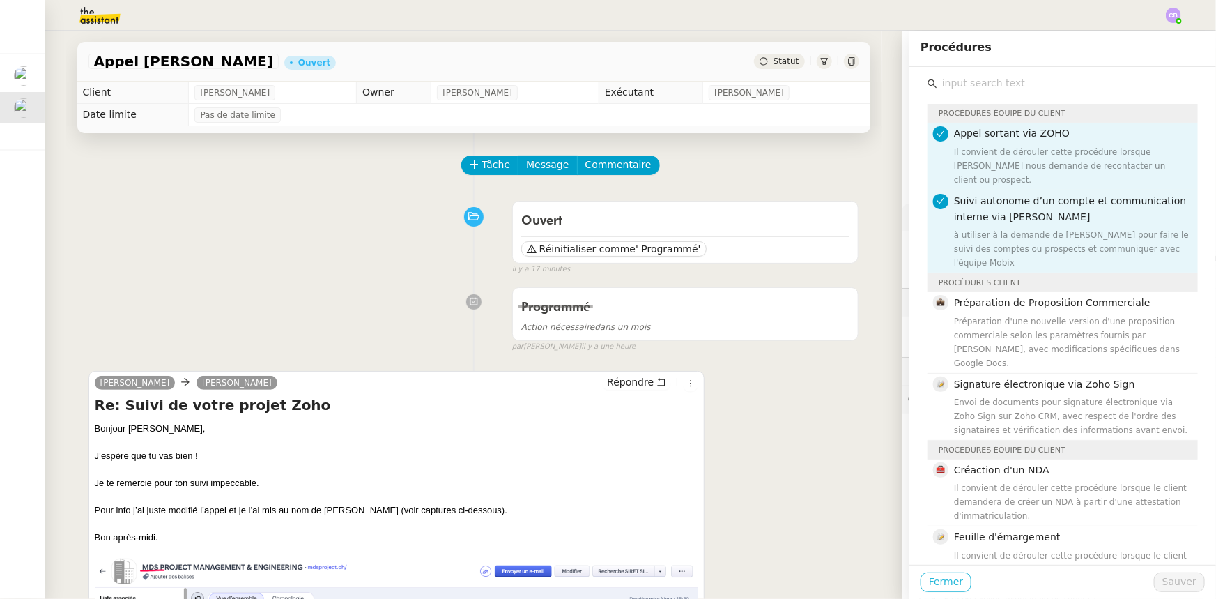
click at [941, 583] on span "Fermer" at bounding box center [946, 582] width 34 height 16
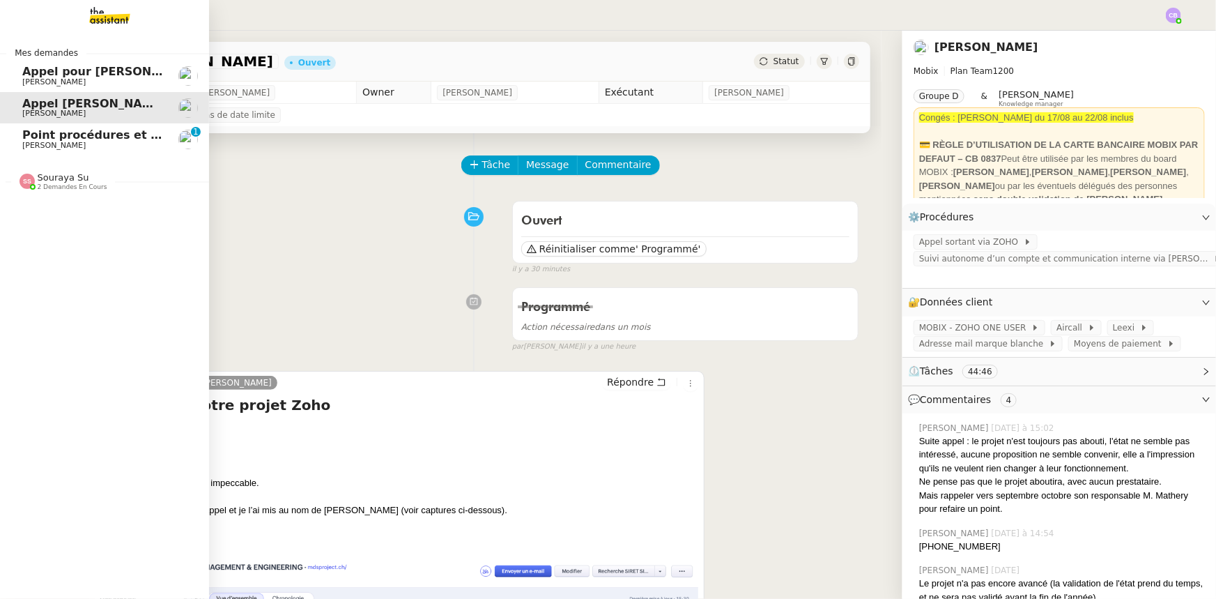
drag, startPoint x: 30, startPoint y: 134, endPoint x: 71, endPoint y: 146, distance: 43.0
click at [30, 134] on span "Point procédures et FAQ" at bounding box center [98, 134] width 153 height 13
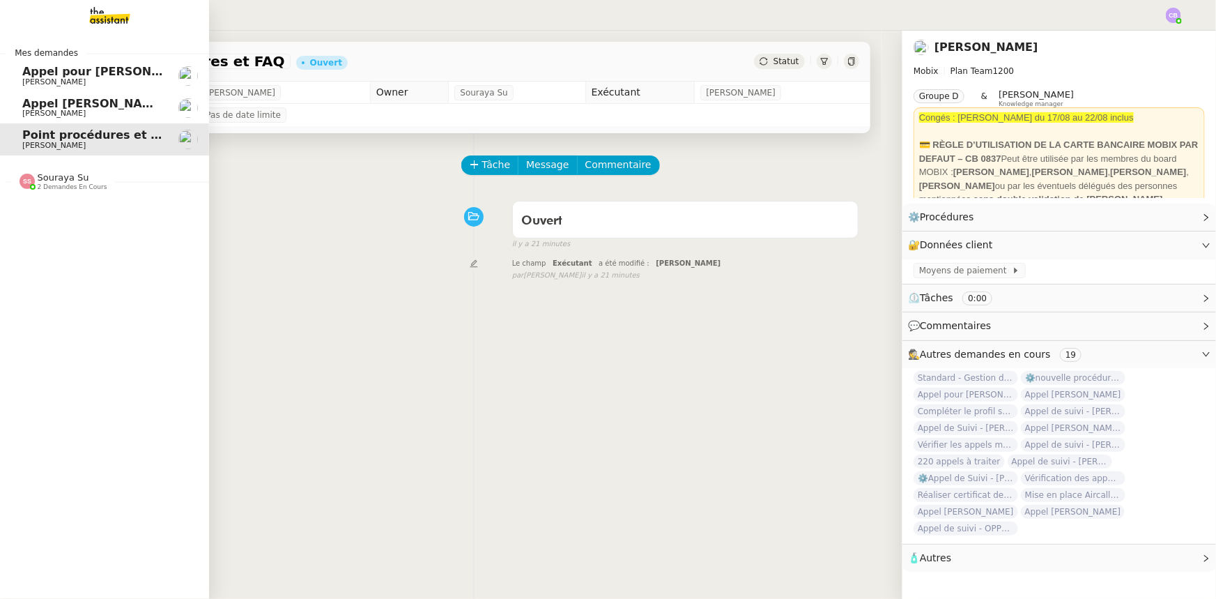
drag, startPoint x: 73, startPoint y: 71, endPoint x: 231, endPoint y: 143, distance: 173.7
click at [73, 71] on span "Appel pour [PERSON_NAME]" at bounding box center [110, 71] width 176 height 13
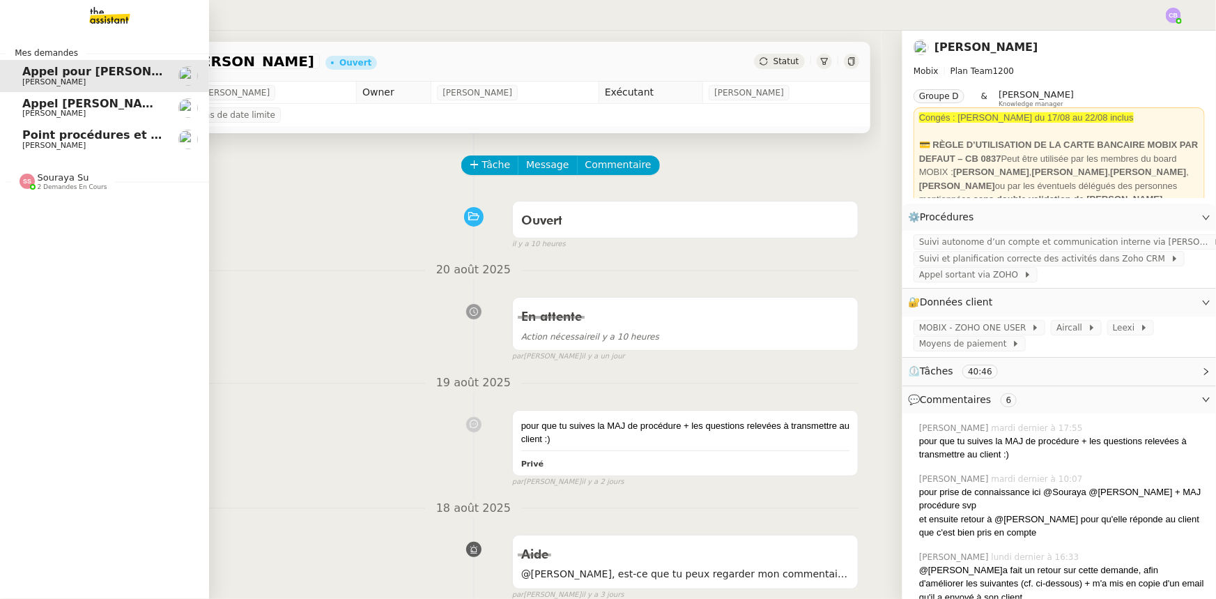
click at [84, 104] on span "Appel [PERSON_NAME]" at bounding box center [94, 103] width 144 height 13
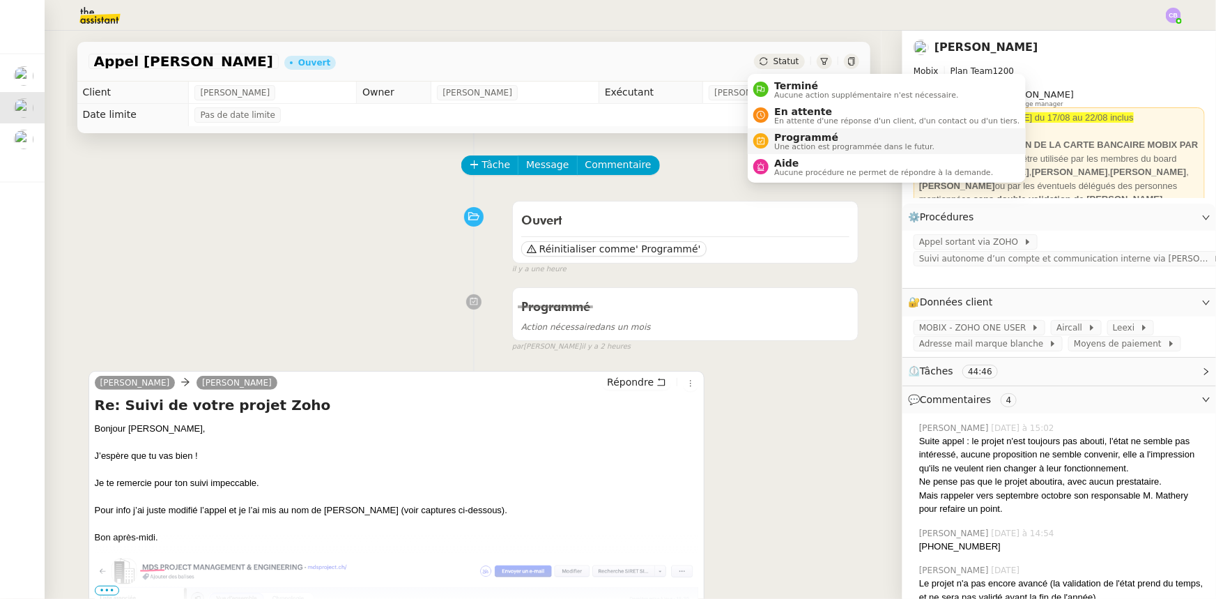
click at [792, 138] on span "Programmé" at bounding box center [854, 137] width 160 height 11
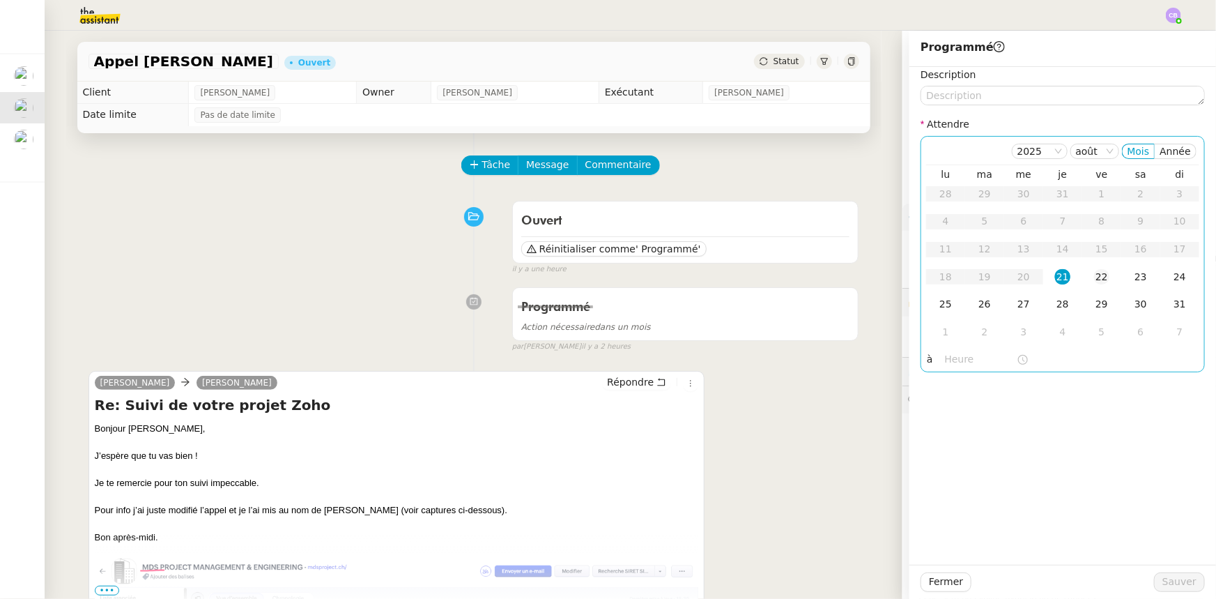
click at [1094, 279] on div "22" at bounding box center [1101, 276] width 15 height 15
click at [953, 362] on input "text" at bounding box center [981, 359] width 72 height 16
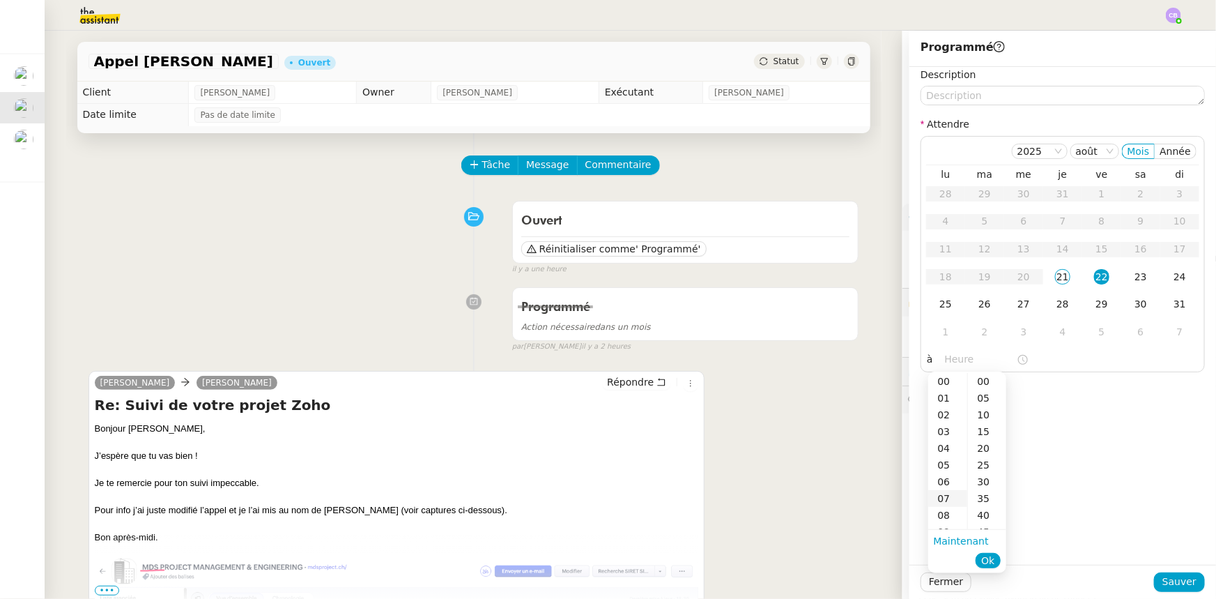
click at [942, 500] on div "07" at bounding box center [947, 498] width 39 height 17
click at [983, 380] on div "00" at bounding box center [987, 381] width 38 height 17
type input "07:00"
click at [995, 557] on span "Ok" at bounding box center [987, 560] width 13 height 14
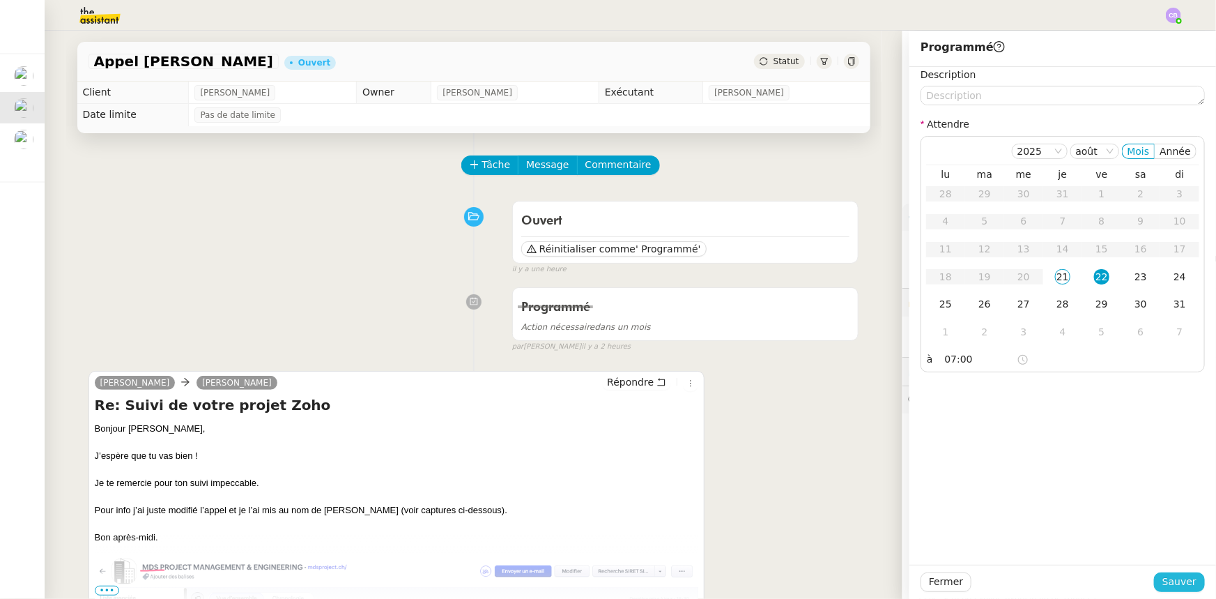
click at [1179, 583] on span "Sauver" at bounding box center [1179, 582] width 34 height 16
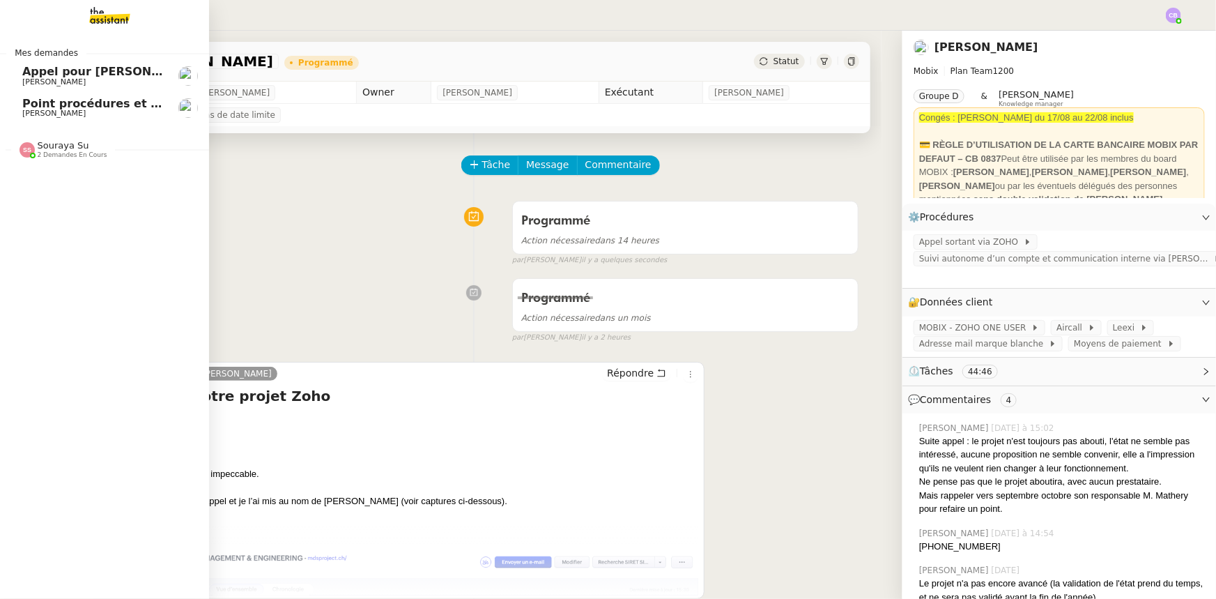
click at [40, 71] on span "Appel pour [PERSON_NAME]" at bounding box center [110, 71] width 176 height 13
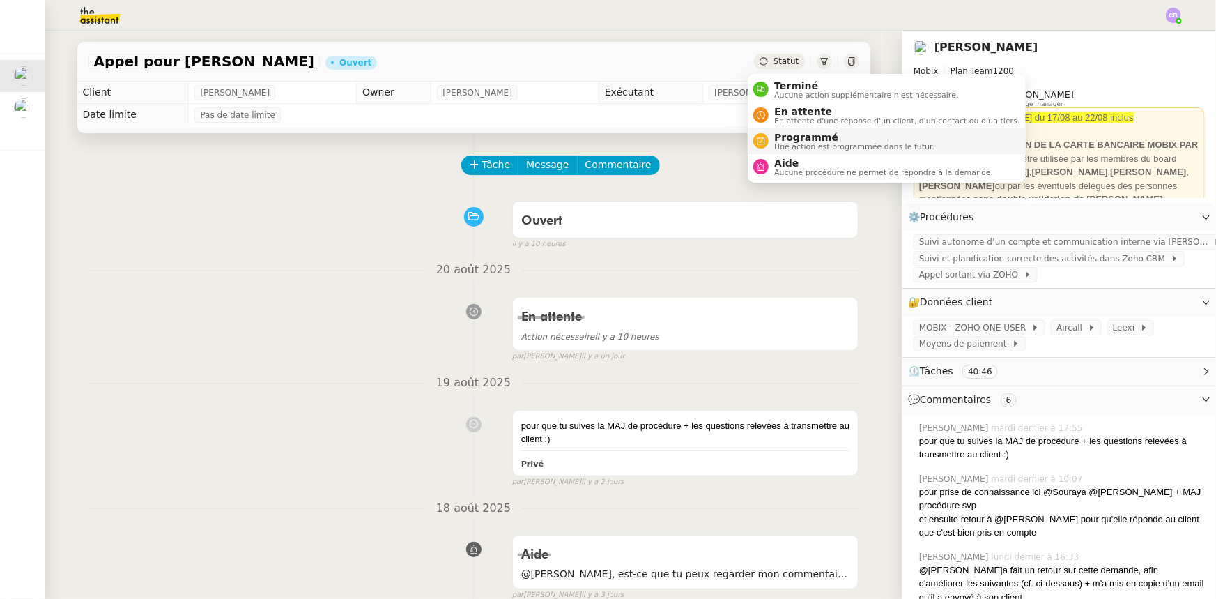
click at [794, 138] on span "Programmé" at bounding box center [854, 137] width 160 height 11
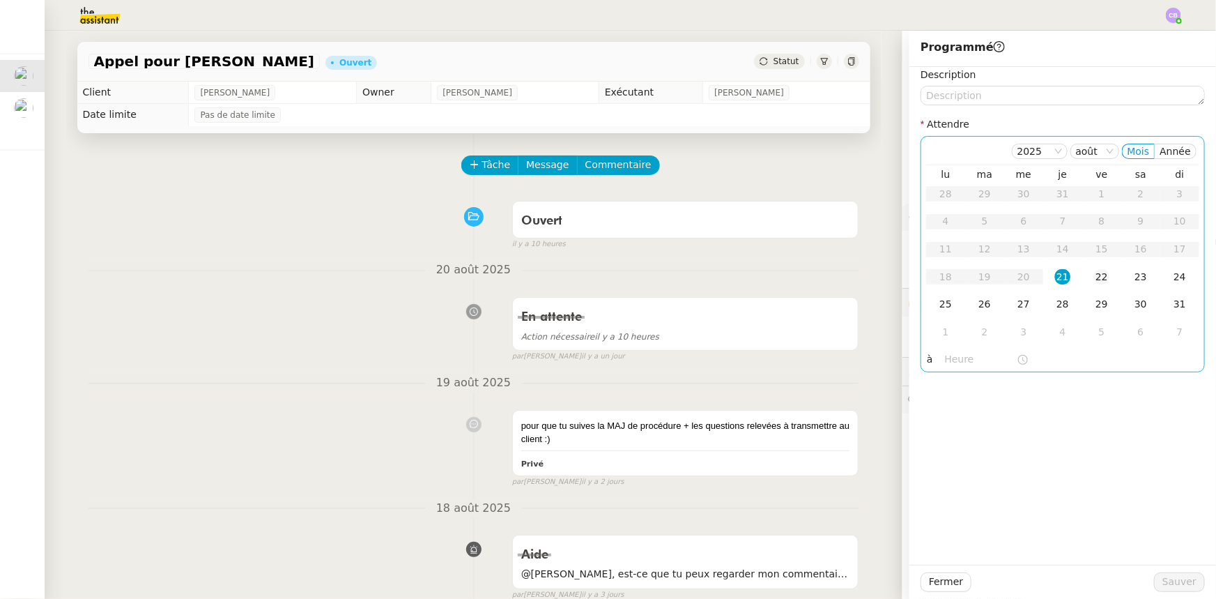
click at [1094, 278] on div "22" at bounding box center [1101, 276] width 15 height 15
click at [955, 358] on input "text" at bounding box center [981, 359] width 72 height 16
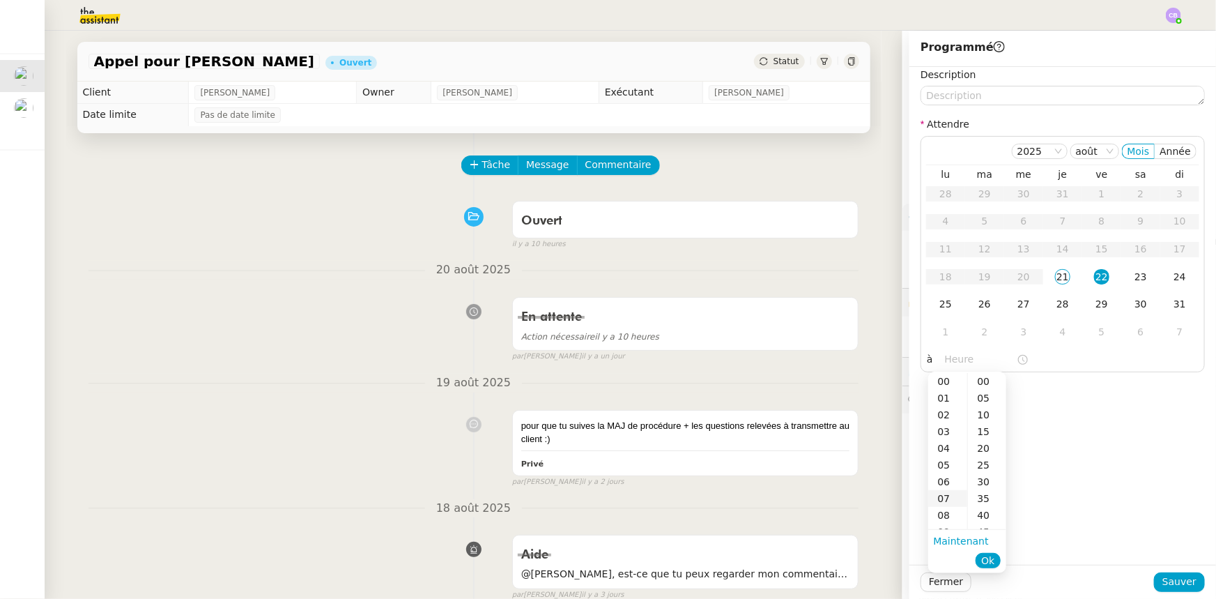
click at [944, 498] on div "07" at bounding box center [947, 498] width 39 height 17
click at [982, 380] on div "00" at bounding box center [987, 381] width 38 height 17
type input "07:00"
click at [986, 559] on span "Ok" at bounding box center [987, 560] width 13 height 14
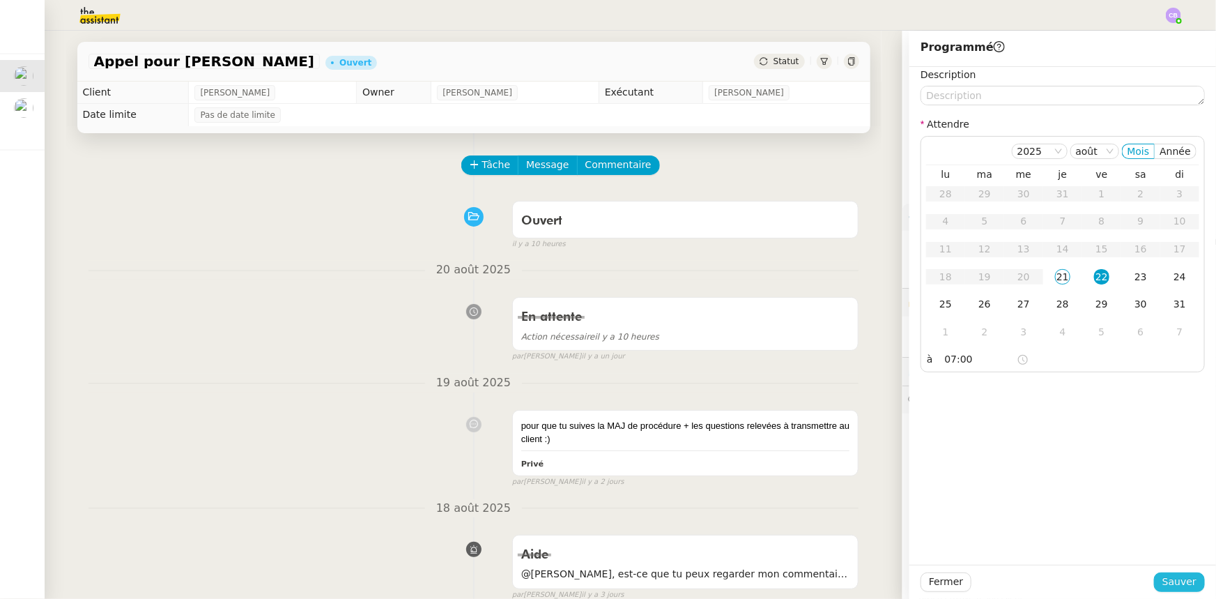
click at [1178, 578] on span "Sauver" at bounding box center [1179, 582] width 34 height 16
